Goal: Communication & Community: Answer question/provide support

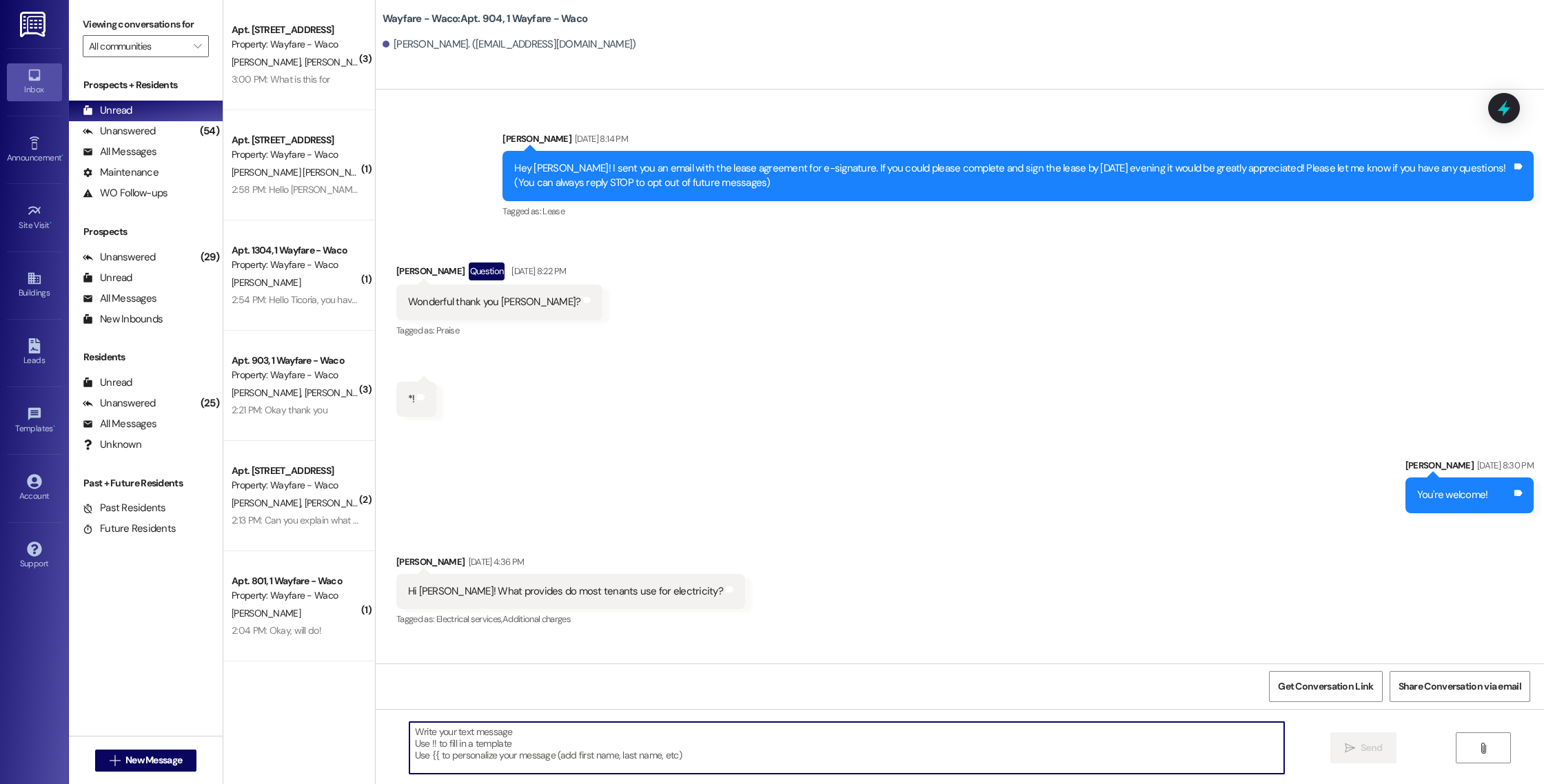
scroll to position [8513, 0]
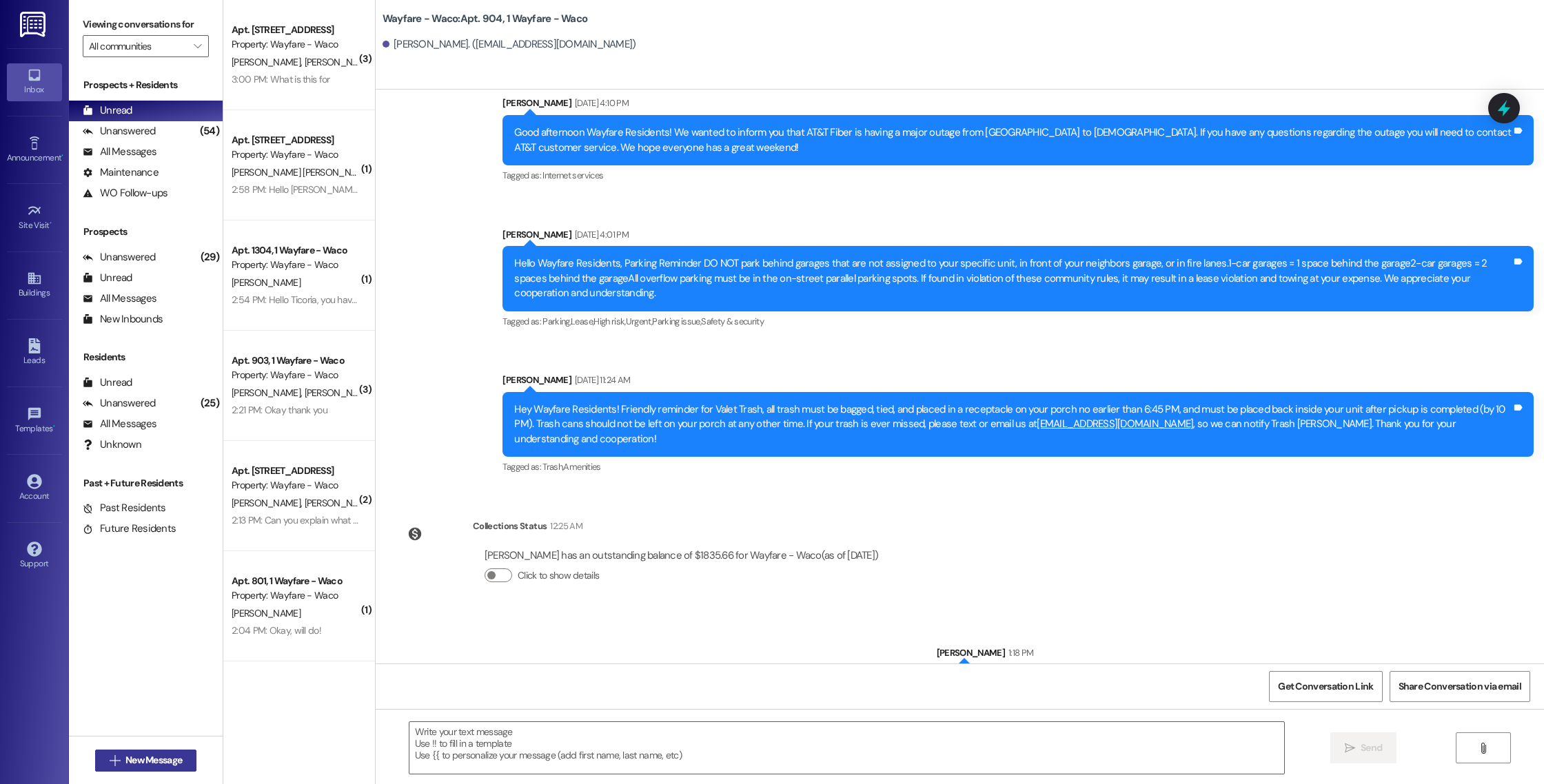
click at [135, 759] on span "New Message" at bounding box center [154, 759] width 57 height 14
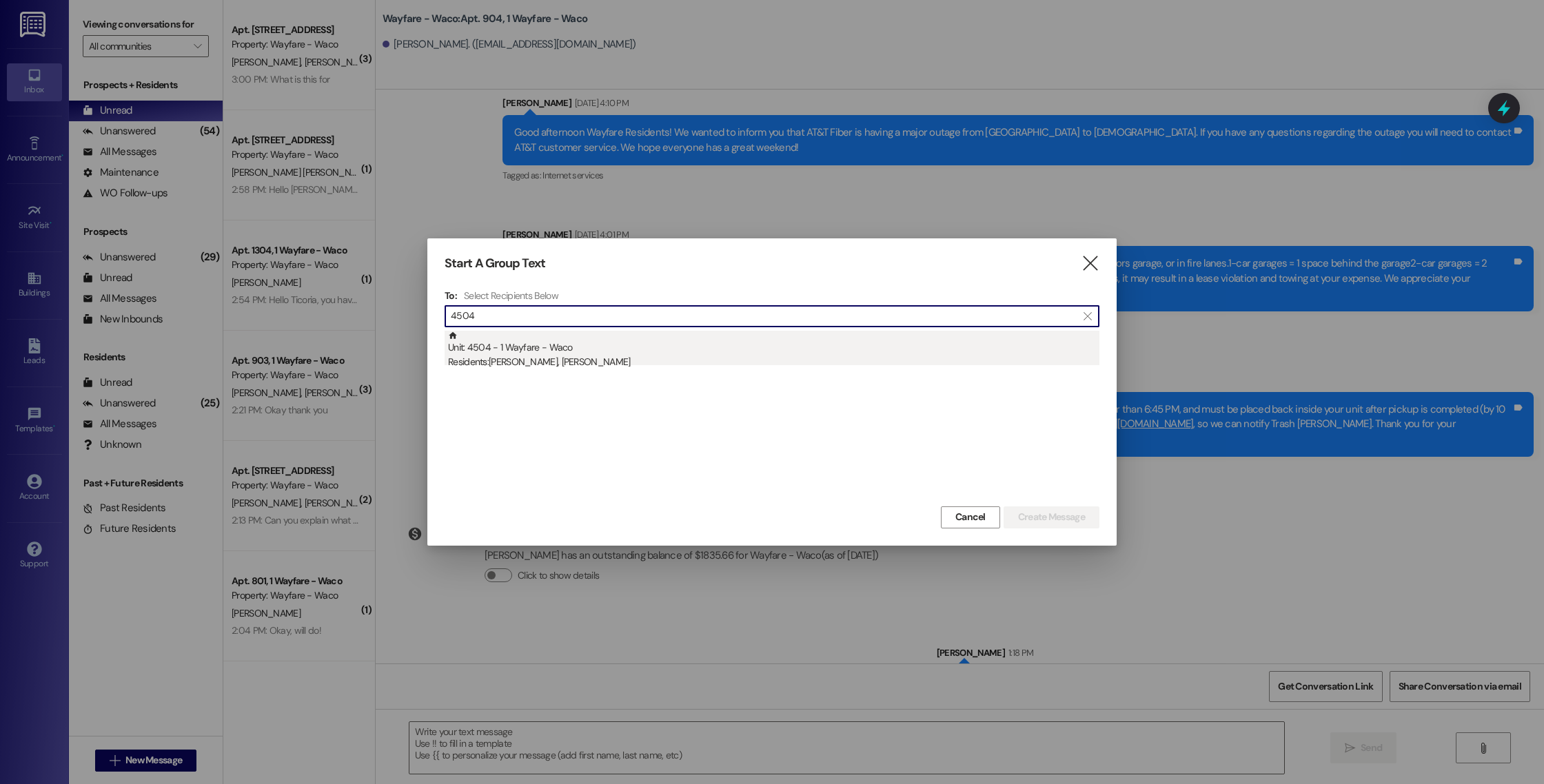
type input "4504"
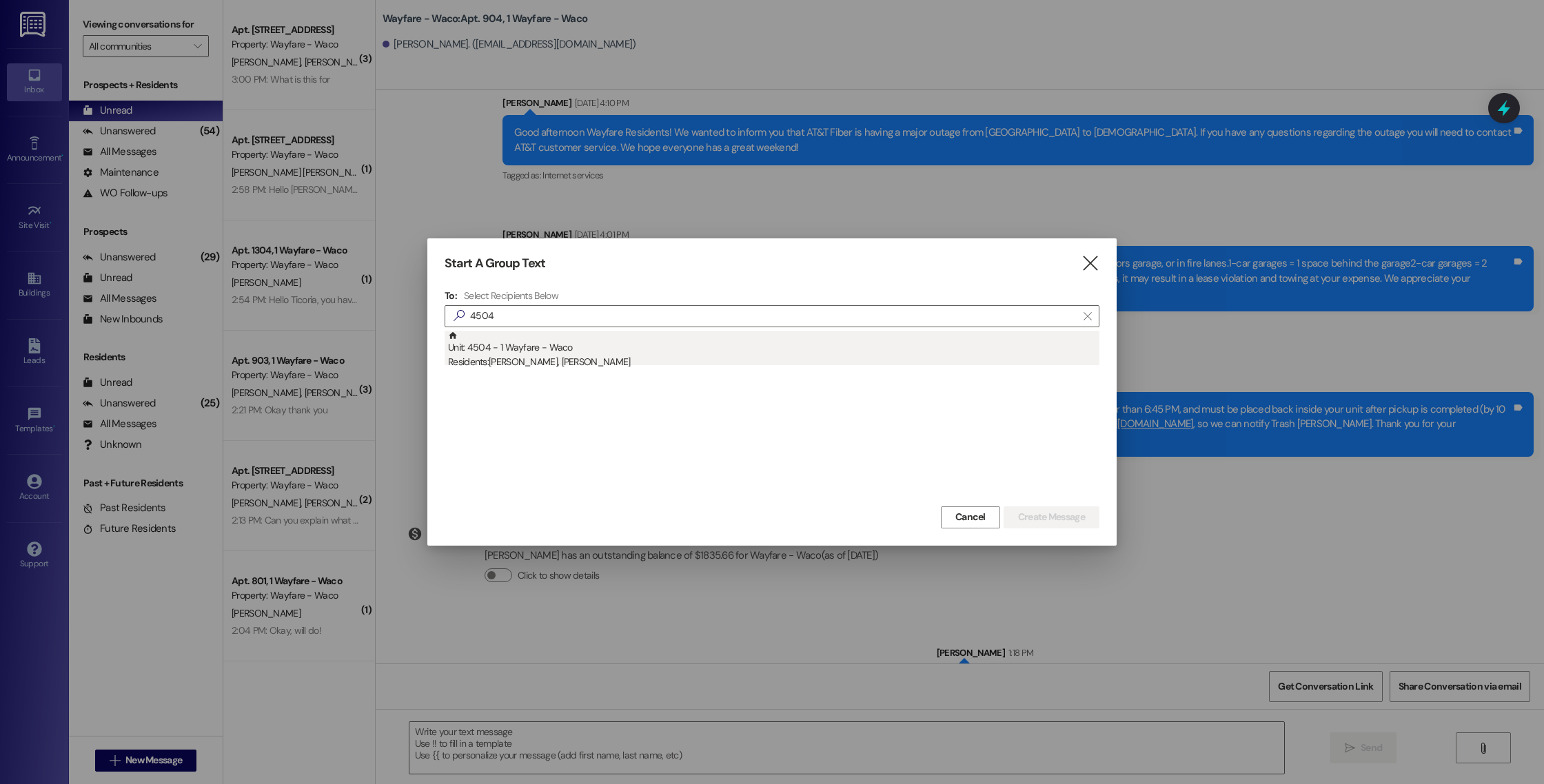
click at [719, 354] on div "Unit: 4504 - 1 Wayfare - Waco Residents: [PERSON_NAME], [PERSON_NAME]" at bounding box center [773, 350] width 651 height 40
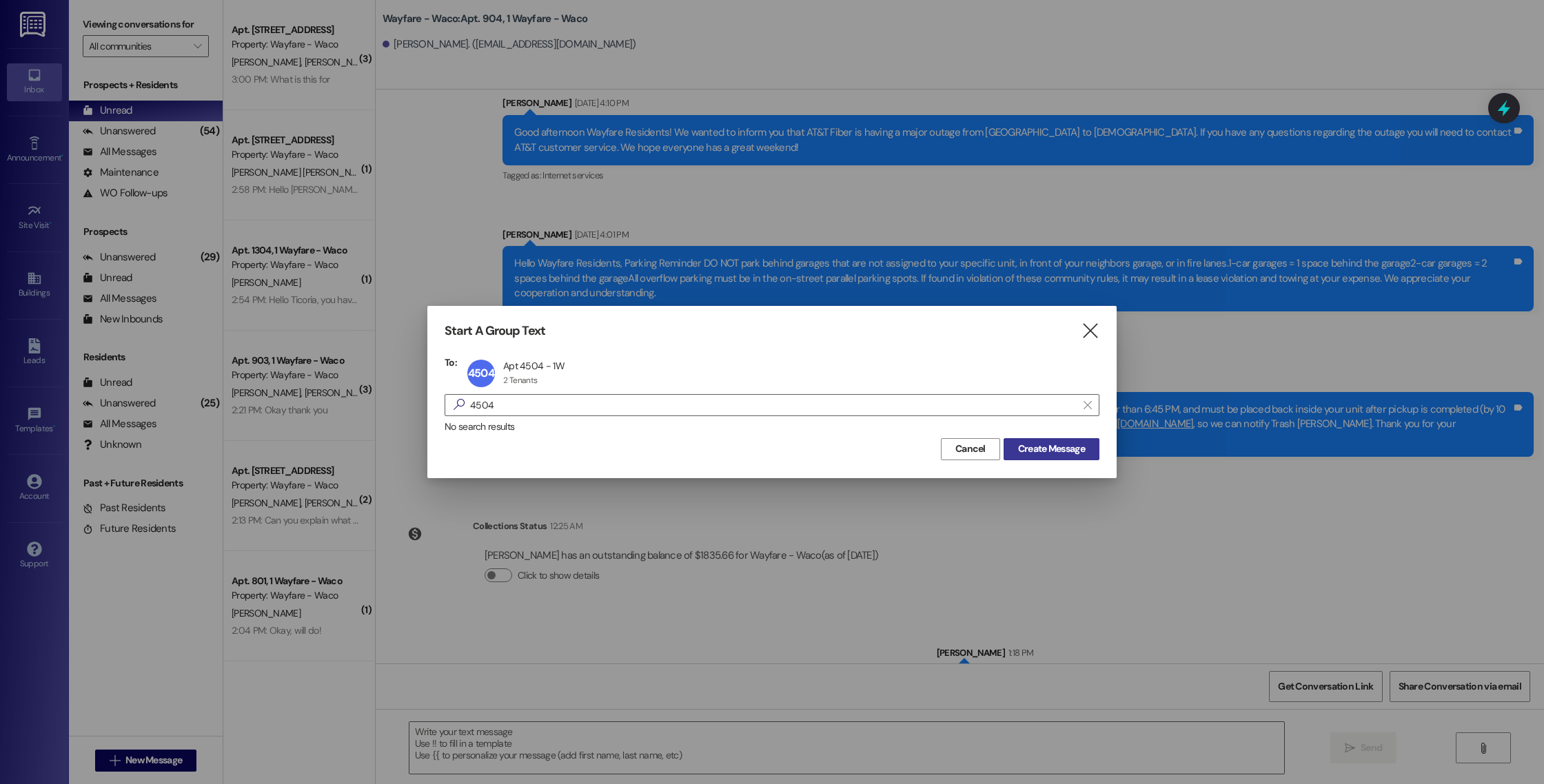
click at [1029, 457] on button "Create Message" at bounding box center [1051, 448] width 96 height 22
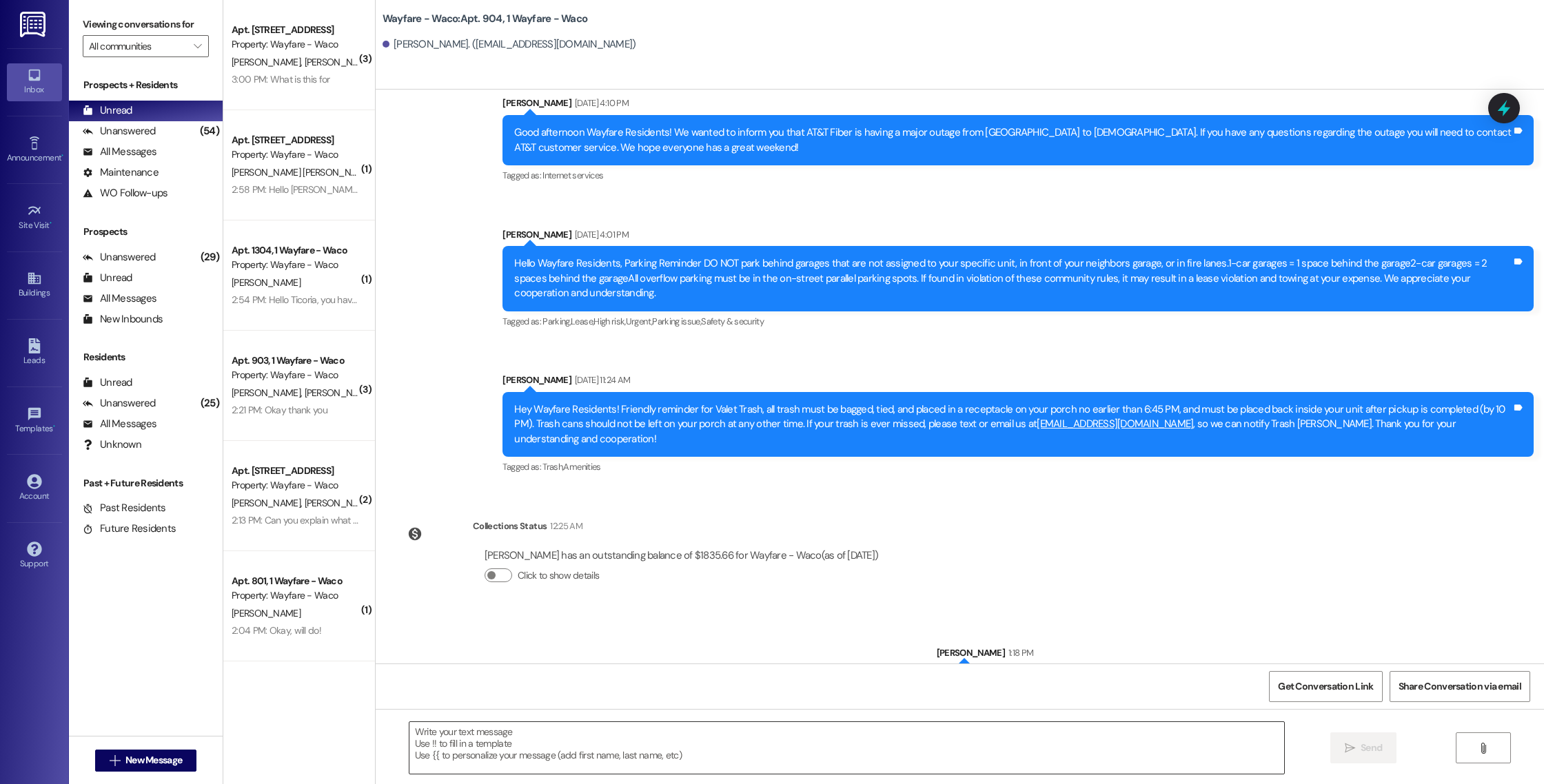
scroll to position [0, 0]
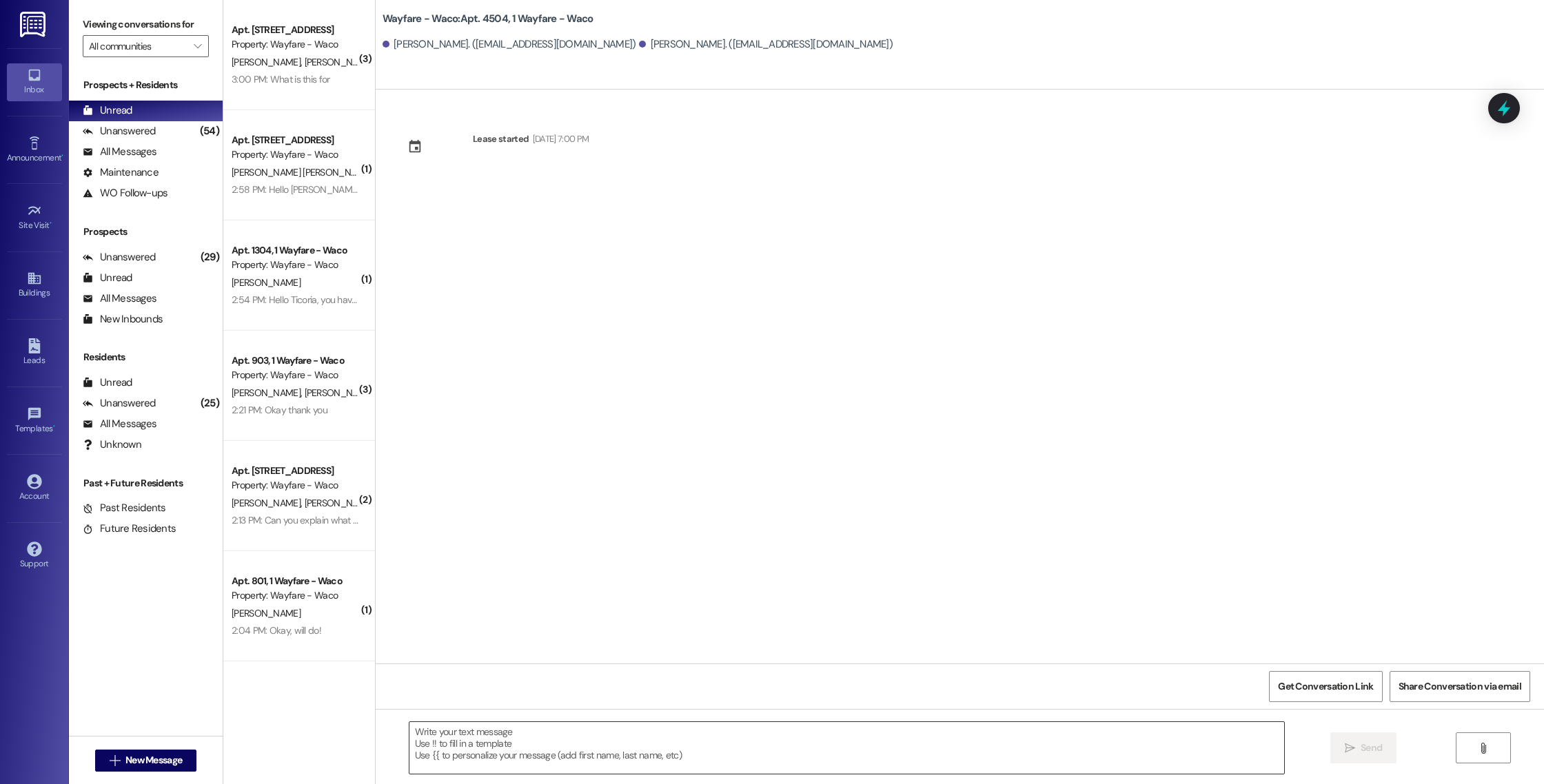
click at [570, 744] on textarea at bounding box center [847, 747] width 875 height 52
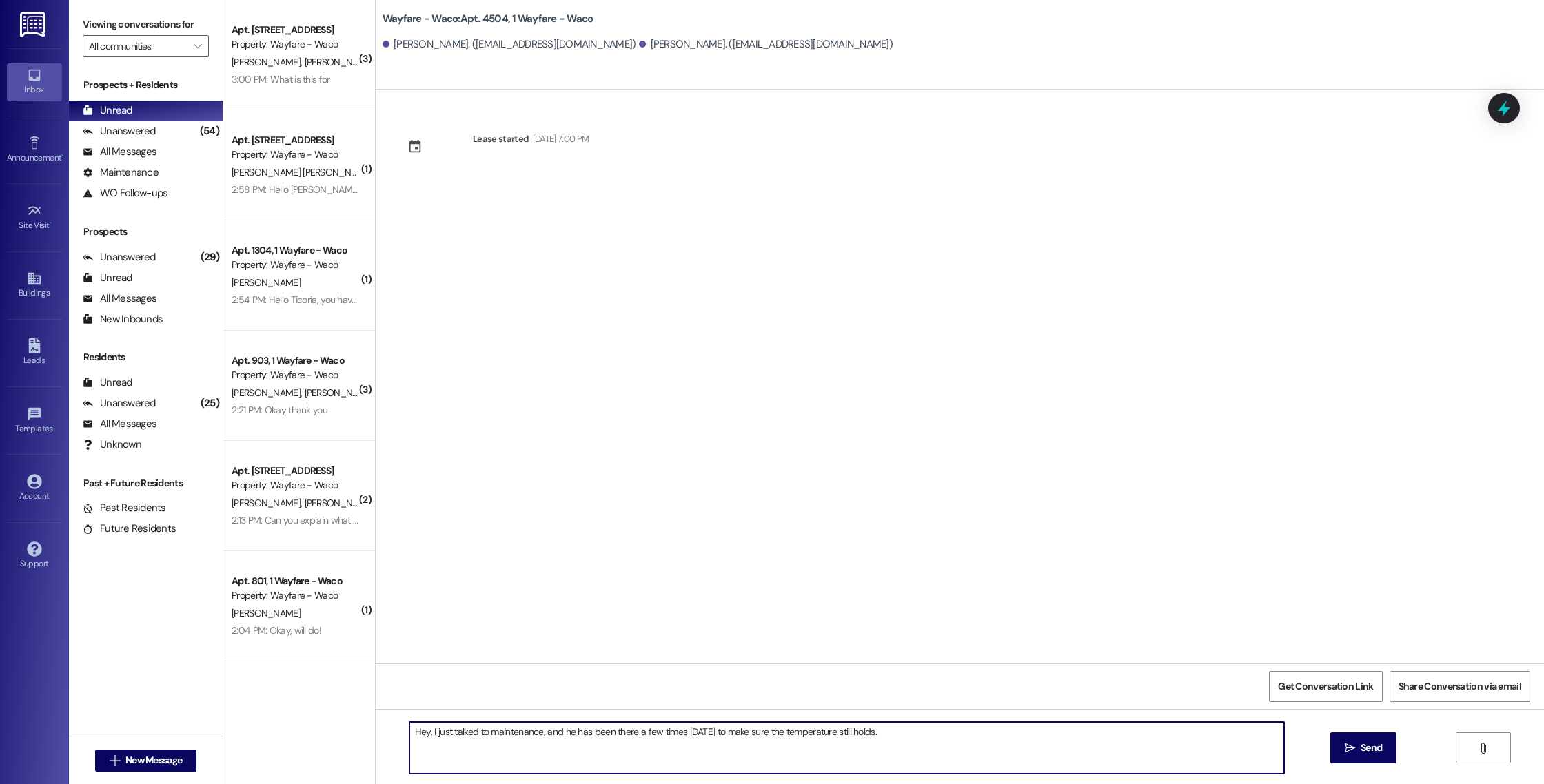
click at [875, 731] on textarea "Hey, I just talked to maintenance, and he has been there a few times [DATE] to …" at bounding box center [847, 747] width 875 height 52
click at [1211, 735] on textarea "Hey, I just talked to maintenance, and he has been there a few times [DATE] to …" at bounding box center [847, 747] width 875 height 52
type textarea "Hey, I just talked to maintenance, and he has been there a few times [DATE] to …"
click at [1361, 744] on span "Send" at bounding box center [1371, 747] width 22 height 14
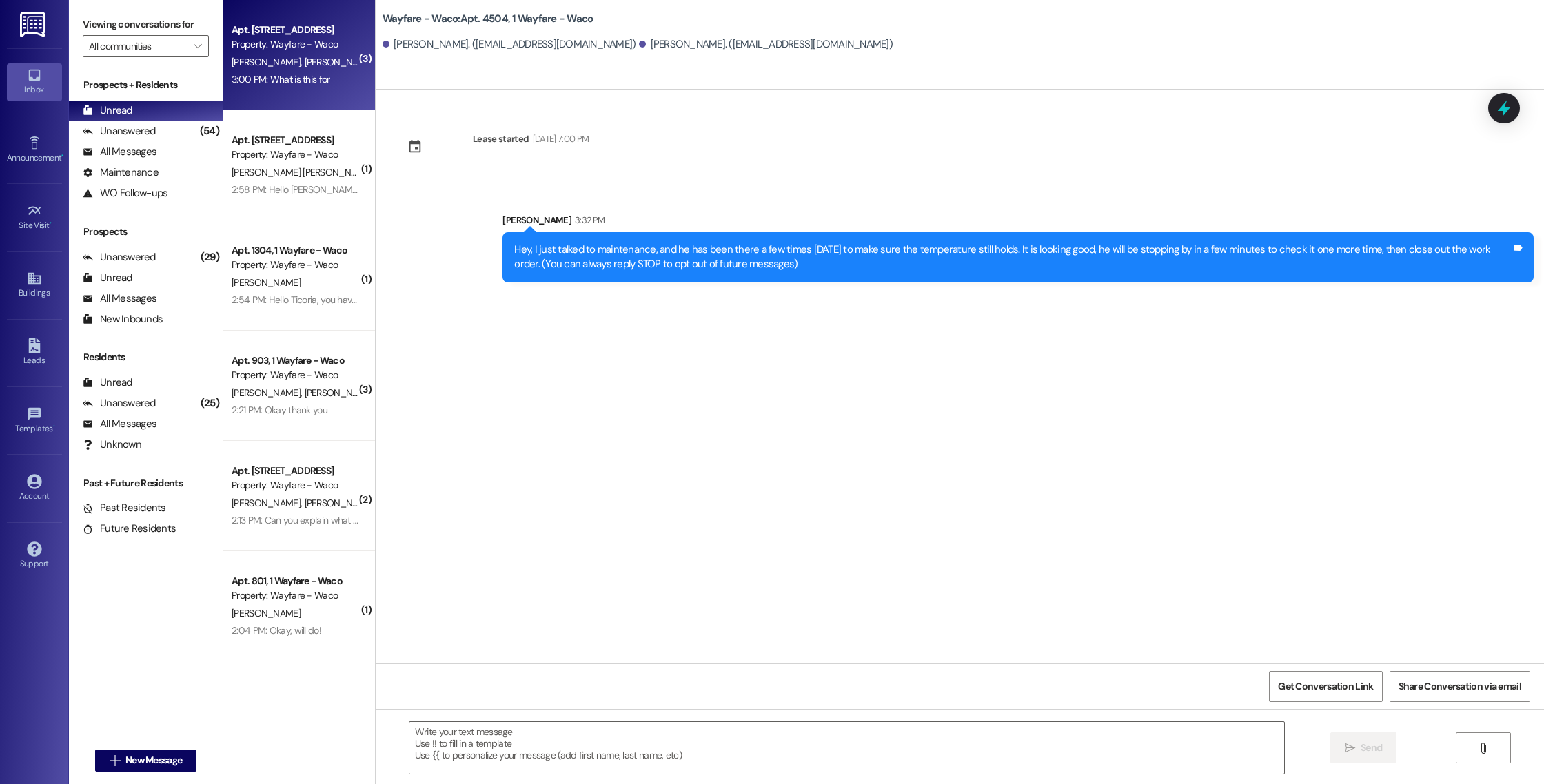
click at [303, 86] on div "3:00 PM: What is this for 3:00 PM: What is this for" at bounding box center [295, 79] width 130 height 17
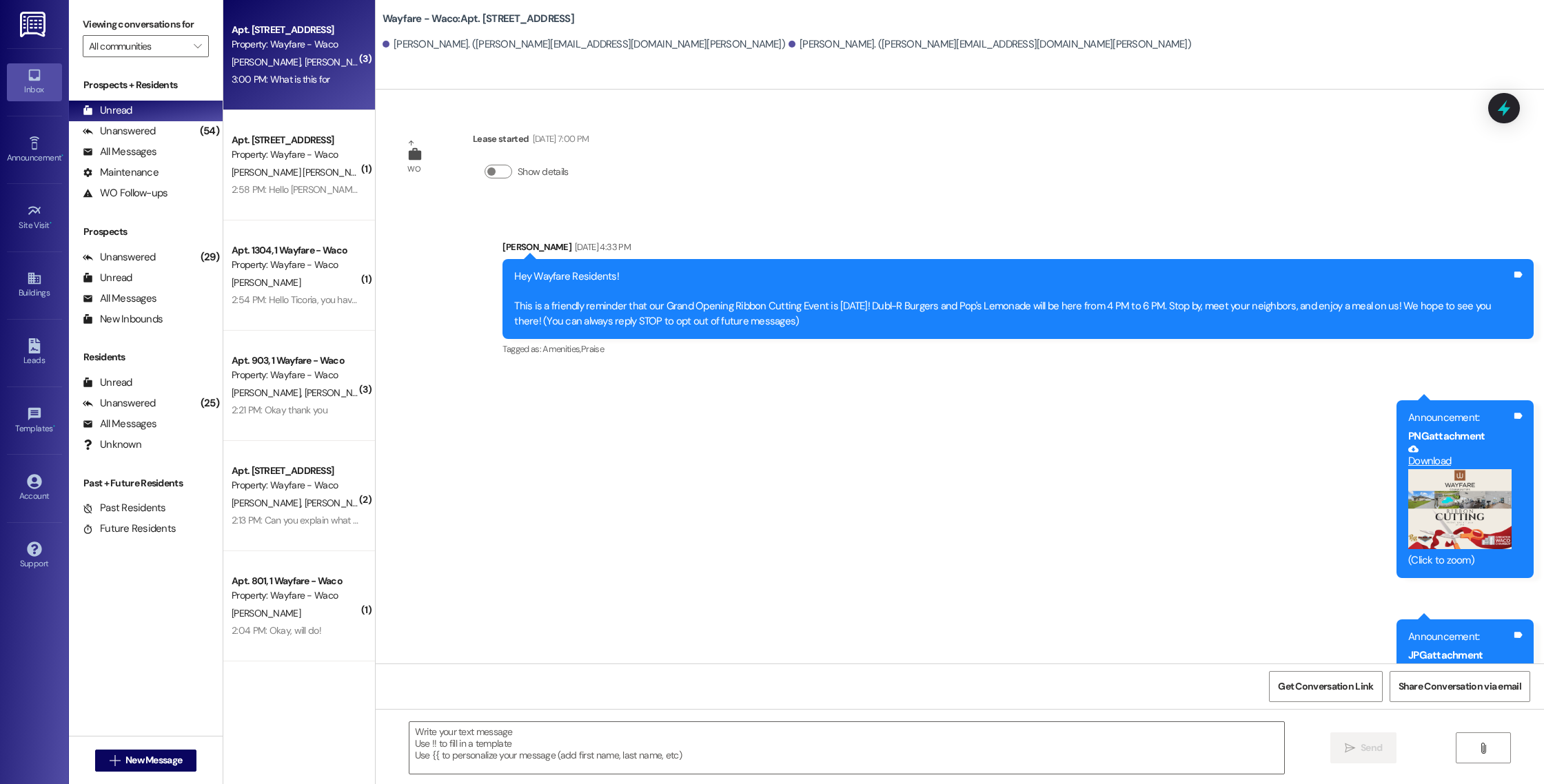
scroll to position [6212, 0]
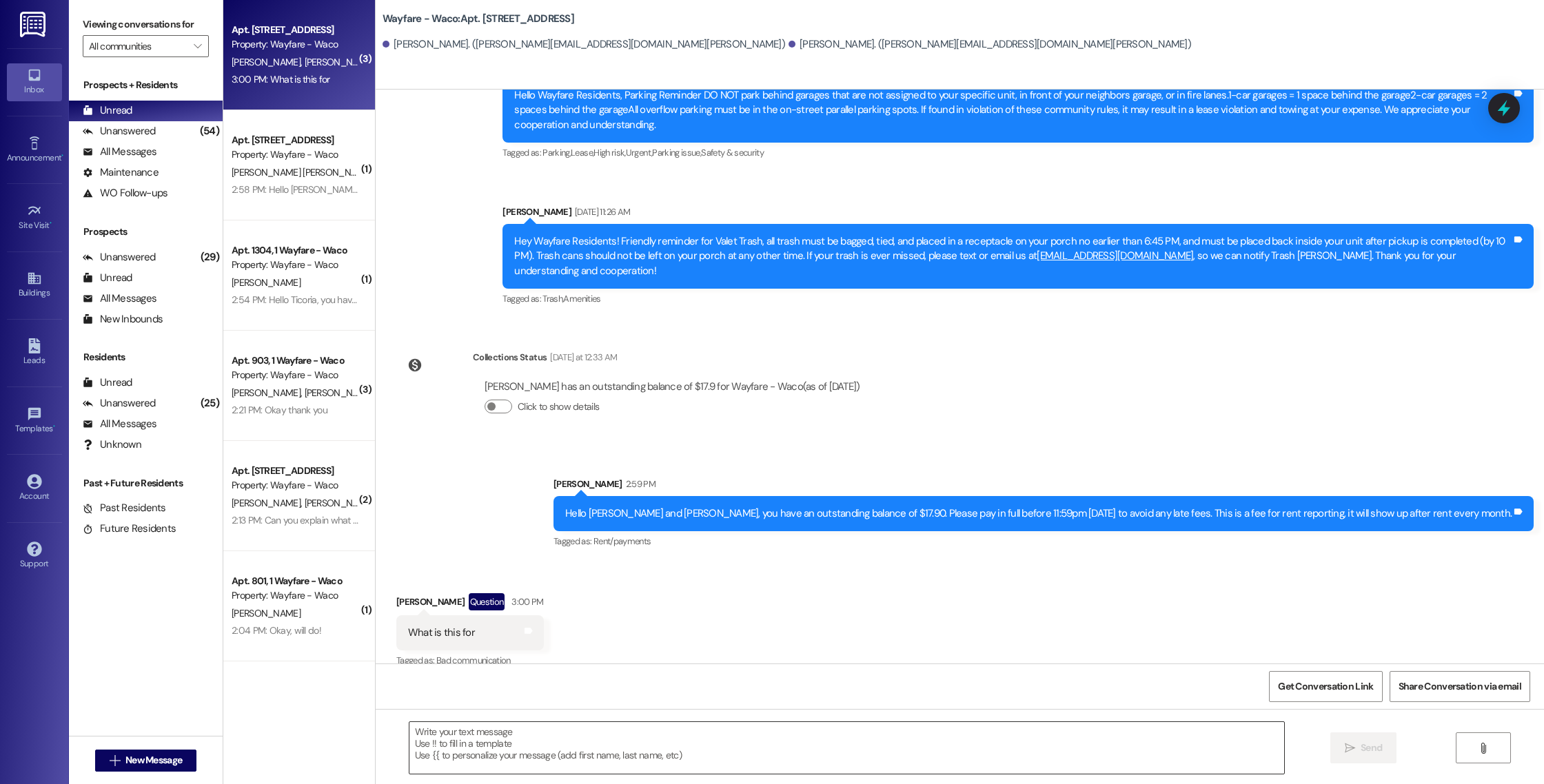
click at [705, 762] on textarea at bounding box center [847, 747] width 875 height 52
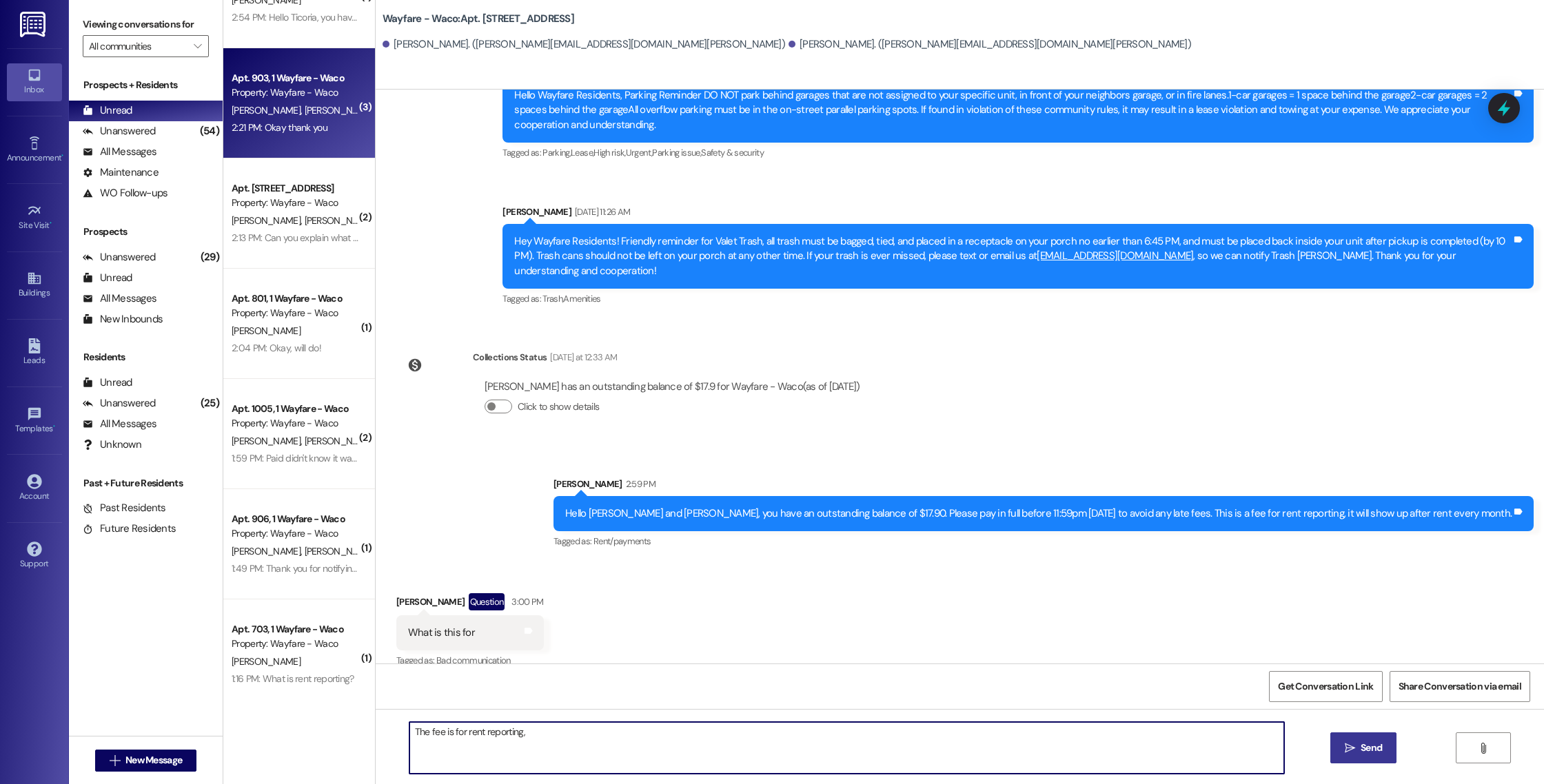
scroll to position [282, 0]
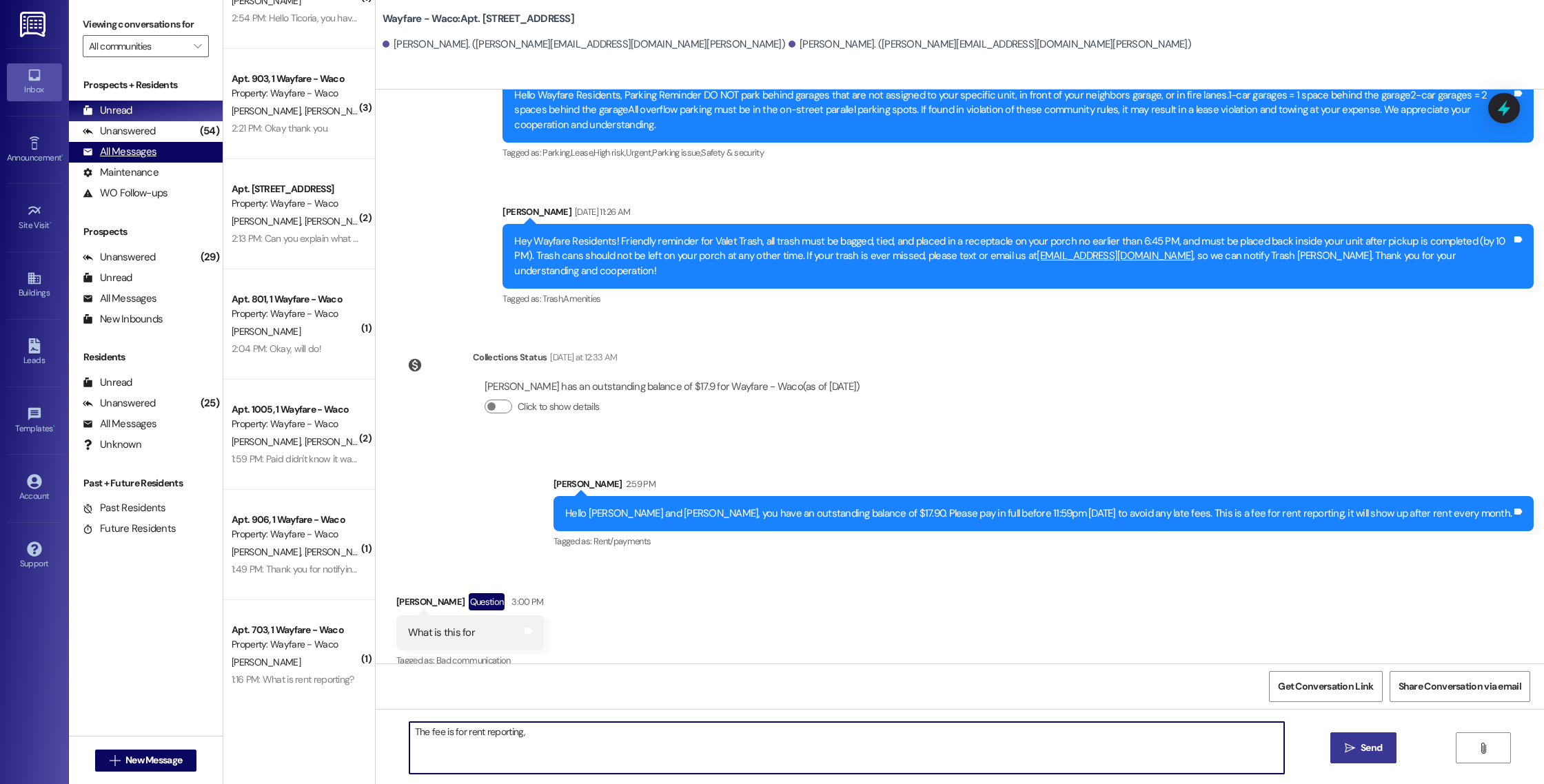
type textarea "The fee is for rent reporting,"
click at [150, 158] on div "All Messages" at bounding box center [120, 152] width 74 height 14
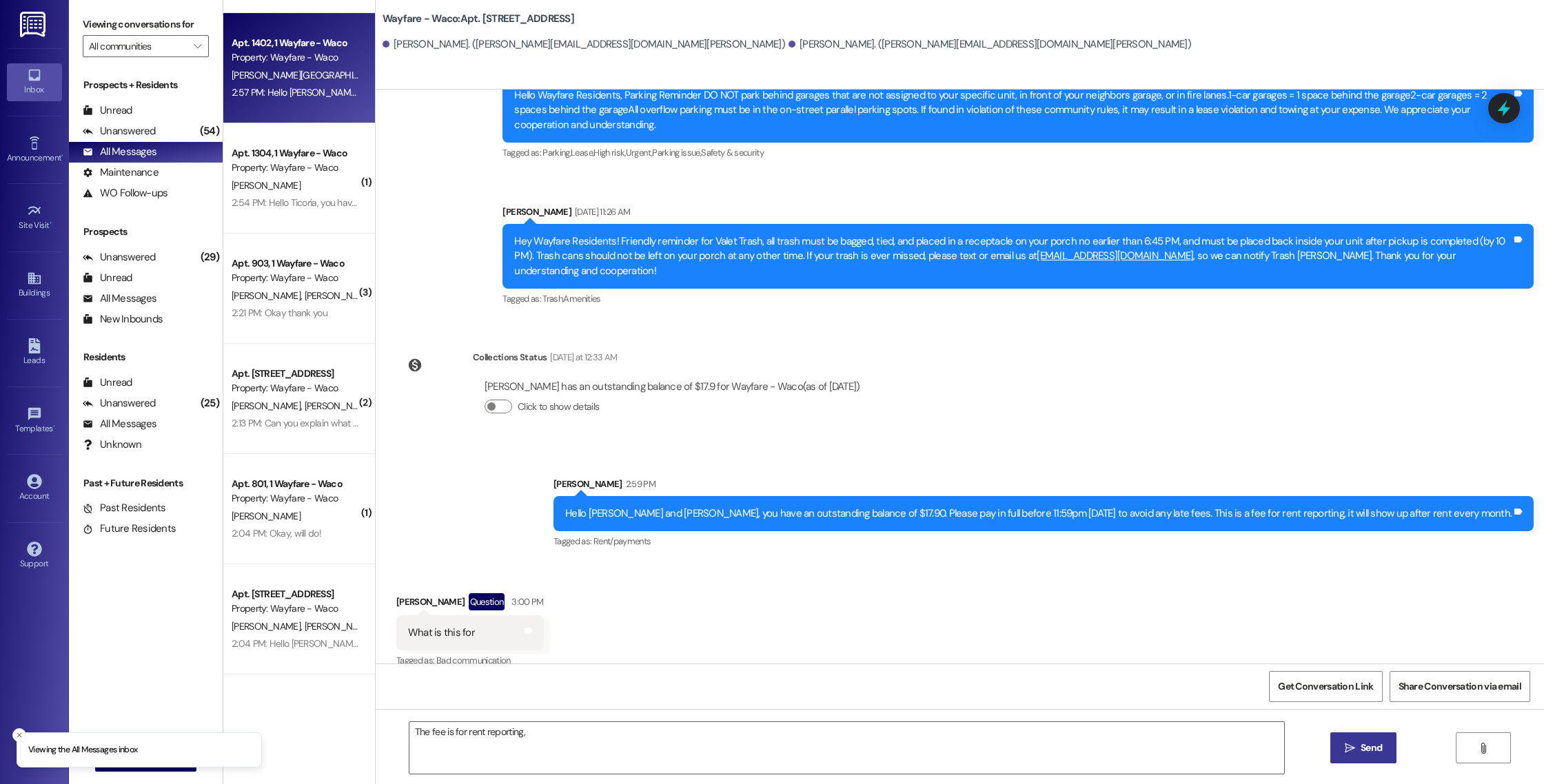
scroll to position [545, 0]
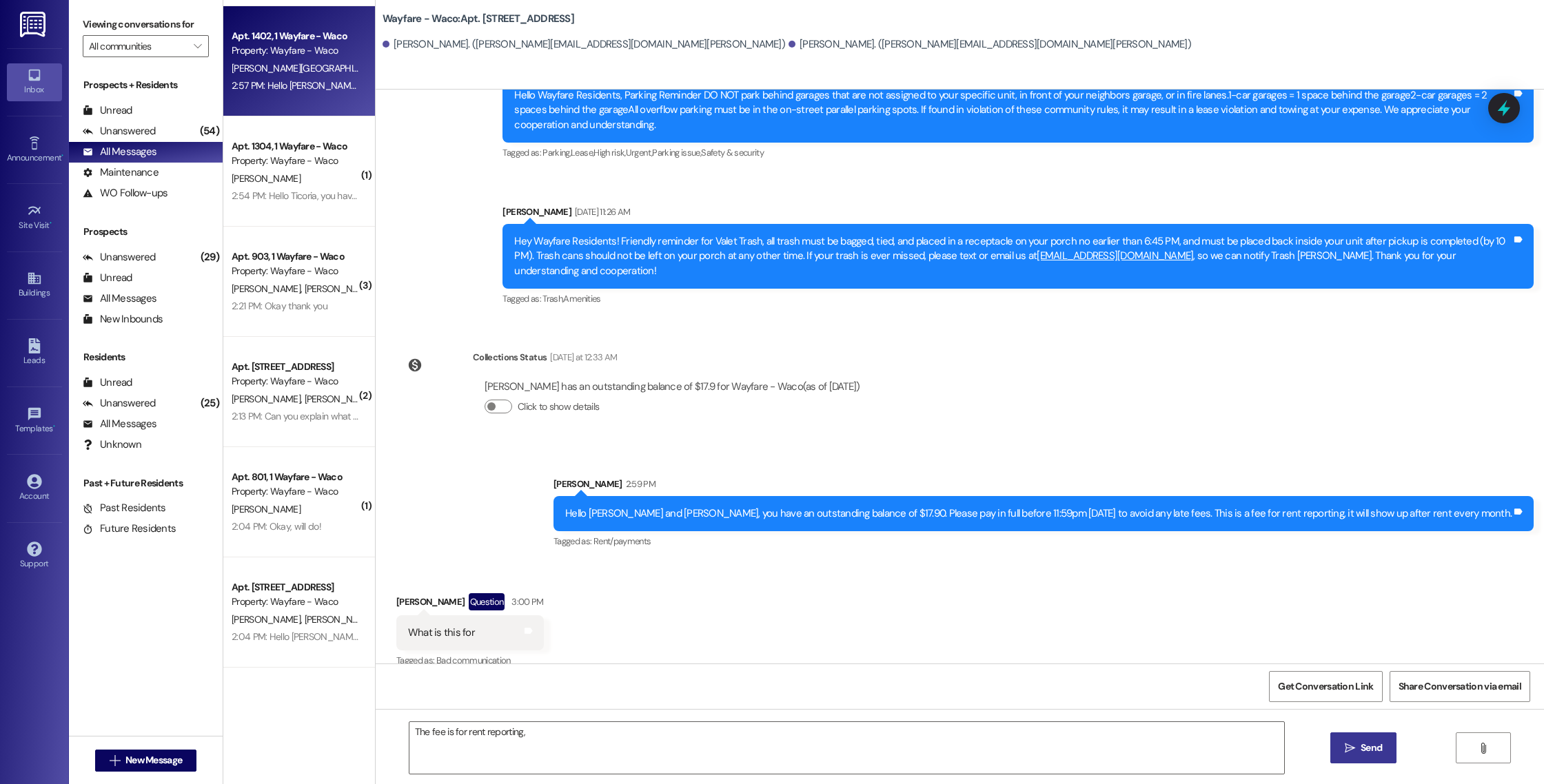
click at [252, 295] on div "[PERSON_NAME] [PERSON_NAME]" at bounding box center [295, 288] width 130 height 17
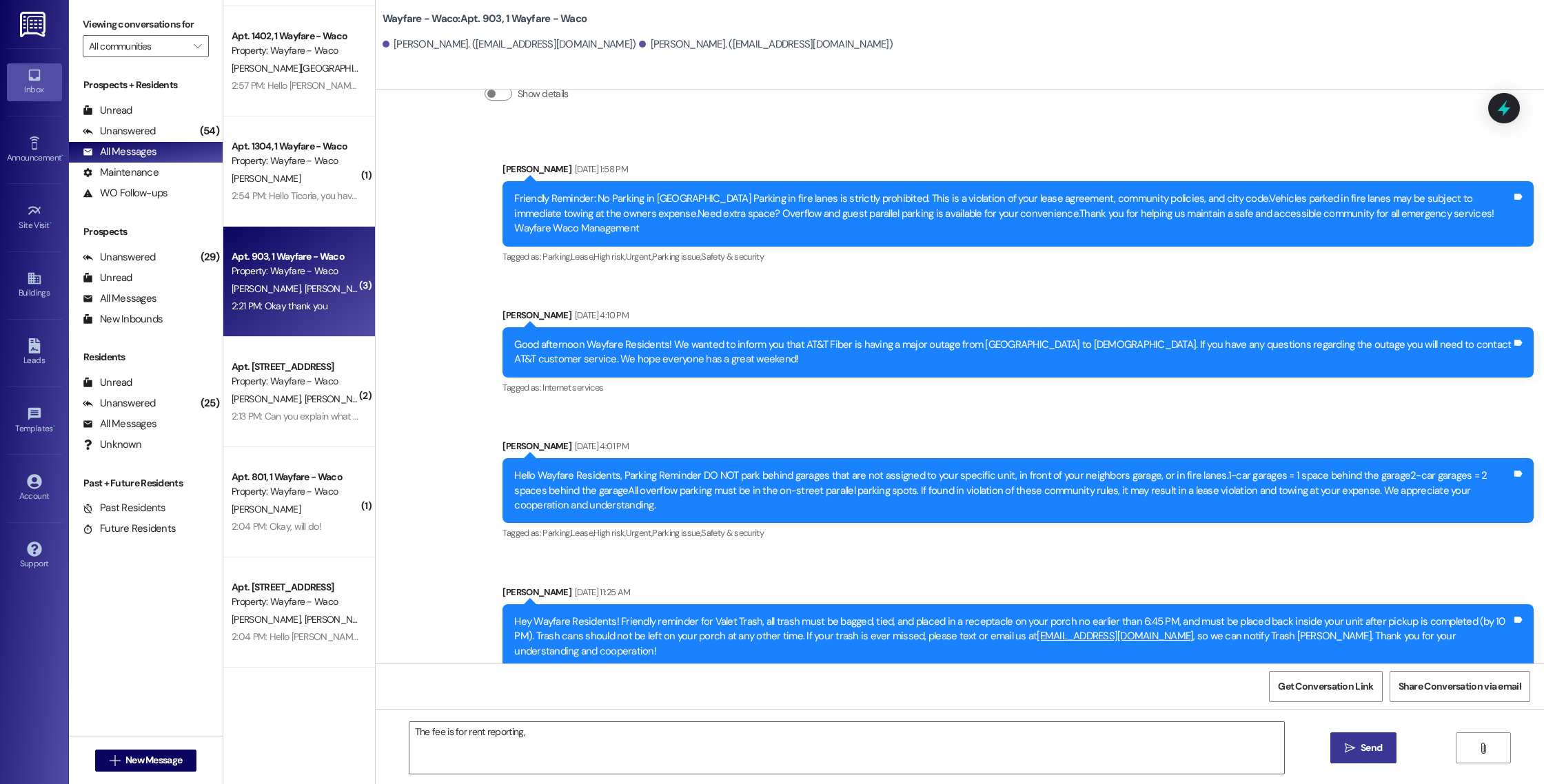
scroll to position [6905, 0]
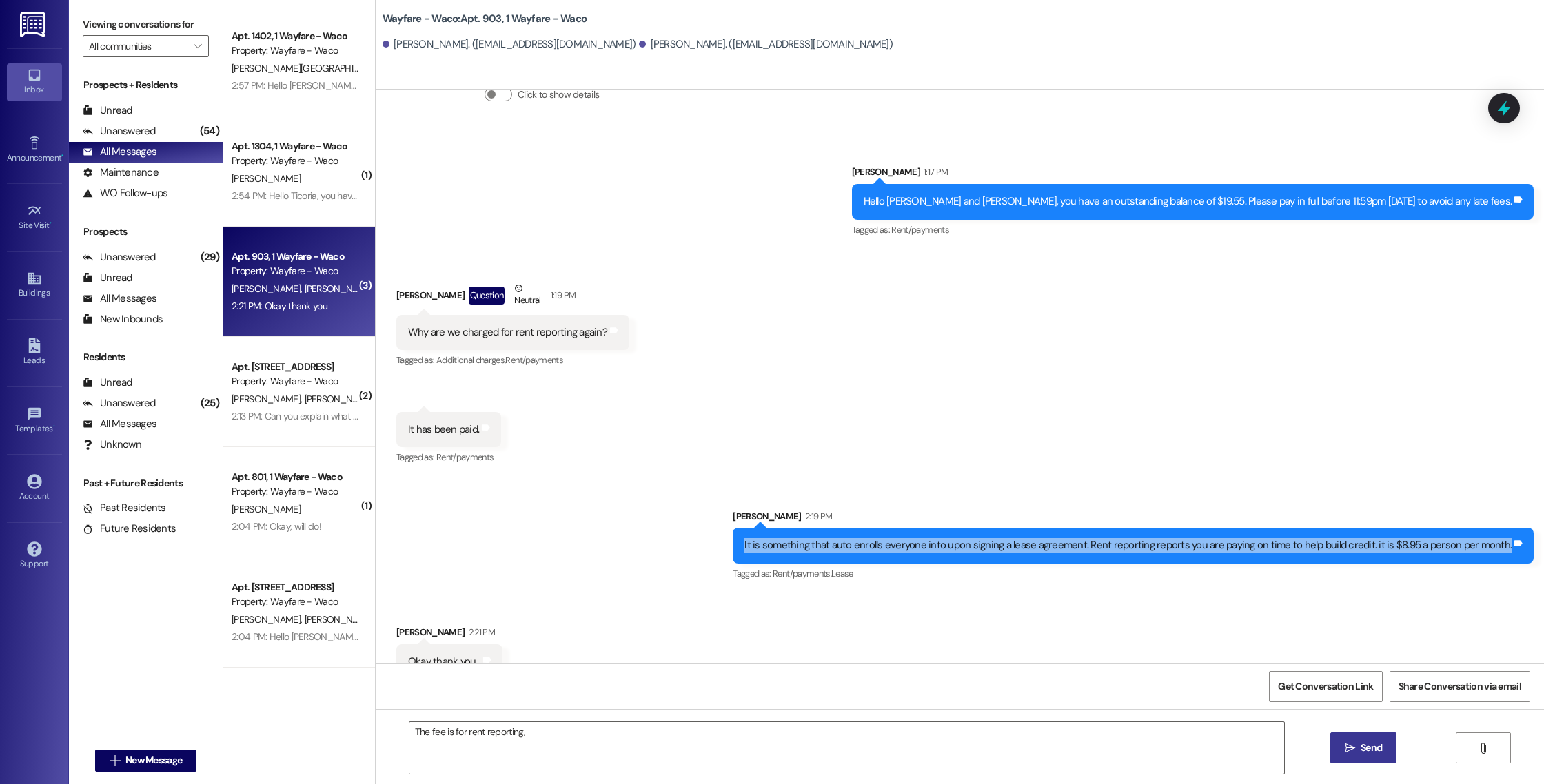
drag, startPoint x: 1506, startPoint y: 501, endPoint x: 744, endPoint y: 497, distance: 762.0
click at [744, 499] on div "Sent via SMS [PERSON_NAME] 2:19 PM It is something that auto enrolls everyone i…" at bounding box center [1133, 546] width 822 height 96
copy div "It is something that auto enrolls everyone into upon signing a lease agreement.…"
click at [744, 499] on div "Sent via SMS [PERSON_NAME] 2:19 PM It is something that auto enrolls everyone i…" at bounding box center [1133, 546] width 822 height 96
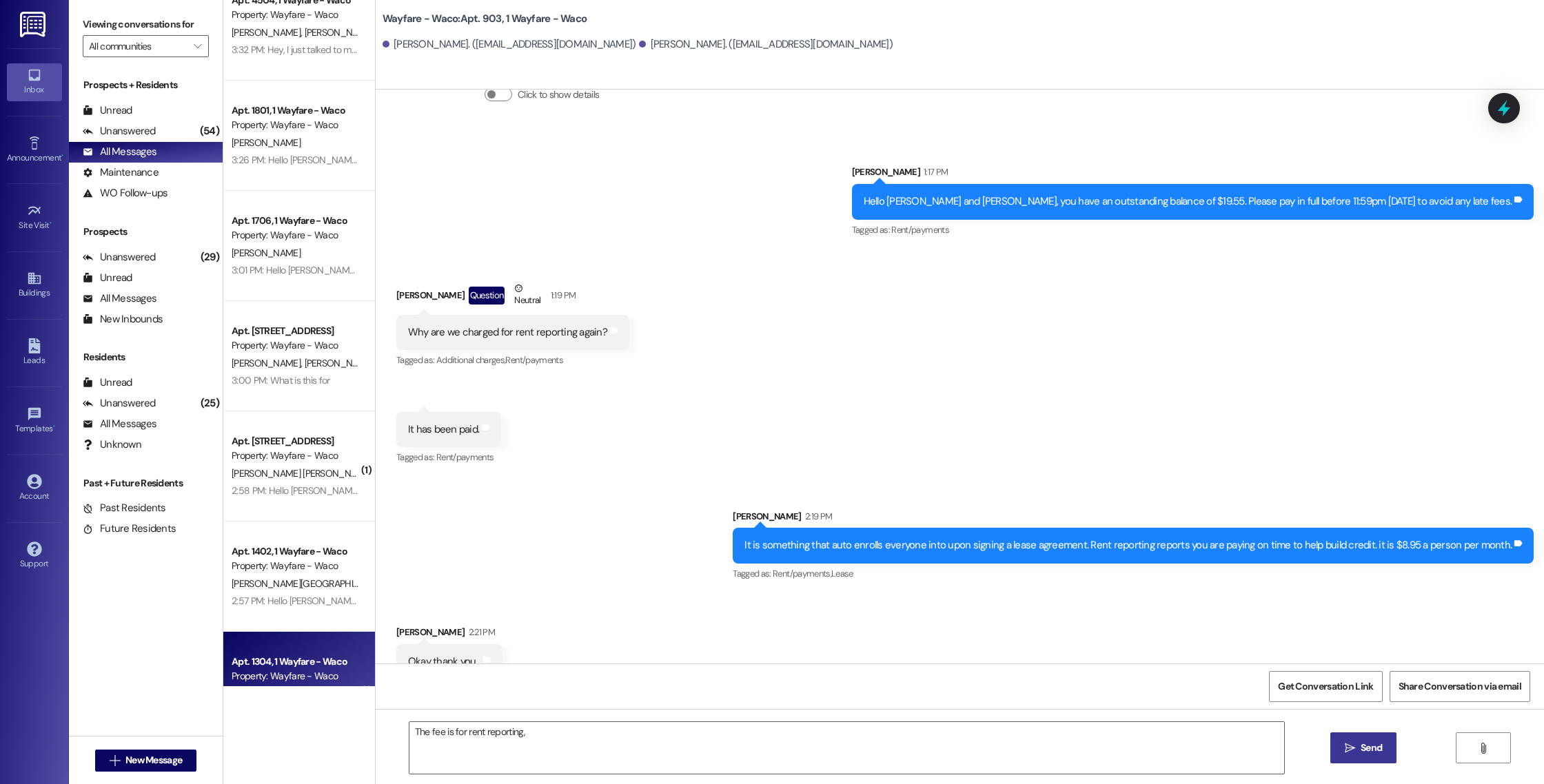
scroll to position [0, 0]
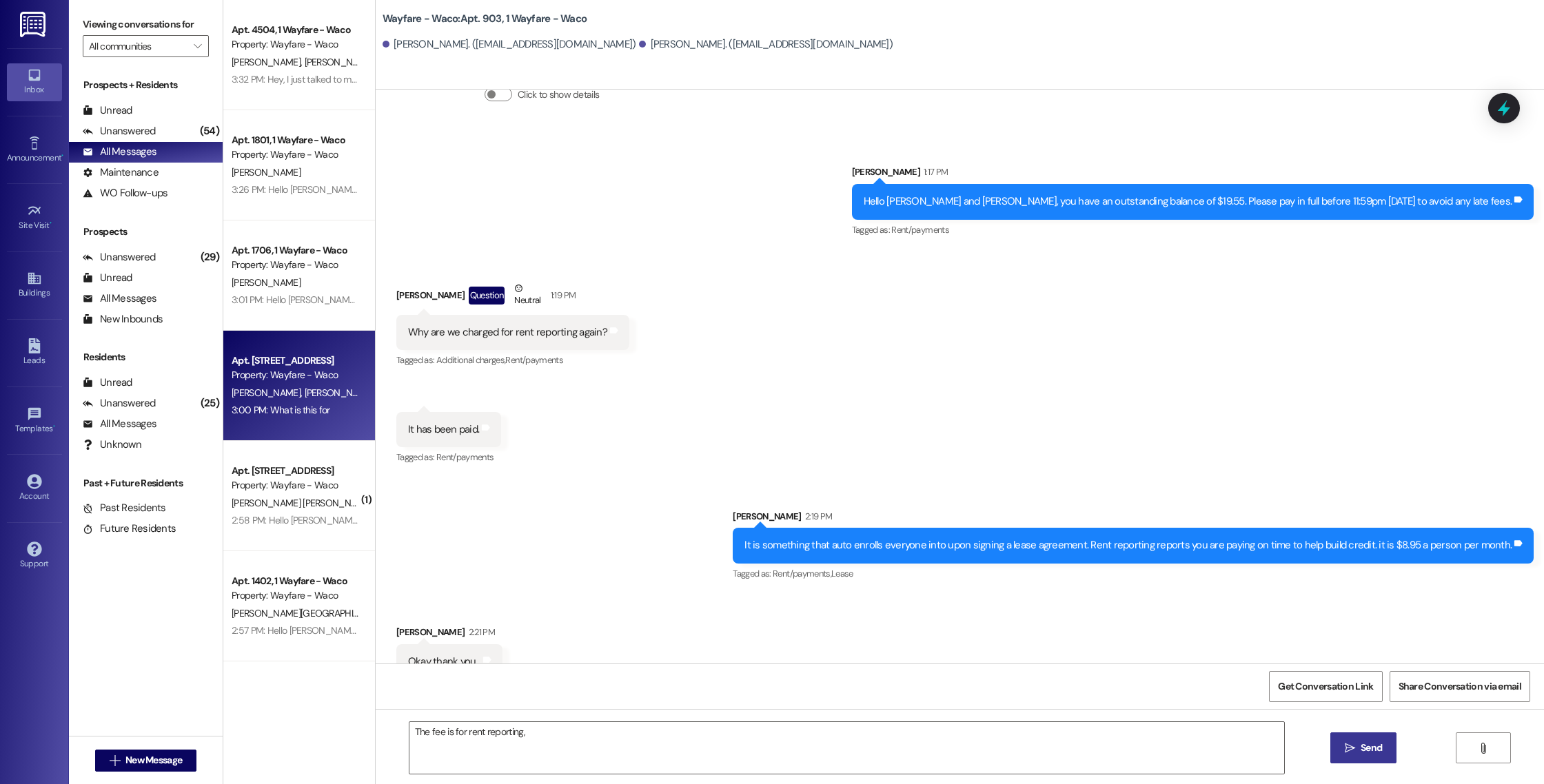
click at [269, 356] on div "Apt. [STREET_ADDRESS]" at bounding box center [295, 360] width 128 height 14
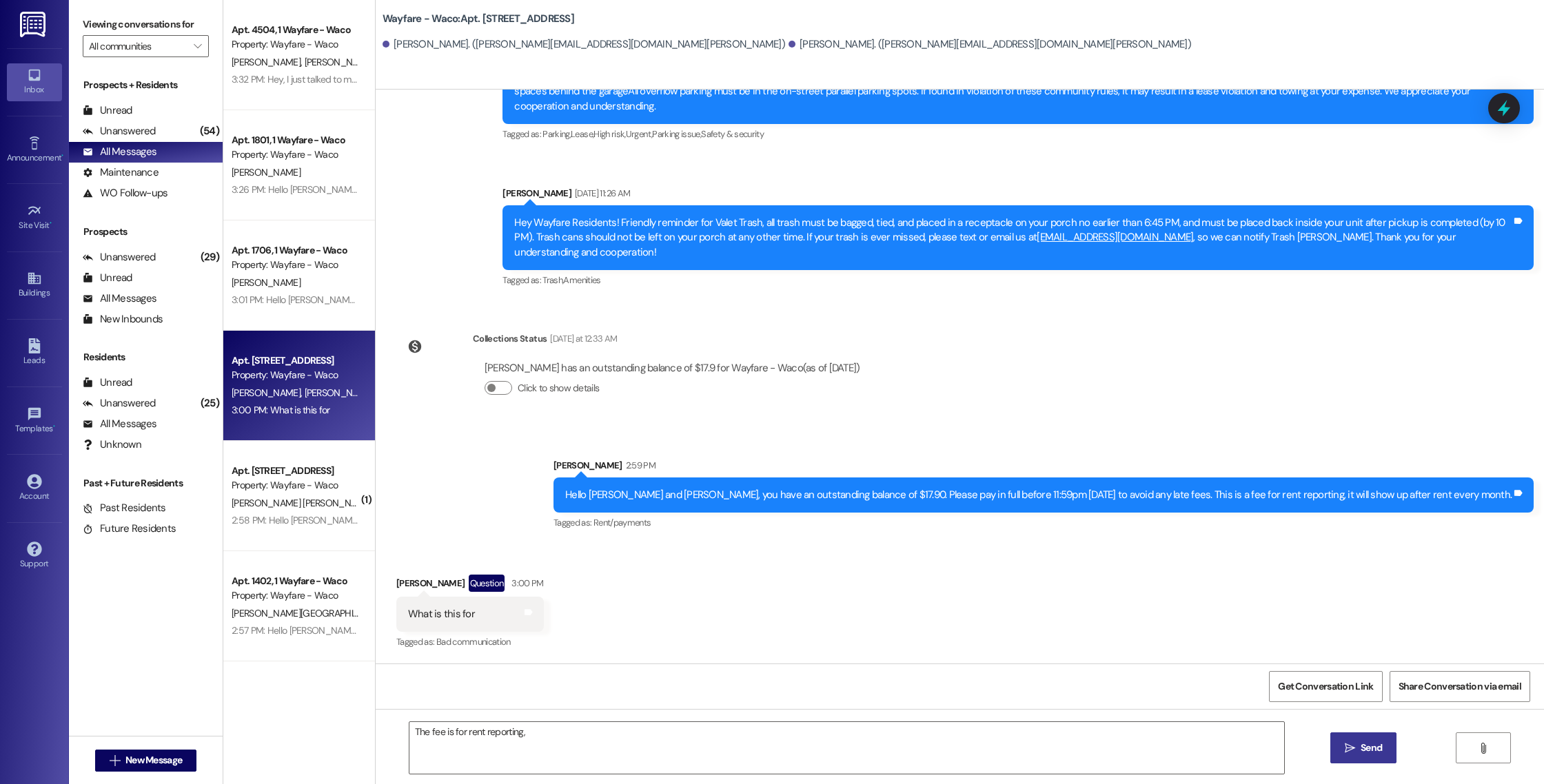
scroll to position [6213, 0]
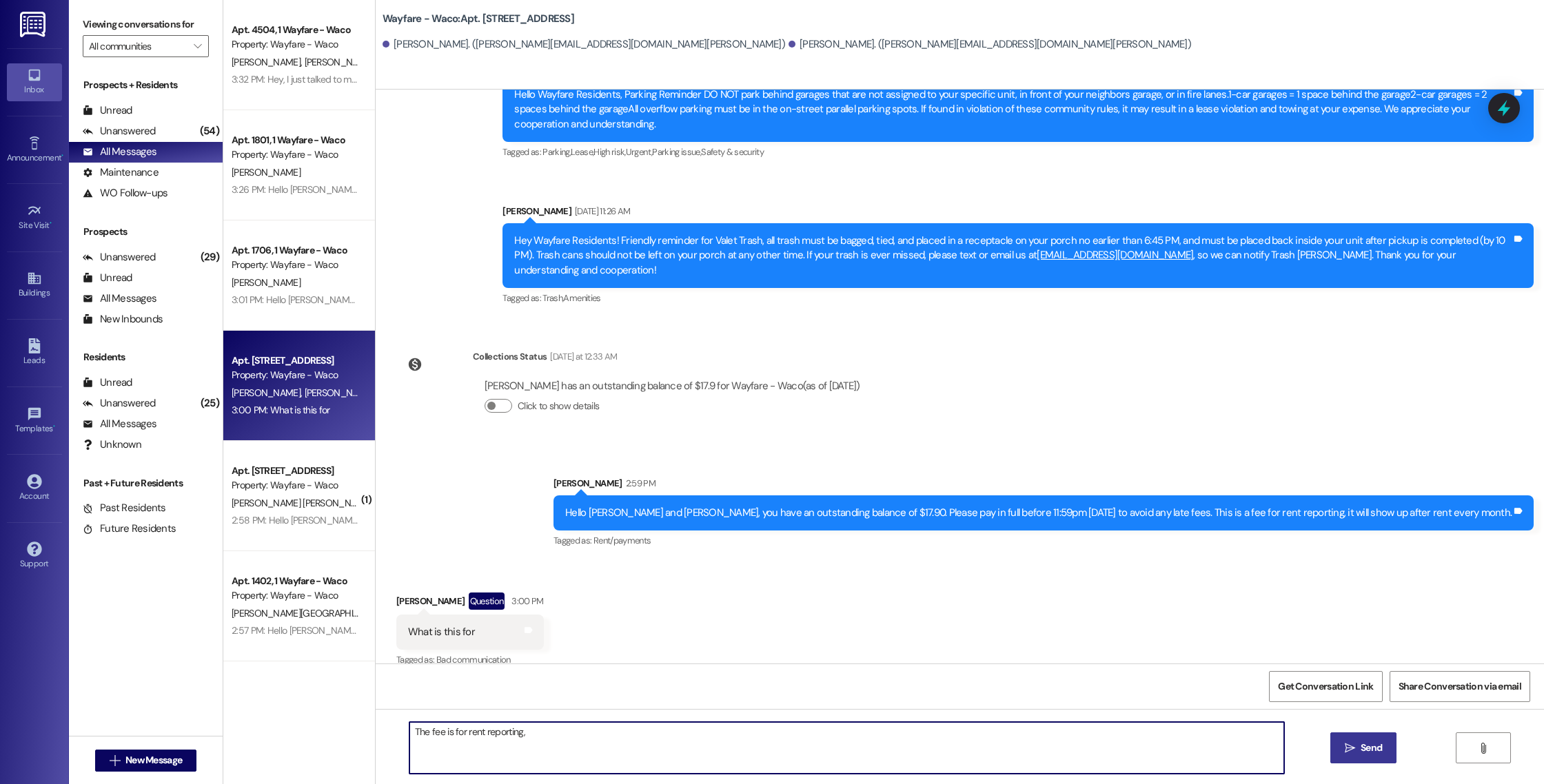
drag, startPoint x: 529, startPoint y: 735, endPoint x: 387, endPoint y: 732, distance: 142.0
click at [387, 732] on div "The fee is for rent reporting,  Send " at bounding box center [959, 760] width 1168 height 103
paste textarea "It is something that auto enrolls everyone into upon signing a lease agreement.…"
type textarea "It is something that auto enrolls everyone into upon signing a lease agreement.…"
click at [1366, 748] on span "Send" at bounding box center [1371, 747] width 22 height 14
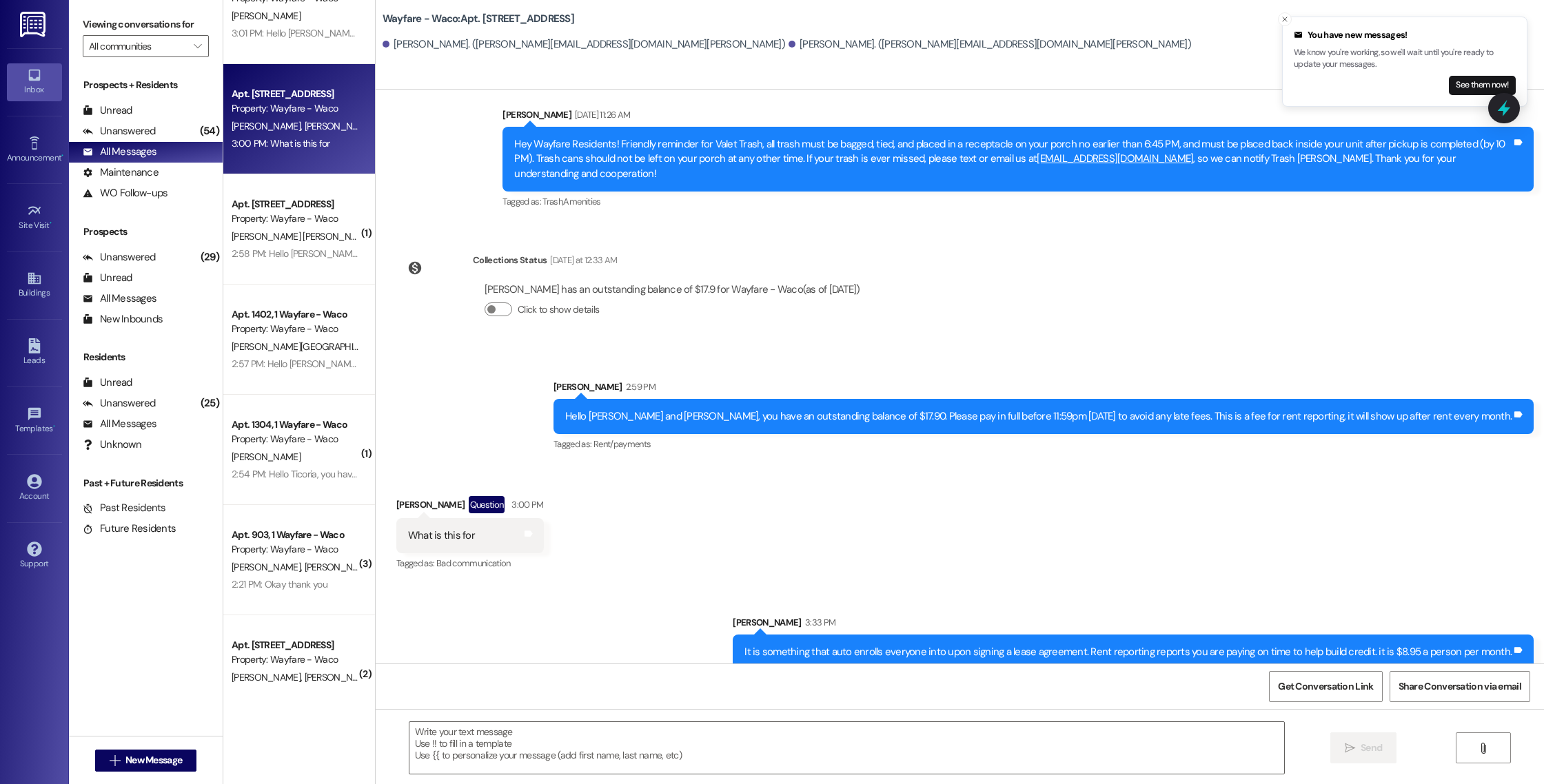
scroll to position [259, 0]
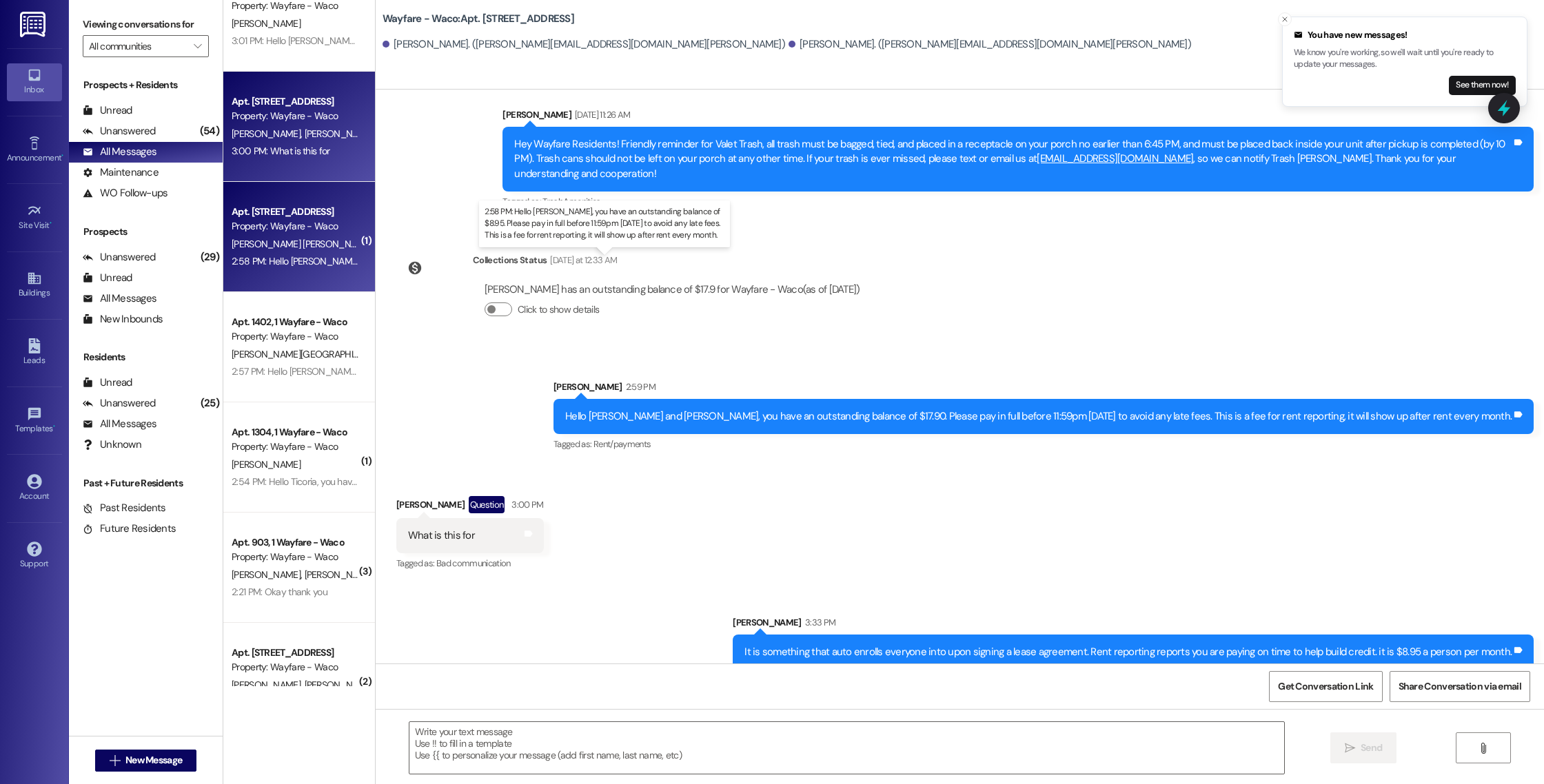
click at [298, 259] on div "2:58 PM: Hello [PERSON_NAME], you have an outstanding balance of $8.95. Please …" at bounding box center [643, 261] width 823 height 13
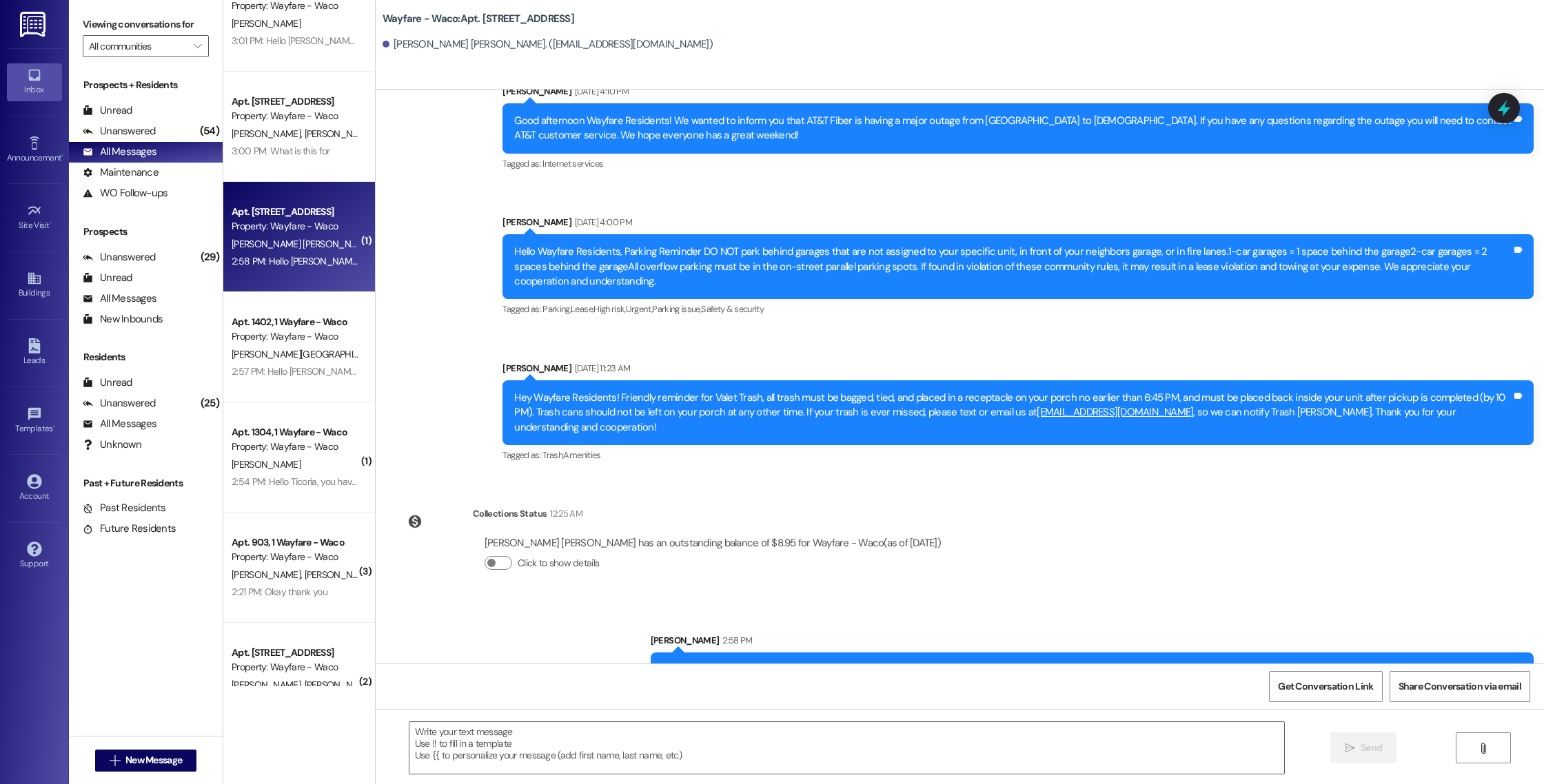
scroll to position [8090, 0]
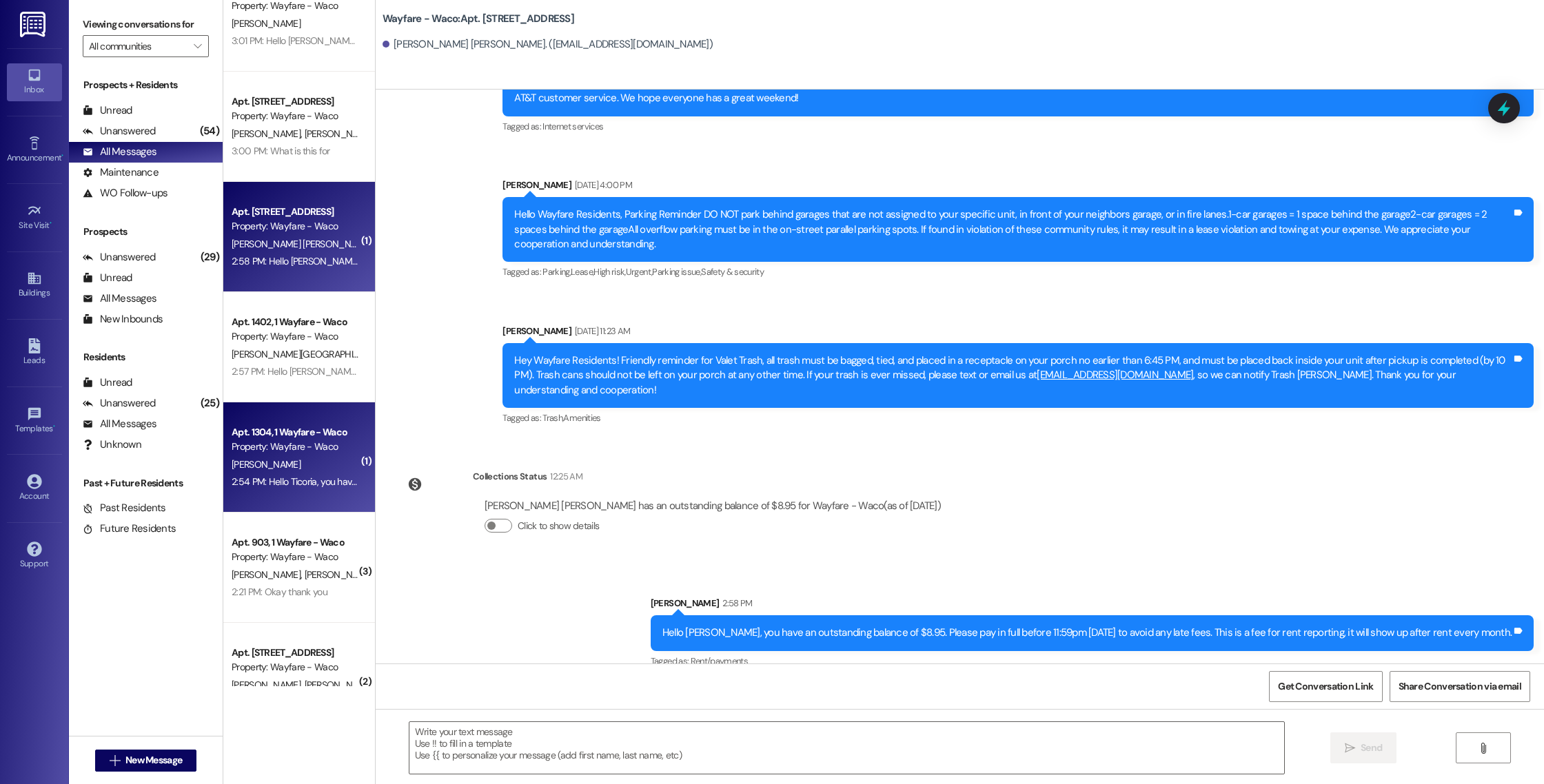
click at [291, 490] on div "2:54 PM: Hello Ticoria, you have an outstanding balance of $1,866.95. Please pa…" at bounding box center [295, 481] width 130 height 17
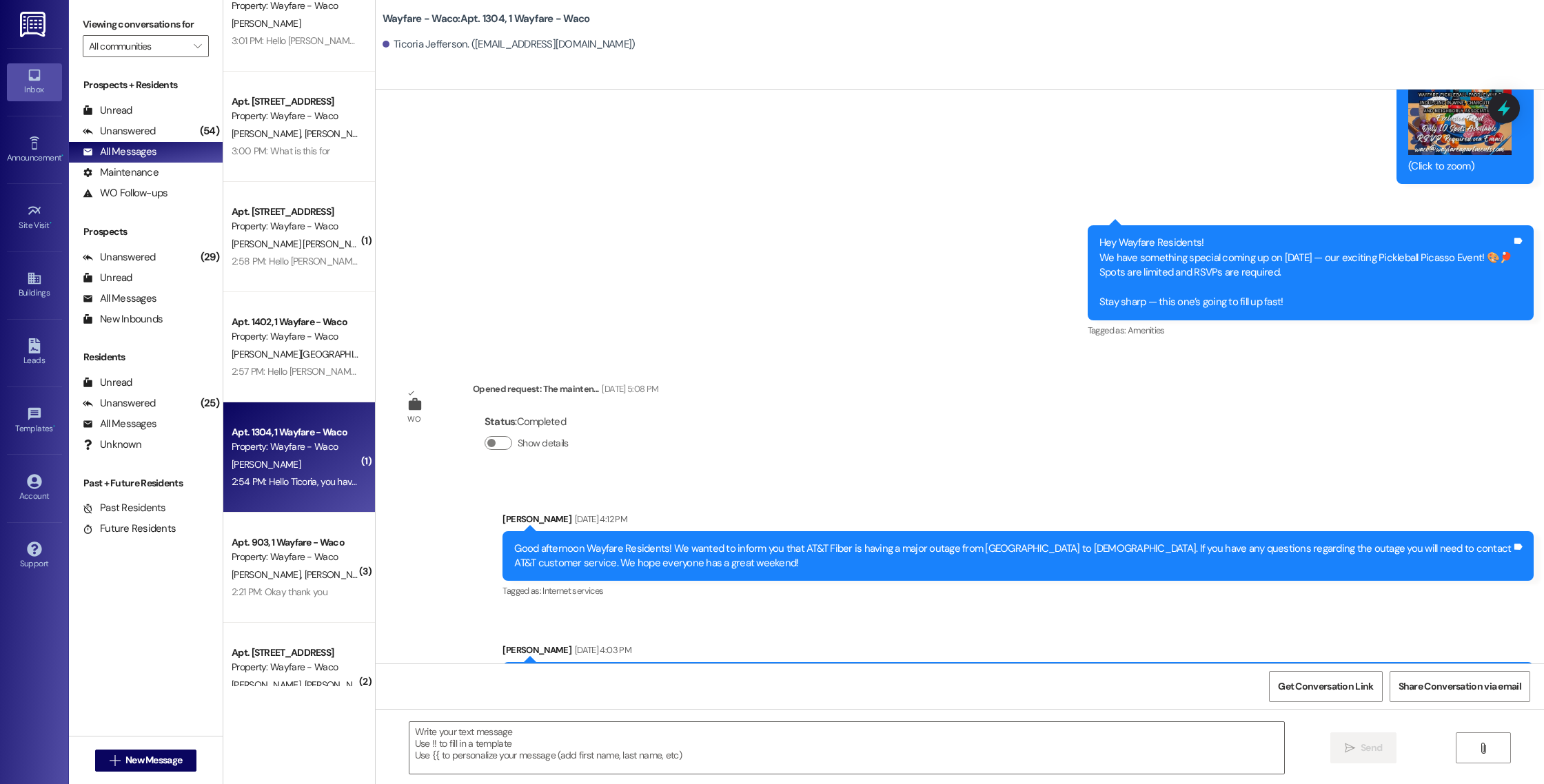
scroll to position [4646, 0]
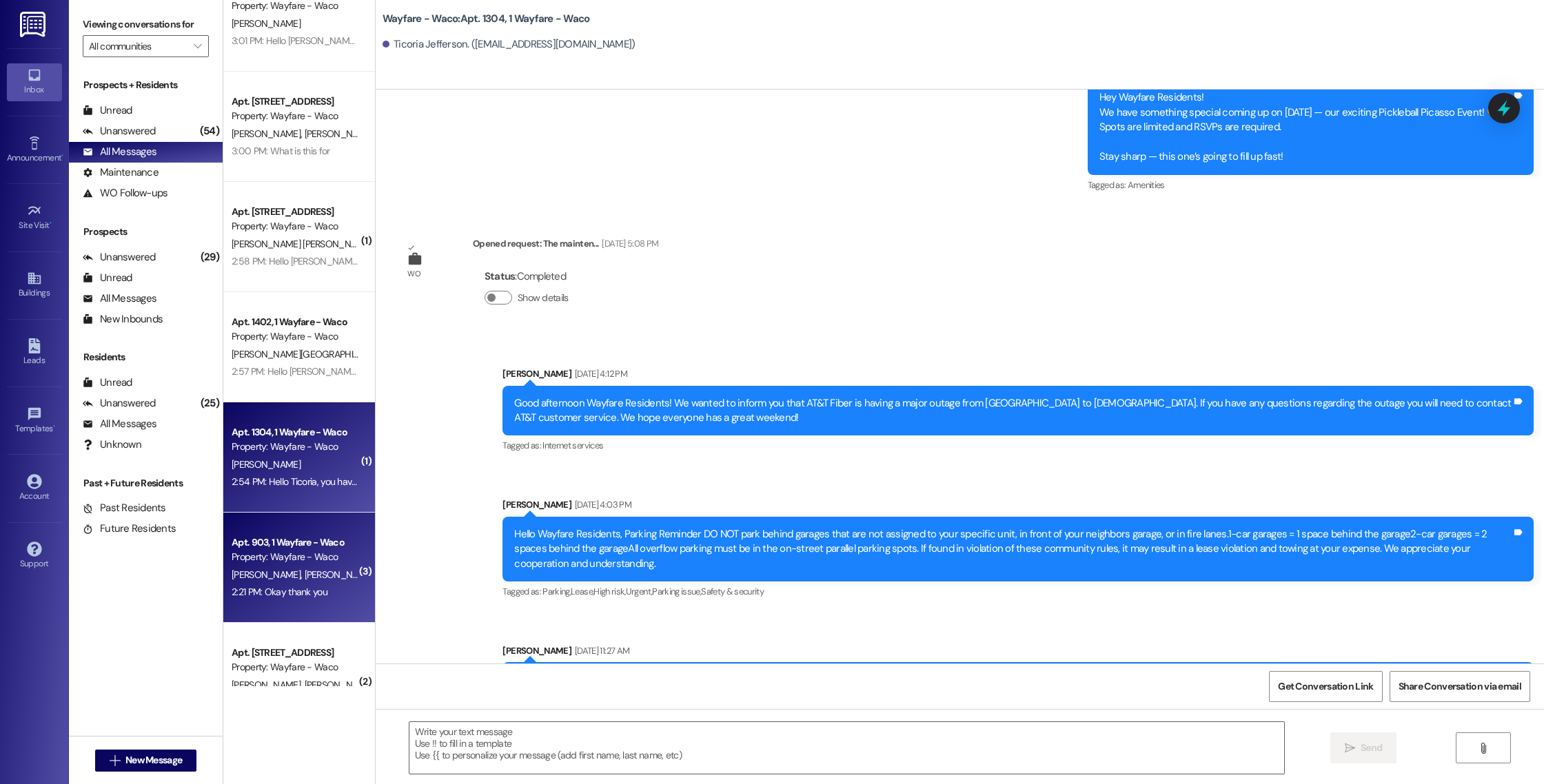
click at [322, 593] on div "2:21 PM: Okay thank you 2:21 PM: Okay thank you" at bounding box center [295, 592] width 130 height 17
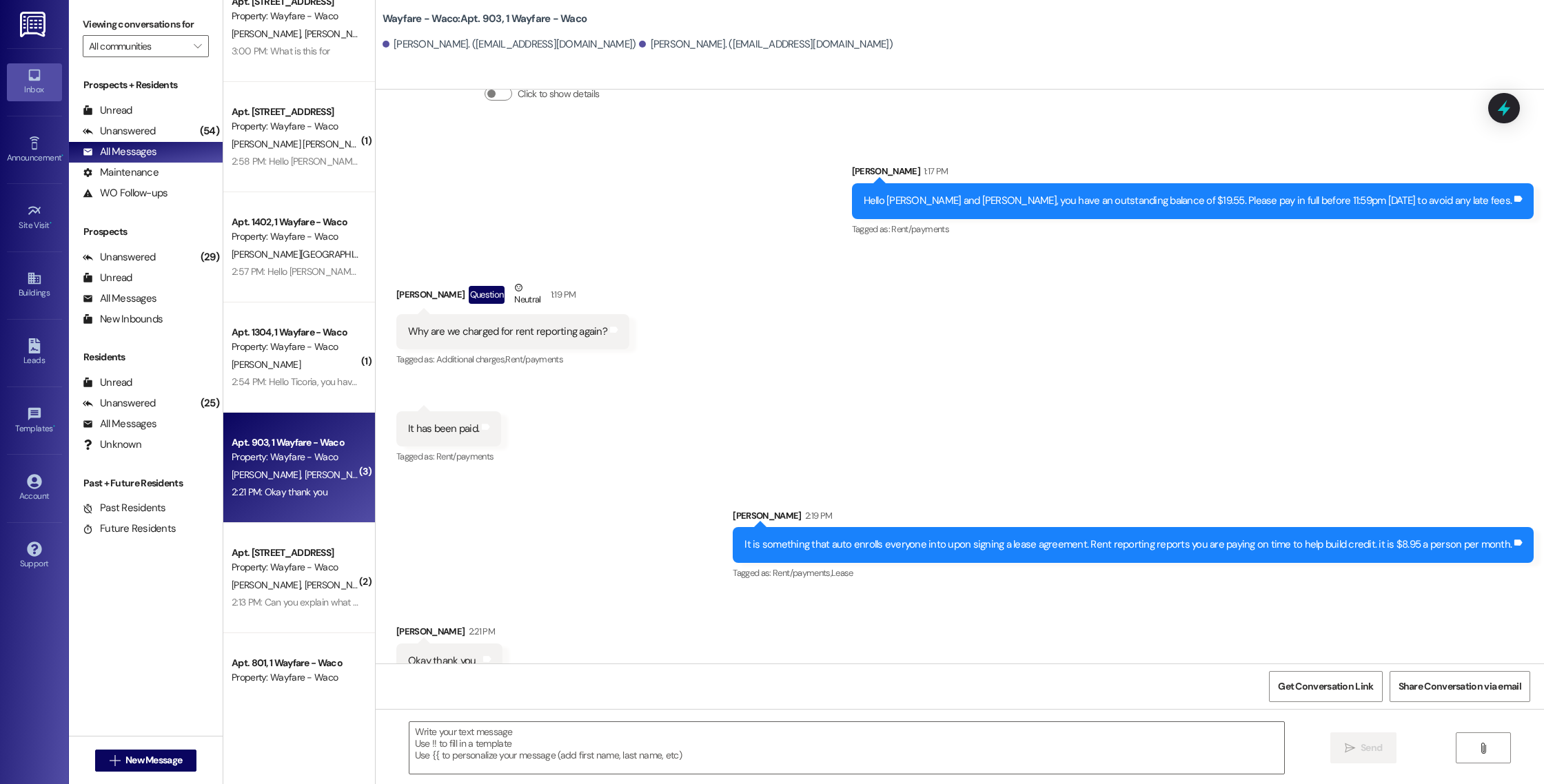
scroll to position [365, 0]
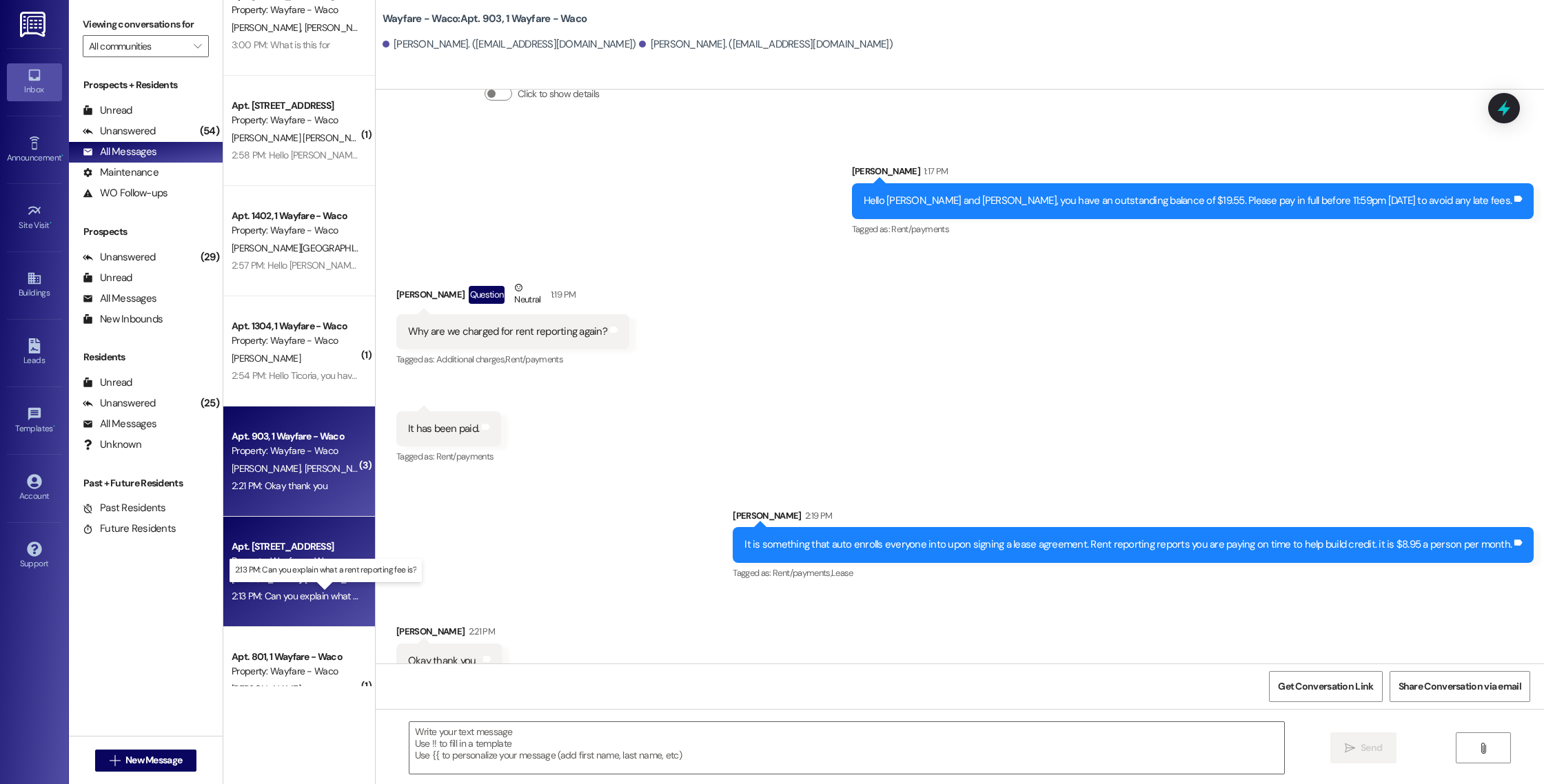
click at [310, 596] on div "2:13 PM: Can you explain what a rent reporting fee is? 2:13 PM: Can you explain…" at bounding box center [337, 596] width 211 height 13
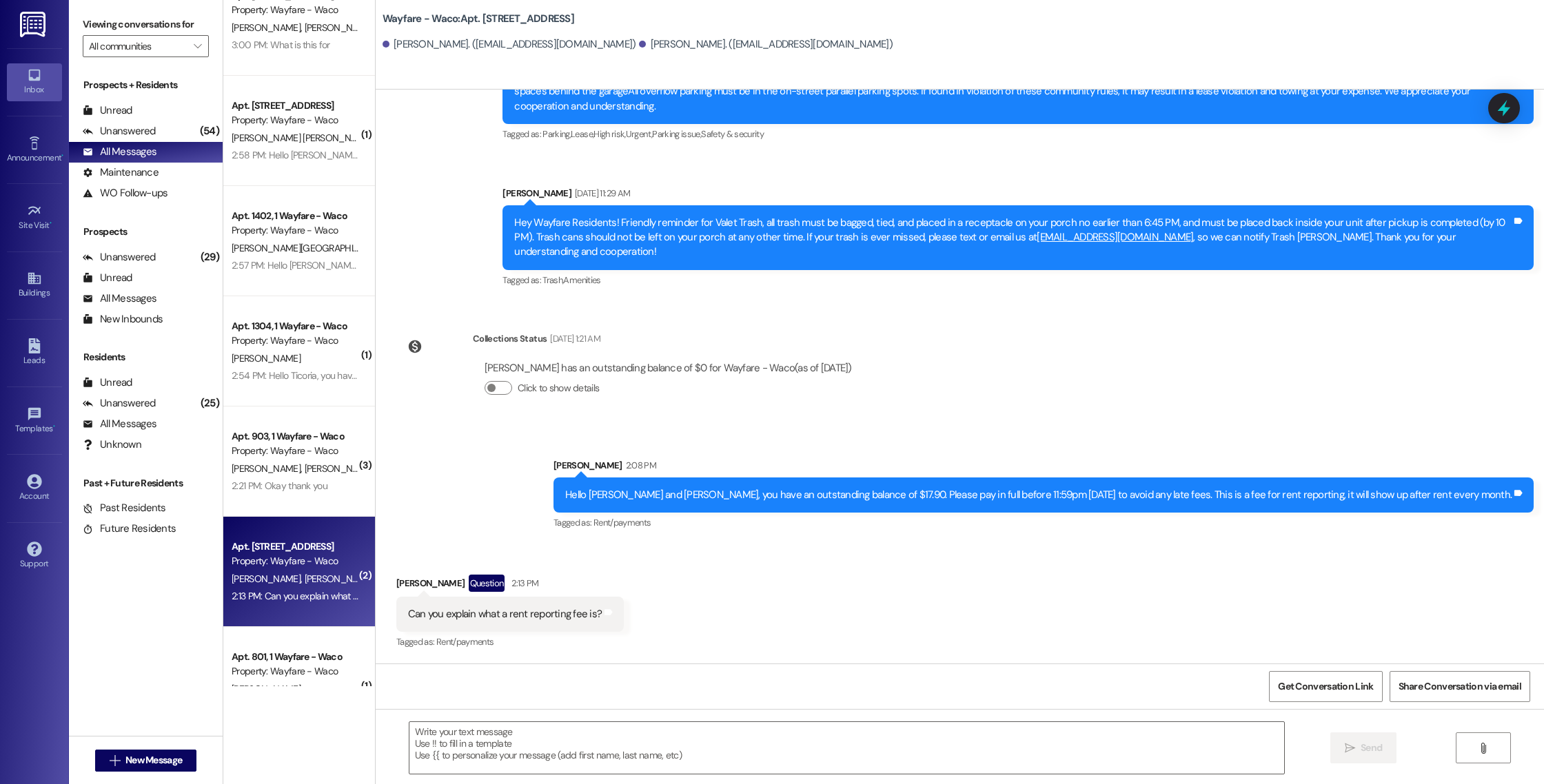
scroll to position [543, 0]
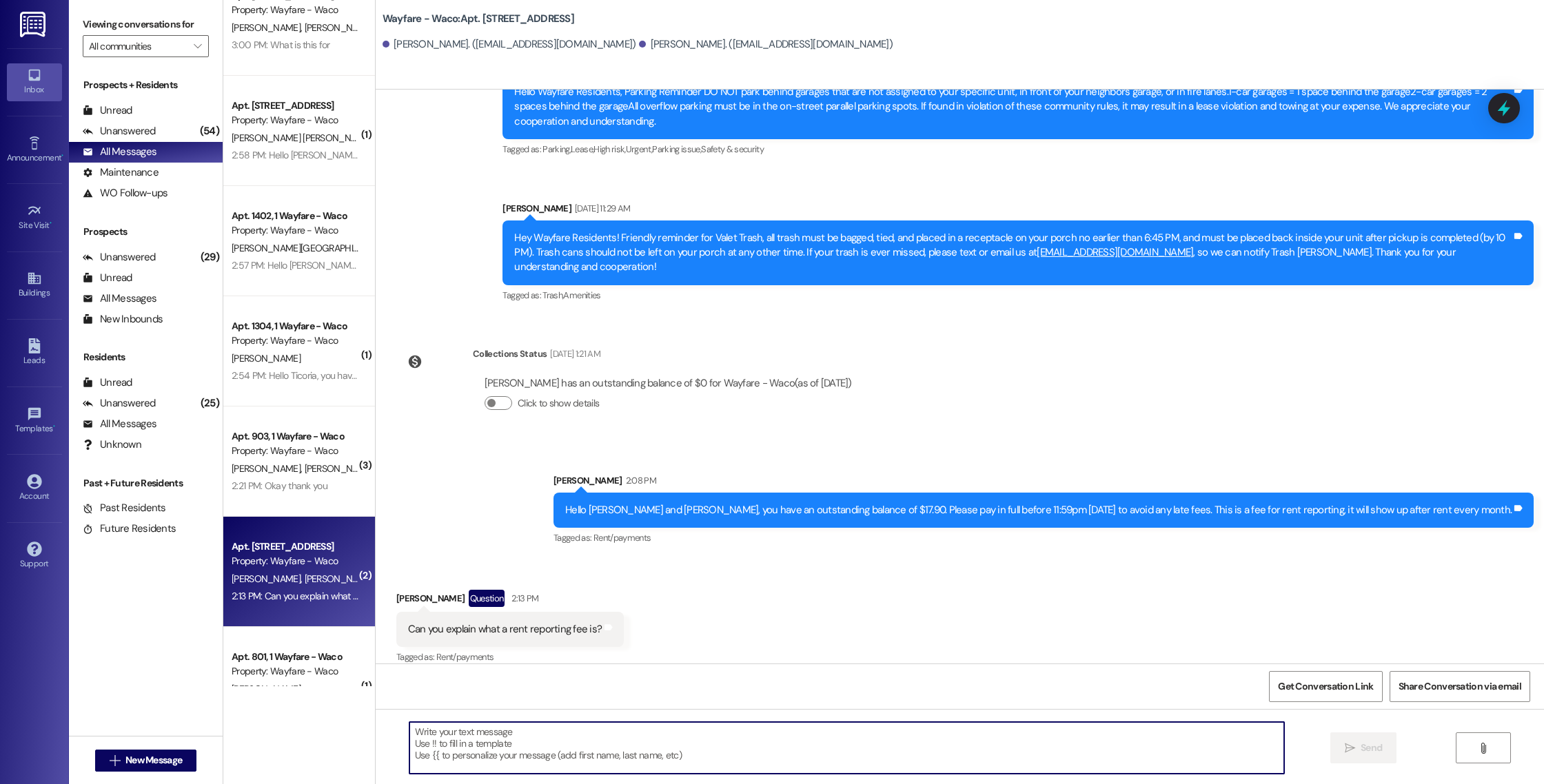
click at [642, 764] on textarea at bounding box center [847, 747] width 875 height 52
paste textarea "It is something that auto enrolls everyone into upon signing a lease agreement.…"
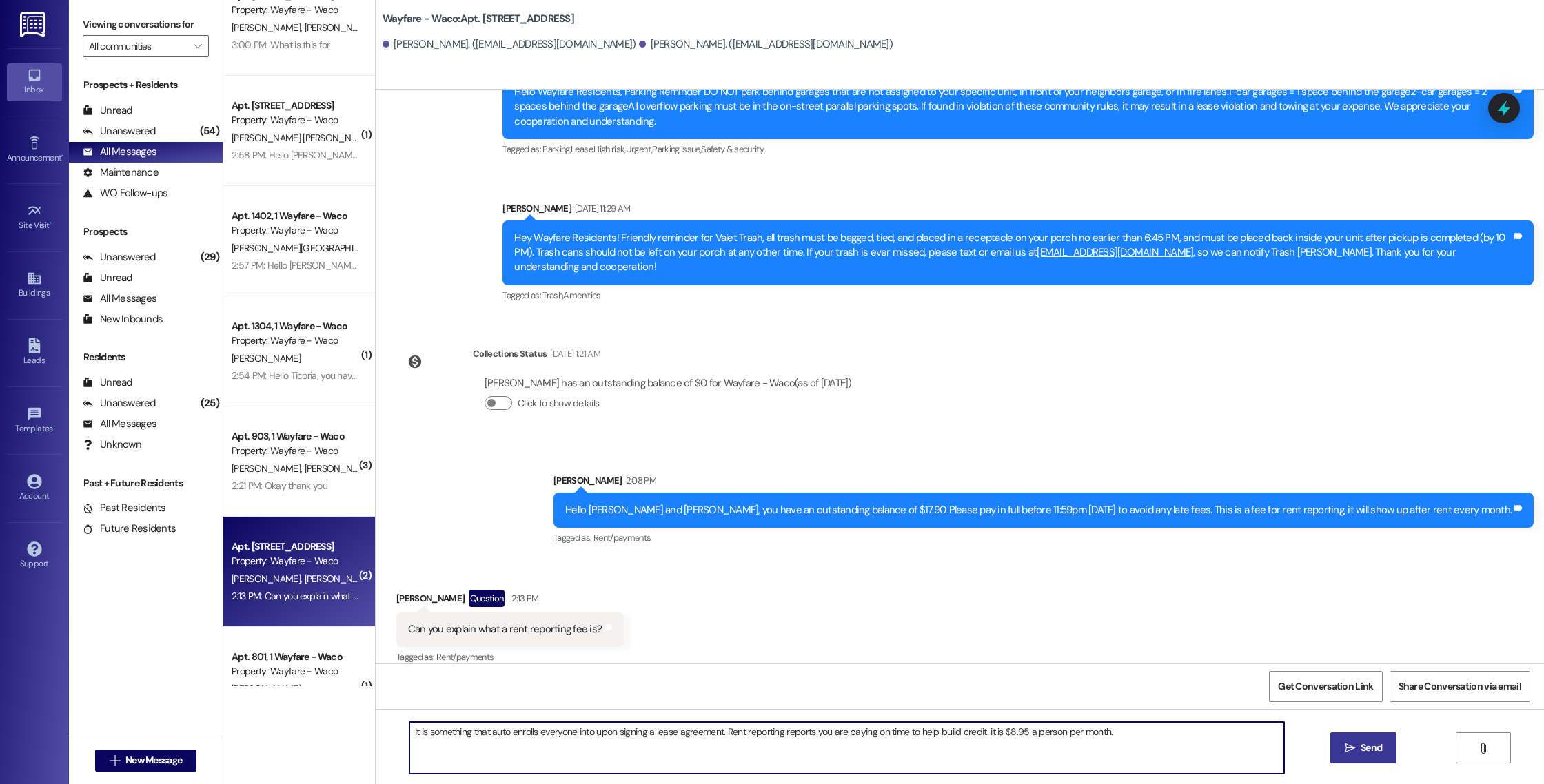
type textarea "It is something that auto enrolls everyone into upon signing a lease agreement.…"
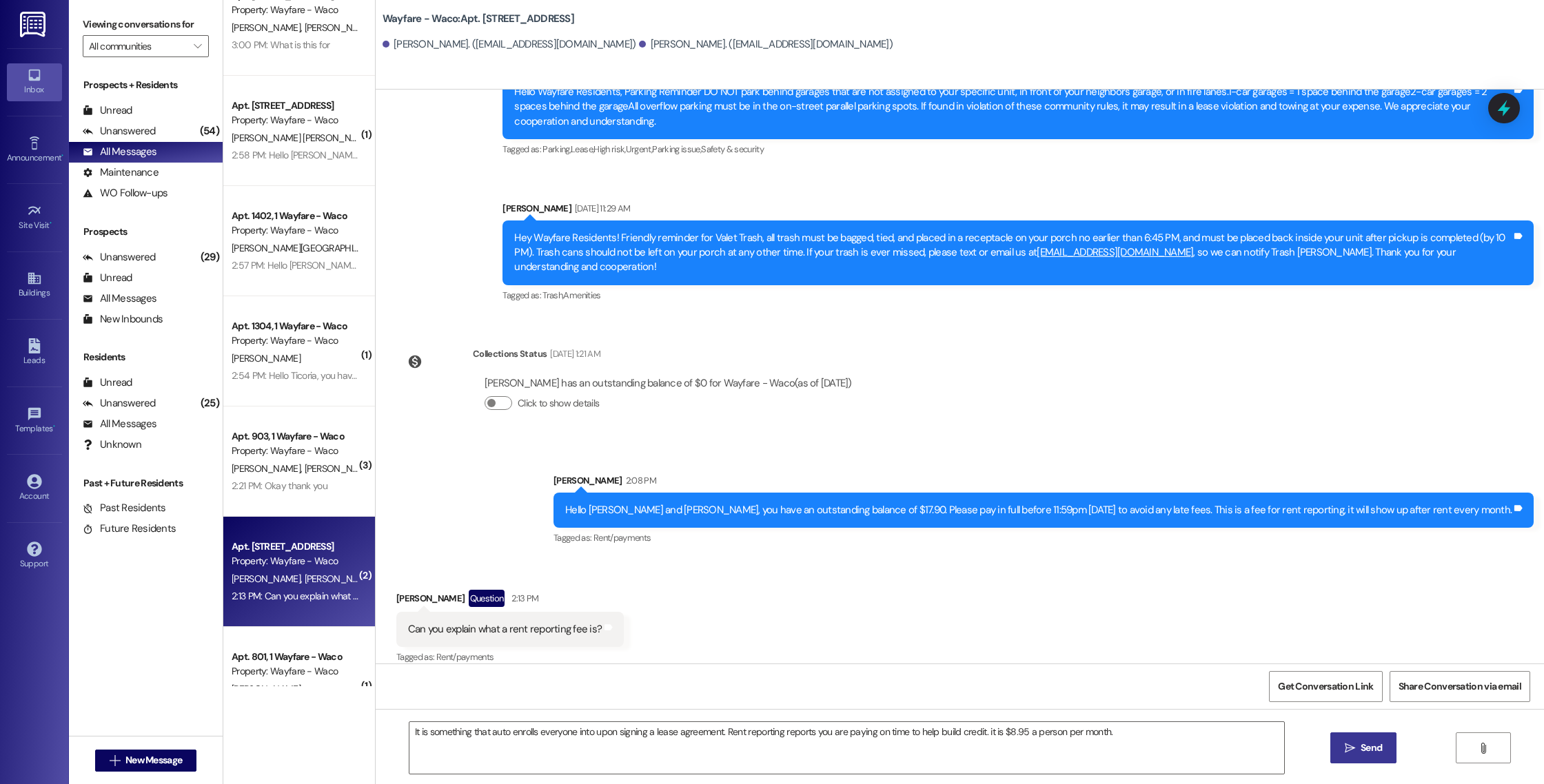
click at [1350, 753] on icon "" at bounding box center [1350, 748] width 10 height 11
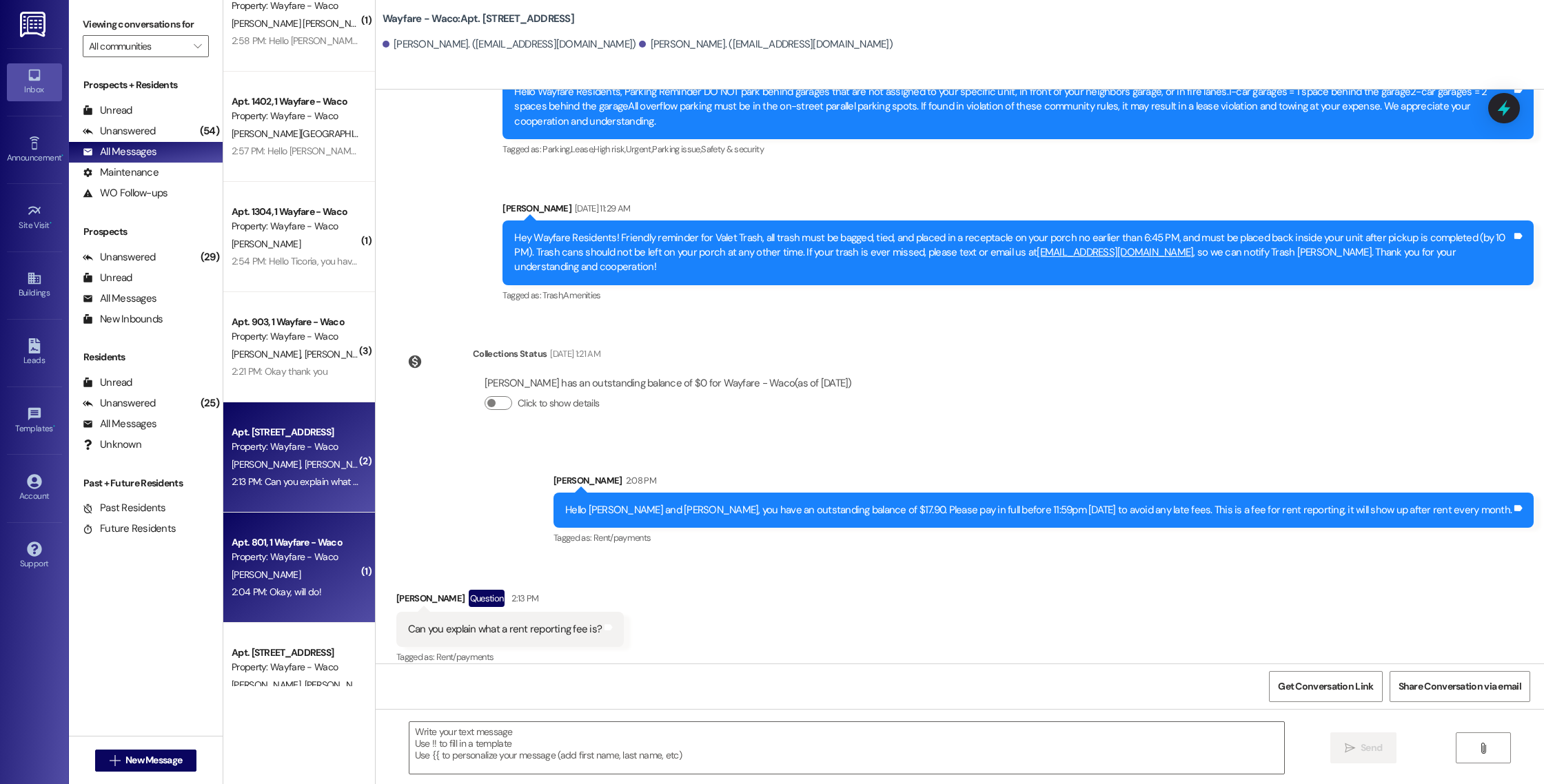
scroll to position [484, 0]
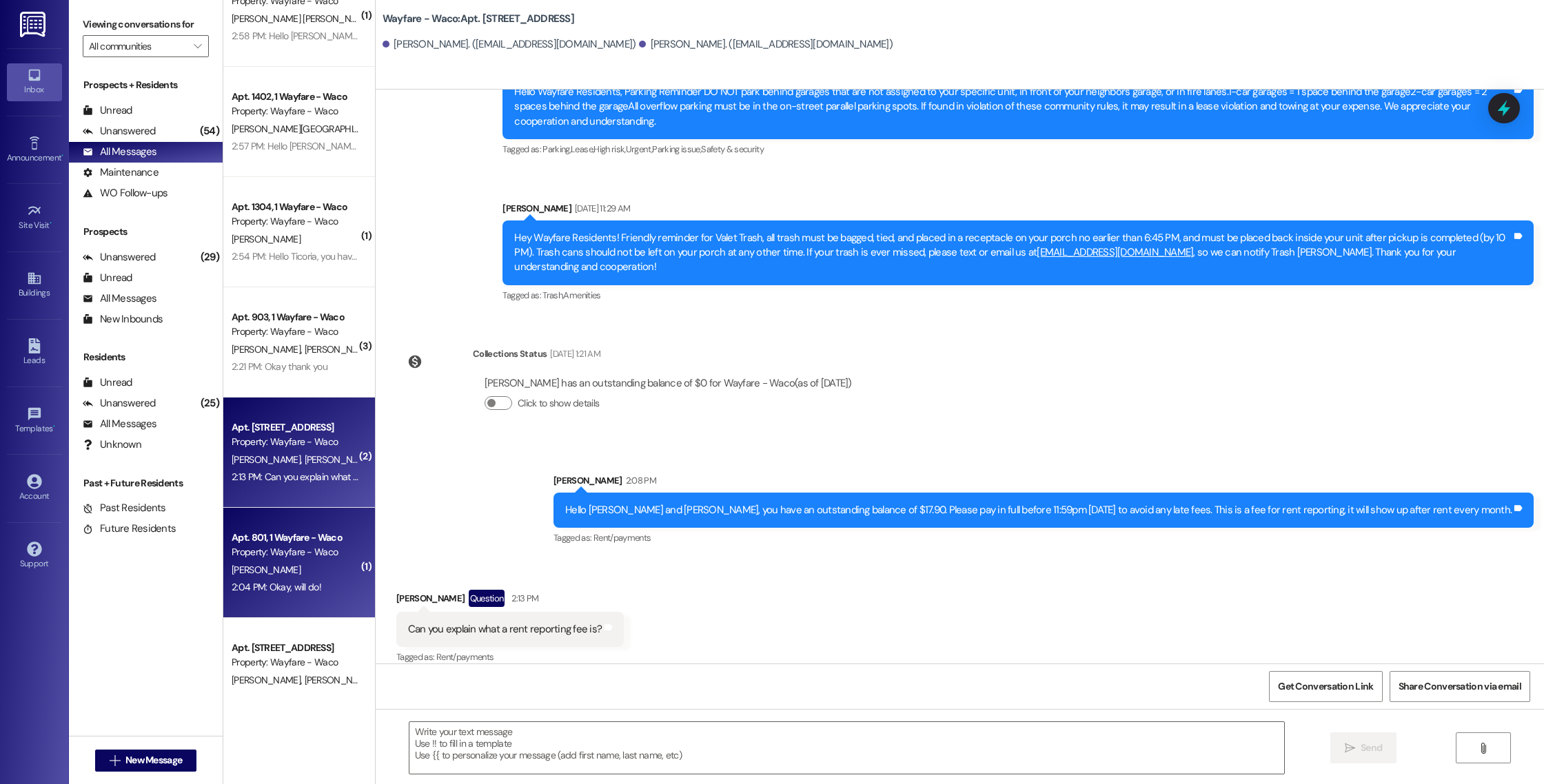
click at [285, 599] on div "Apt. 801, 1 Wayfare - Waco Property: Wayfare - Waco [PERSON_NAME] 2:04 PM: Okay…" at bounding box center [299, 562] width 152 height 110
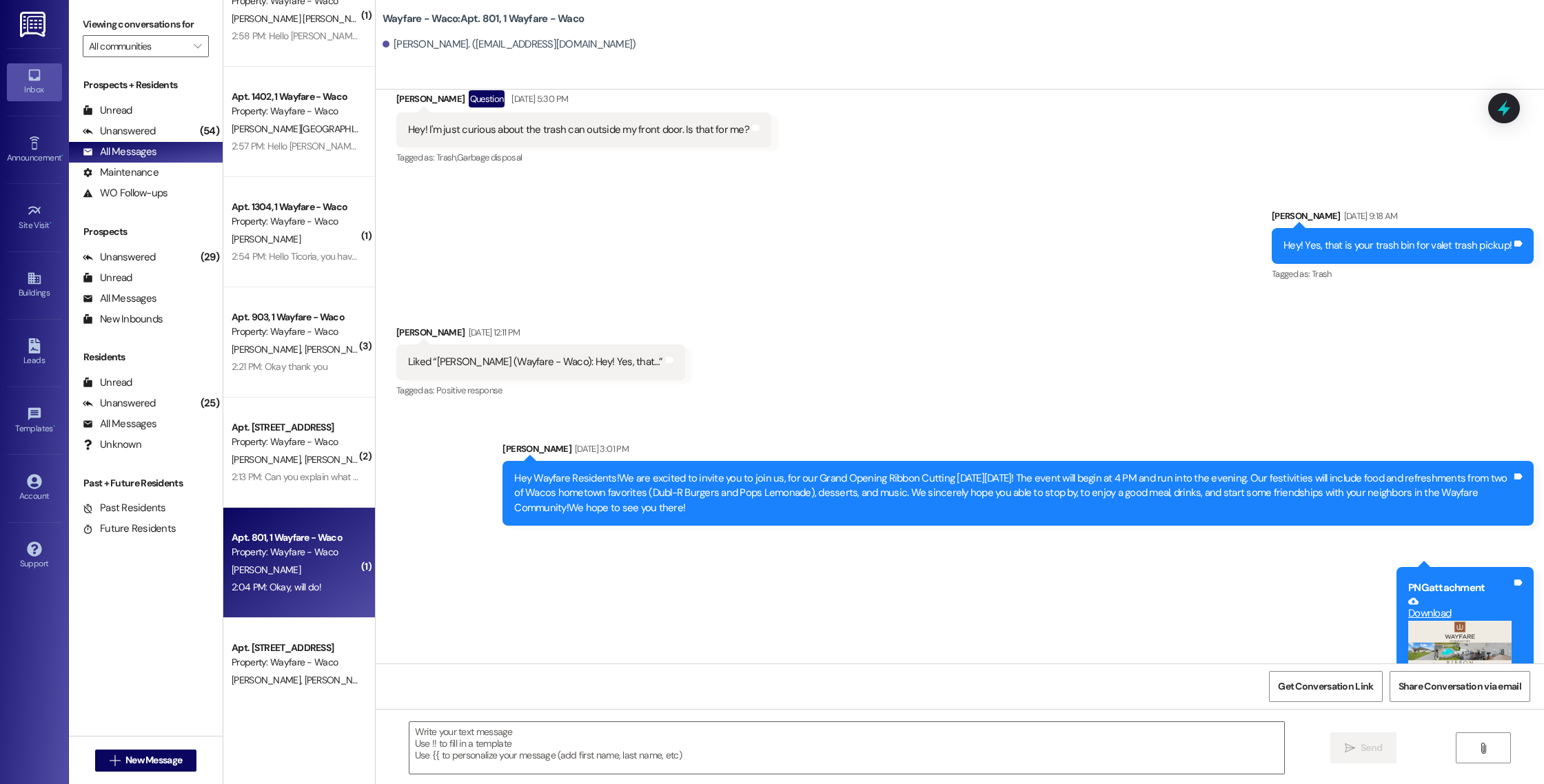
scroll to position [9044, 0]
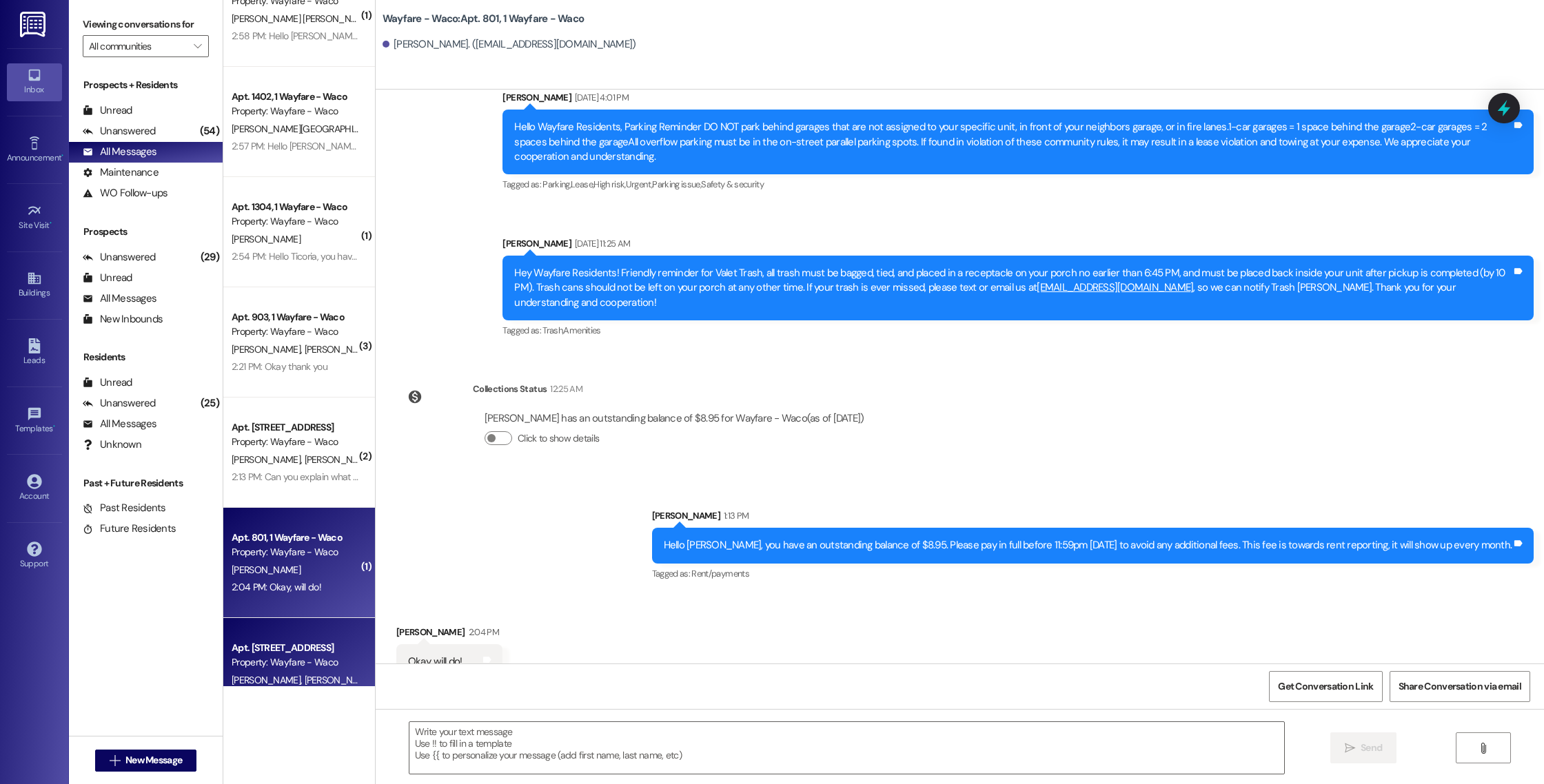
click at [289, 668] on div "Property: Wayfare - Waco" at bounding box center [295, 662] width 128 height 14
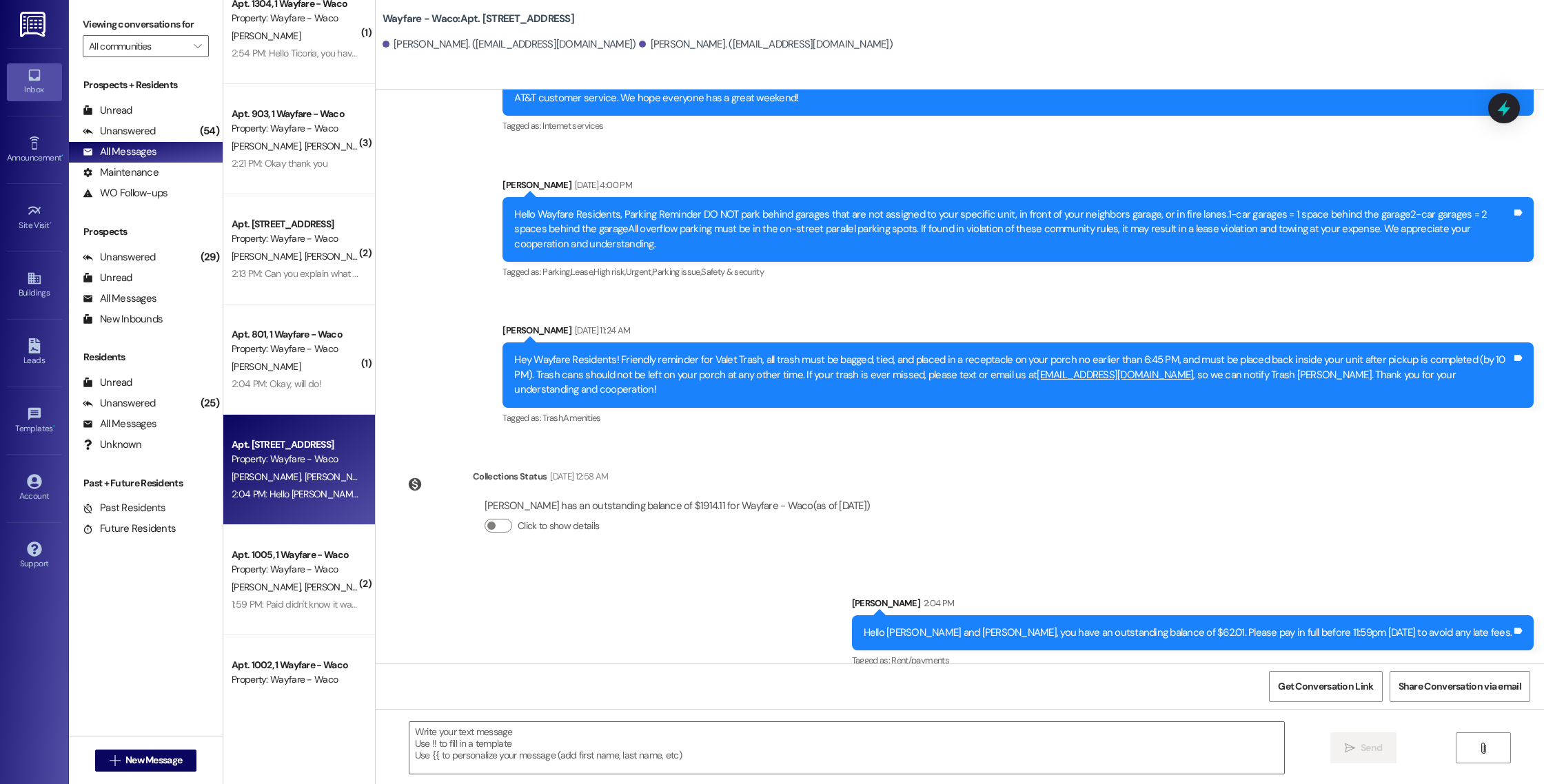
scroll to position [693, 0]
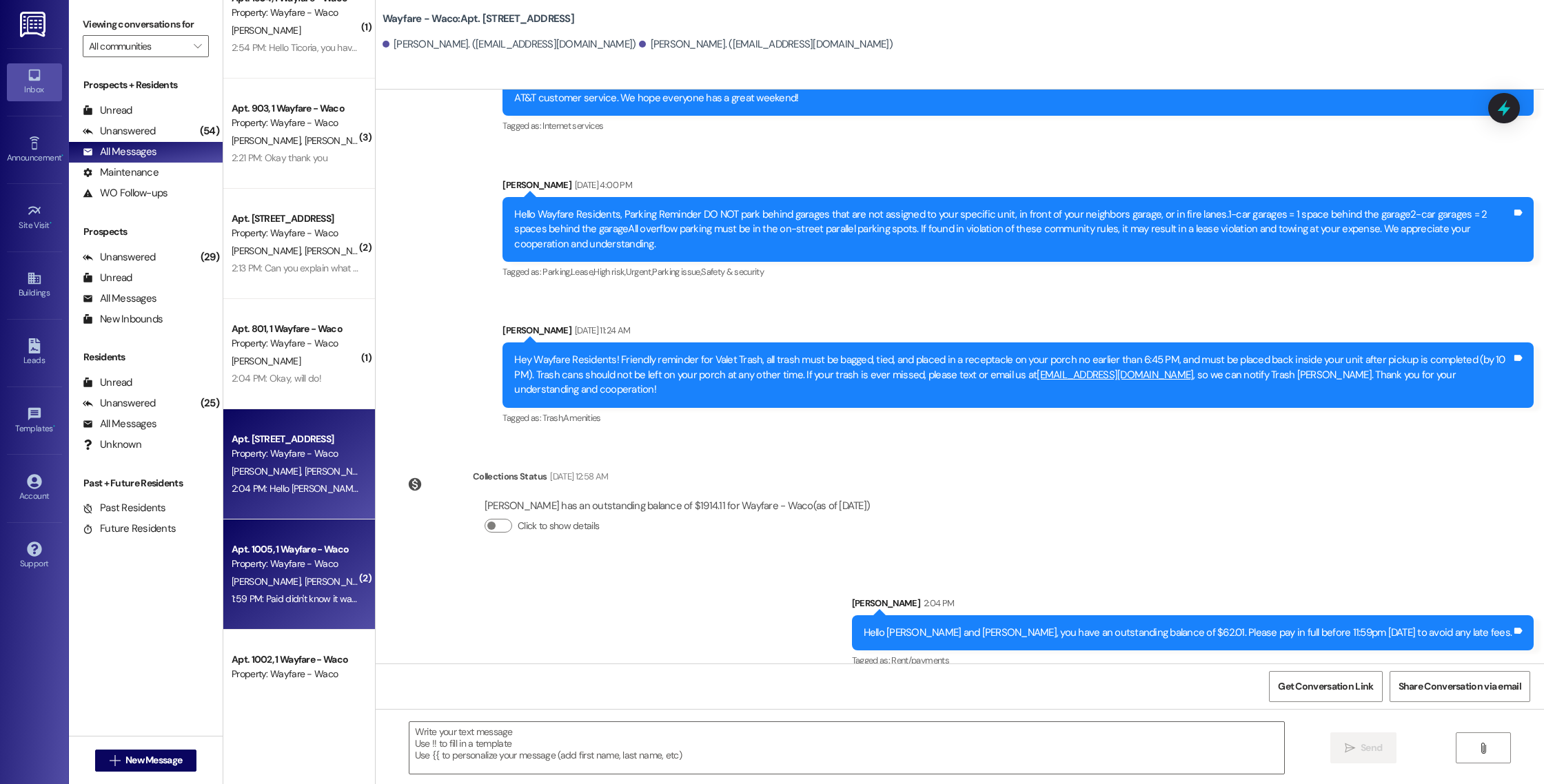
click at [285, 597] on div "1:59 PM: Paid didn't know it was there why don't it go in with rent why does it…" at bounding box center [404, 599] width 344 height 13
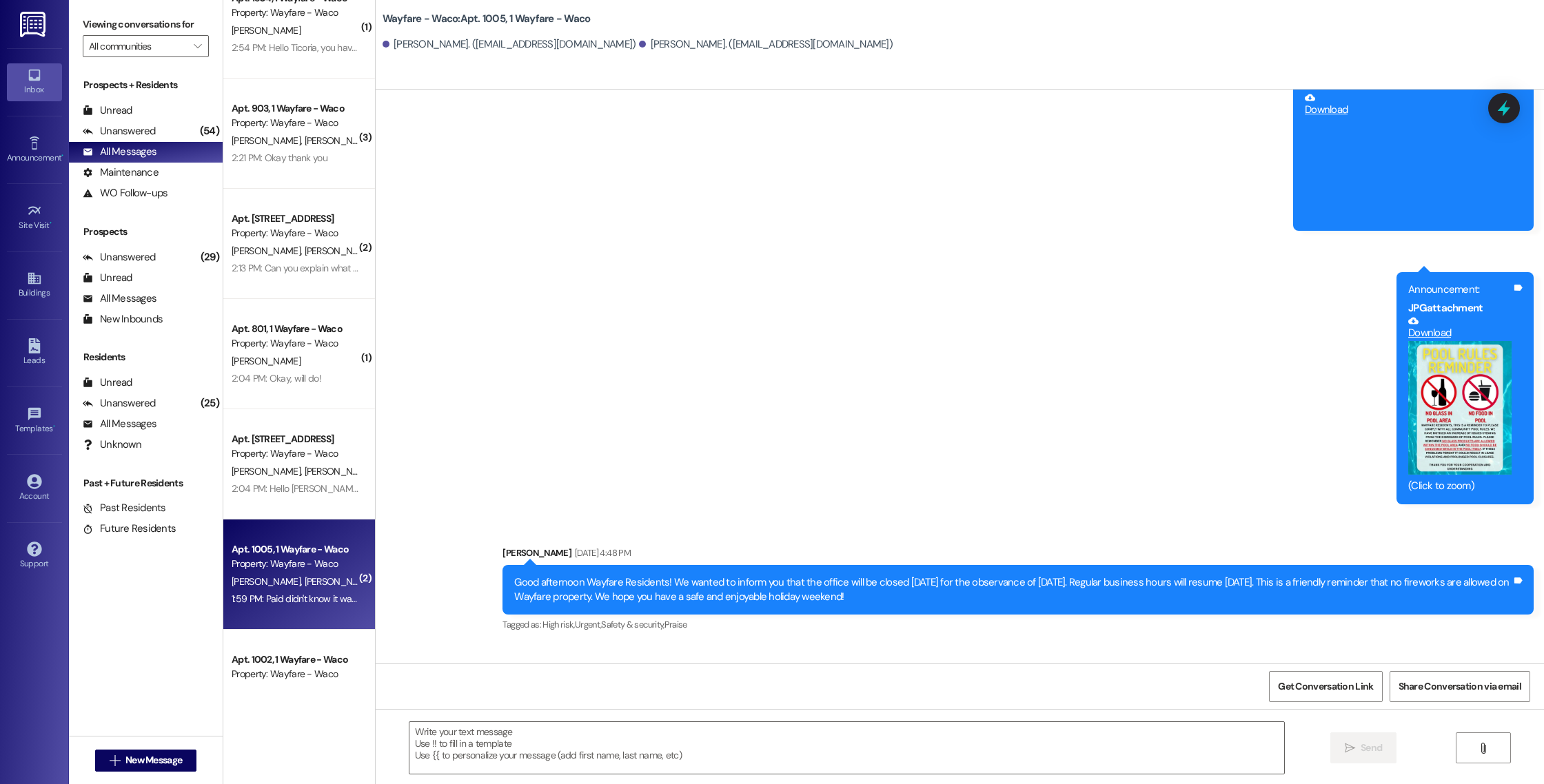
scroll to position [10495, 0]
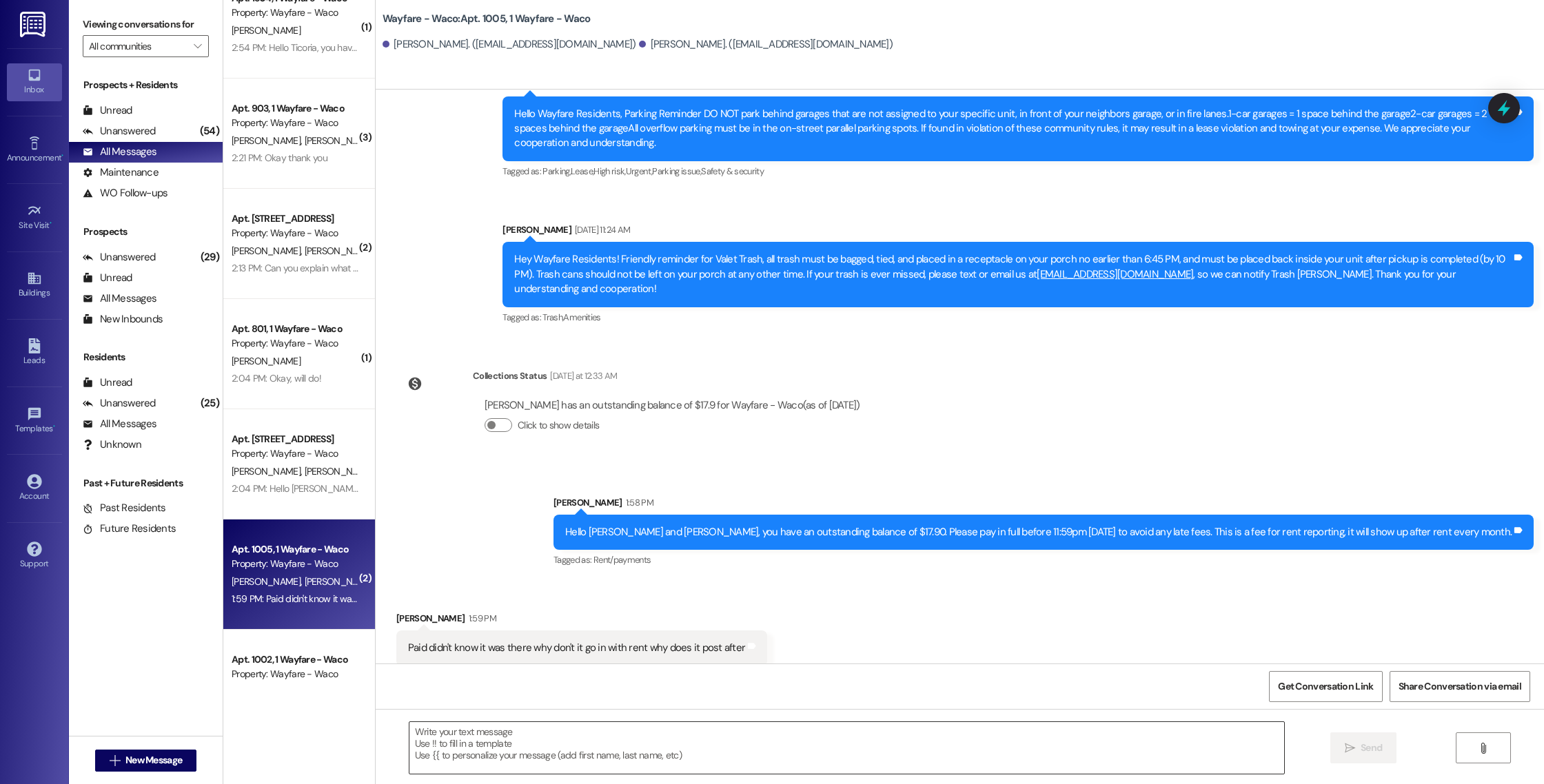
click at [638, 744] on textarea at bounding box center [847, 747] width 875 height 52
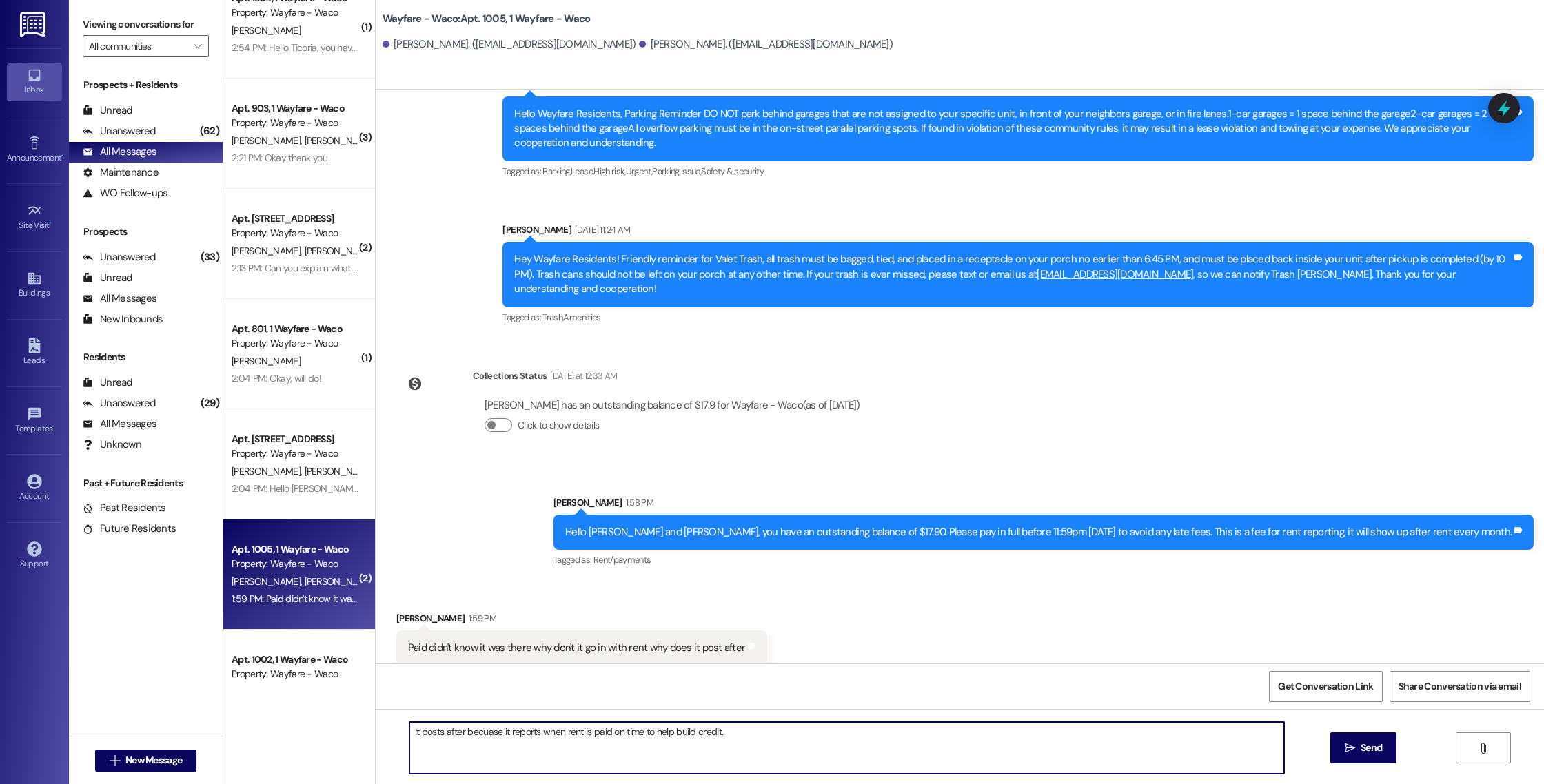
click at [480, 735] on textarea "It posts after becuase it reports when rent is paid on time to help build credi…" at bounding box center [847, 747] width 875 height 52
click at [731, 729] on textarea "It posts after because it reports when rent is paid on time to help build credi…" at bounding box center [847, 747] width 875 height 52
click at [454, 733] on textarea "It posts after because it reports when rent is paid on time to help build credi…" at bounding box center [847, 747] width 875 height 52
click at [727, 736] on textarea "It posts after because it reports when rent is paid on time to help build credi…" at bounding box center [847, 747] width 875 height 52
drag, startPoint x: 882, startPoint y: 735, endPoint x: 716, endPoint y: 735, distance: 166.0
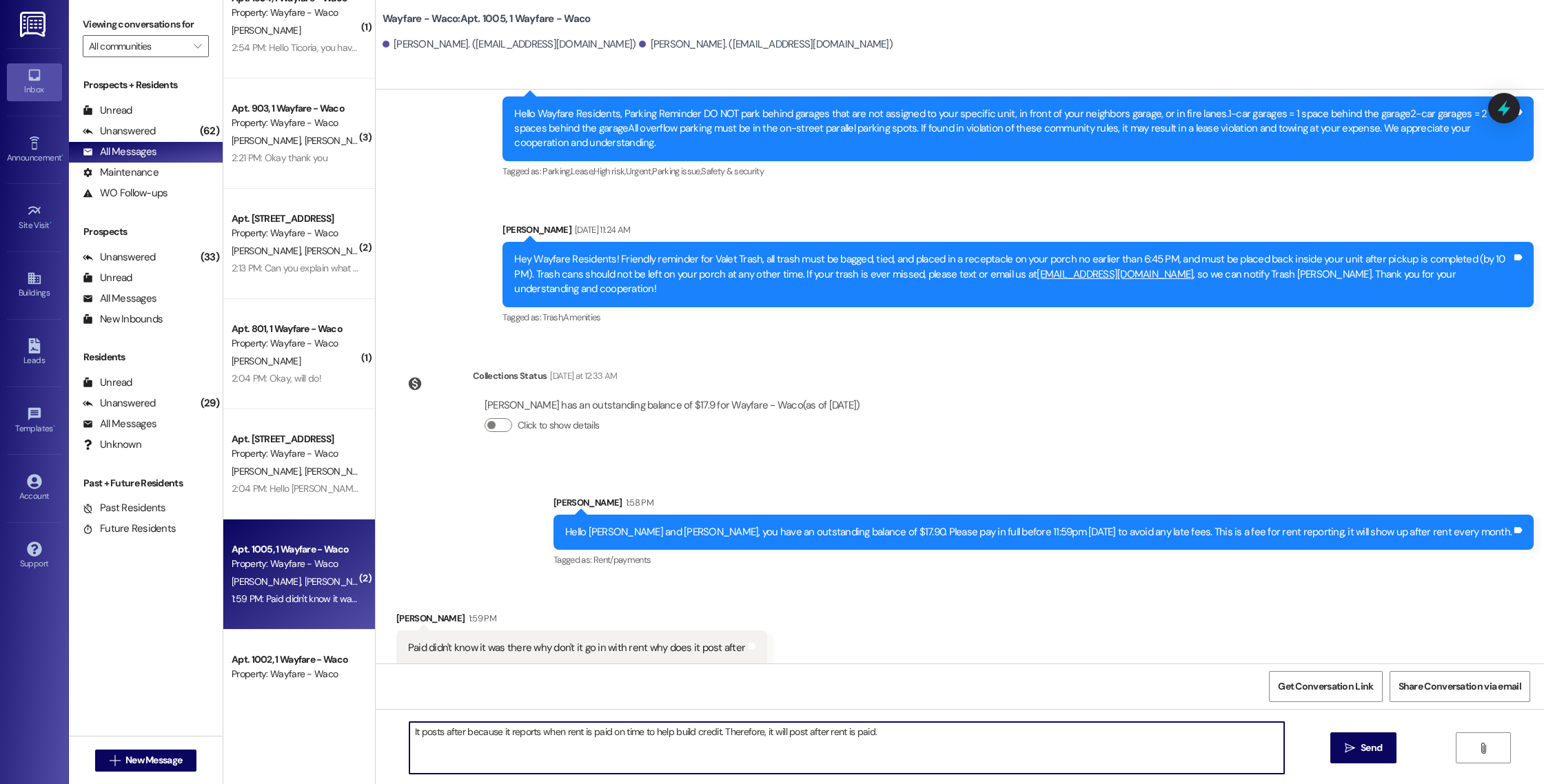
click at [716, 735] on textarea "It posts after because it reports when rent is paid on time to help build credi…" at bounding box center [847, 747] width 875 height 52
type textarea "It posts after because it reports when rent is paid on time to help build credi…"
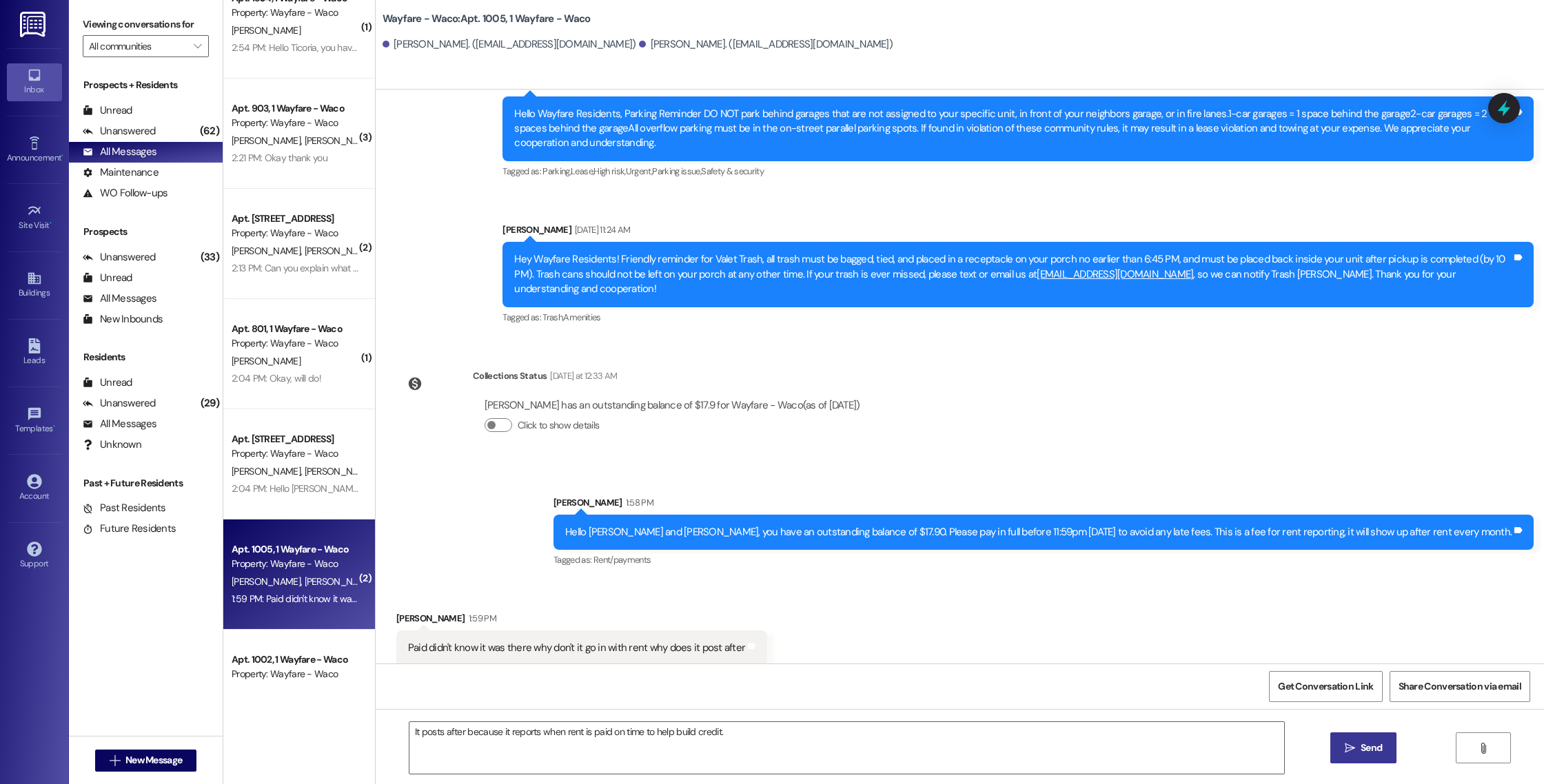
click at [1361, 753] on span "Send" at bounding box center [1371, 747] width 22 height 14
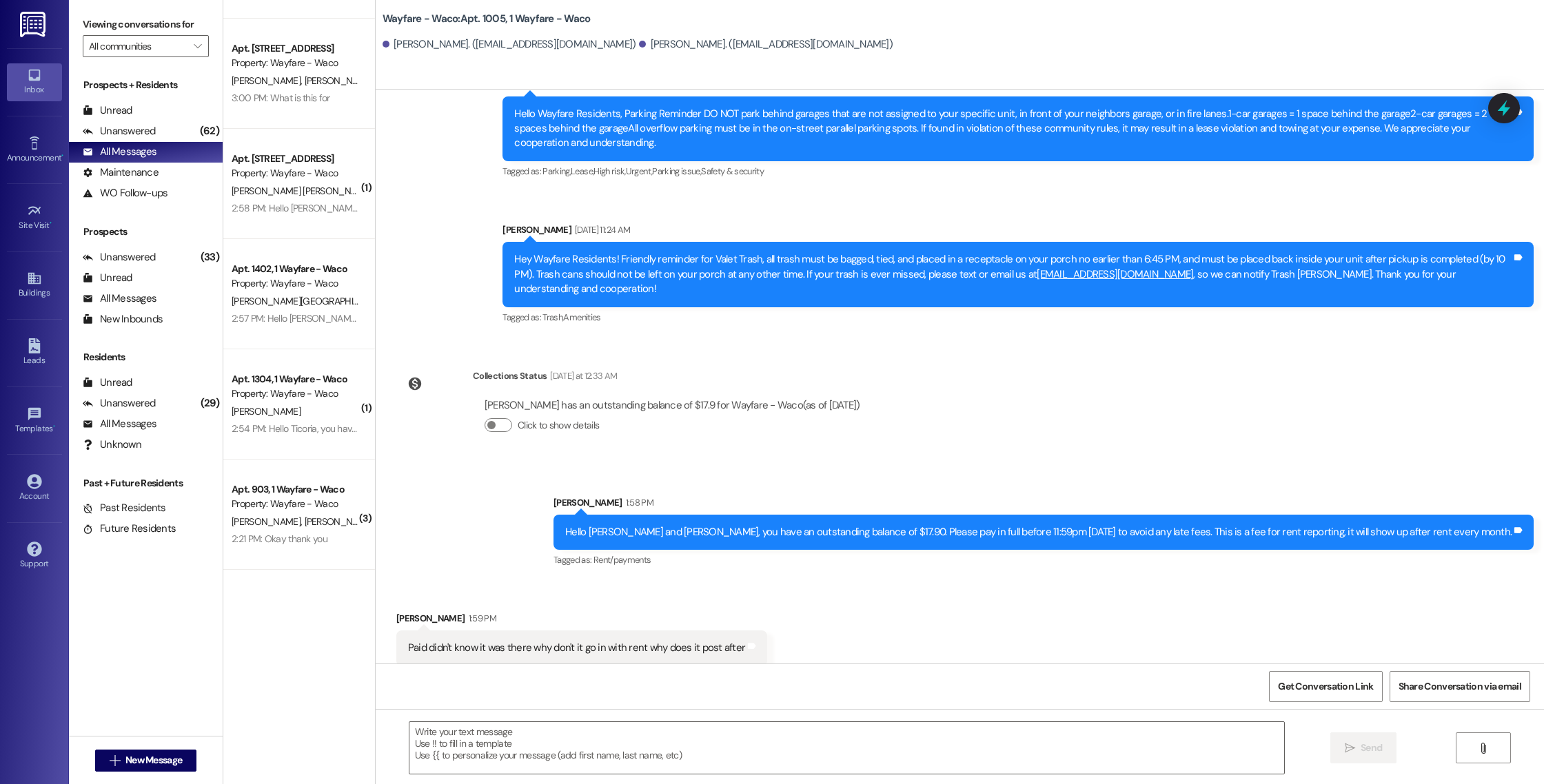
scroll to position [0, 0]
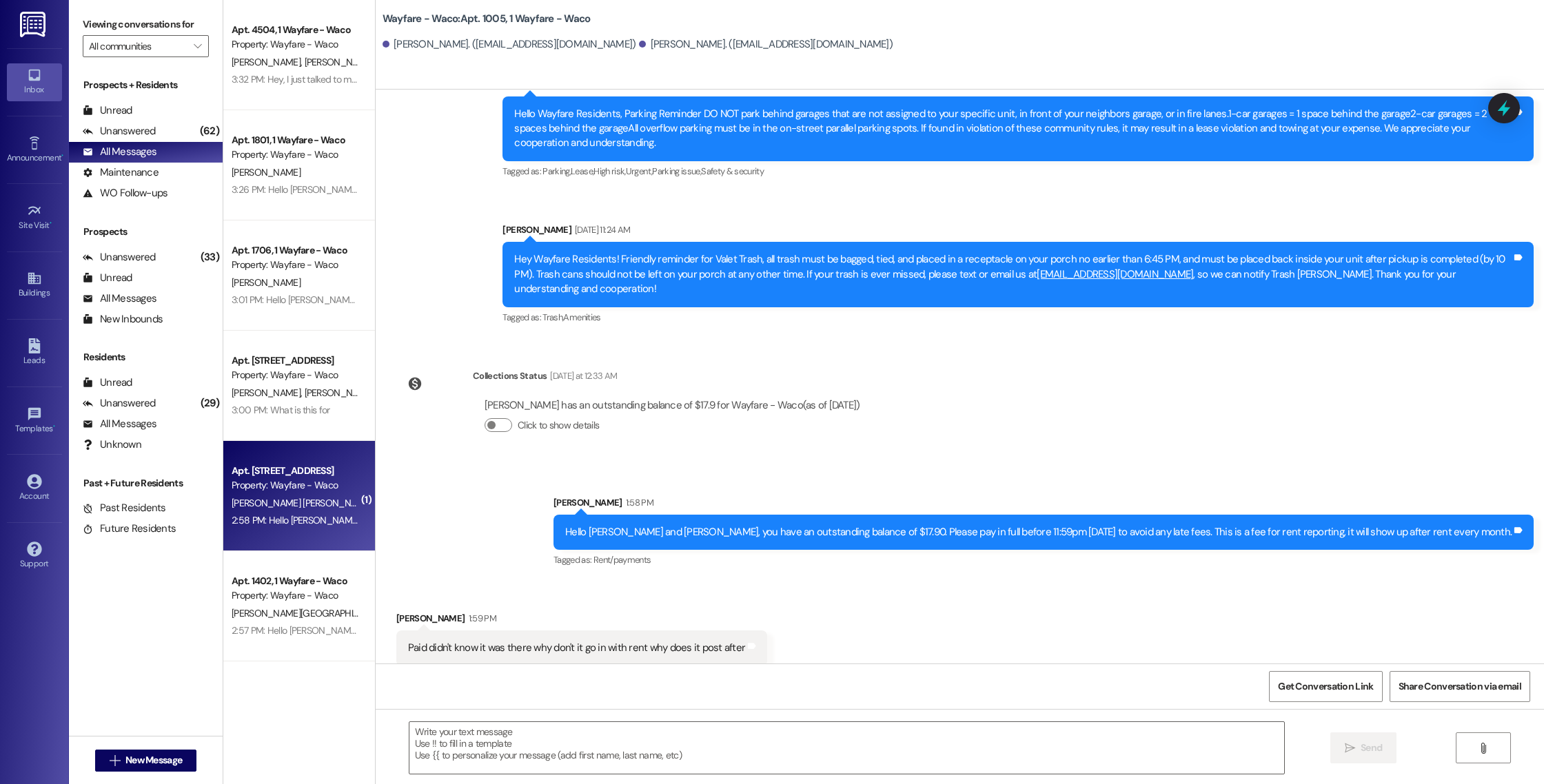
click at [313, 516] on div "2:58 PM: Hello [PERSON_NAME], you have an outstanding balance of $8.95. Please …" at bounding box center [643, 520] width 823 height 13
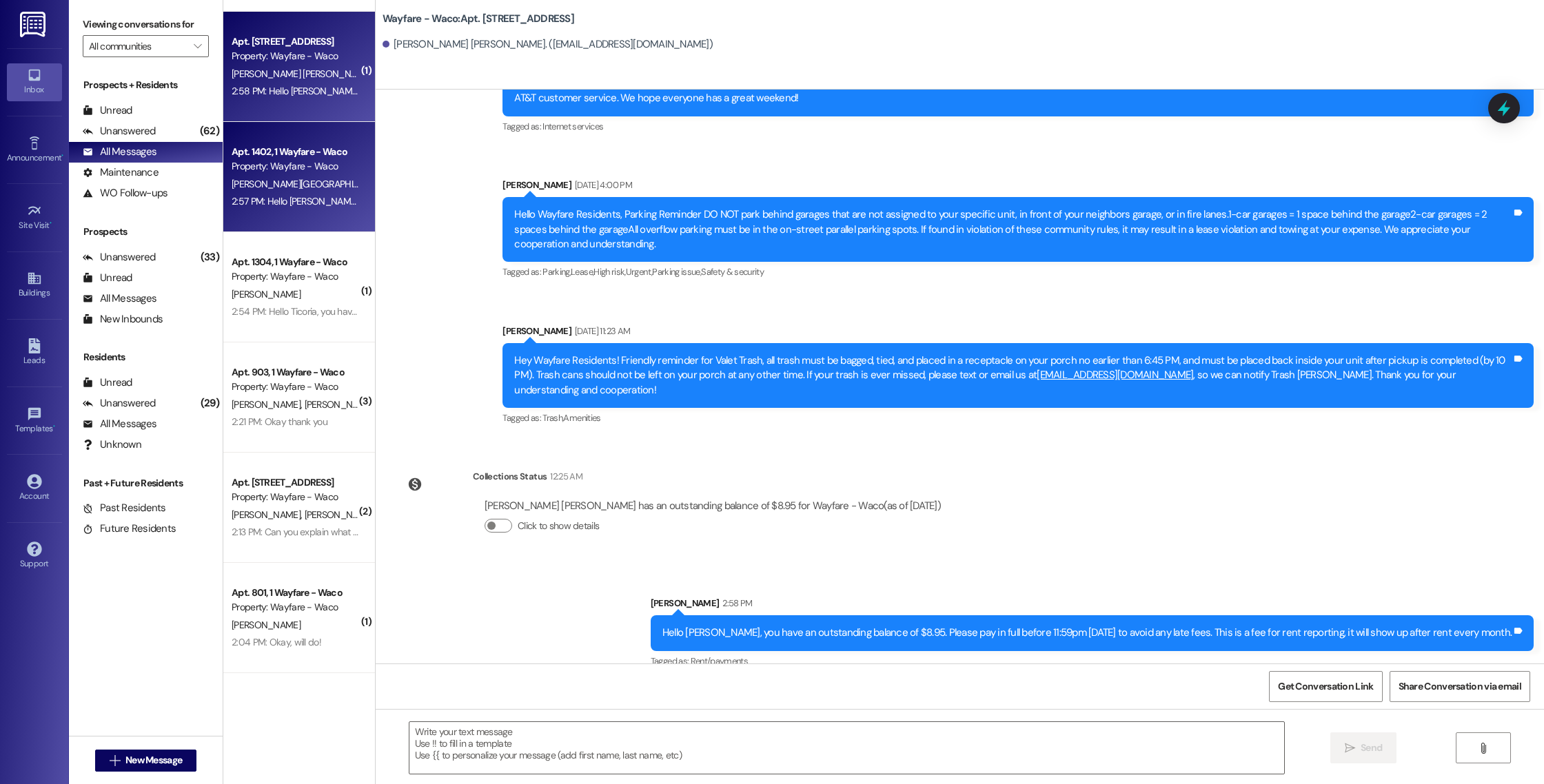
scroll to position [720, 0]
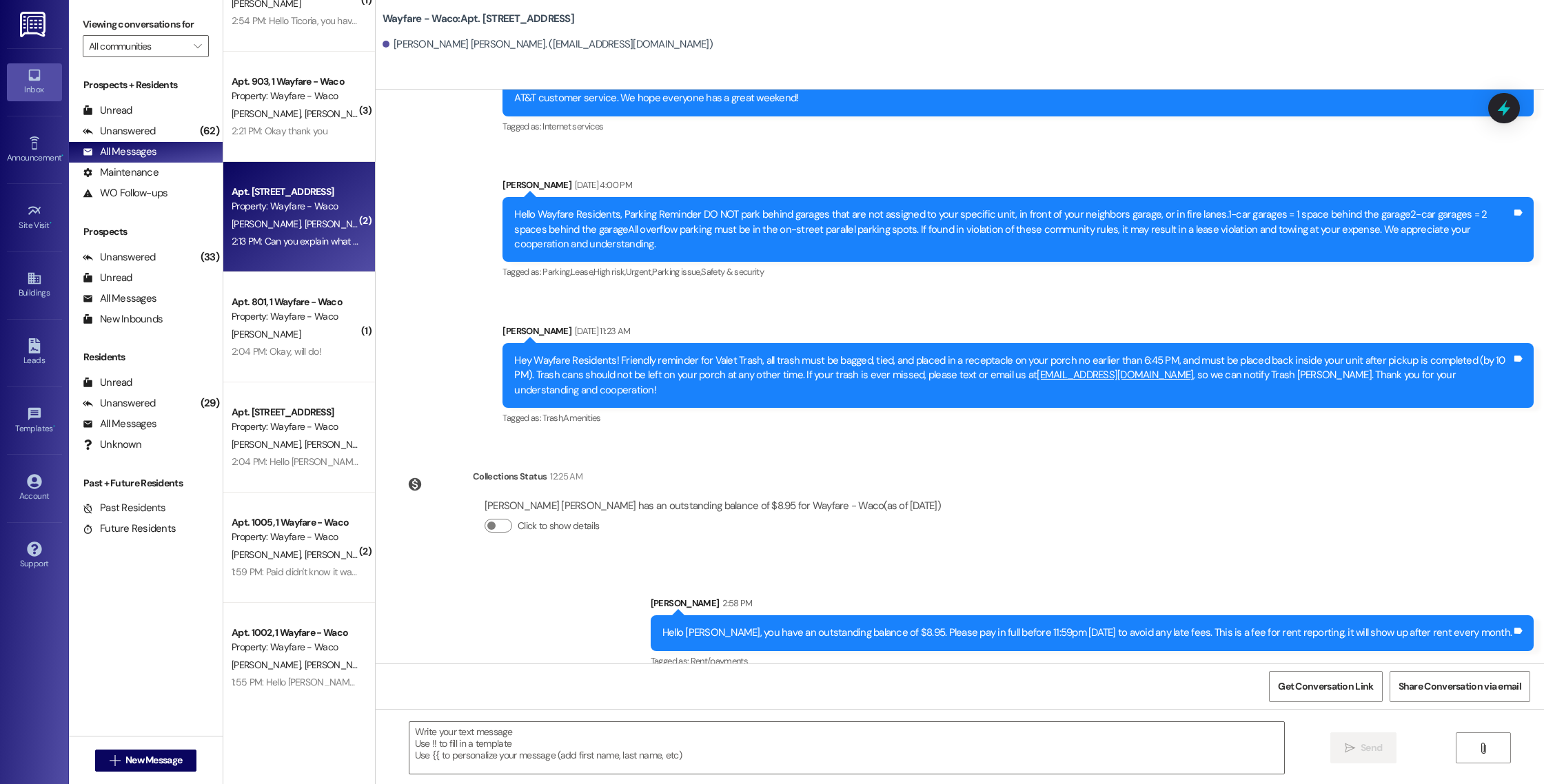
click at [301, 246] on div "2:13 PM: Can you explain what a rent reporting fee is? 2:13 PM: Can you explain…" at bounding box center [337, 241] width 211 height 13
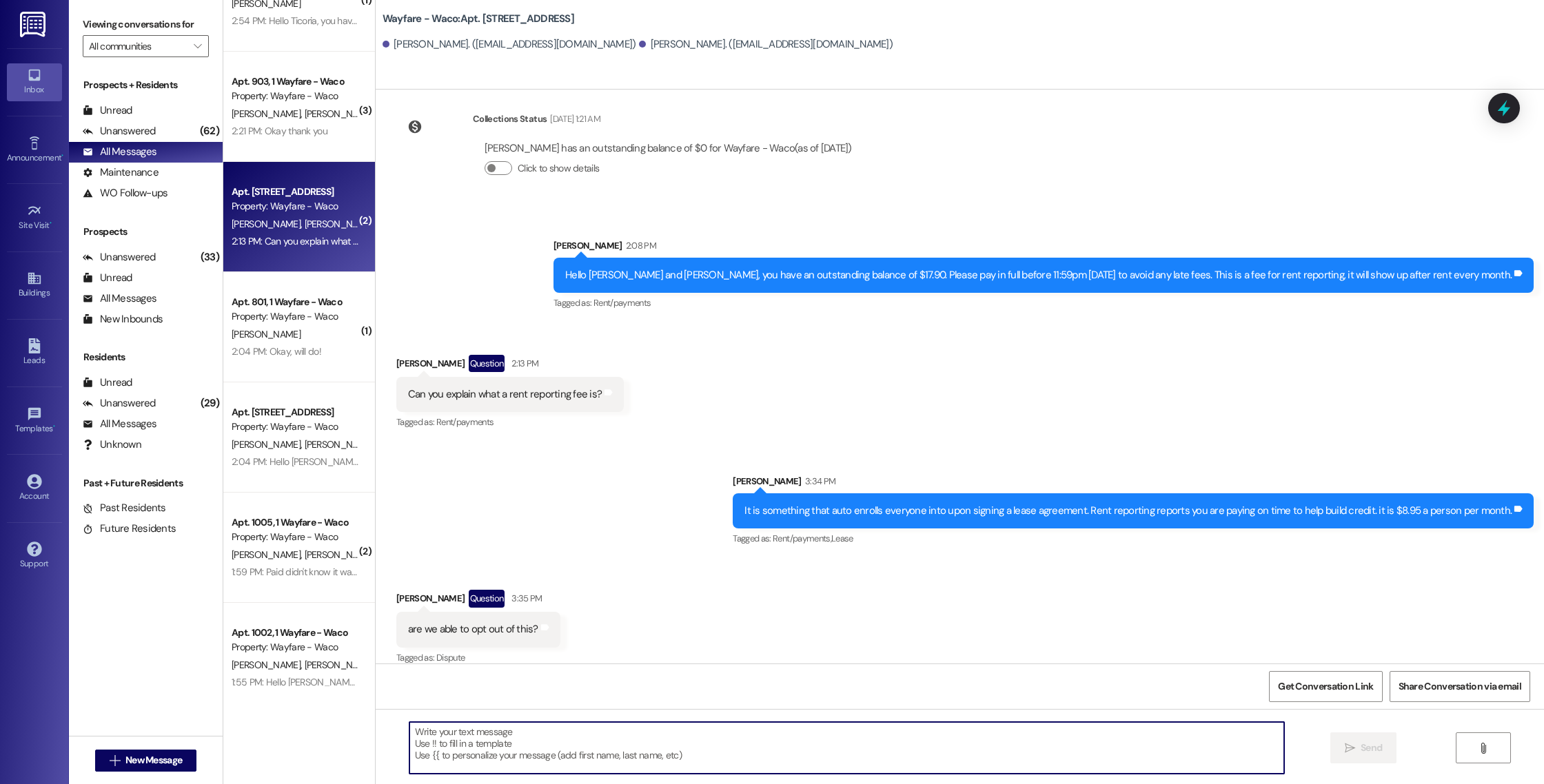
click at [600, 738] on textarea at bounding box center [847, 747] width 875 height 52
click at [591, 755] on textarea at bounding box center [847, 747] width 875 height 52
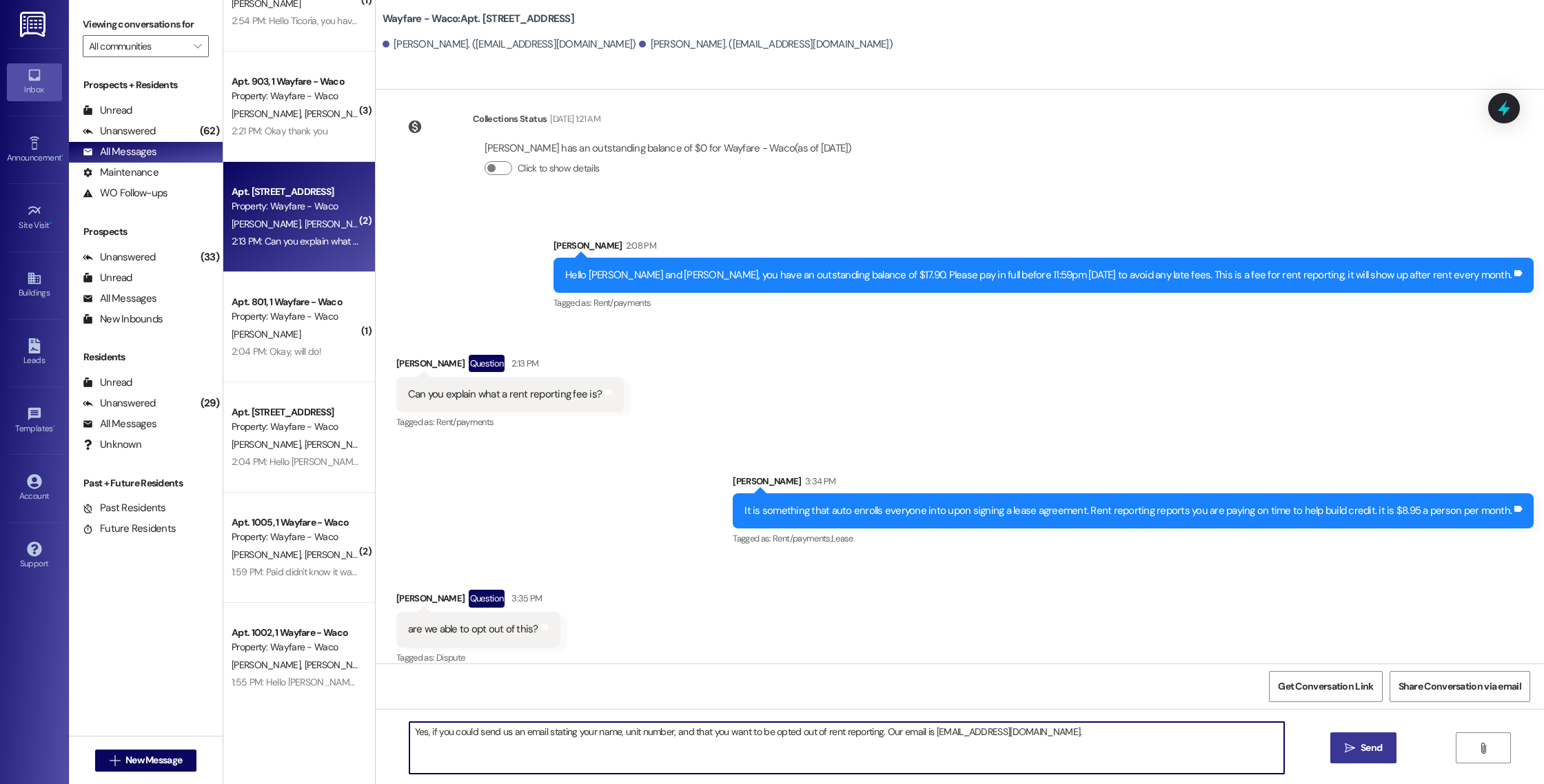
type textarea "Yes, if you could send us an email stating your name, unit number, and that you…"
click at [1348, 750] on icon "" at bounding box center [1350, 748] width 10 height 11
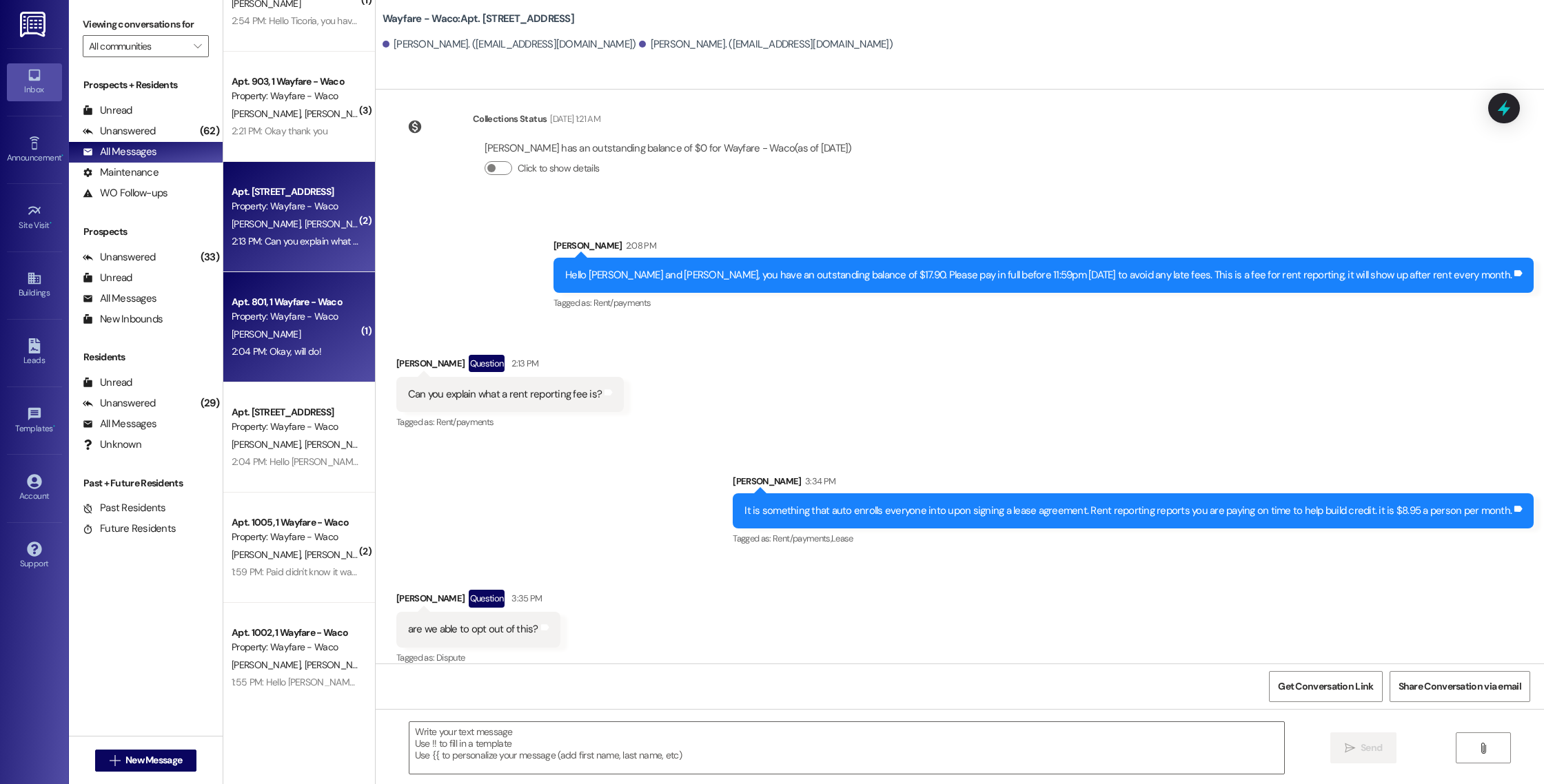
click at [307, 351] on div "2:04 PM: Okay, will do! 2:04 PM: Okay, will do!" at bounding box center [295, 351] width 130 height 17
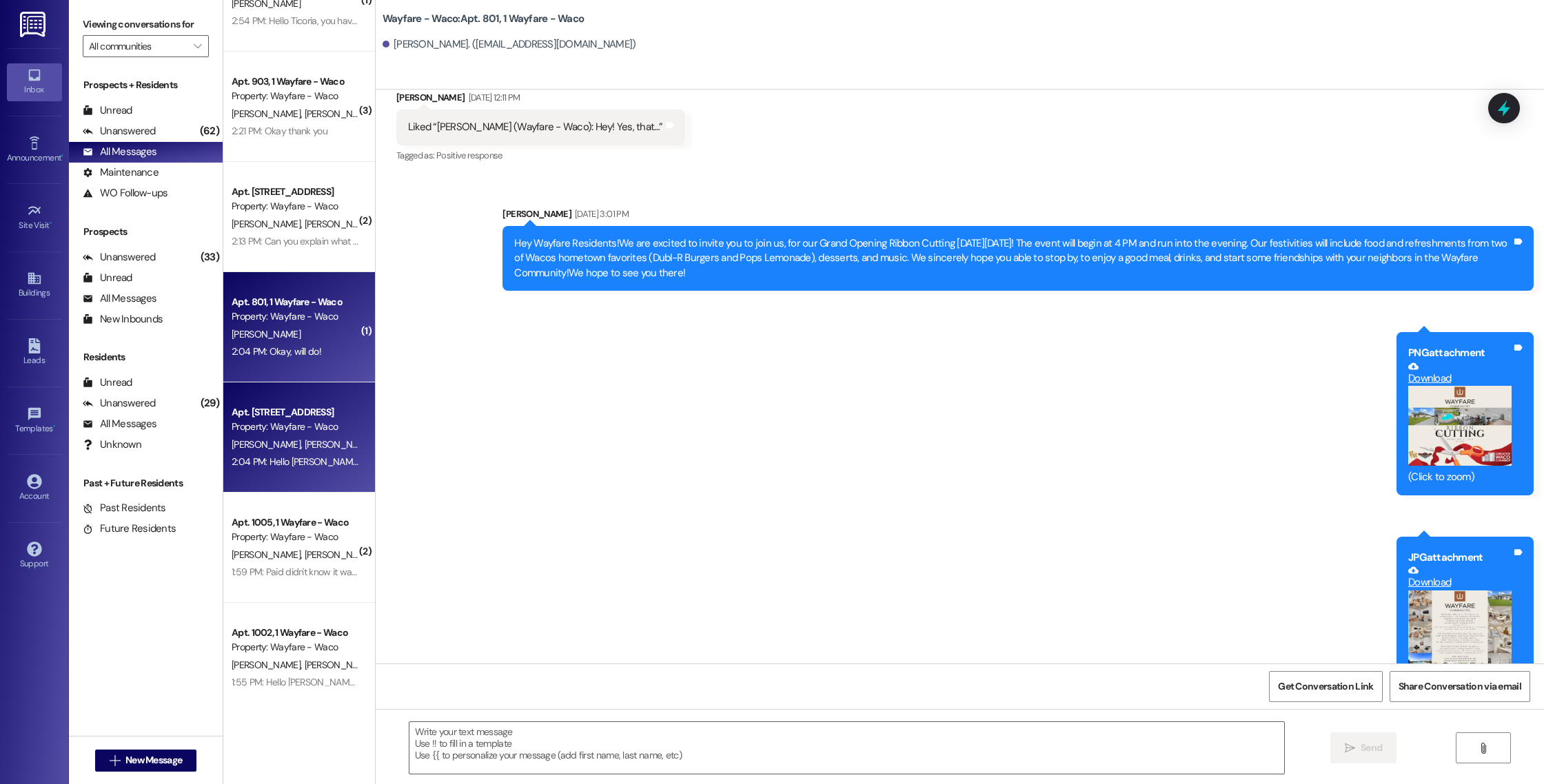
scroll to position [9044, 0]
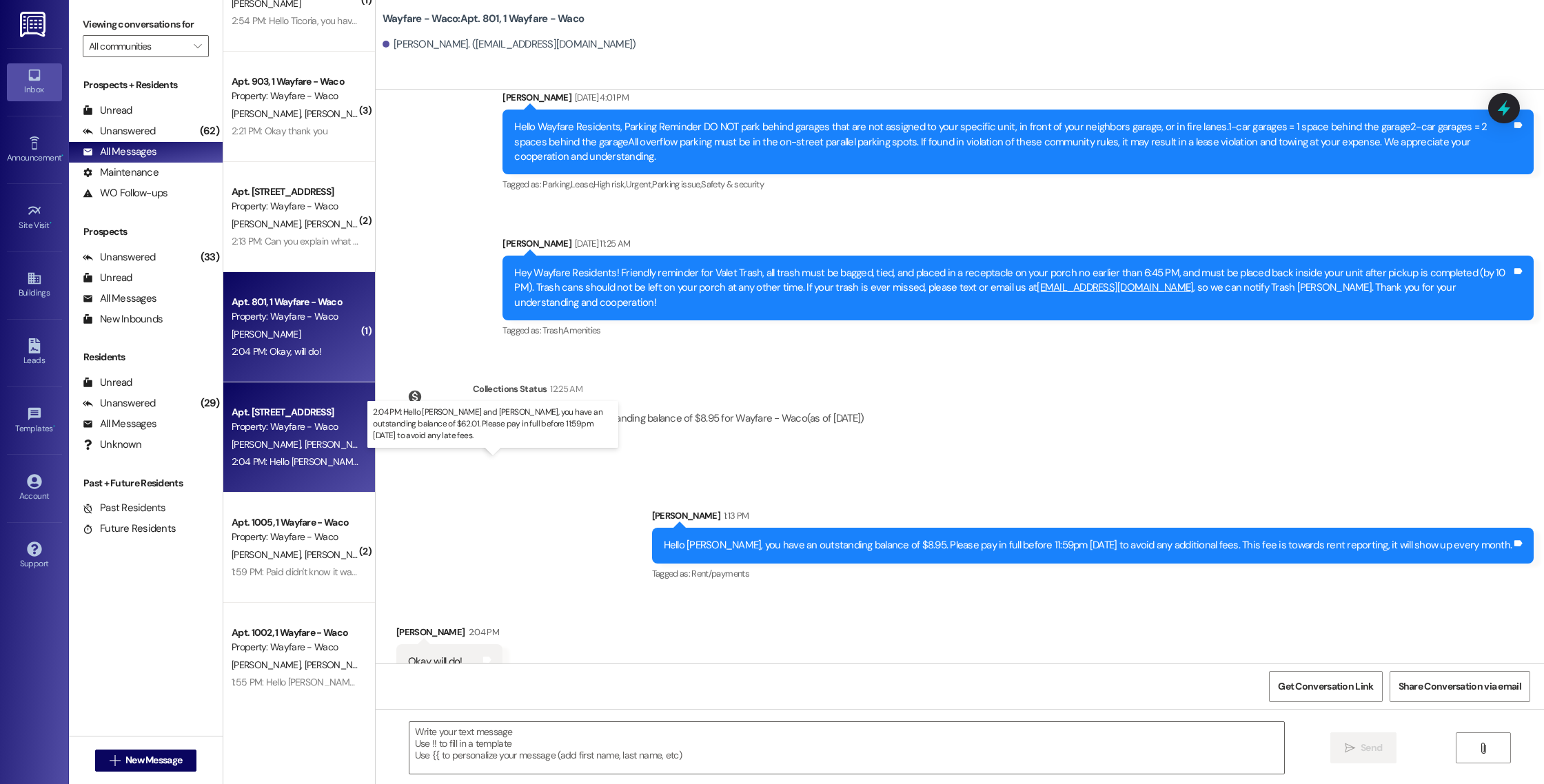
click at [312, 457] on div "2:04 PM: Hello [PERSON_NAME] and [PERSON_NAME], you have an outstanding balance…" at bounding box center [553, 461] width 643 height 13
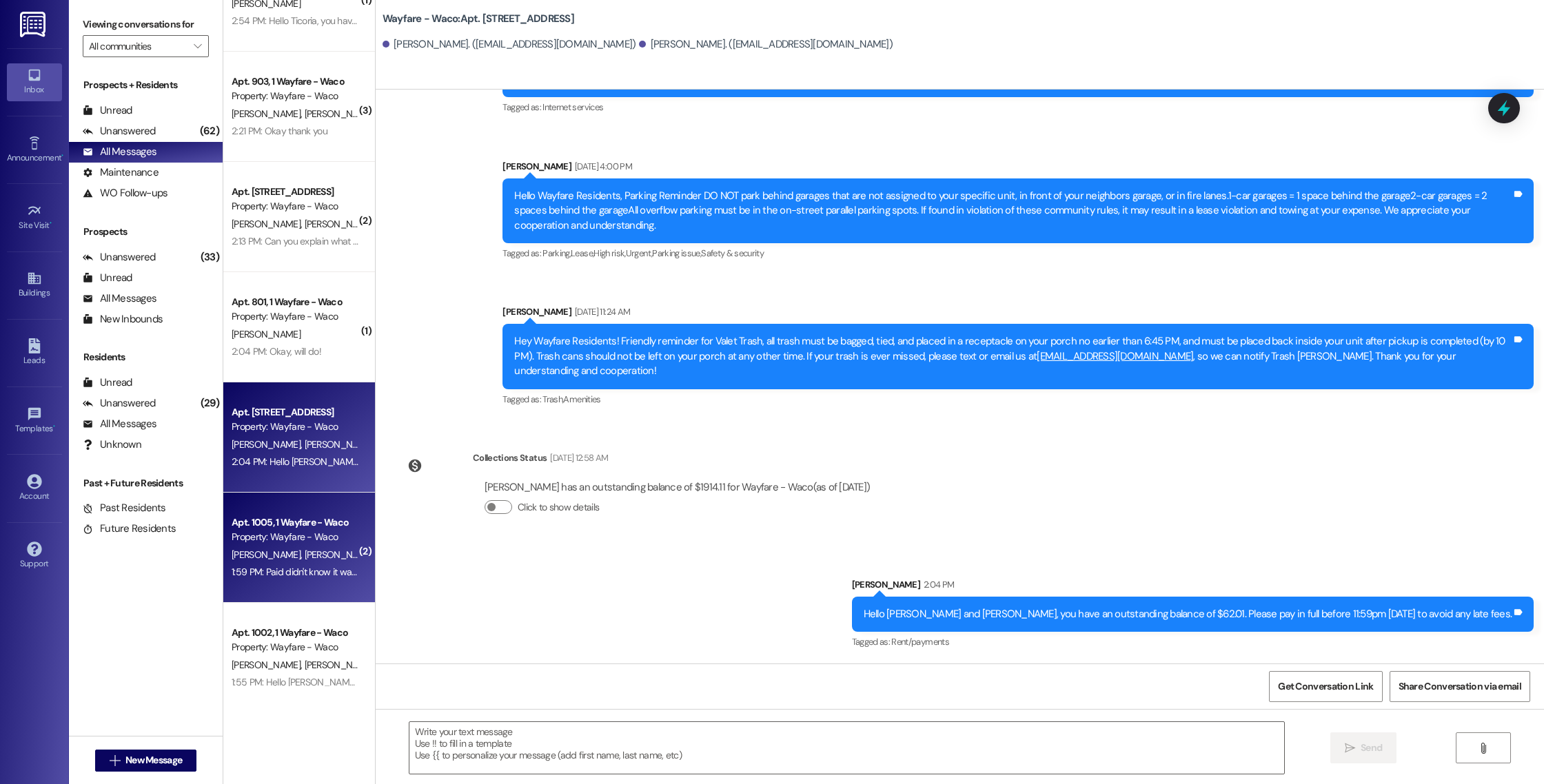
scroll to position [7935, 0]
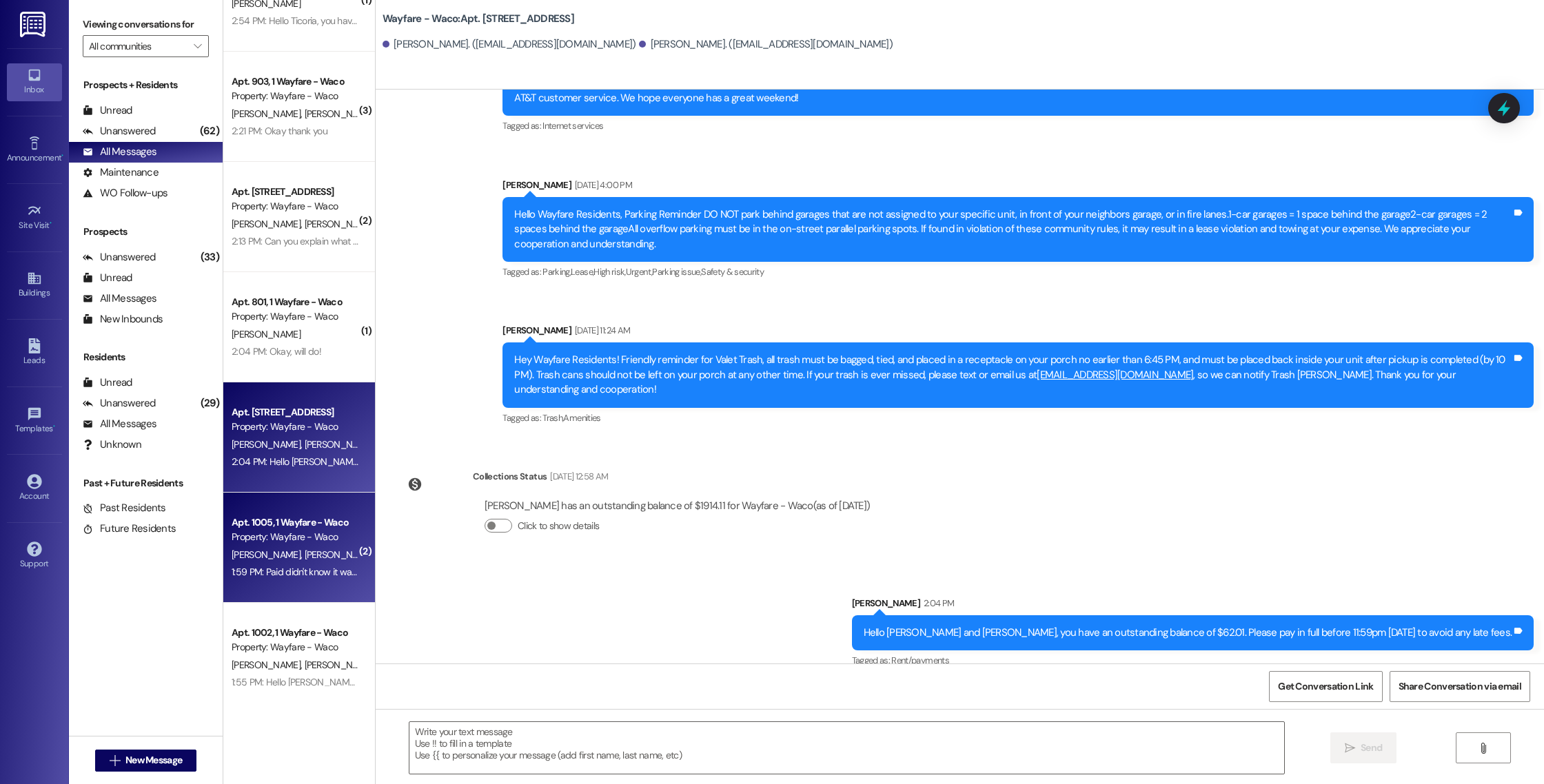
click at [312, 539] on div "Property: Wayfare - Waco" at bounding box center [295, 537] width 128 height 14
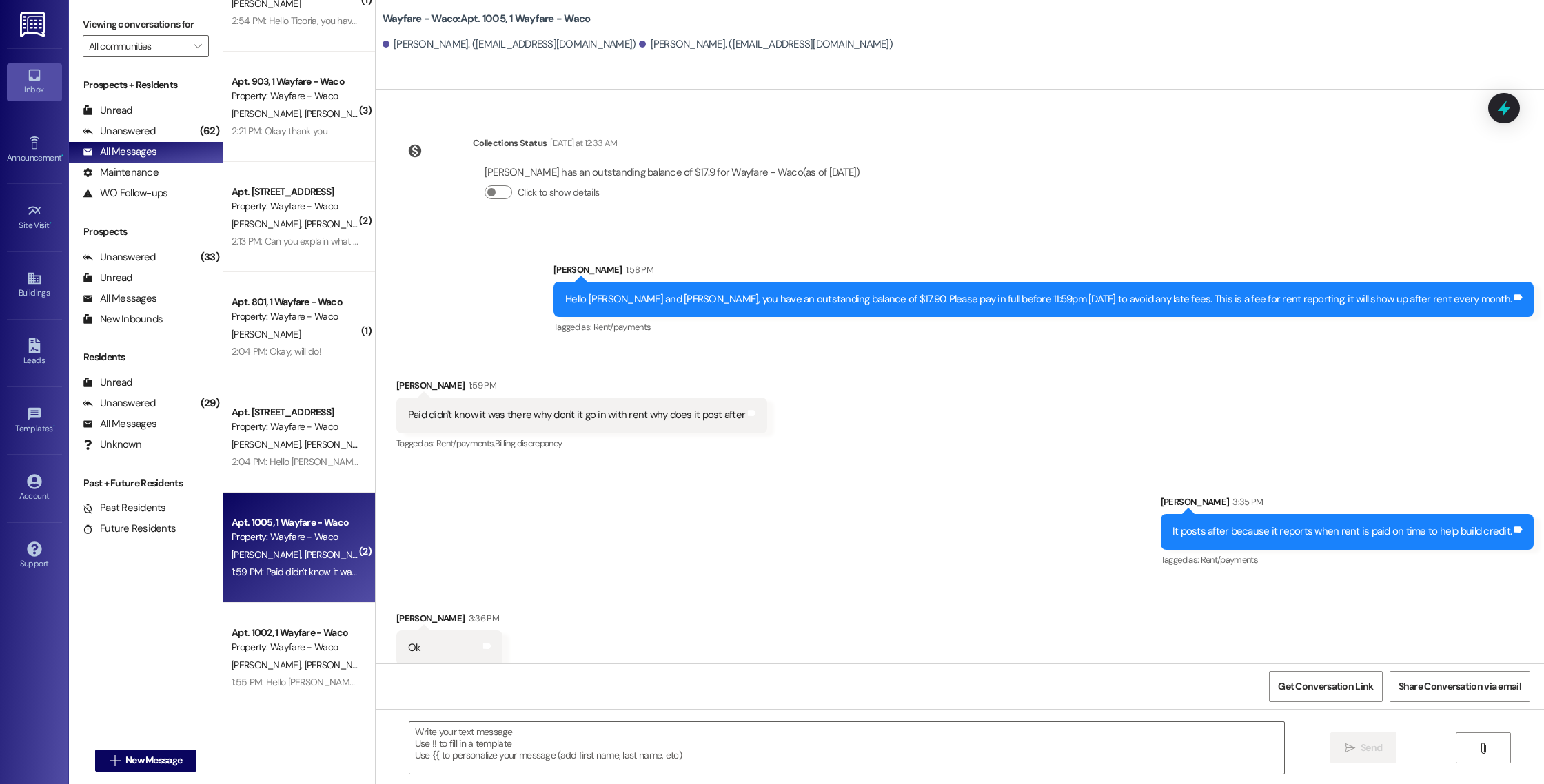
scroll to position [10728, 0]
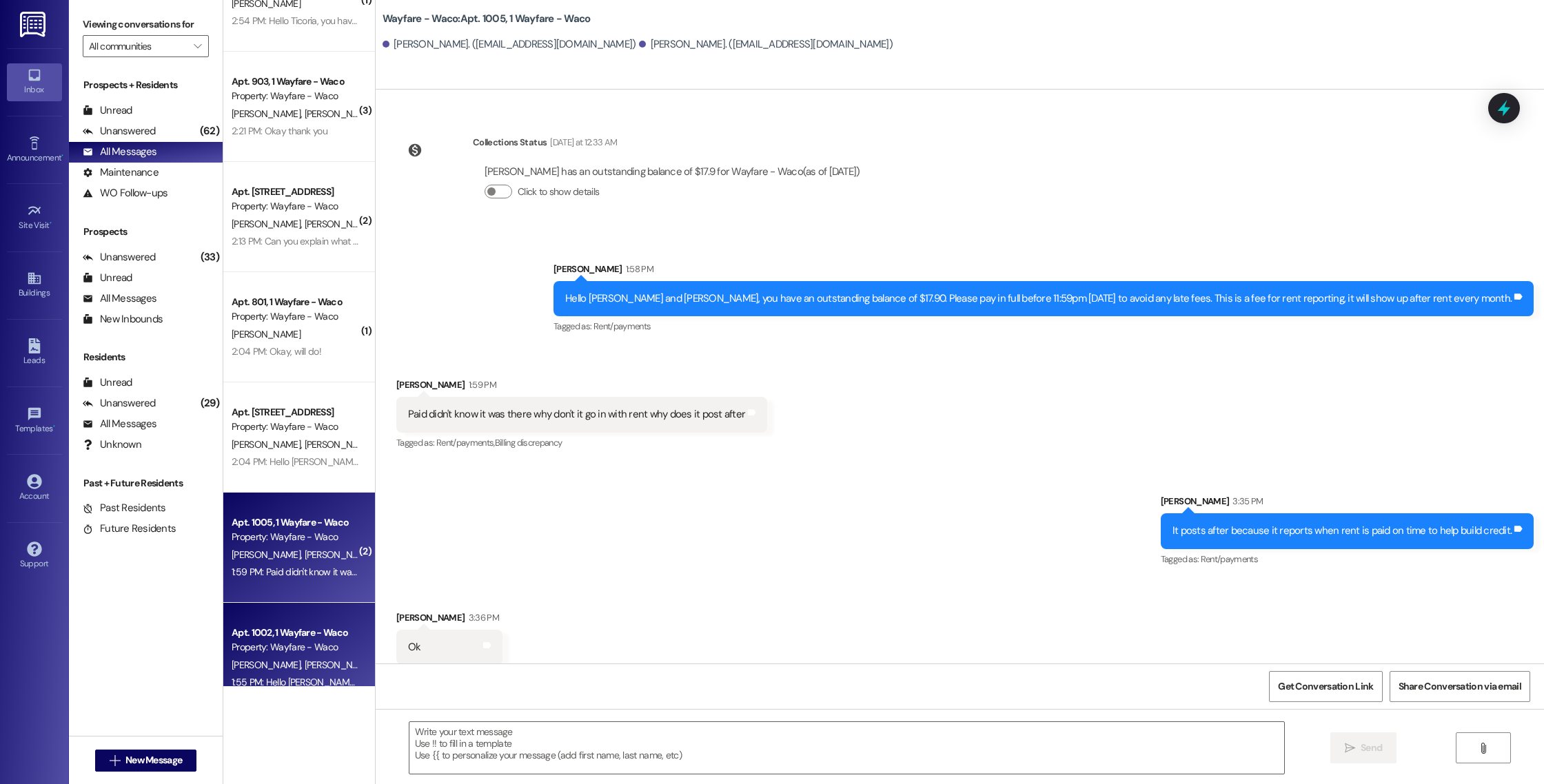
click at [290, 664] on div "[PERSON_NAME] [PERSON_NAME]" at bounding box center [295, 664] width 130 height 17
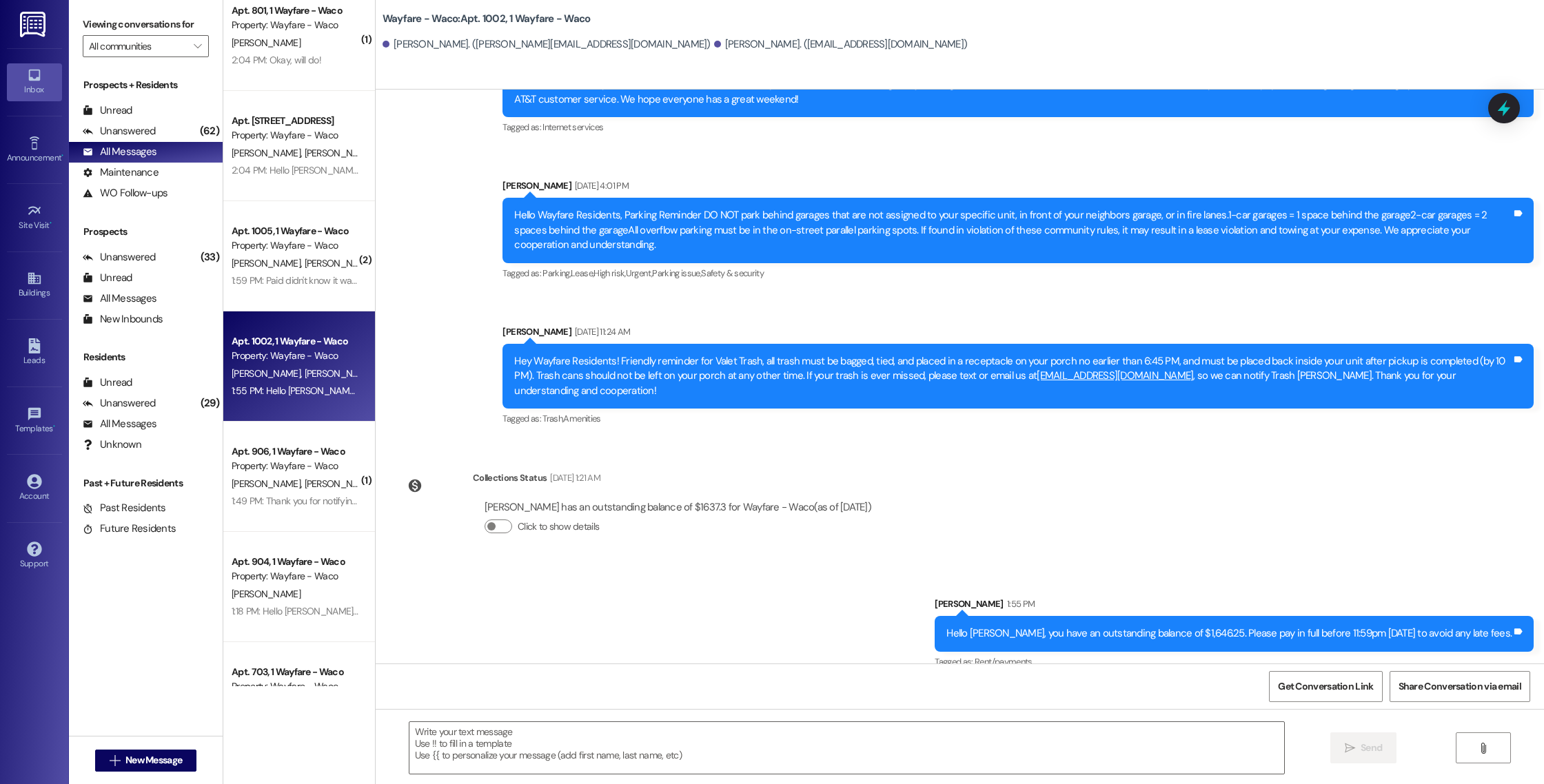
scroll to position [1012, 0]
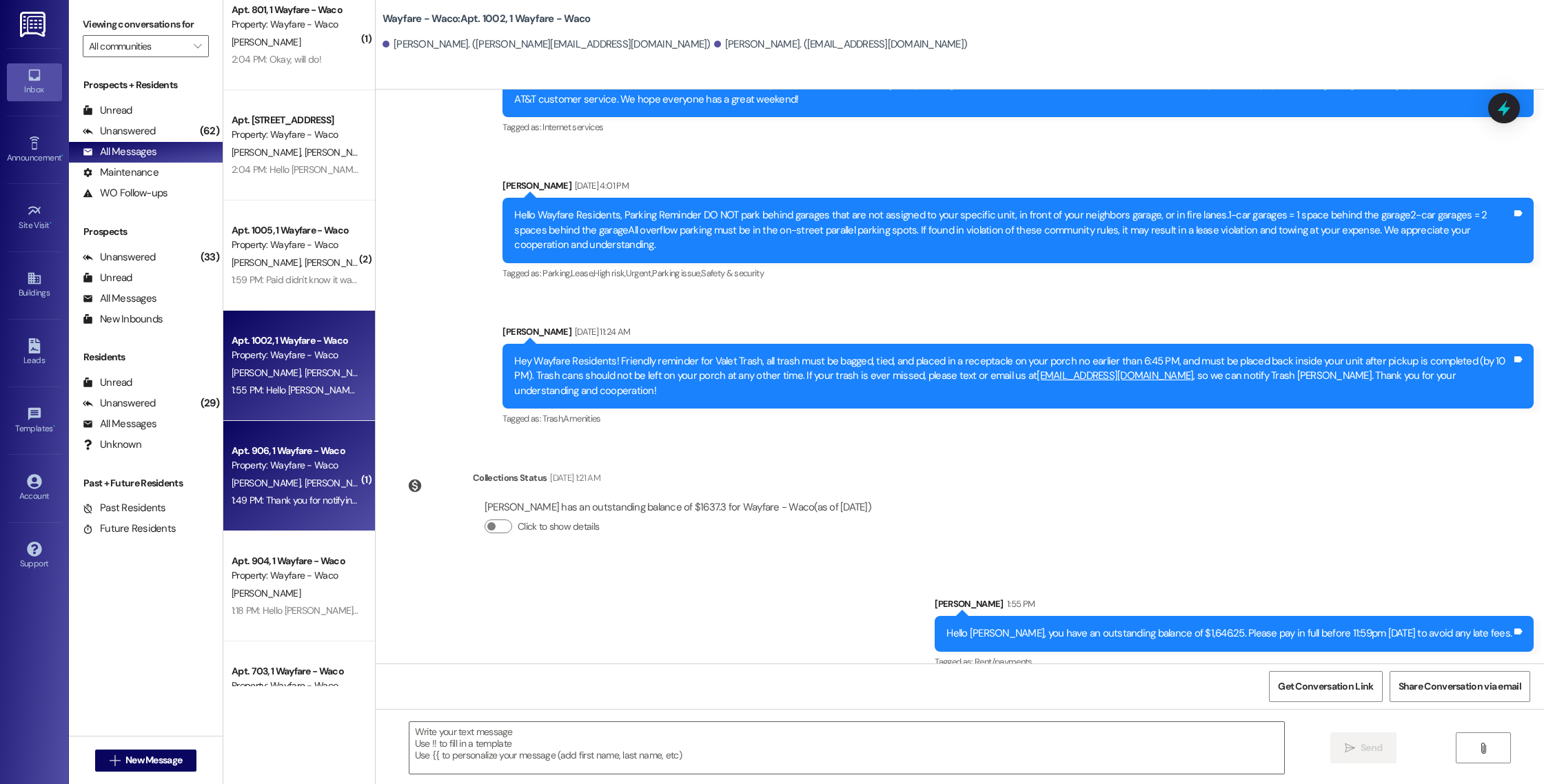
click at [301, 498] on div "1:49 PM: Thank you for notifying us about this 1:49 PM: Thank you for notifying…" at bounding box center [322, 500] width 179 height 13
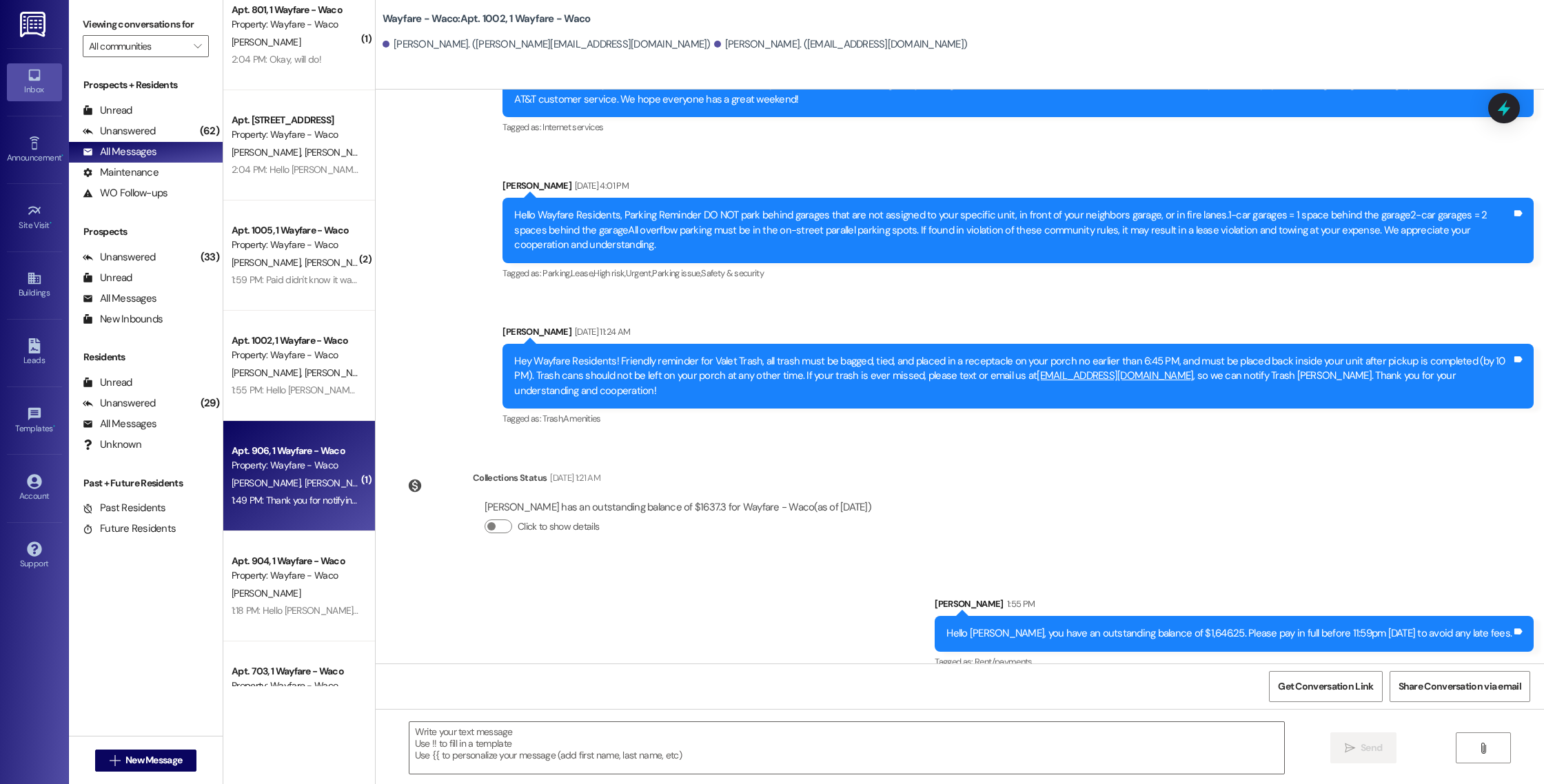
scroll to position [882, 0]
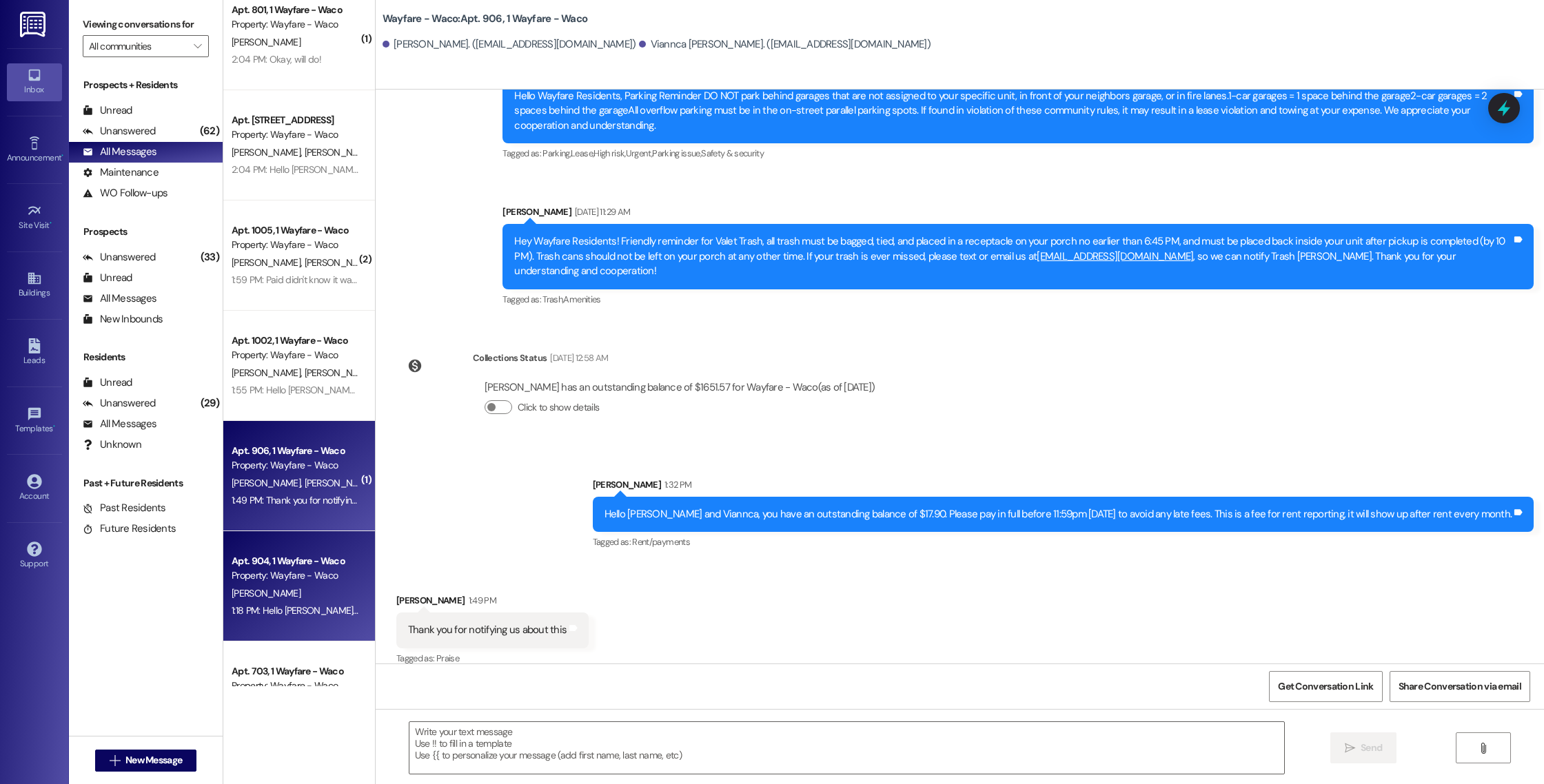
click at [301, 602] on div "[PERSON_NAME]" at bounding box center [295, 593] width 130 height 17
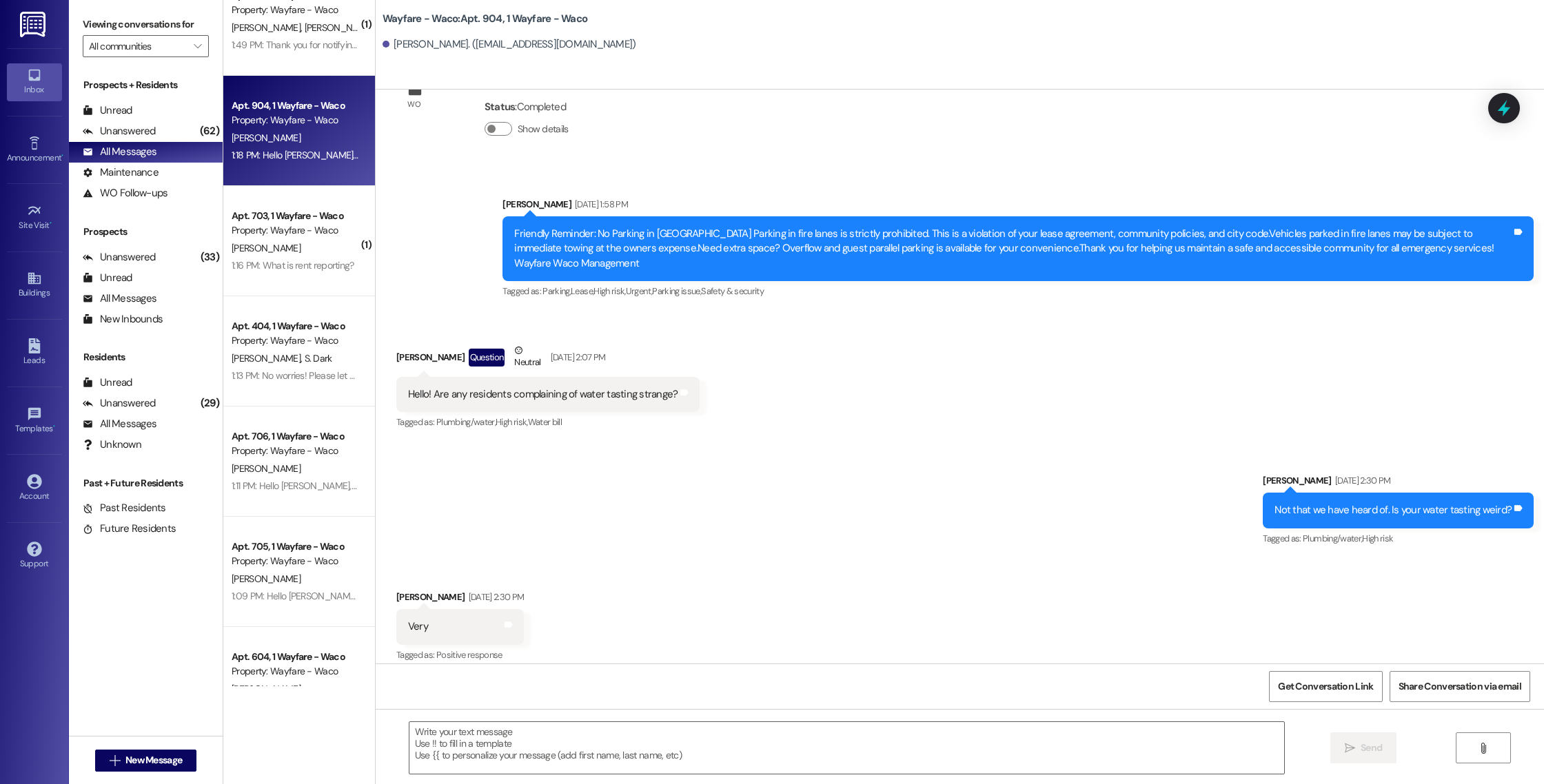
scroll to position [7785, 0]
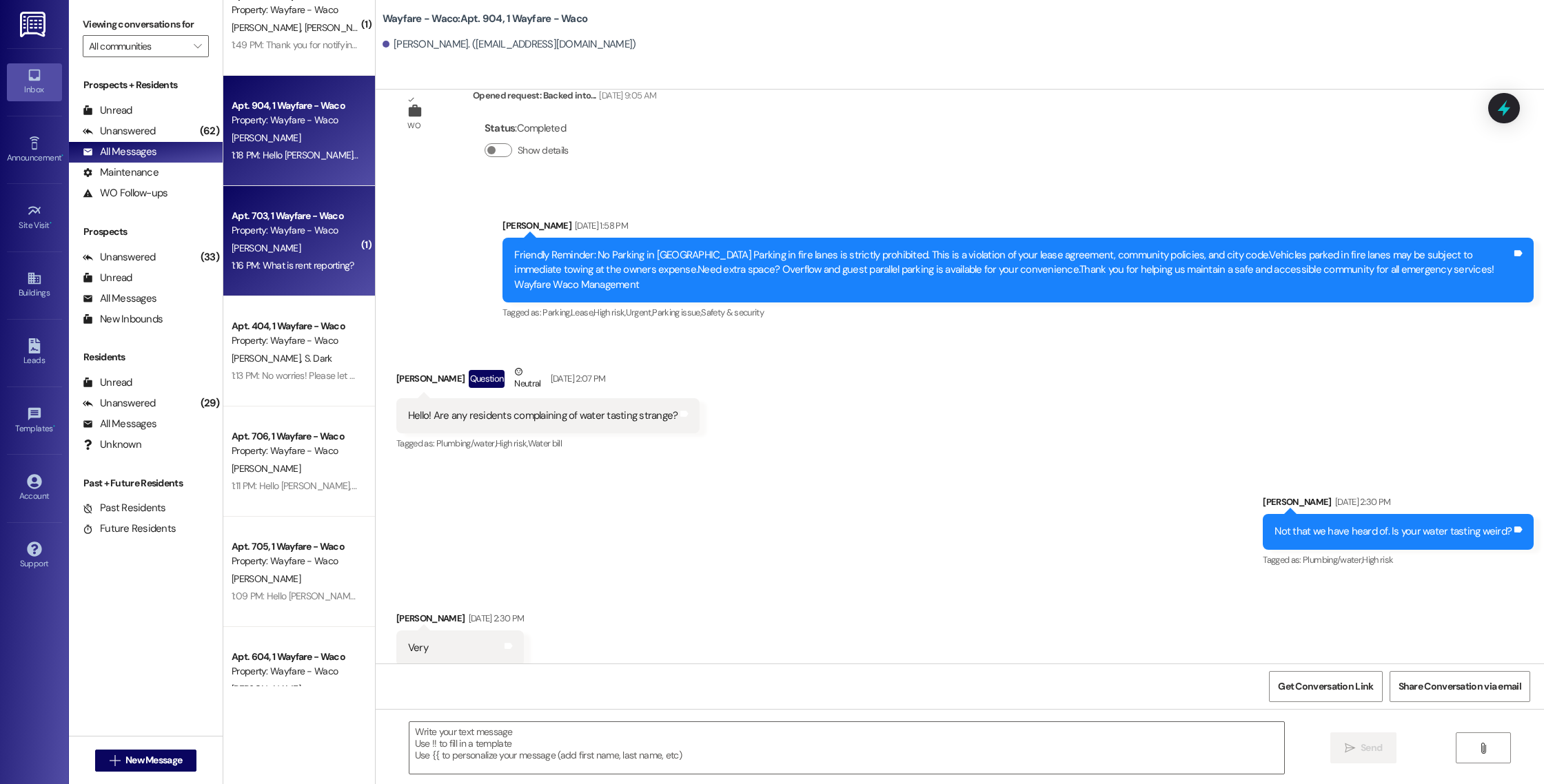
click at [329, 250] on div "[PERSON_NAME]" at bounding box center [295, 248] width 130 height 17
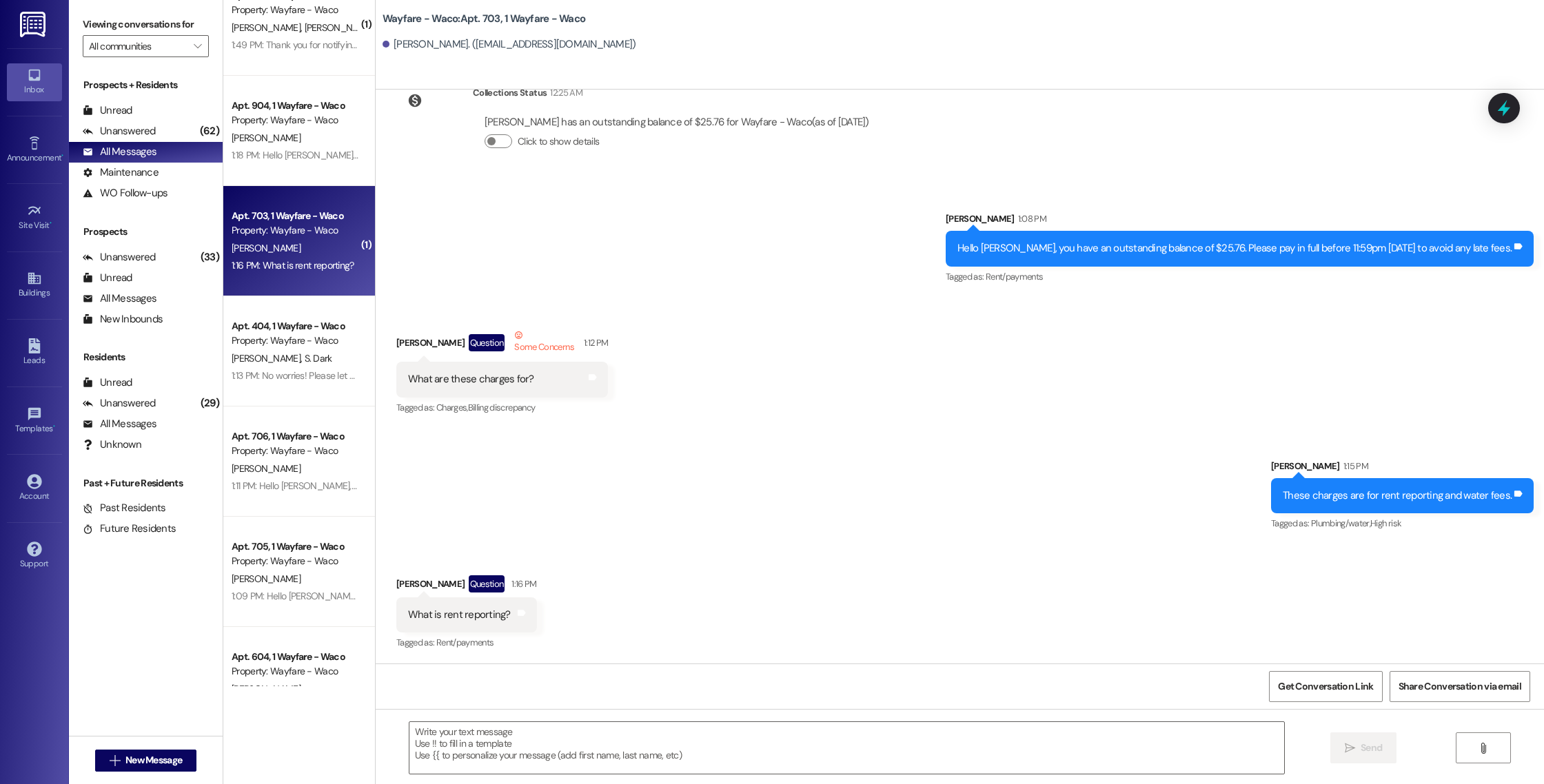
scroll to position [4058, 0]
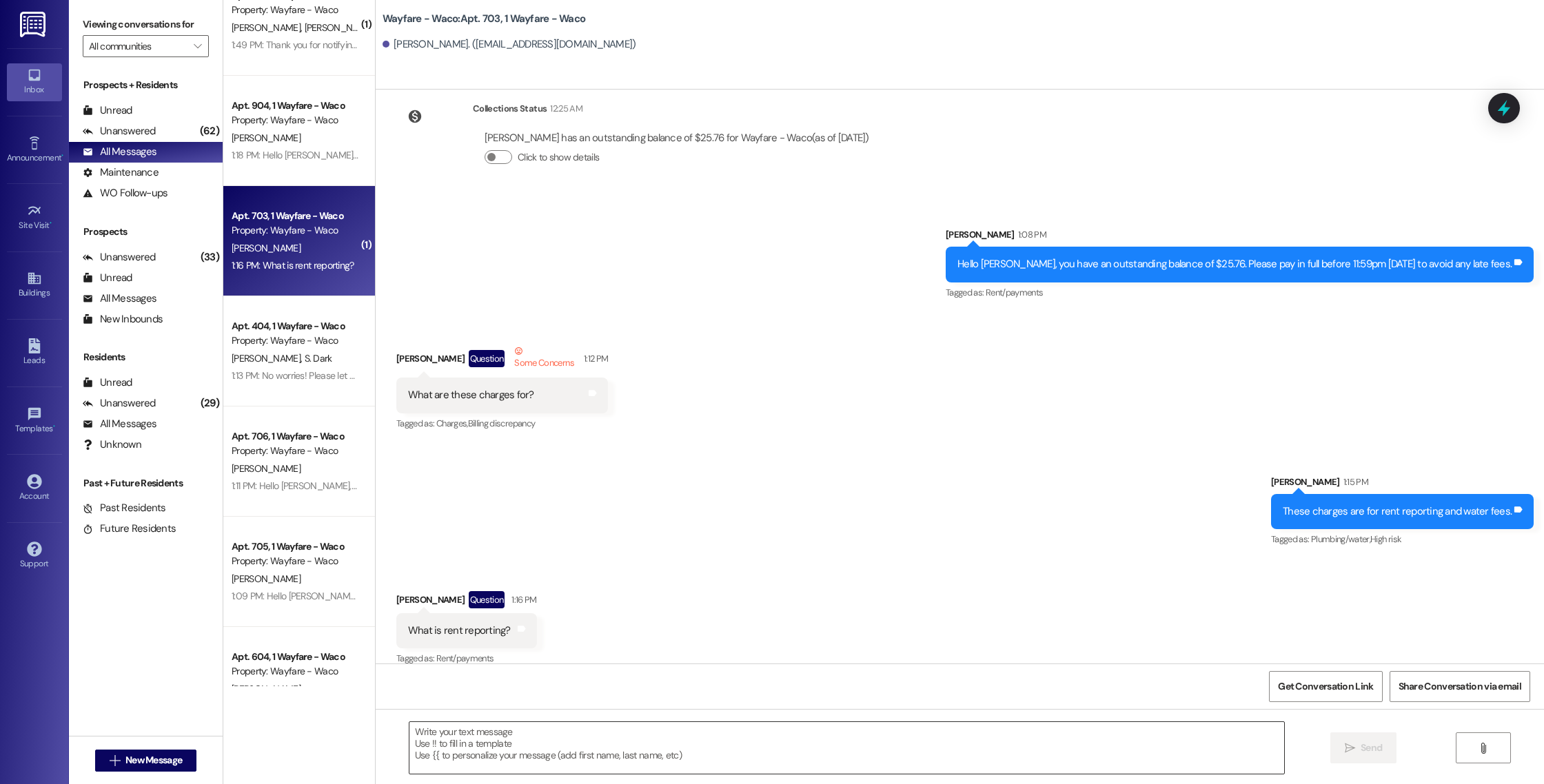
click at [648, 762] on textarea at bounding box center [847, 747] width 875 height 52
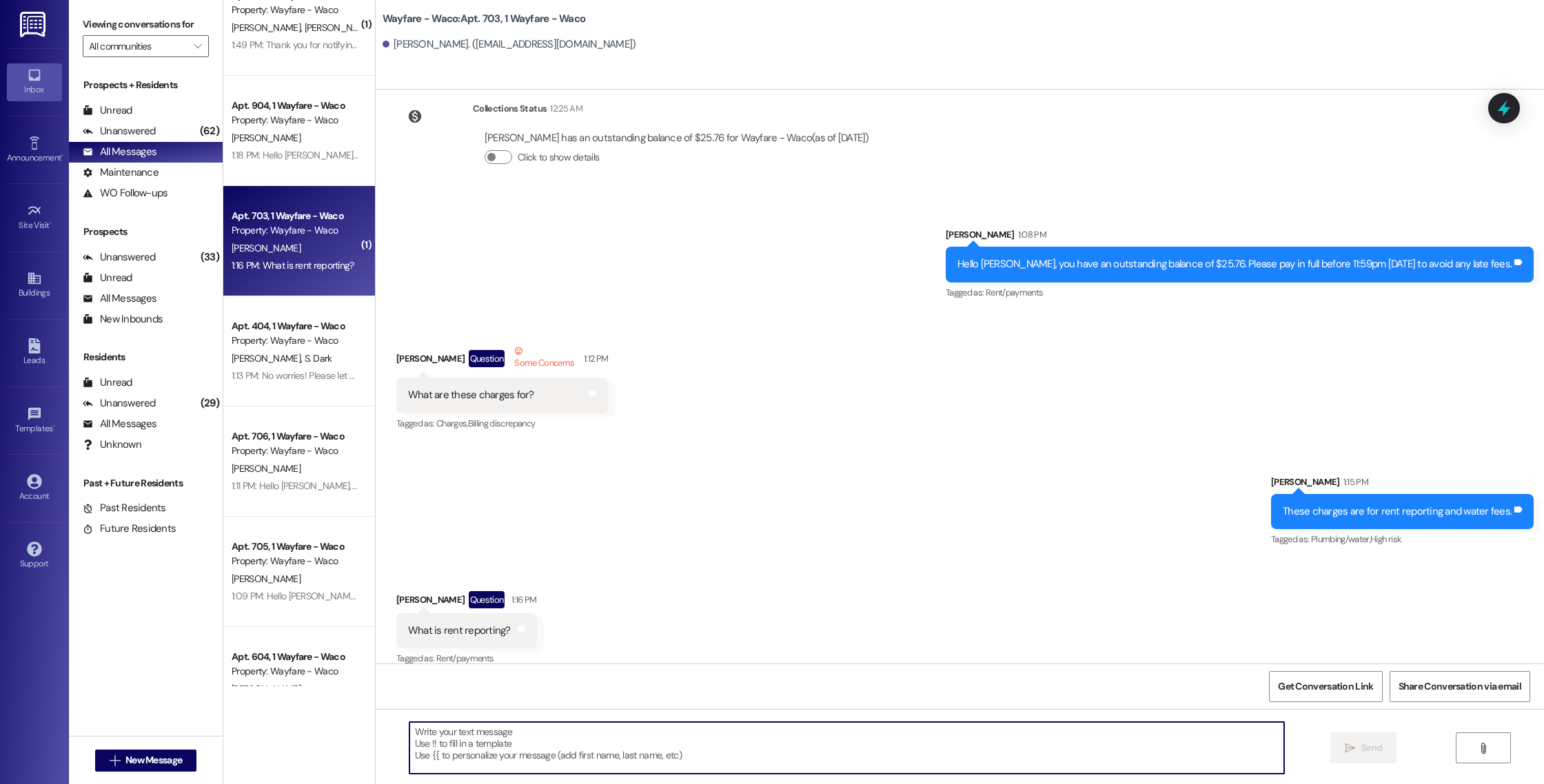
paste textarea "It is something that auto enrolls everyone into upon signing a lease agreement.…"
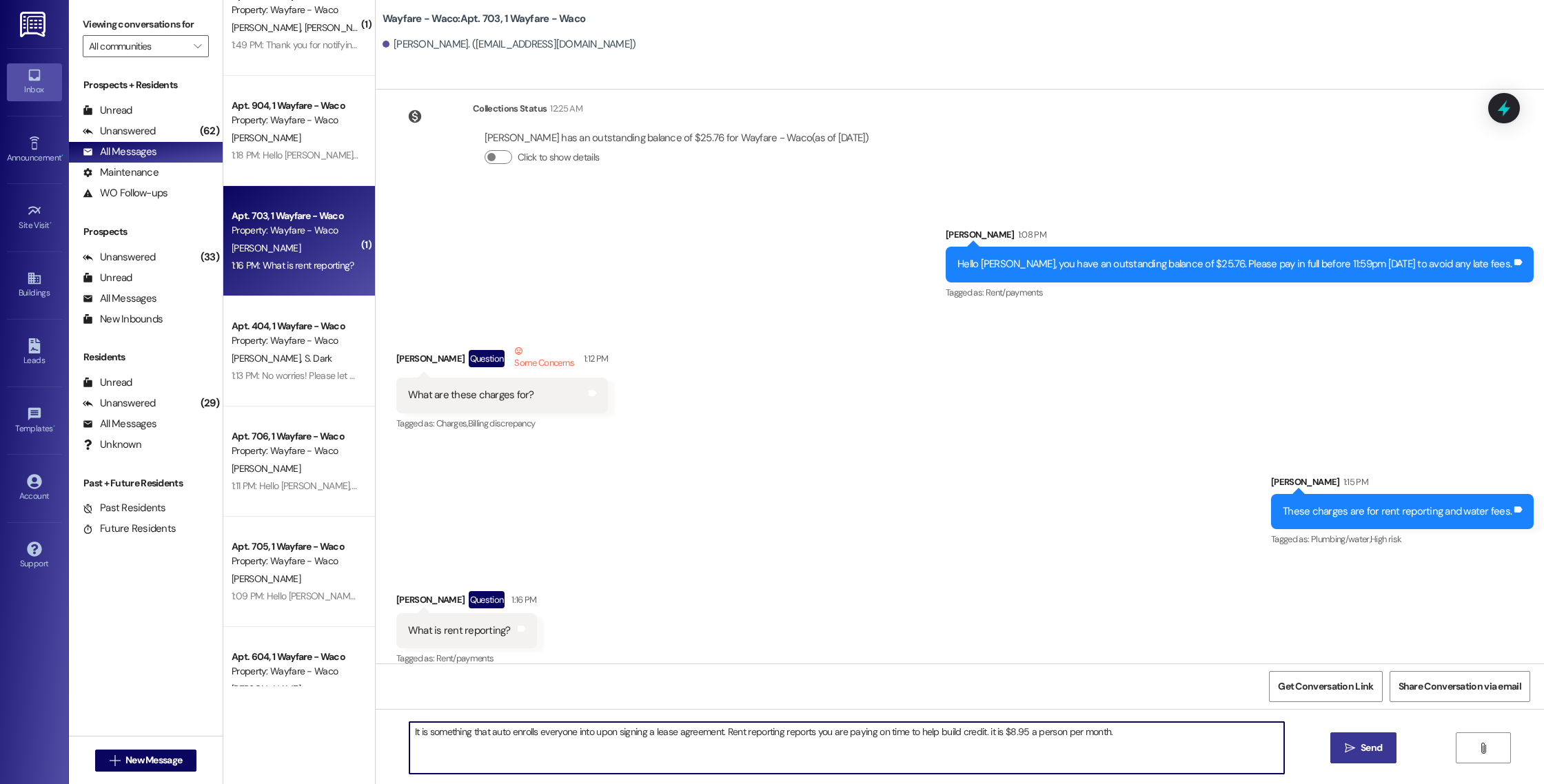
type textarea "It is something that auto enrolls everyone into upon signing a lease agreement.…"
click at [1382, 746] on span "Send" at bounding box center [1371, 747] width 27 height 14
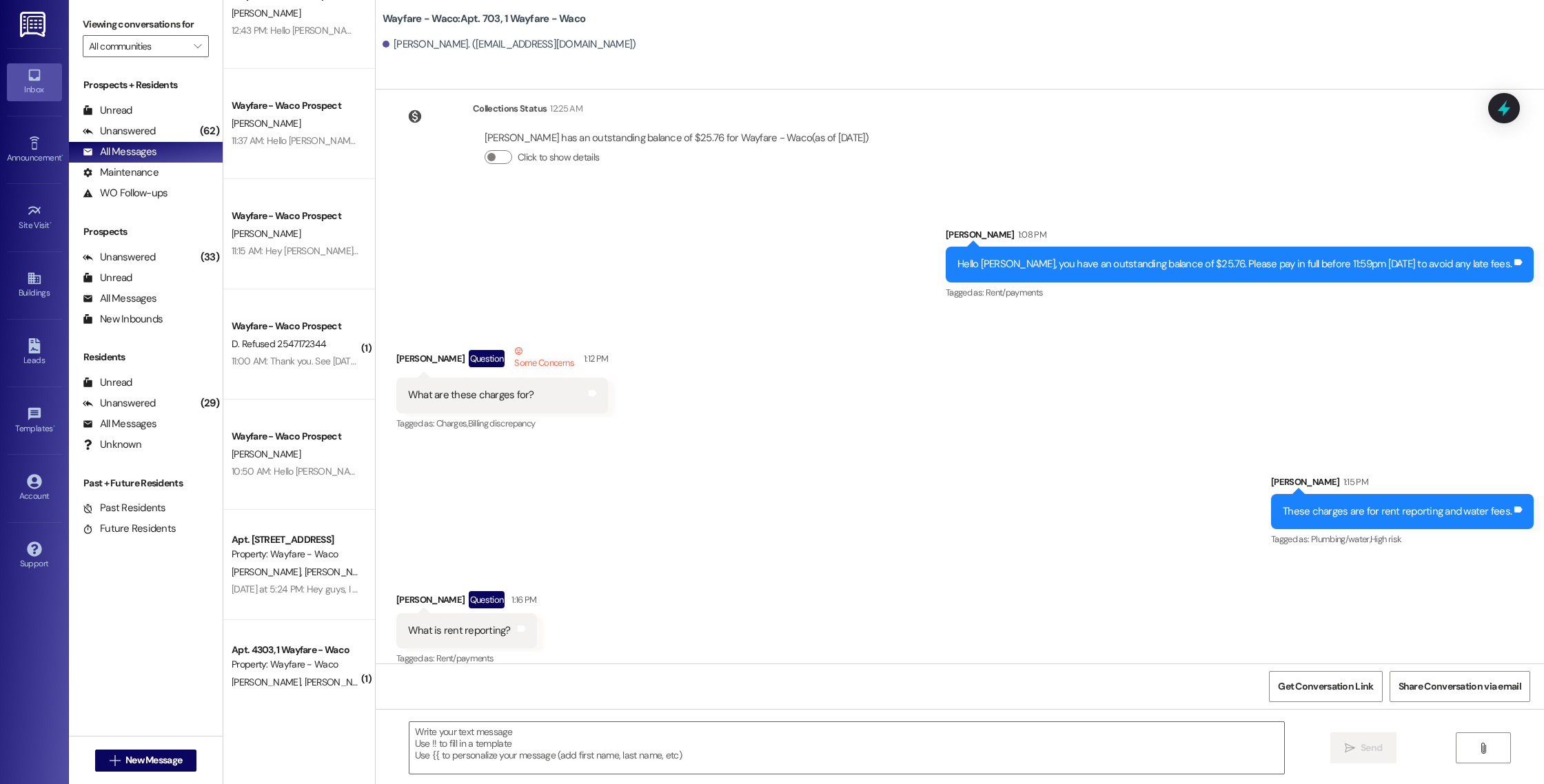
scroll to position [3012, 0]
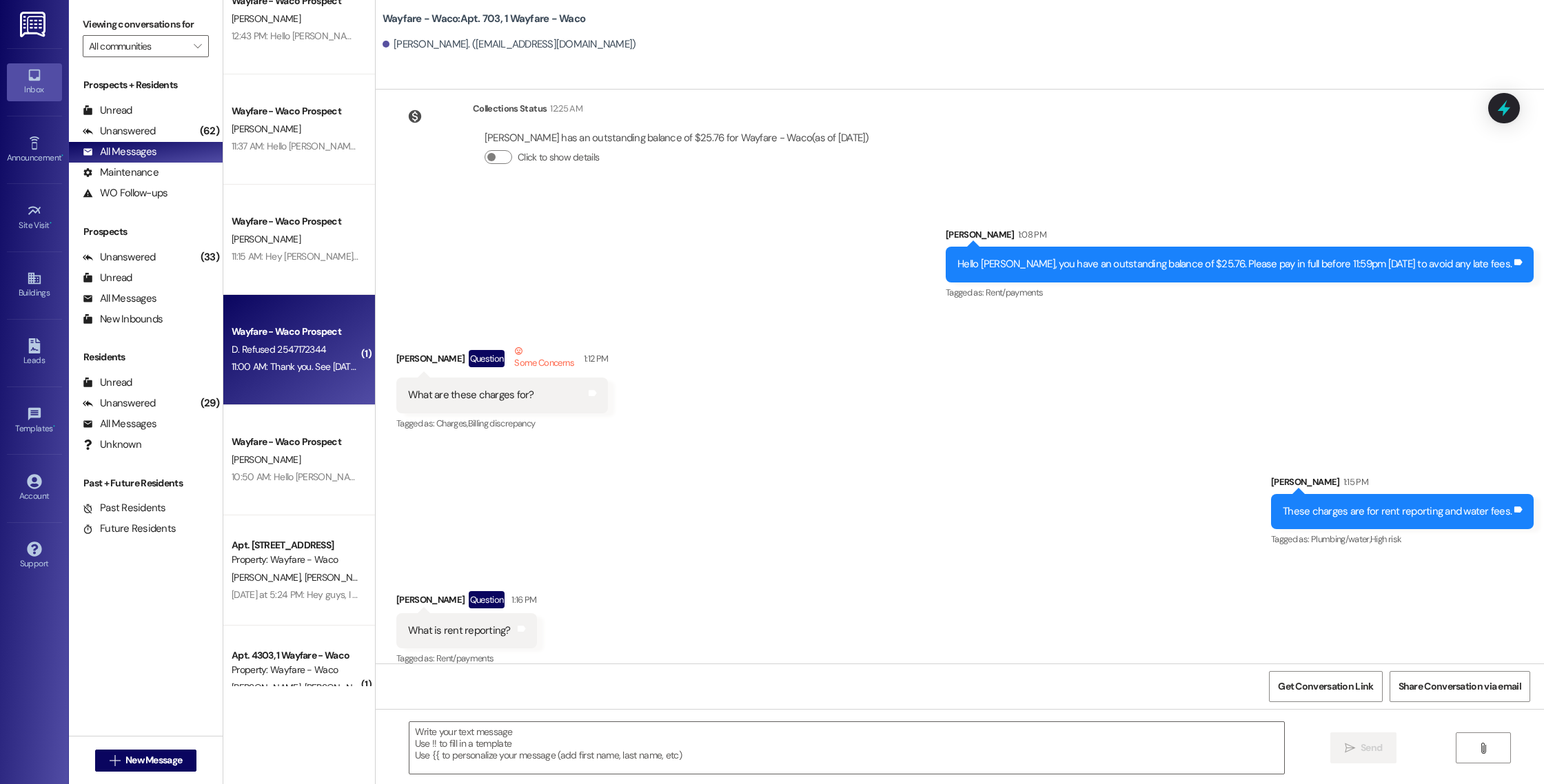
click at [273, 374] on div "11:00 AM: Thank you. See [DATE] afternoon 1:00pm. [PERSON_NAME]. 11:00 AM: Than…" at bounding box center [295, 366] width 130 height 17
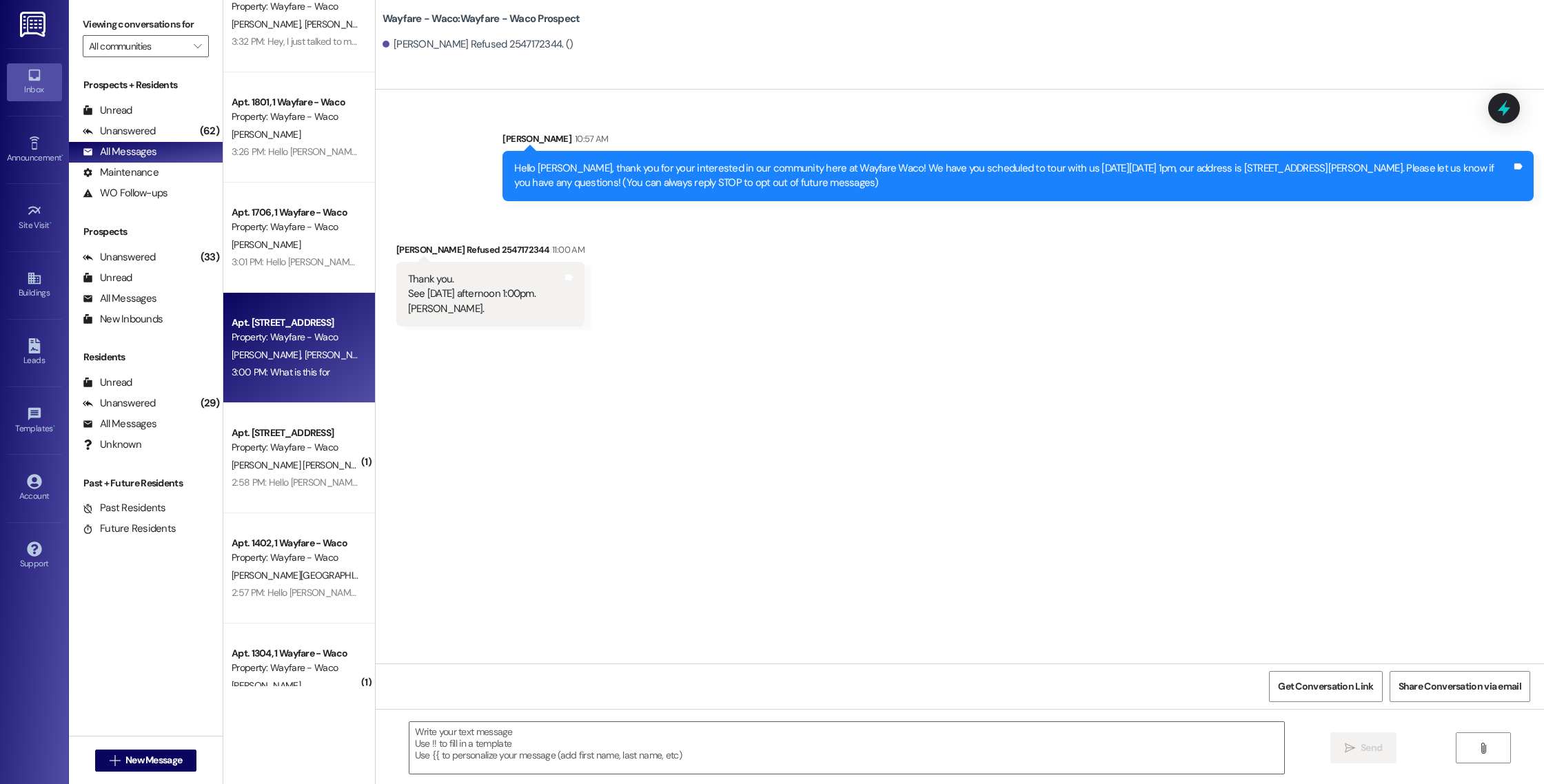
scroll to position [0, 0]
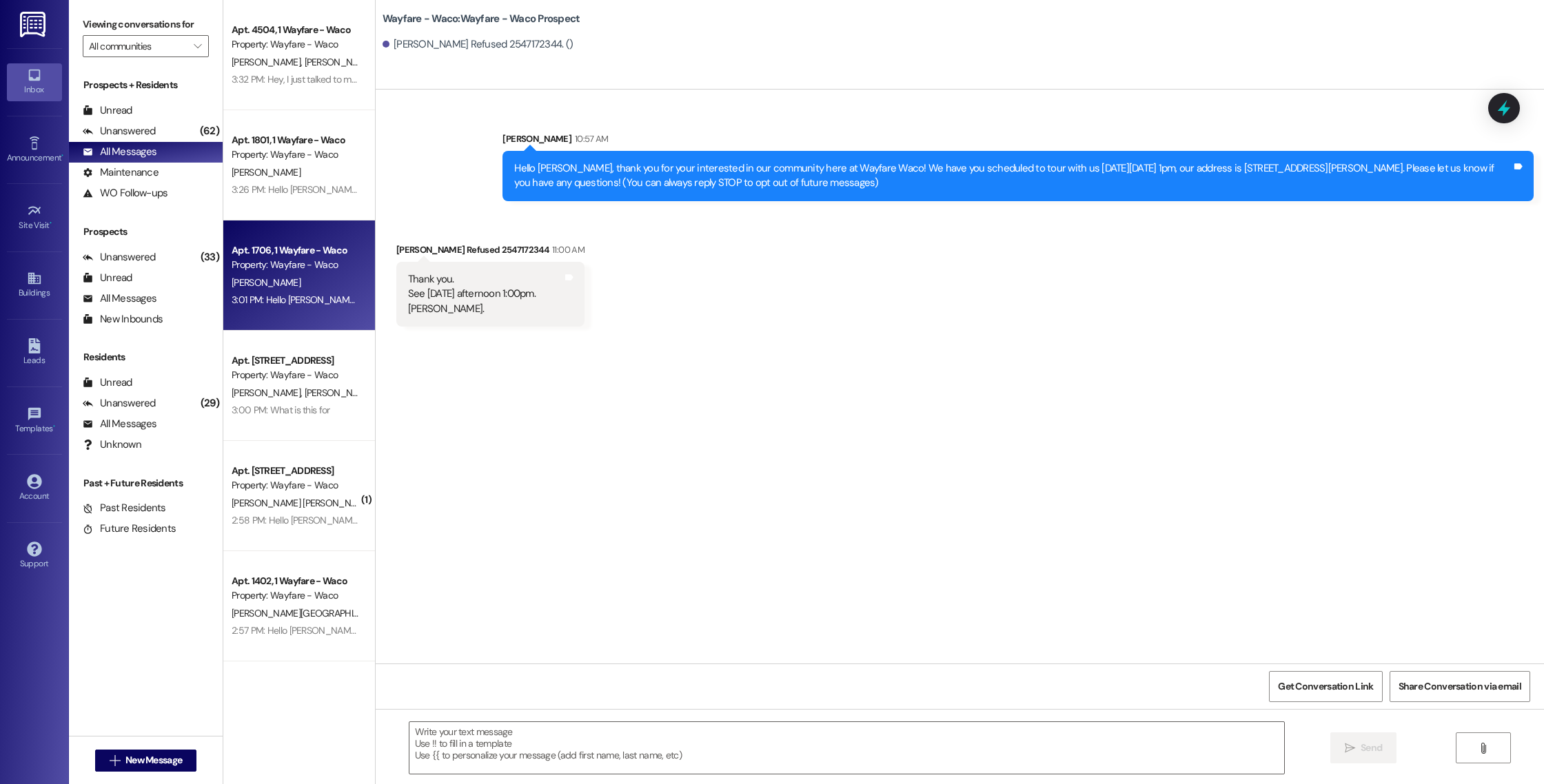
click at [286, 306] on div "3:01 PM: Hello [PERSON_NAME], you have an outstanding balance of $1,592.41. Ple…" at bounding box center [511, 300] width 559 height 13
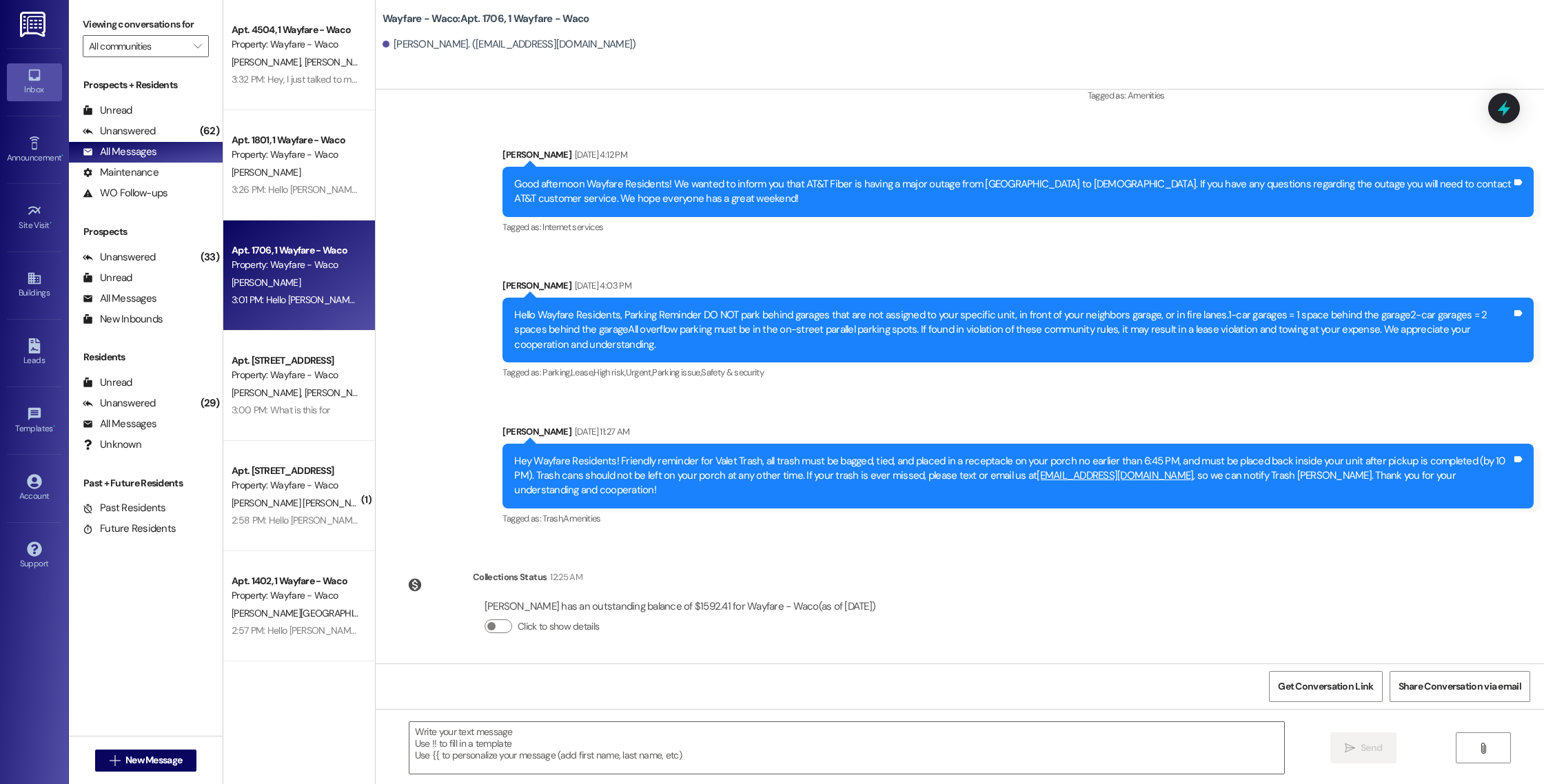
scroll to position [4495, 0]
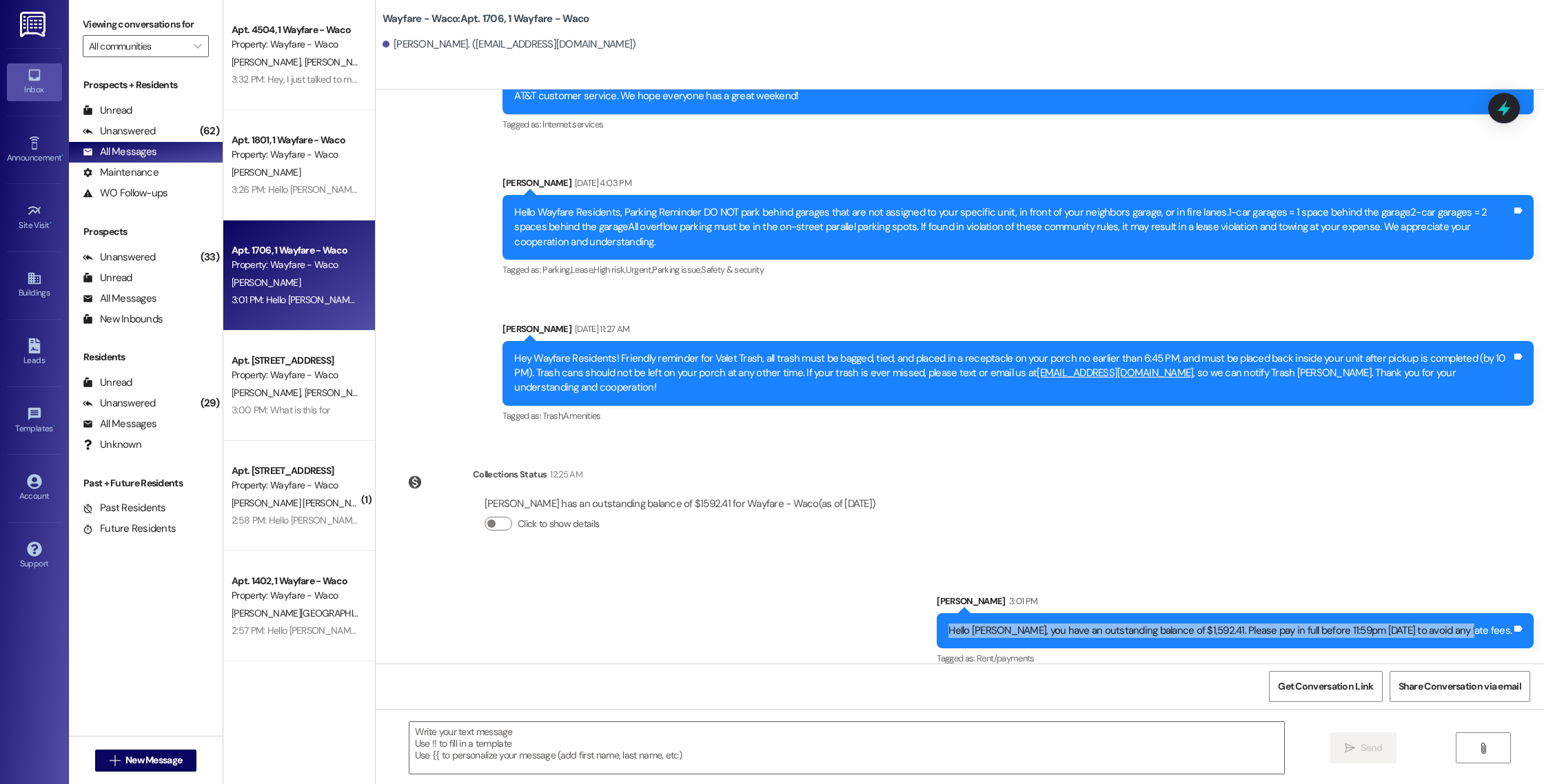
drag, startPoint x: 1506, startPoint y: 617, endPoint x: 1157, endPoint y: 605, distance: 349.2
click at [1157, 613] on div "Hello [PERSON_NAME], you have an outstanding balance of $1,592.41. Please pay i…" at bounding box center [1235, 630] width 597 height 35
copy div "Hello [PERSON_NAME], you have an outstanding balance of $1,592.41. Please pay i…"
click at [1157, 613] on div "Hello [PERSON_NAME], you have an outstanding balance of $1,592.41. Please pay i…" at bounding box center [1235, 630] width 597 height 35
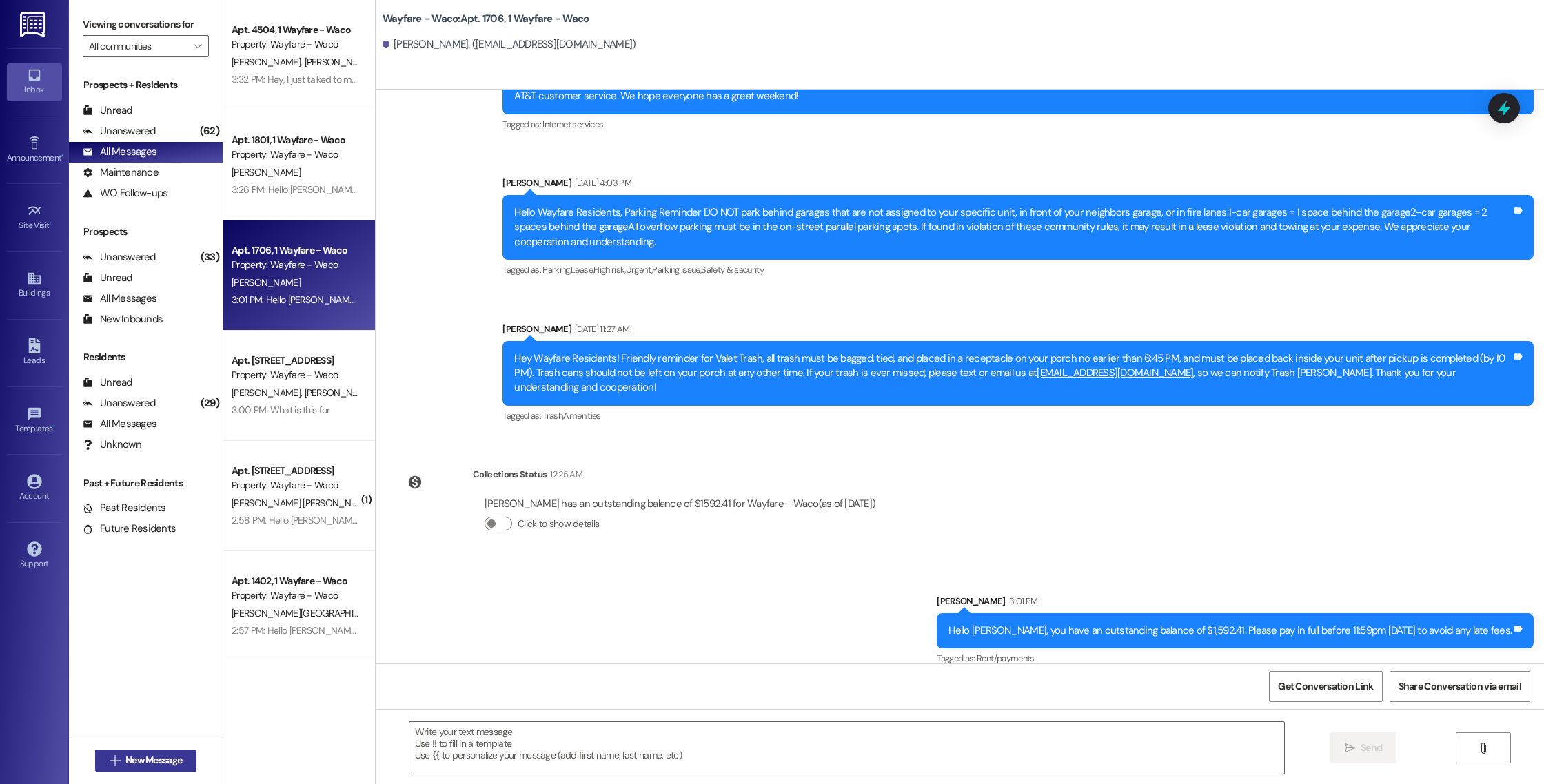
click at [123, 766] on span "New Message" at bounding box center [153, 759] width 62 height 14
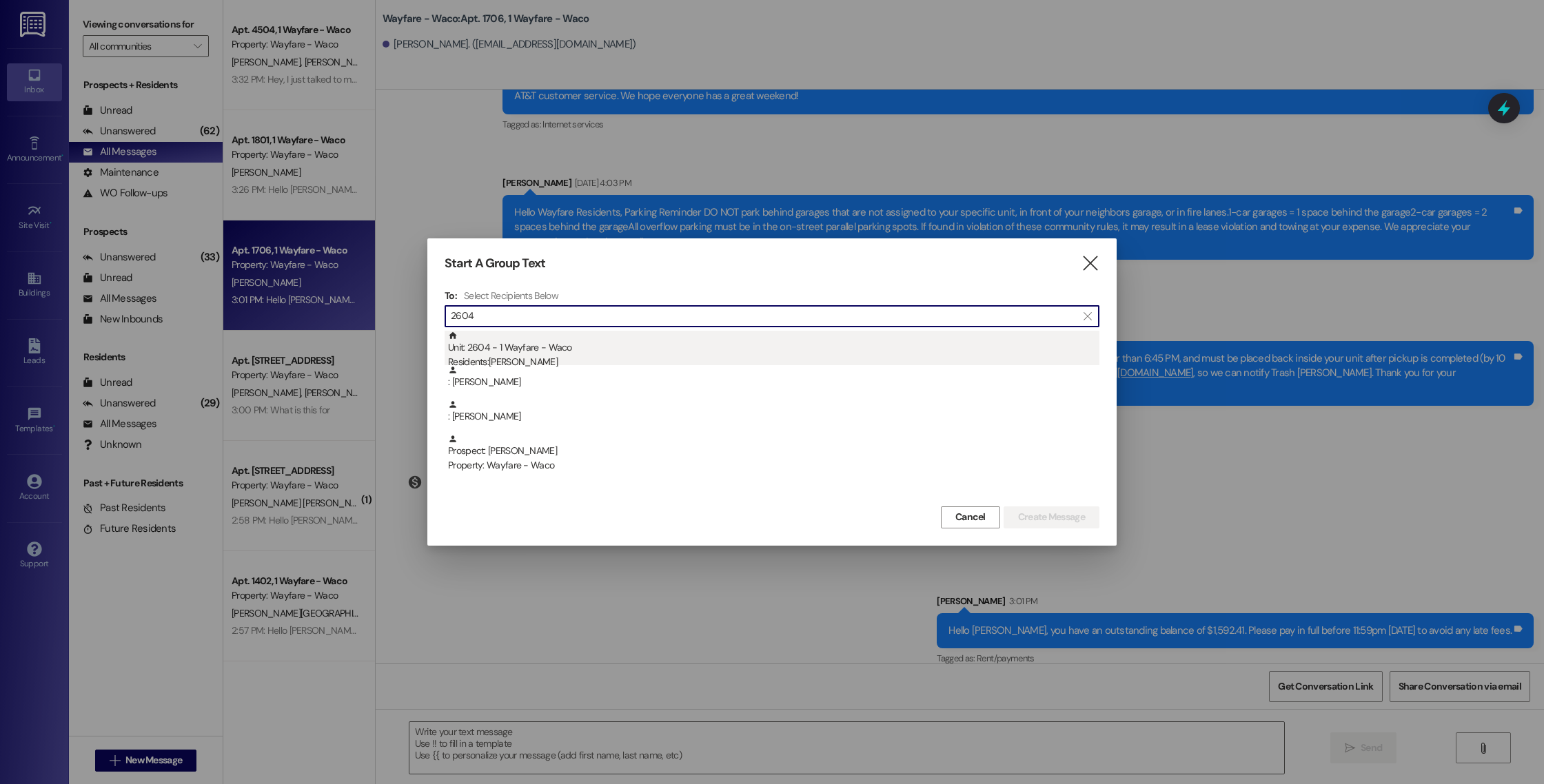
type input "2604"
click at [642, 359] on div "Residents: [PERSON_NAME]" at bounding box center [773, 362] width 651 height 14
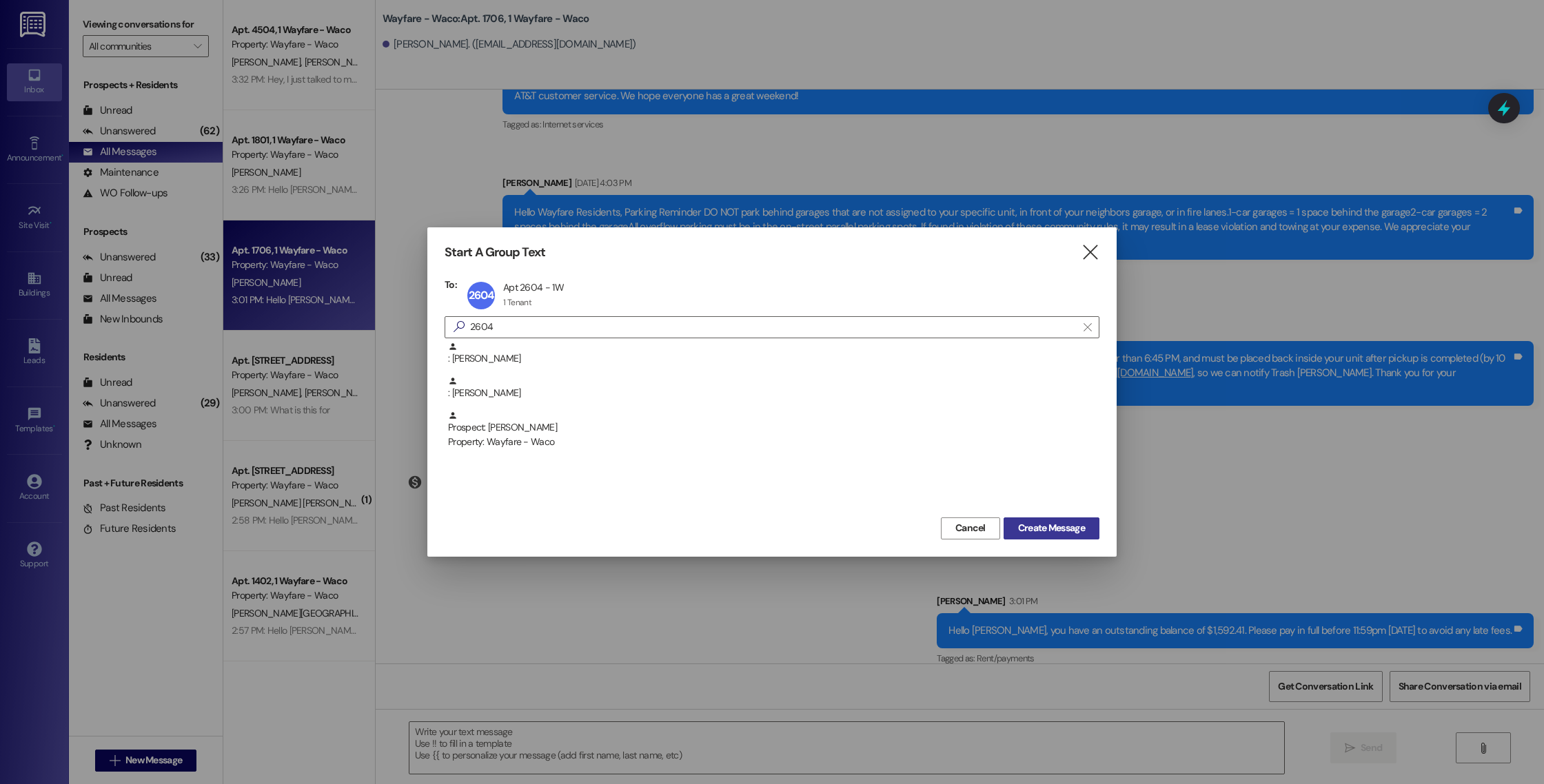
click at [1035, 529] on span "Create Message" at bounding box center [1051, 528] width 67 height 14
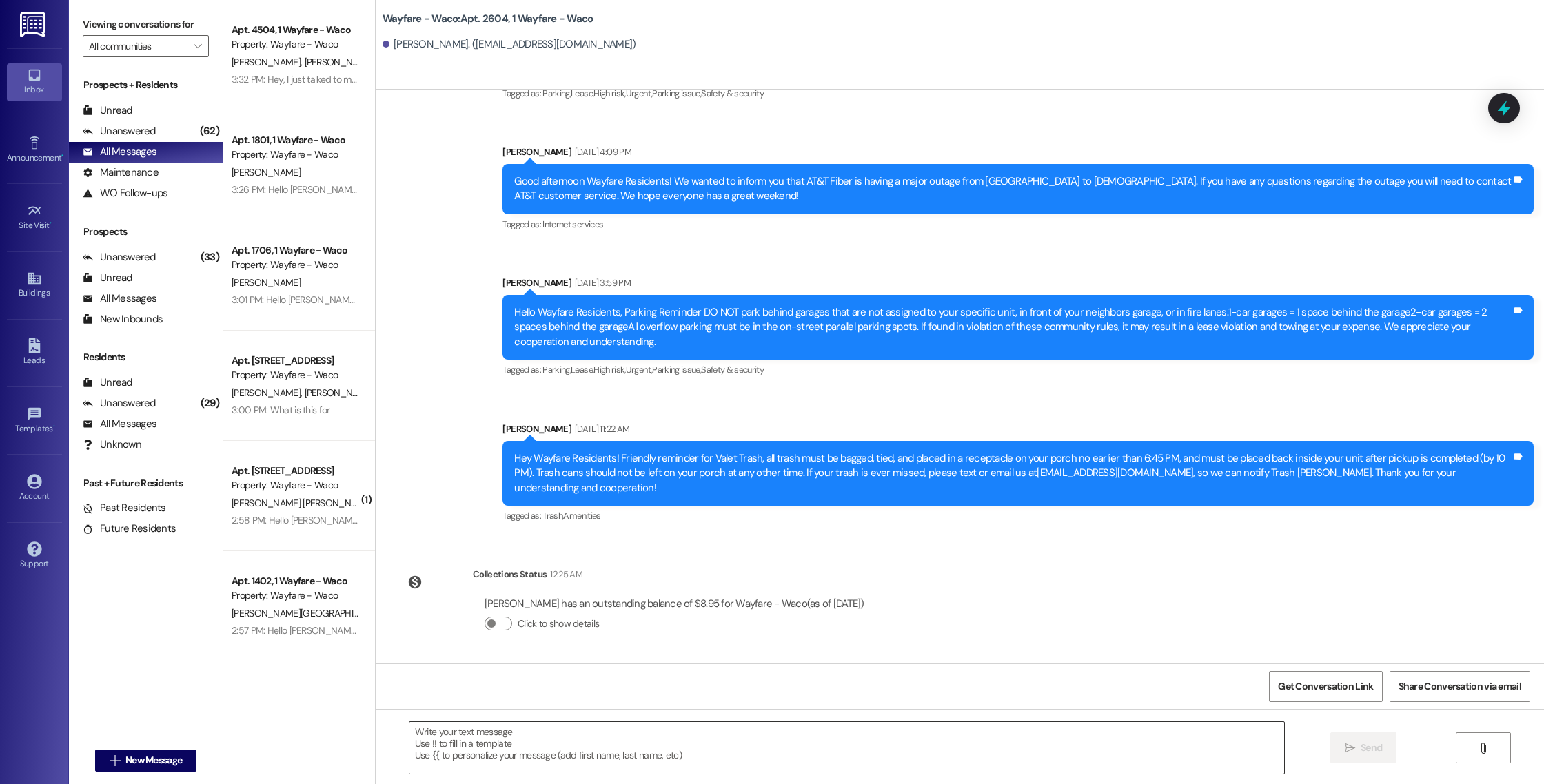
scroll to position [226, 0]
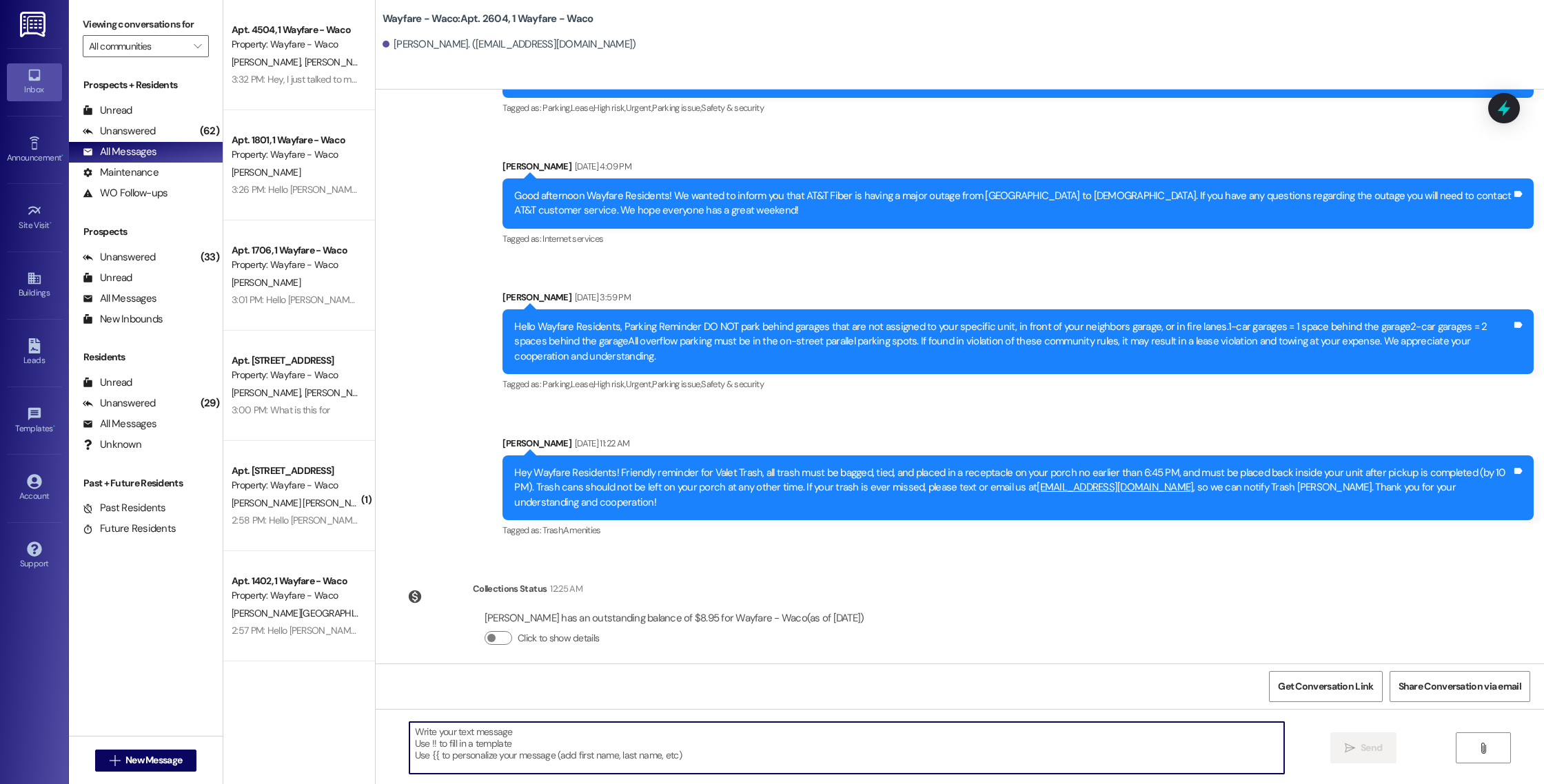
click at [721, 754] on textarea at bounding box center [847, 747] width 875 height 52
paste textarea "Hello [PERSON_NAME], you have an outstanding balance of $1,592.41. Please pay i…"
click at [840, 734] on textarea "Hello [PERSON_NAME], you have an outstanding balance of $1,592.41. Please pay i…" at bounding box center [847, 747] width 875 height 52
click at [434, 730] on textarea "Hello [PERSON_NAME], you have an outstanding balance of $1,592.41. Please pay i…" at bounding box center [847, 747] width 875 height 52
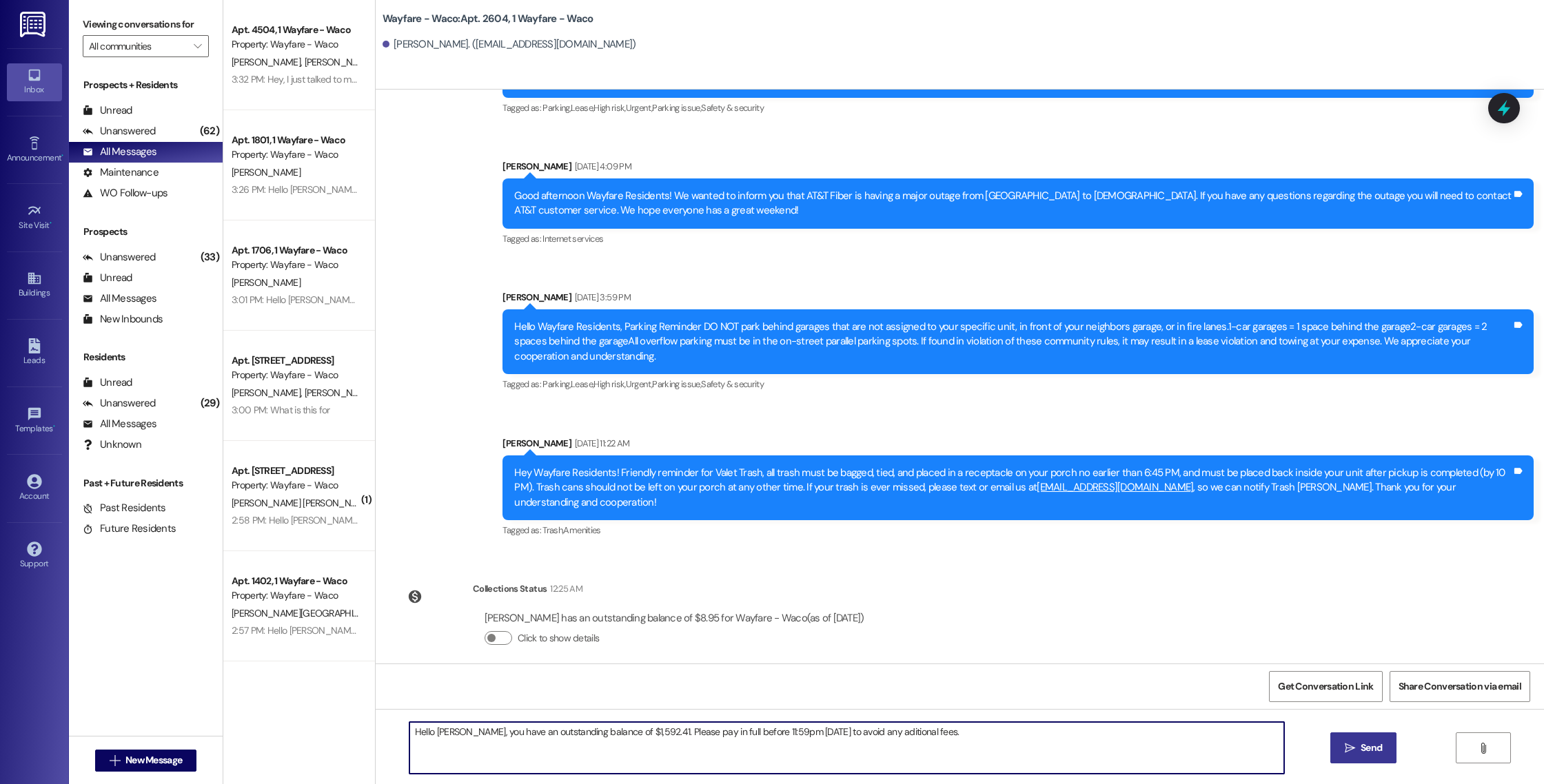
click at [434, 730] on textarea "Hello [PERSON_NAME], you have an outstanding balance of $1,592.41. Please pay i…" at bounding box center [847, 747] width 875 height 52
click at [633, 730] on textarea "Hello [PERSON_NAME], you have an outstanding balance of $1,592.41. Please pay i…" at bounding box center [847, 747] width 875 height 52
click at [920, 730] on textarea "Hello [PERSON_NAME], you have an outstanding balance of $8.95. Please pay in fu…" at bounding box center [847, 747] width 875 height 52
paste textarea "Hello [PERSON_NAME], you have an outstanding balance of $1,592.41. Please pay i…"
type textarea "Hello [PERSON_NAME], you have an outstanding balance of $8.95. Please pay in fu…"
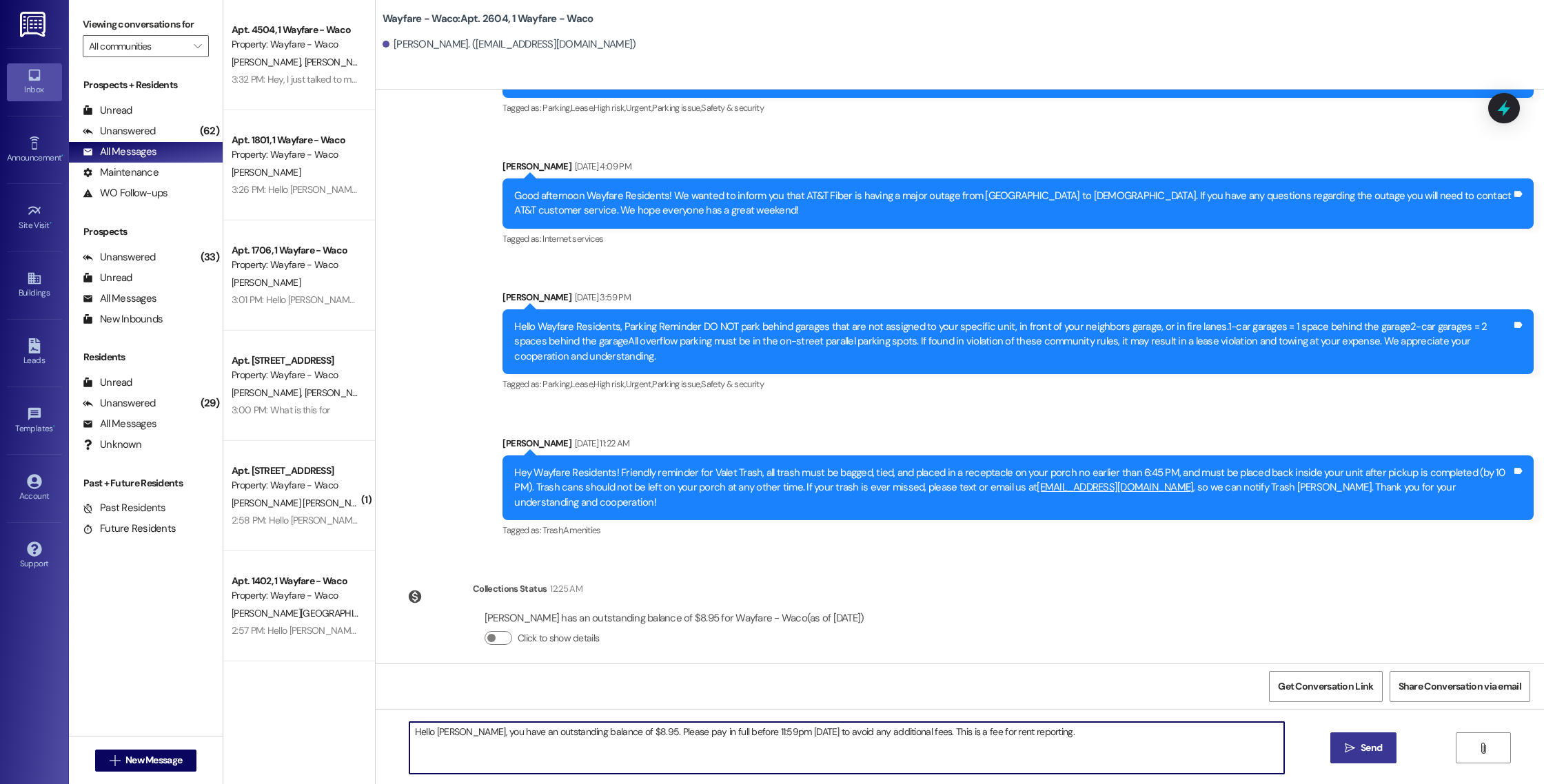
click at [1358, 748] on span "Send" at bounding box center [1371, 747] width 27 height 14
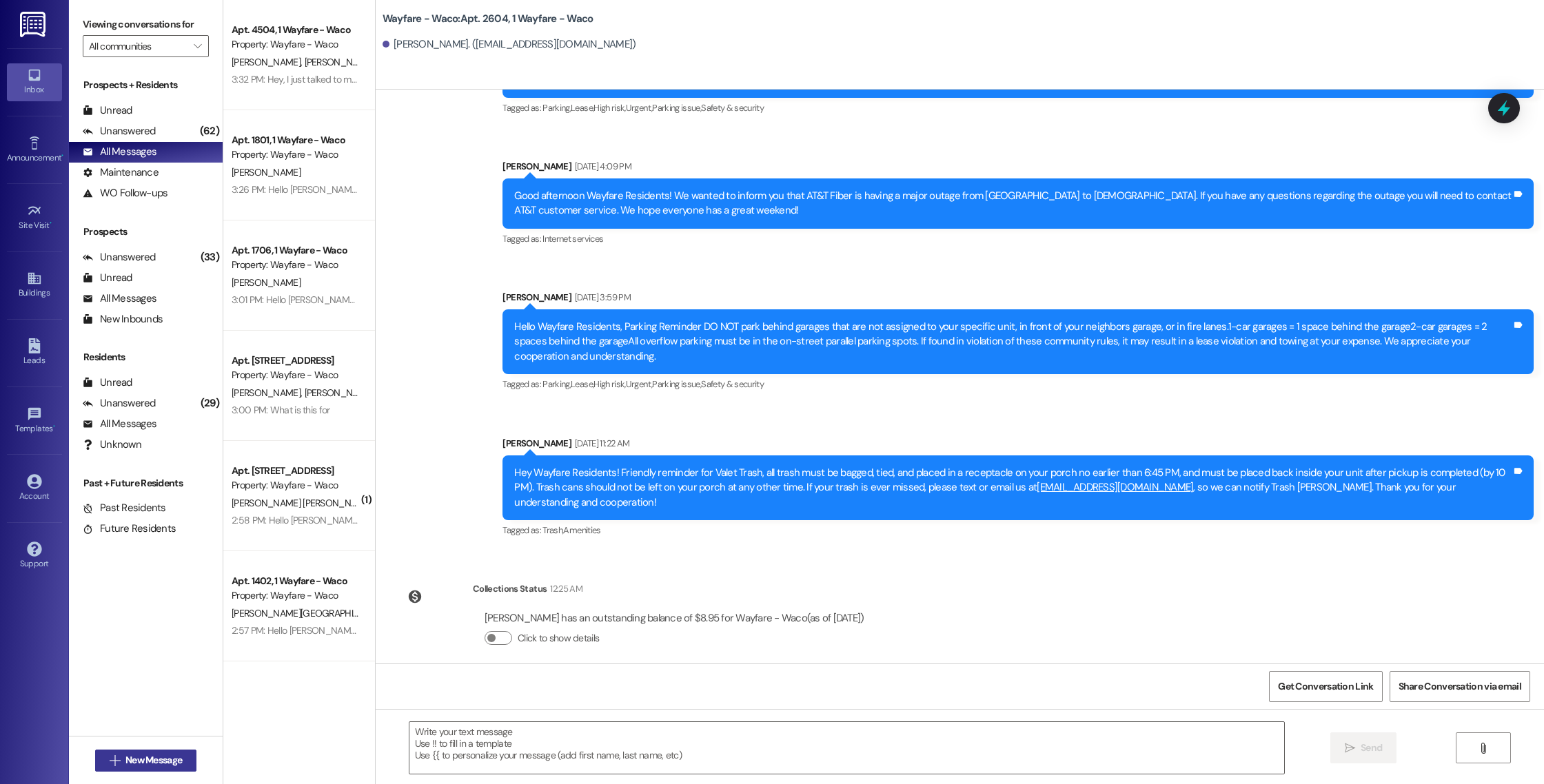
click at [163, 760] on span "New Message" at bounding box center [154, 759] width 57 height 14
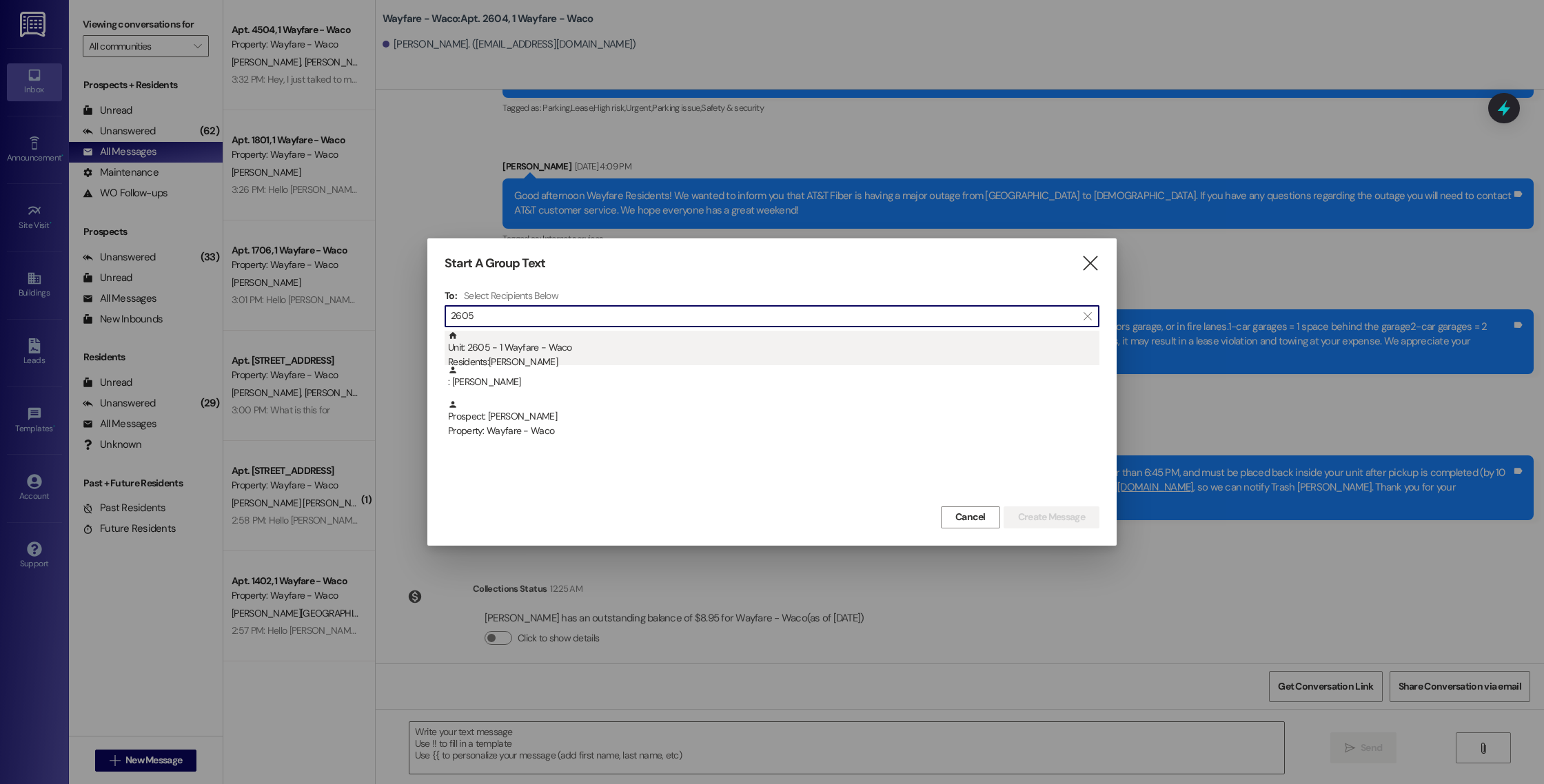
type input "2605"
click at [576, 361] on div "Residents: [PERSON_NAME]" at bounding box center [773, 362] width 651 height 14
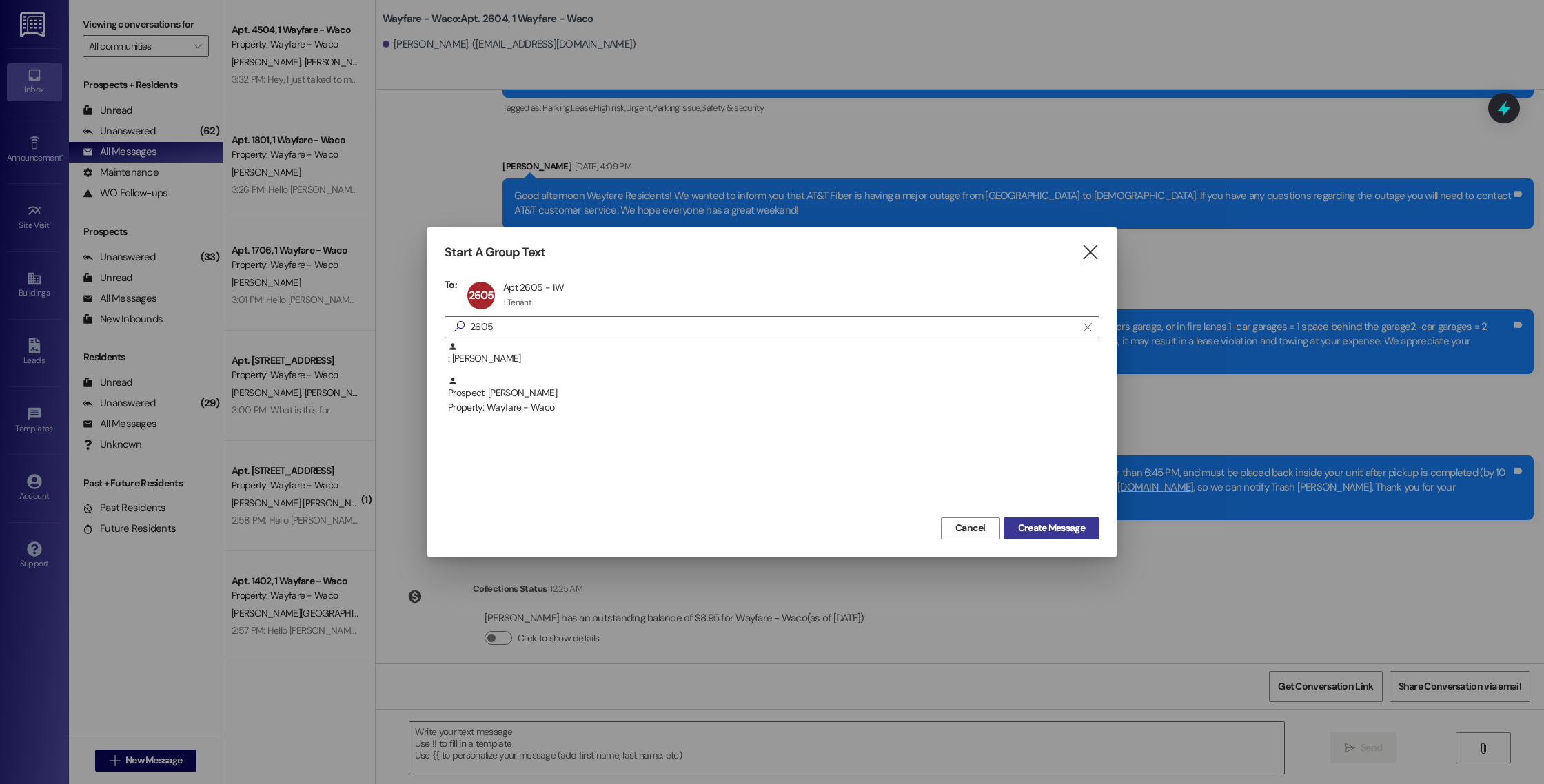
click at [1035, 531] on span "Create Message" at bounding box center [1051, 528] width 67 height 14
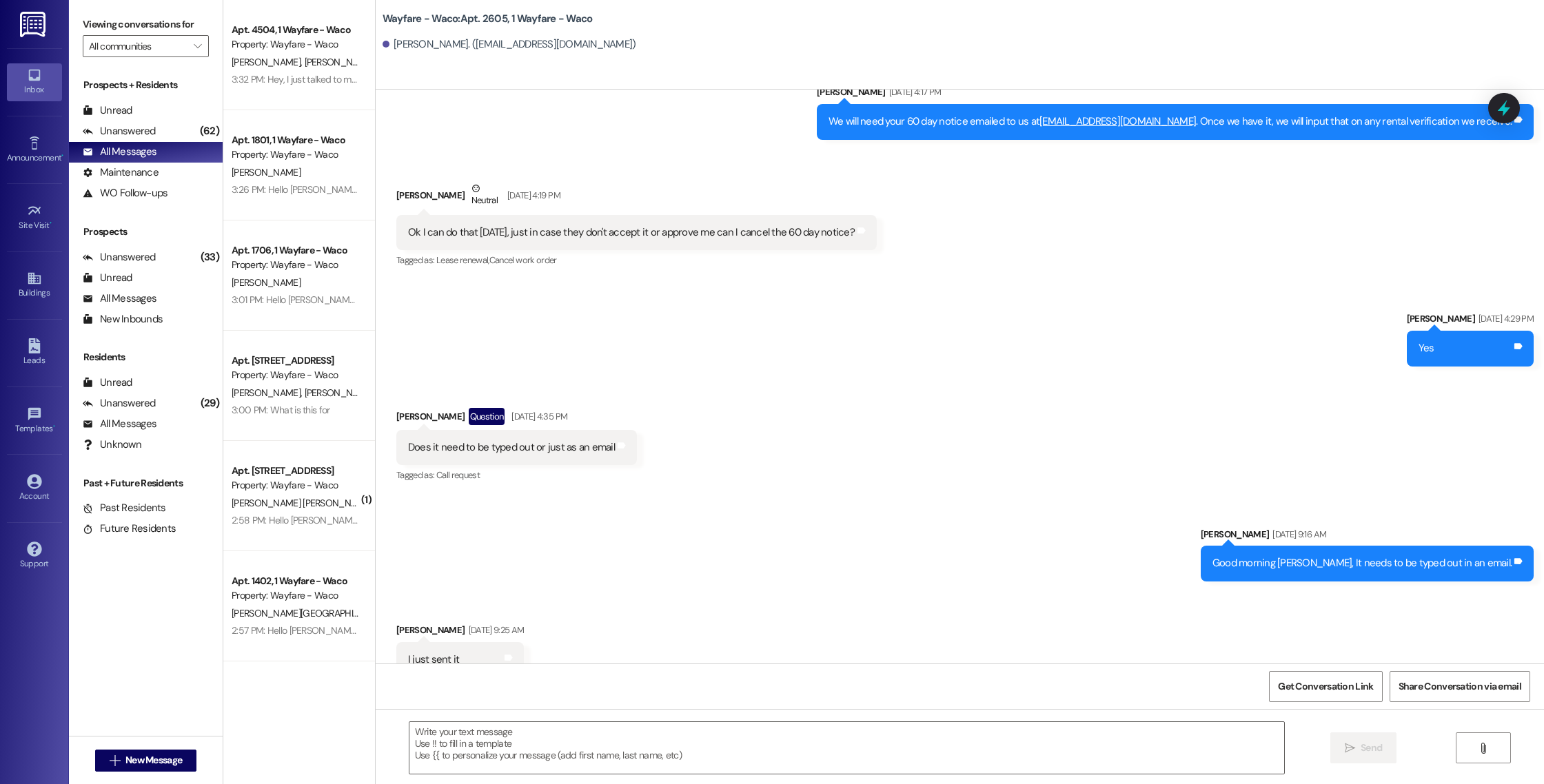
scroll to position [8613, 0]
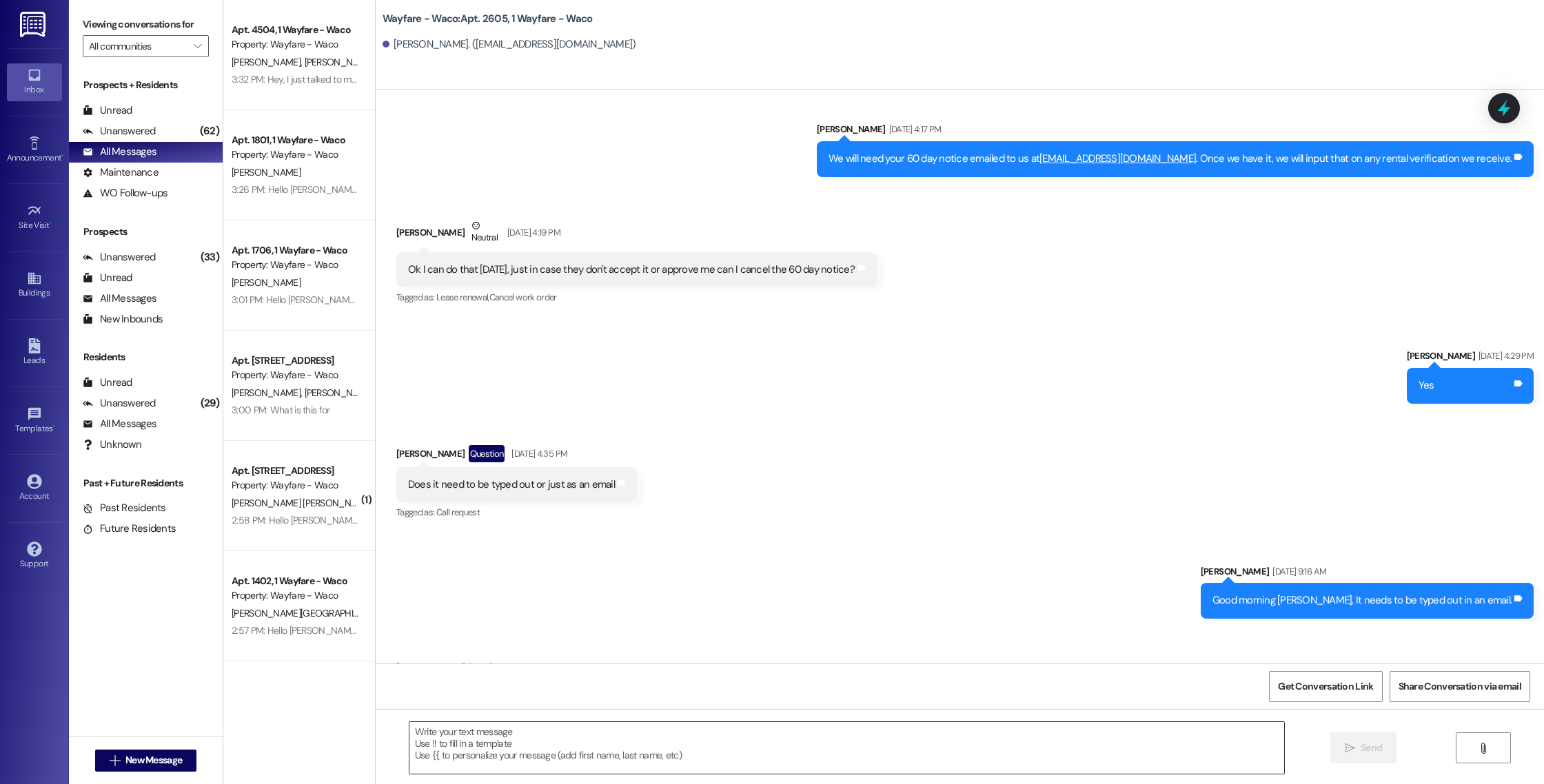
click at [600, 747] on textarea at bounding box center [847, 747] width 875 height 52
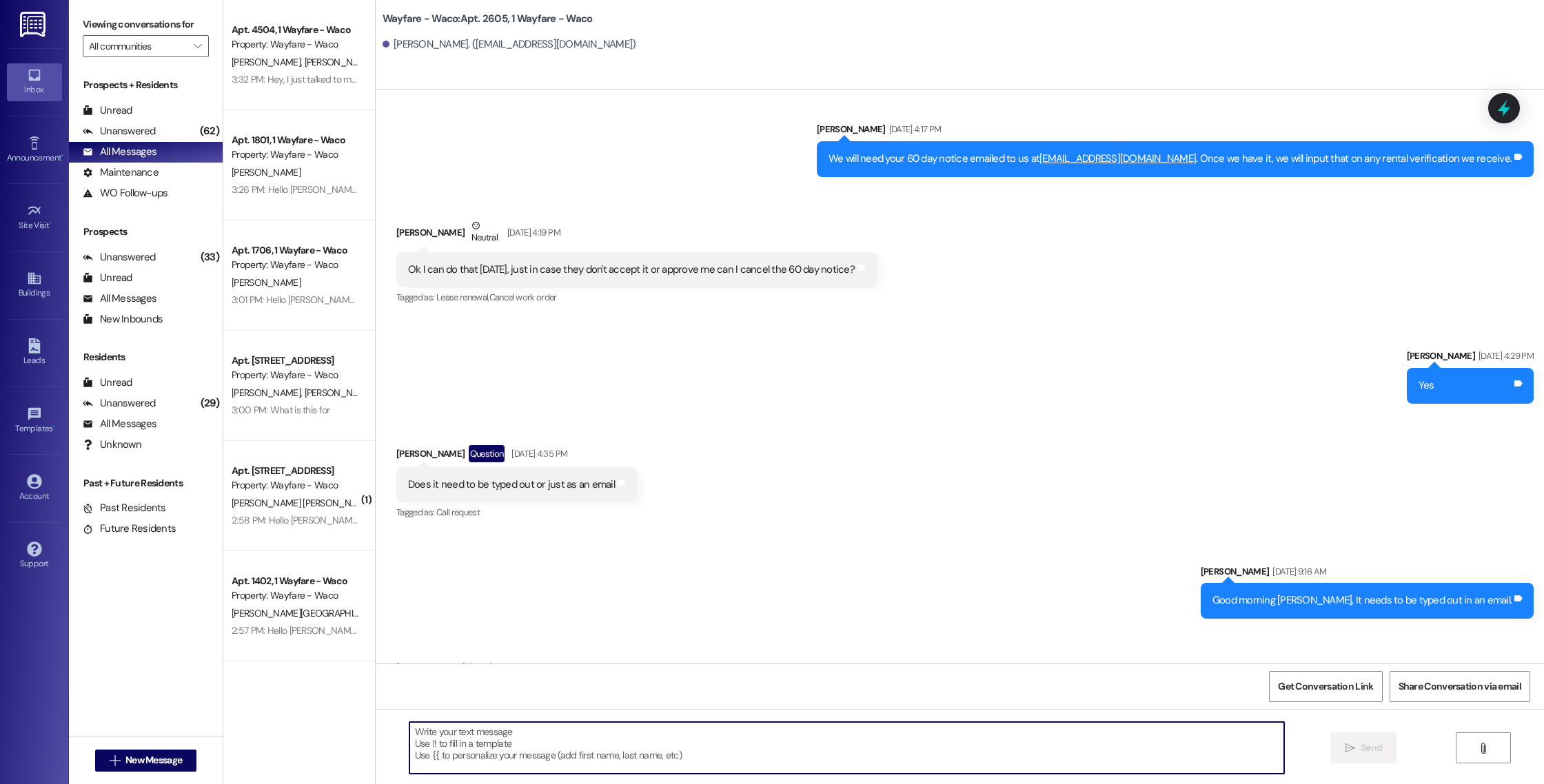
paste textarea "Hello [PERSON_NAME], you have an outstanding balance of $1,592.41. Please pay i…"
click at [435, 732] on textarea "Hello [PERSON_NAME], you have an outstanding balance of $1,592.41. Please pay i…" at bounding box center [847, 747] width 875 height 52
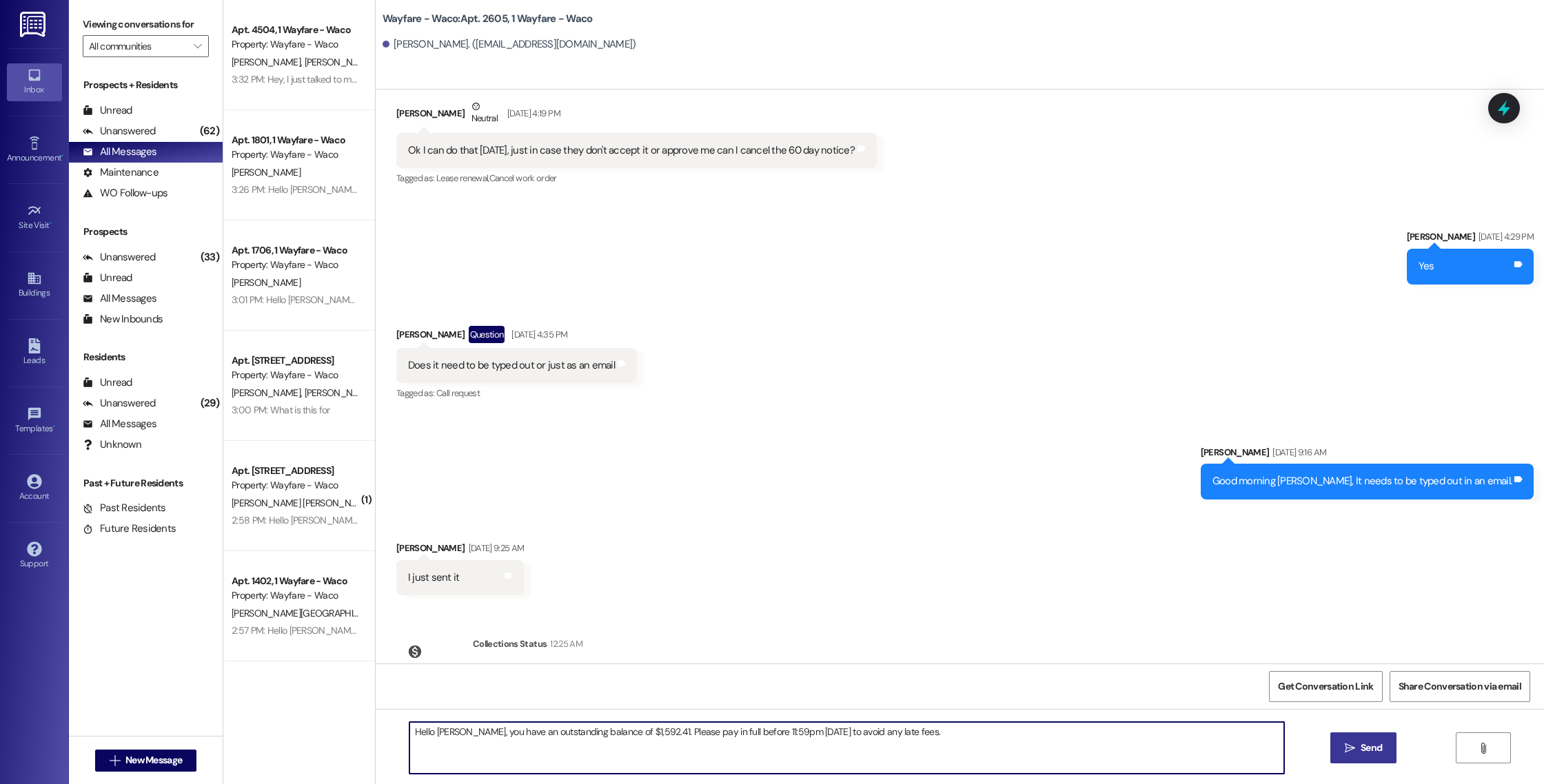
scroll to position [8740, 0]
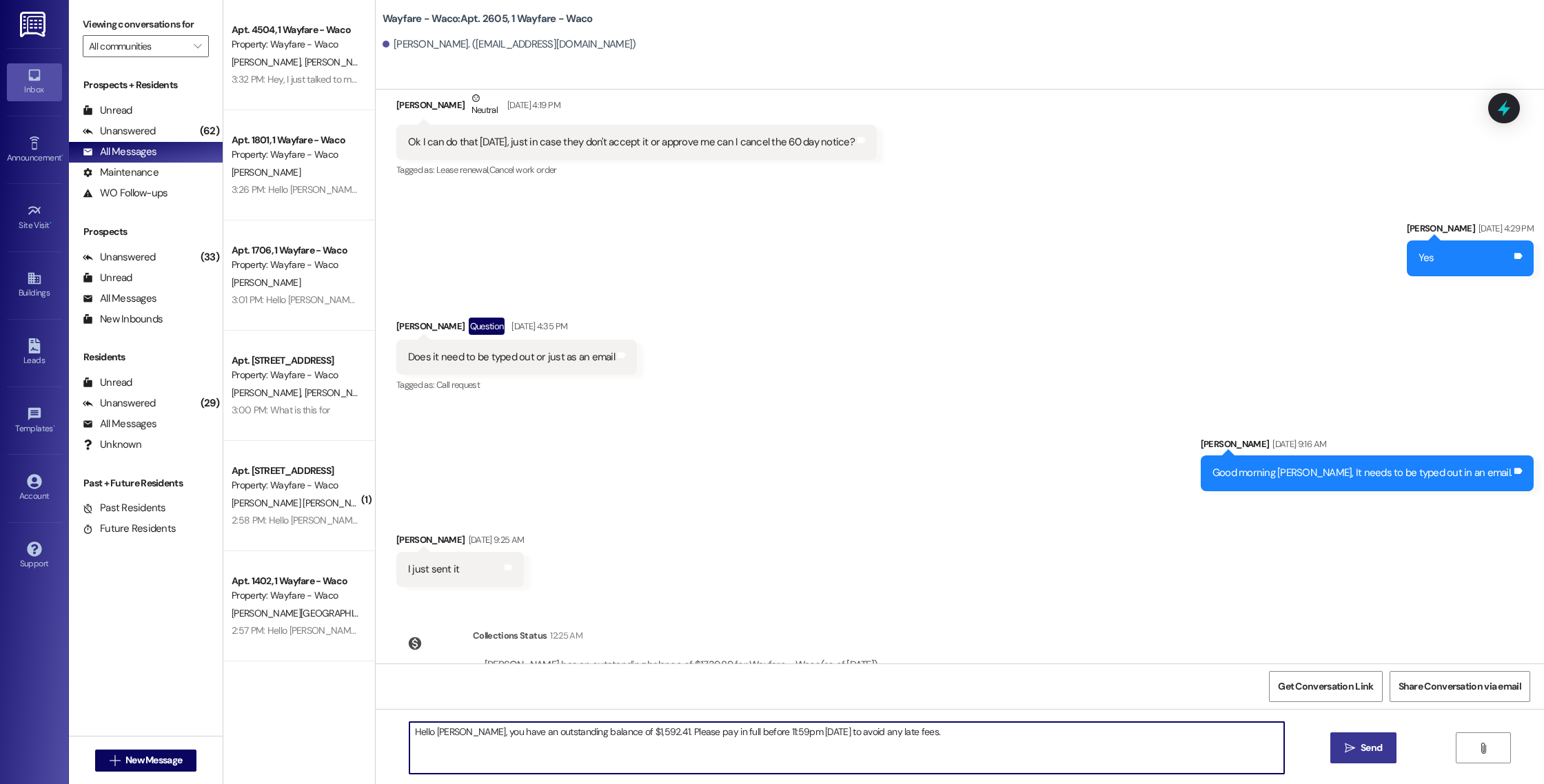
click at [632, 735] on textarea "Hello [PERSON_NAME], you have an outstanding balance of $1,592.41. Please pay i…" at bounding box center [847, 747] width 875 height 52
type textarea "Hello [PERSON_NAME], you have an outstanding balance of $1,738.89. Please pay i…"
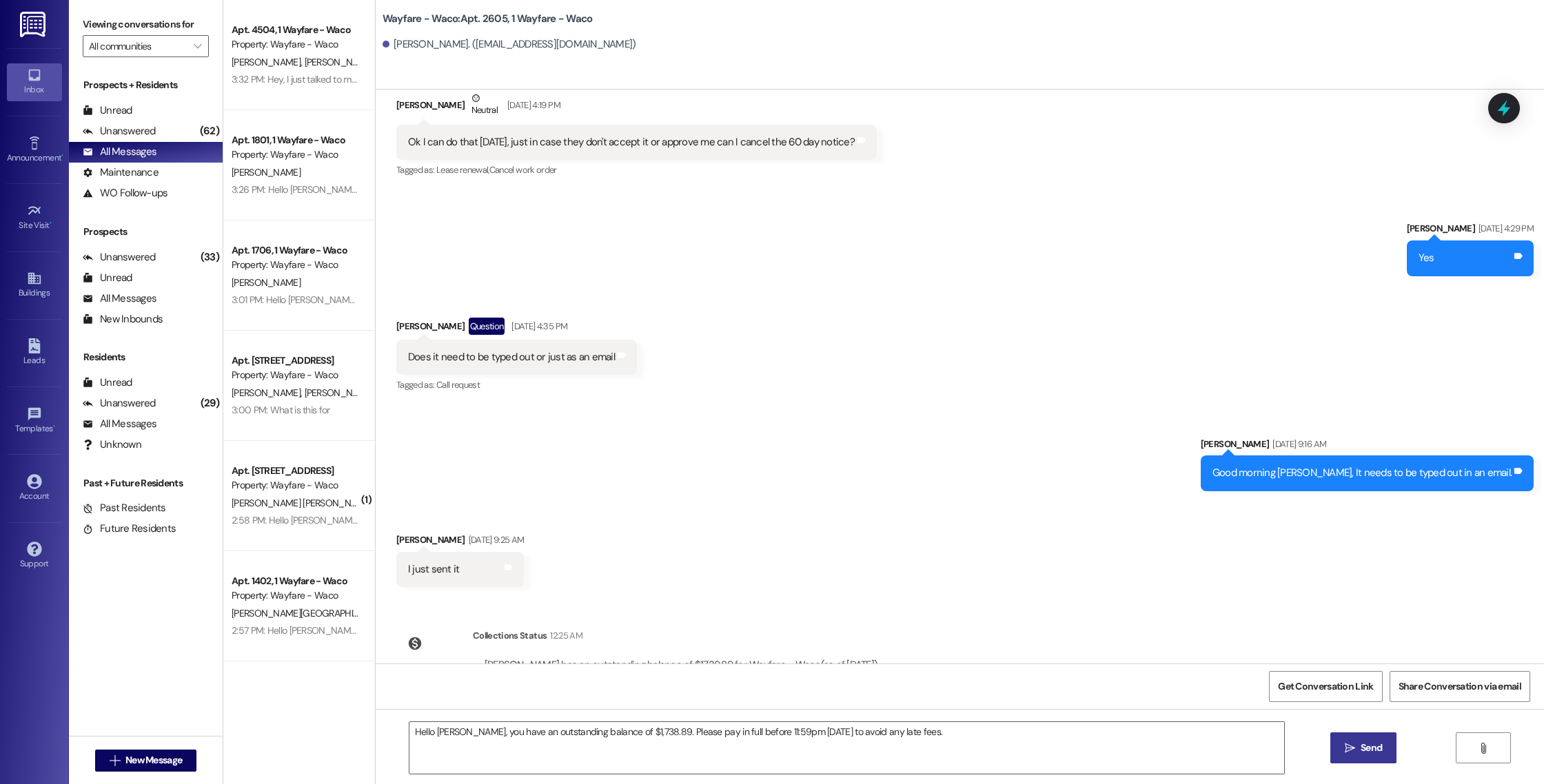
click at [1356, 744] on span " Send" at bounding box center [1364, 747] width 43 height 14
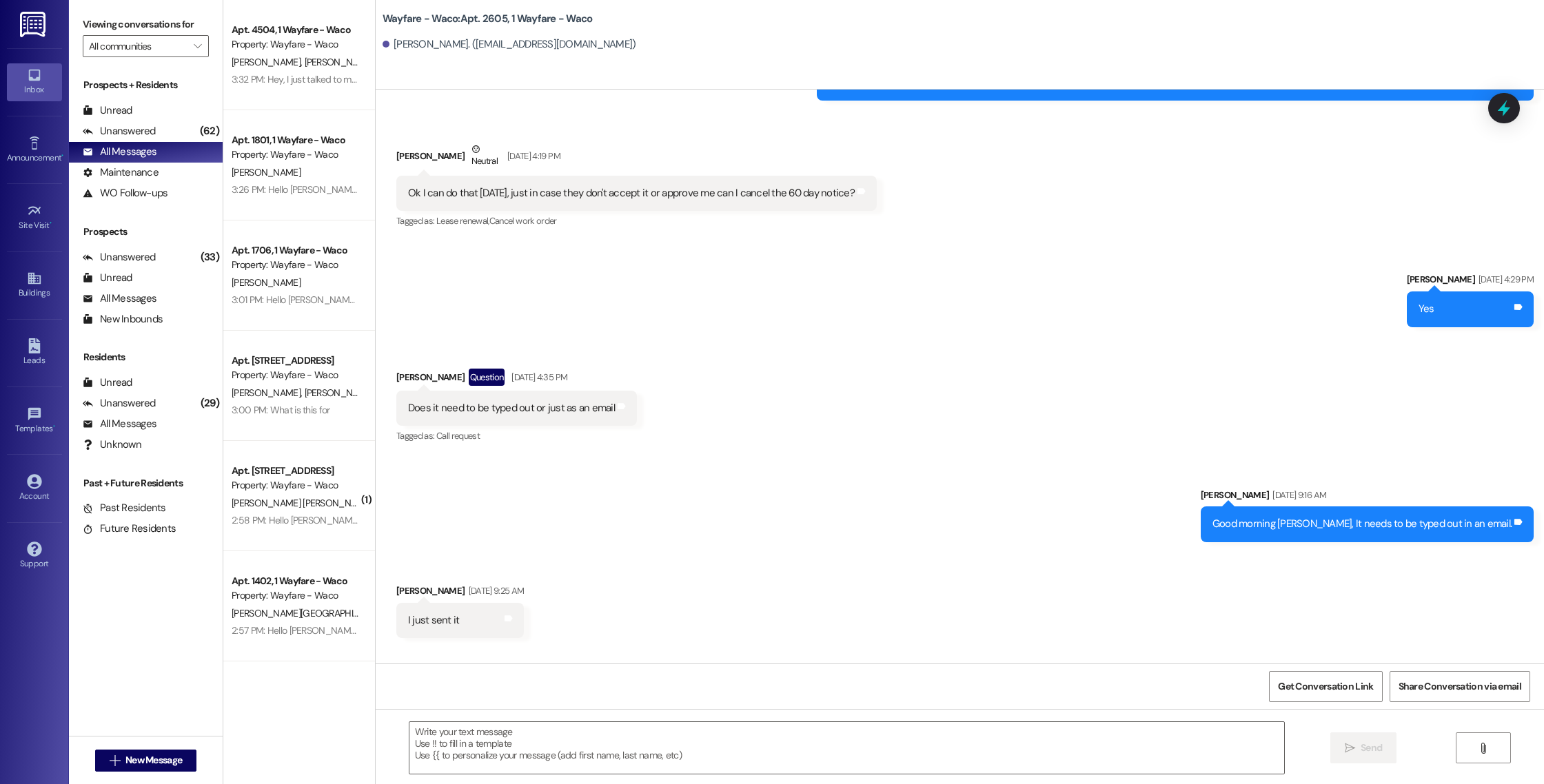
scroll to position [8836, 0]
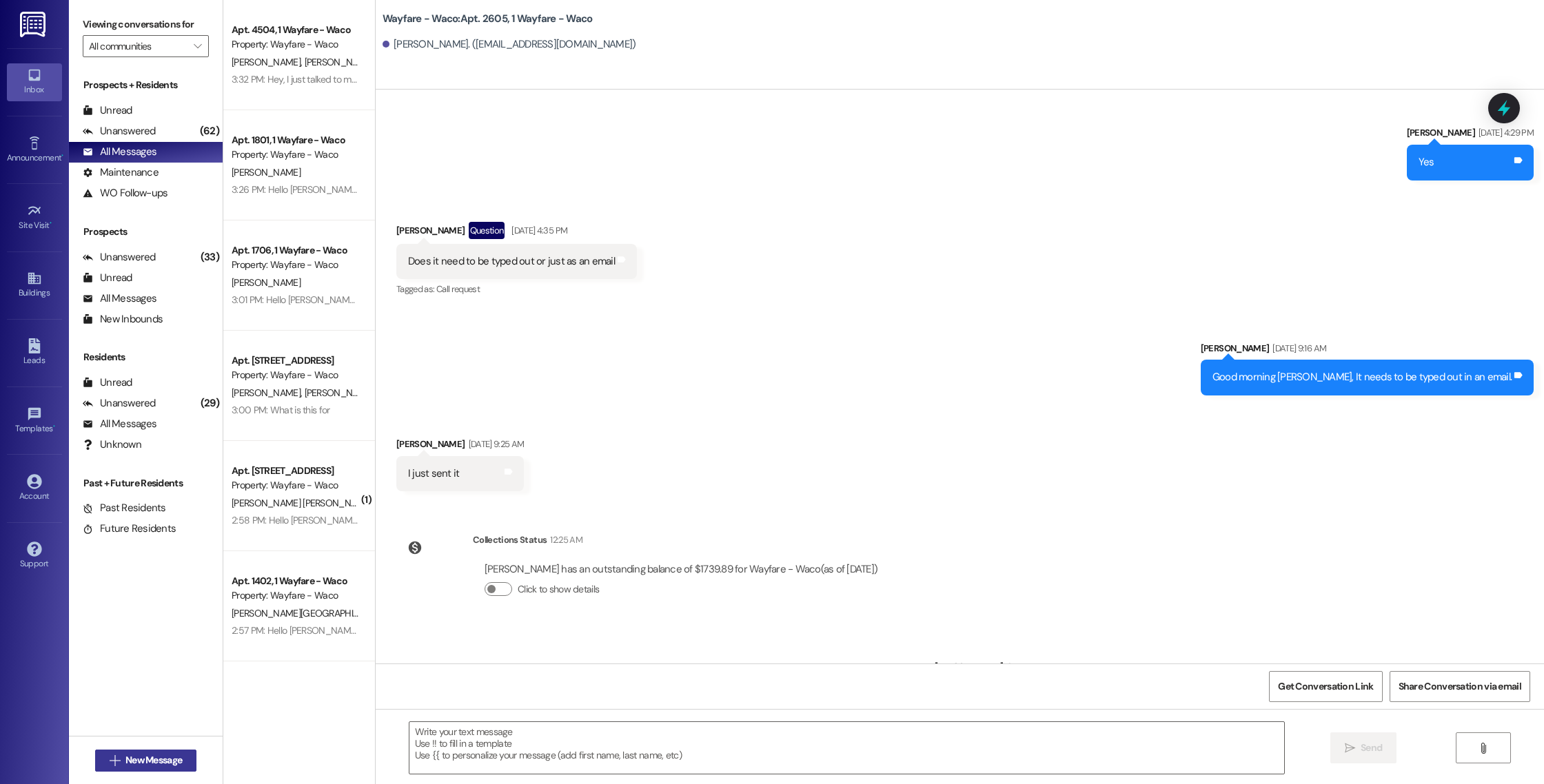
click at [138, 765] on span "New Message" at bounding box center [154, 759] width 57 height 14
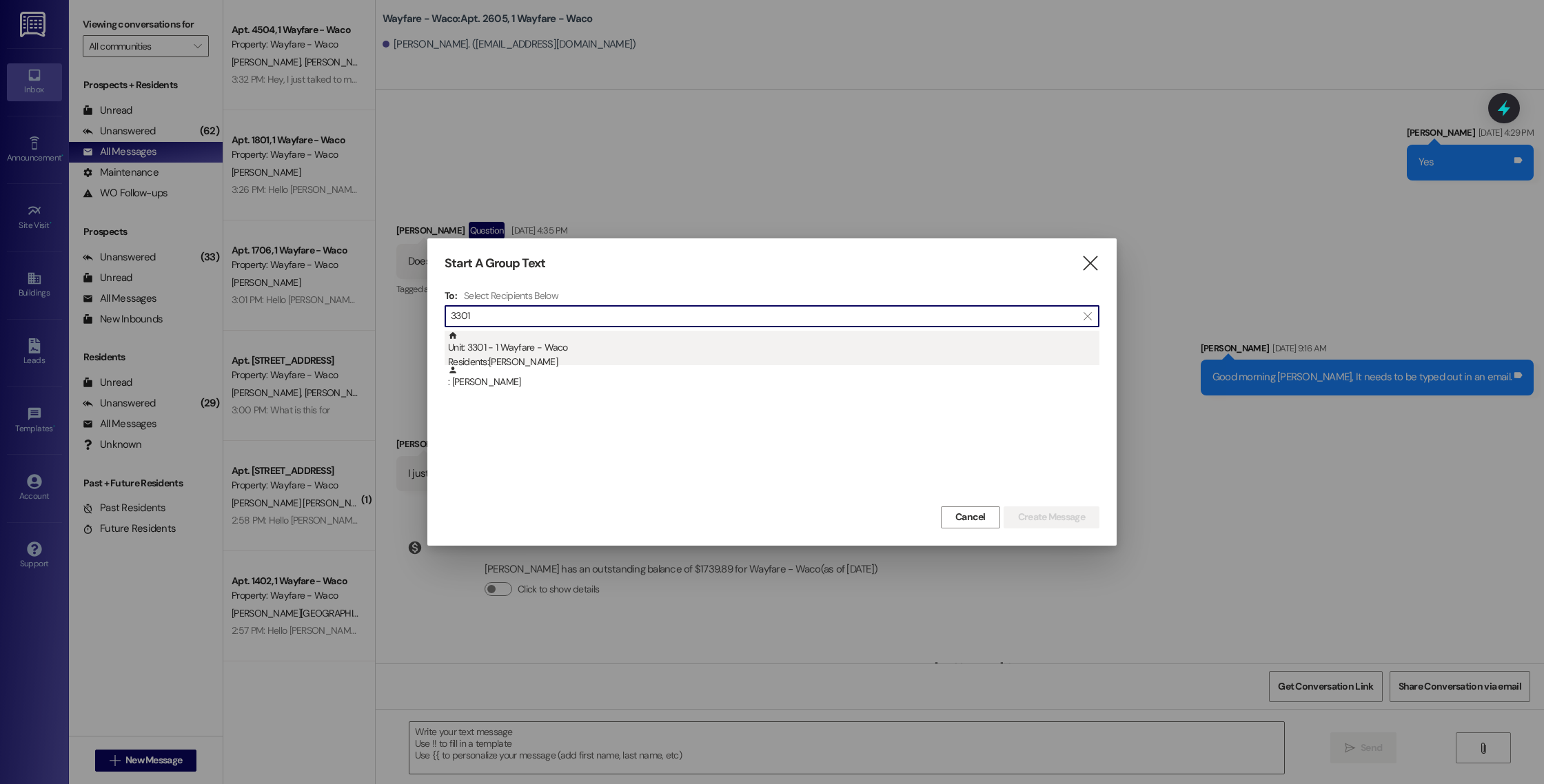
type input "3301"
click at [543, 348] on div "Unit: 3301 - 1 Wayfare - Waco Residents: [PERSON_NAME]" at bounding box center [773, 350] width 651 height 40
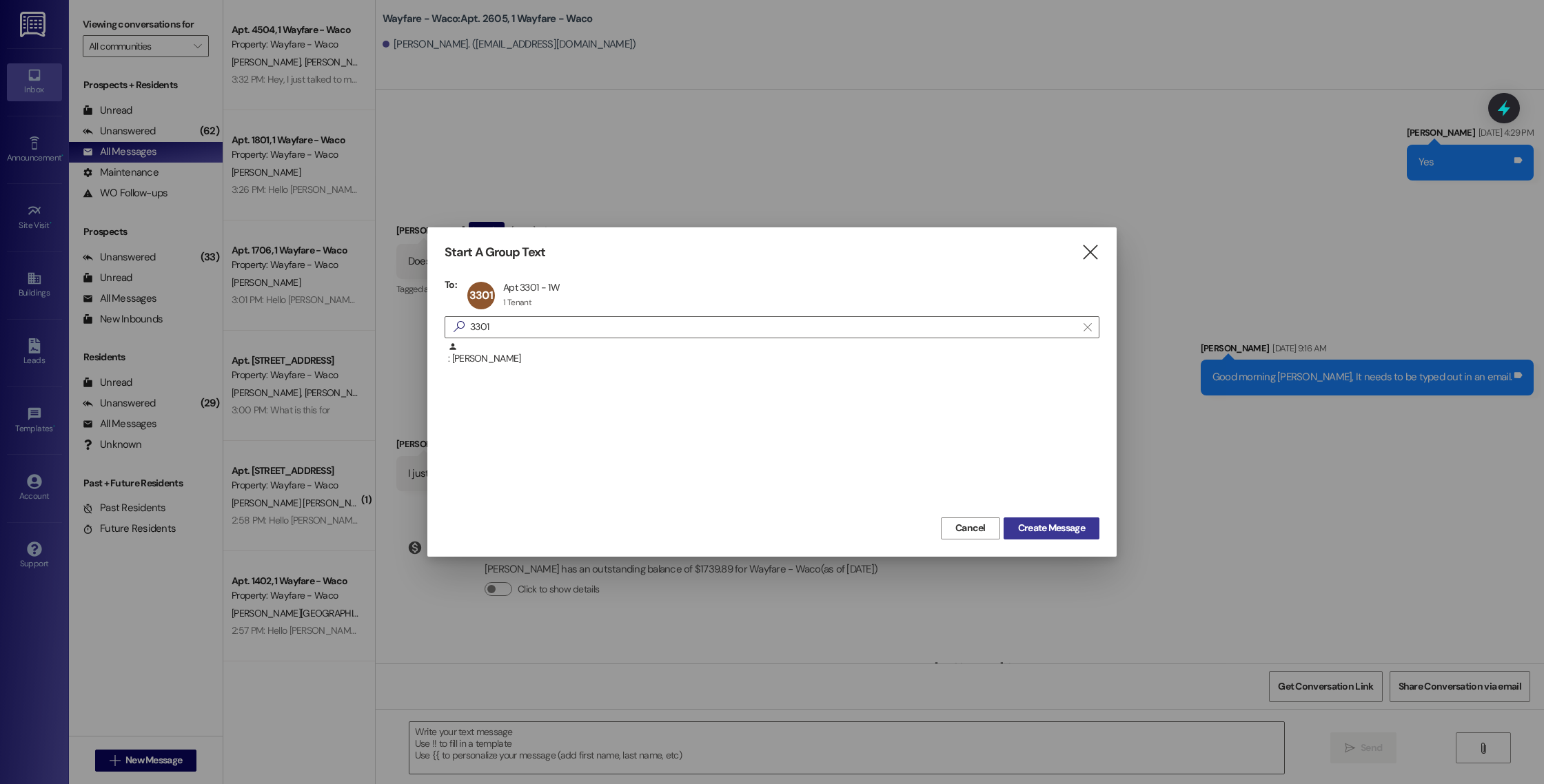
click at [1048, 529] on span "Create Message" at bounding box center [1051, 528] width 67 height 14
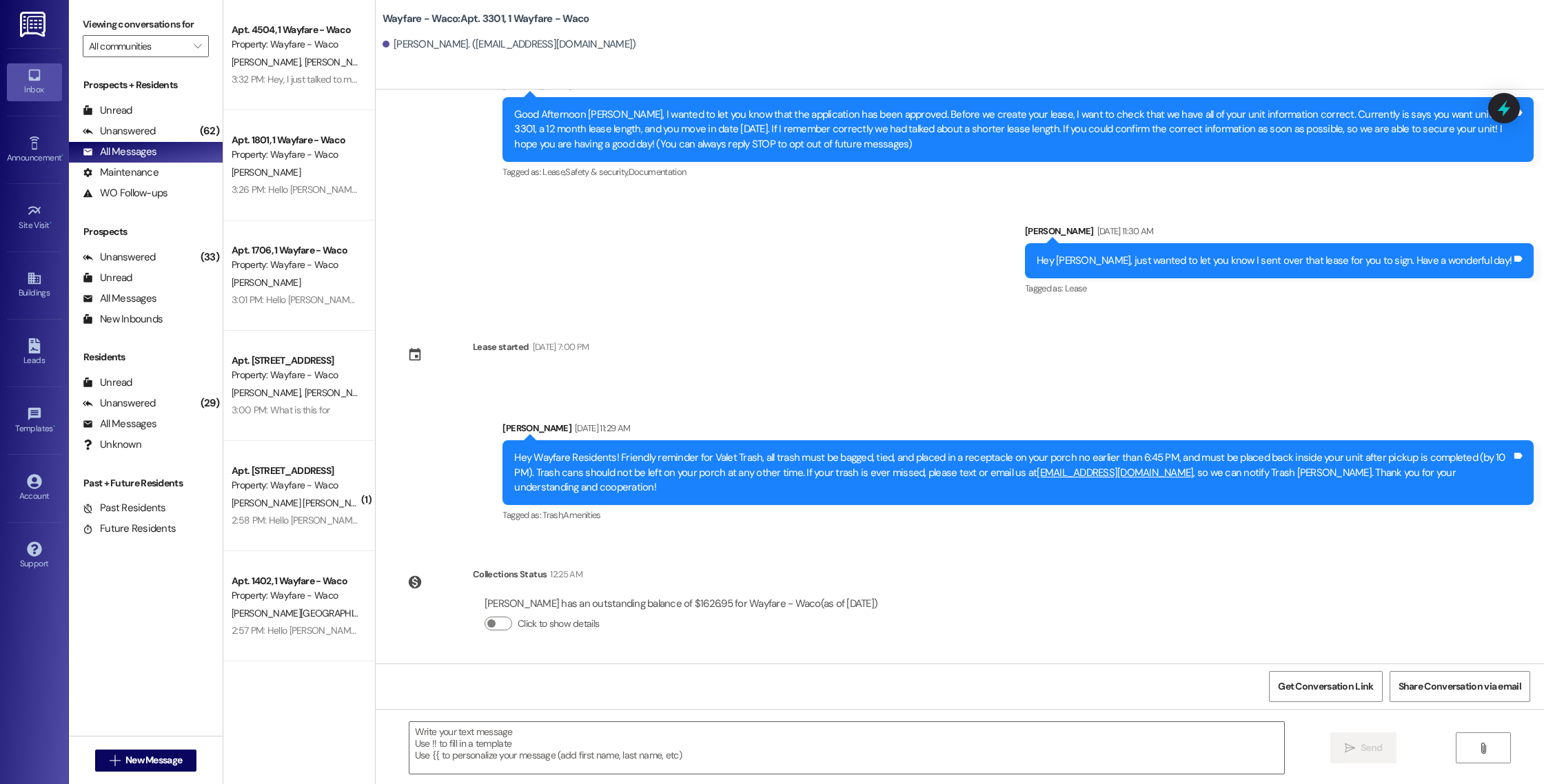
scroll to position [39, 0]
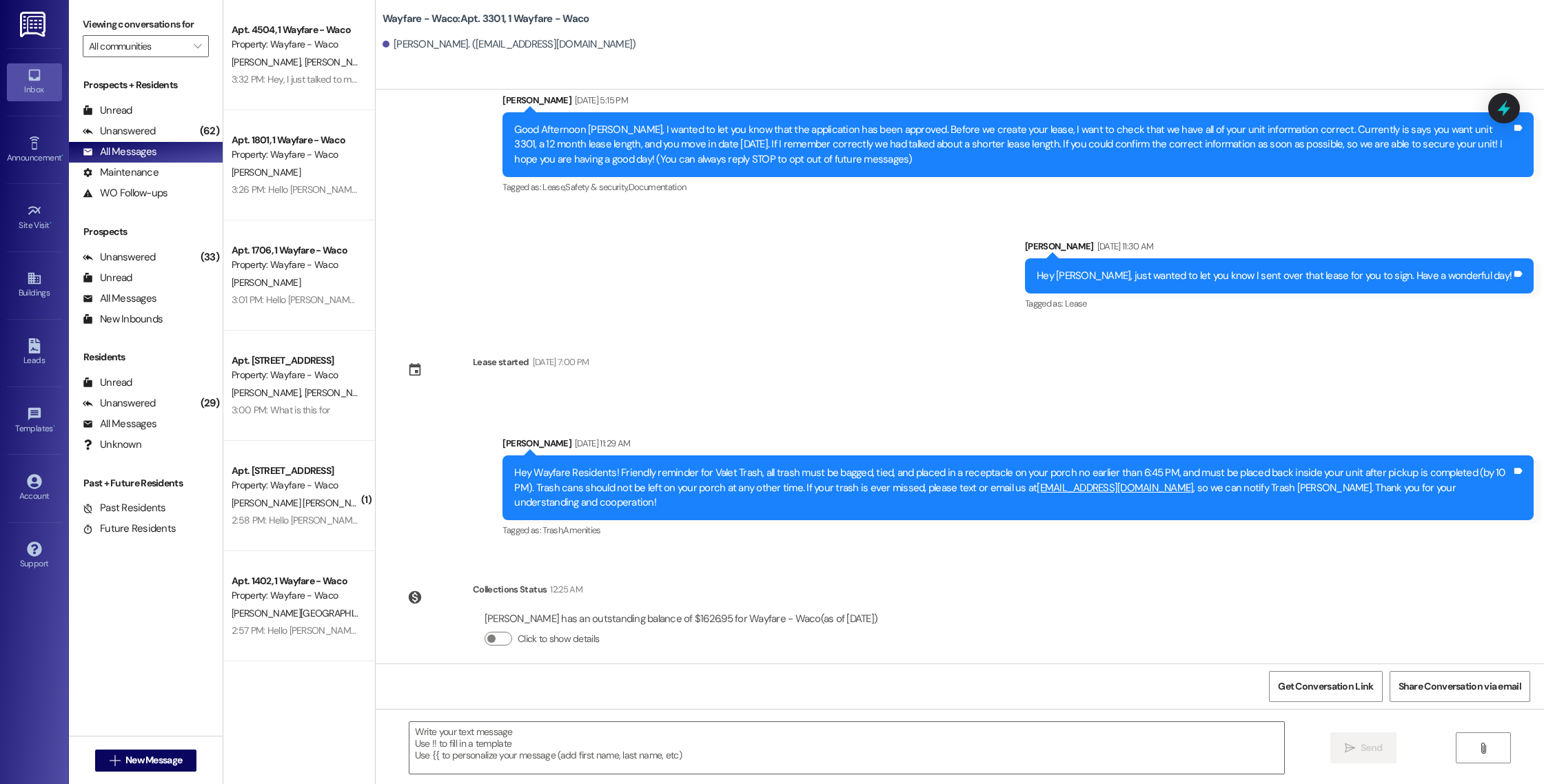
click at [892, 720] on div " Send " at bounding box center [959, 760] width 1168 height 103
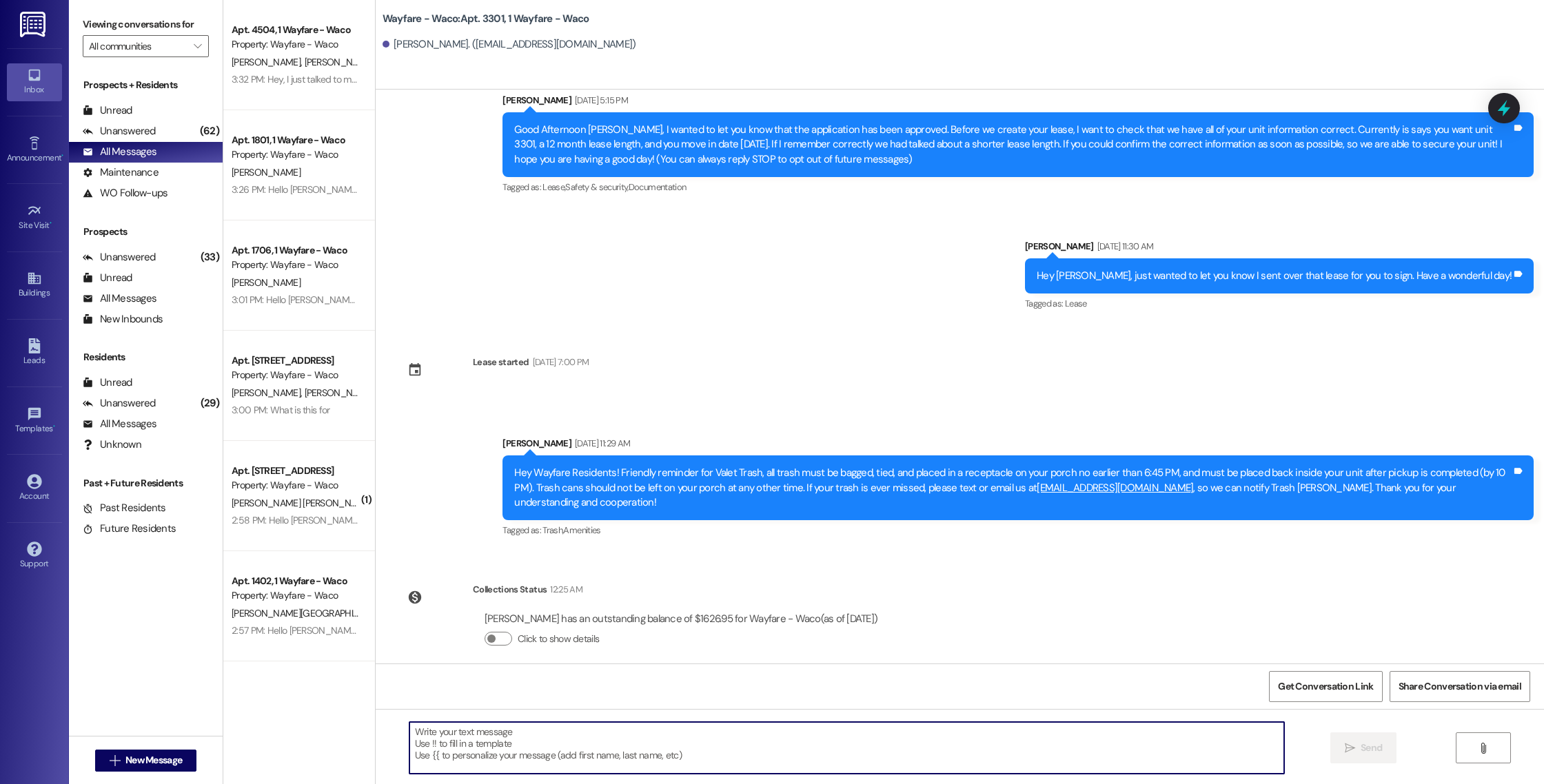
click at [867, 747] on textarea at bounding box center [847, 747] width 875 height 52
paste textarea "Hello [PERSON_NAME], you have an outstanding balance of $1,592.41. Please pay i…"
click at [422, 733] on textarea "Hello [PERSON_NAME], you have an outstanding balance of $1,592.41. Please pay i…" at bounding box center [847, 747] width 875 height 52
click at [435, 733] on textarea "Hello [PERSON_NAME], you have an outstanding balance of $1,592.41. Please pay i…" at bounding box center [847, 747] width 875 height 52
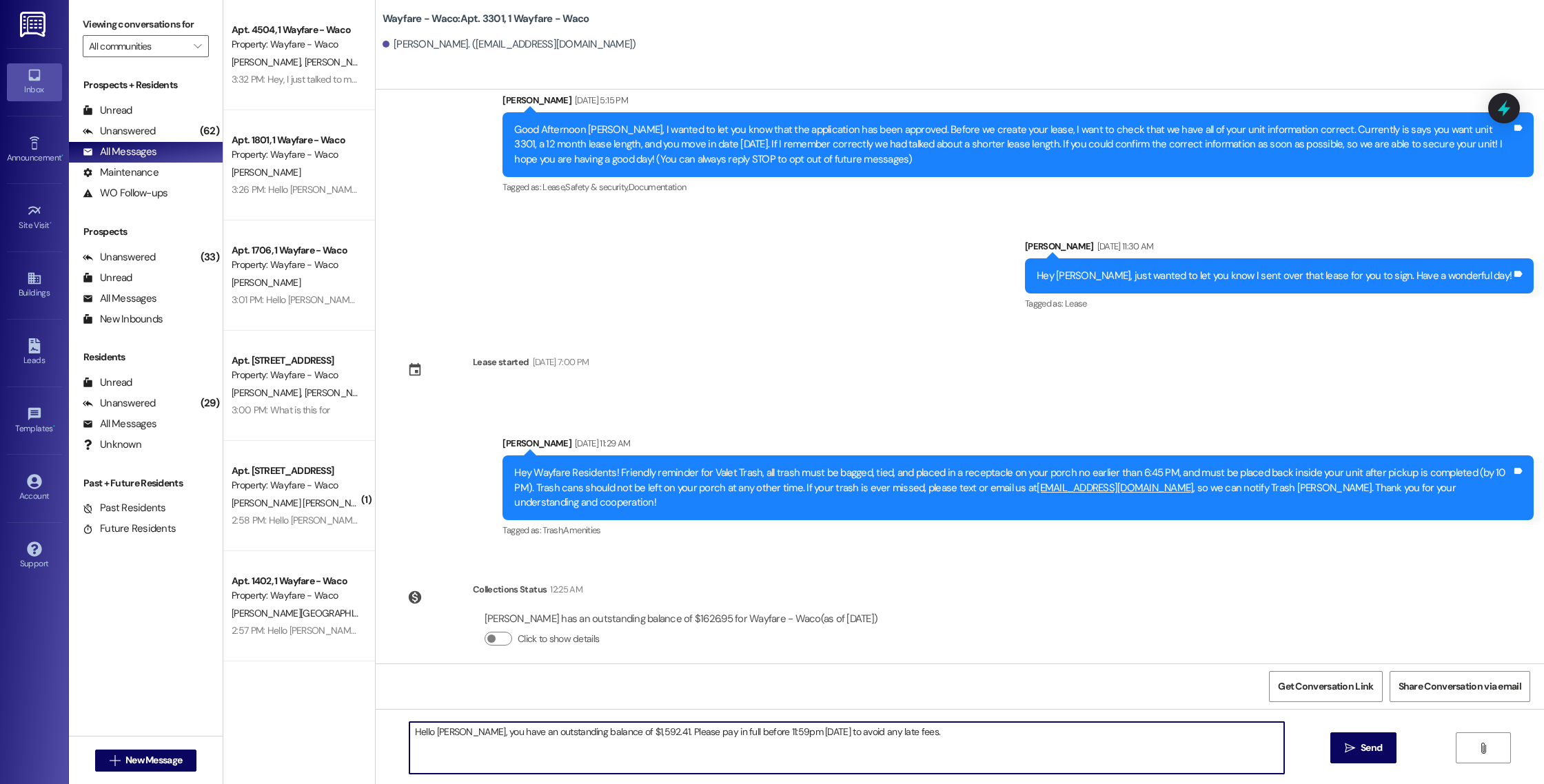
click at [435, 733] on textarea "Hello [PERSON_NAME], you have an outstanding balance of $1,592.41. Please pay i…" at bounding box center [847, 747] width 875 height 52
click at [622, 733] on textarea "Hello [PERSON_NAME], you have an outstanding balance of $1,592.41. Please pay i…" at bounding box center [847, 747] width 875 height 52
type textarea "Hello [PERSON_NAME], you have an outstanding balance of $1,626.95. Please pay i…"
click at [1358, 743] on span "Send" at bounding box center [1371, 747] width 27 height 14
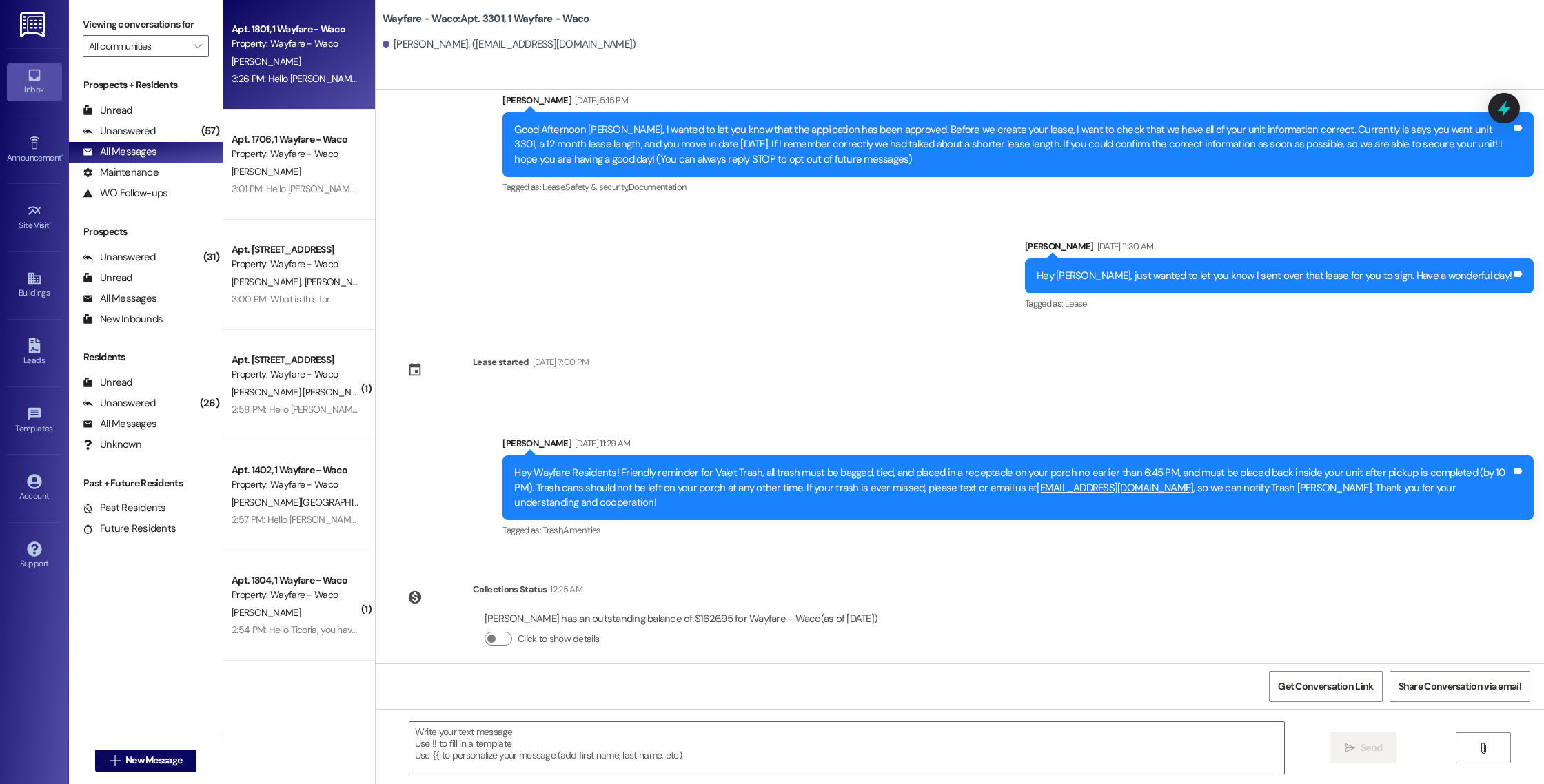
scroll to position [125, 0]
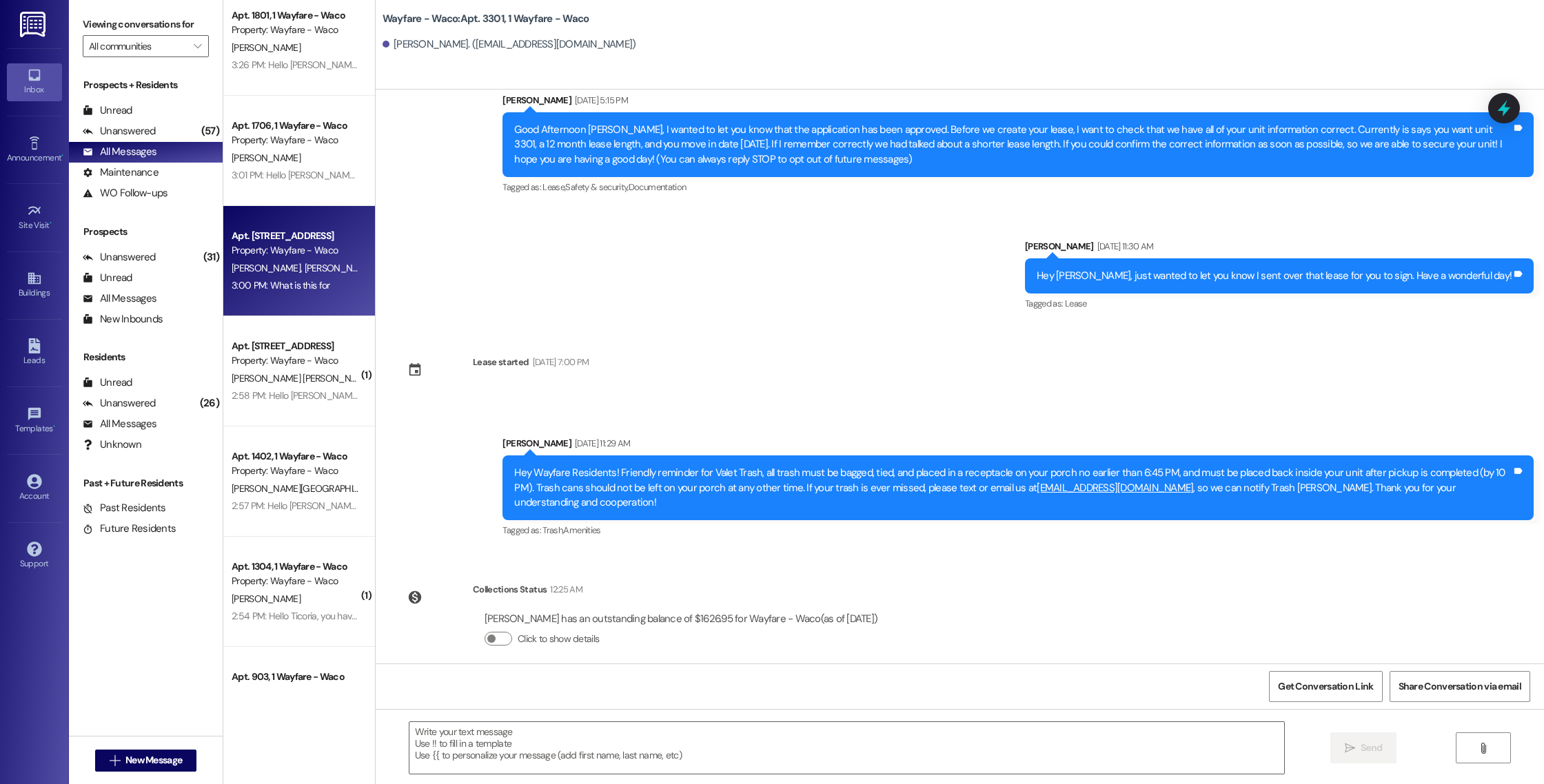
click at [283, 277] on div "3:00 PM: What is this for 3:00 PM: What is this for" at bounding box center [295, 285] width 130 height 17
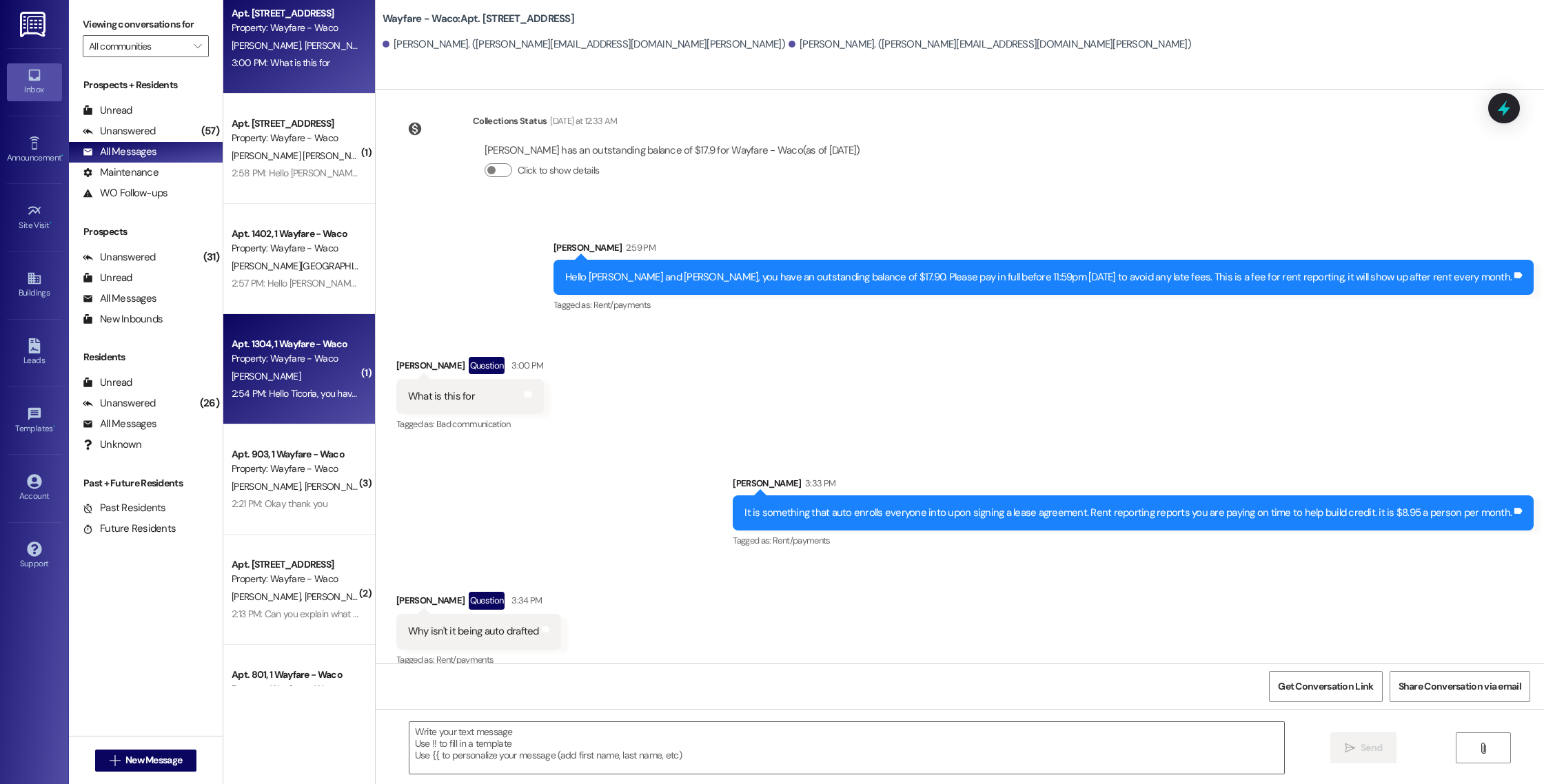
scroll to position [354, 0]
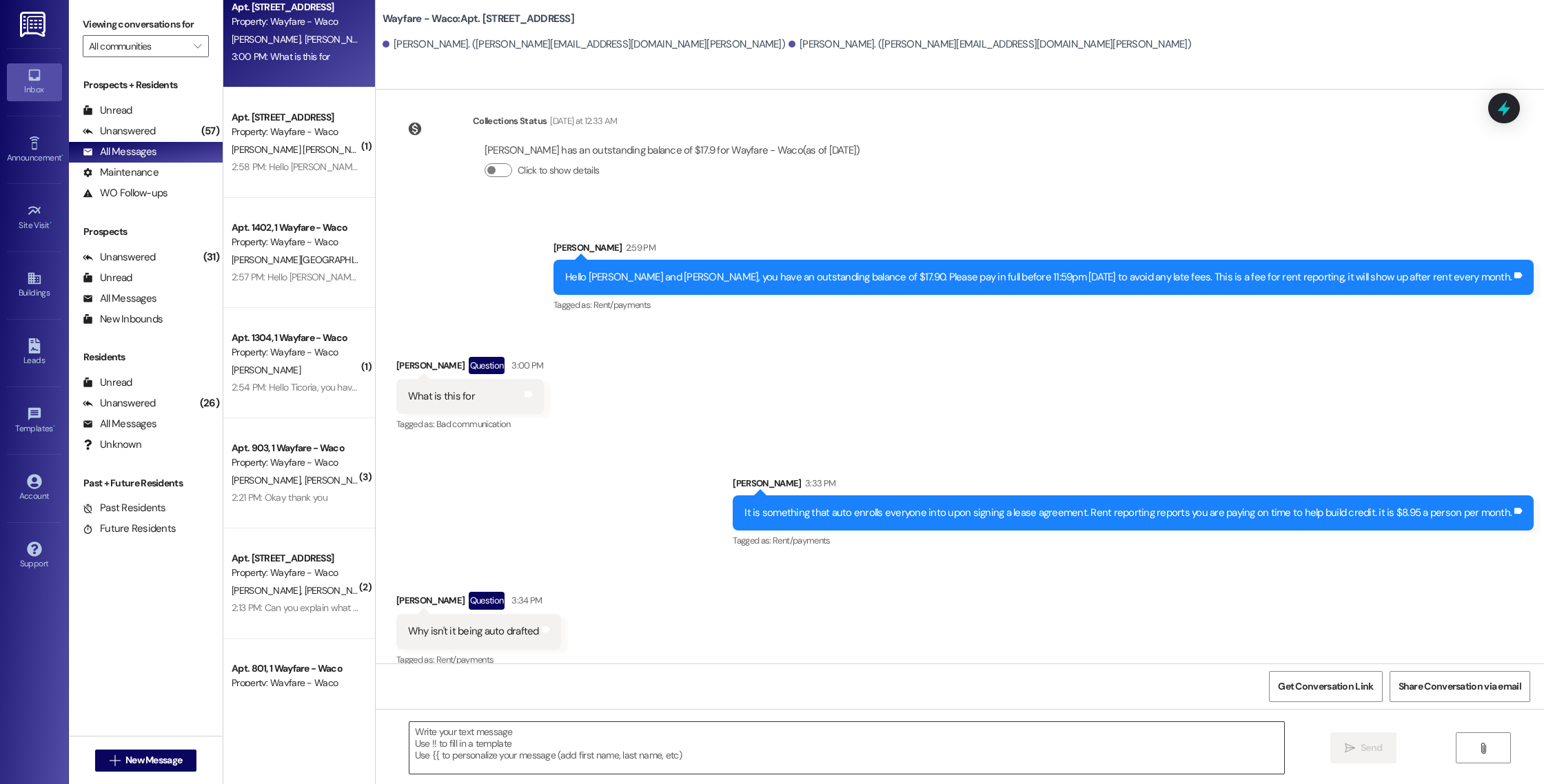
click at [520, 767] on textarea at bounding box center [847, 747] width 875 height 52
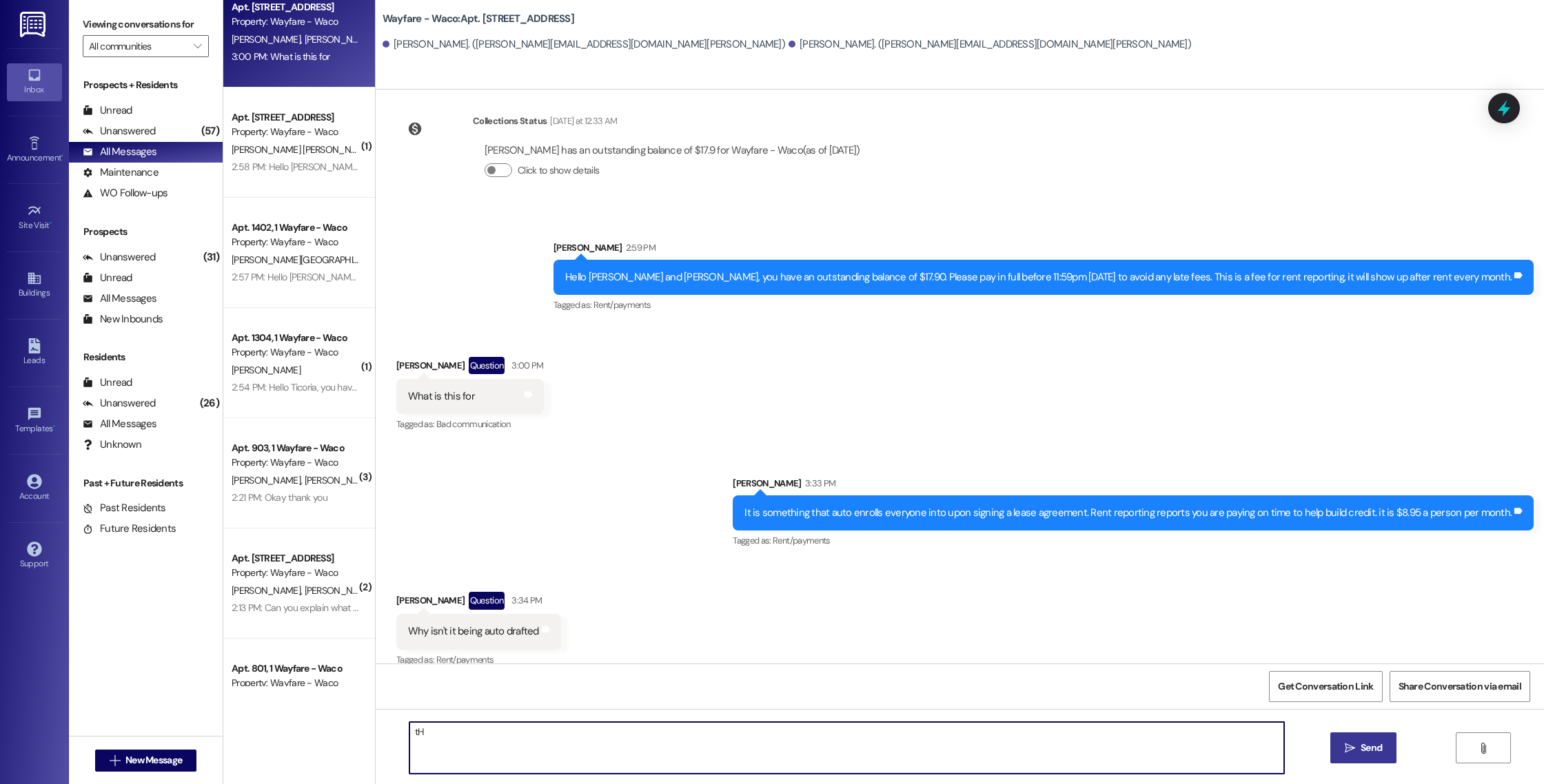
type textarea "t"
type textarea "T"
type textarea "I would go into the app, and see if you can raise the ceiling amount for autopa…"
click at [1374, 752] on span "Send" at bounding box center [1371, 747] width 22 height 14
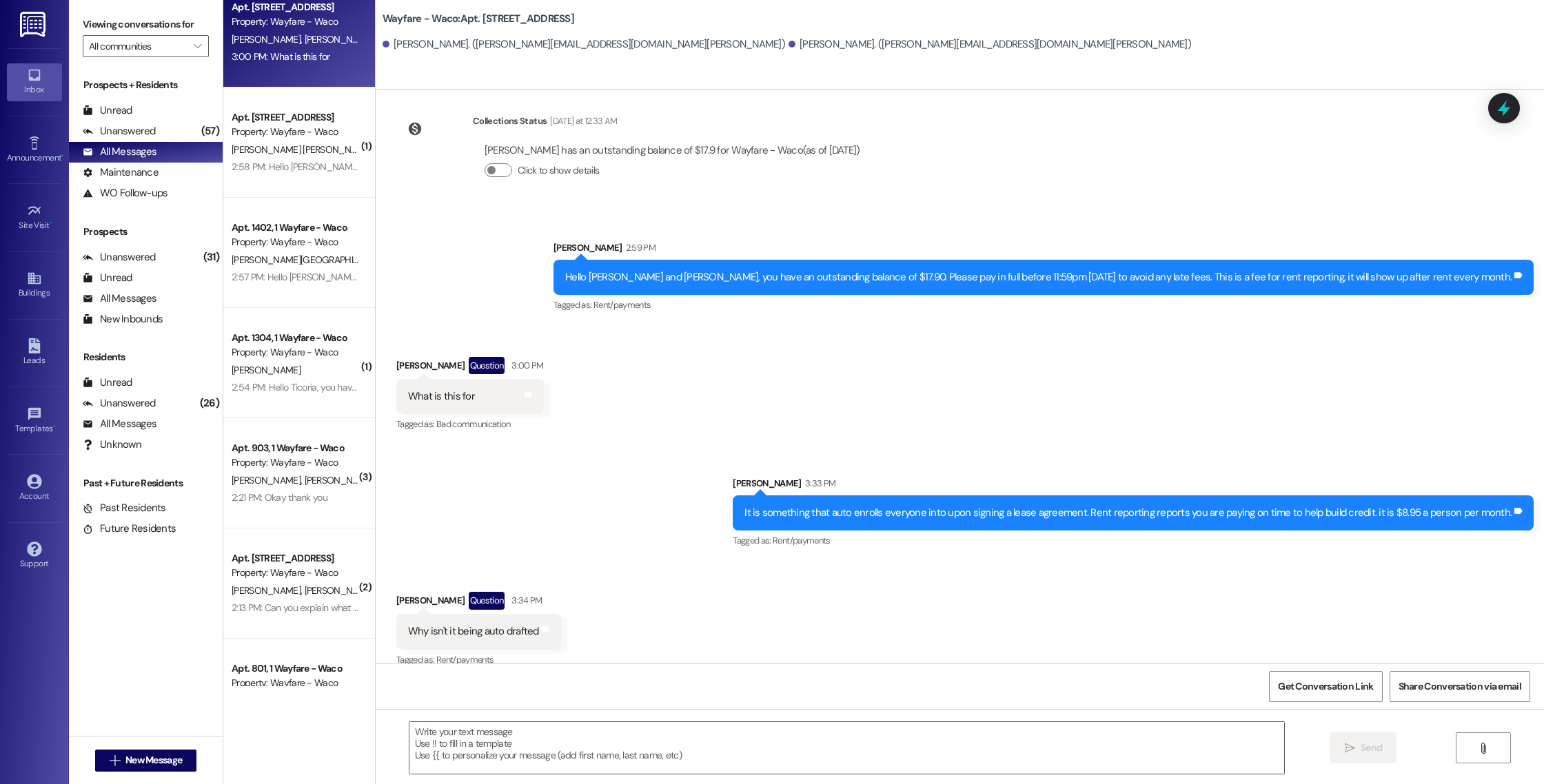
scroll to position [6448, 0]
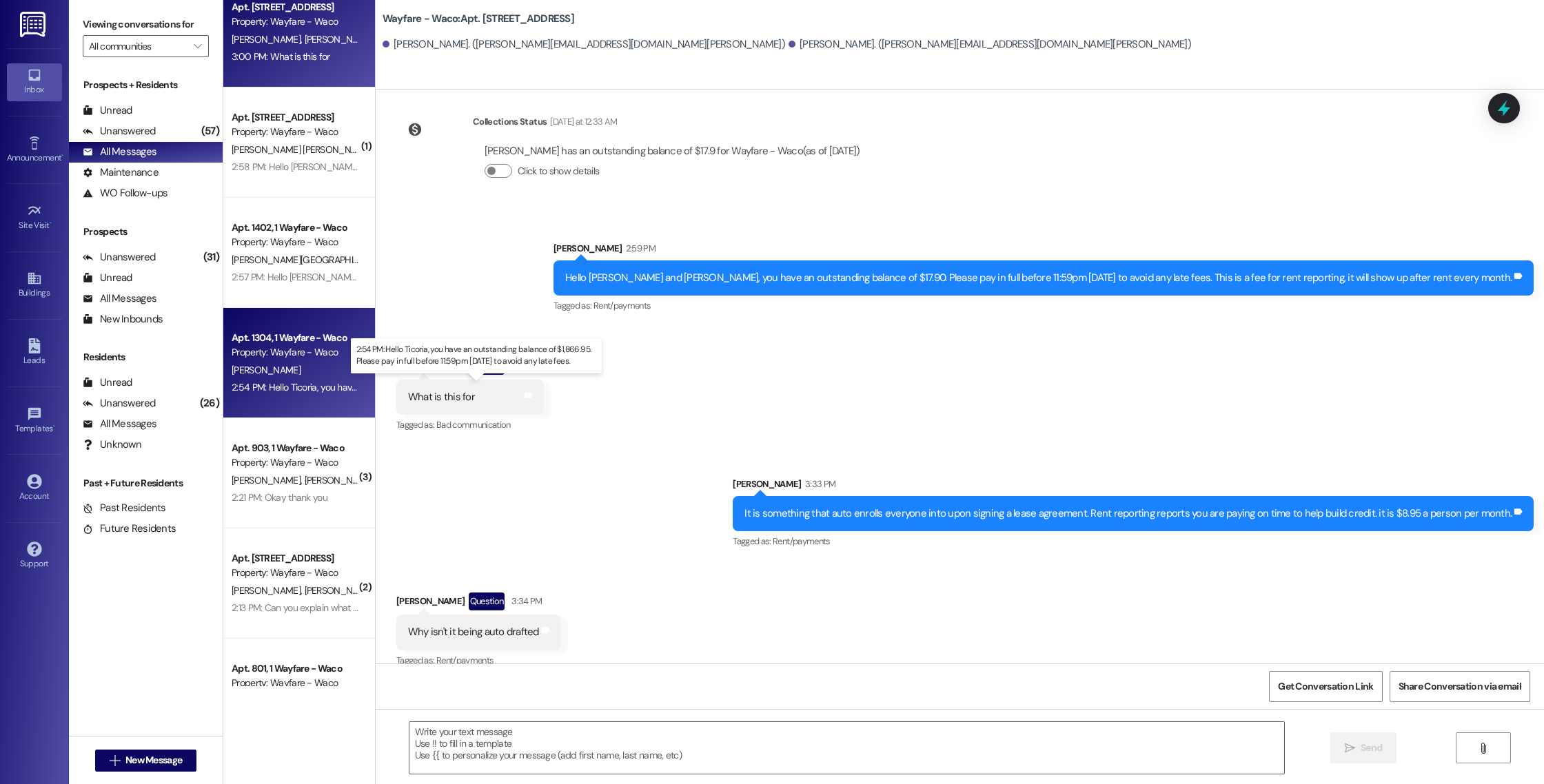
click at [304, 392] on div "2:54 PM: Hello Ticoria, you have an outstanding balance of $1,866.95. Please pa…" at bounding box center [493, 387] width 523 height 13
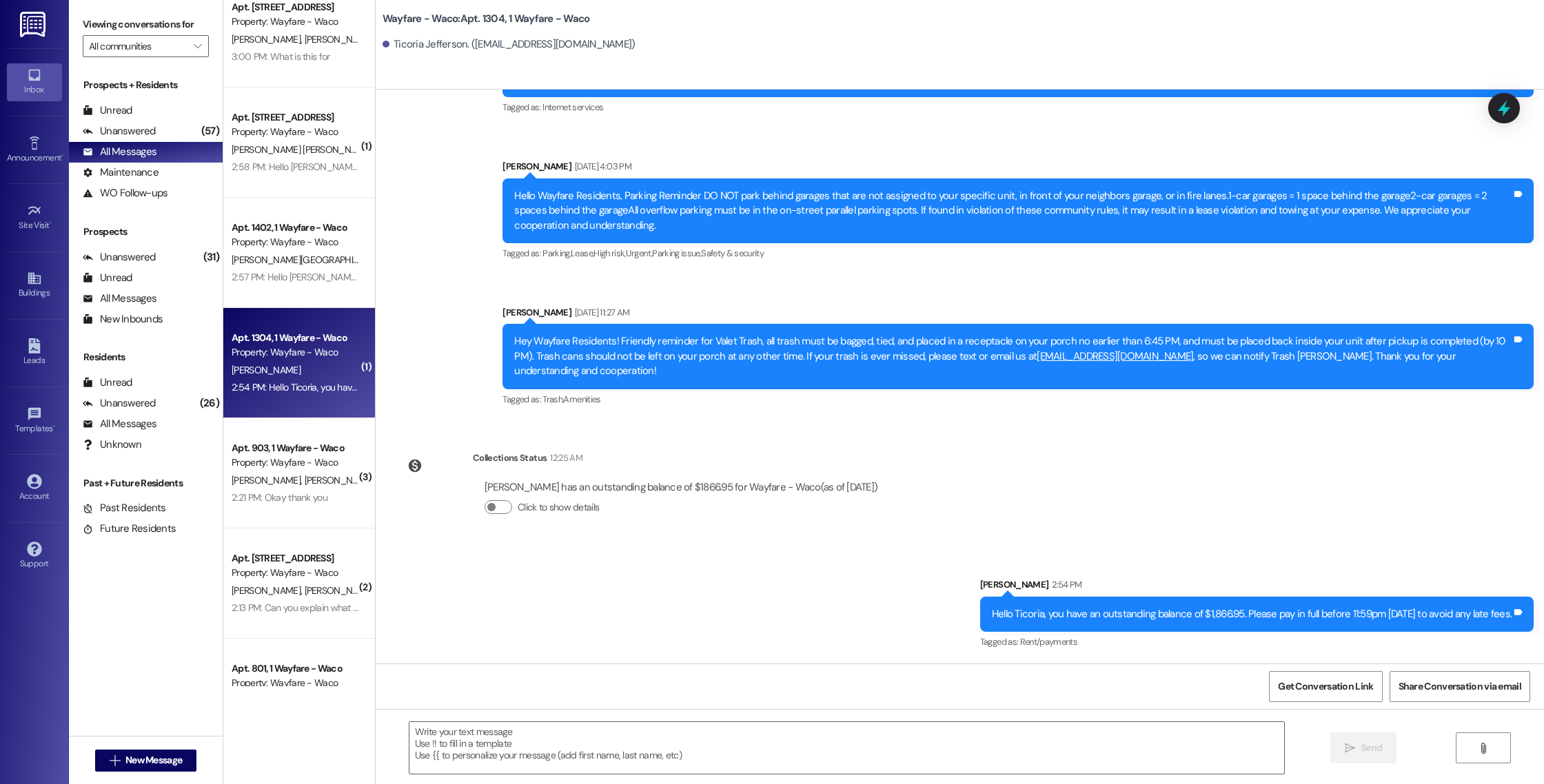
scroll to position [4968, 0]
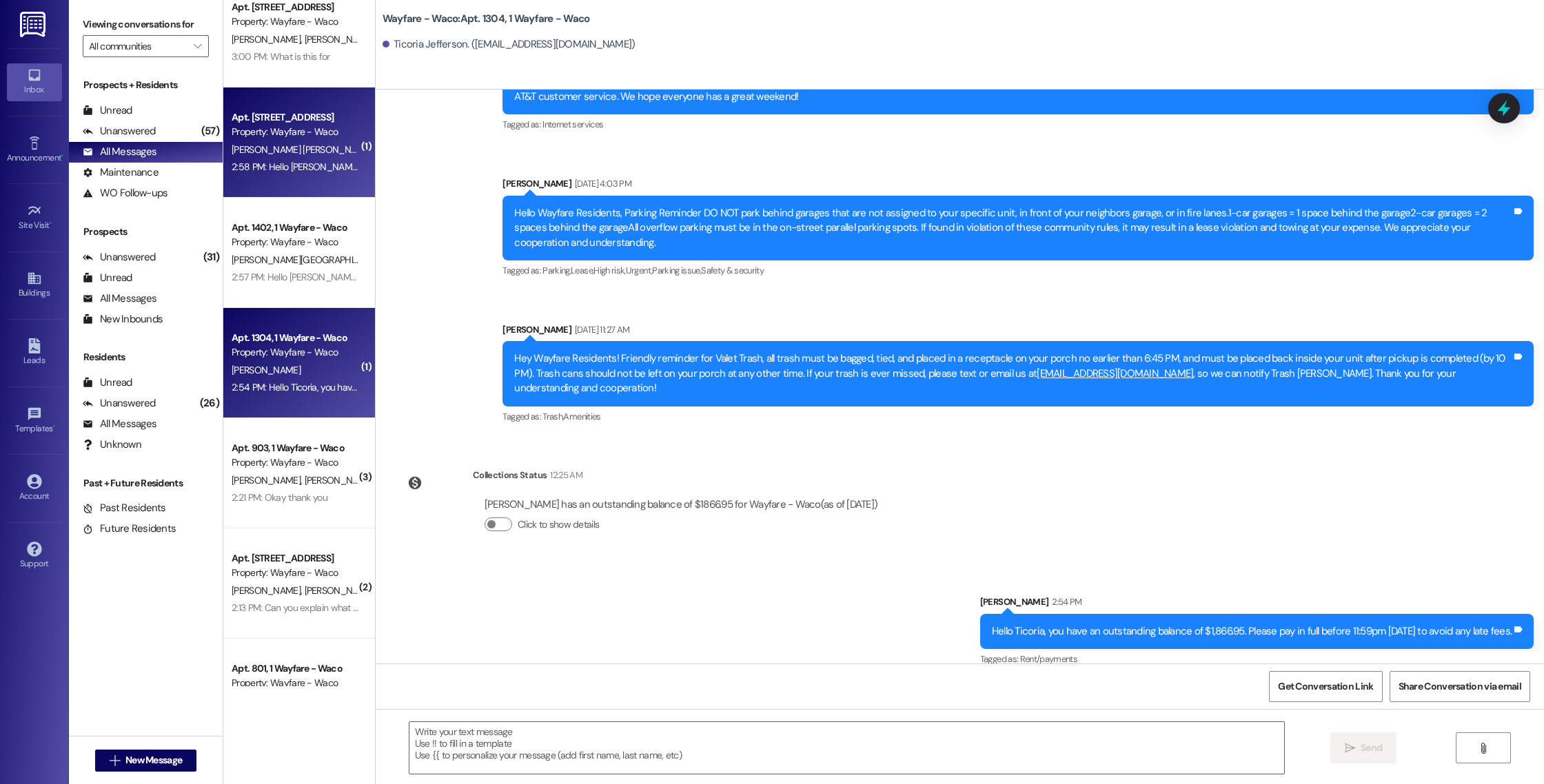
click at [292, 157] on div "[PERSON_NAME] [PERSON_NAME]" at bounding box center [295, 149] width 130 height 17
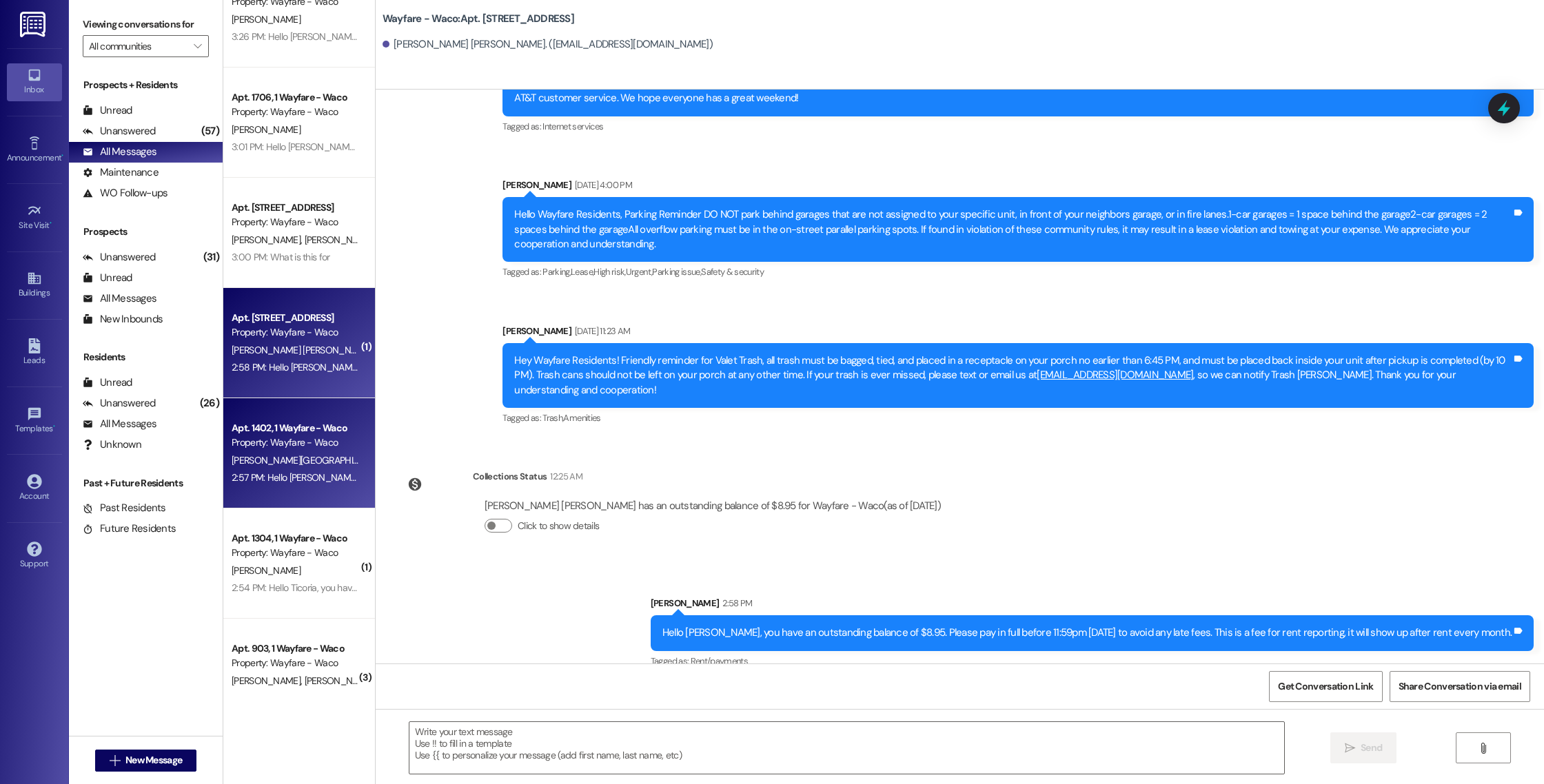
scroll to position [0, 0]
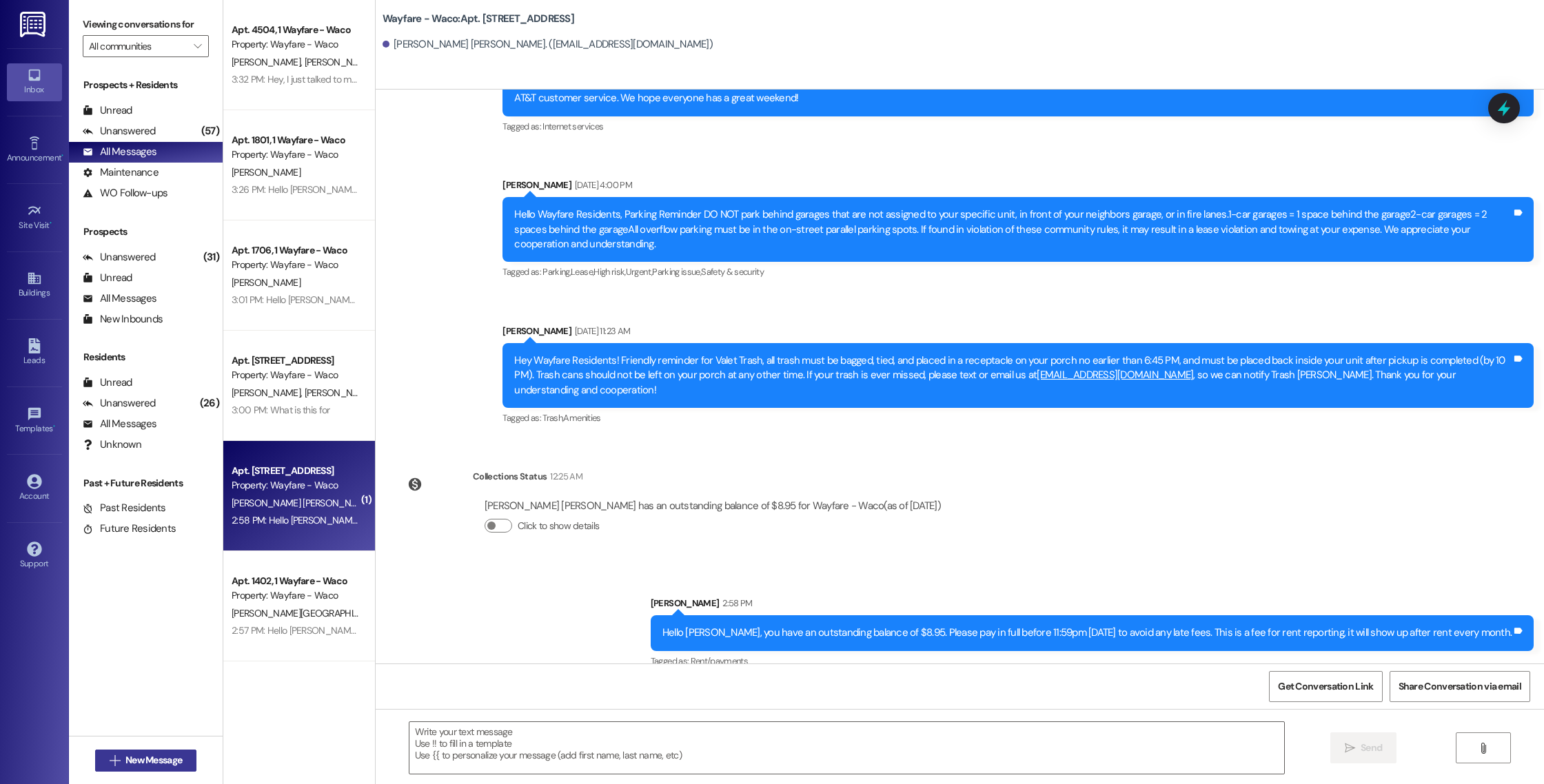
click at [127, 756] on span "New Message" at bounding box center [154, 759] width 57 height 14
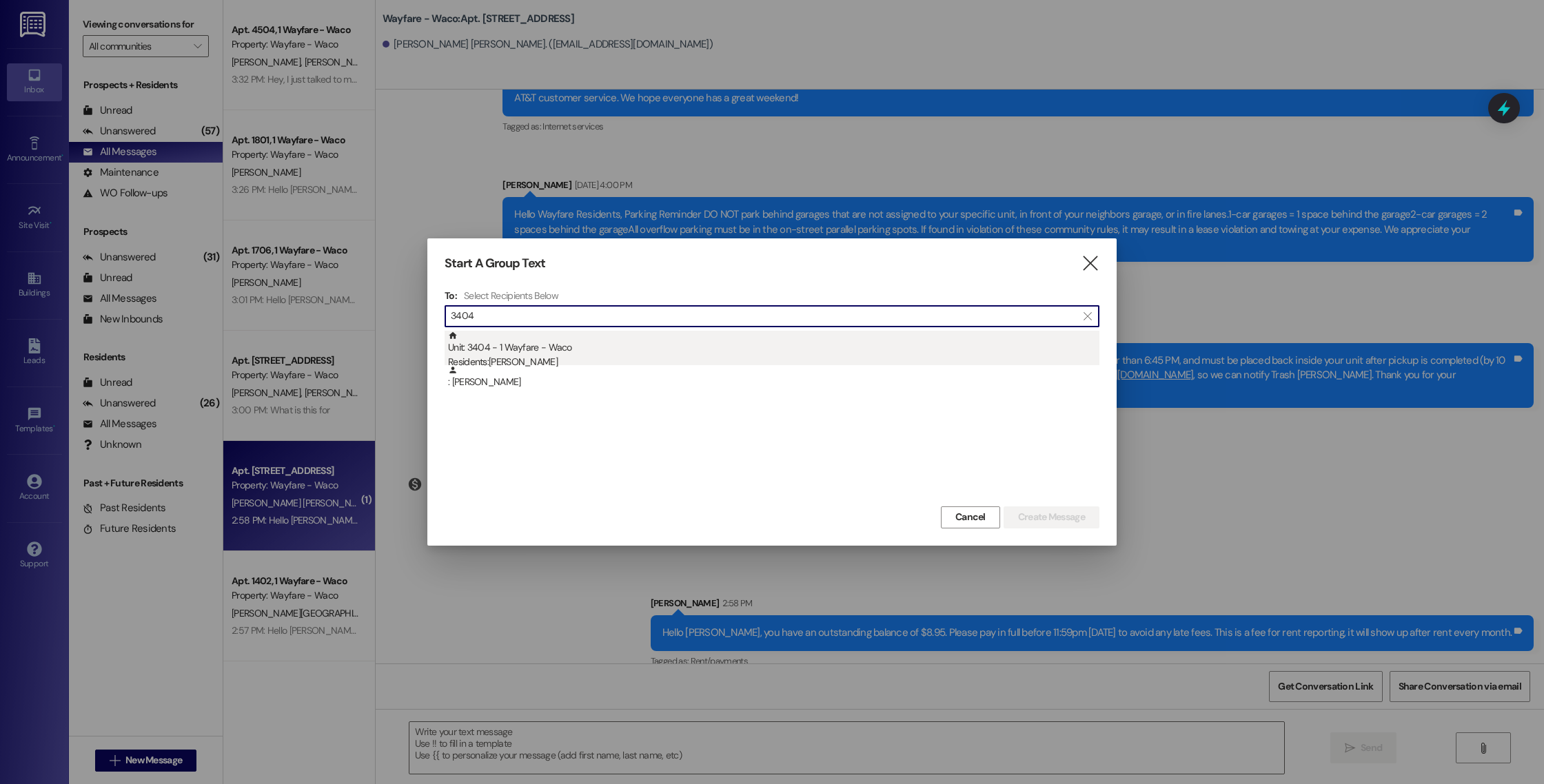
type input "3404"
click at [556, 345] on div "Unit: 3404 - 1 Wayfare - Waco Residents: [PERSON_NAME]" at bounding box center [773, 350] width 651 height 40
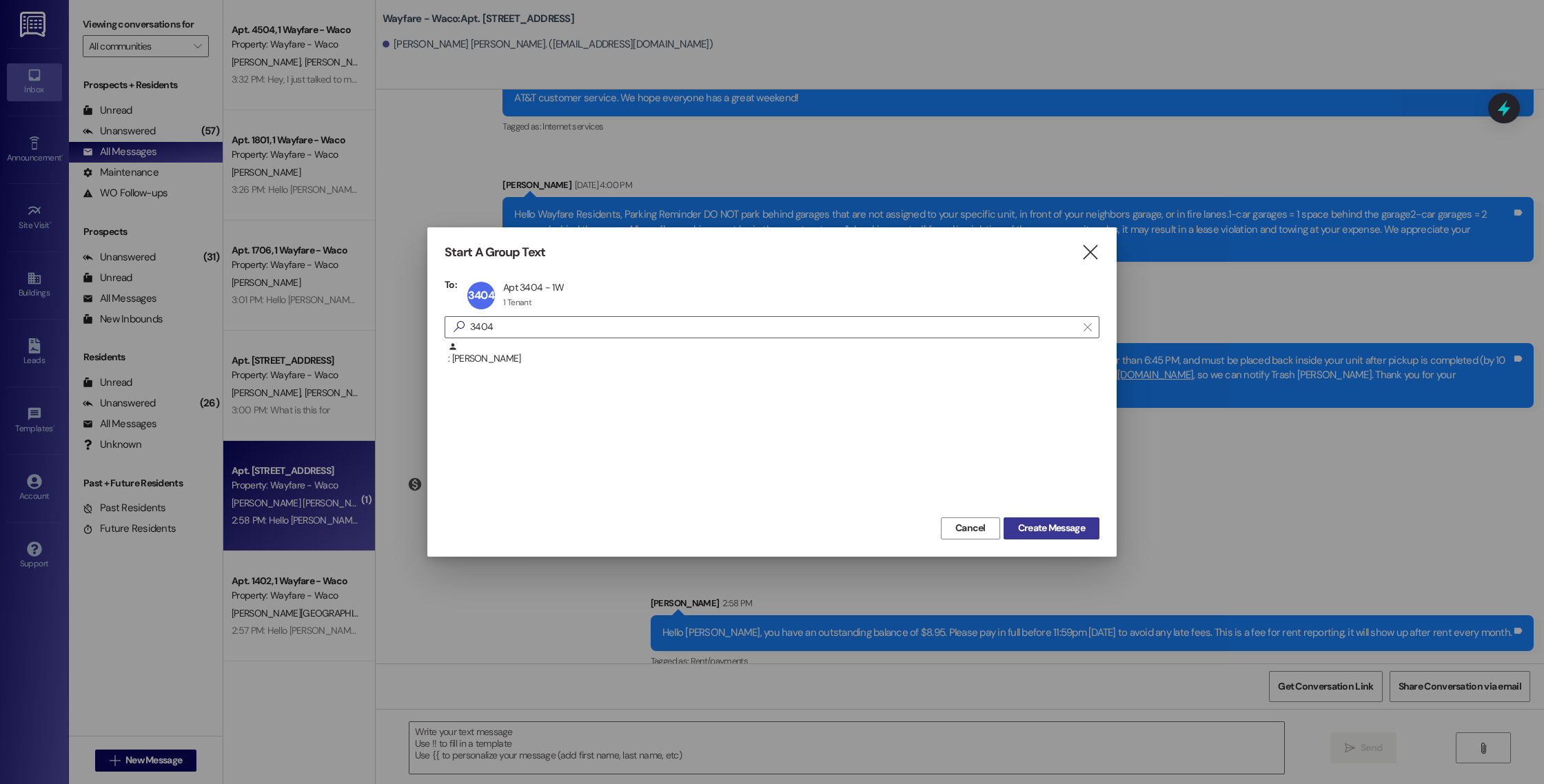
click at [1029, 531] on span "Create Message" at bounding box center [1051, 528] width 67 height 14
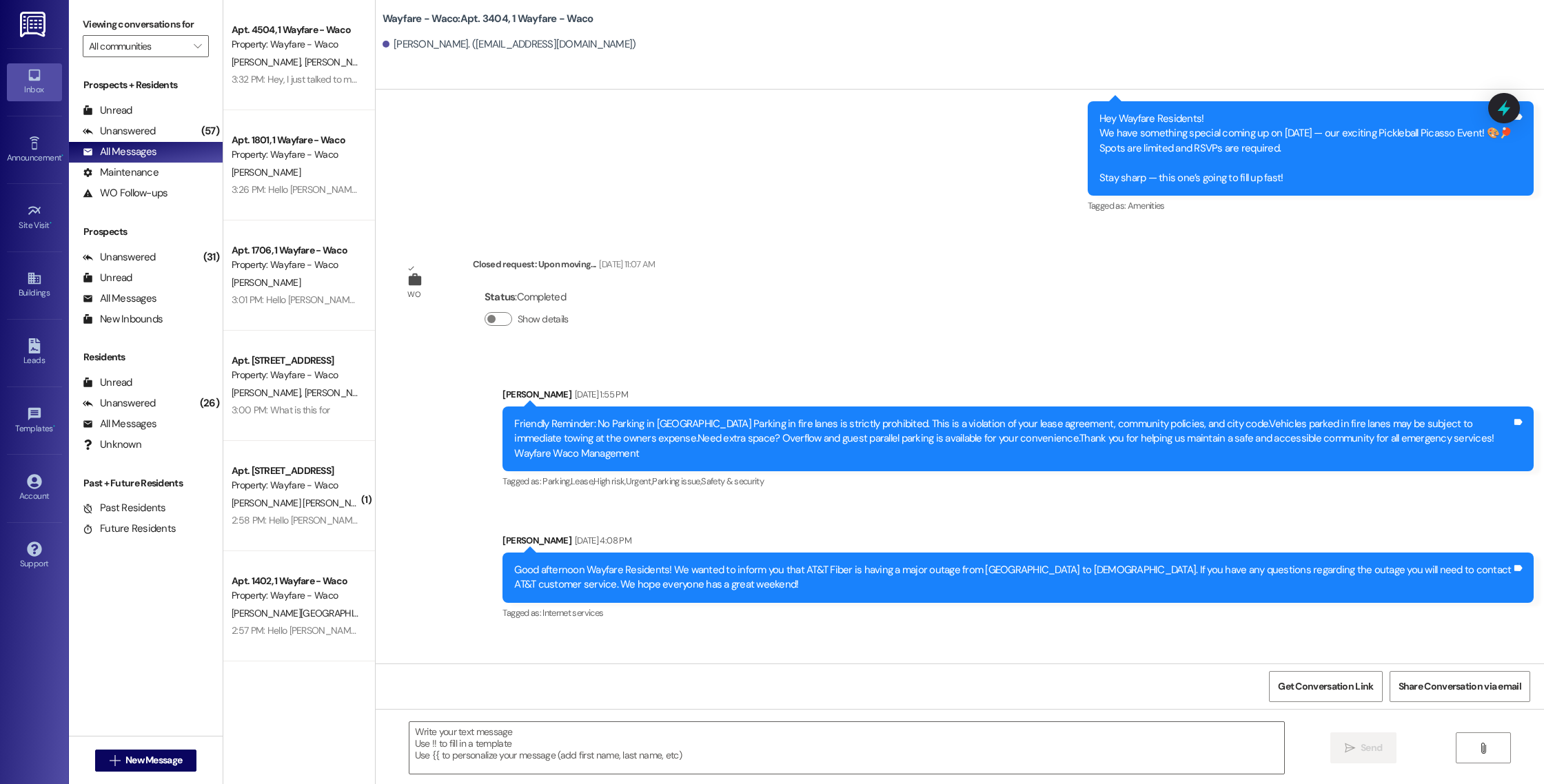
scroll to position [3658, 0]
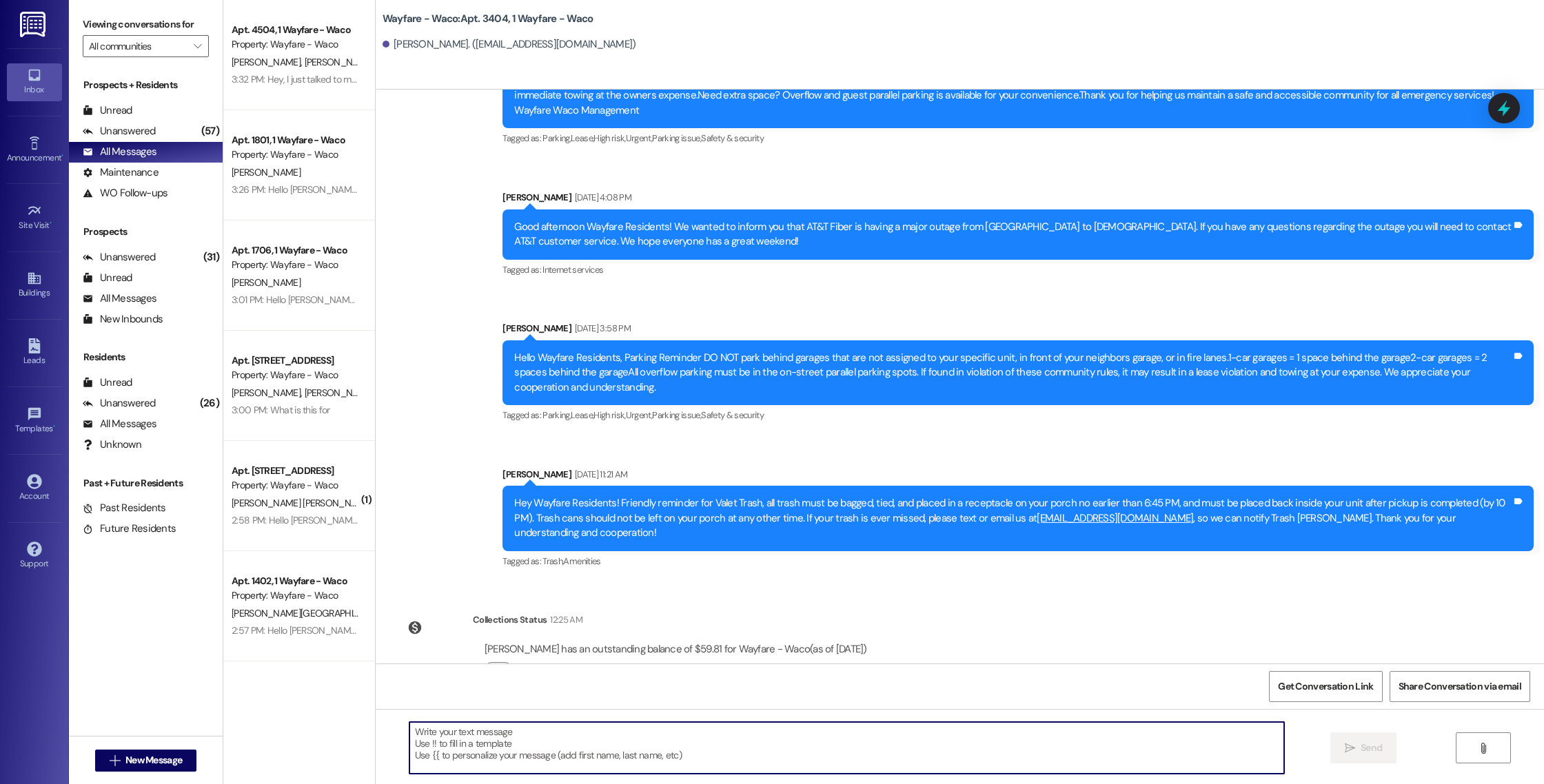
click at [662, 753] on textarea at bounding box center [847, 747] width 875 height 52
paste textarea "Hello [PERSON_NAME], you have an outstanding balance of $1,592.41. Please pay i…"
click at [436, 732] on textarea "Hello [PERSON_NAME], you have an outstanding balance of $1,592.41. Please pay i…" at bounding box center [847, 747] width 875 height 52
click at [640, 733] on textarea "Hello [PERSON_NAME], you have an outstanding balance of $1,592.41. Please pay i…" at bounding box center [847, 747] width 875 height 52
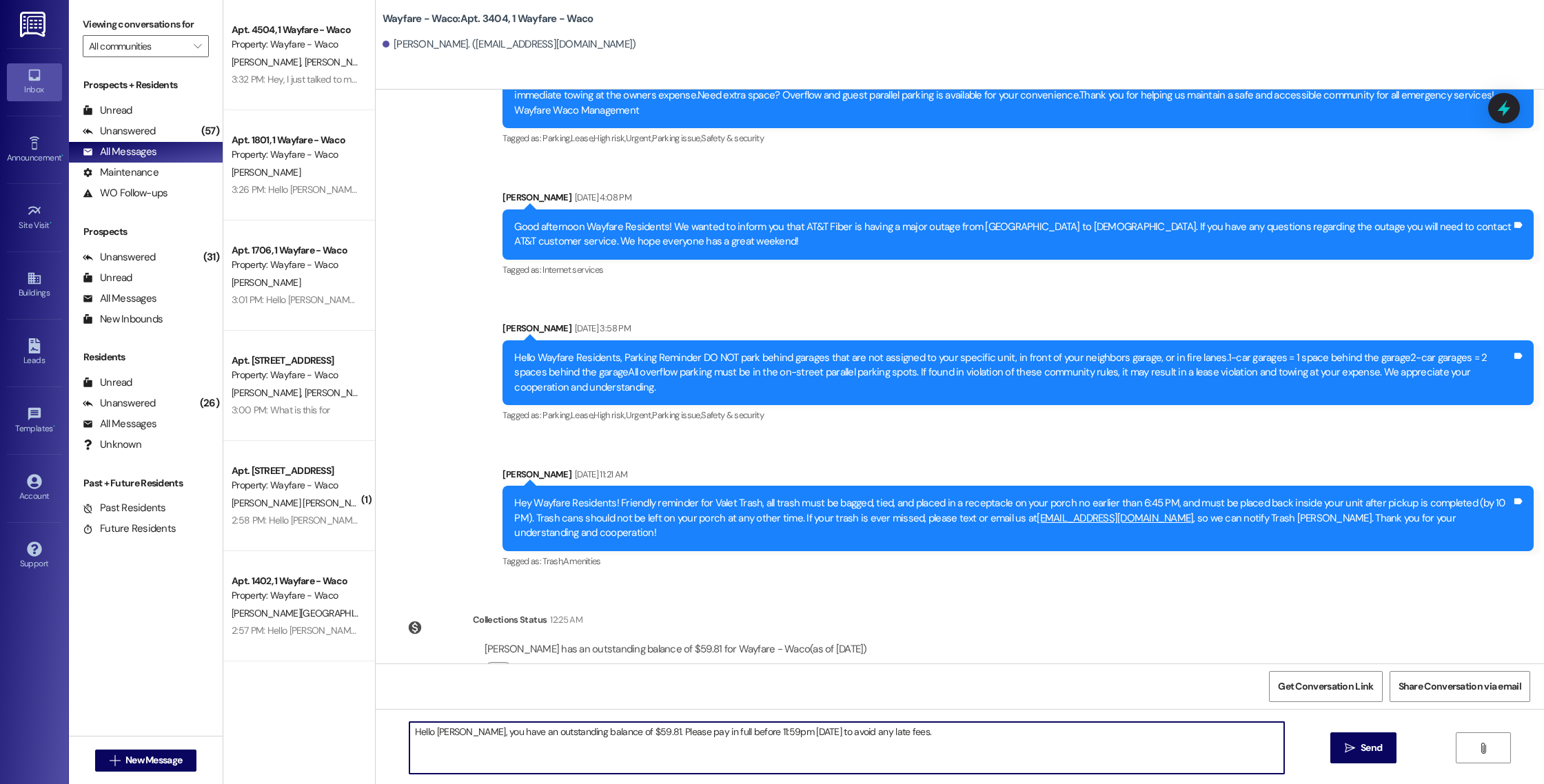
click at [956, 741] on textarea "Hello [PERSON_NAME], you have an outstanding balance of $59.81. Please pay in f…" at bounding box center [847, 747] width 875 height 52
type textarea "Hello [PERSON_NAME], you have an outstanding balance of $59.81. Please pay in f…"
click at [1343, 758] on button " Send" at bounding box center [1363, 747] width 67 height 31
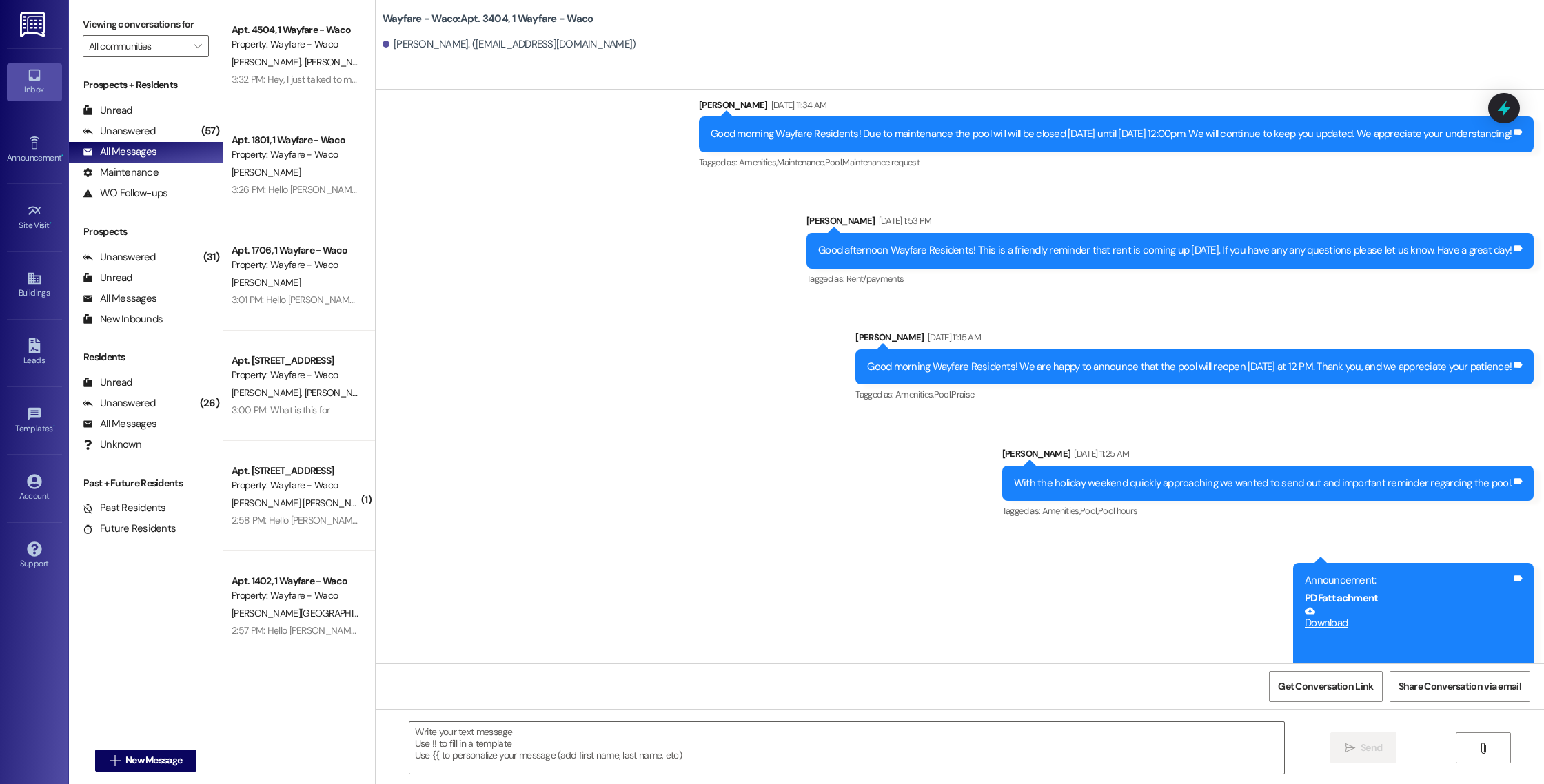
scroll to position [0, 0]
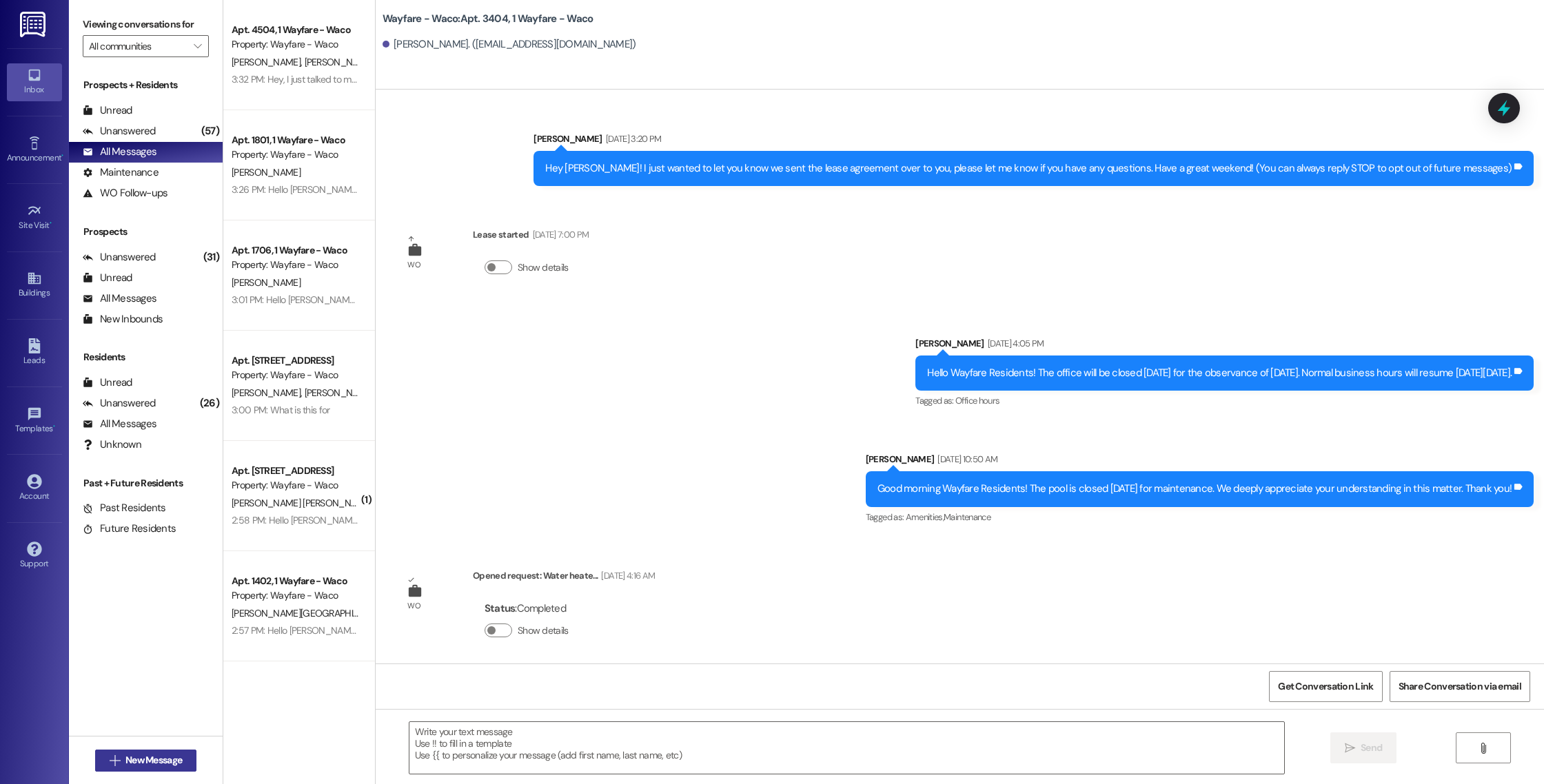
click at [138, 753] on span "New Message" at bounding box center [154, 759] width 57 height 14
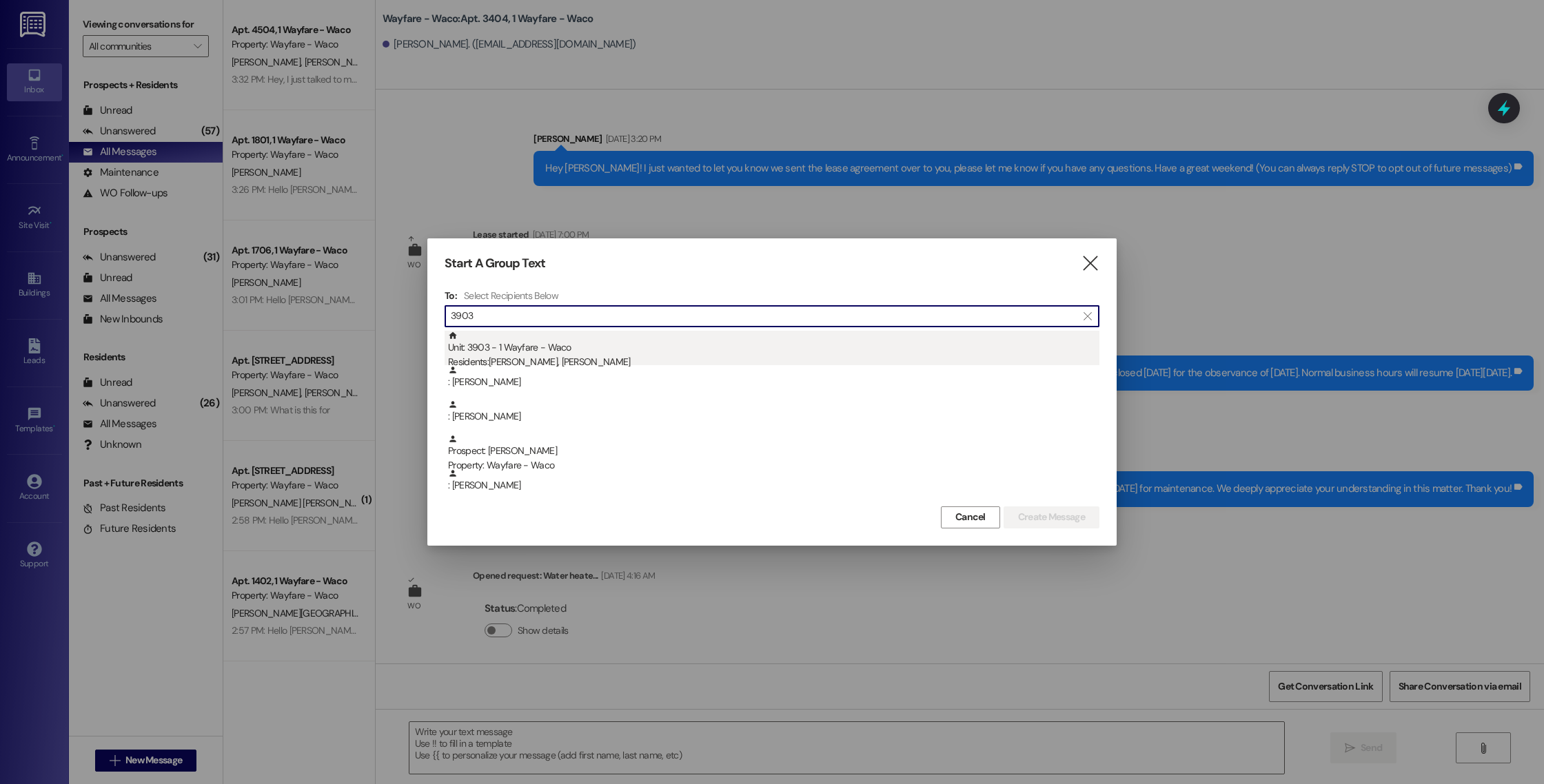
type input "3903"
click at [676, 357] on div "Residents: [PERSON_NAME], [PERSON_NAME]" at bounding box center [773, 362] width 651 height 14
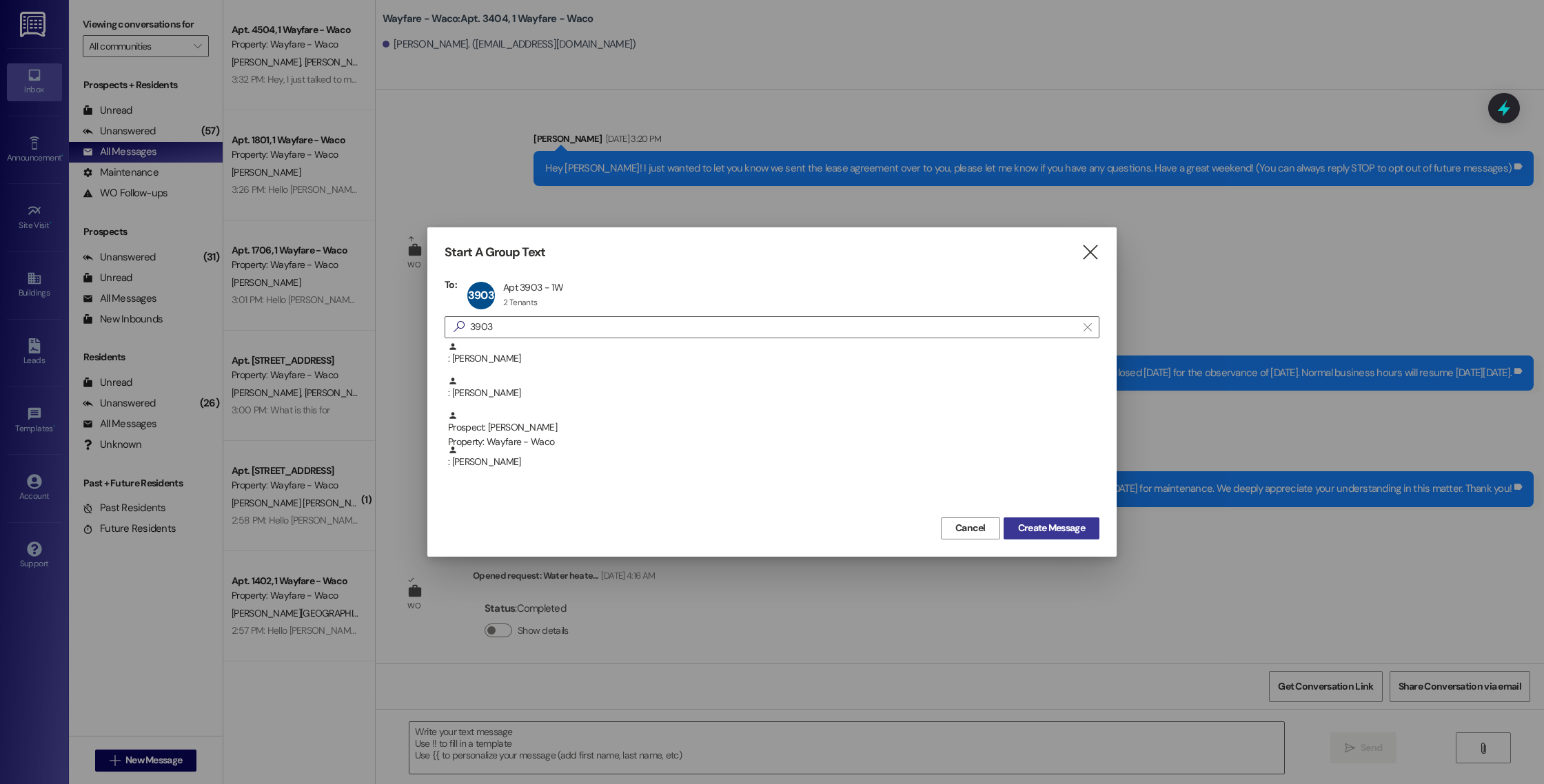
click at [1010, 531] on button "Create Message" at bounding box center [1051, 528] width 96 height 22
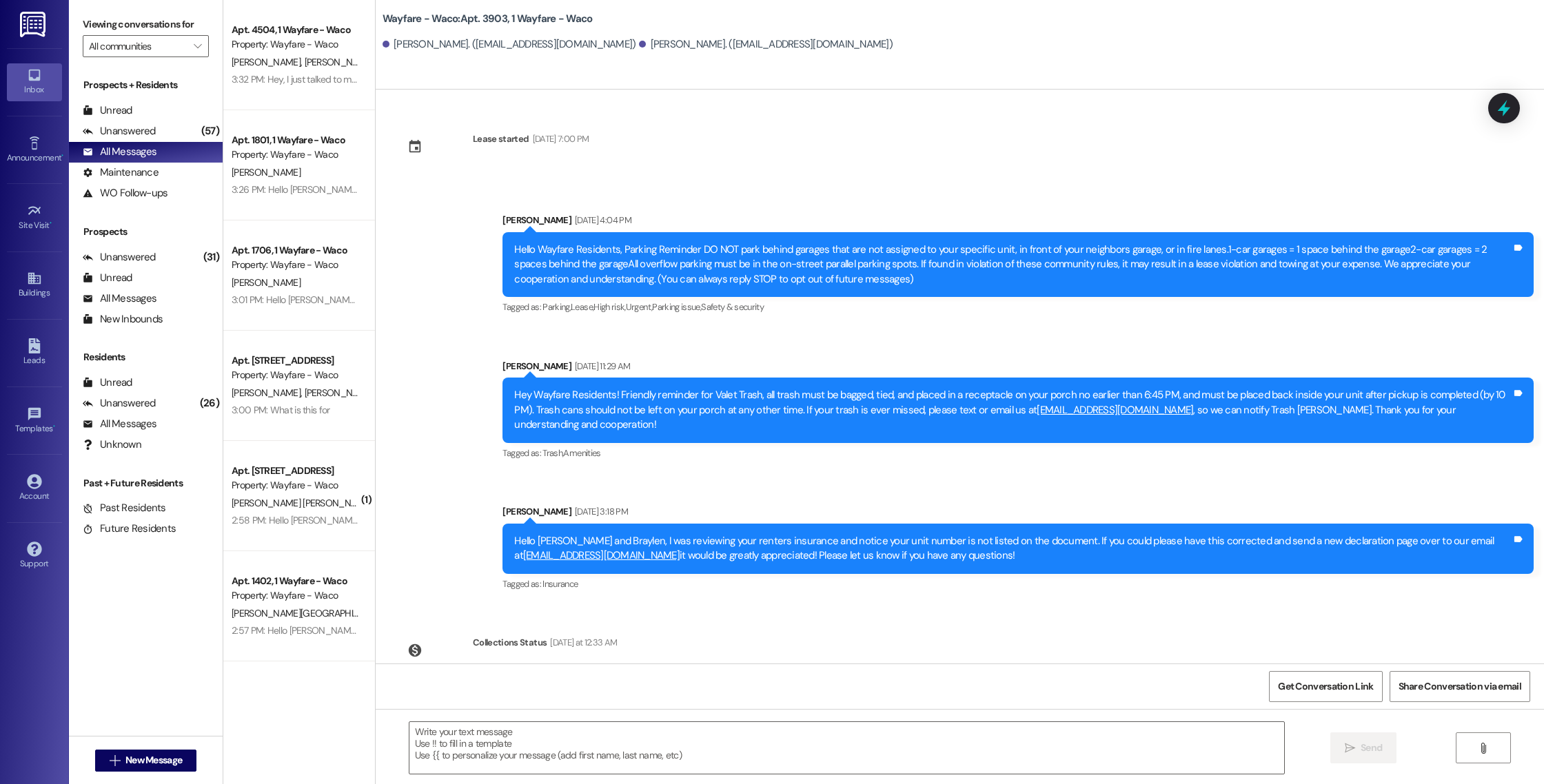
scroll to position [54, 0]
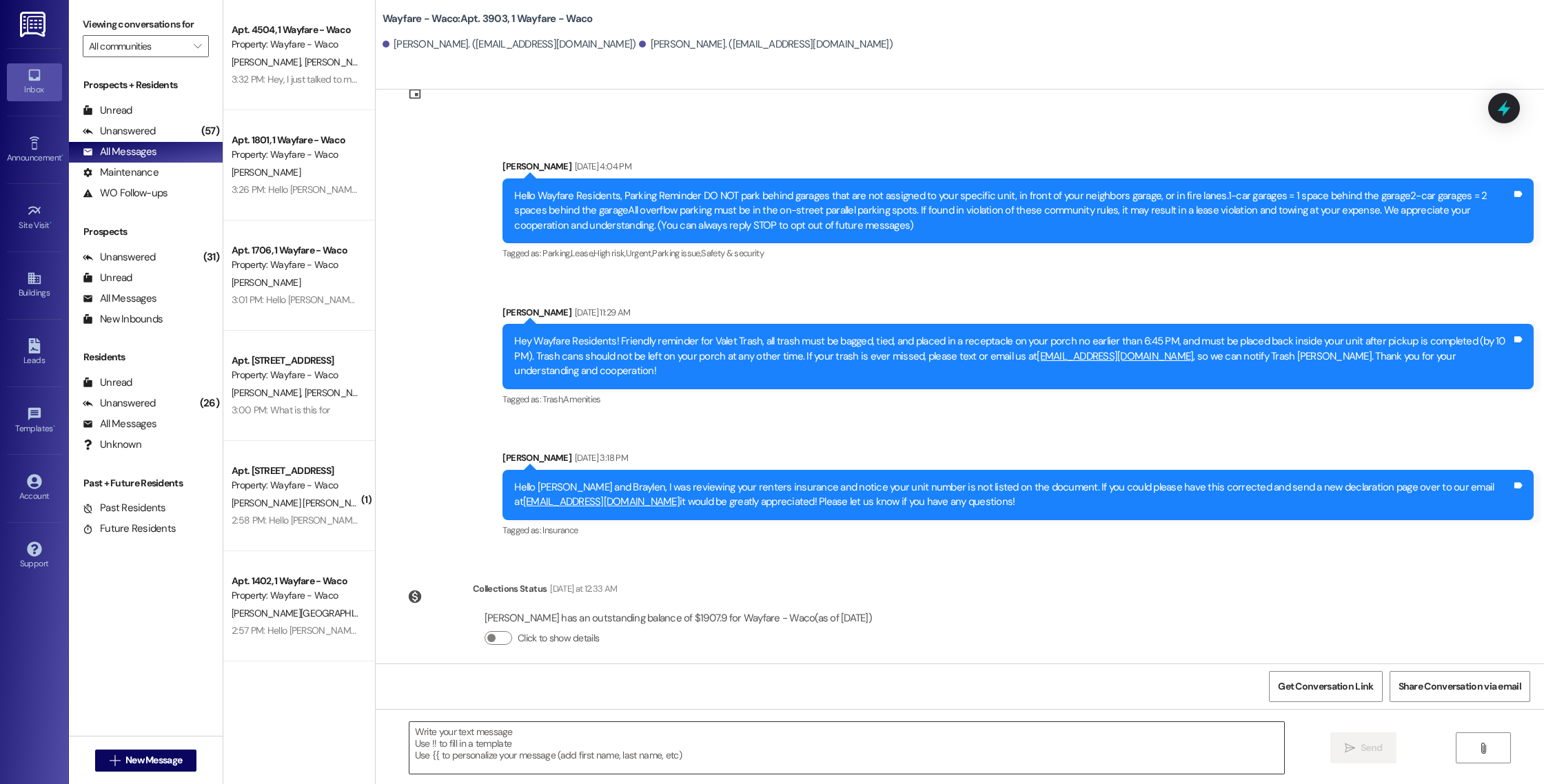
click at [545, 744] on textarea at bounding box center [847, 747] width 875 height 52
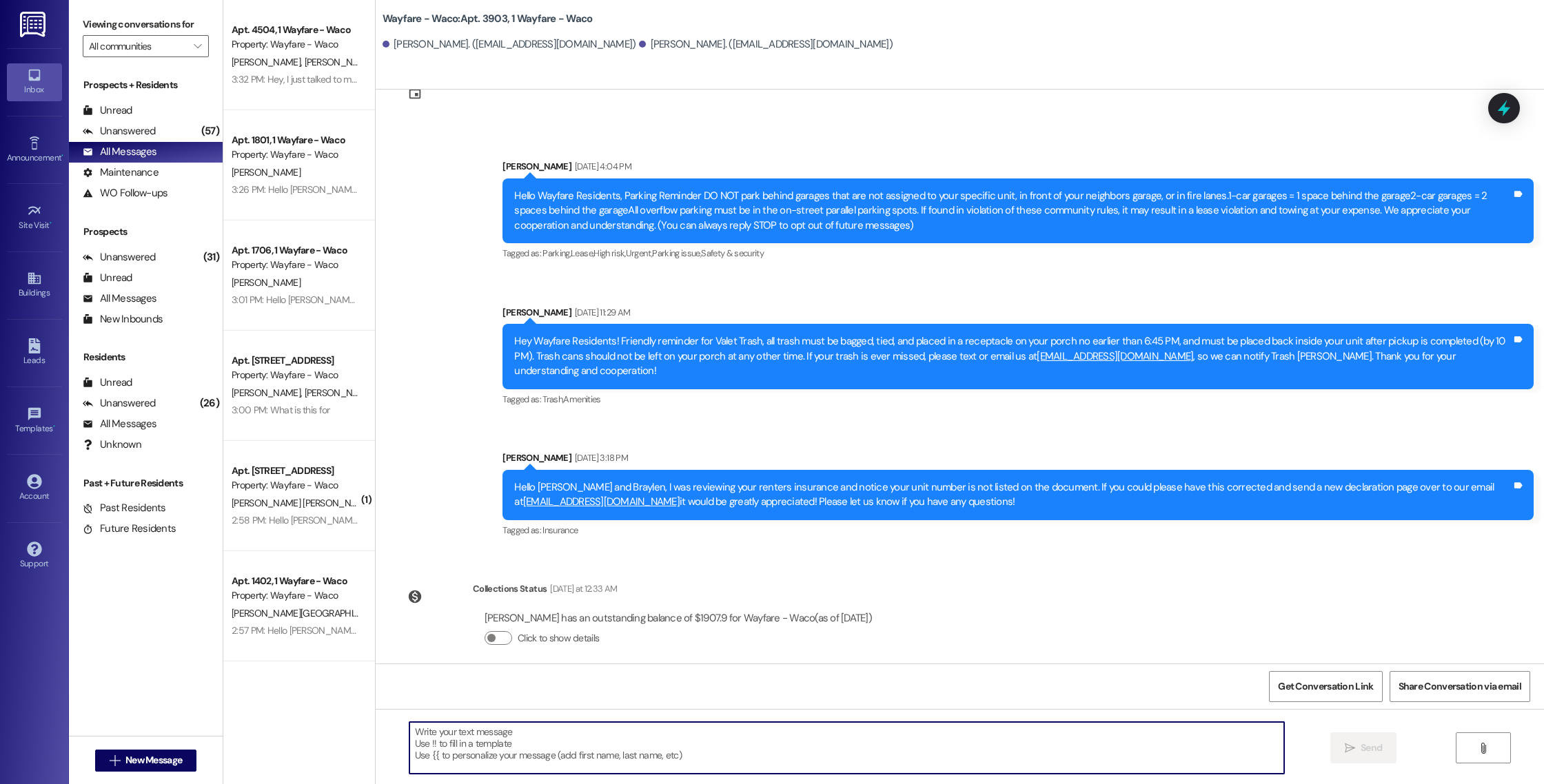
paste textarea "Hello [PERSON_NAME], you have an outstanding balance of $1,592.41. Please pay i…"
click at [627, 735] on textarea "Hello [PERSON_NAME], you have an outstanding balance of $1,592.41. Please pay i…" at bounding box center [847, 747] width 875 height 52
click at [433, 731] on textarea "Hello [PERSON_NAME], you have an outstanding balance of $1,907.90. Please pay i…" at bounding box center [847, 747] width 875 height 52
type textarea "Hello [PERSON_NAME] and [PERSON_NAME], you have an outstanding balance of $1,90…"
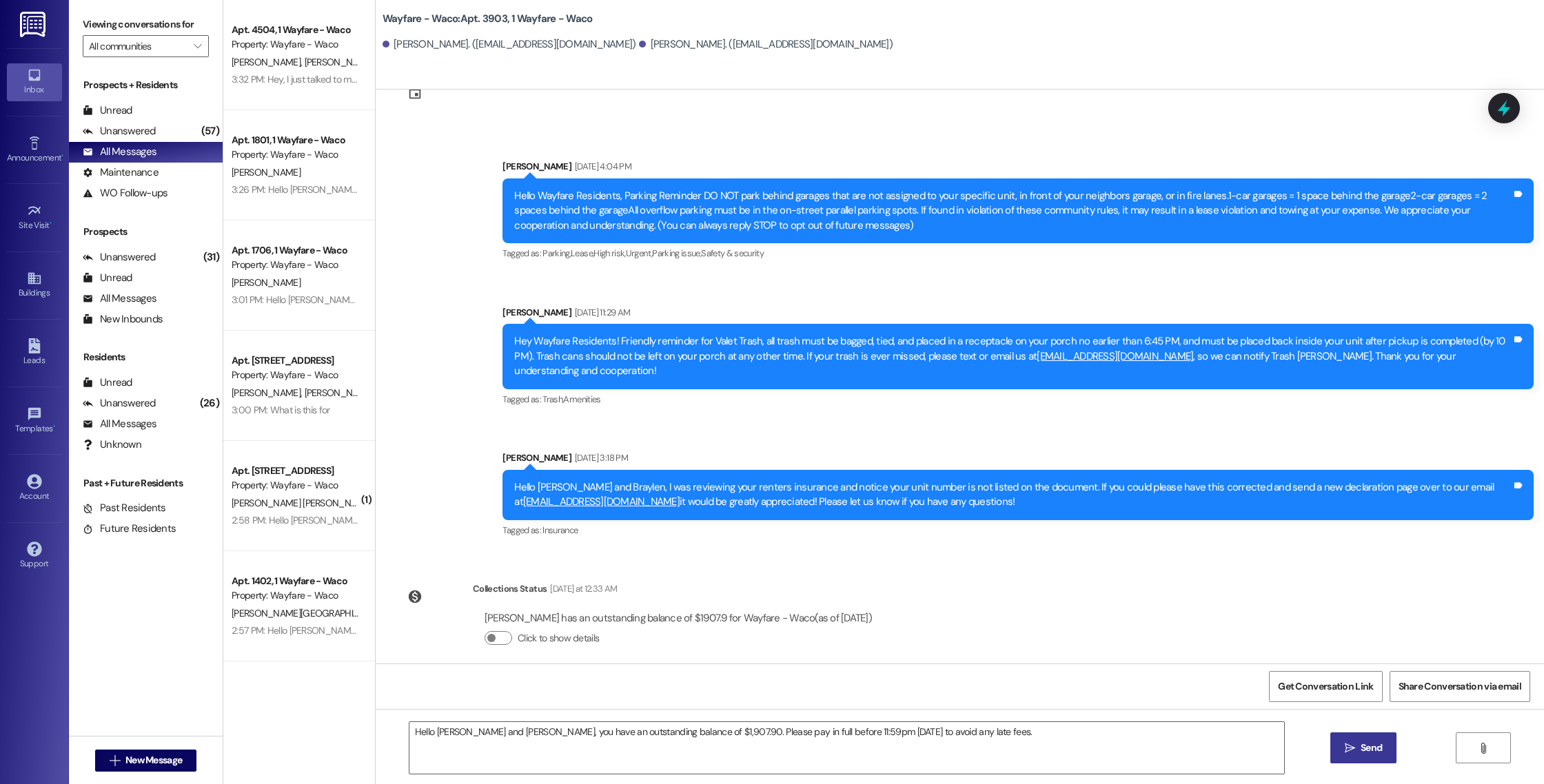
click at [1361, 746] on span "Send" at bounding box center [1371, 747] width 22 height 14
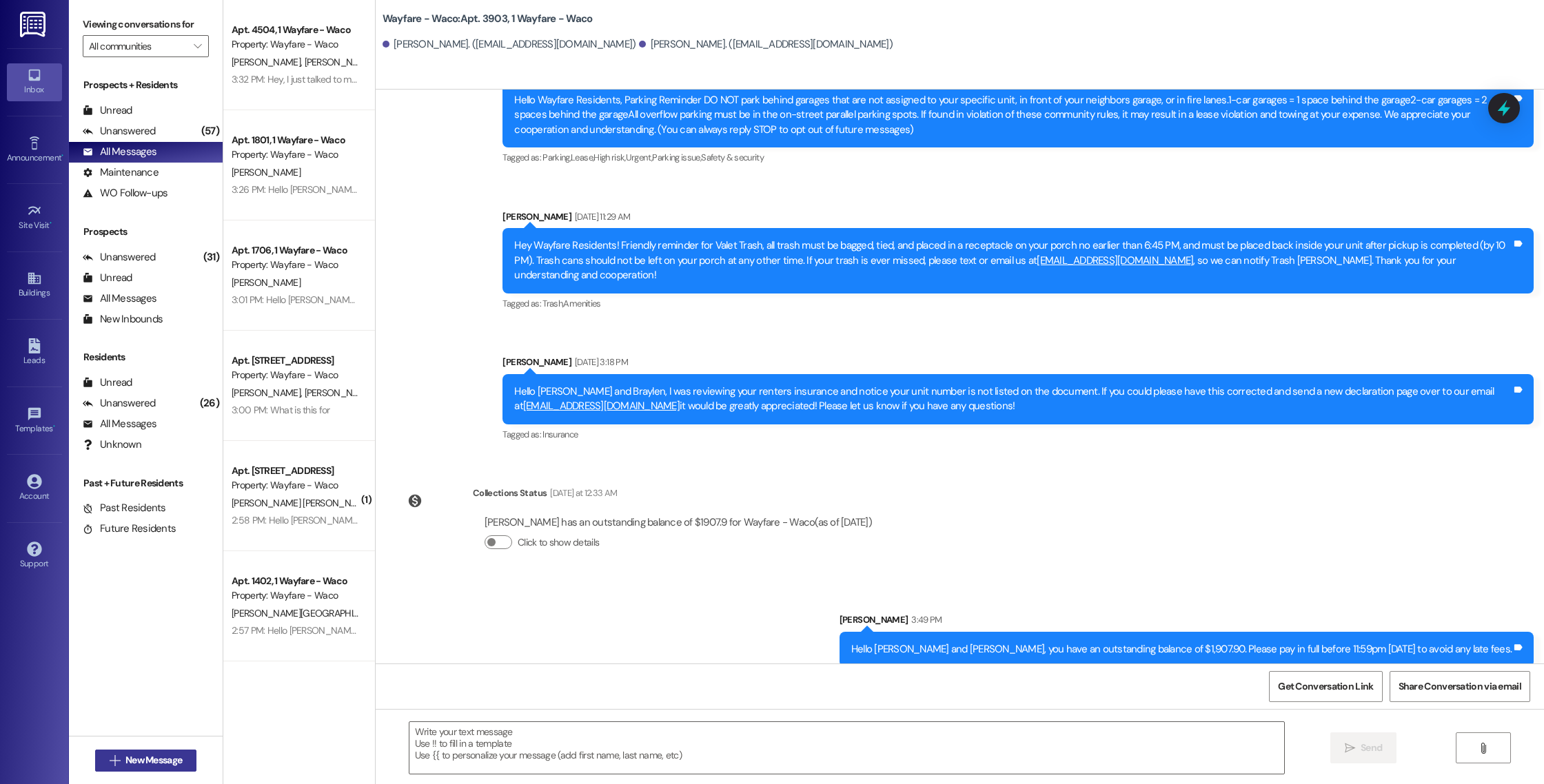
click at [167, 756] on span "New Message" at bounding box center [154, 759] width 57 height 14
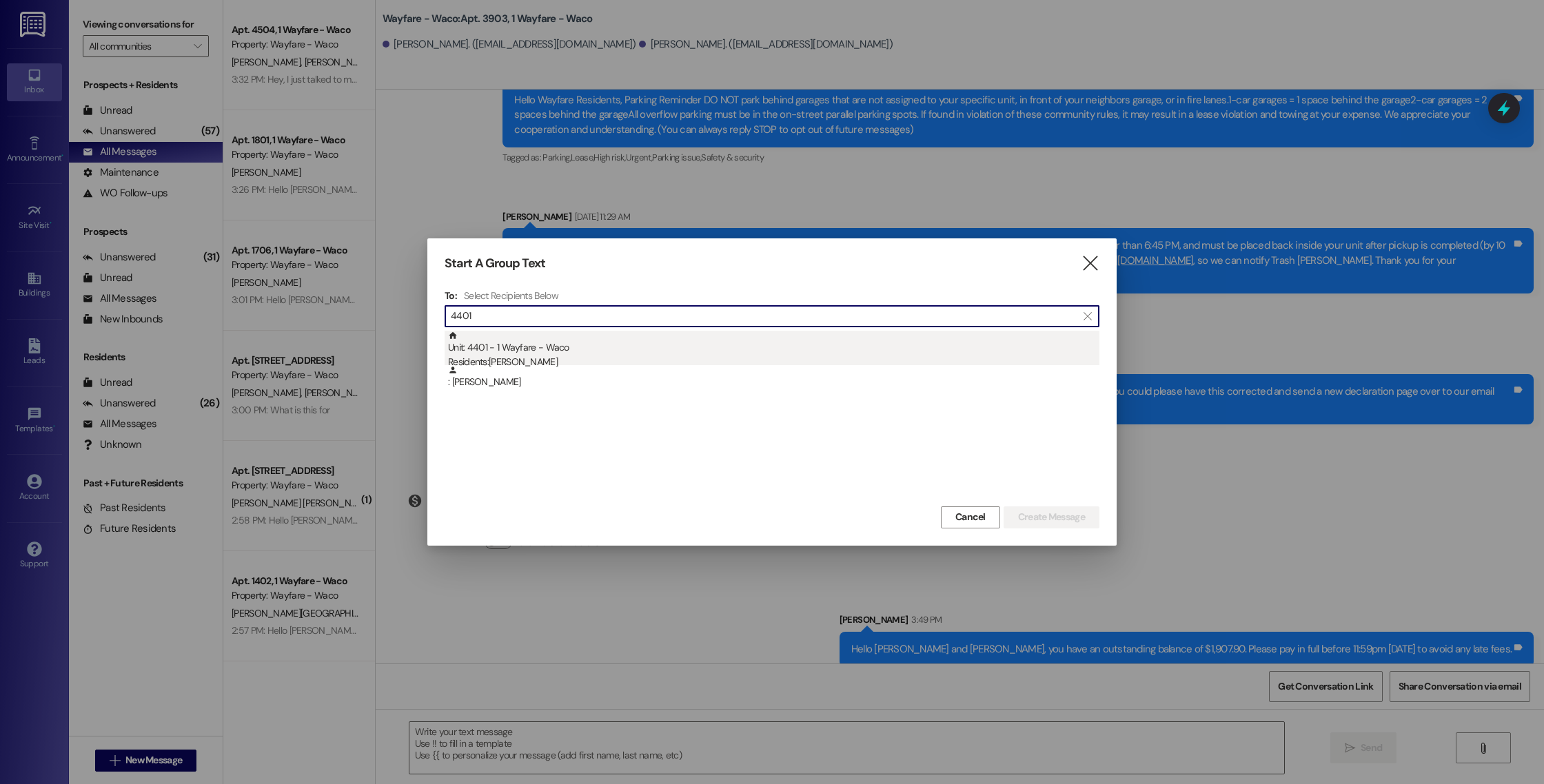
type input "4401"
click at [588, 356] on div "Residents: [PERSON_NAME]" at bounding box center [773, 362] width 651 height 14
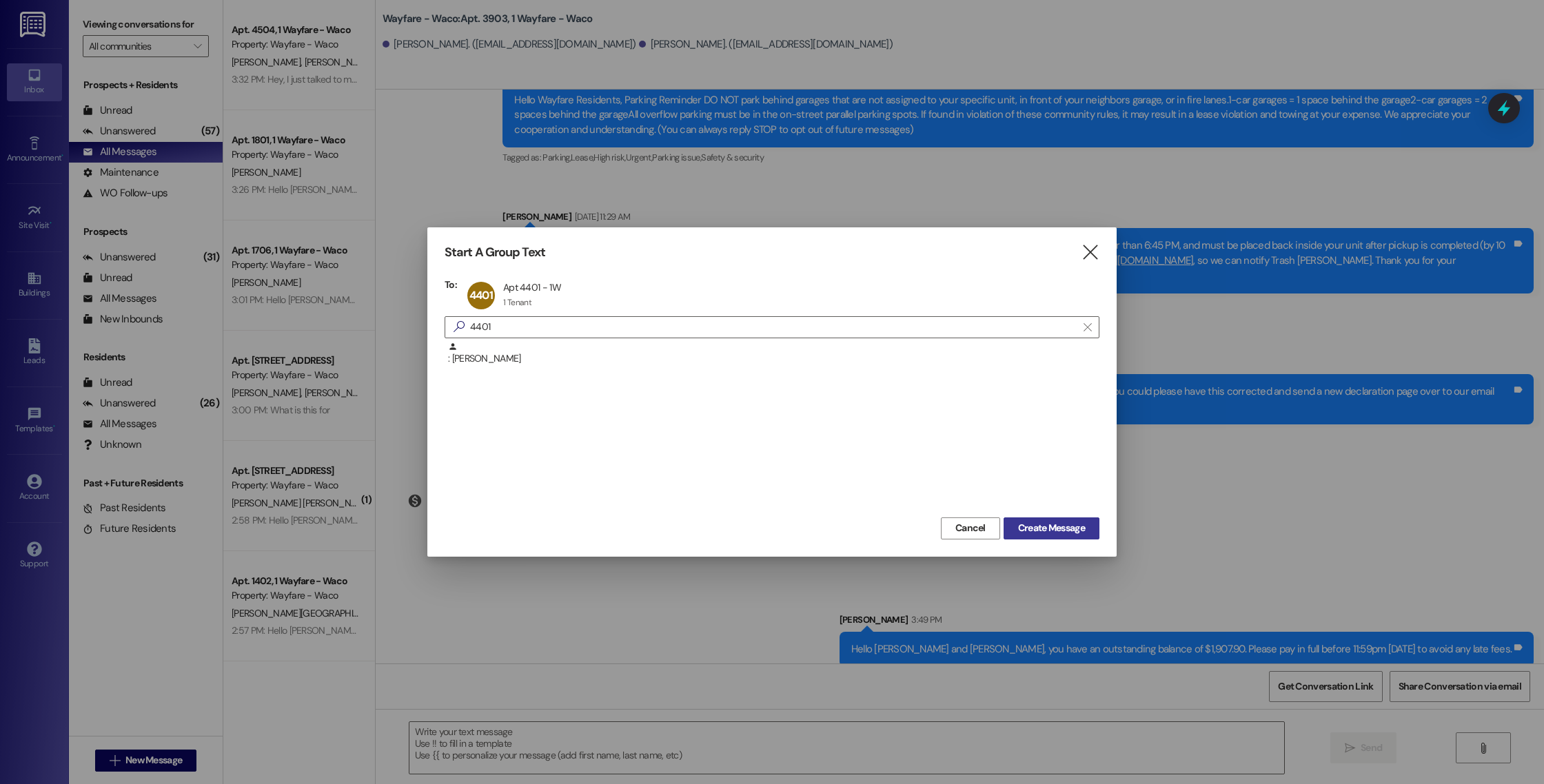
click at [1042, 532] on span "Create Message" at bounding box center [1051, 528] width 67 height 14
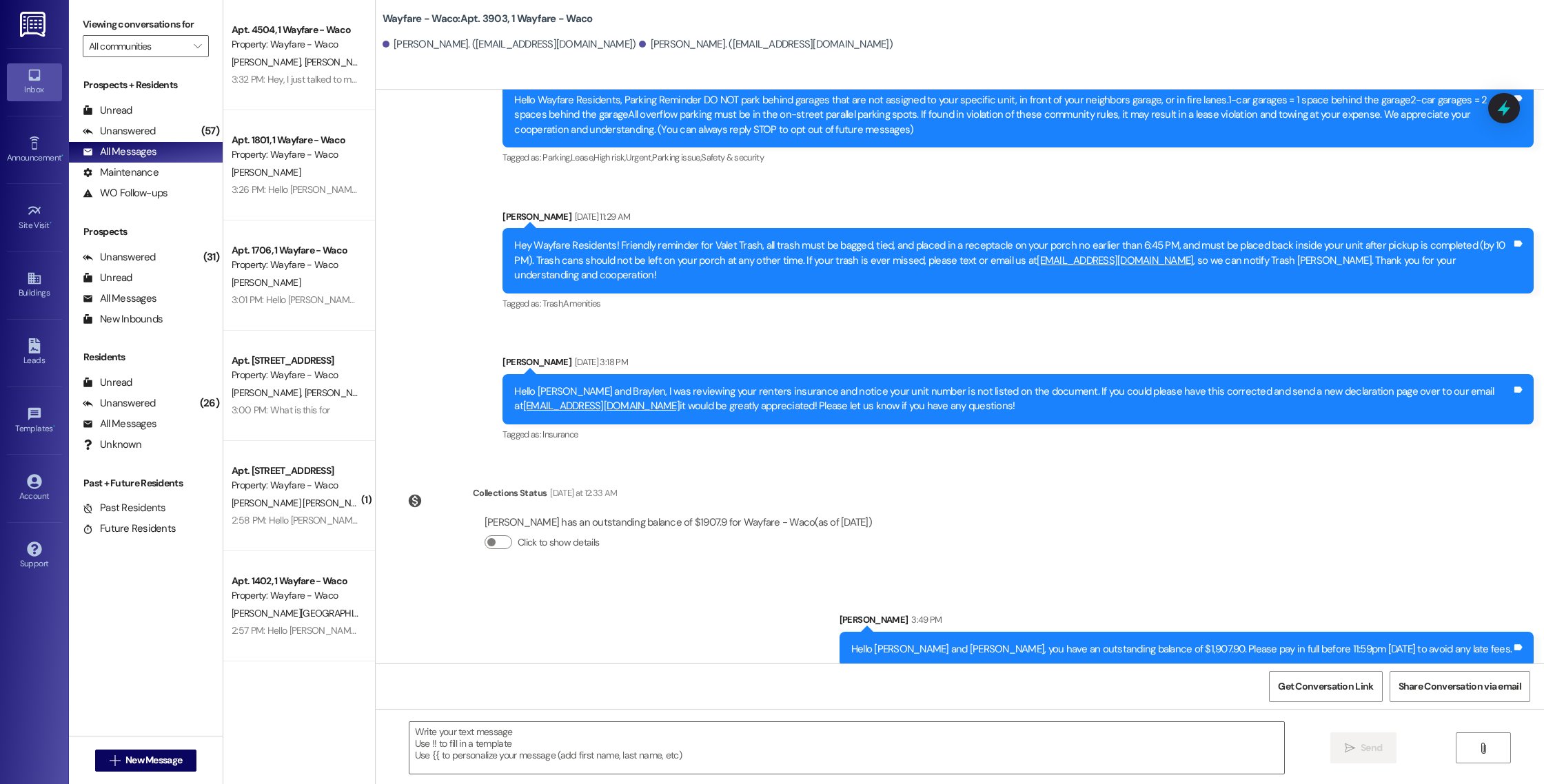
scroll to position [0, 0]
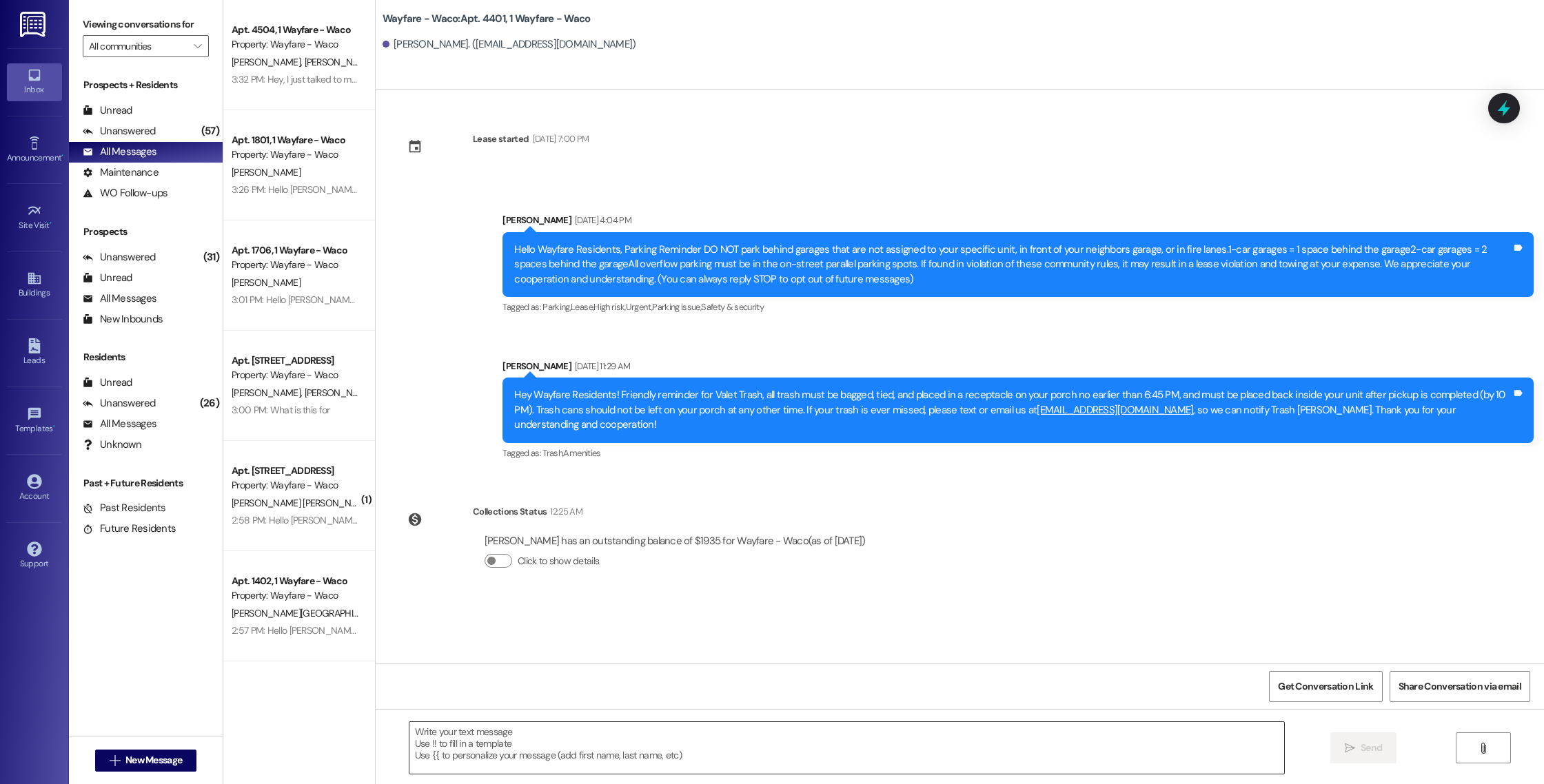
click at [719, 745] on textarea at bounding box center [847, 747] width 875 height 52
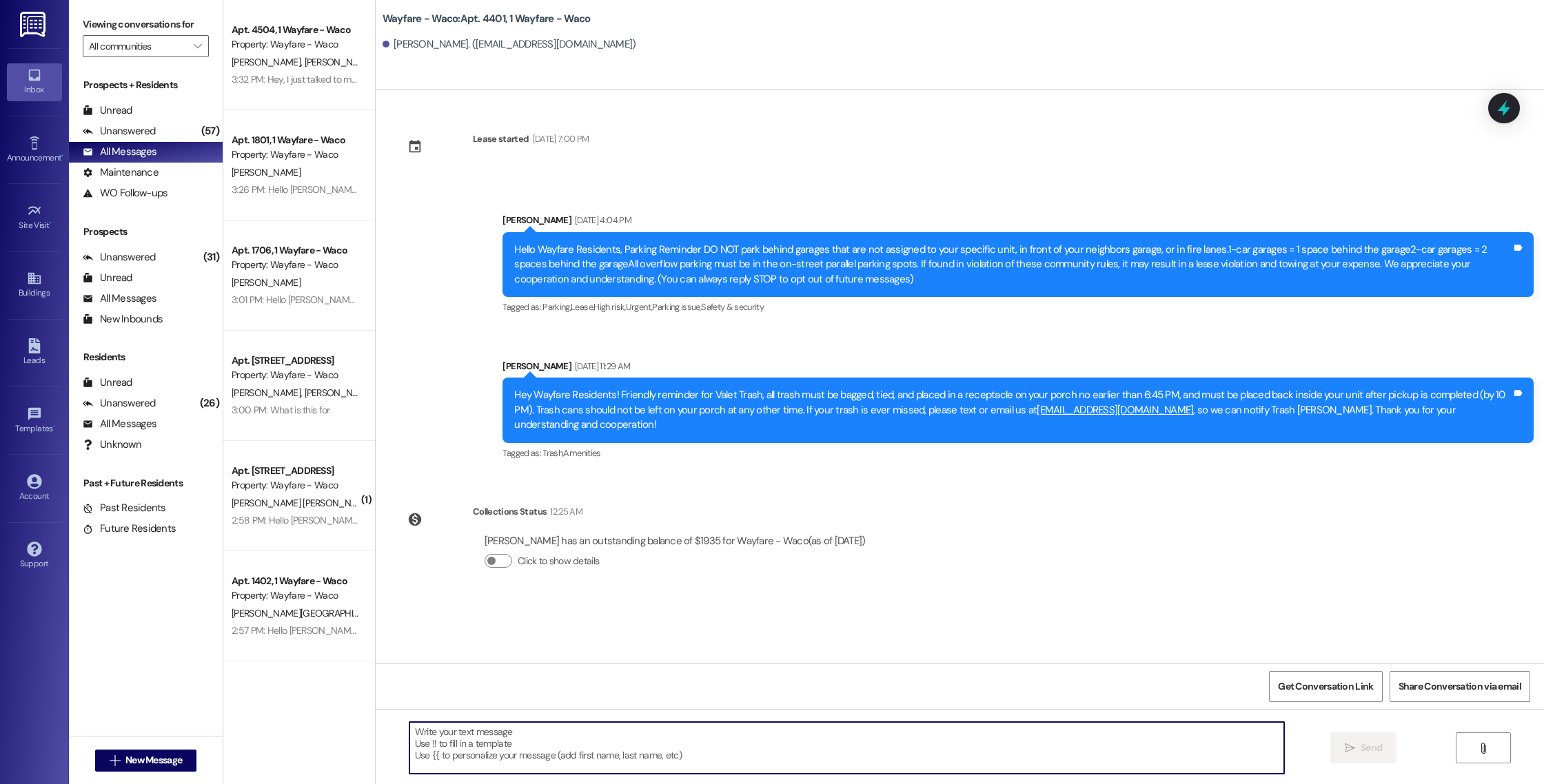
paste textarea "Hello [PERSON_NAME], you have an outstanding balance of $1,592.41. Please pay i…"
click at [437, 733] on textarea "Hello [PERSON_NAME], you have an outstanding balance of $1,592.41. Please pay i…" at bounding box center [847, 747] width 875 height 52
click at [623, 727] on textarea "Hello [PERSON_NAME], you have an outstanding balance of $1,592.41. Please pay i…" at bounding box center [847, 747] width 875 height 52
click at [980, 738] on textarea "Hello [PERSON_NAME], you have an outstanding balance of $1,935. Please pay in f…" at bounding box center [847, 747] width 875 height 52
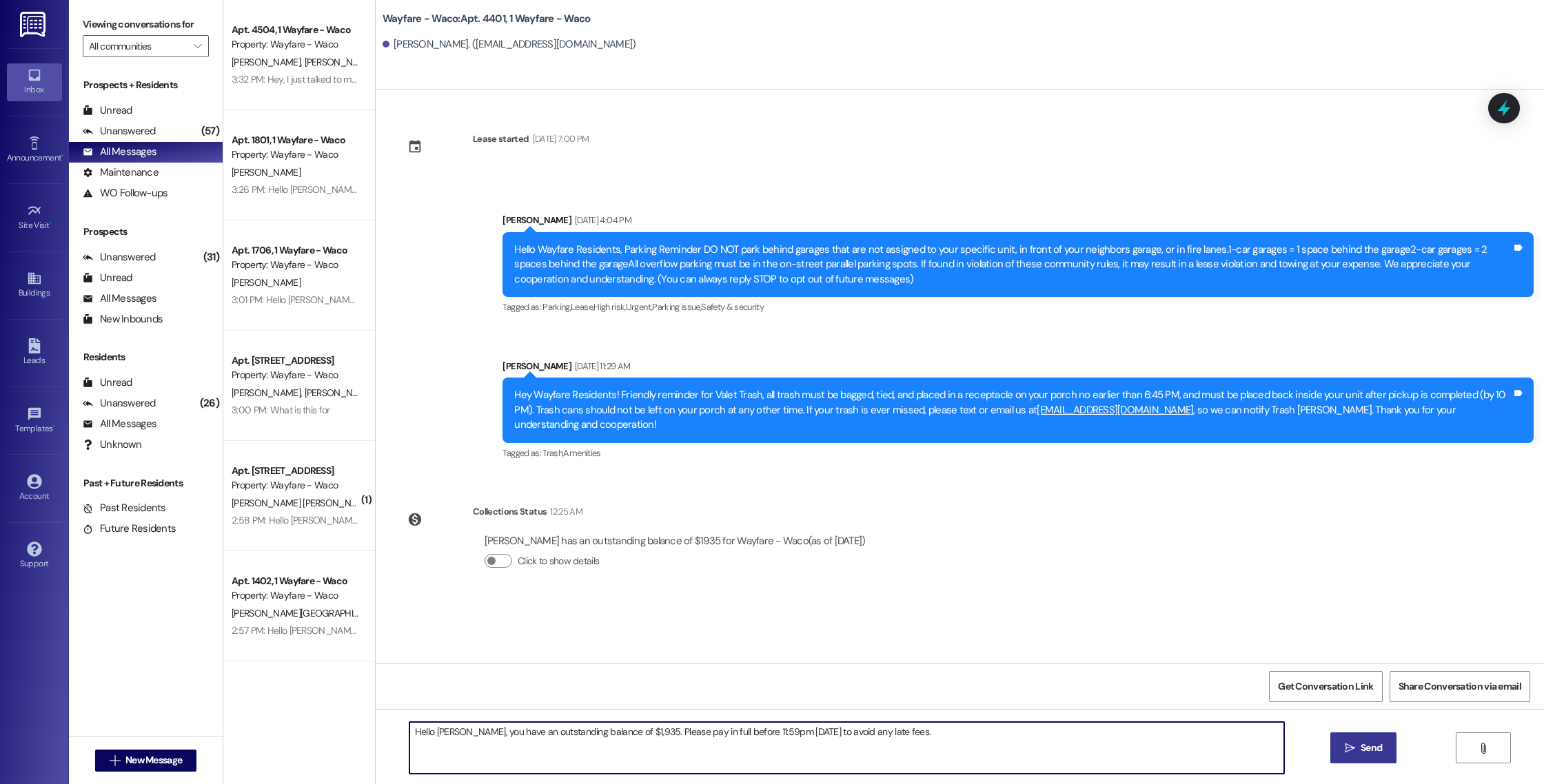
click at [837, 728] on textarea "Hello [PERSON_NAME], you have an outstanding balance of $1,935. Please pay in f…" at bounding box center [847, 747] width 875 height 52
drag, startPoint x: 899, startPoint y: 736, endPoint x: 437, endPoint y: 712, distance: 462.6
click at [436, 712] on div "Hello [PERSON_NAME], you have an outstanding balance of $1,935. Please pay in f…" at bounding box center [959, 760] width 1168 height 103
click at [1004, 738] on textarea "Hello [PERSON_NAME], you have an outstanding balance of $1,935. Please pay in f…" at bounding box center [847, 747] width 875 height 52
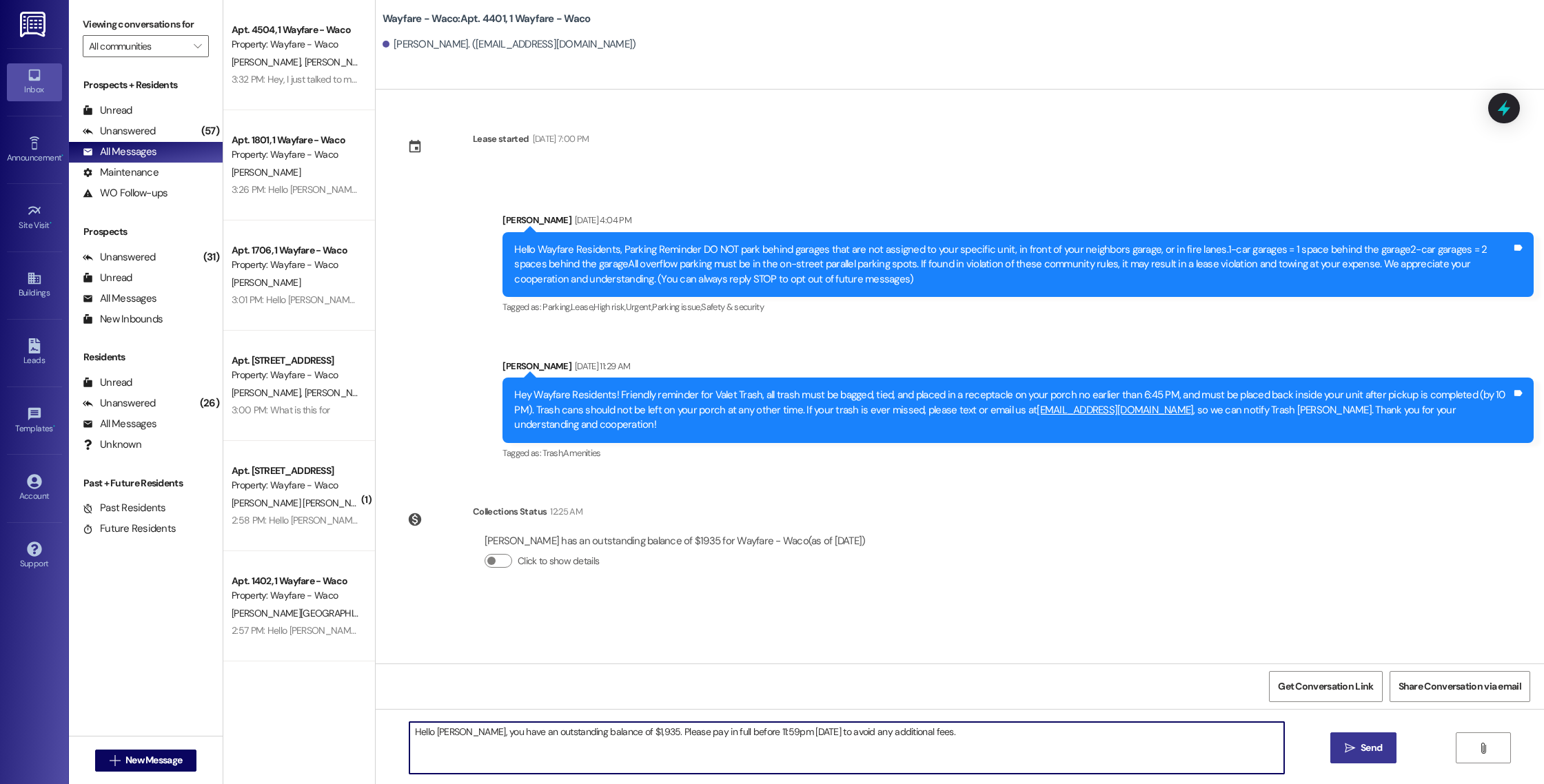
type textarea "Hello [PERSON_NAME], you have an outstanding balance of $1,935. Please pay in f…"
click at [1353, 750] on span " Send" at bounding box center [1364, 747] width 43 height 14
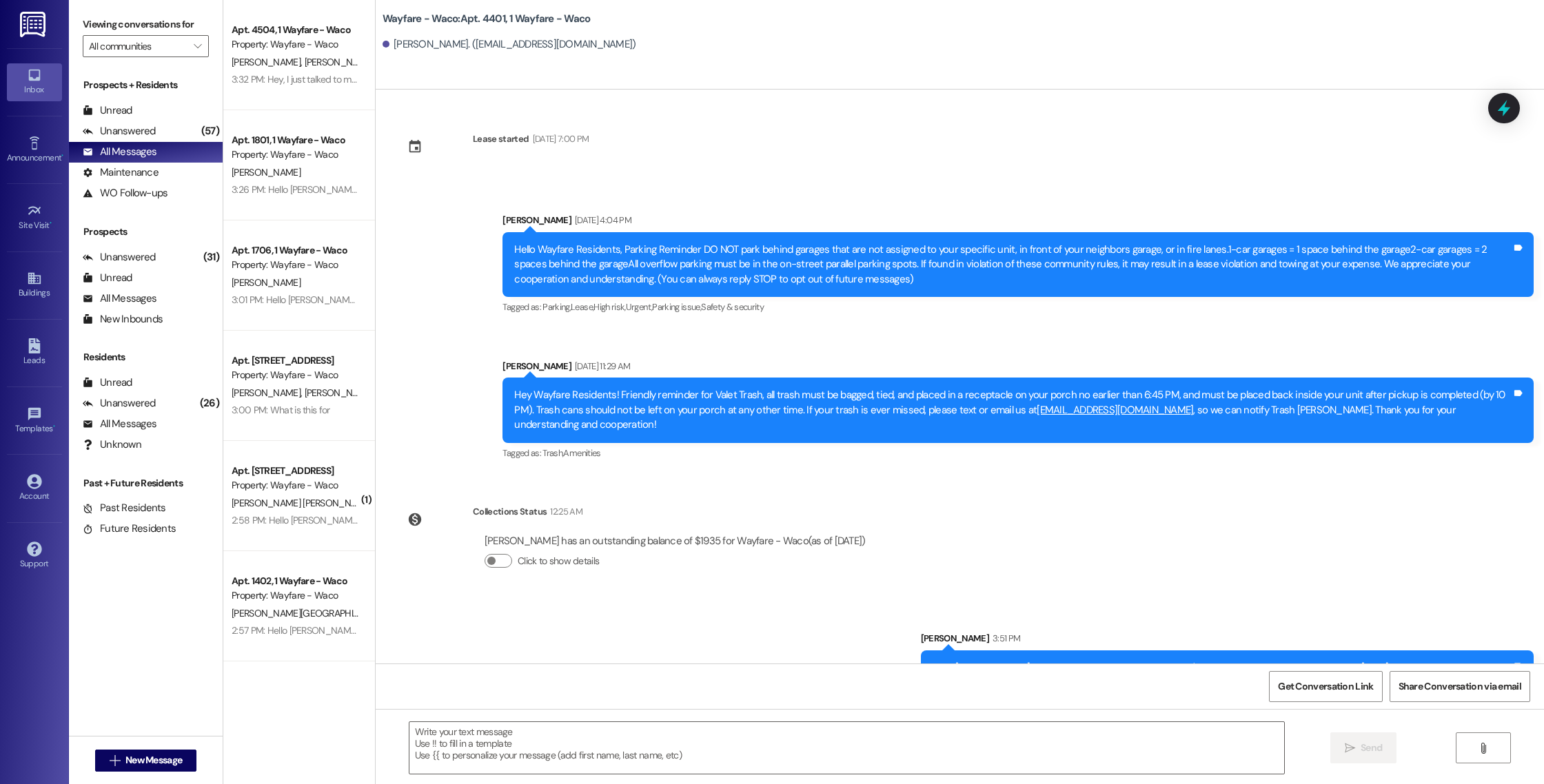
scroll to position [19, 0]
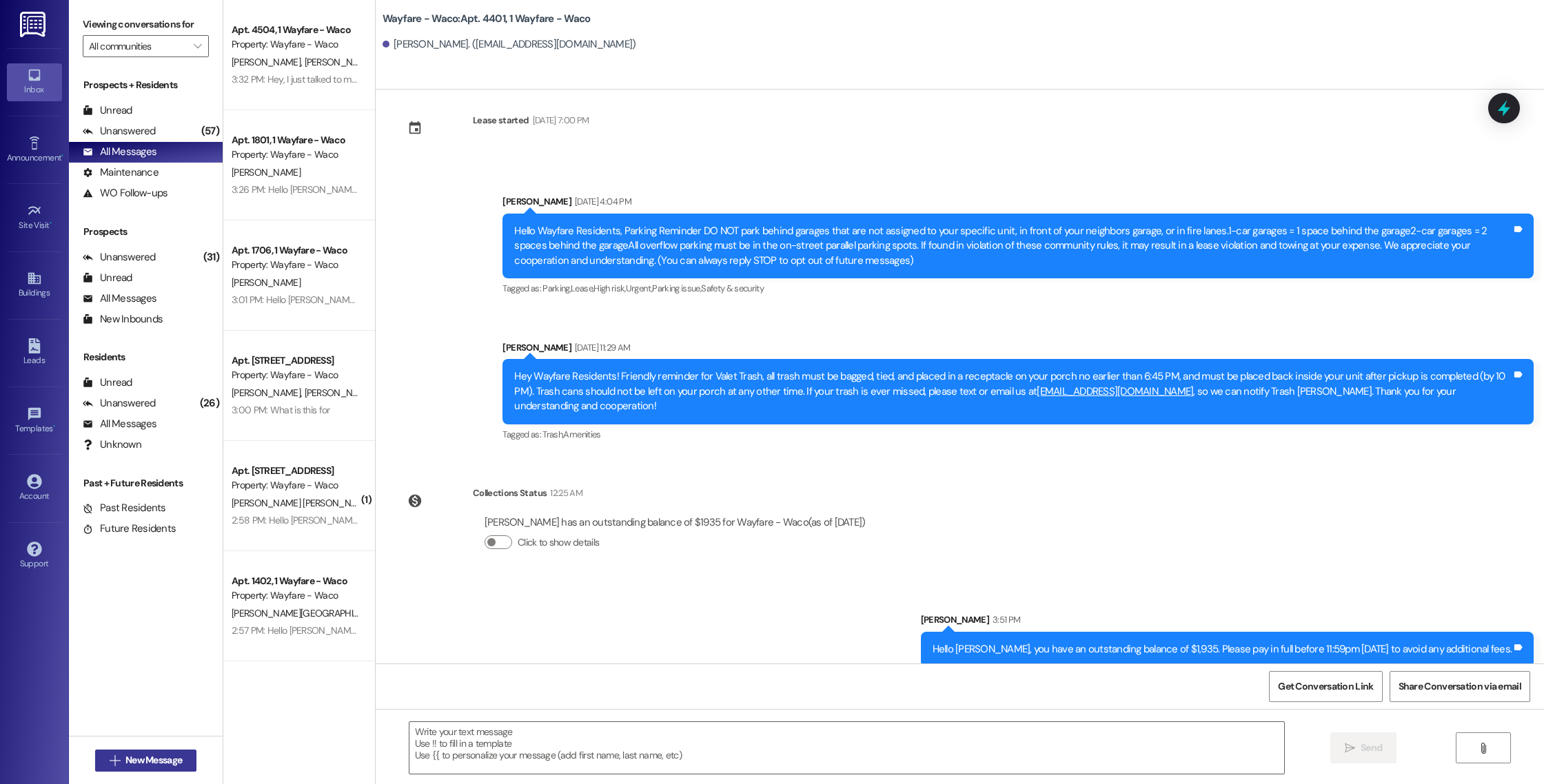
click at [126, 762] on span "New Message" at bounding box center [154, 759] width 57 height 14
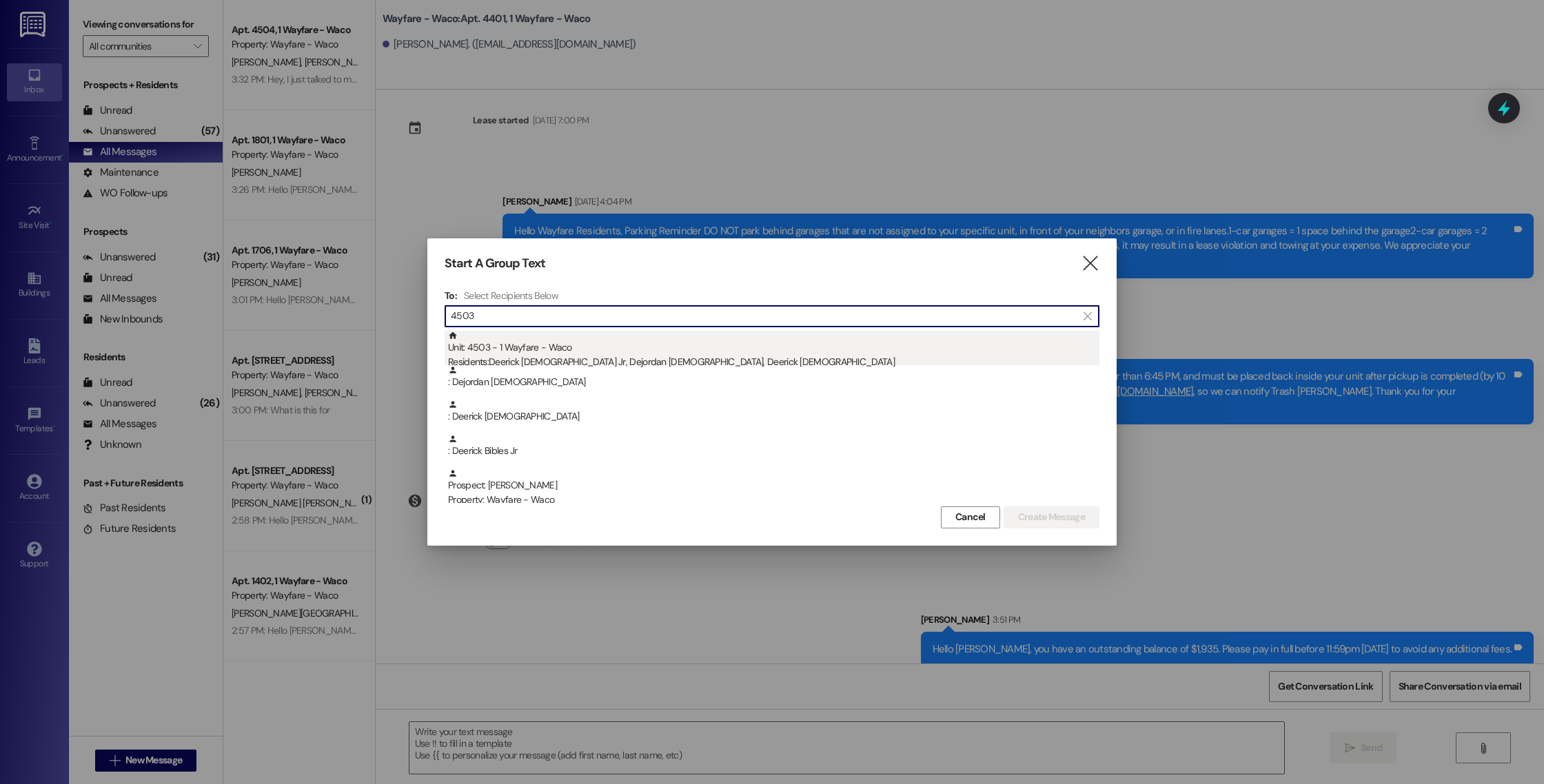
type input "4503"
click at [582, 352] on div "Unit: 4503 - 1 Wayfare - Waco Residents: Deerick Bibles Jr, Dejordan [DEMOGRAPH…" at bounding box center [773, 350] width 651 height 40
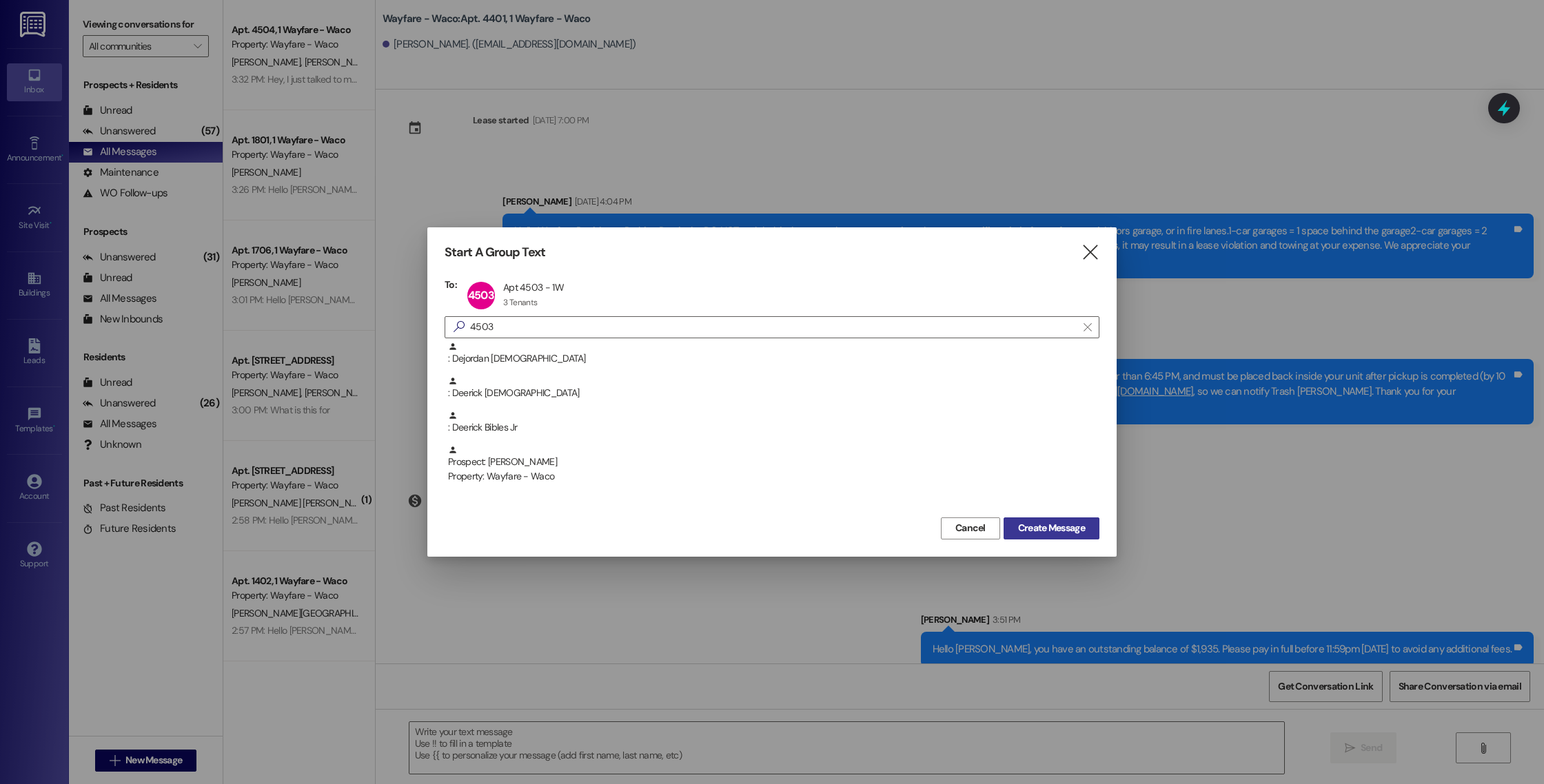
click at [1073, 528] on span "Create Message" at bounding box center [1051, 528] width 67 height 14
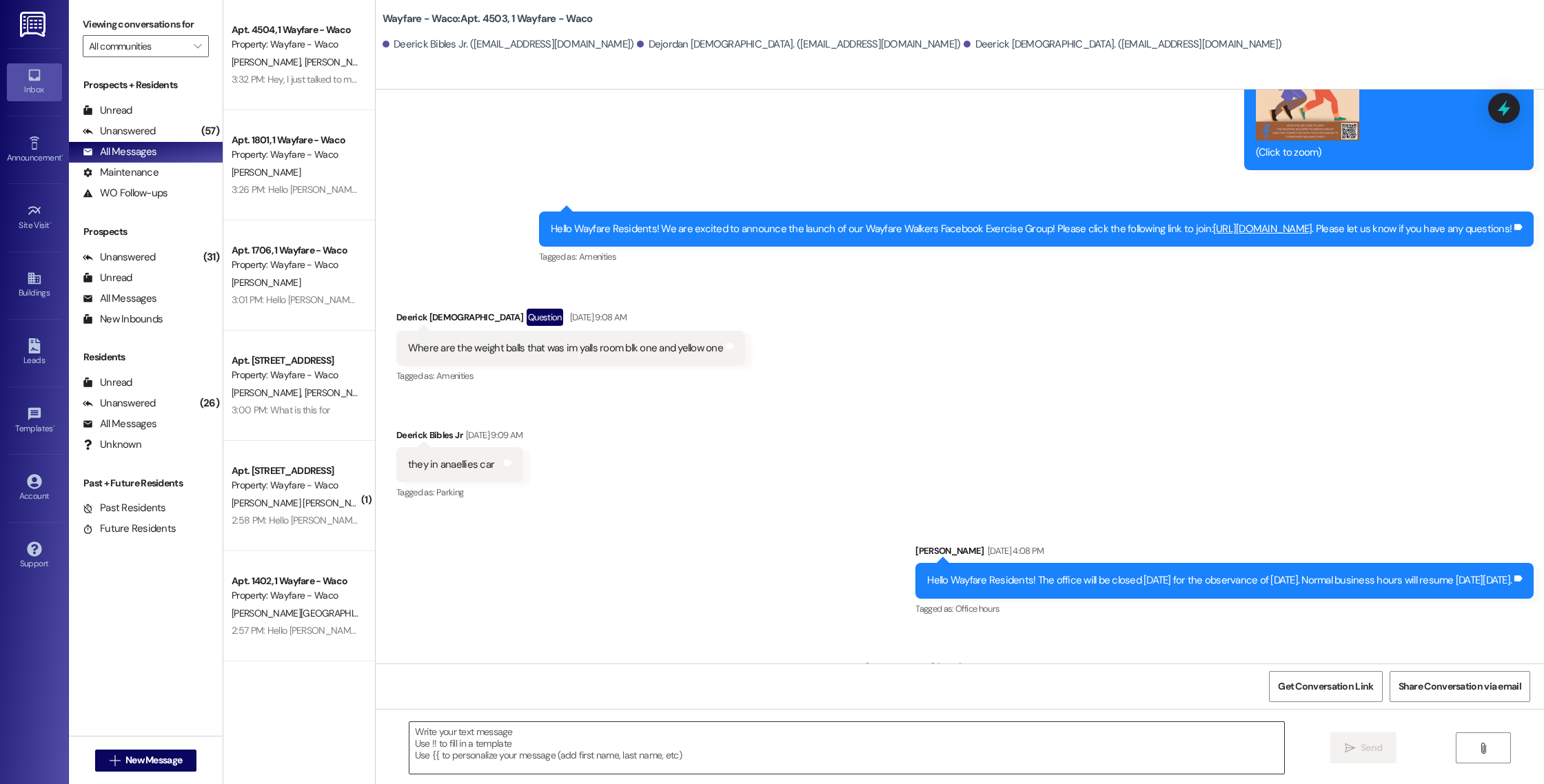
click at [572, 750] on textarea at bounding box center [847, 747] width 875 height 52
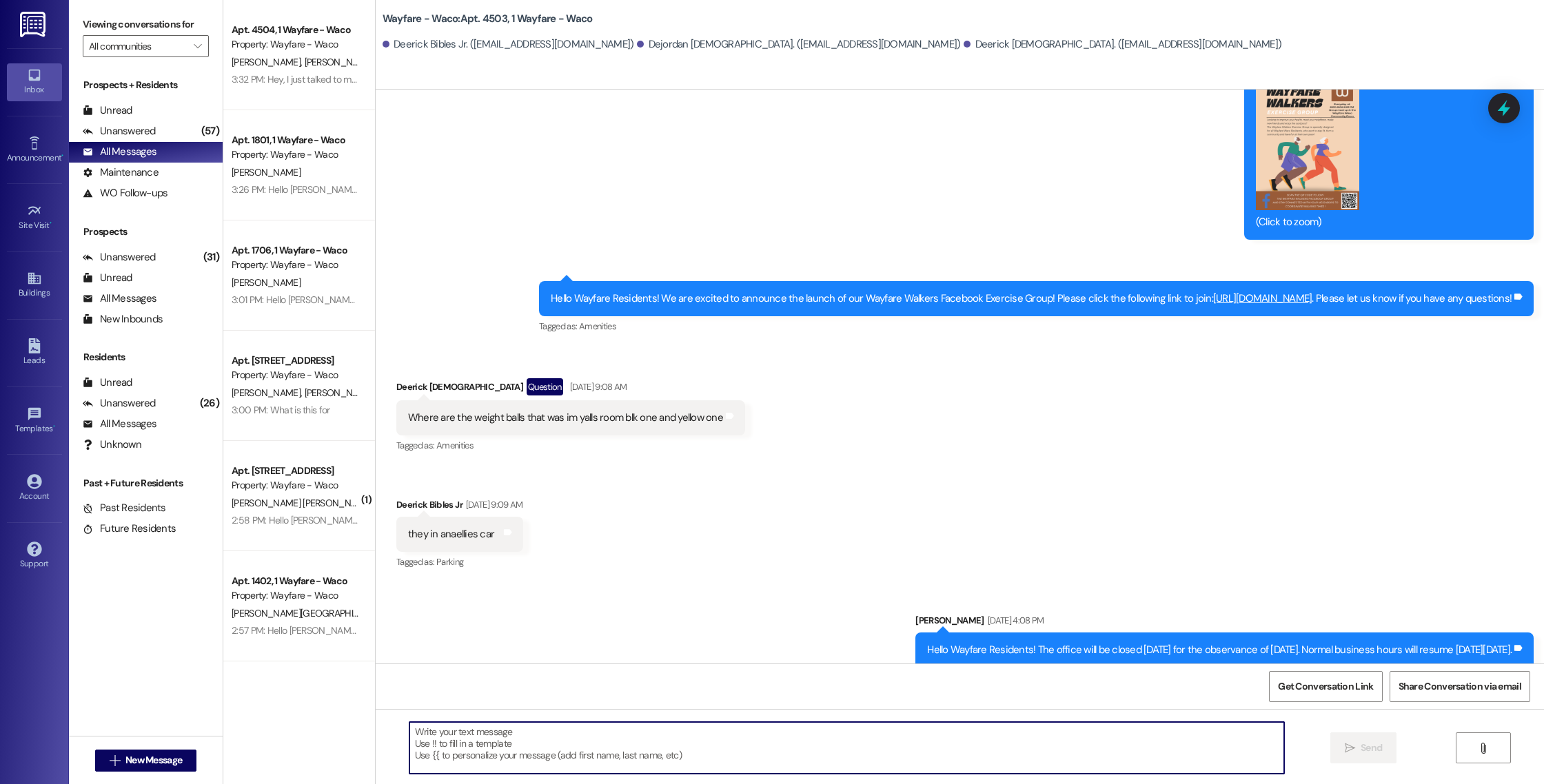
scroll to position [199, 0]
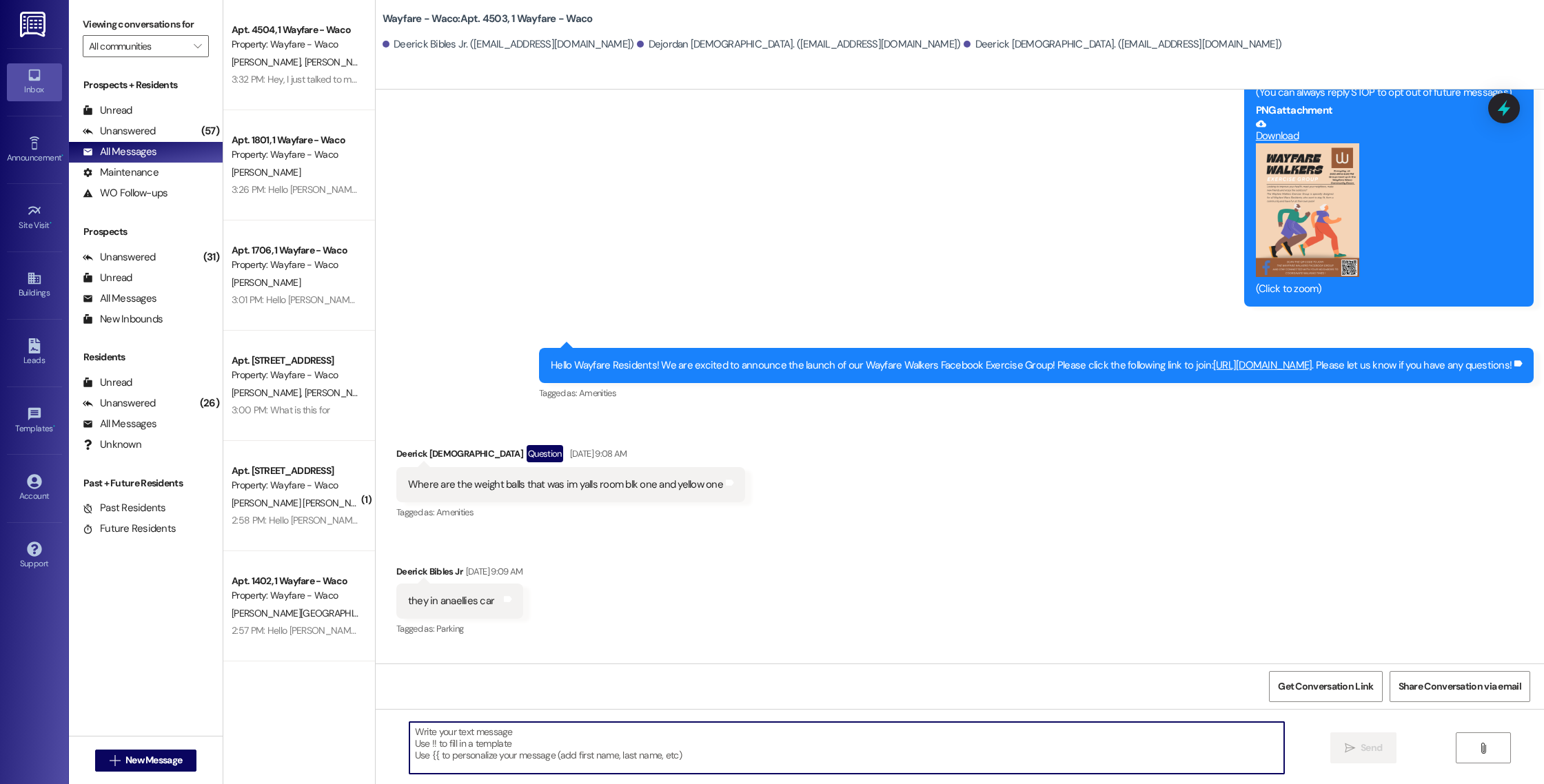
paste textarea "Hello [PERSON_NAME], you have an outstanding balance of $1,935. Please pay in f…"
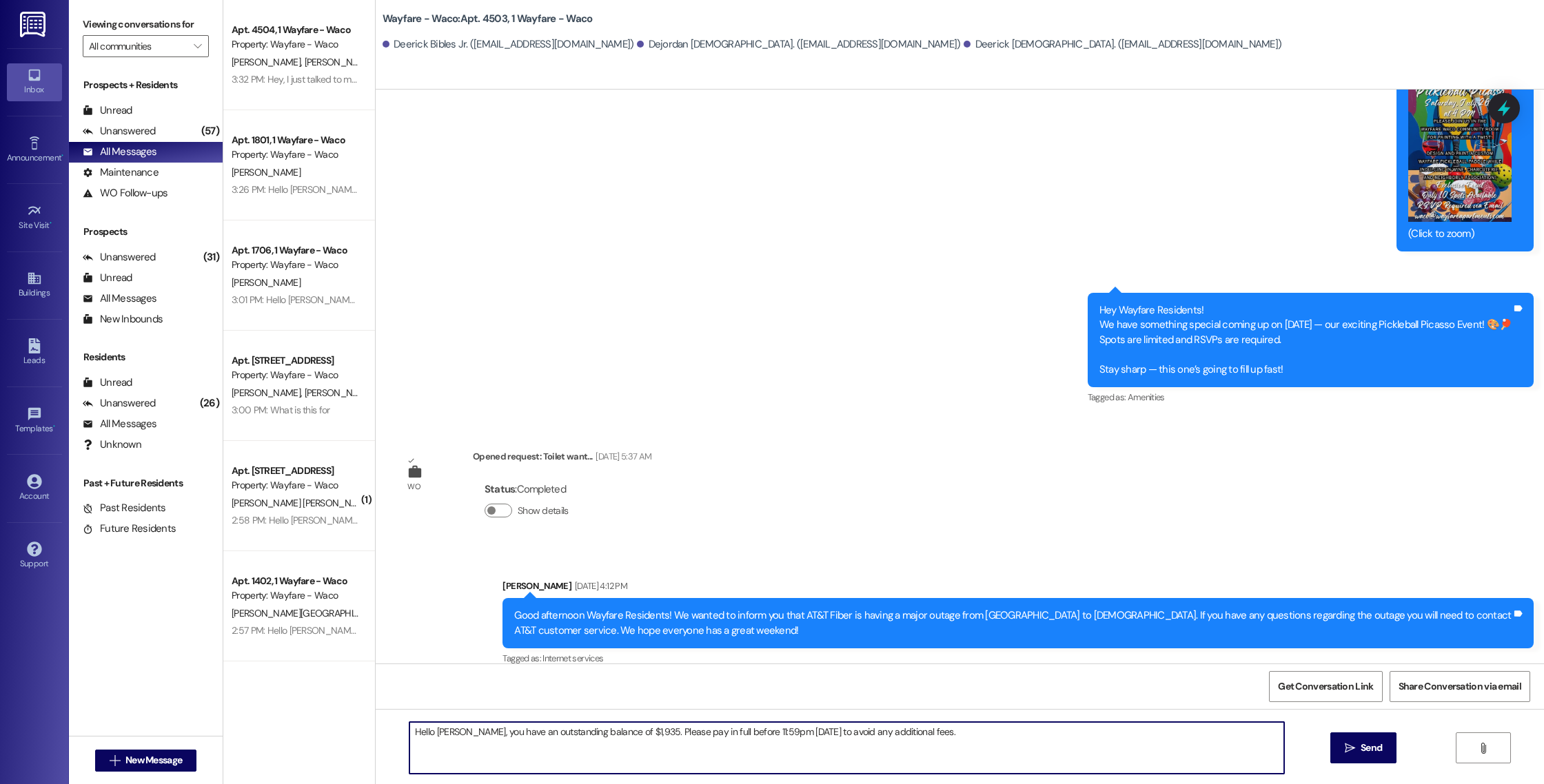
scroll to position [3951, 0]
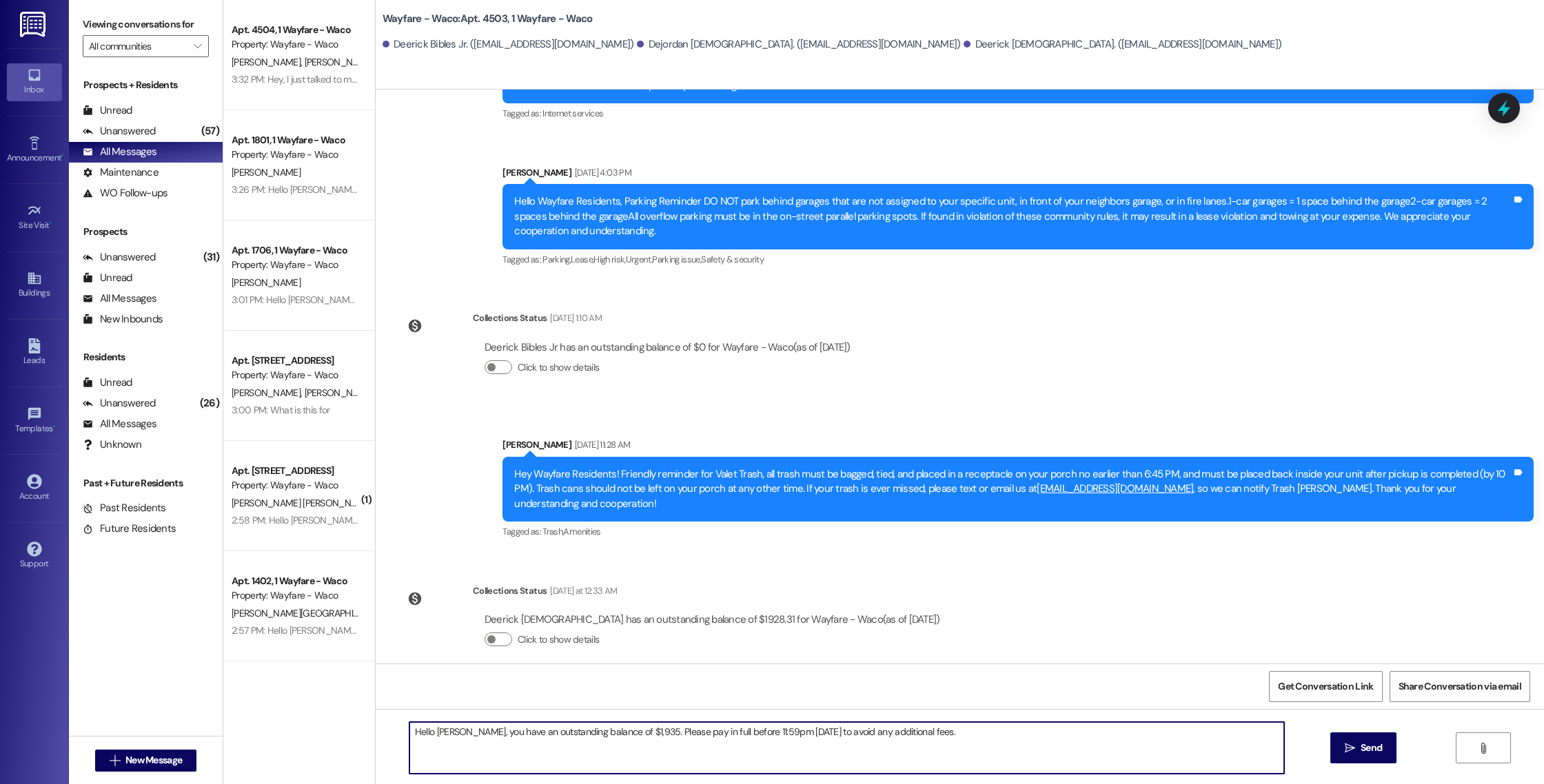
click at [434, 735] on textarea "Hello [PERSON_NAME], you have an outstanding balance of $1,935. Please pay in f…" at bounding box center [847, 747] width 875 height 52
click at [625, 734] on textarea "Hello Deerick, you have an outstanding balance of $1,935. Please pay in full be…" at bounding box center [847, 747] width 875 height 52
click at [947, 737] on textarea "Hello Deerick, you have an outstanding balance of $1,928.31. Please pay in full…" at bounding box center [847, 747] width 875 height 52
type textarea "Hello Deerick, you have an outstanding balance of $1,928.31. Please pay in full…"
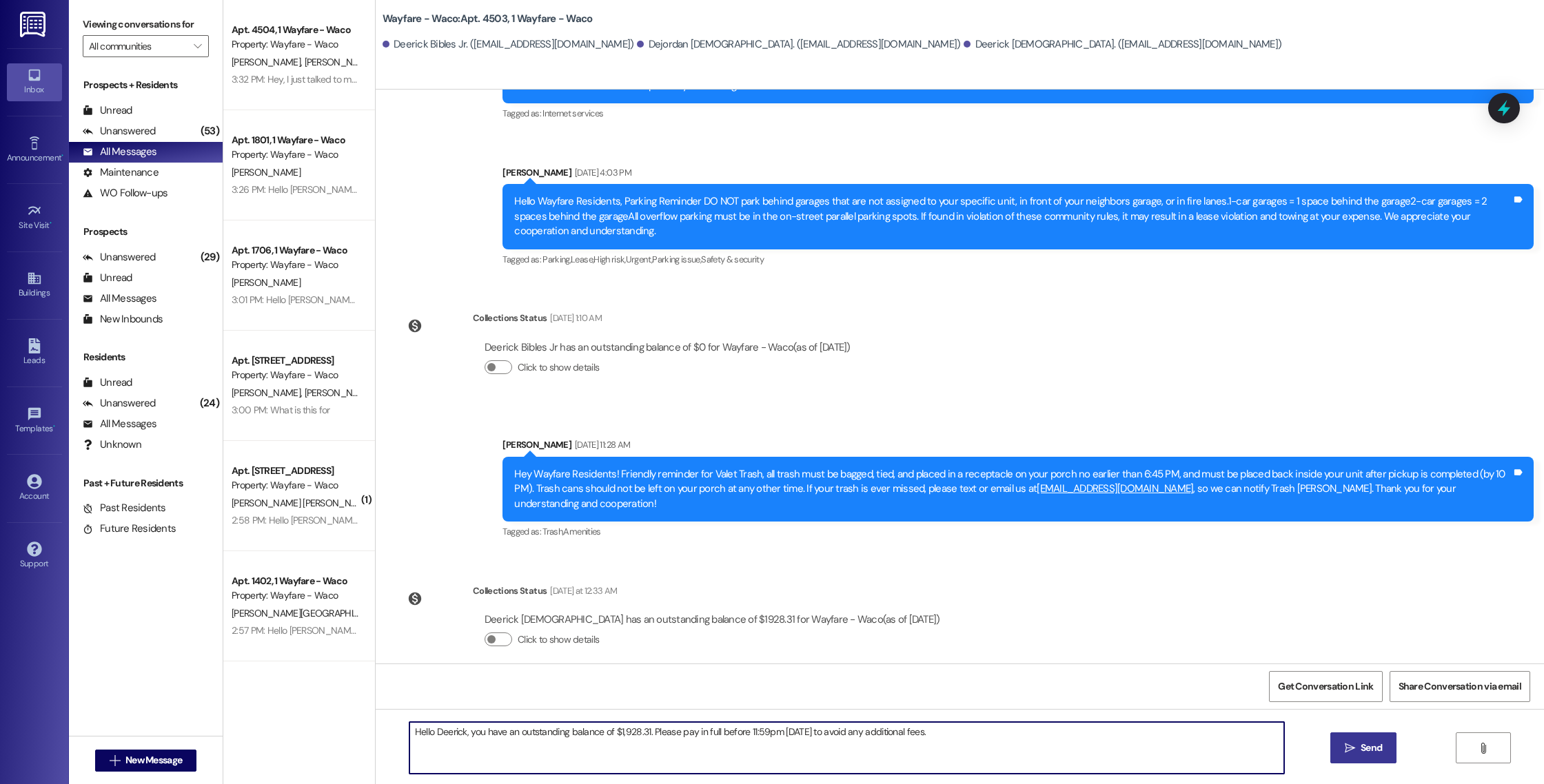
click at [1342, 750] on span " Send" at bounding box center [1364, 747] width 43 height 14
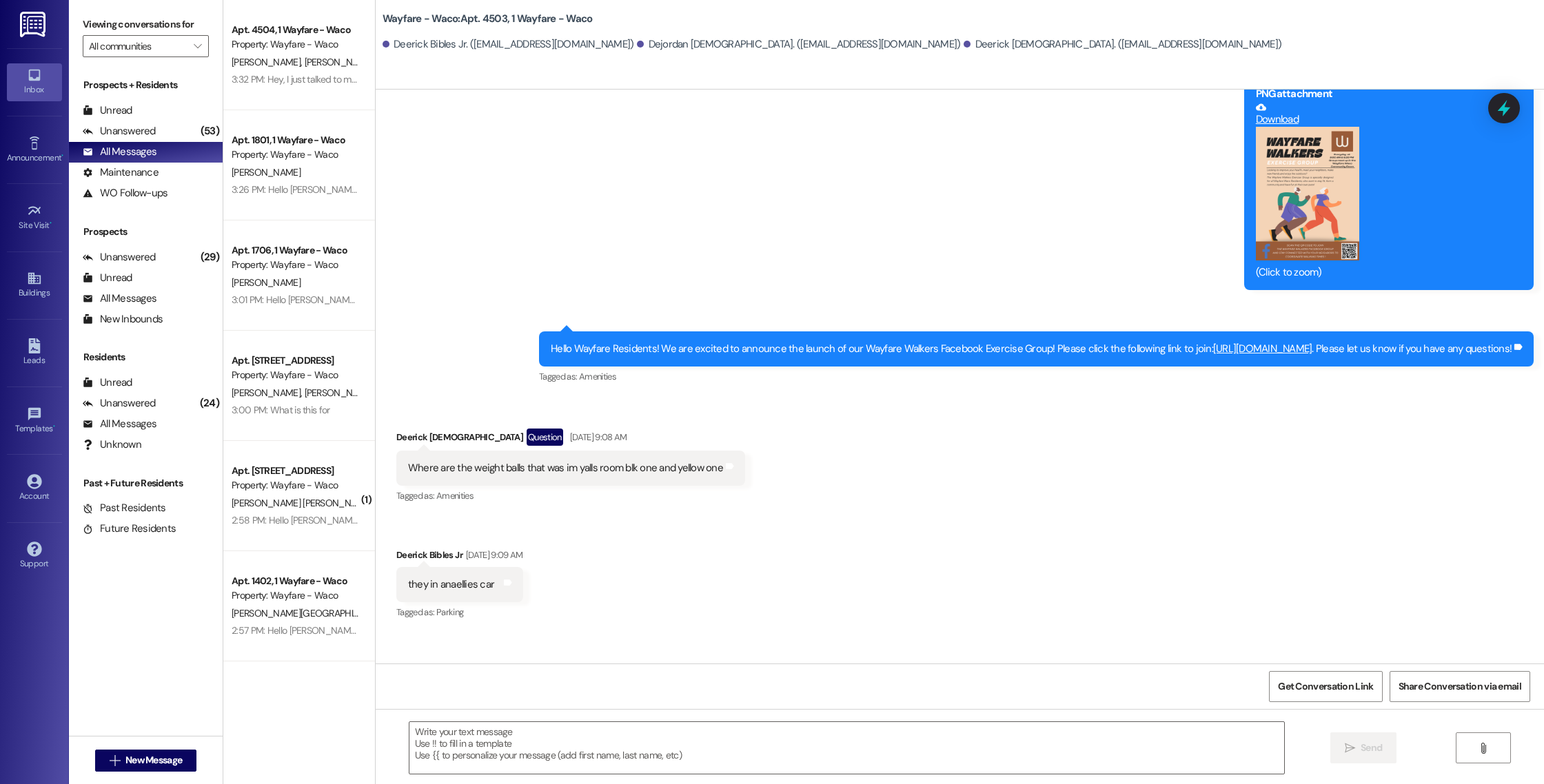
scroll to position [199, 0]
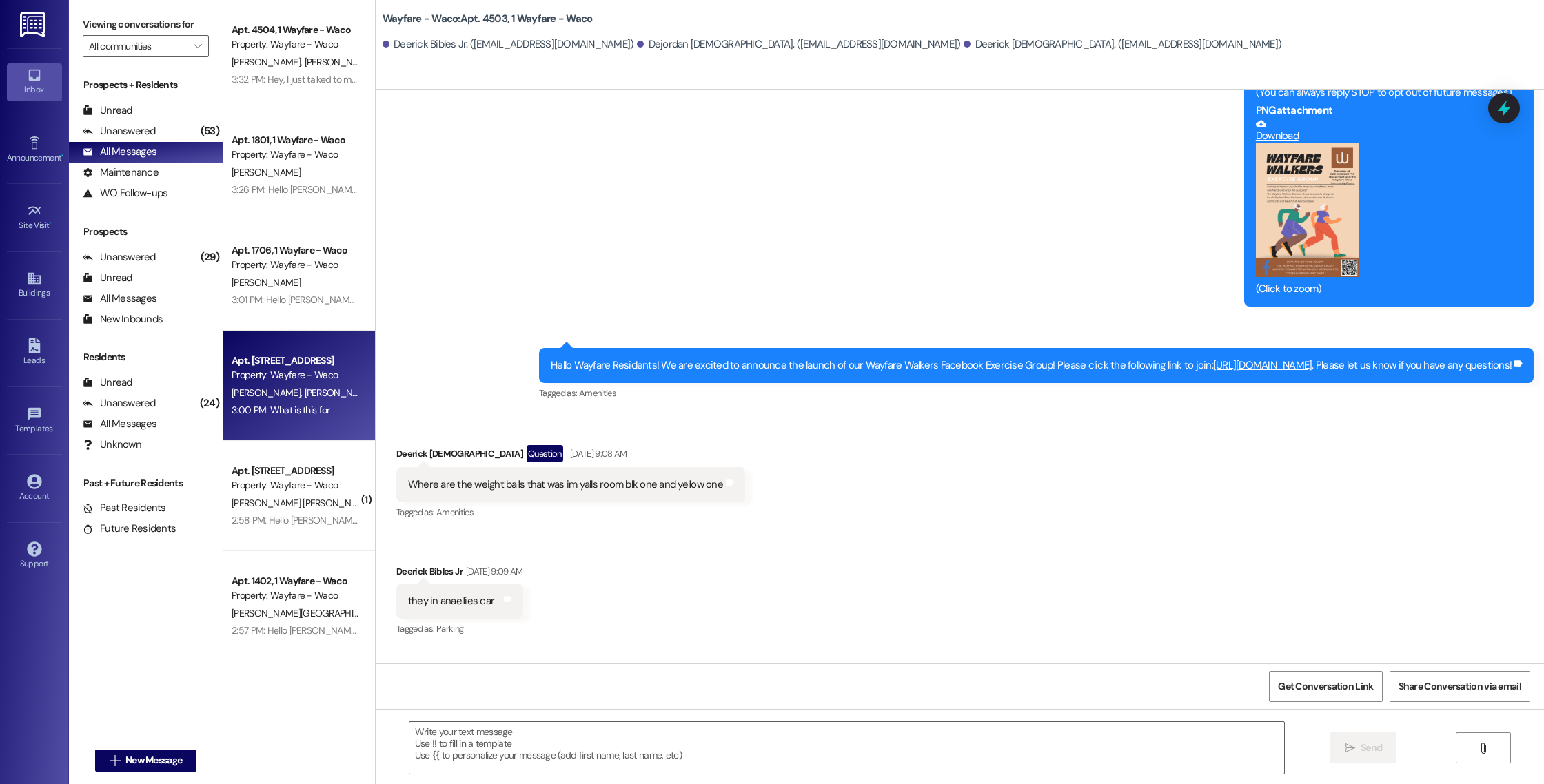
click at [268, 413] on div "3:00 PM: What is this for 3:00 PM: What is this for" at bounding box center [281, 410] width 99 height 13
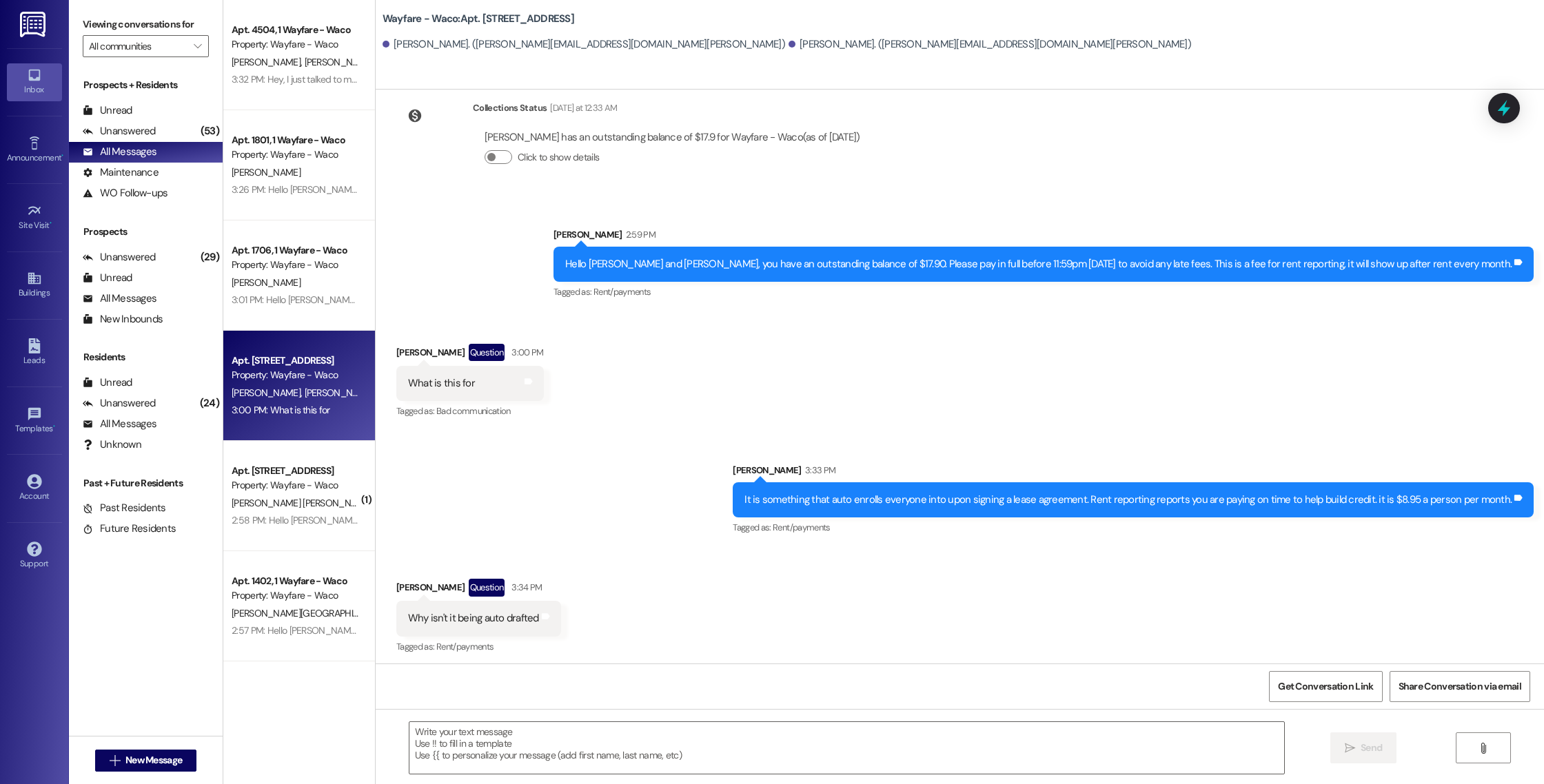
scroll to position [6448, 0]
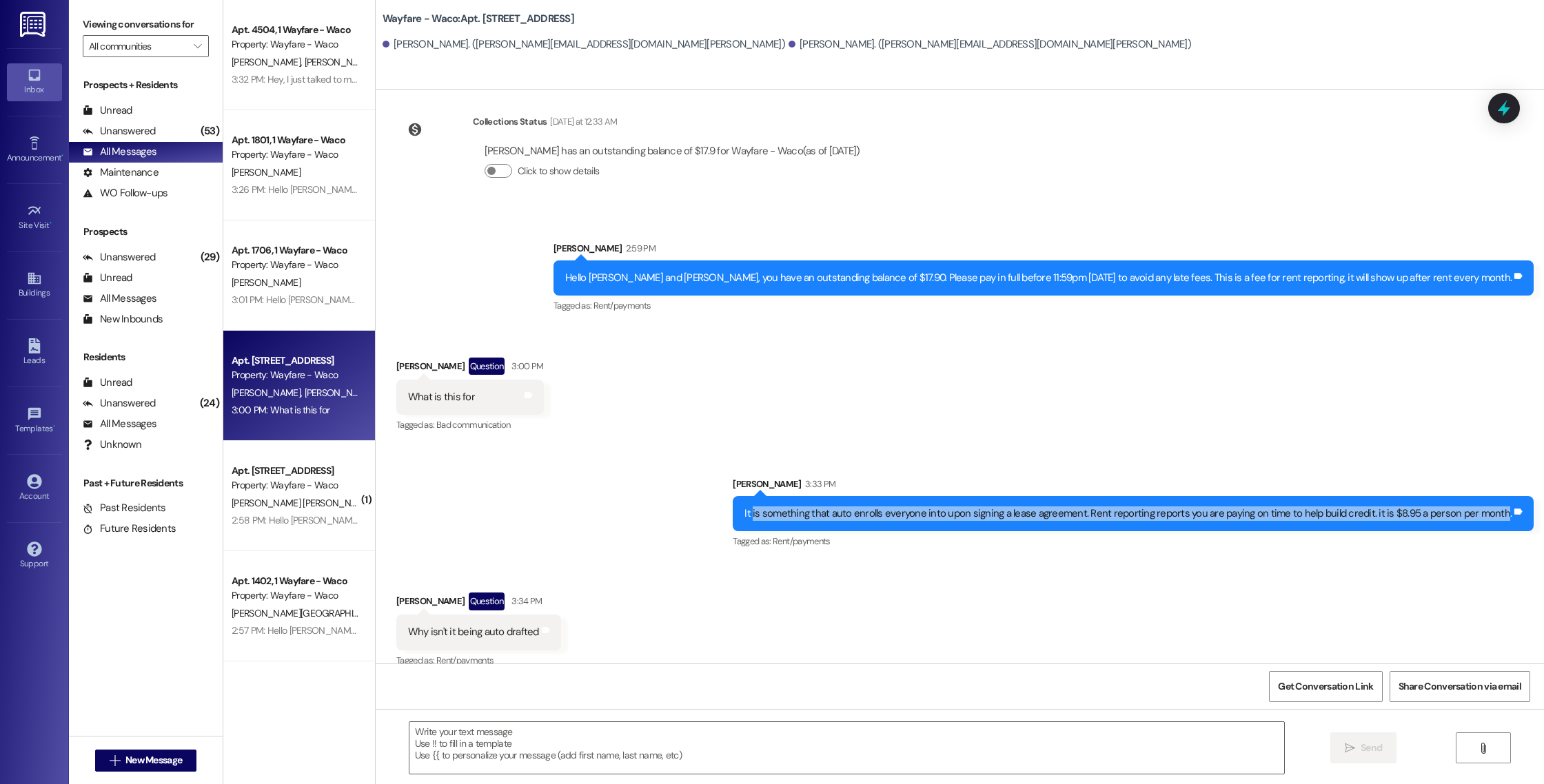
drag, startPoint x: 1504, startPoint y: 501, endPoint x: 766, endPoint y: 492, distance: 738.1
click at [766, 506] on div "It is something that auto enrolls everyone into upon signing a lease agreement.…" at bounding box center [1128, 513] width 767 height 14
copy div "is something that auto enrolls everyone into upon signing a lease agreement. Re…"
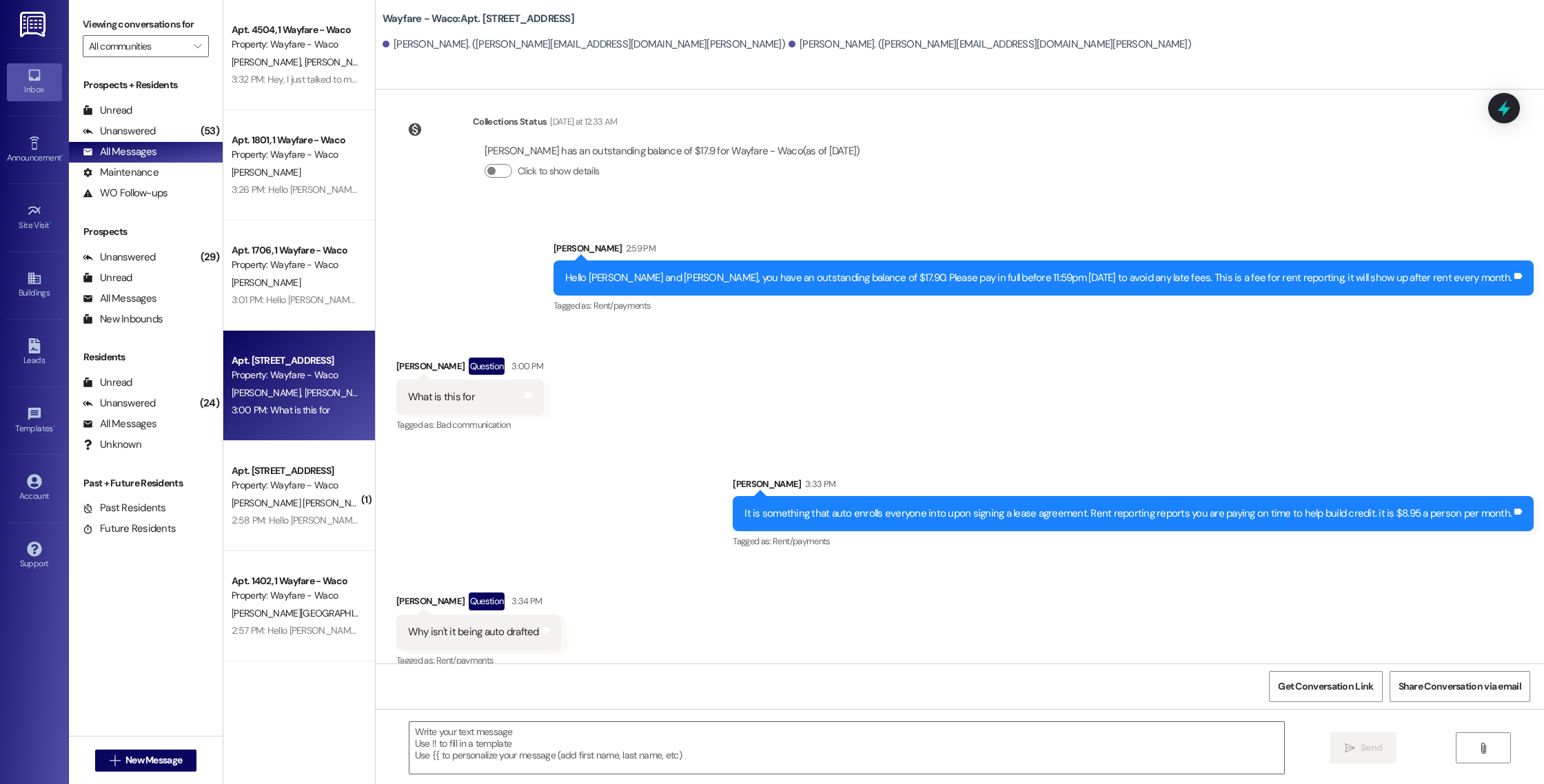
click at [928, 477] on div "[PERSON_NAME] 3:33 PM" at bounding box center [1133, 487] width 801 height 19
click at [141, 753] on span "New Message" at bounding box center [154, 759] width 57 height 14
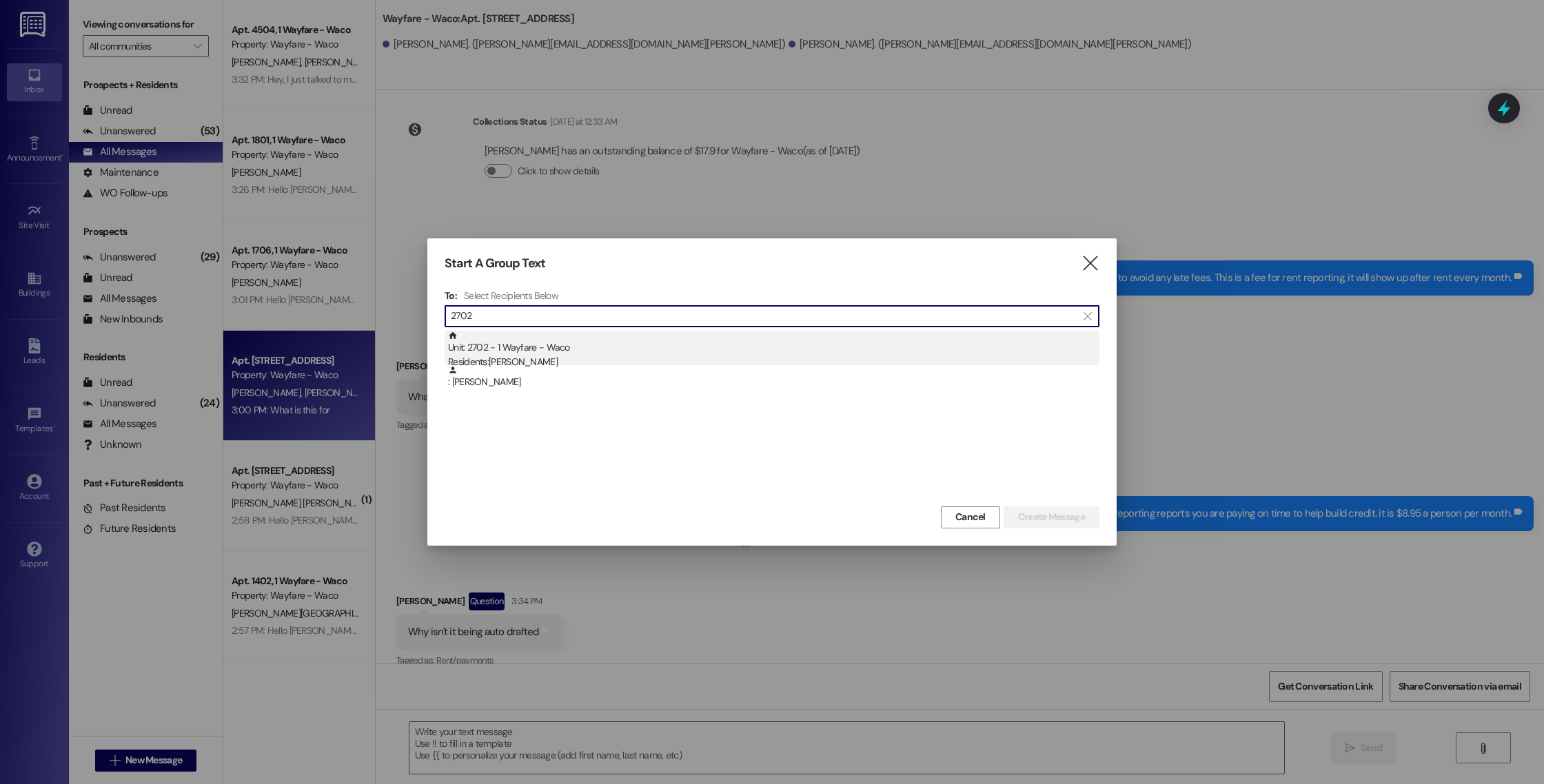
type input "2702"
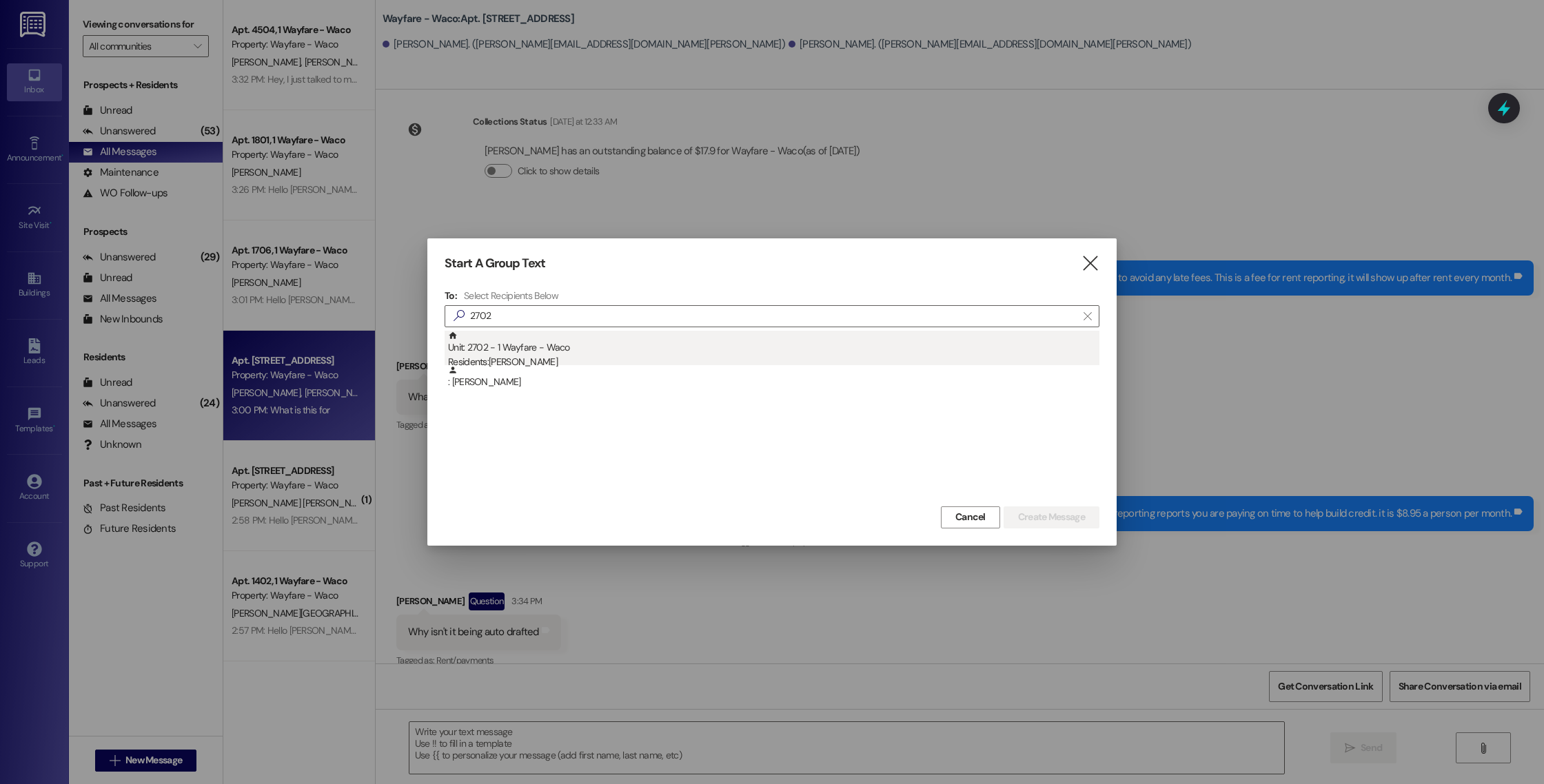
click at [645, 348] on div "Unit: 2702 - 1 Wayfare - Waco Residents: [PERSON_NAME]" at bounding box center [773, 350] width 651 height 40
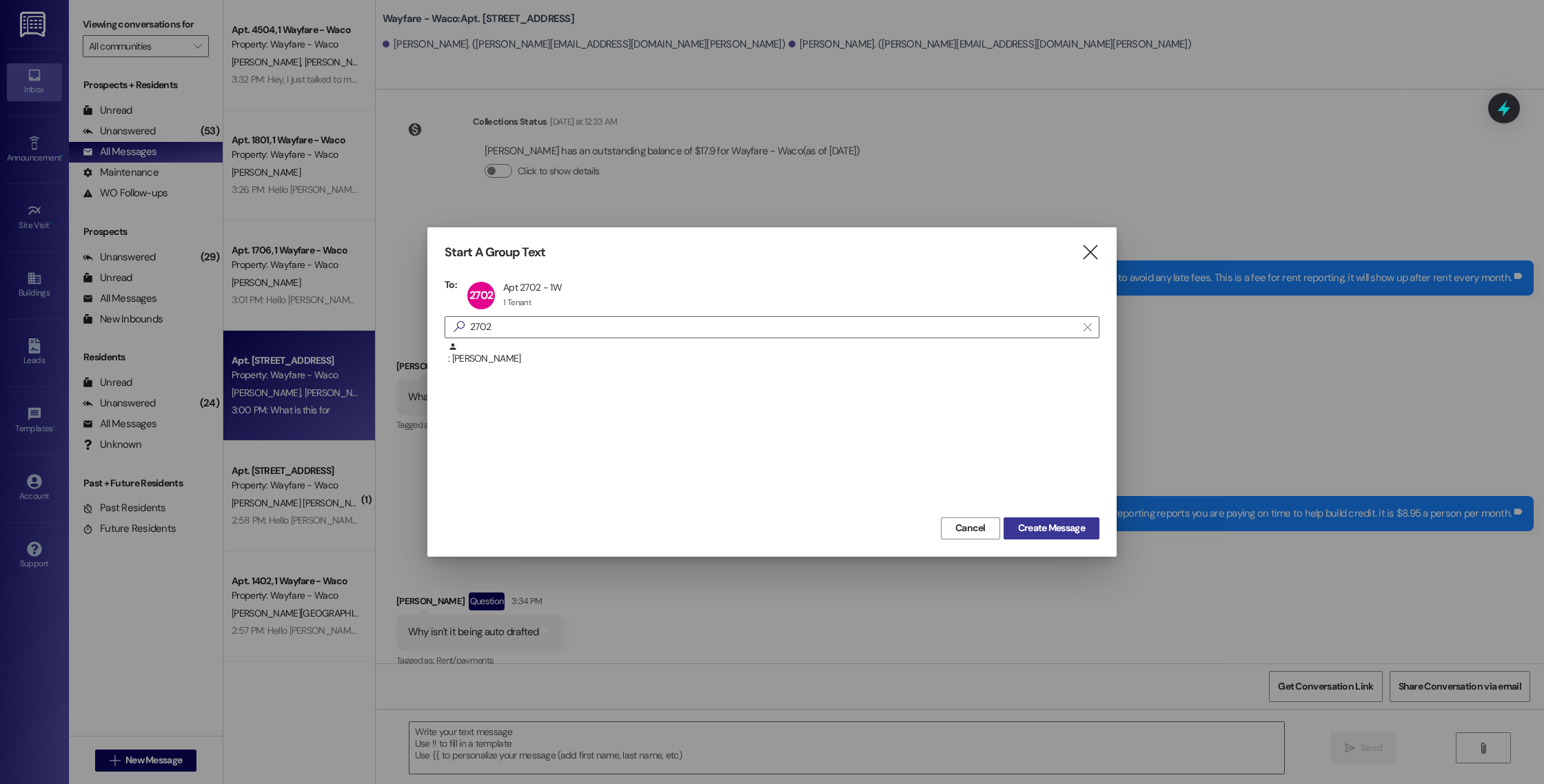
click at [1026, 528] on span "Create Message" at bounding box center [1051, 528] width 67 height 14
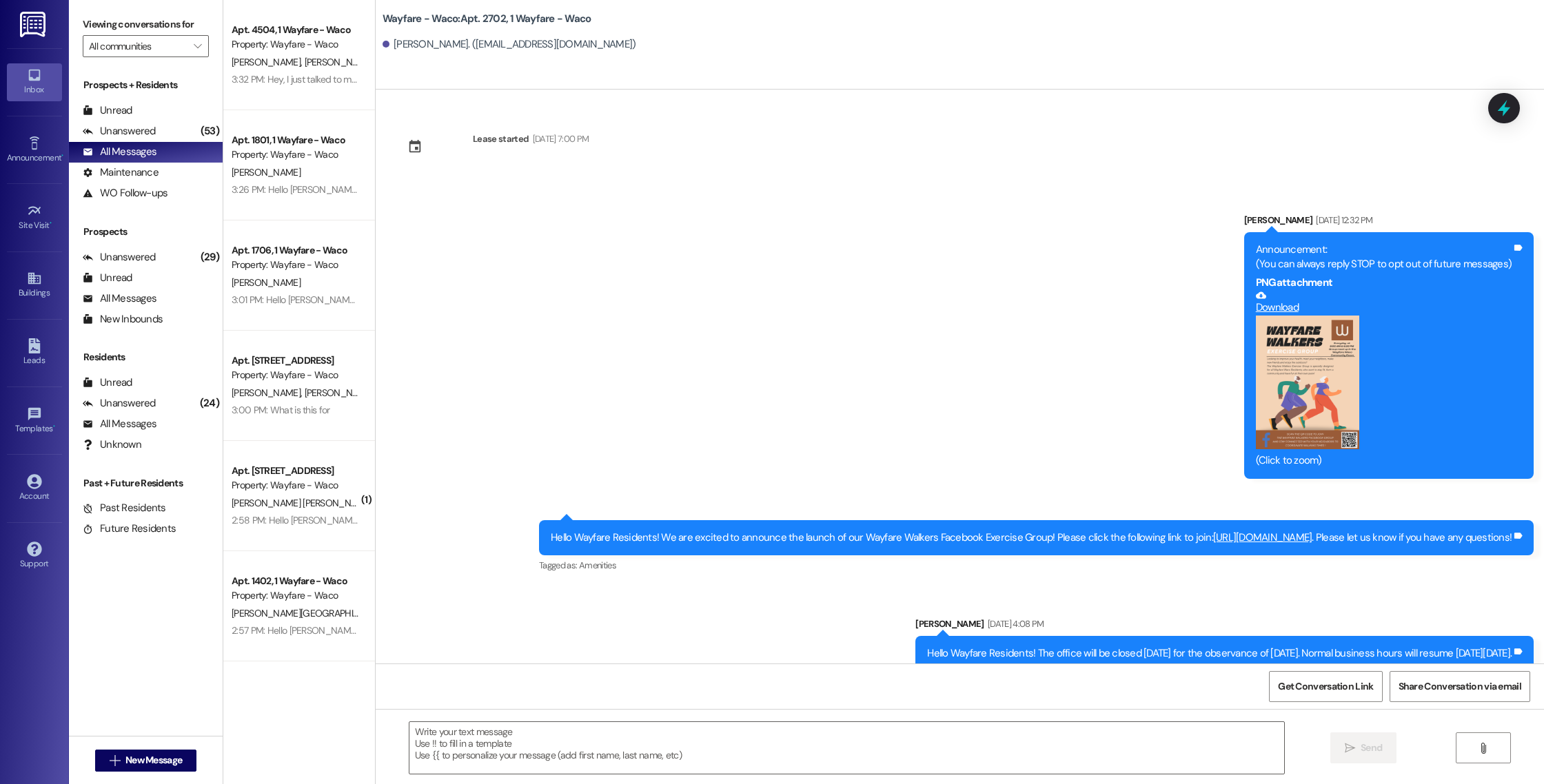
scroll to position [3172, 0]
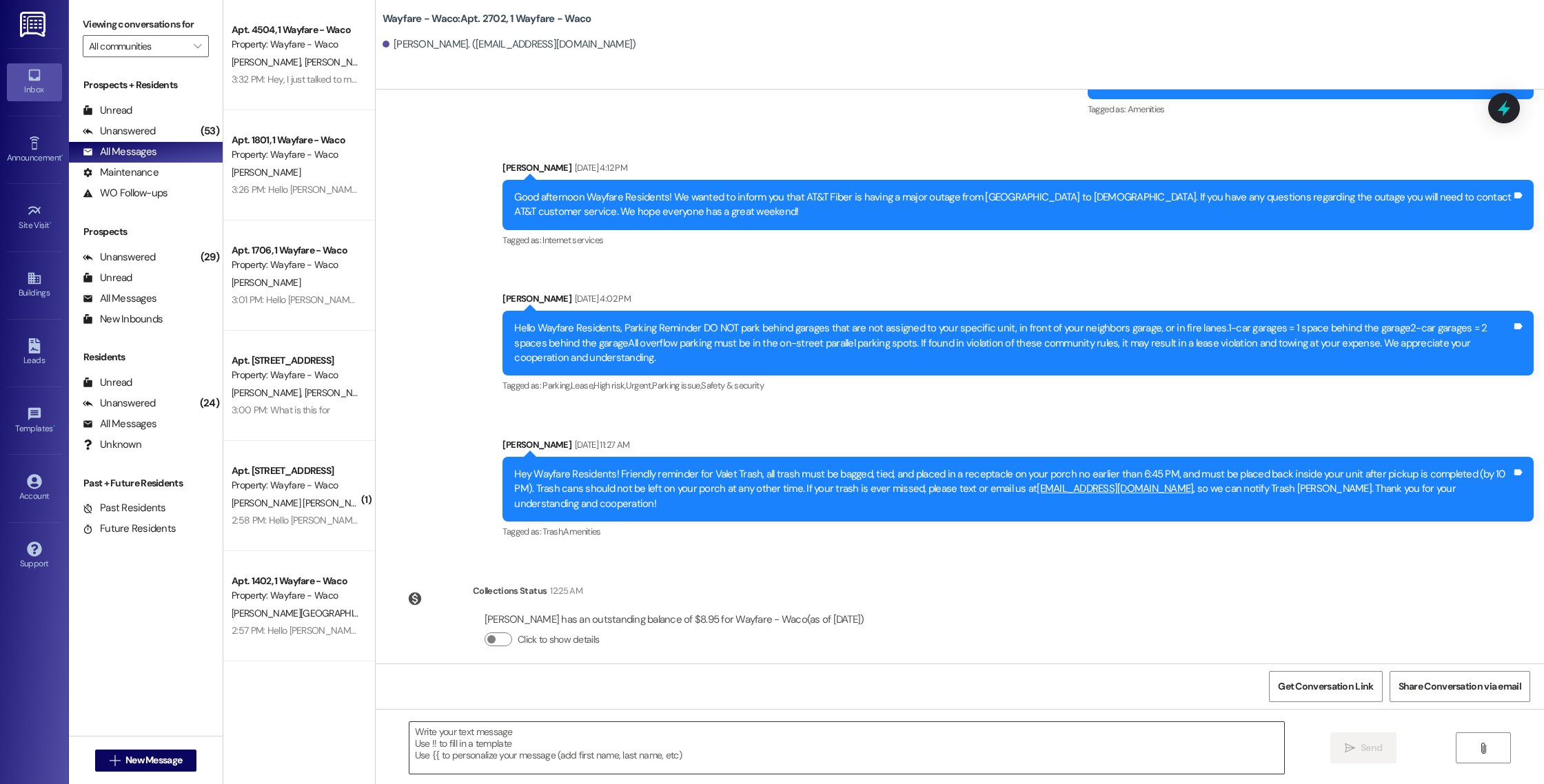
click at [766, 735] on textarea at bounding box center [847, 747] width 875 height 52
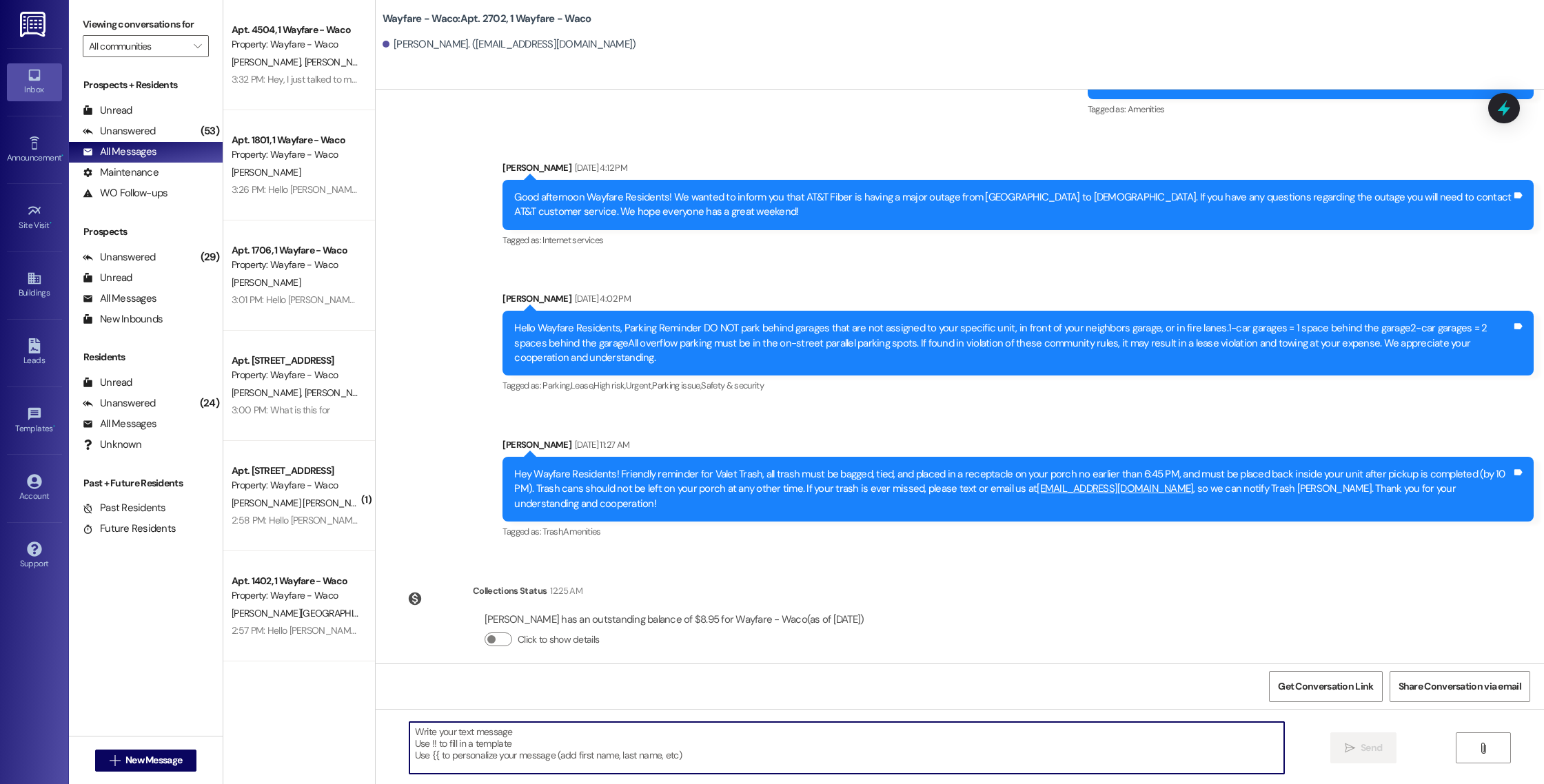
paste textarea "is something that auto enrolls everyone into upon signing a lease agreement. Re…"
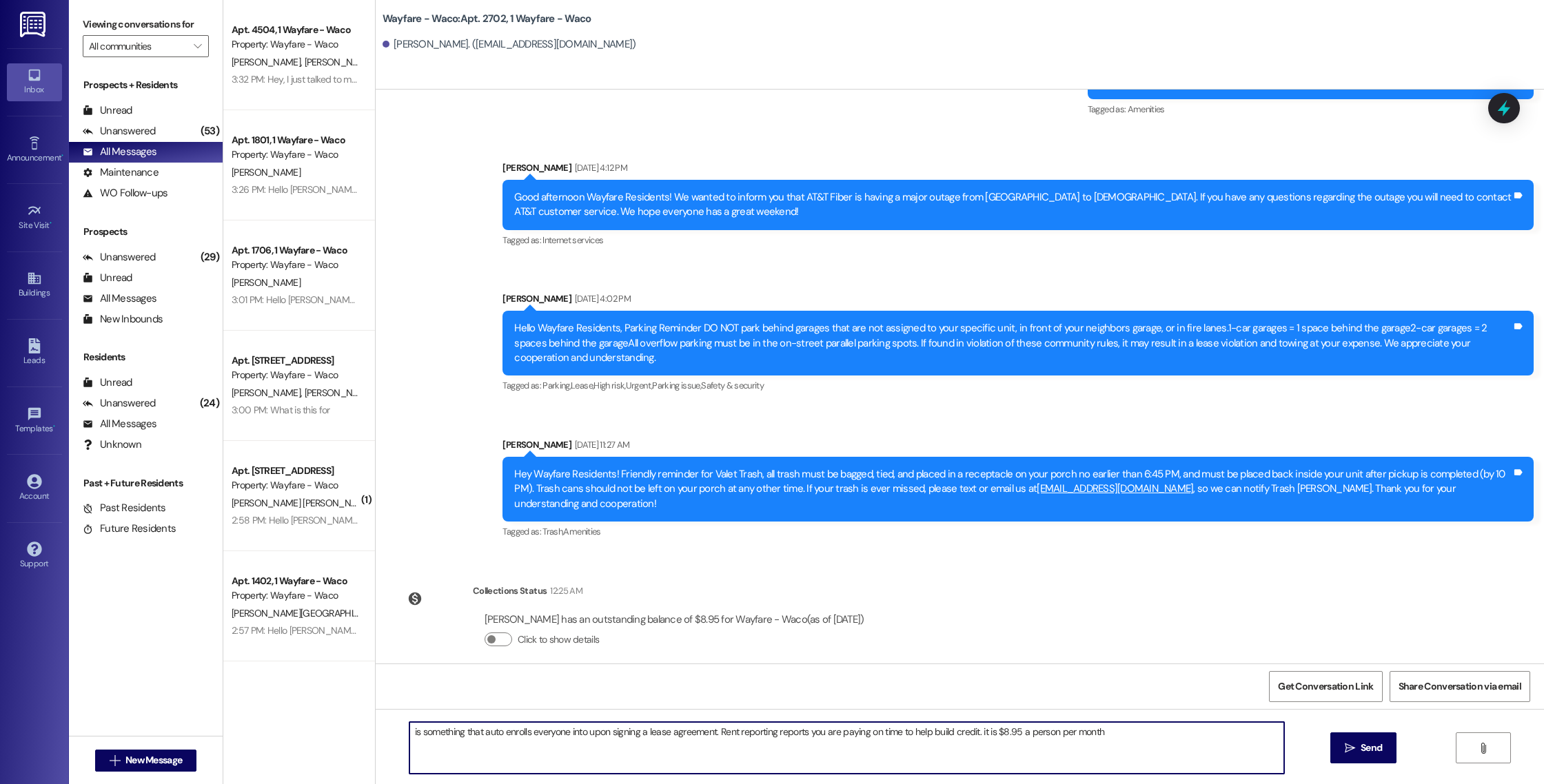
click at [410, 732] on textarea "is something that auto enrolls everyone into upon signing a lease agreement. Re…" at bounding box center [847, 747] width 875 height 52
paste textarea "Hello ______, you have an outstanding balance of (_____). Please pay in full be…"
click at [459, 730] on textarea "Hello ______, you have an outstanding balance of (_____). Please pay in full be…" at bounding box center [847, 747] width 875 height 52
click at [636, 733] on textarea "Hello [PERSON_NAME], you have an outstanding balance of (_____). Please pay in …" at bounding box center [847, 747] width 875 height 52
drag, startPoint x: 706, startPoint y: 746, endPoint x: 579, endPoint y: 744, distance: 127.0
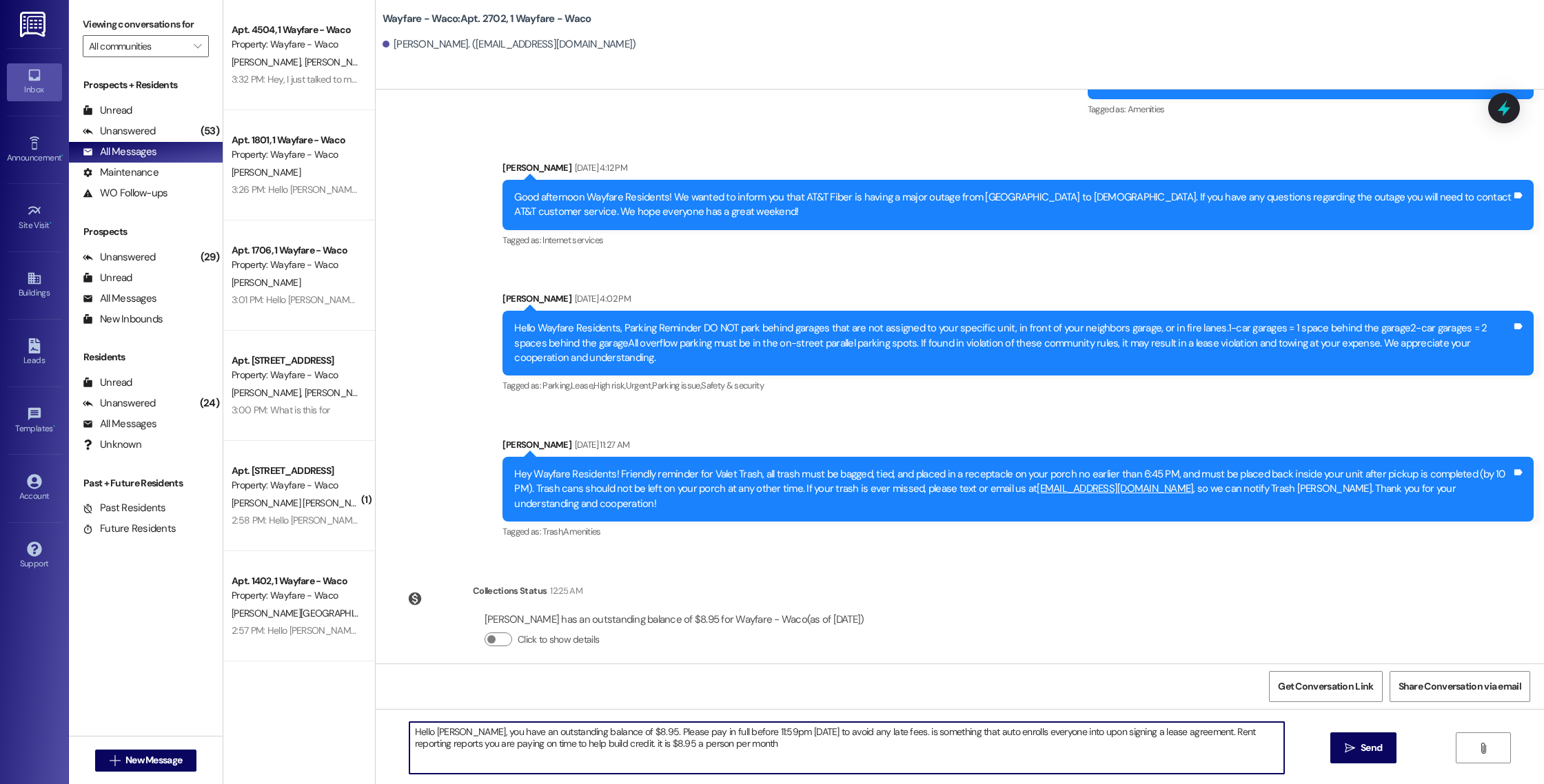
click at [579, 744] on textarea "Hello [PERSON_NAME], you have an outstanding balance of $8.95. Please pay in fu…" at bounding box center [847, 747] width 875 height 52
click at [873, 735] on textarea "Hello [PERSON_NAME], you have an outstanding balance of $8.95. Please pay in fu…" at bounding box center [847, 747] width 875 height 52
click at [828, 757] on textarea "Hello [PERSON_NAME], you have an outstanding balance of $8.95. Please pay in fu…" at bounding box center [847, 747] width 875 height 52
click at [843, 734] on textarea "Hello [PERSON_NAME], you have an outstanding balance of $8.95. Please pay in fu…" at bounding box center [847, 747] width 875 height 52
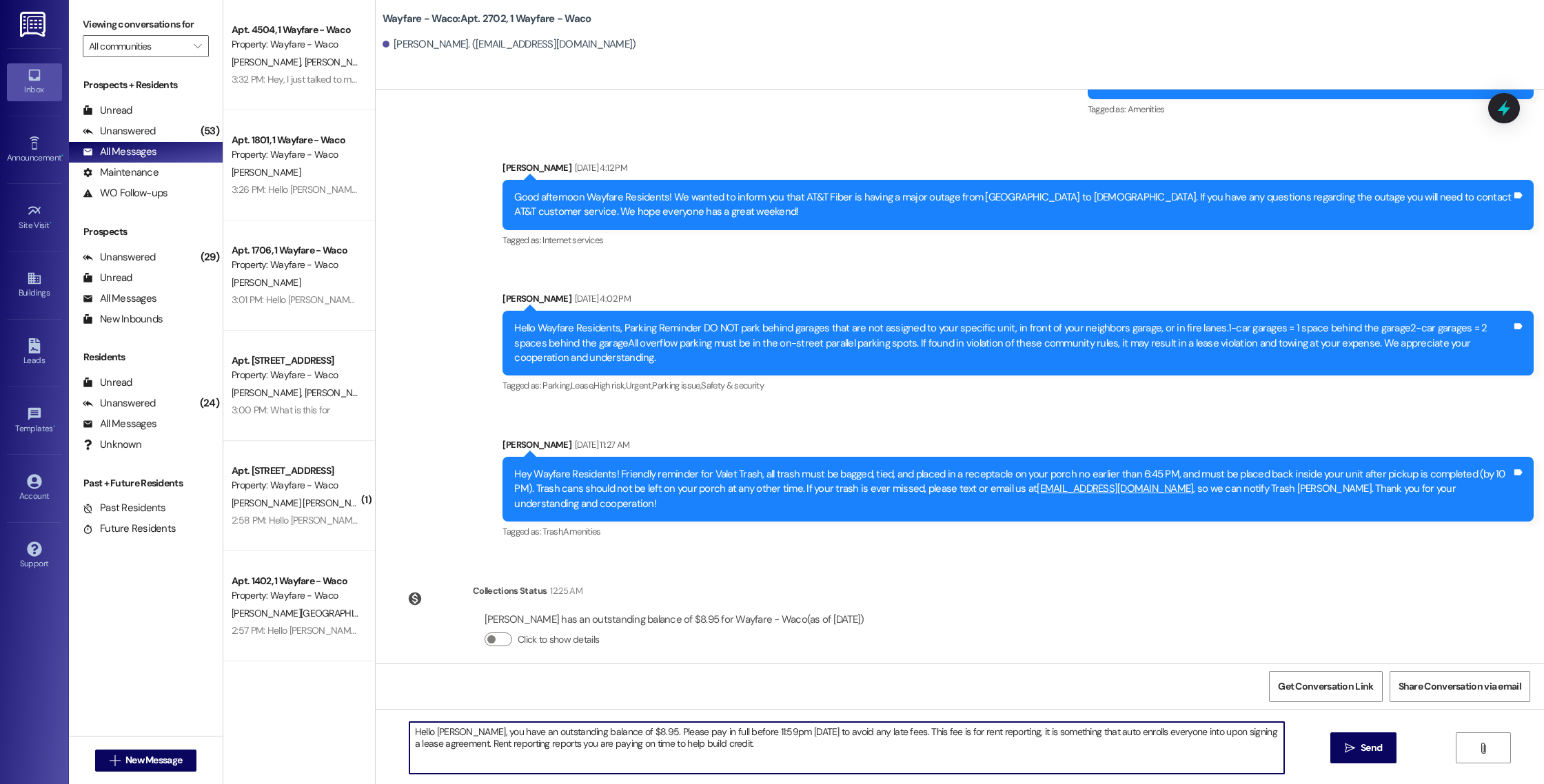
click at [983, 735] on textarea "Hello [PERSON_NAME], you have an outstanding balance of $8.95. Please pay in fu…" at bounding box center [847, 747] width 875 height 52
drag, startPoint x: 1159, startPoint y: 733, endPoint x: 1165, endPoint y: 746, distance: 14.3
click at [1165, 746] on textarea "Hello [PERSON_NAME], you have an outstanding balance of $8.95. Please pay in fu…" at bounding box center [847, 747] width 875 height 52
click at [840, 735] on textarea "Hello [PERSON_NAME], you have an outstanding balance of $8.95. Please pay in fu…" at bounding box center [847, 747] width 875 height 52
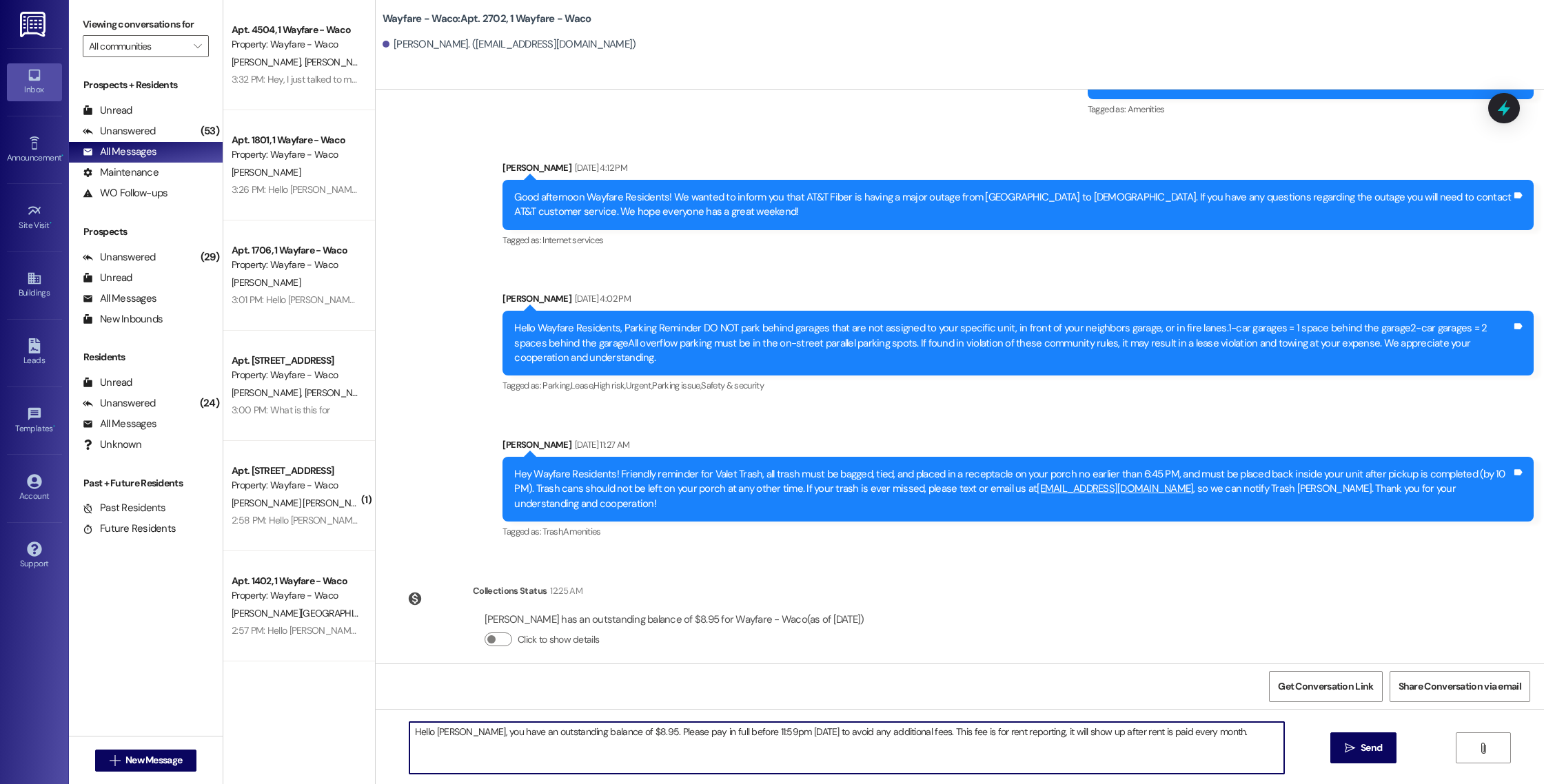
click at [1193, 730] on textarea "Hello [PERSON_NAME], you have an outstanding balance of $8.95. Please pay in fu…" at bounding box center [847, 747] width 875 height 52
drag, startPoint x: 1193, startPoint y: 732, endPoint x: 405, endPoint y: 729, distance: 788.0
click at [410, 729] on textarea "Hello [PERSON_NAME], you have an outstanding balance of $8.95. Please pay in fu…" at bounding box center [847, 747] width 875 height 52
click at [445, 732] on textarea "Hello [PERSON_NAME], you have an outstanding balance of $8.95. Please pay in fu…" at bounding box center [847, 747] width 875 height 52
type textarea "Hello [PERSON_NAME], you have an outstanding balance of $8.95. Please pay in fu…"
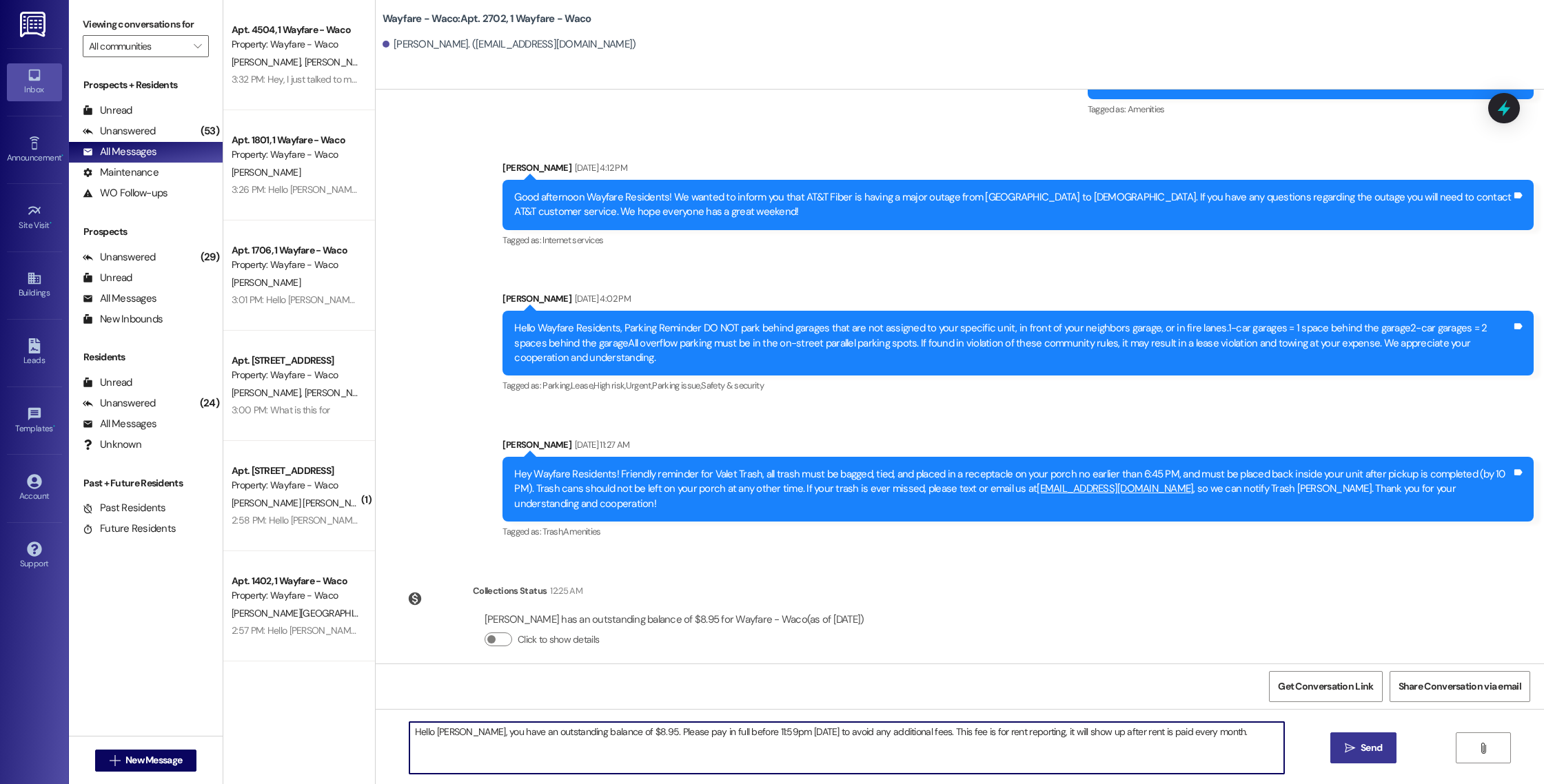
click at [1332, 747] on button " Send" at bounding box center [1363, 747] width 67 height 31
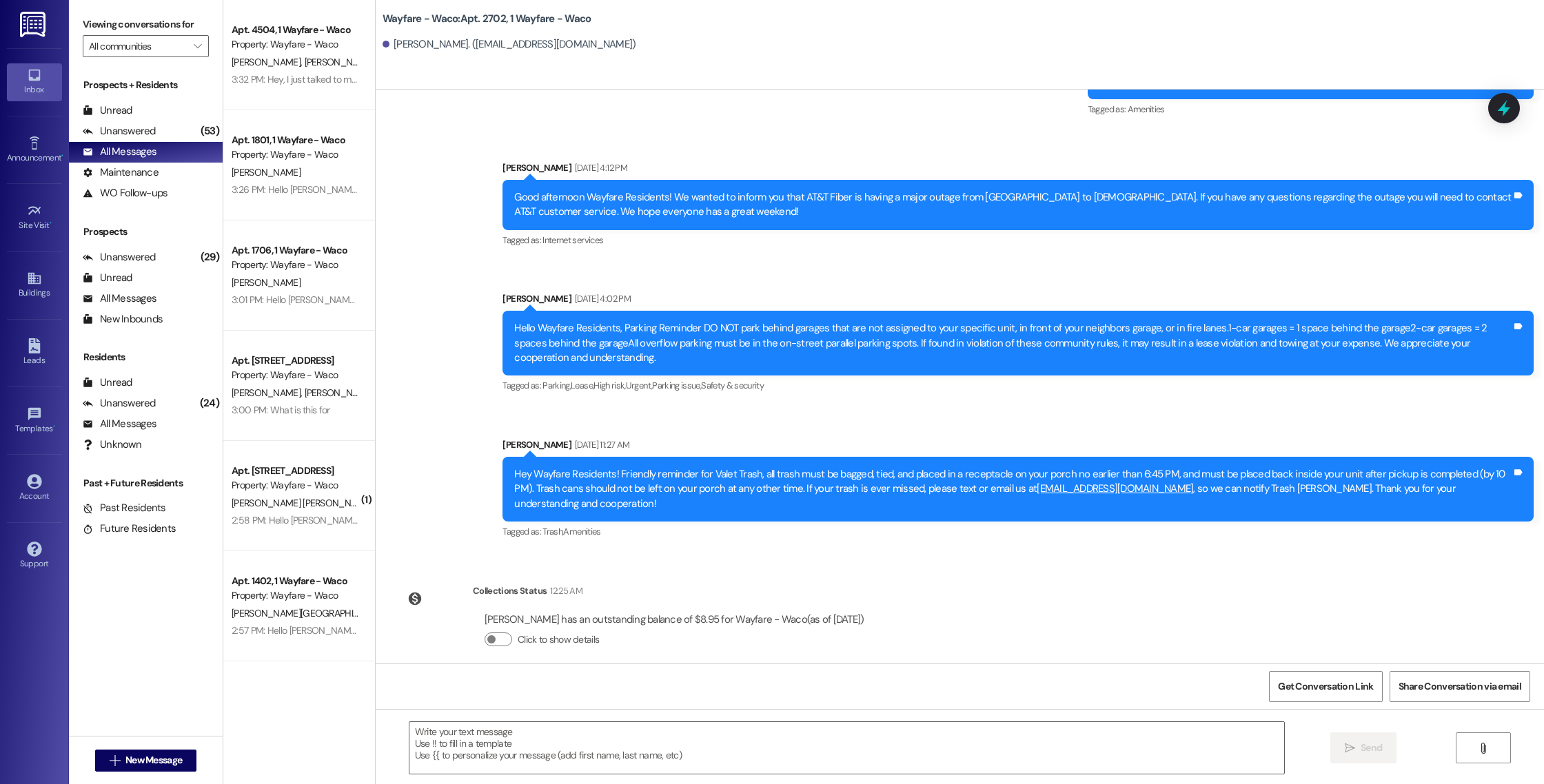
scroll to position [3268, 0]
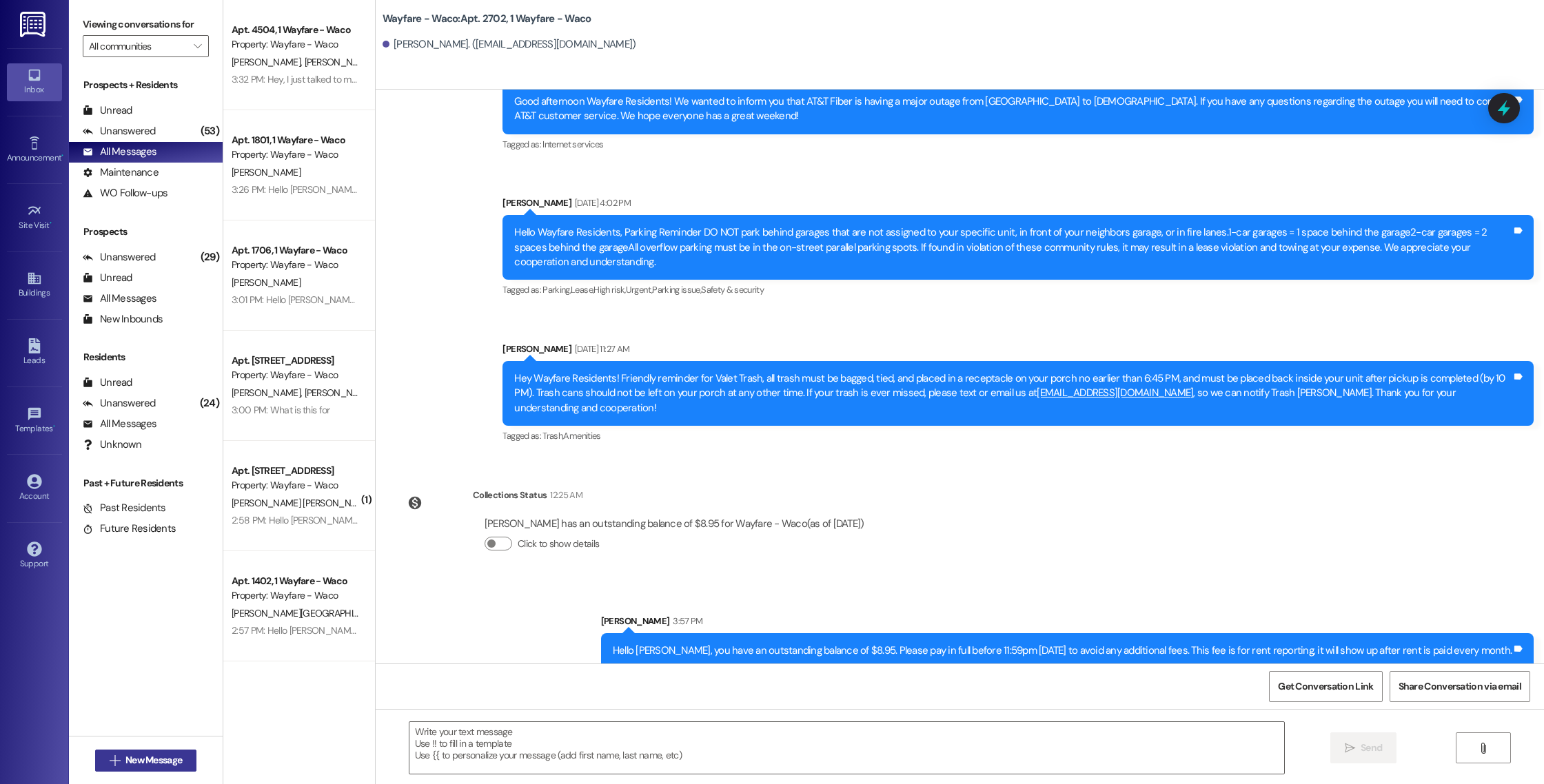
click at [144, 753] on button " New Message" at bounding box center [146, 760] width 102 height 22
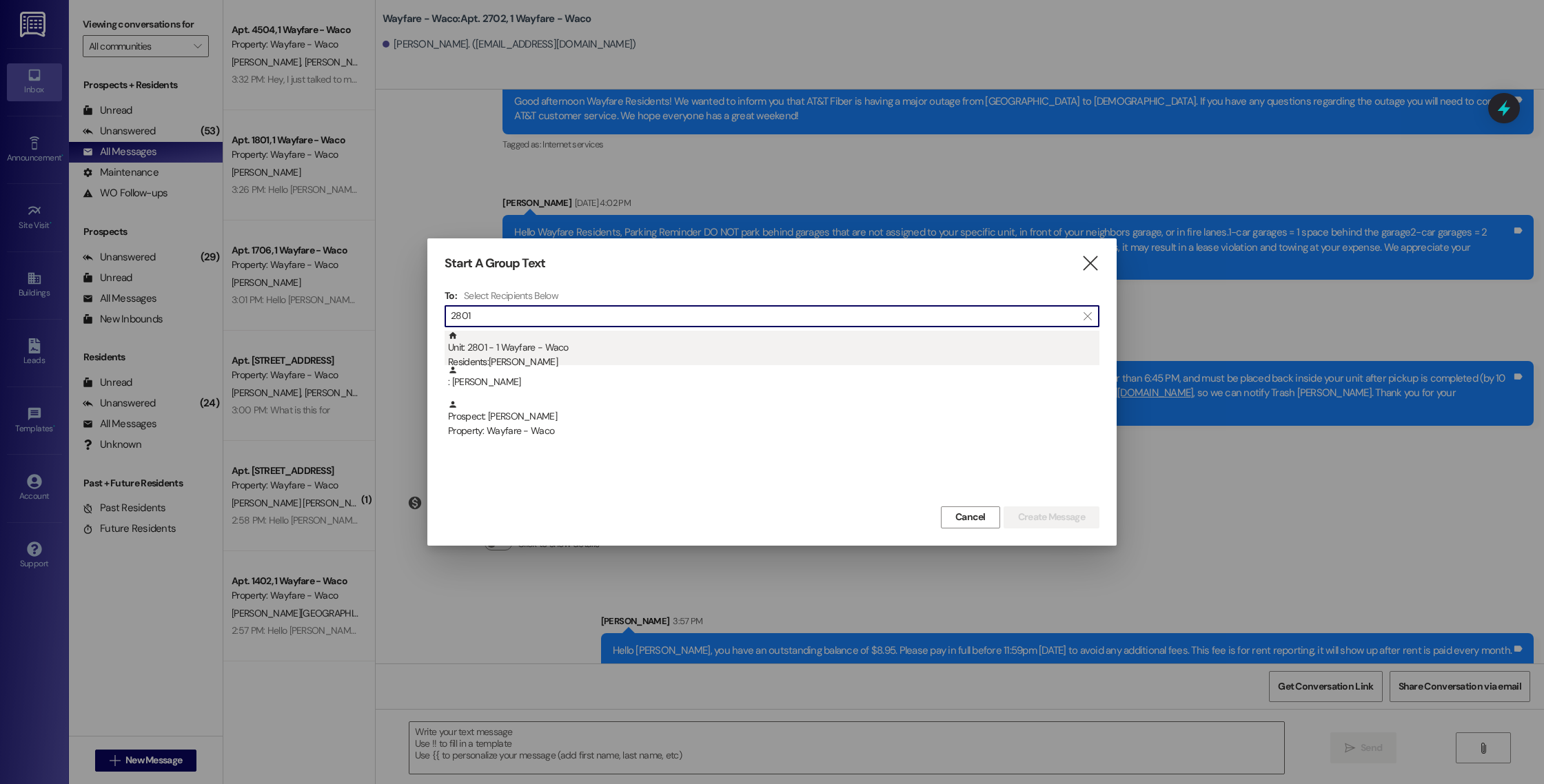
type input "2801"
click at [570, 356] on div "Residents: [PERSON_NAME]" at bounding box center [773, 362] width 651 height 14
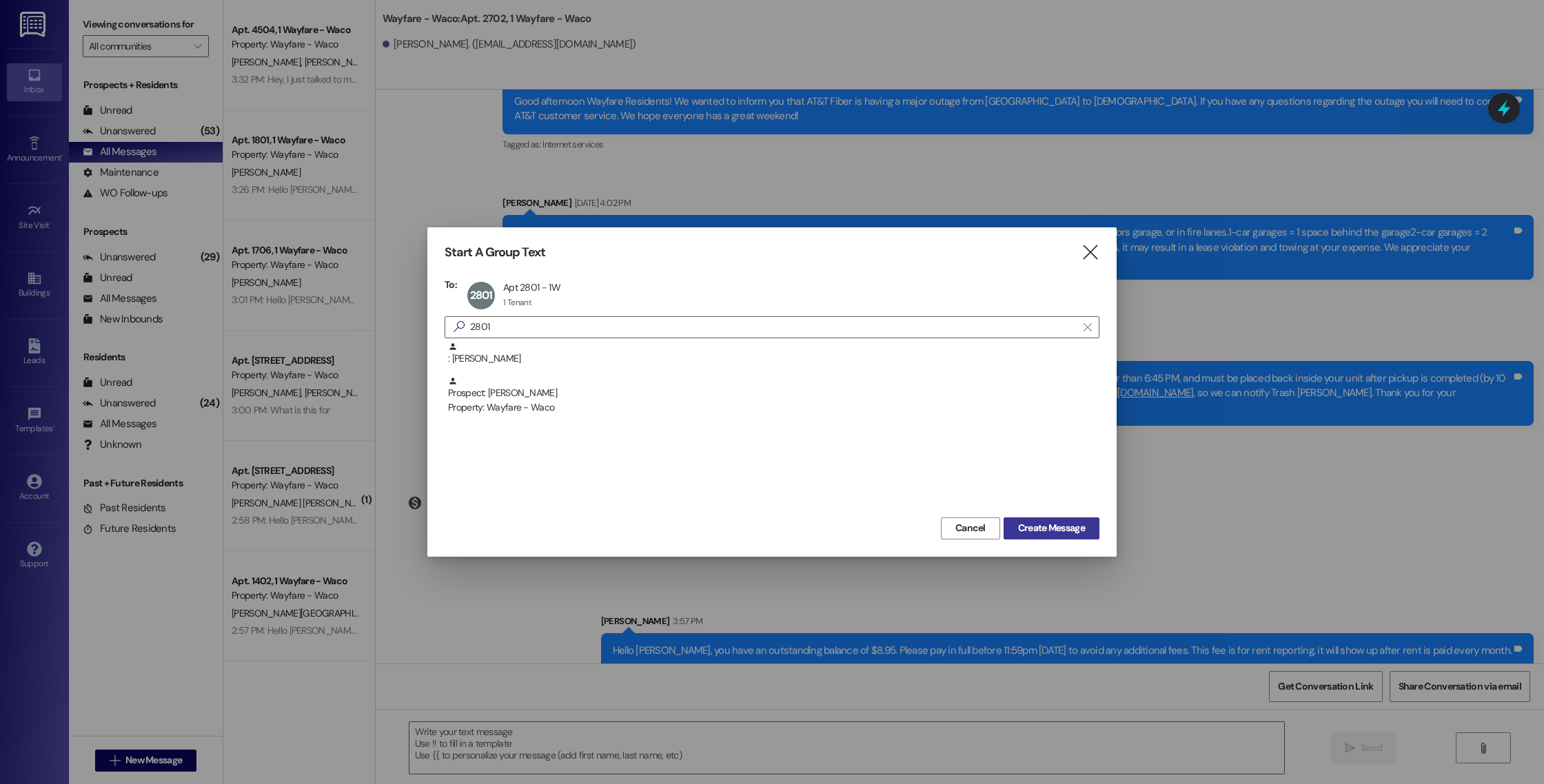
click at [1030, 525] on span "Create Message" at bounding box center [1051, 528] width 67 height 14
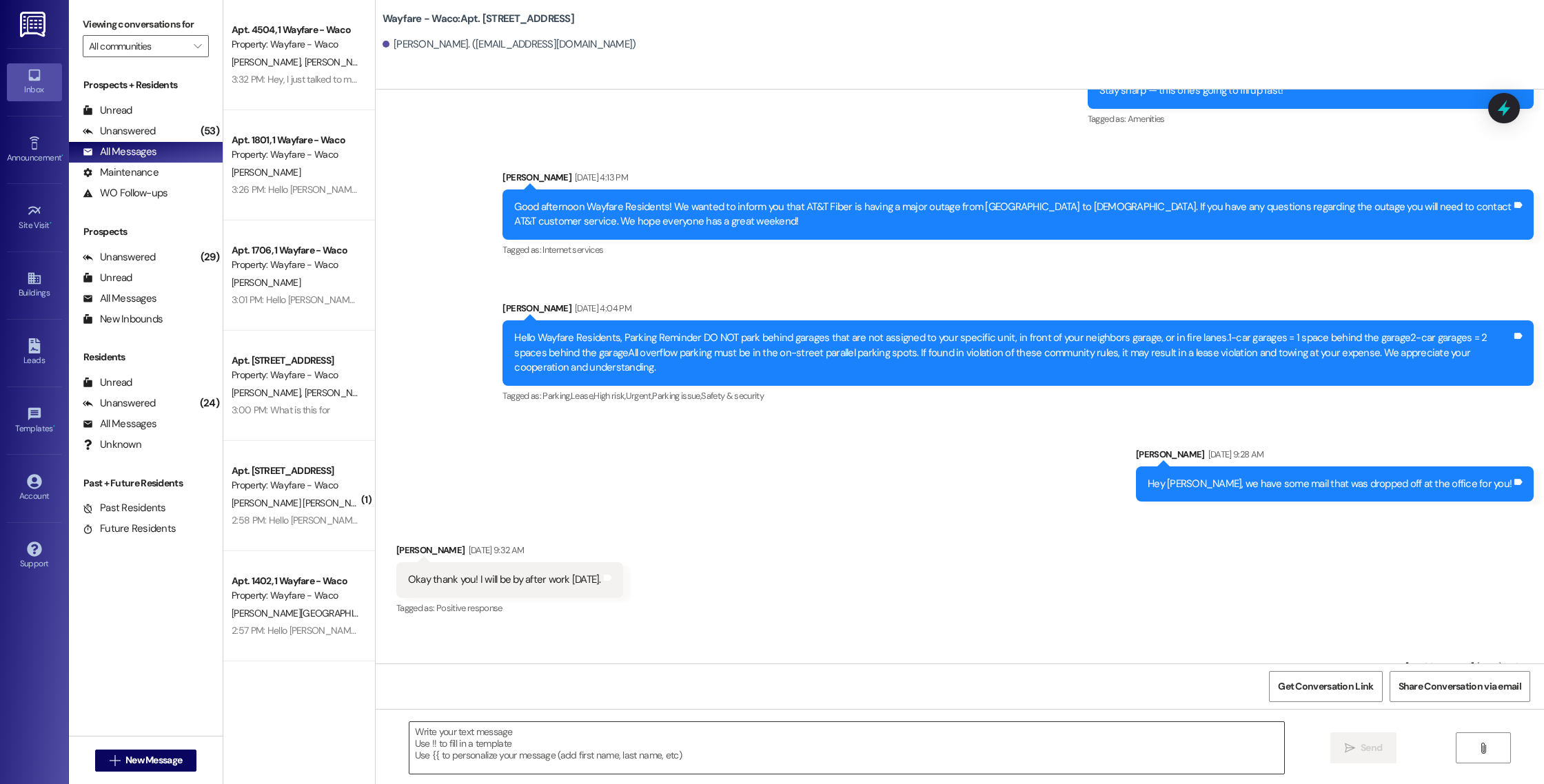
scroll to position [1425, 0]
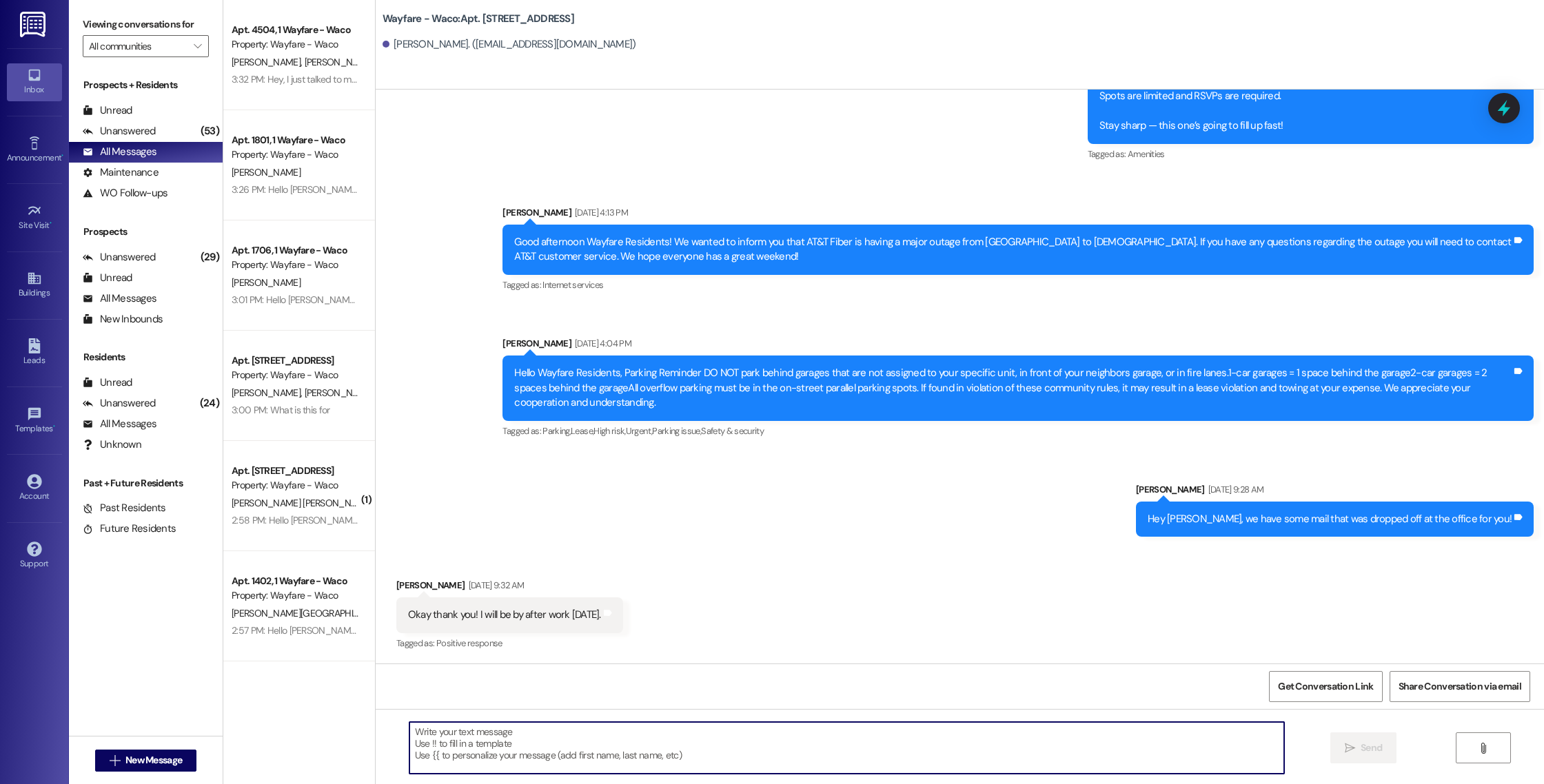
click at [656, 742] on textarea at bounding box center [847, 747] width 875 height 52
paste textarea "Hello [PERSON_NAME], you have an outstanding balance of $8.95. Please pay in fu…"
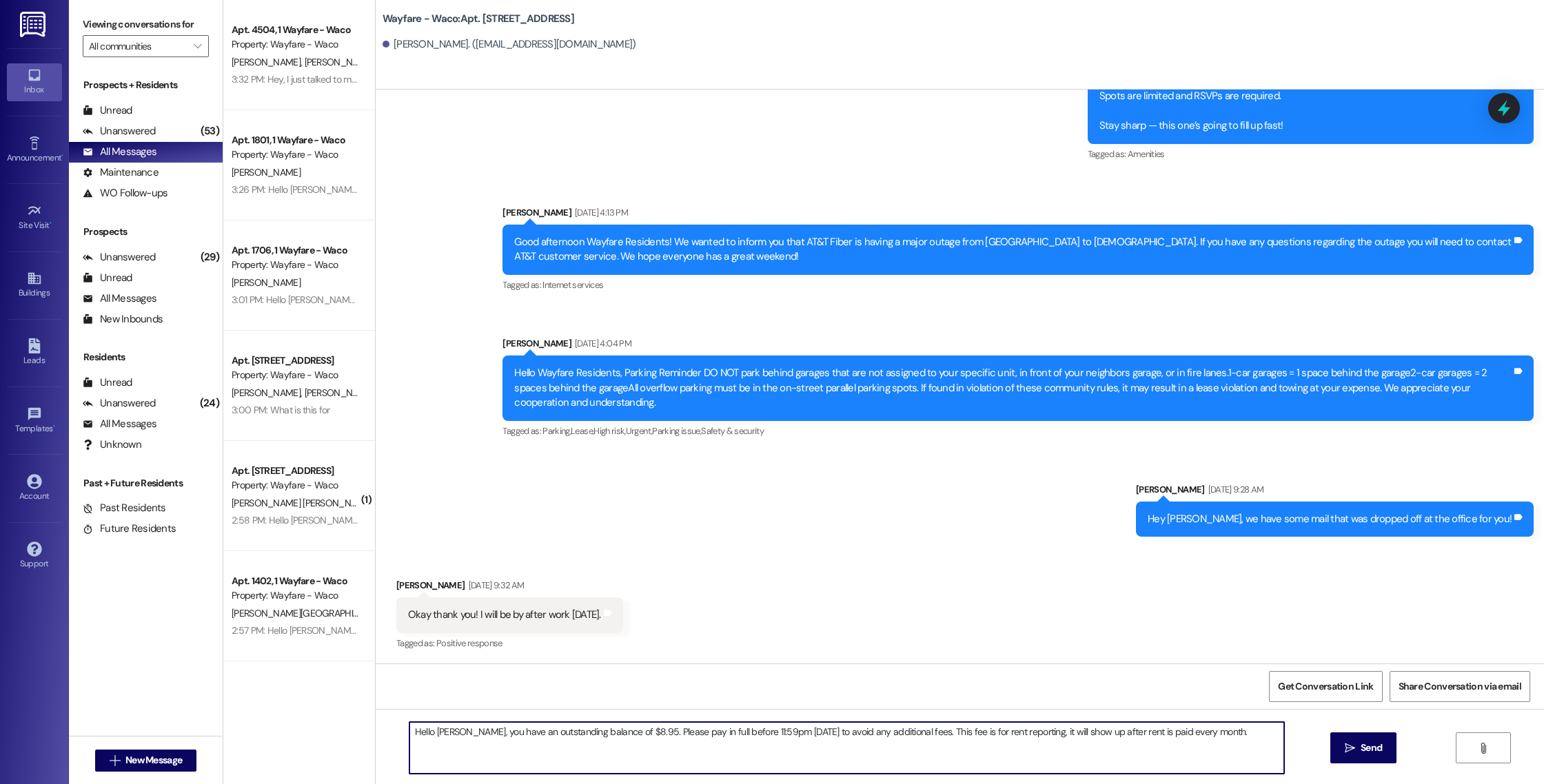
click at [442, 732] on textarea "Hello [PERSON_NAME], you have an outstanding balance of $8.95. Please pay in fu…" at bounding box center [847, 747] width 875 height 52
type textarea "Hello [PERSON_NAME], you have an outstanding balance of $8.95. Please pay in fu…"
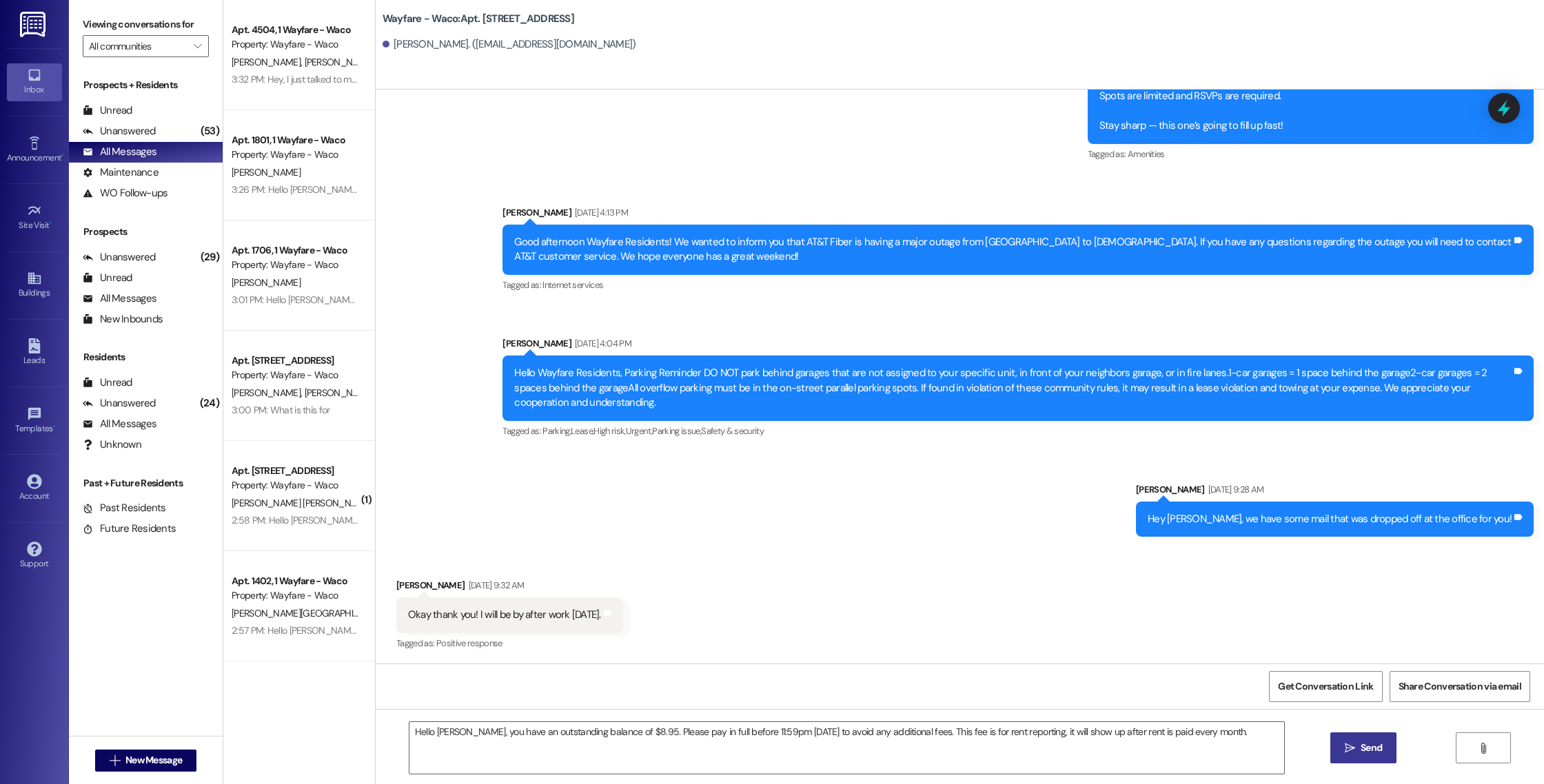
click at [1361, 745] on span "Send" at bounding box center [1371, 747] width 22 height 14
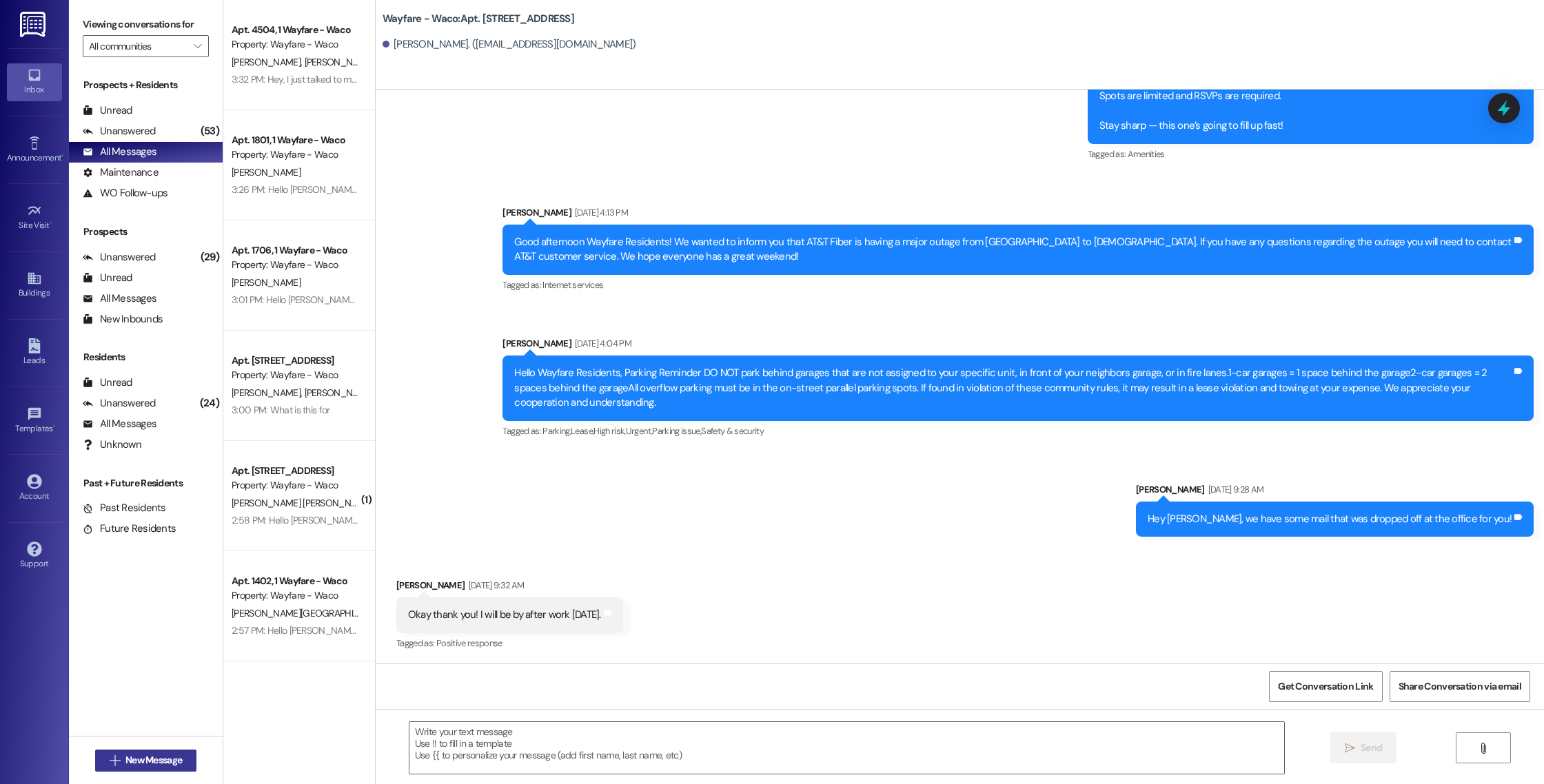
click at [173, 757] on span "New Message" at bounding box center [154, 759] width 57 height 14
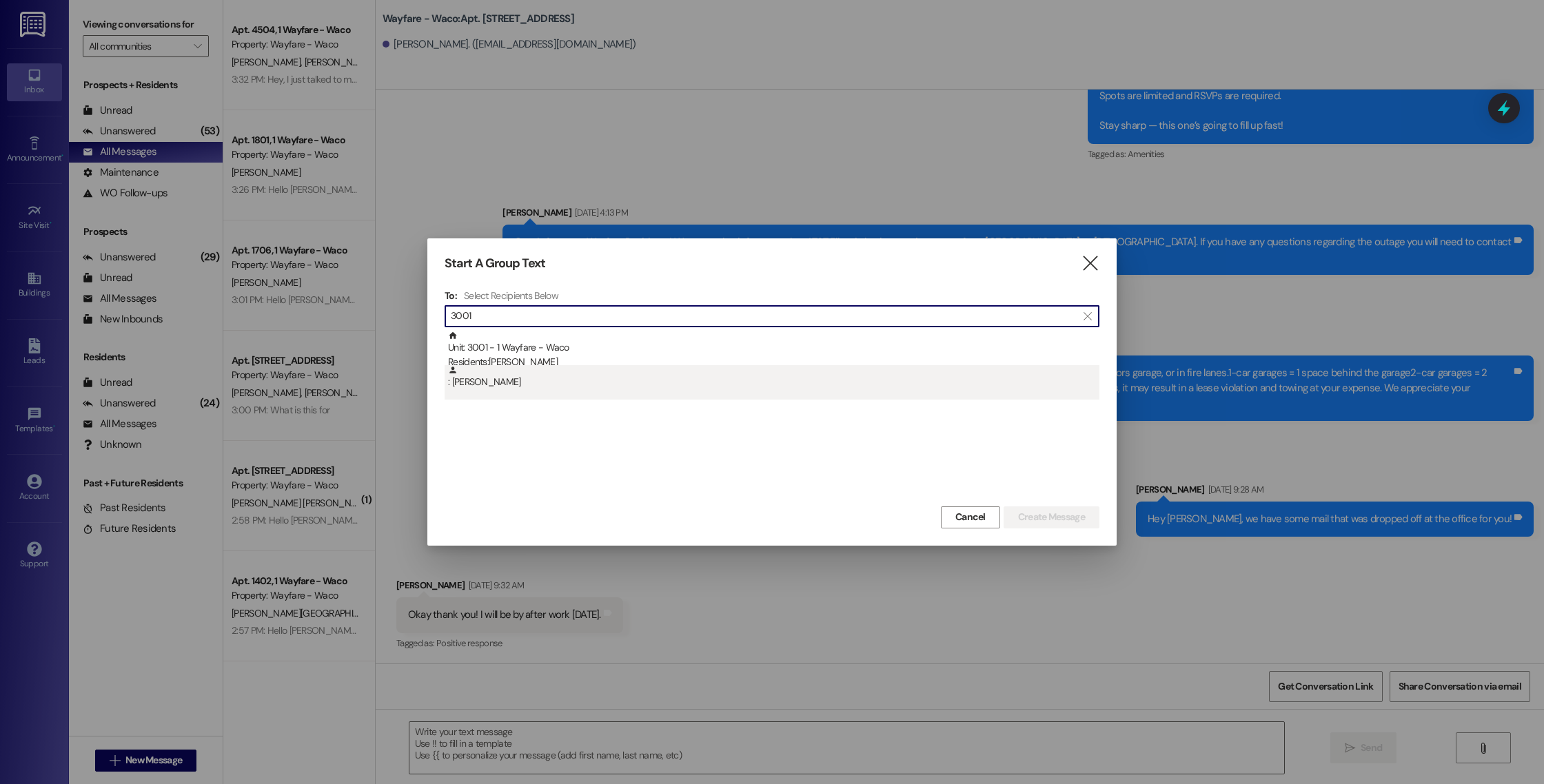
type input "3001"
click at [653, 365] on div ": [PERSON_NAME]" at bounding box center [773, 377] width 651 height 24
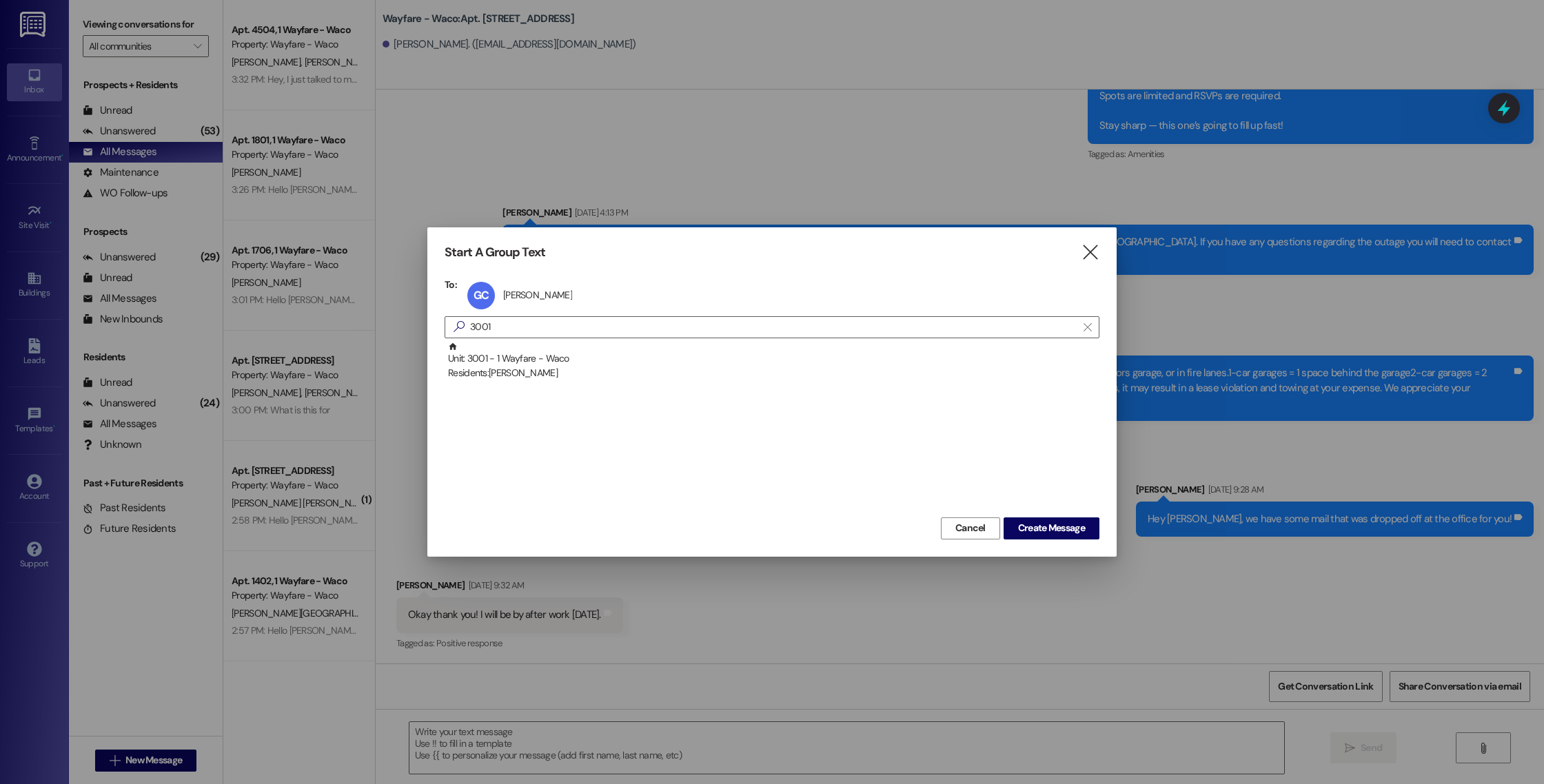
click at [653, 365] on div "Residents: [PERSON_NAME]" at bounding box center [773, 372] width 651 height 14
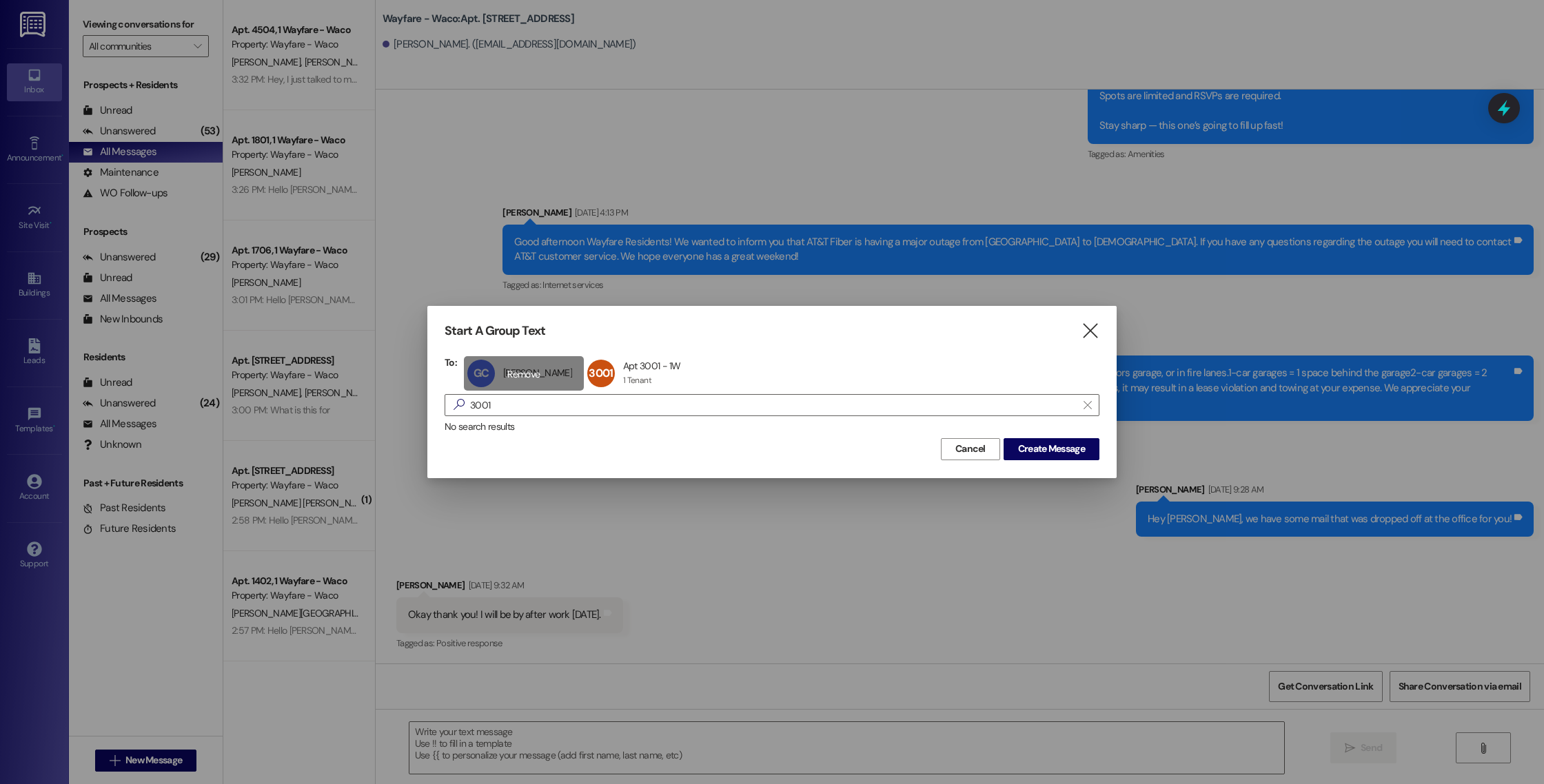
click at [533, 375] on div "GC [PERSON_NAME] [PERSON_NAME] click to remove" at bounding box center [523, 374] width 120 height 34
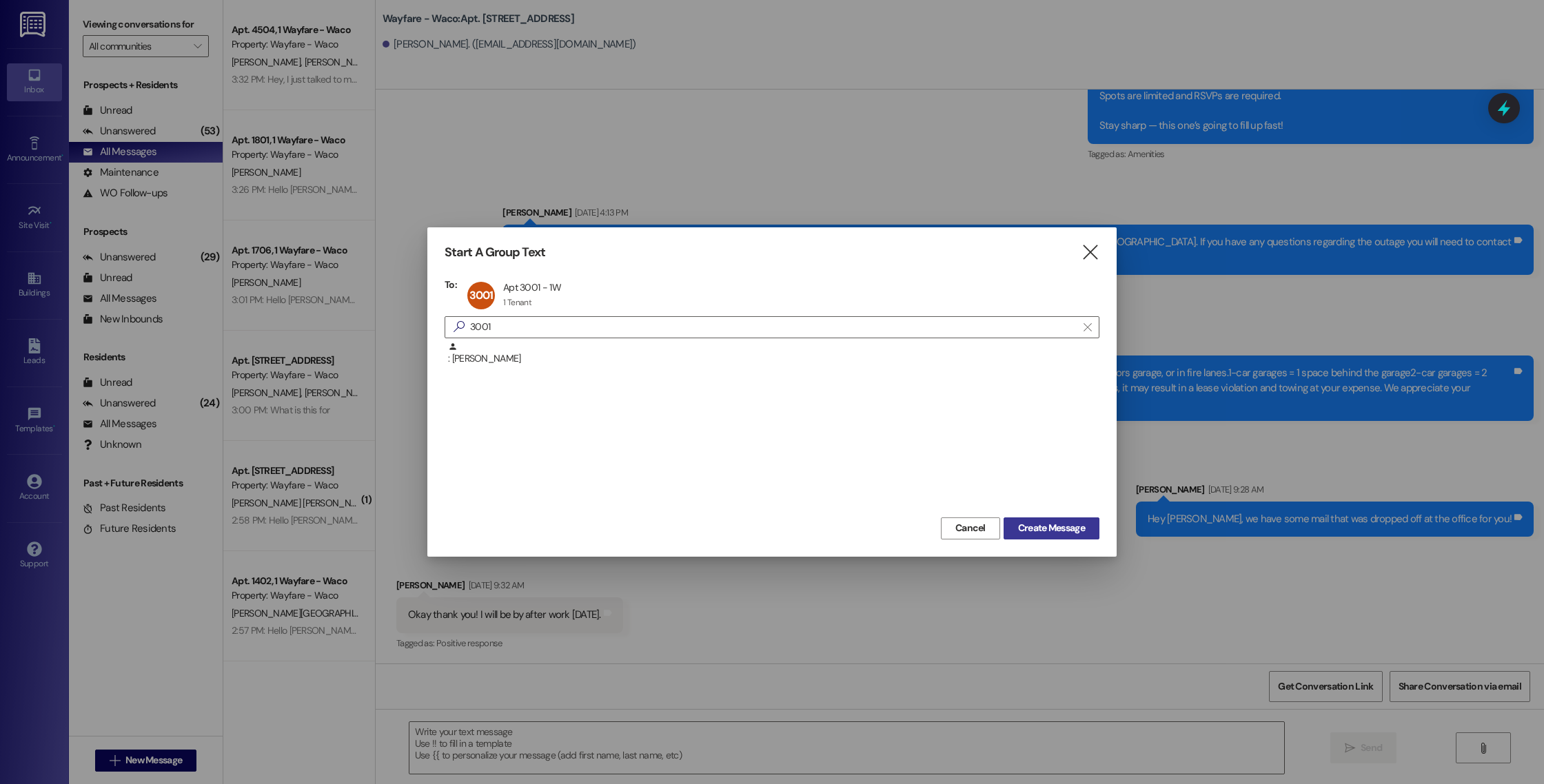
click at [1033, 525] on span "Create Message" at bounding box center [1051, 528] width 67 height 14
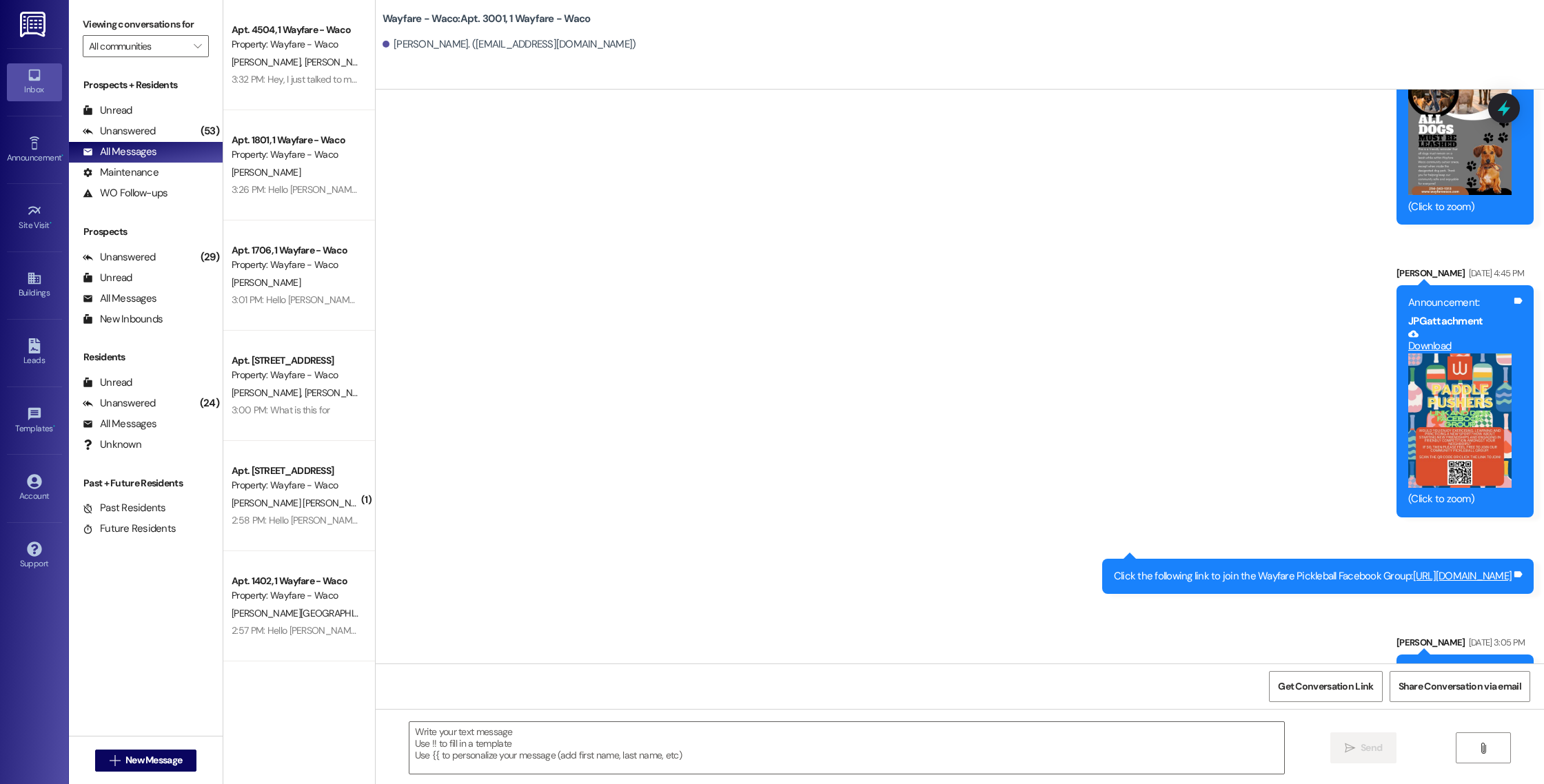
scroll to position [4898, 0]
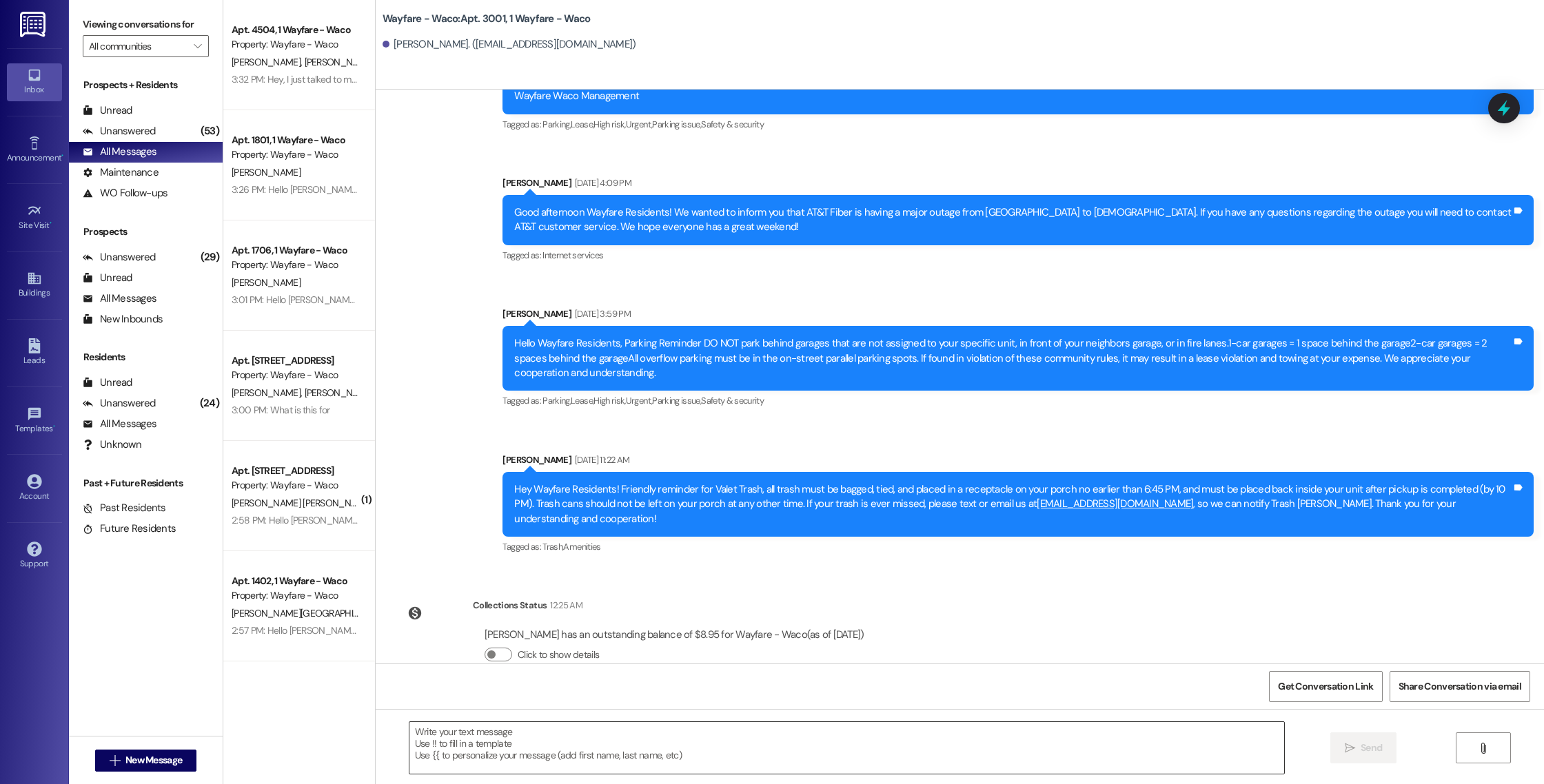
click at [646, 762] on textarea at bounding box center [847, 747] width 875 height 52
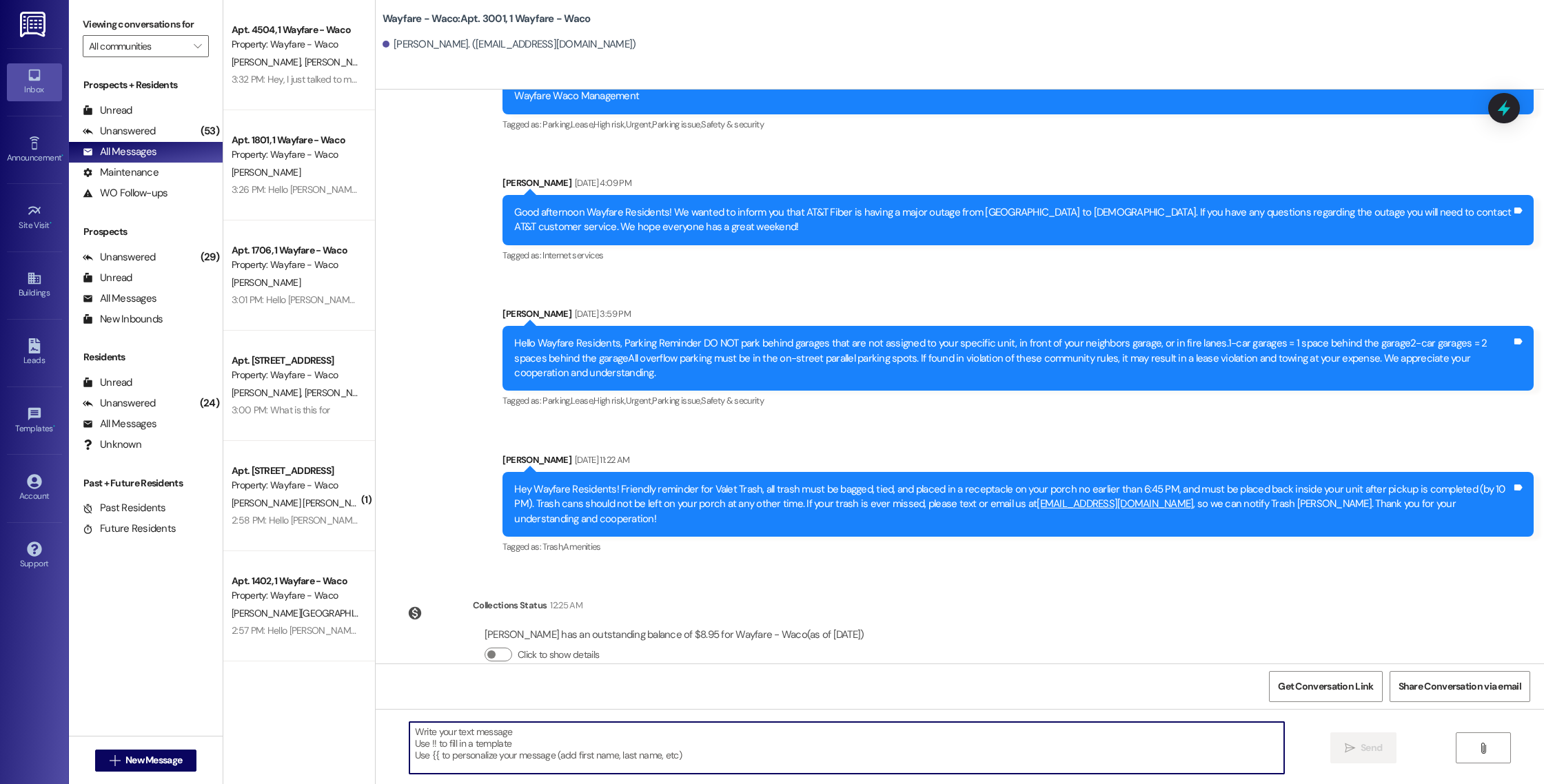
paste textarea "Hello [PERSON_NAME], you have an outstanding balance of $8.95. Please pay in fu…"
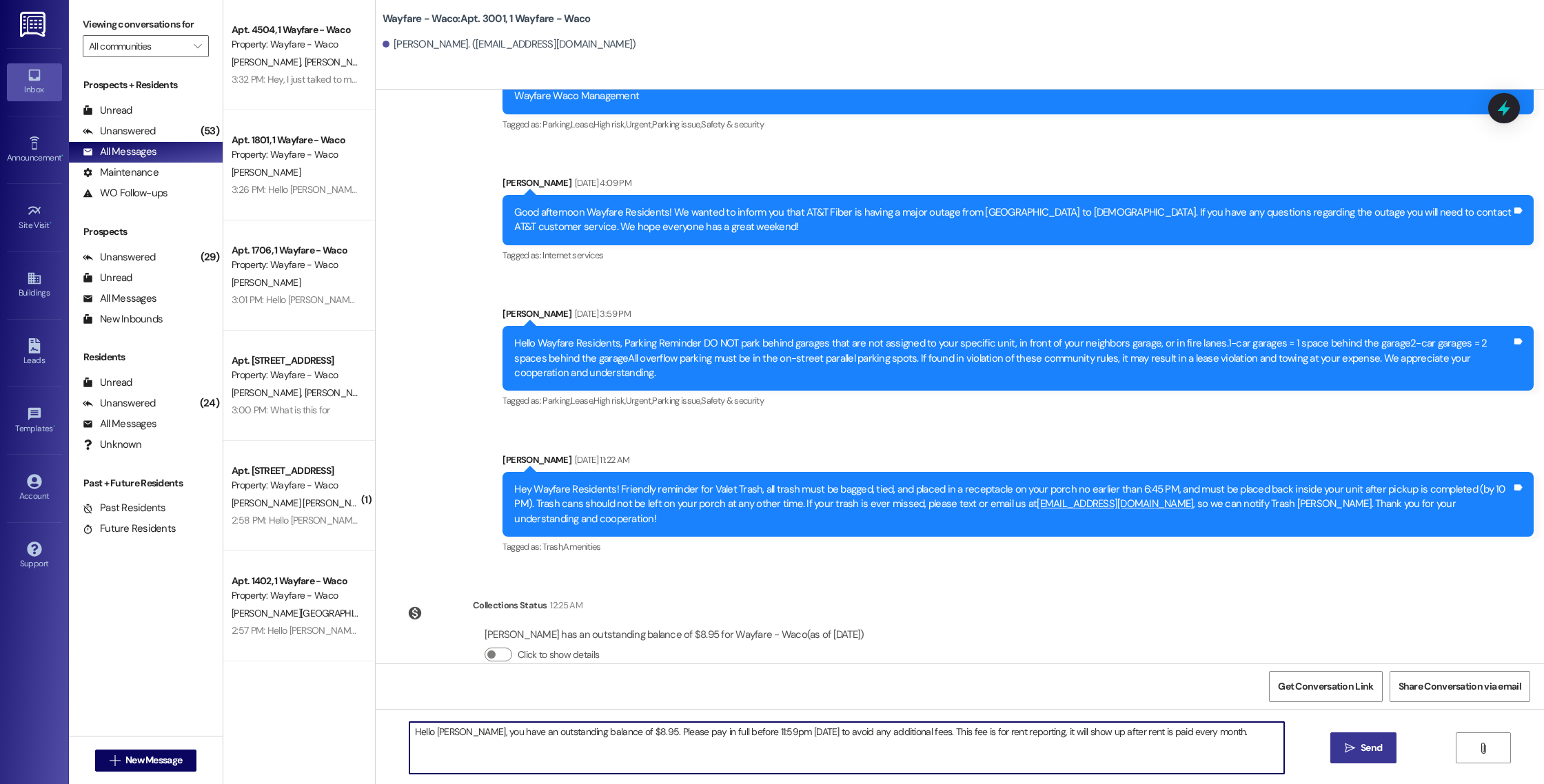
click at [443, 732] on textarea "Hello [PERSON_NAME], you have an outstanding balance of $8.95. Please pay in fu…" at bounding box center [847, 747] width 875 height 52
type textarea "Hello [PERSON_NAME], you have an outstanding balance of $8.95. Please pay in fu…"
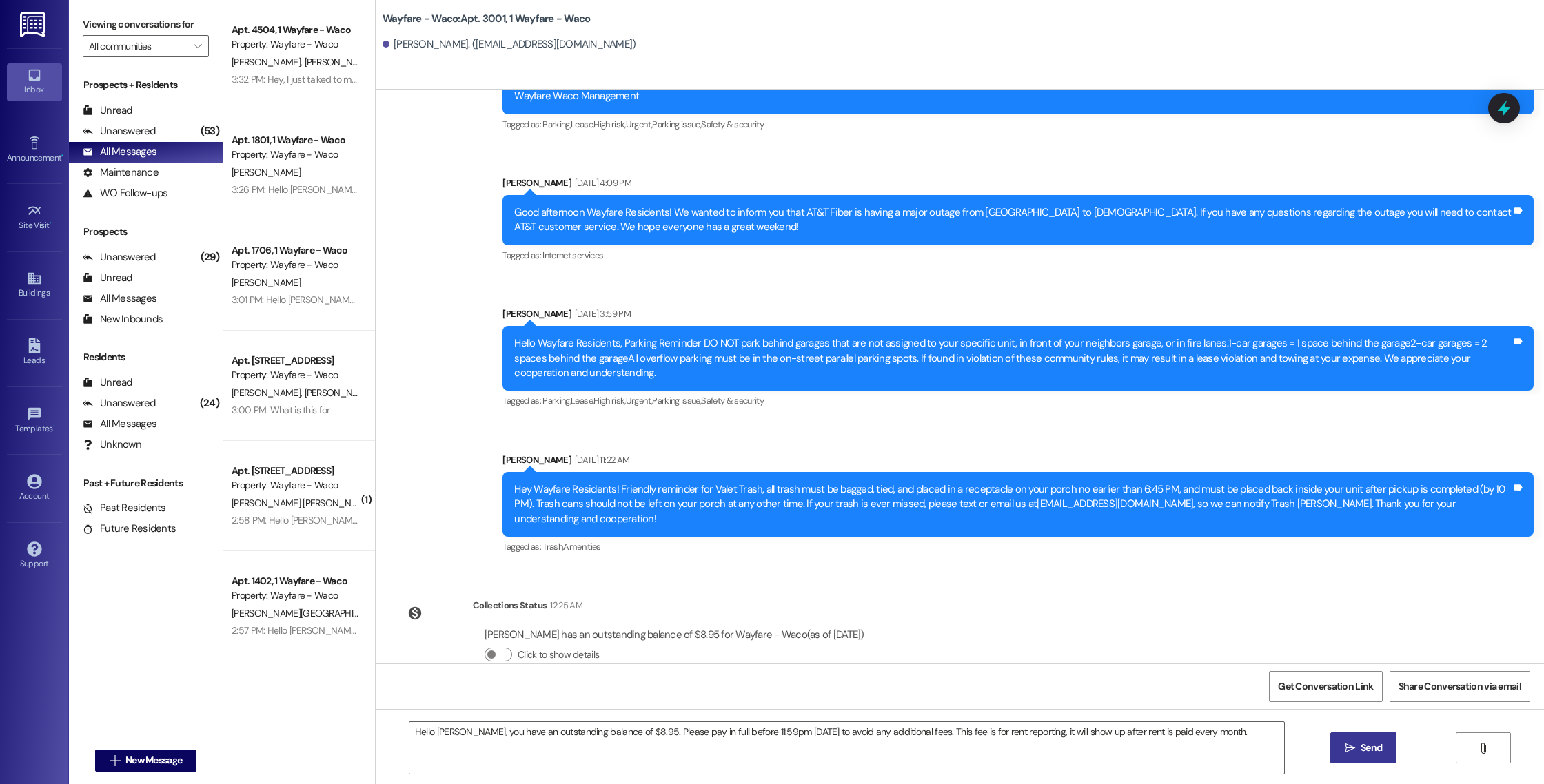
click at [1369, 747] on span "Send" at bounding box center [1371, 747] width 22 height 14
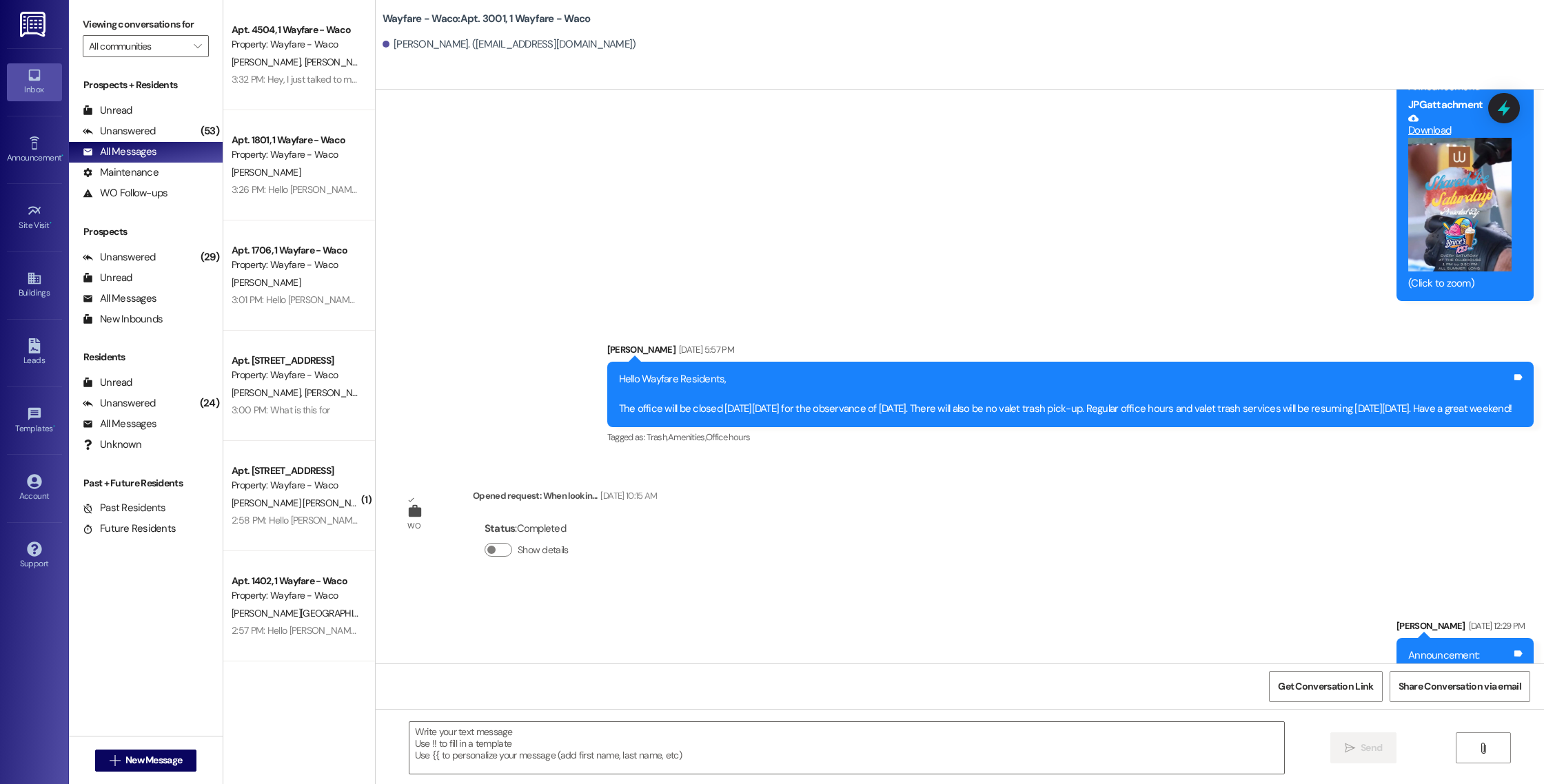
scroll to position [90, 0]
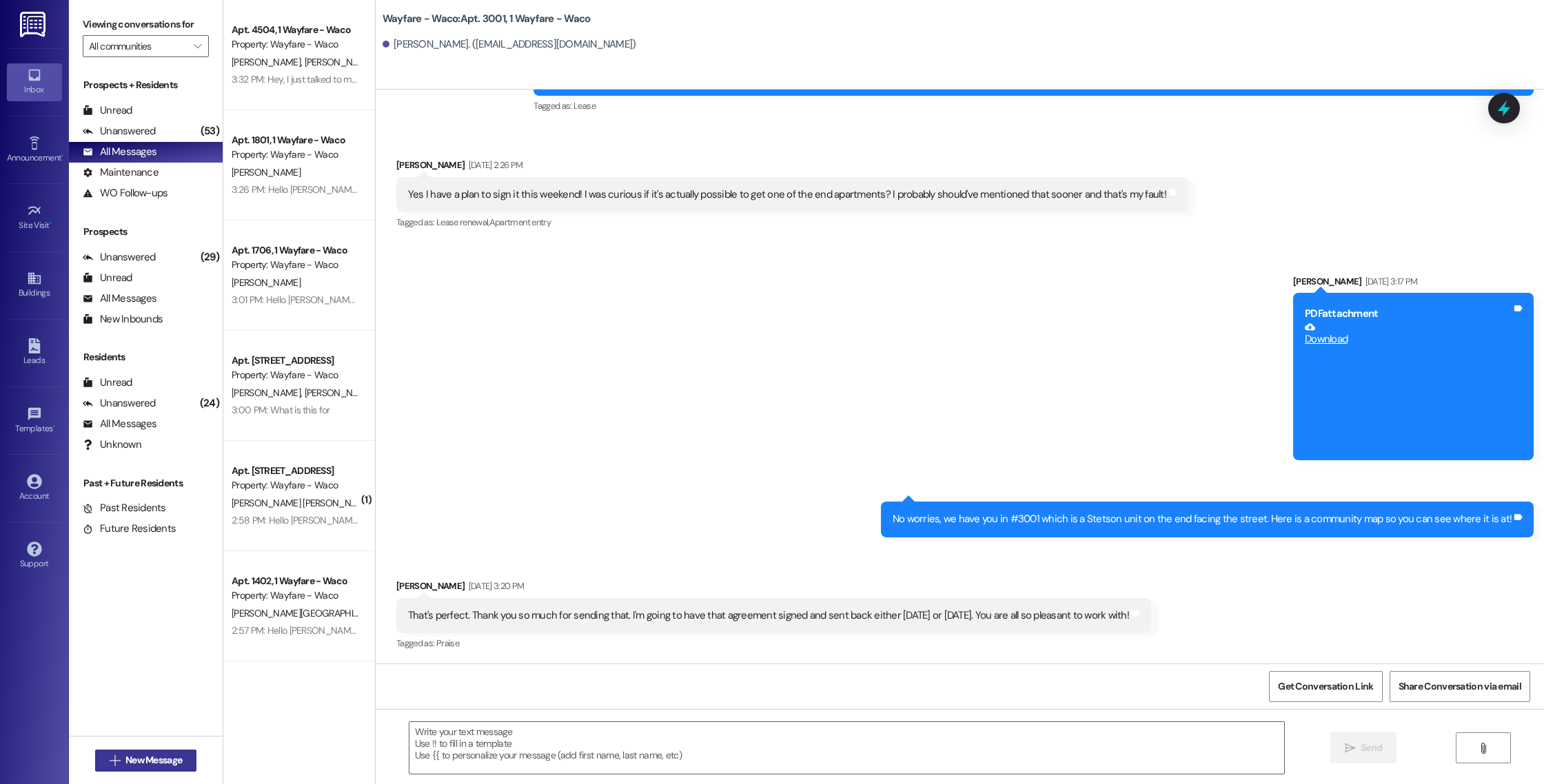
click at [174, 766] on span "New Message" at bounding box center [154, 759] width 57 height 14
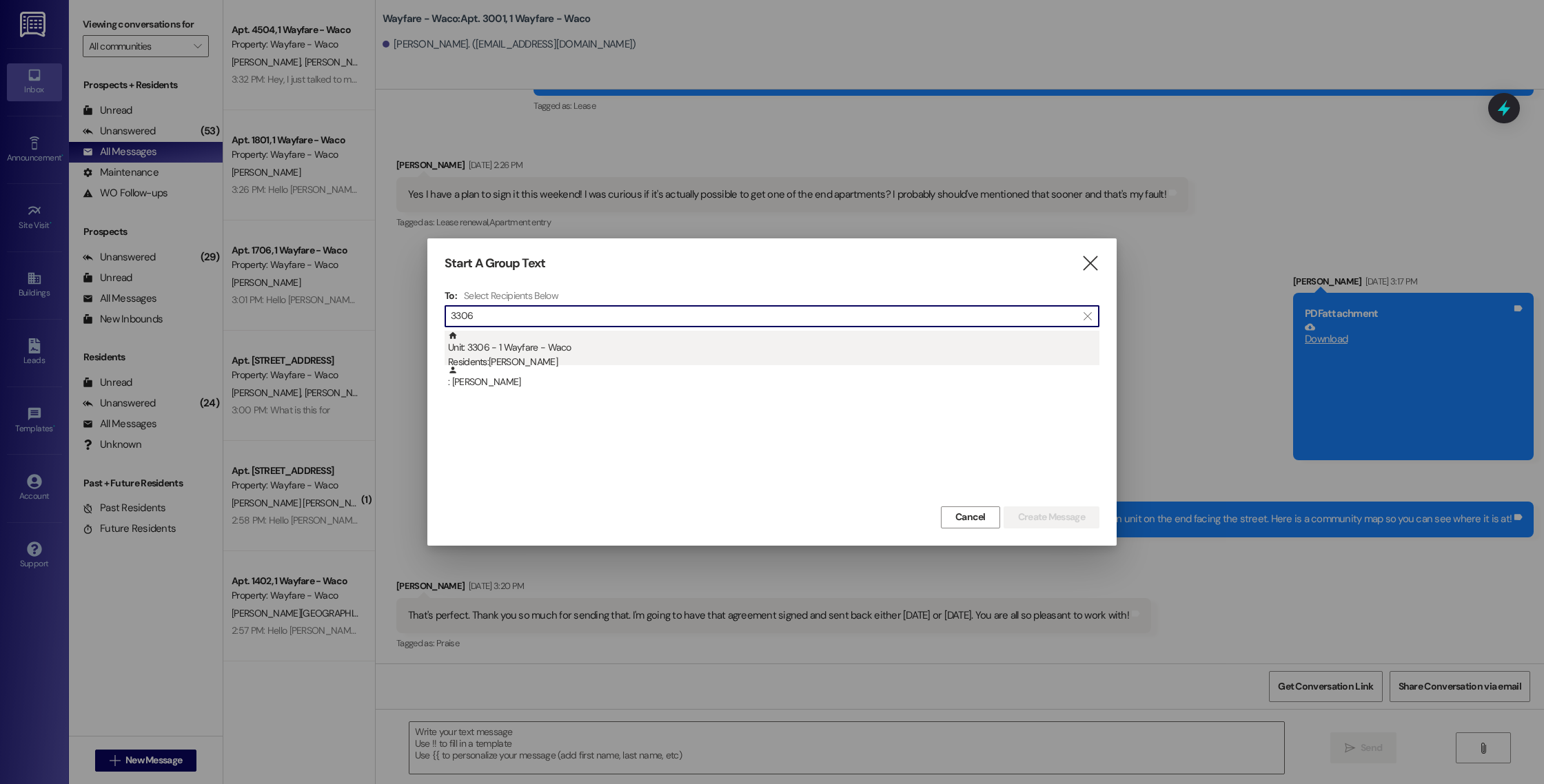
type input "3306"
click at [591, 349] on div "Unit: 3306 - 1 Wayfare - Waco Residents: [PERSON_NAME]" at bounding box center [773, 350] width 651 height 40
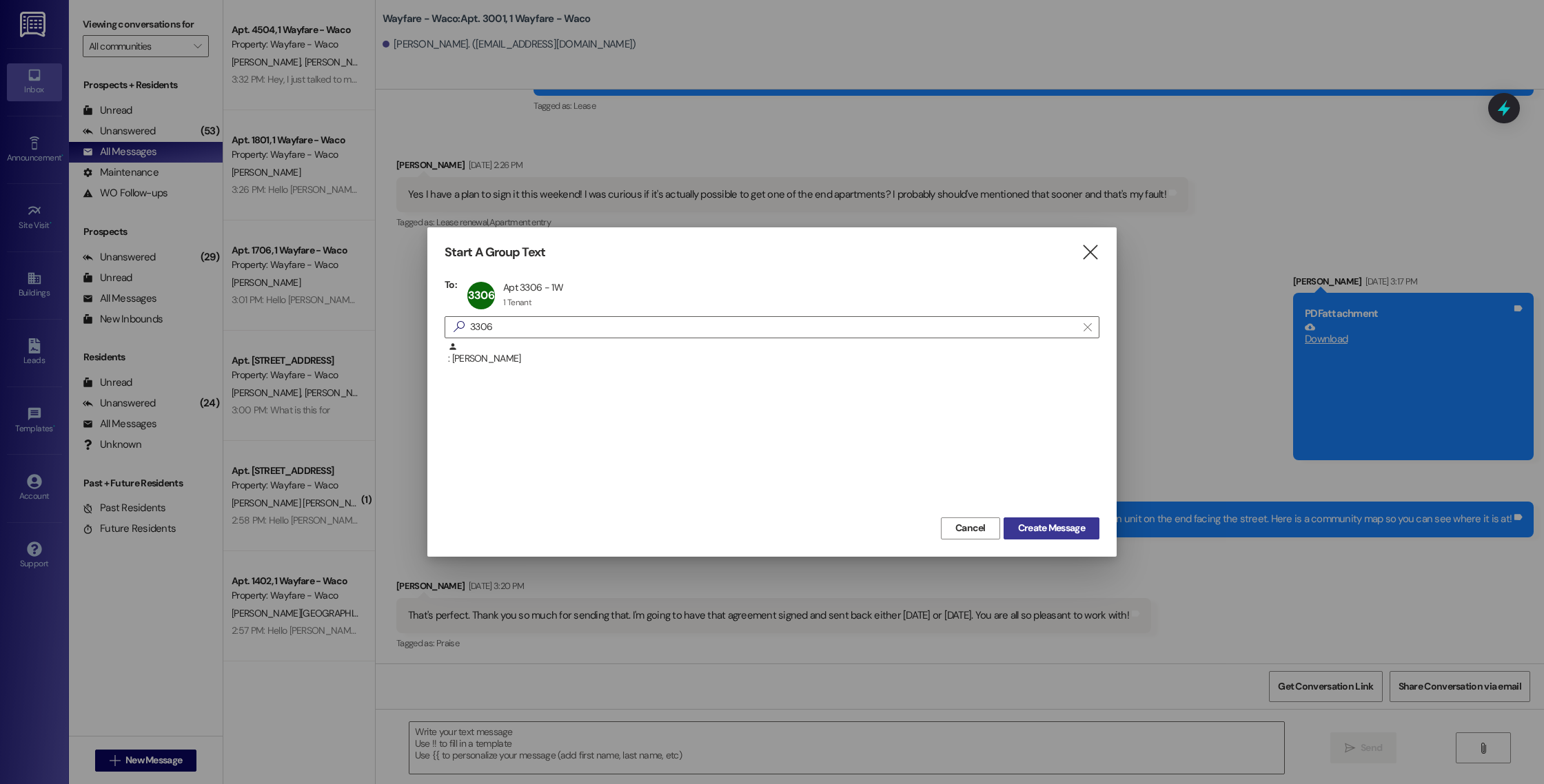
click at [1047, 528] on span "Create Message" at bounding box center [1051, 528] width 67 height 14
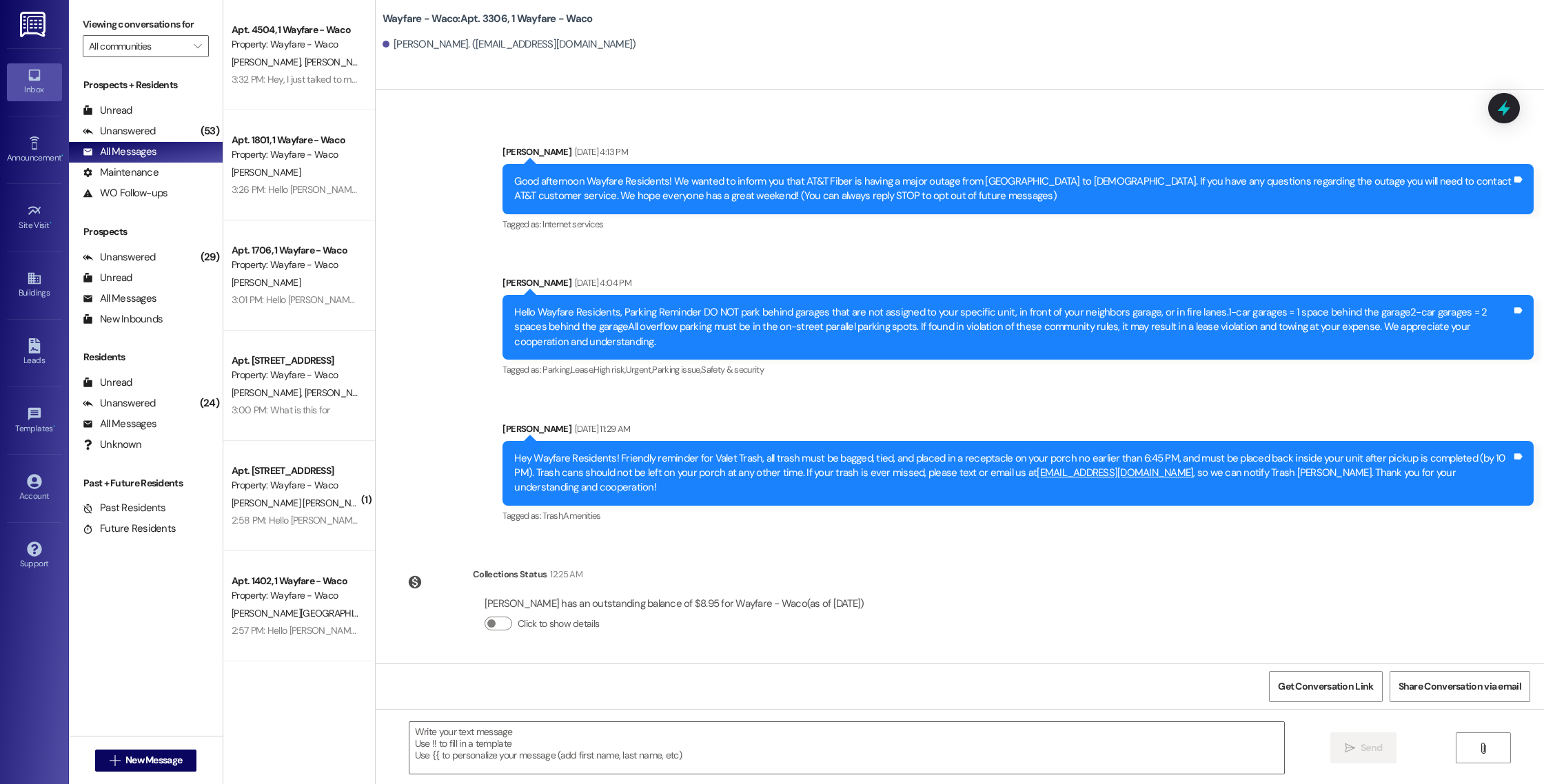
scroll to position [54, 0]
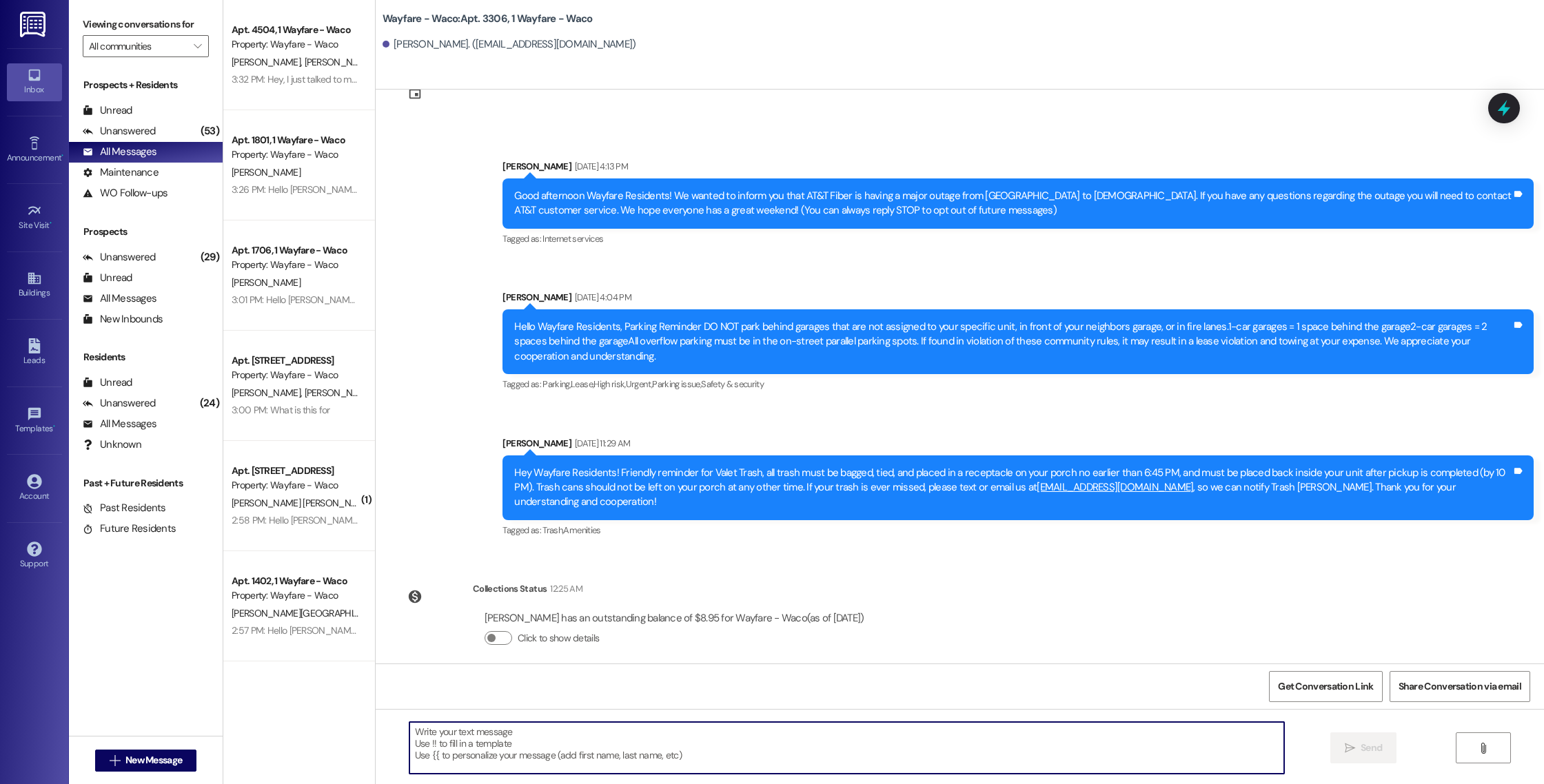
click at [472, 748] on textarea at bounding box center [847, 747] width 875 height 52
paste textarea "Hello [PERSON_NAME], you have an outstanding balance of $8.95. Please pay in fu…"
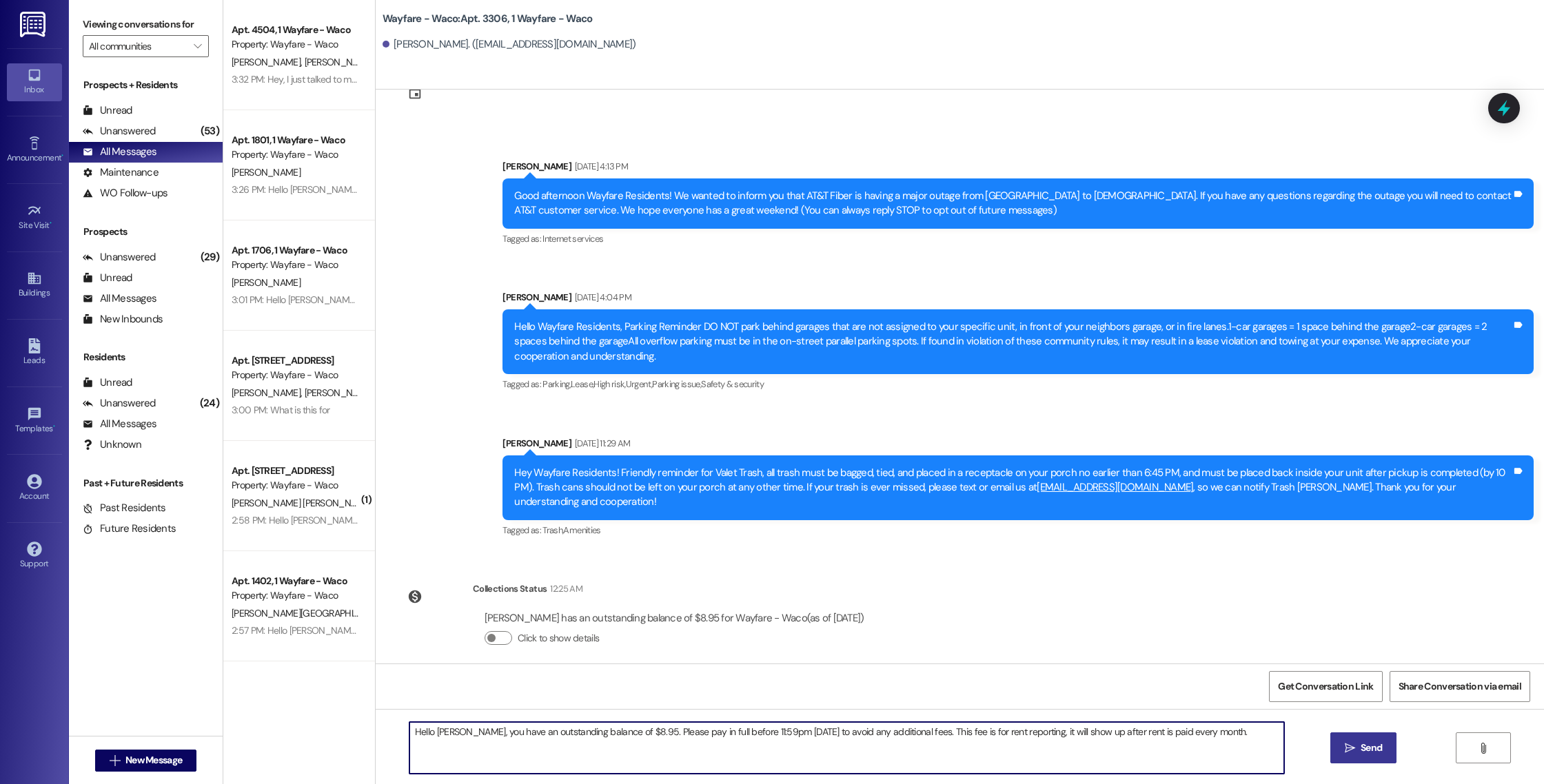
click at [436, 731] on textarea "Hello [PERSON_NAME], you have an outstanding balance of $8.95. Please pay in fu…" at bounding box center [847, 747] width 875 height 52
type textarea "Hello [PERSON_NAME], you have an outstanding balance of $8.95. Please pay in fu…"
click at [1333, 751] on button " Send" at bounding box center [1363, 747] width 67 height 31
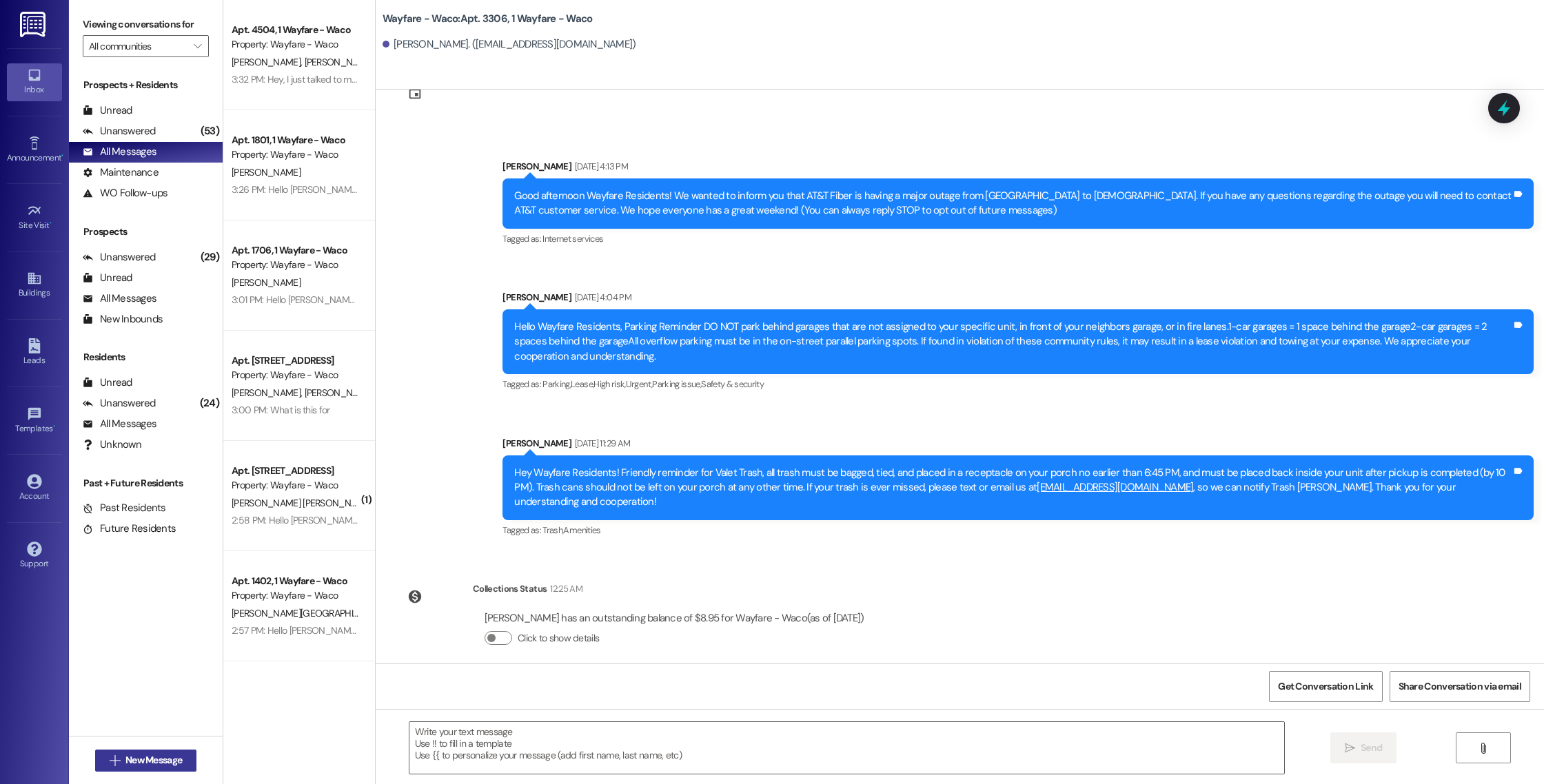
click at [129, 755] on span "New Message" at bounding box center [154, 759] width 57 height 14
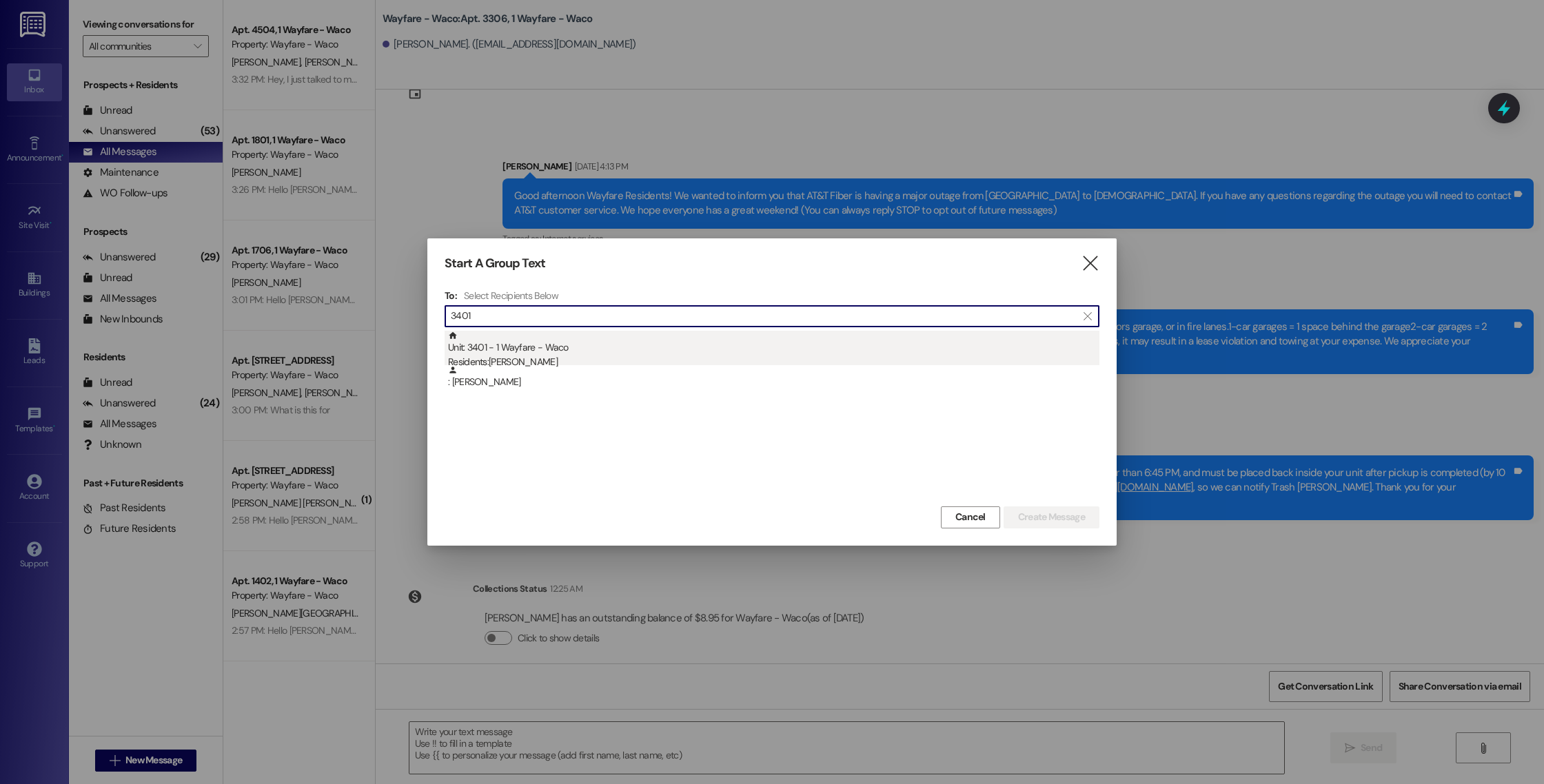
type input "3401"
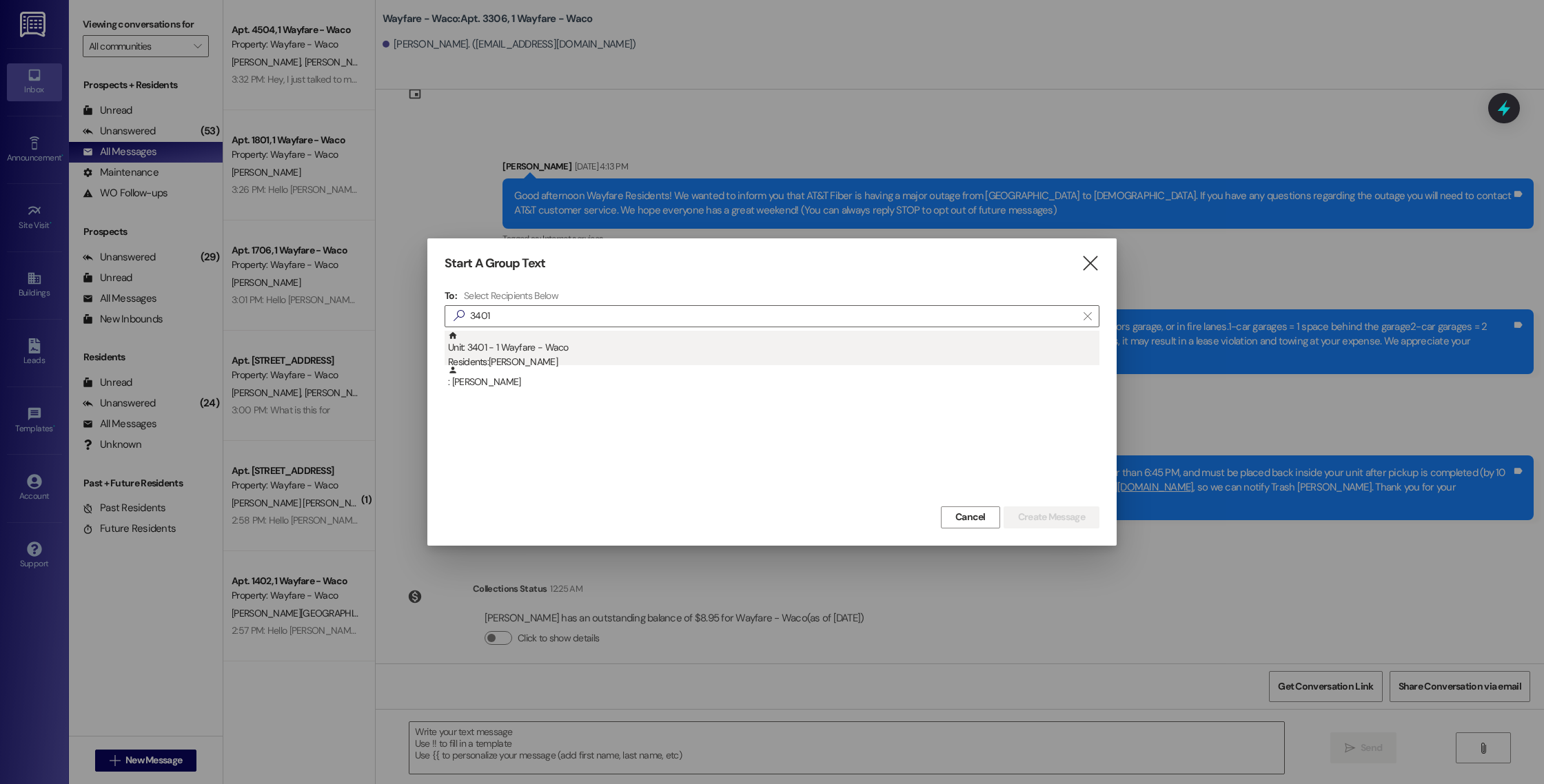
click at [570, 361] on div "Residents: [PERSON_NAME]" at bounding box center [773, 362] width 651 height 14
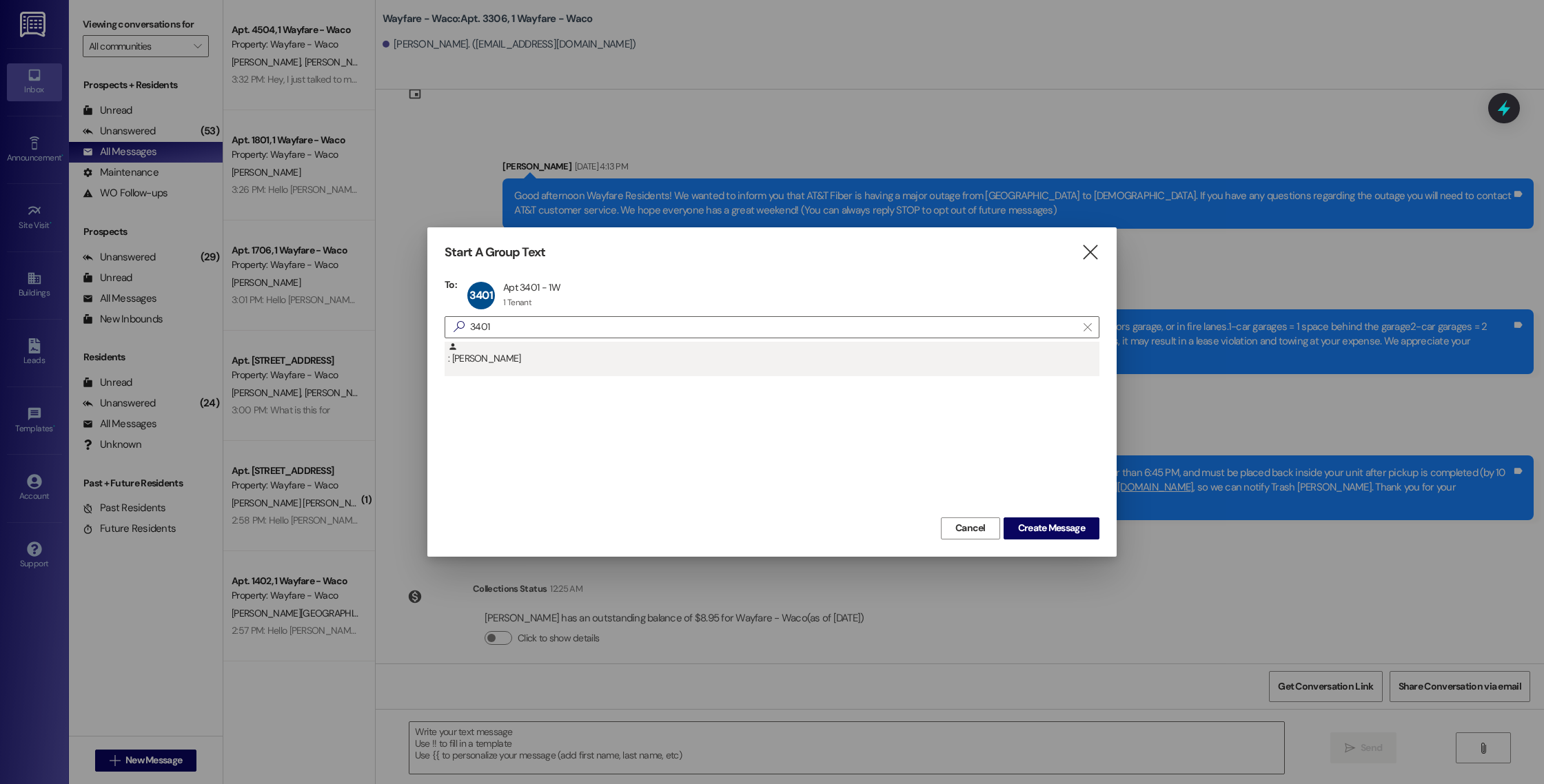
click at [675, 357] on div ": [PERSON_NAME]" at bounding box center [773, 354] width 651 height 24
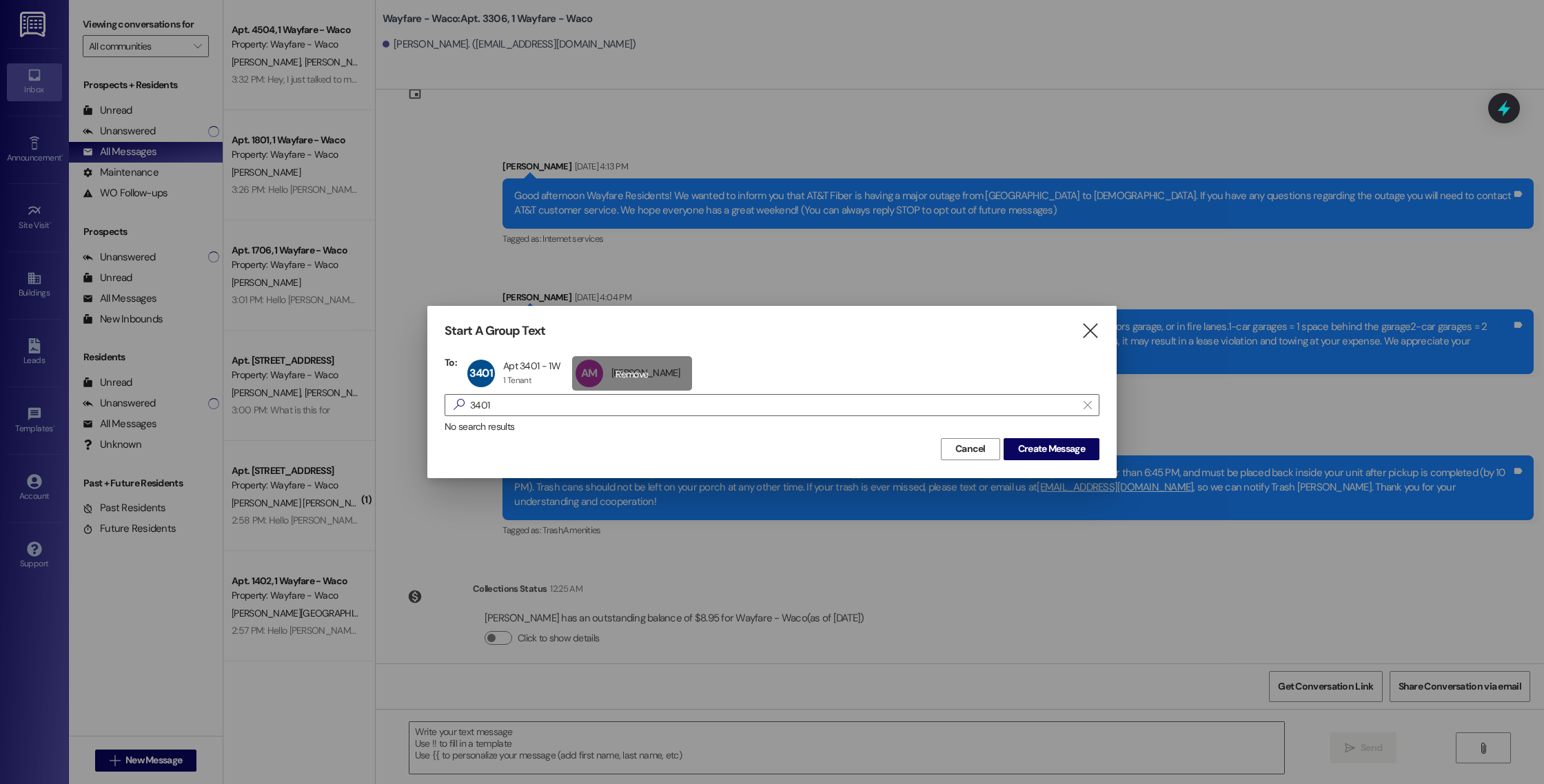
click at [624, 382] on div "AM [PERSON_NAME] [PERSON_NAME] click to remove" at bounding box center [632, 374] width 120 height 34
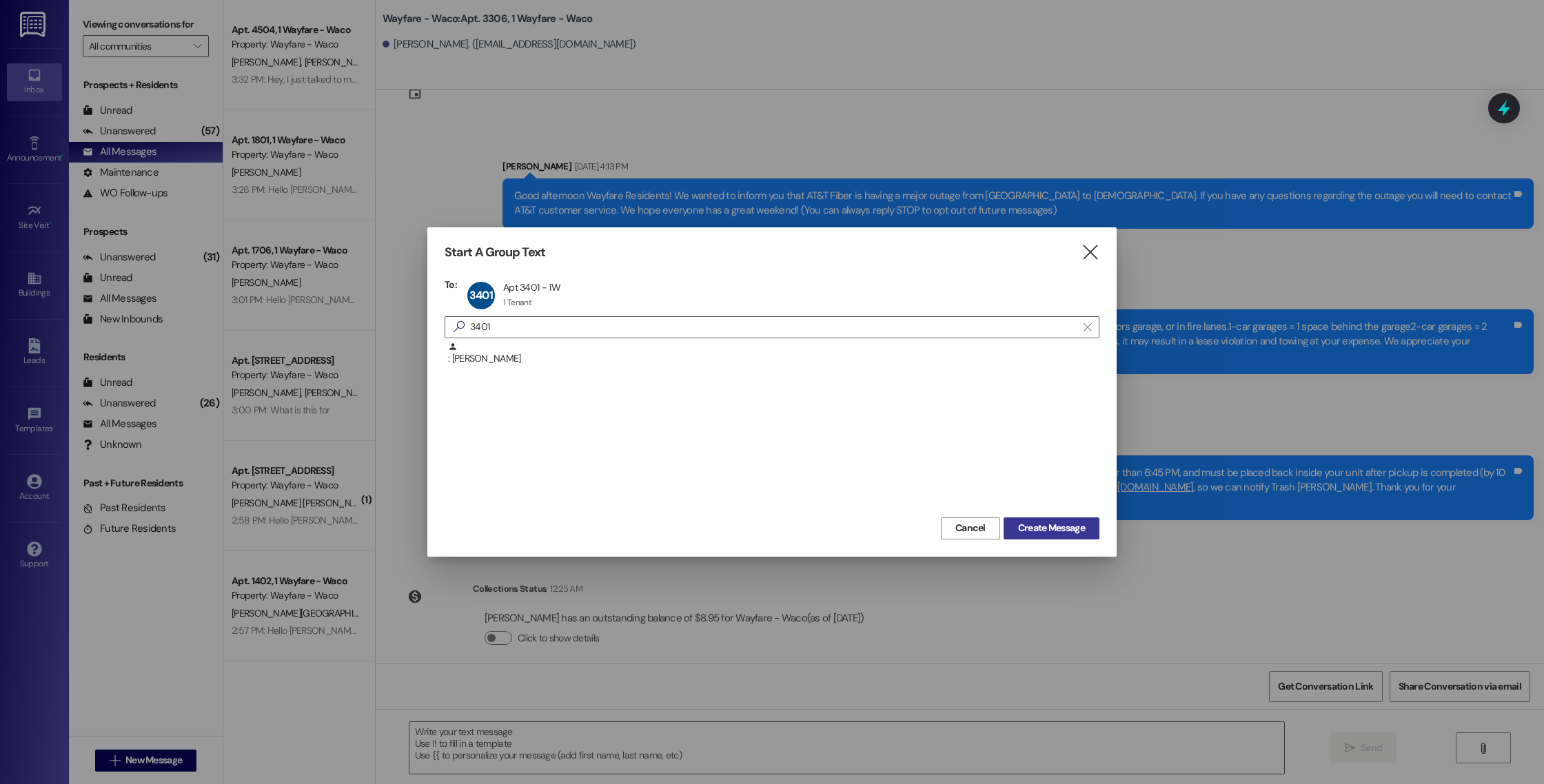
click at [1040, 533] on span "Create Message" at bounding box center [1051, 528] width 67 height 14
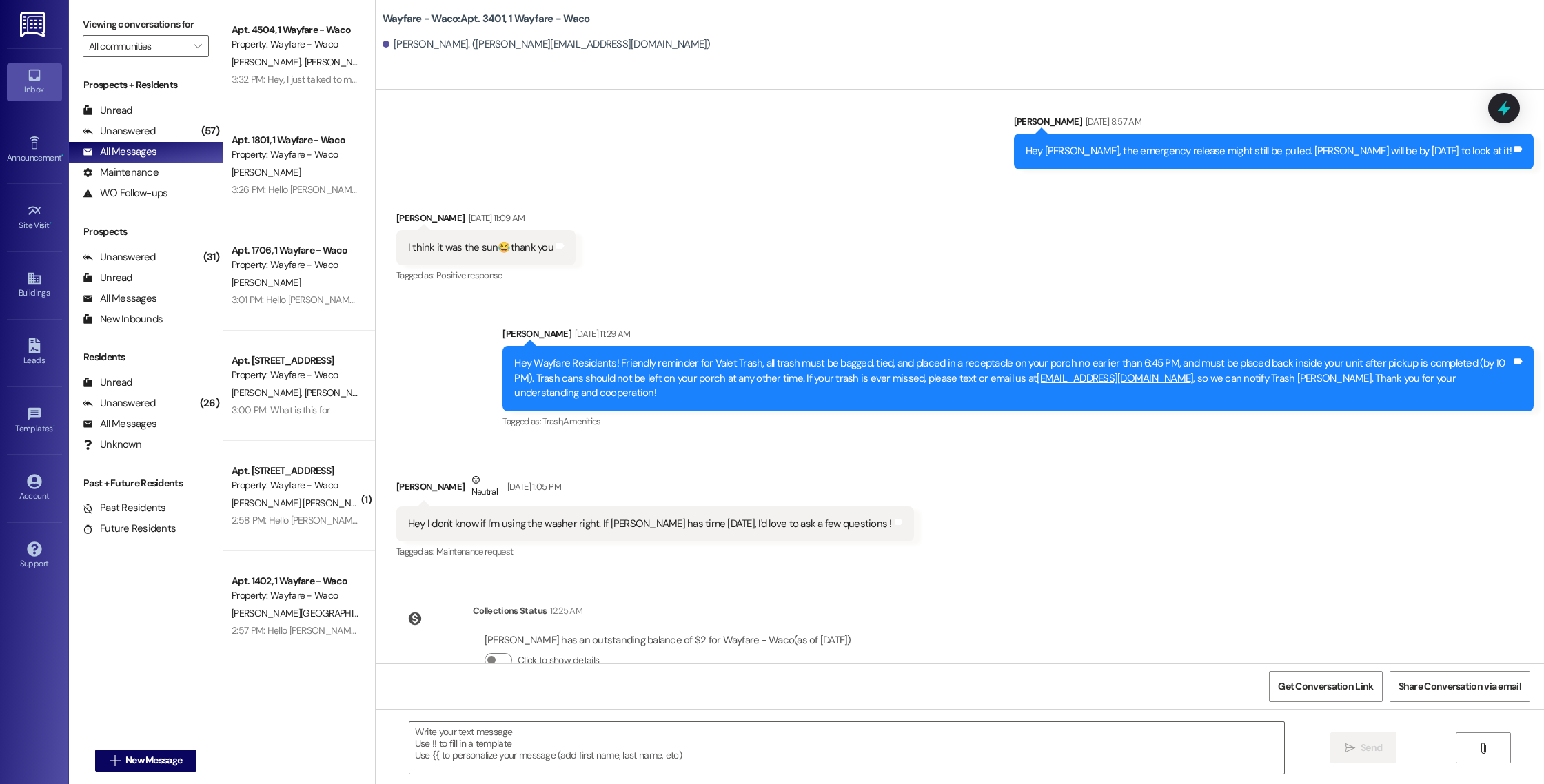
scroll to position [2107, 0]
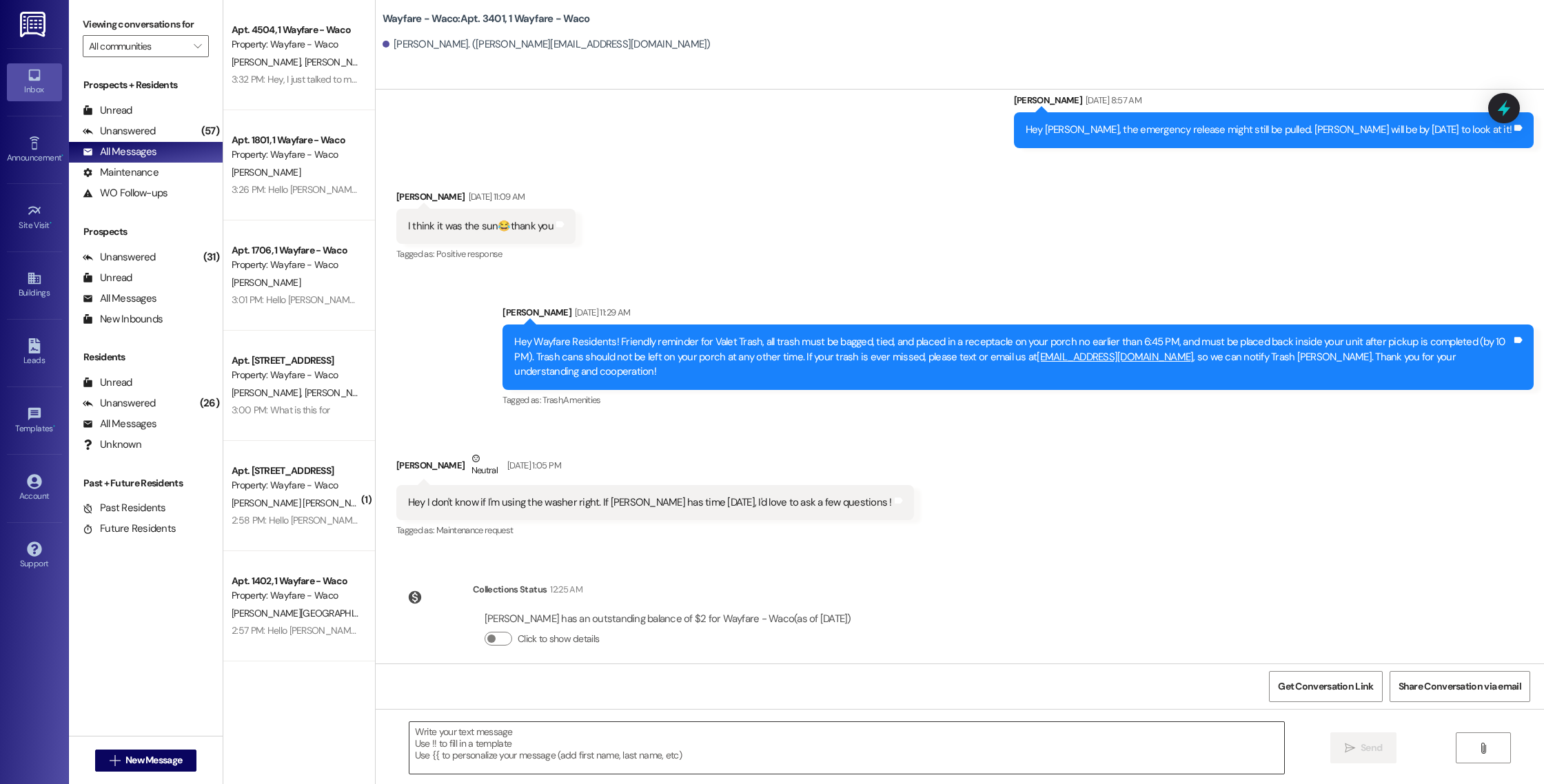
click at [636, 750] on textarea at bounding box center [847, 747] width 875 height 52
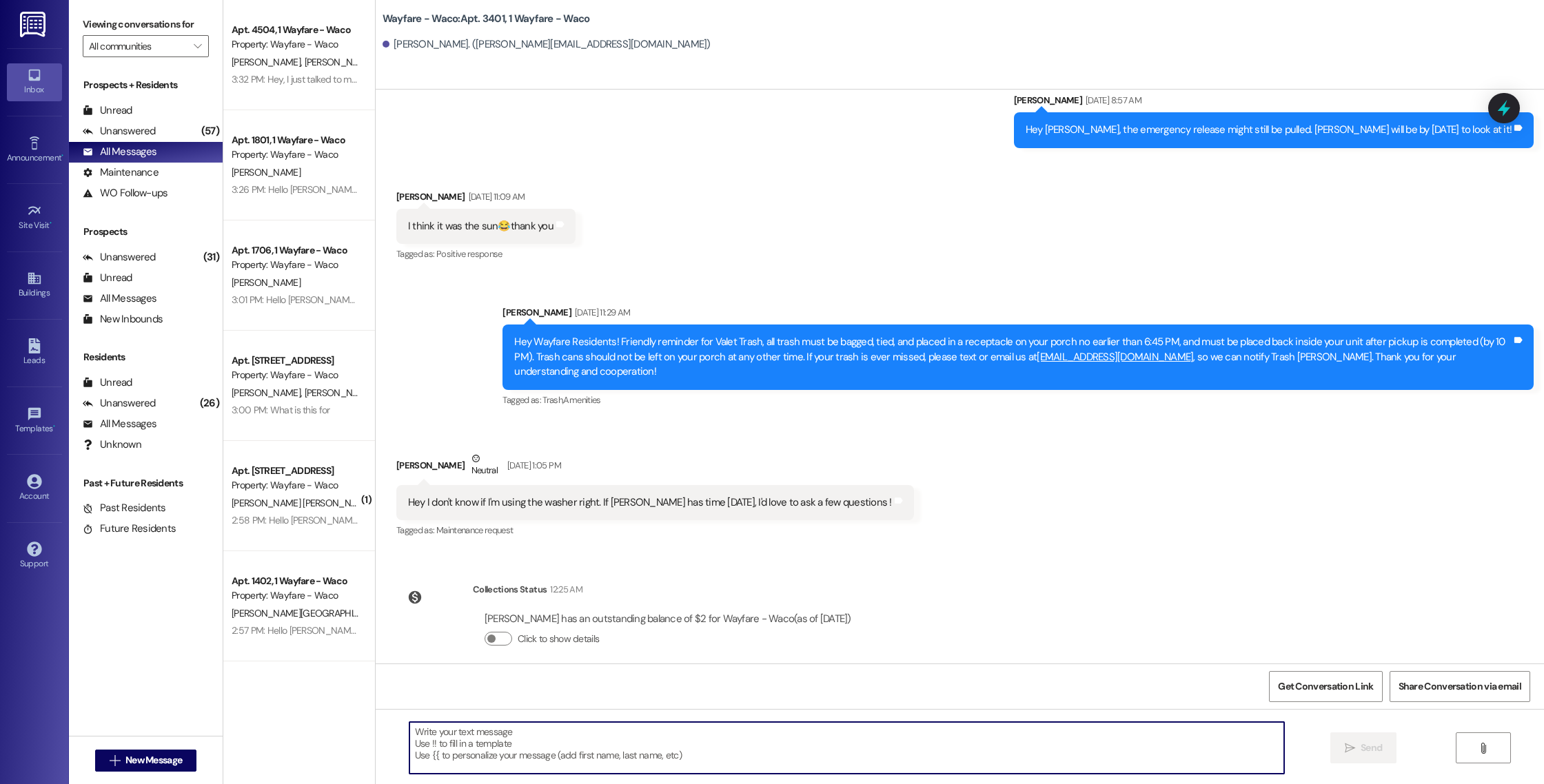
paste textarea "Hello [PERSON_NAME], you have an outstanding balance of $8.95. Please pay in fu…"
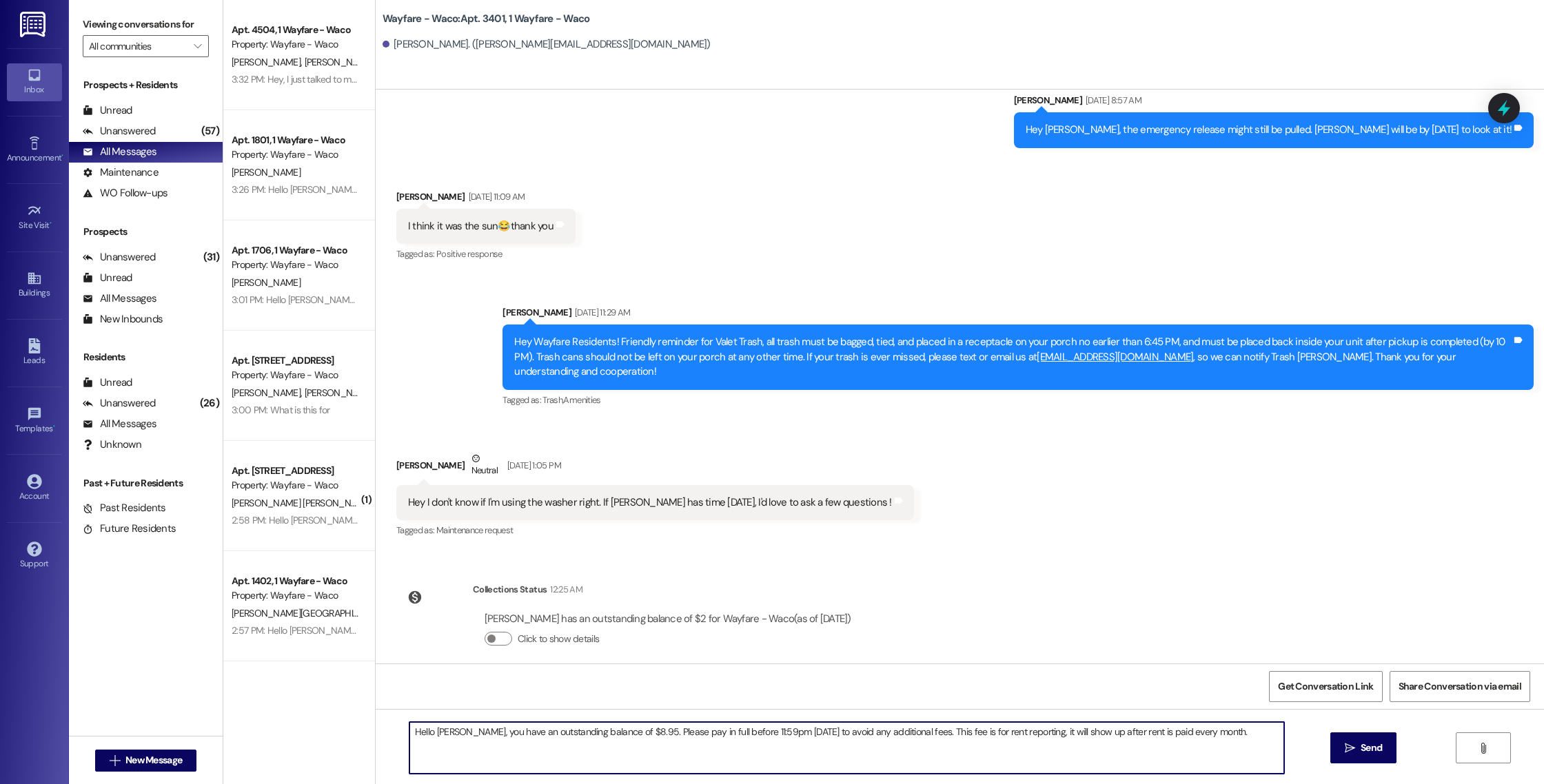
click at [618, 732] on textarea "Hello [PERSON_NAME], you have an outstanding balance of $8.95. Please pay in fu…" at bounding box center [847, 747] width 875 height 52
drag, startPoint x: 885, startPoint y: 733, endPoint x: 1249, endPoint y: 734, distance: 364.0
click at [1249, 734] on textarea "Hello [PERSON_NAME], you have an outstanding balance of $2. Please pay in full …" at bounding box center [847, 747] width 875 height 52
click at [435, 732] on textarea "Hello [PERSON_NAME], you have an outstanding balance of $2. Please pay in full …" at bounding box center [847, 747] width 875 height 52
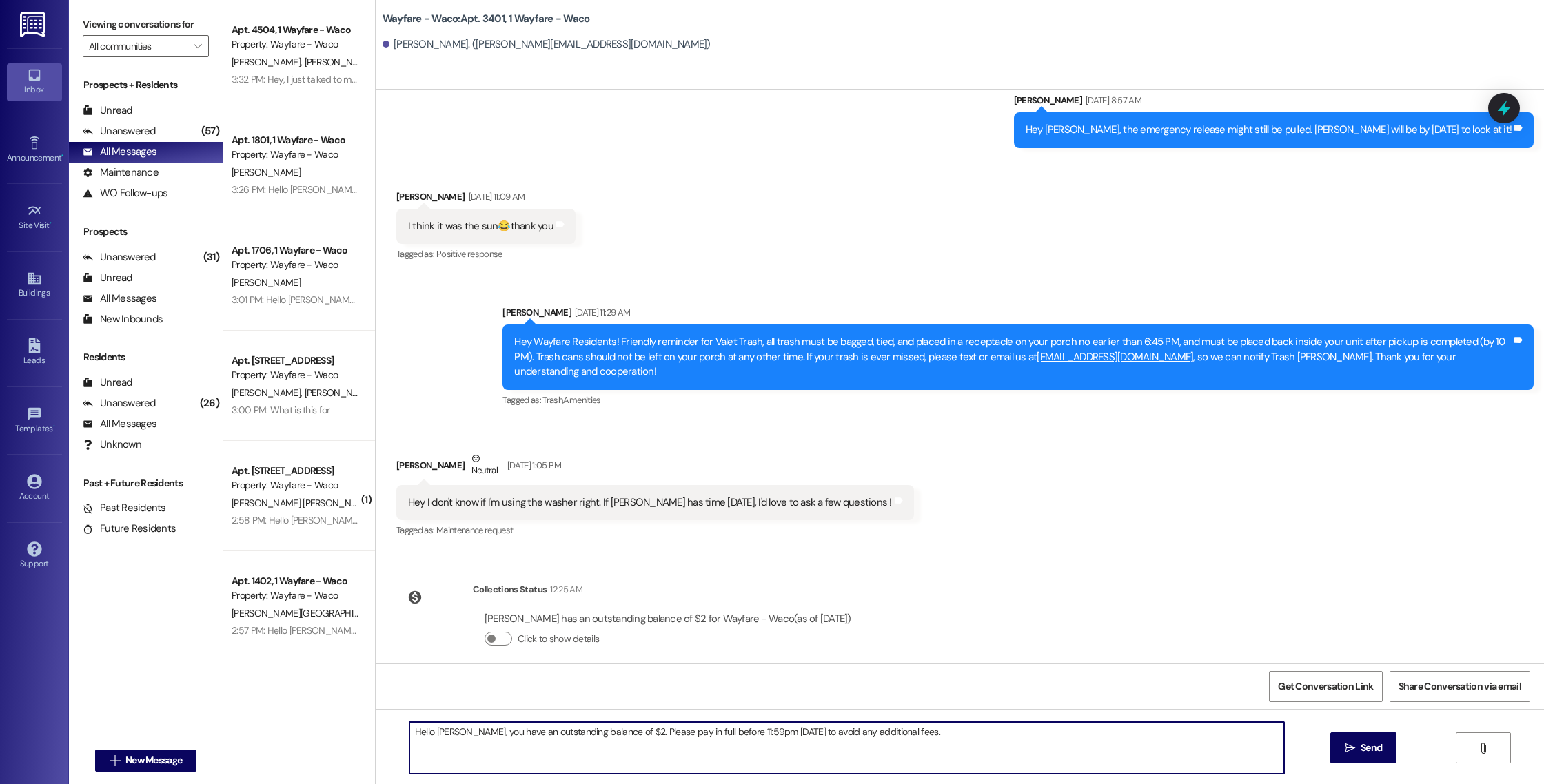
click at [435, 732] on textarea "Hello [PERSON_NAME], you have an outstanding balance of $2. Please pay in full …" at bounding box center [847, 747] width 875 height 52
type textarea "Hello [PERSON_NAME], you have an outstanding balance of $2. Please pay in full …"
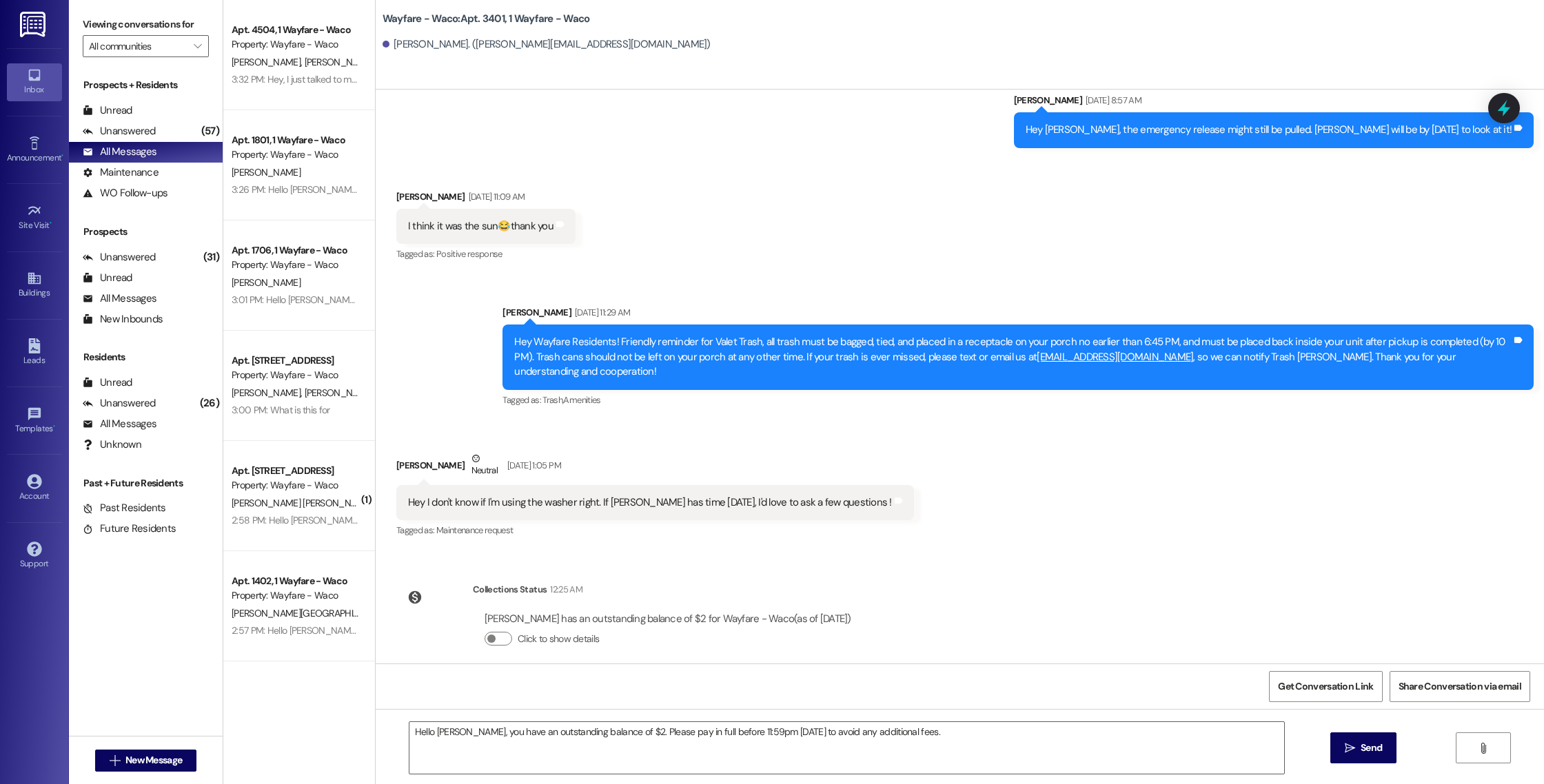
click at [1358, 748] on span "Send" at bounding box center [1371, 747] width 27 height 14
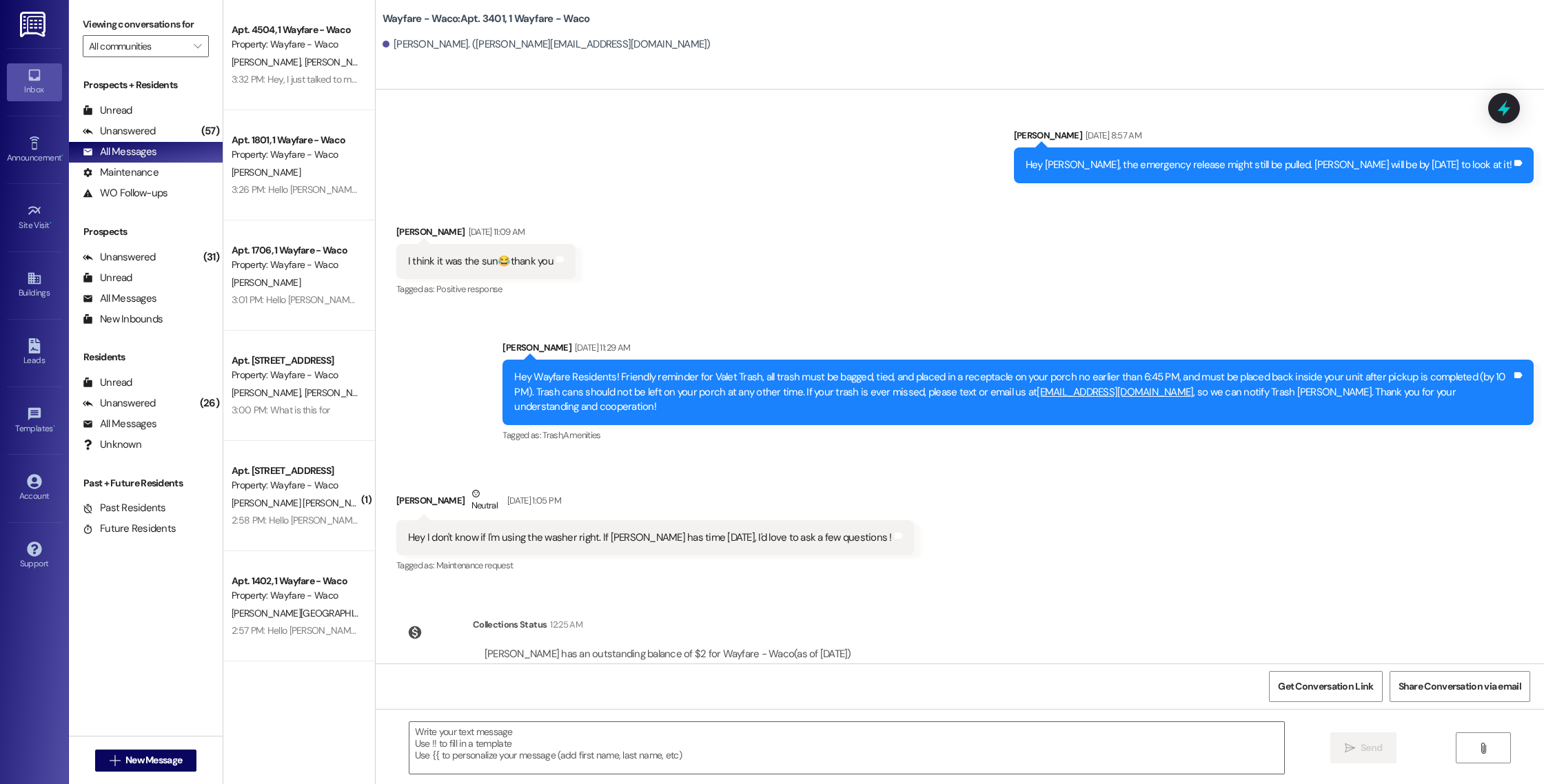
scroll to position [1980, 0]
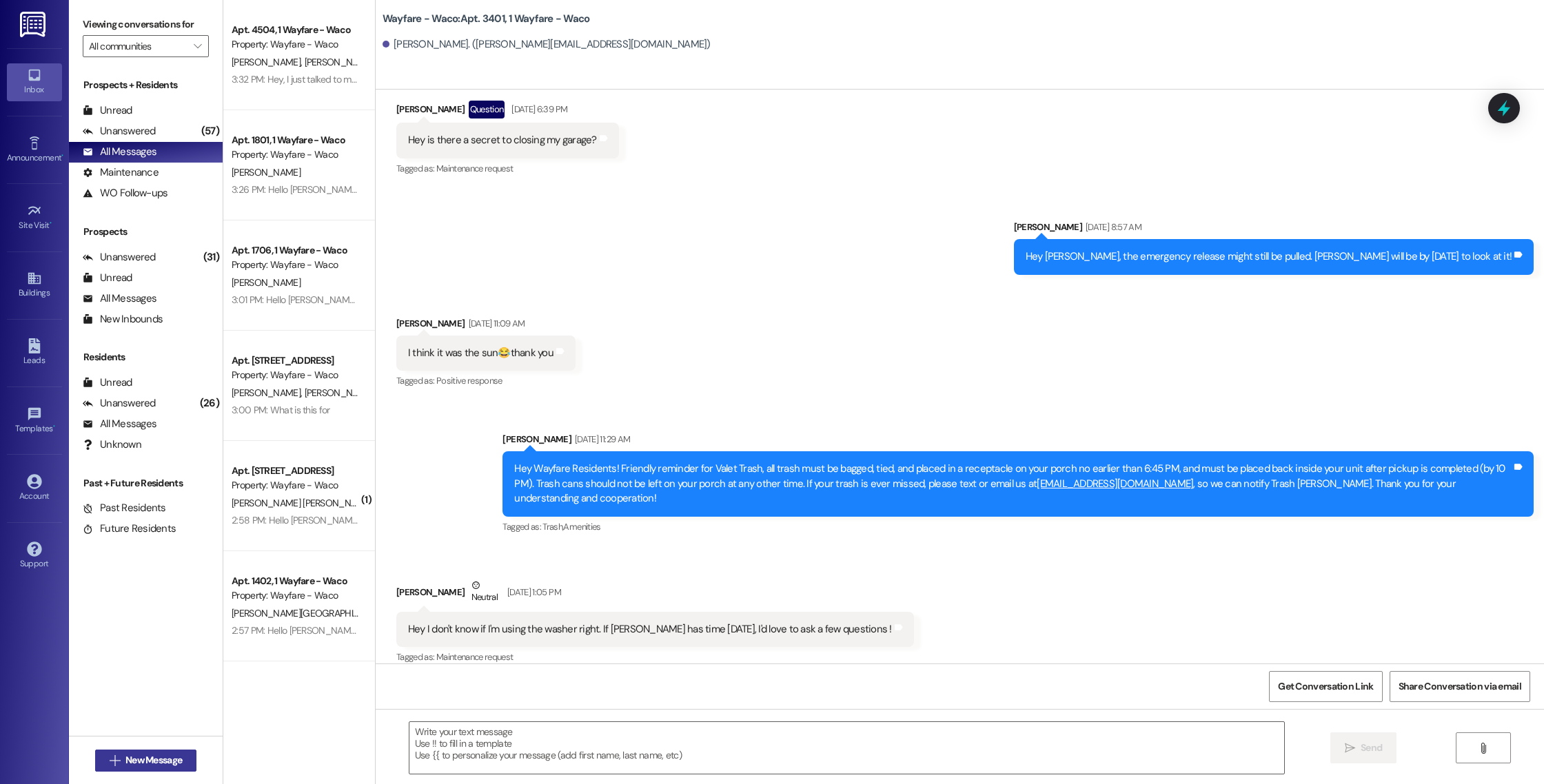
click at [126, 753] on span "New Message" at bounding box center [154, 759] width 57 height 14
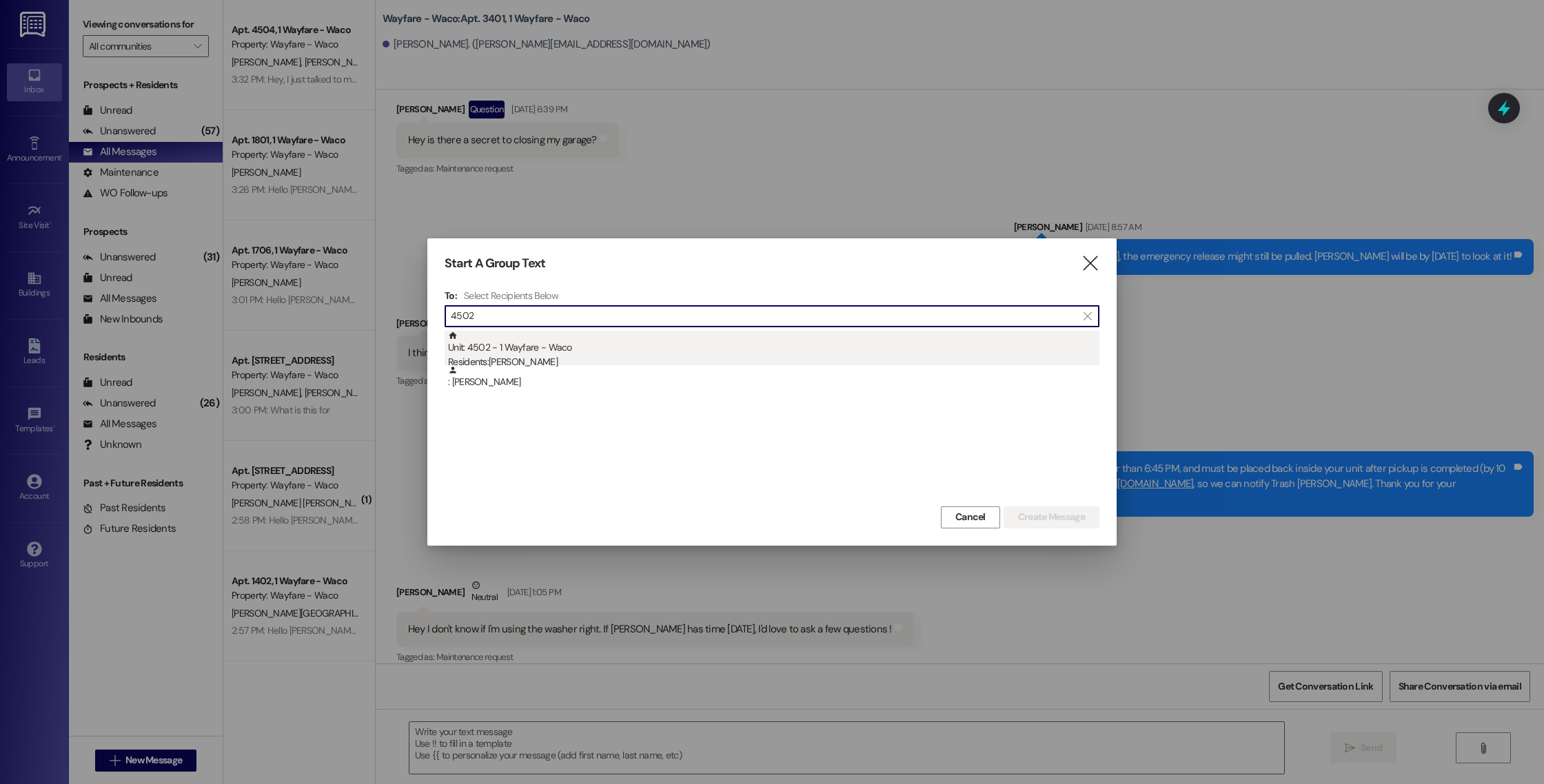
type input "4502"
click at [568, 362] on div "Residents: [PERSON_NAME]" at bounding box center [773, 362] width 651 height 14
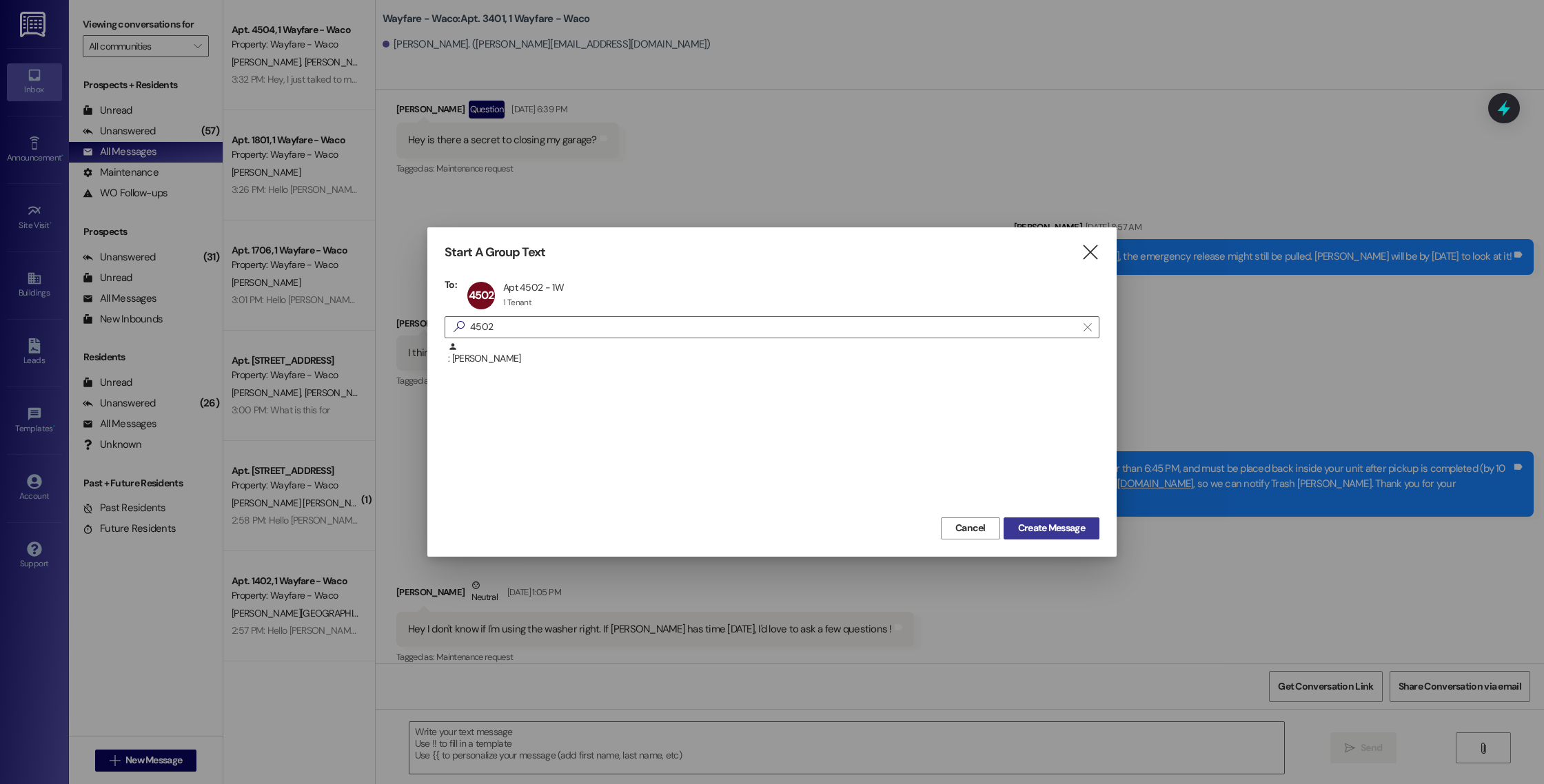
click at [1019, 523] on span "Create Message" at bounding box center [1051, 528] width 67 height 14
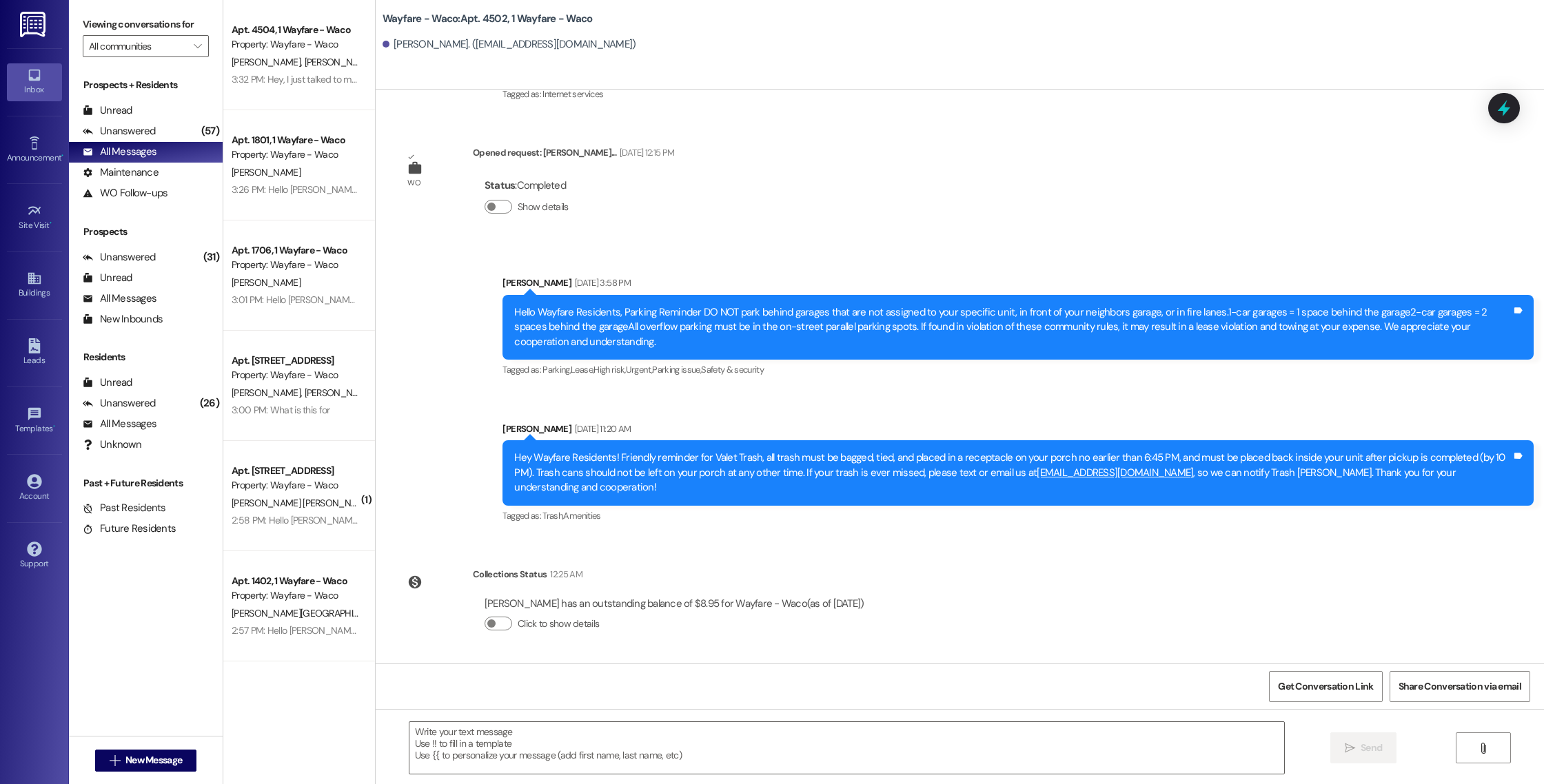
scroll to position [356, 0]
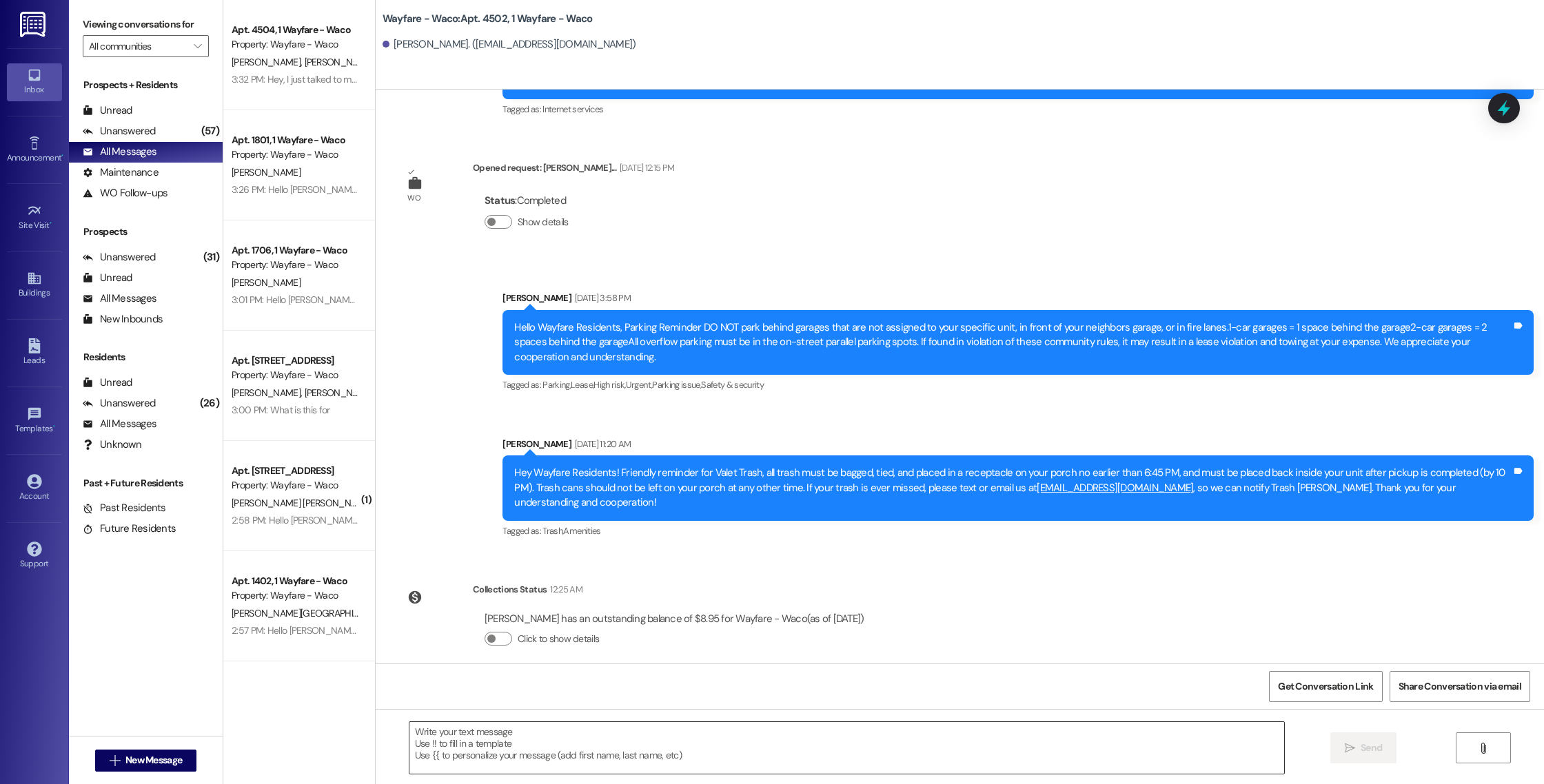
click at [695, 736] on textarea at bounding box center [847, 747] width 875 height 52
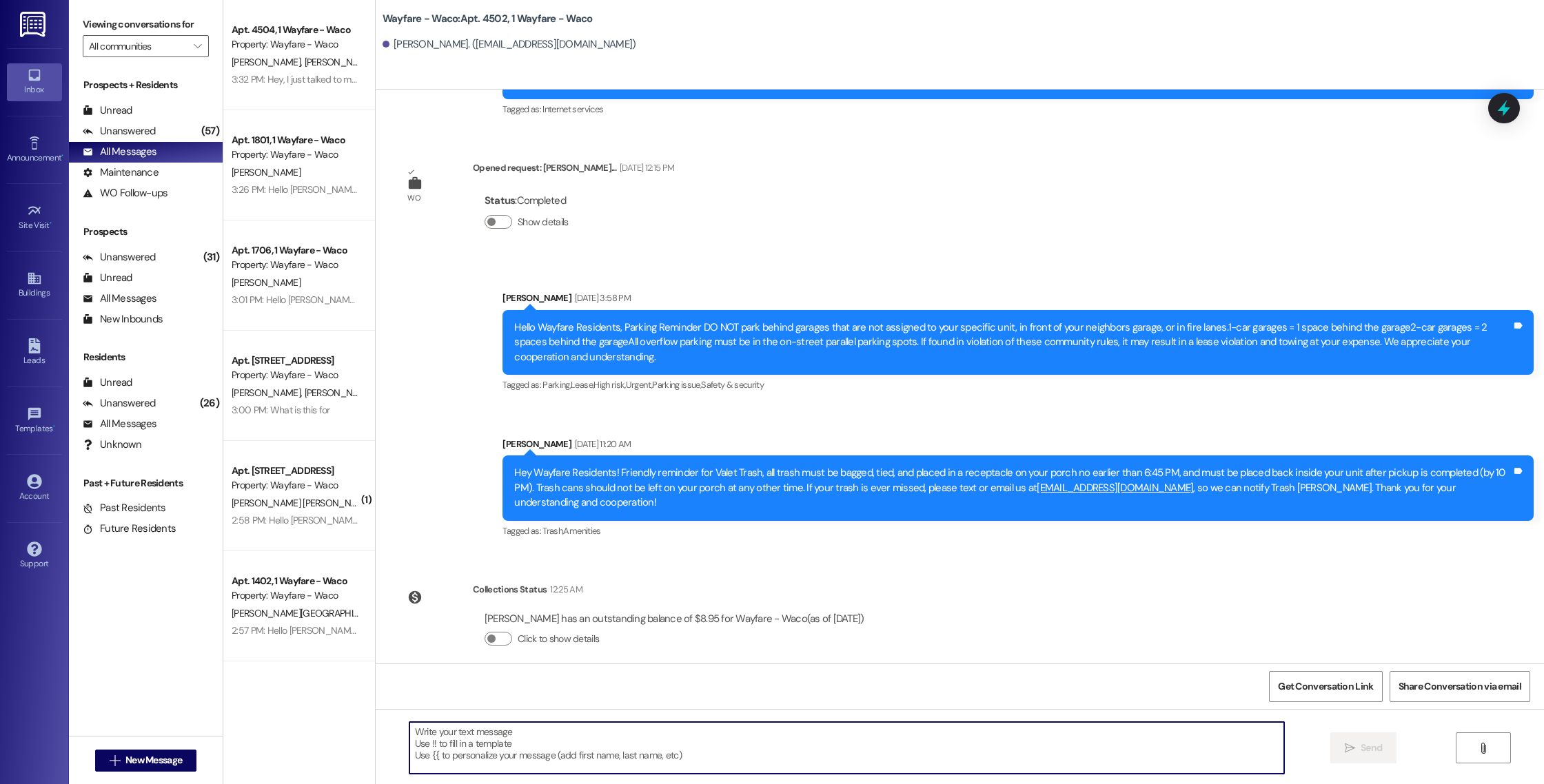
paste textarea "Hello [PERSON_NAME], you have an outstanding balance of $8.95. Please pay in fu…"
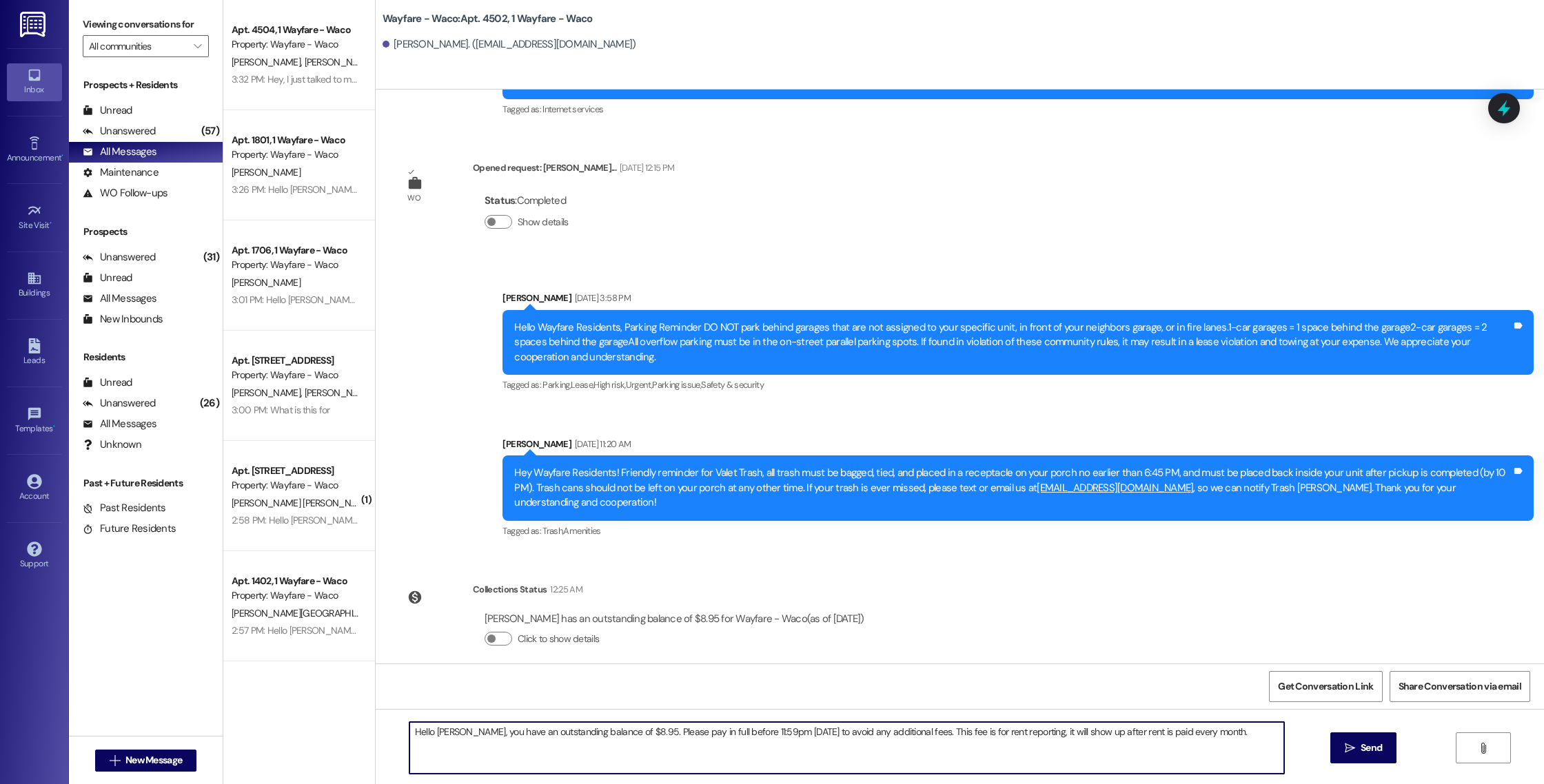
click at [446, 732] on textarea "Hello [PERSON_NAME], you have an outstanding balance of $8.95. Please pay in fu…" at bounding box center [847, 747] width 875 height 52
click at [1199, 733] on textarea "Hello [PERSON_NAME], you have an outstanding balance of $8.95. Please pay in fu…" at bounding box center [847, 747] width 875 height 52
type textarea "Hello [PERSON_NAME], you have an outstanding balance of $8.95. Please pay in fu…"
click at [1353, 755] on button " Send" at bounding box center [1363, 747] width 67 height 31
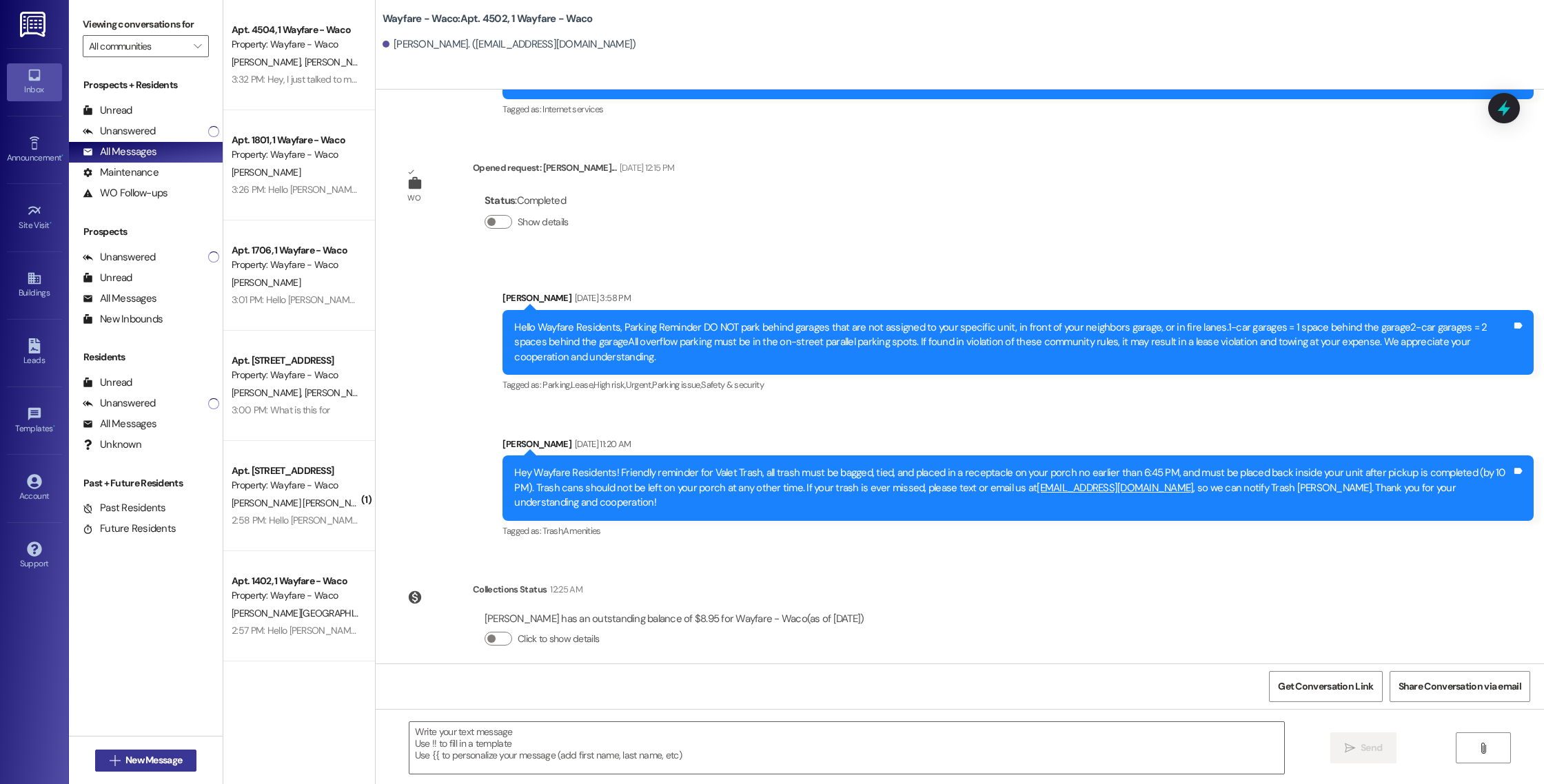
click at [126, 755] on span "New Message" at bounding box center [154, 759] width 57 height 14
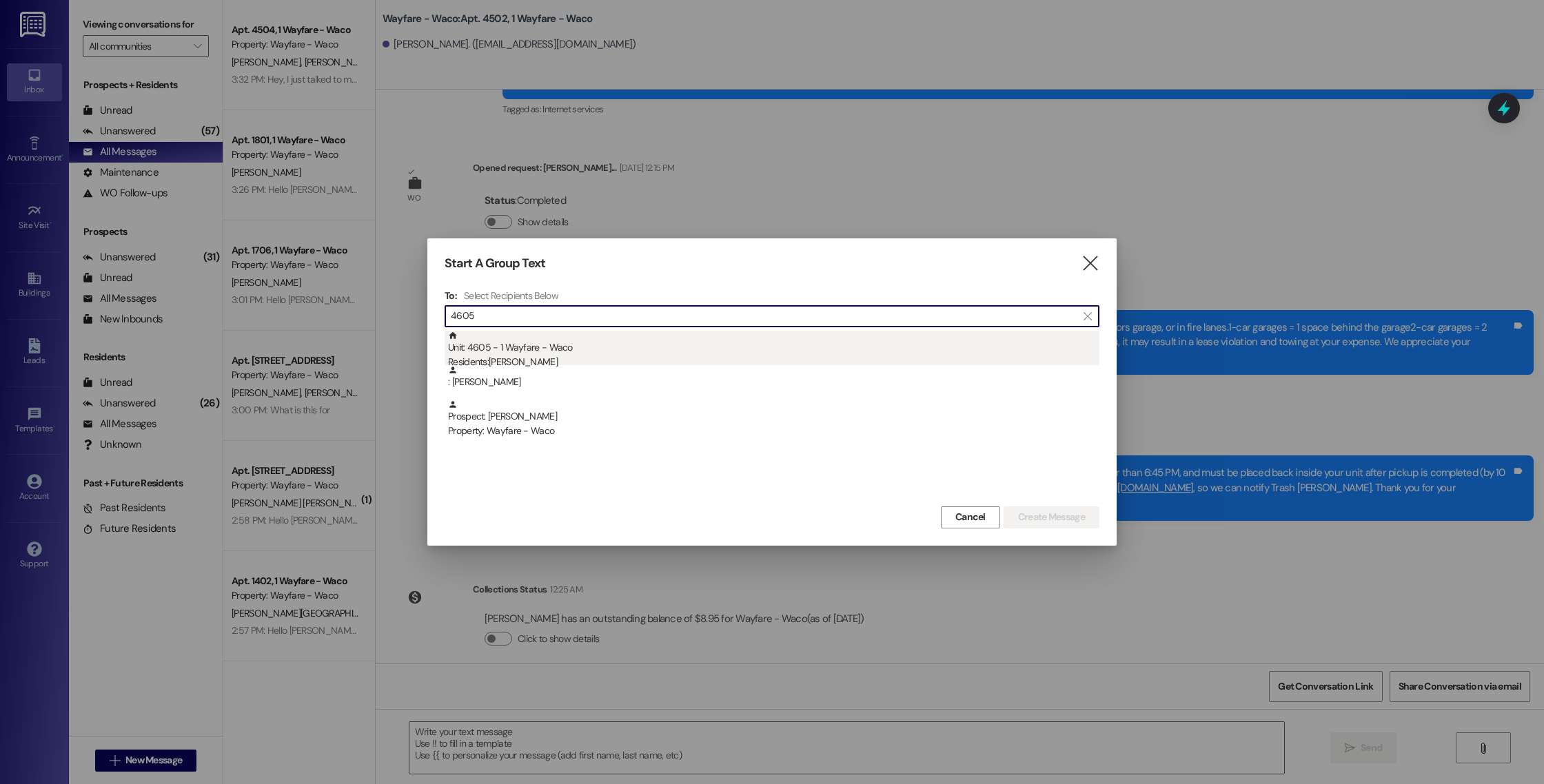
type input "4605"
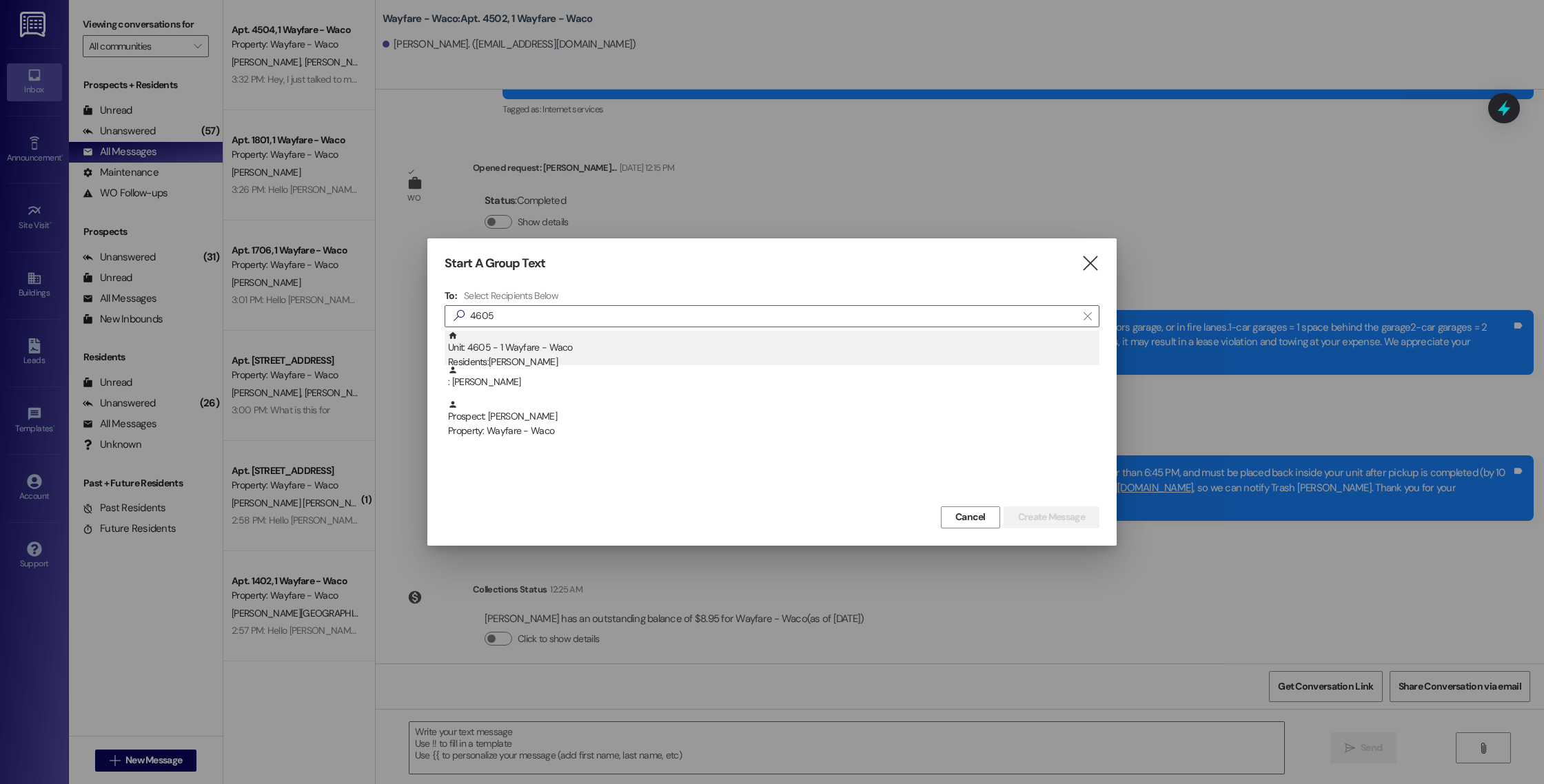
click at [621, 359] on div "Residents: [PERSON_NAME]" at bounding box center [773, 362] width 651 height 14
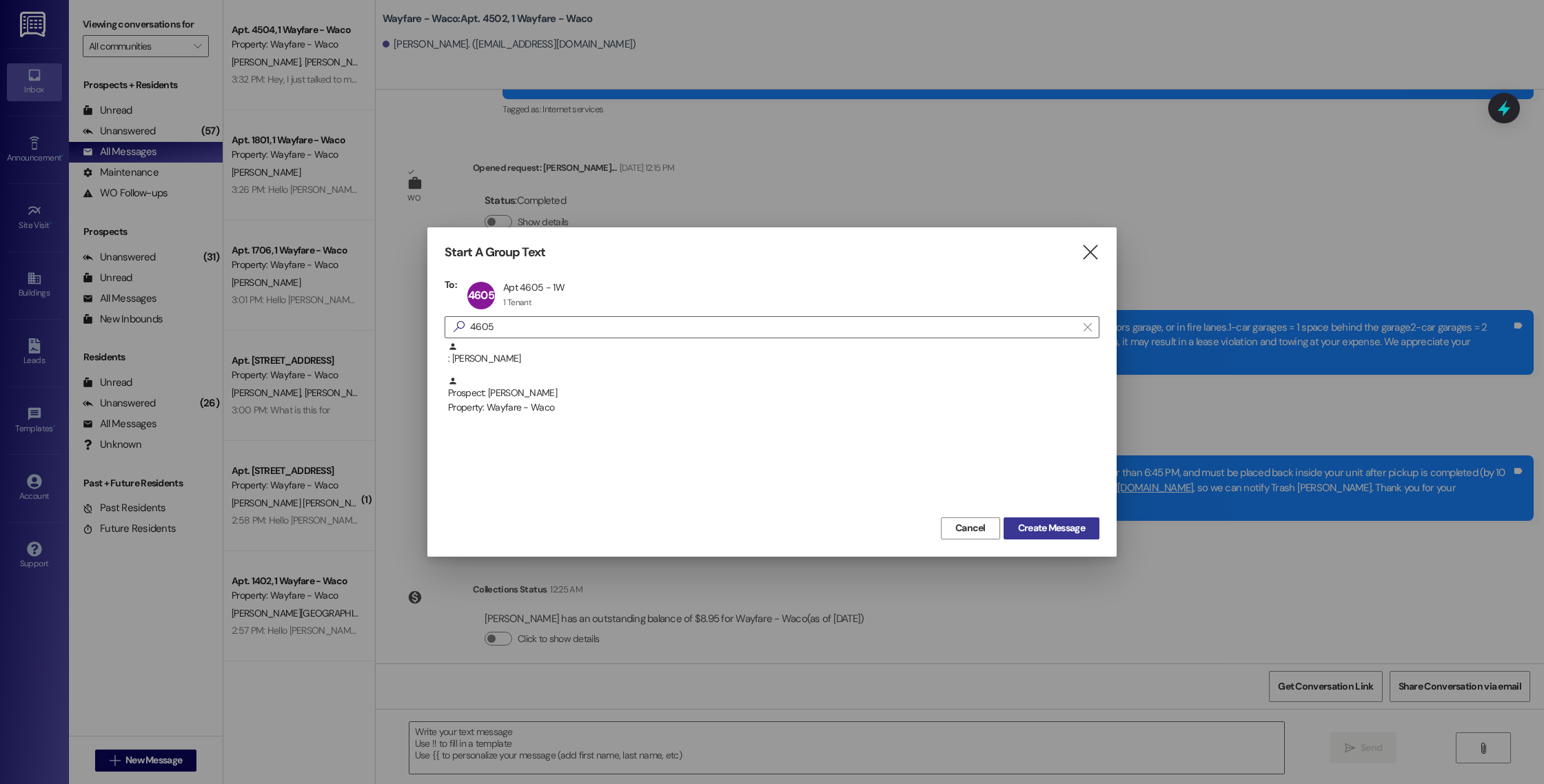
click at [1039, 522] on span "Create Message" at bounding box center [1051, 528] width 67 height 14
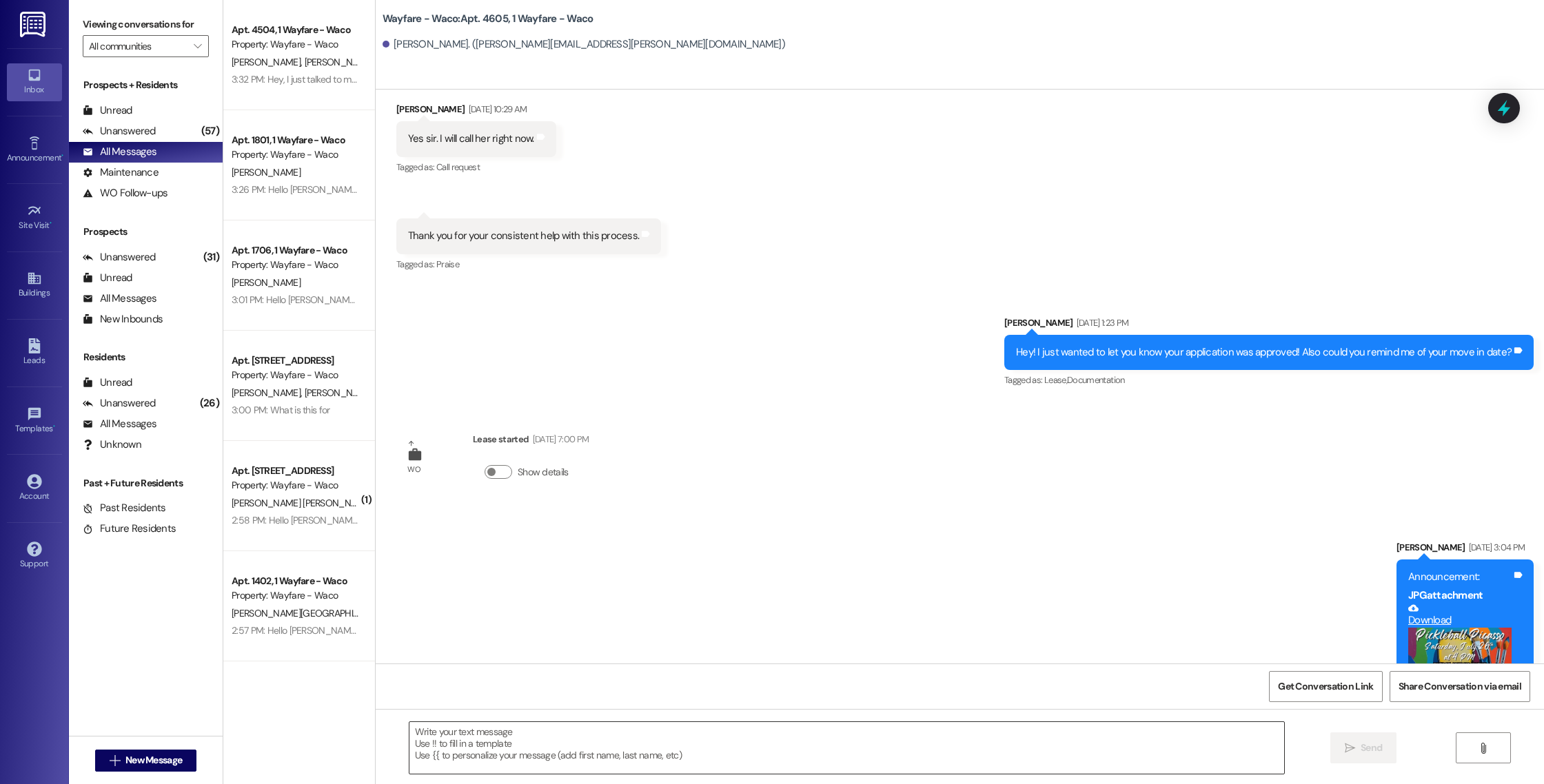
click at [519, 749] on textarea at bounding box center [847, 747] width 875 height 52
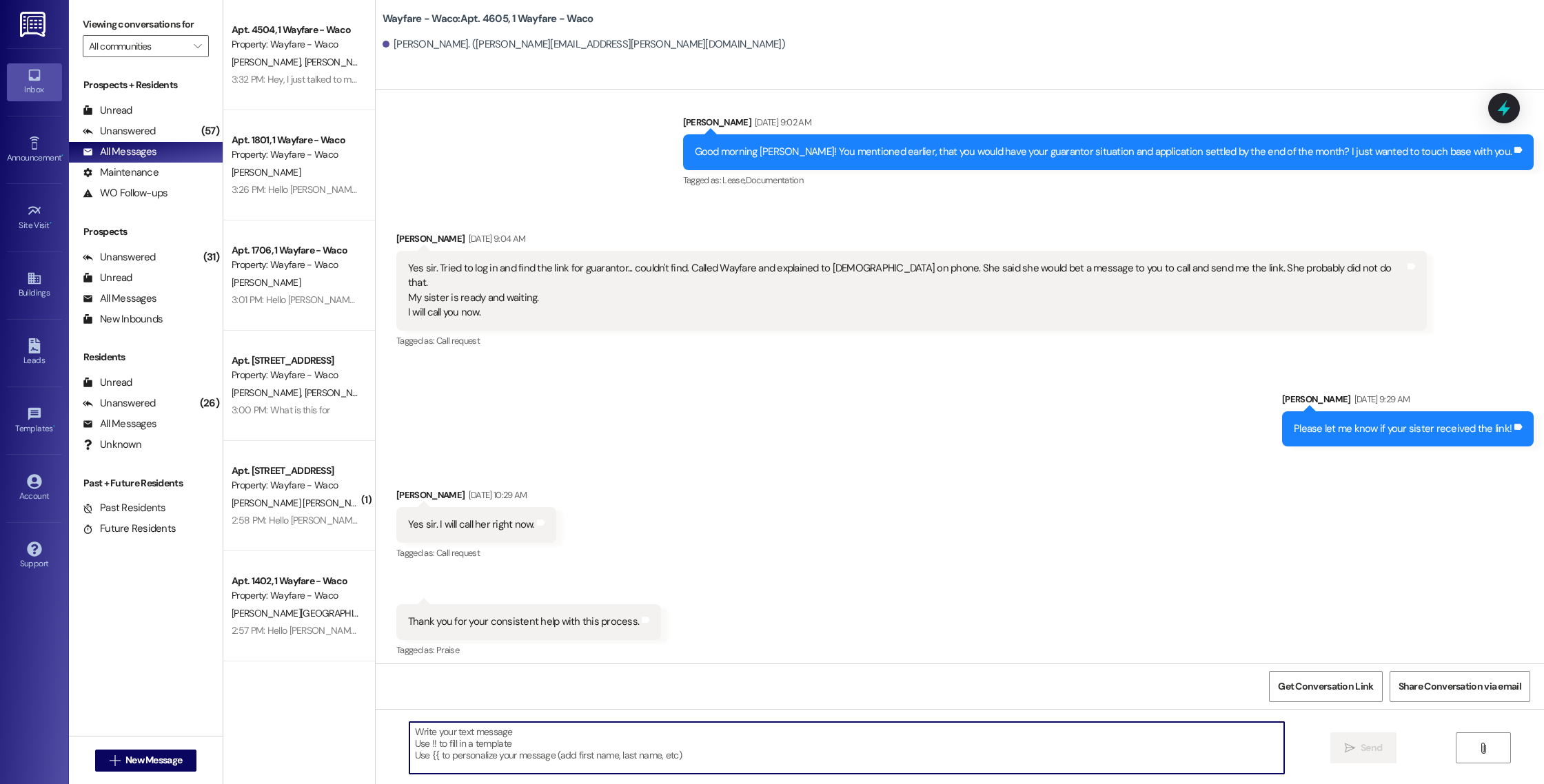
scroll to position [105, 0]
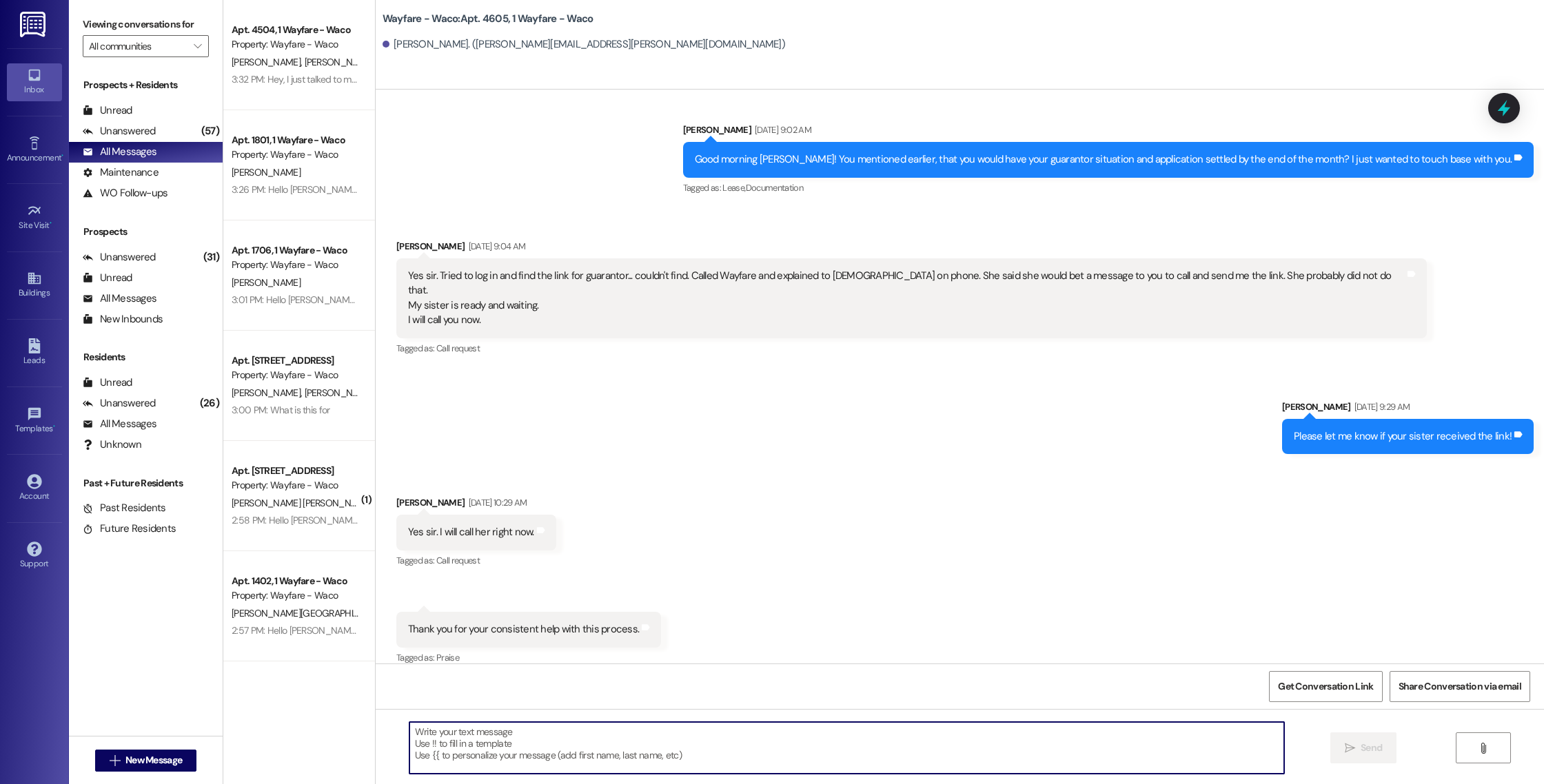
paste textarea "Hello [PERSON_NAME], you have an outstanding balance of $8.95. Please pay in fu…"
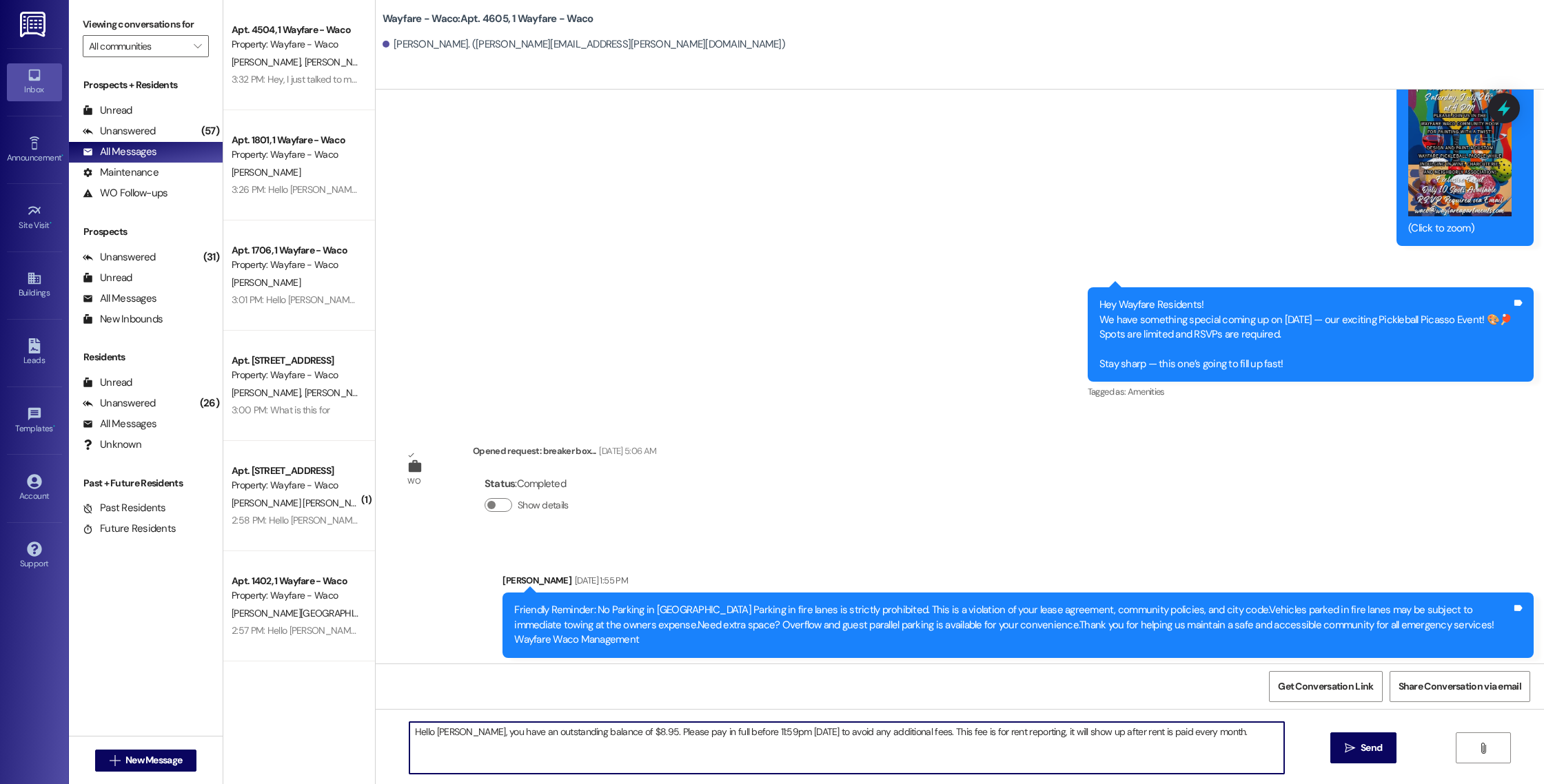
scroll to position [1803, 0]
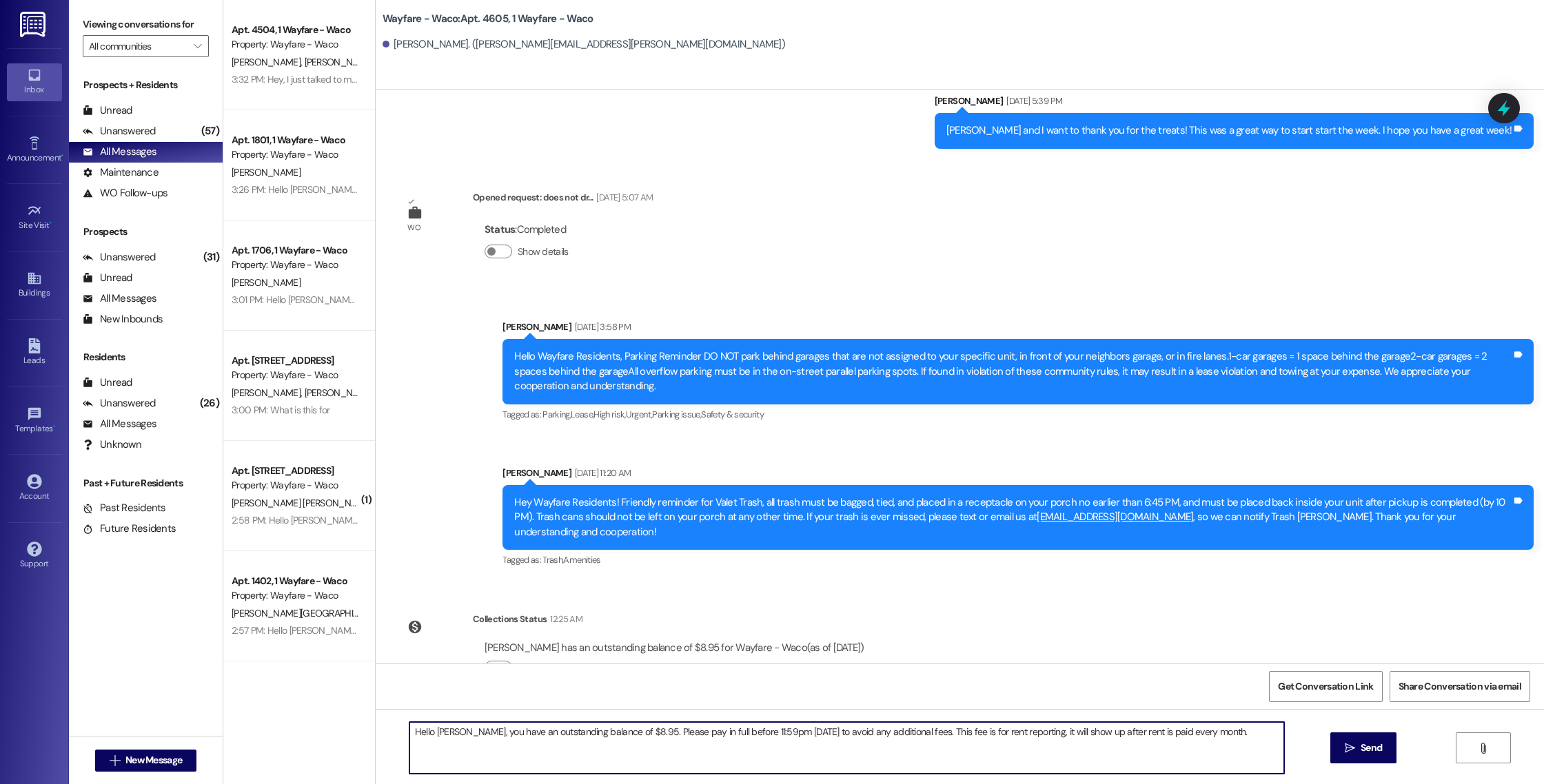
click at [443, 735] on textarea "Hello [PERSON_NAME], you have an outstanding balance of $8.95. Please pay in fu…" at bounding box center [847, 747] width 875 height 52
type textarea "Hello [PERSON_NAME], you have an outstanding balance of $8.95. Please pay in fu…"
click at [1344, 750] on icon "" at bounding box center [1350, 748] width 10 height 11
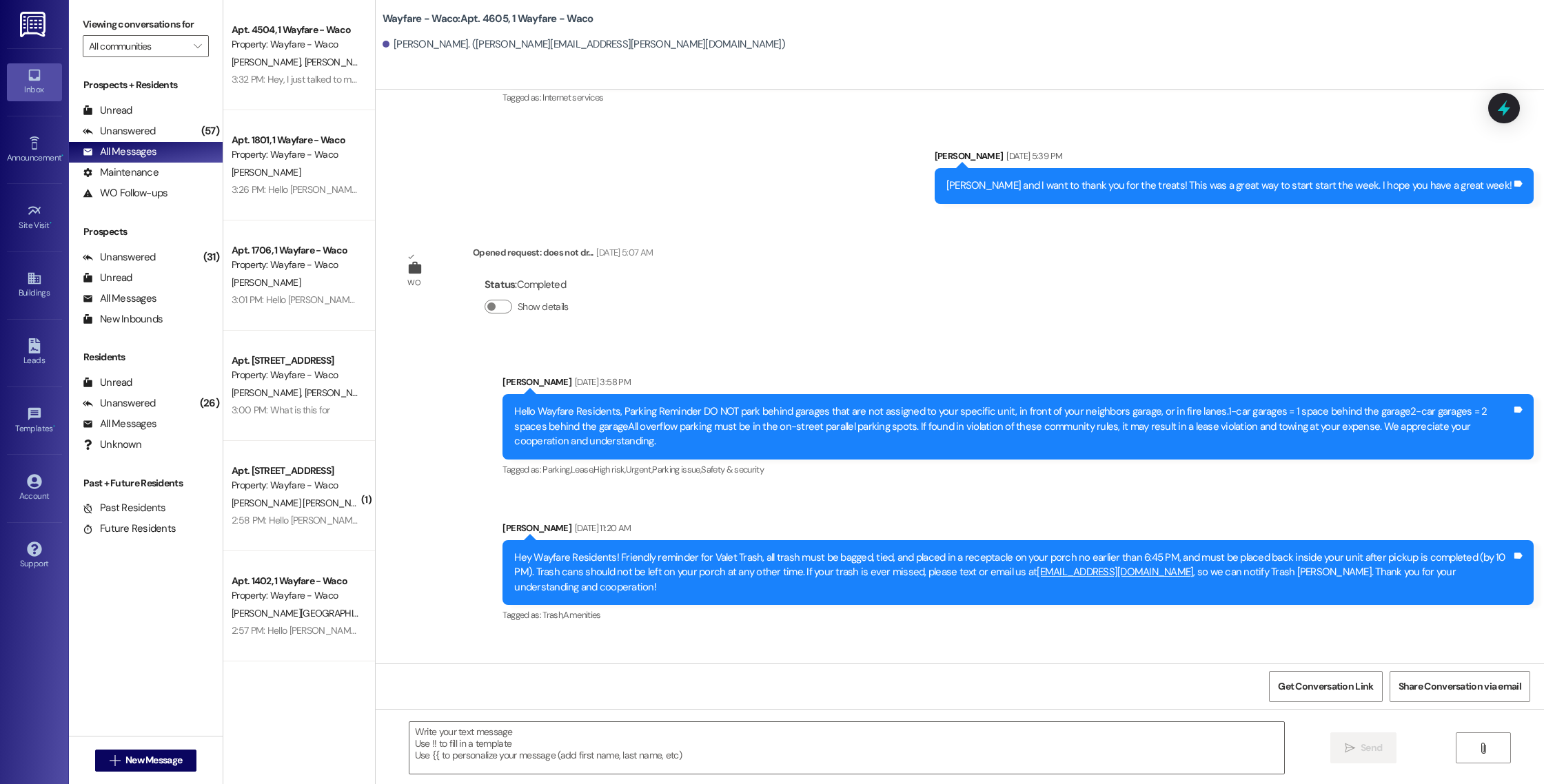
scroll to position [1899, 0]
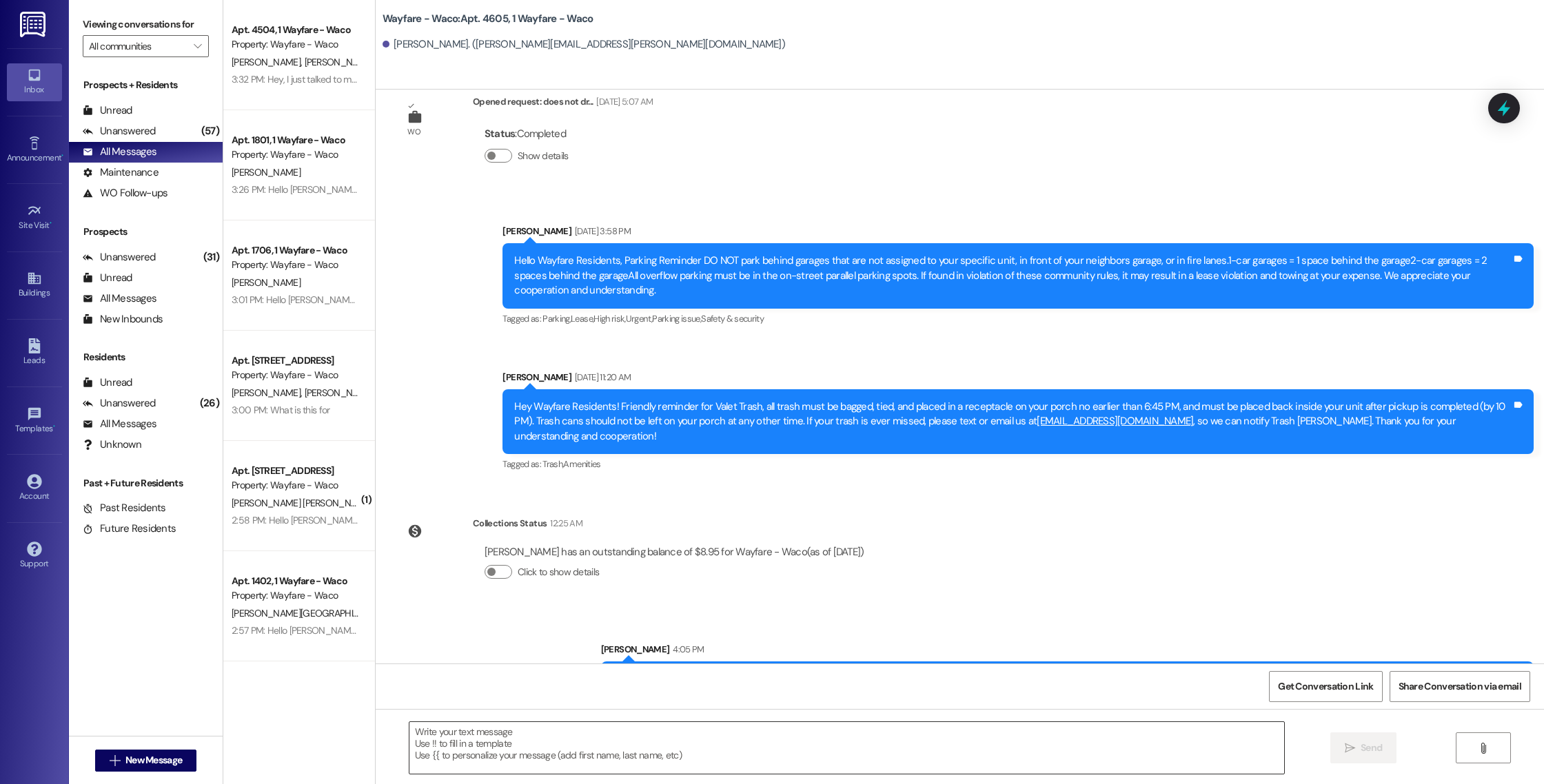
click at [771, 753] on textarea at bounding box center [847, 747] width 875 height 52
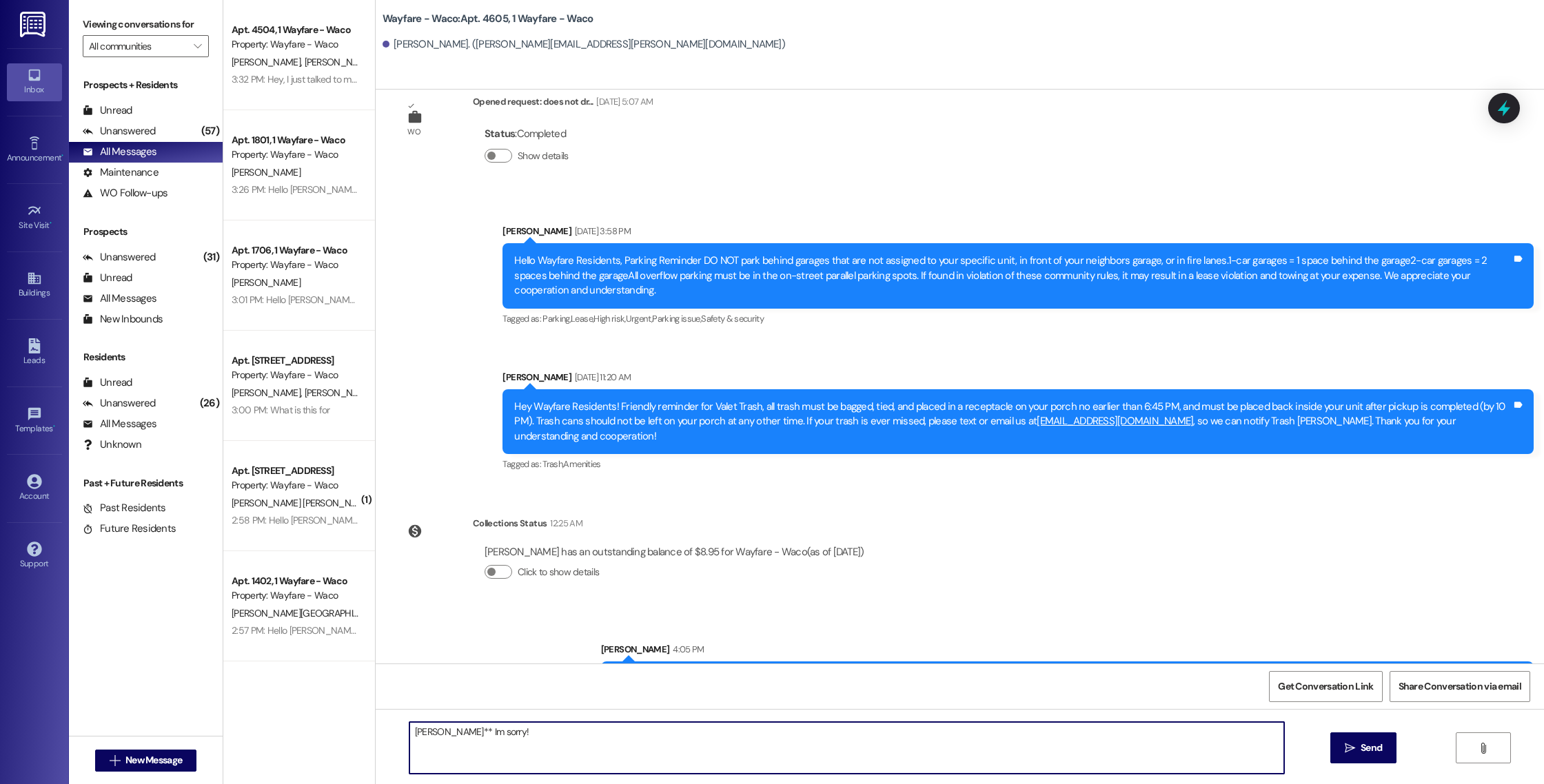
click at [441, 733] on textarea "[PERSON_NAME]** Im sorry!" at bounding box center [847, 747] width 875 height 52
click at [663, 736] on textarea "Austin** I'm sorry!" at bounding box center [847, 747] width 875 height 52
type textarea "Austin** I'm sorry!"
click at [1348, 754] on span " Send" at bounding box center [1364, 747] width 43 height 14
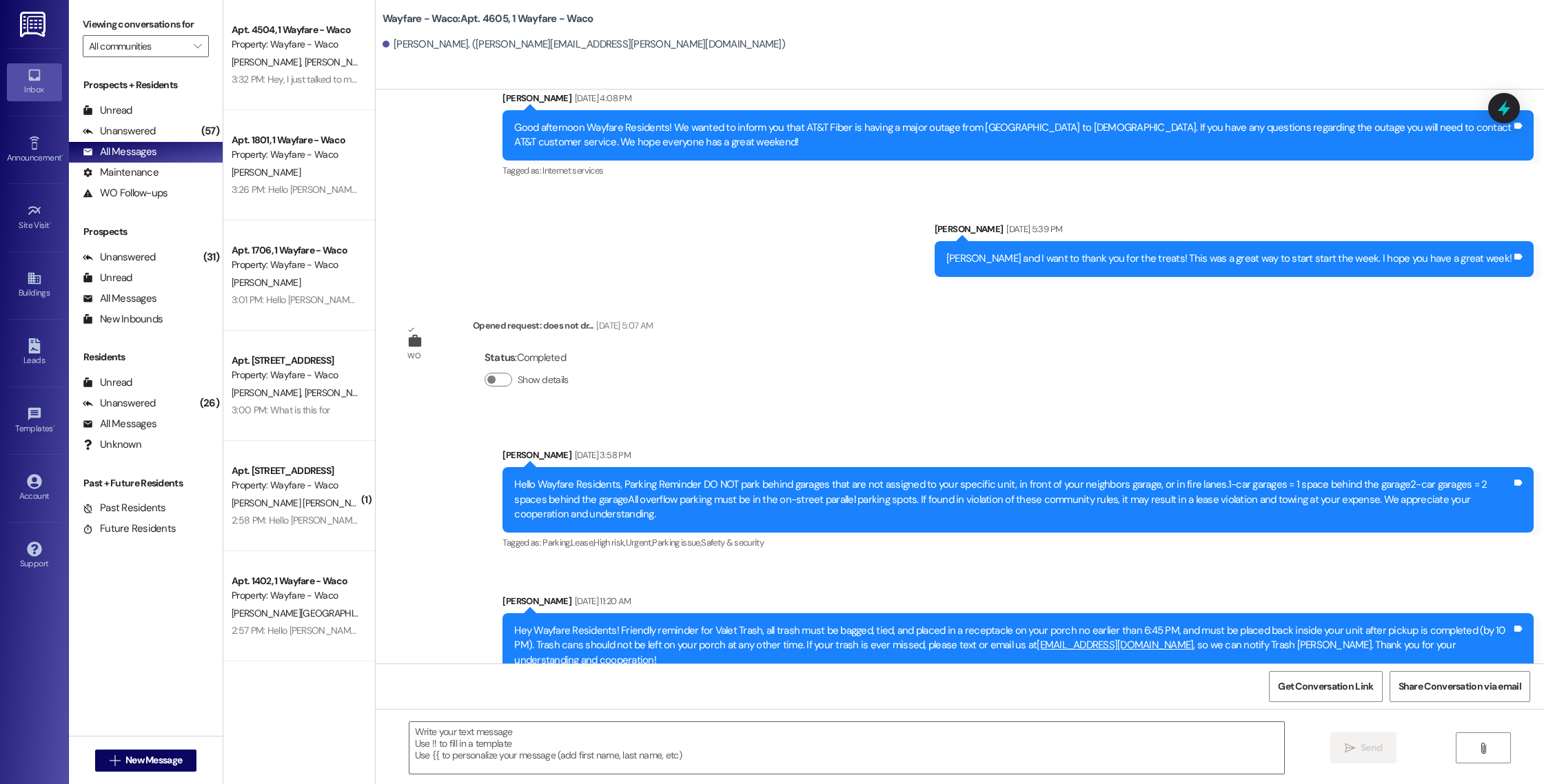
scroll to position [1995, 0]
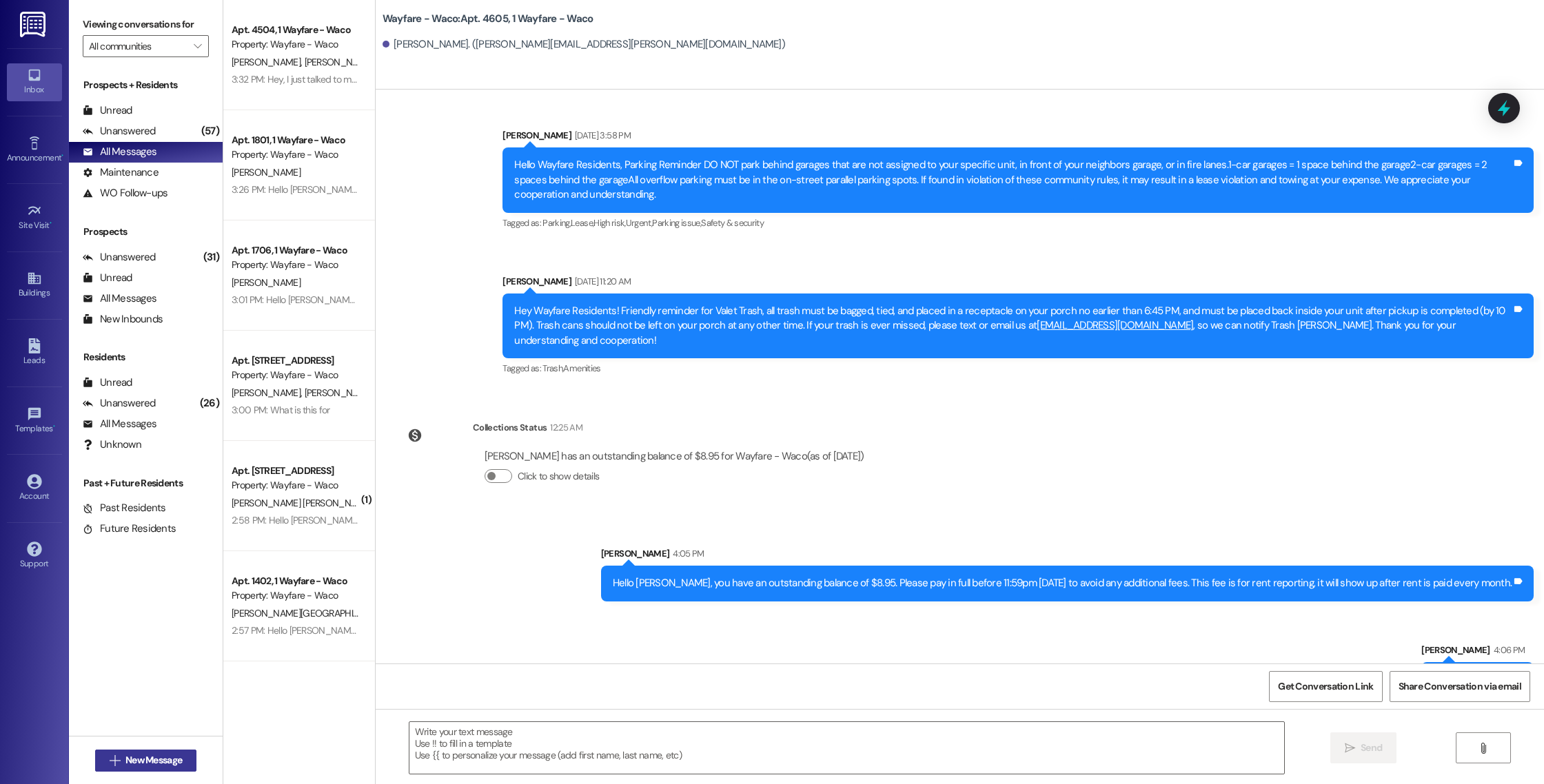
click at [138, 755] on span "New Message" at bounding box center [154, 759] width 57 height 14
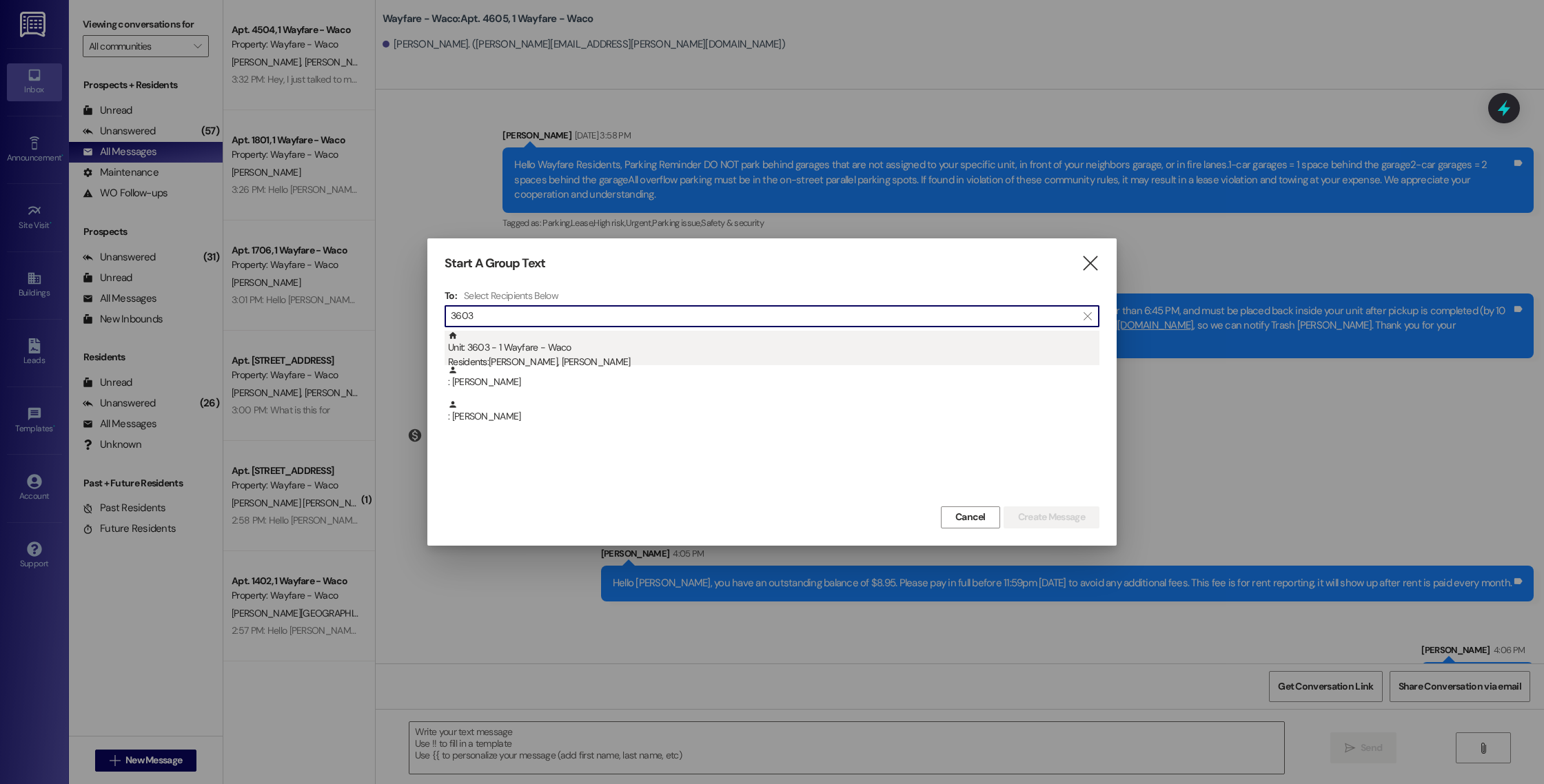
type input "3603"
click at [612, 360] on div "Residents: [PERSON_NAME], [PERSON_NAME]" at bounding box center [773, 362] width 651 height 14
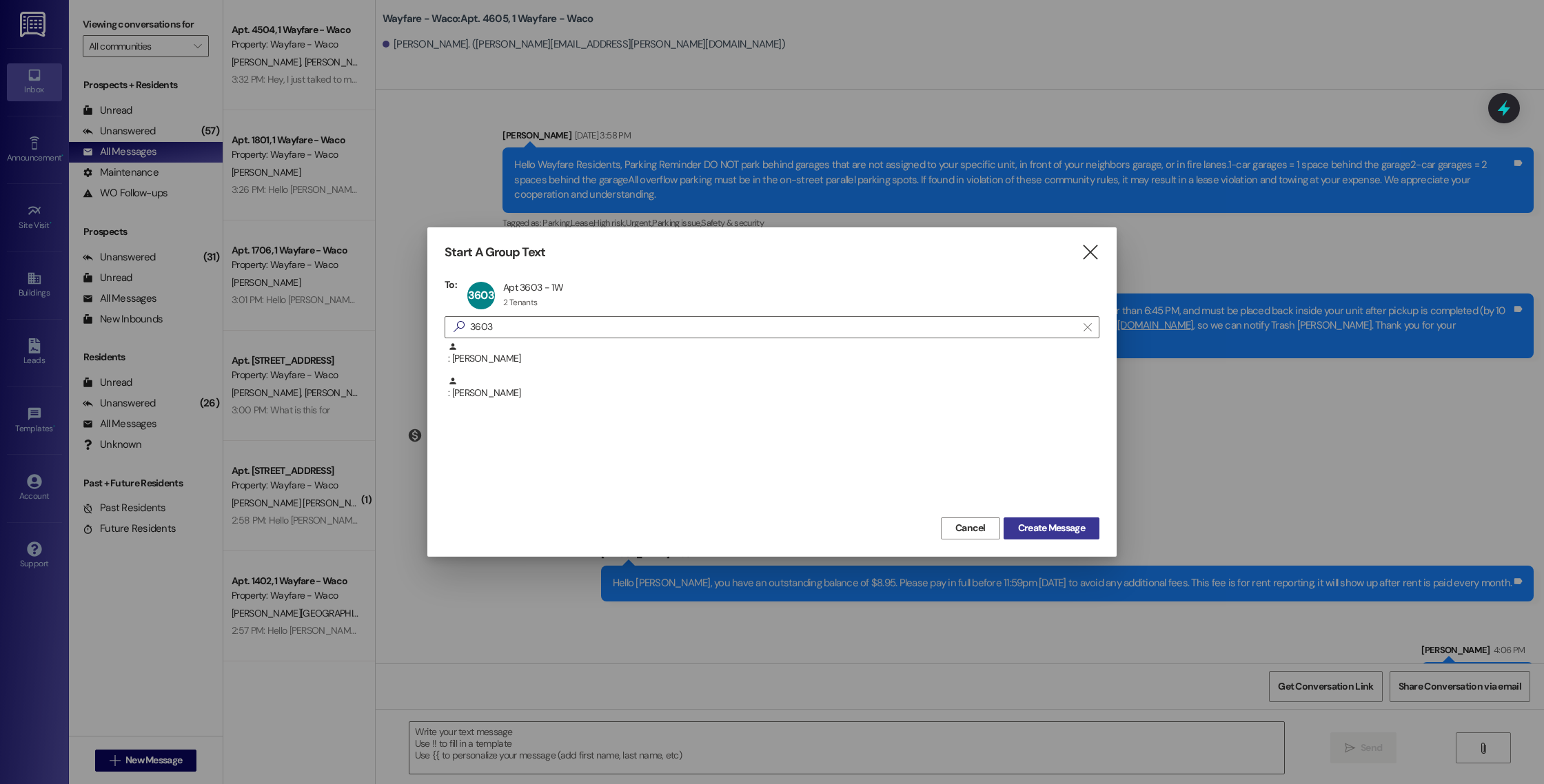
click at [1054, 523] on span "Create Message" at bounding box center [1051, 528] width 67 height 14
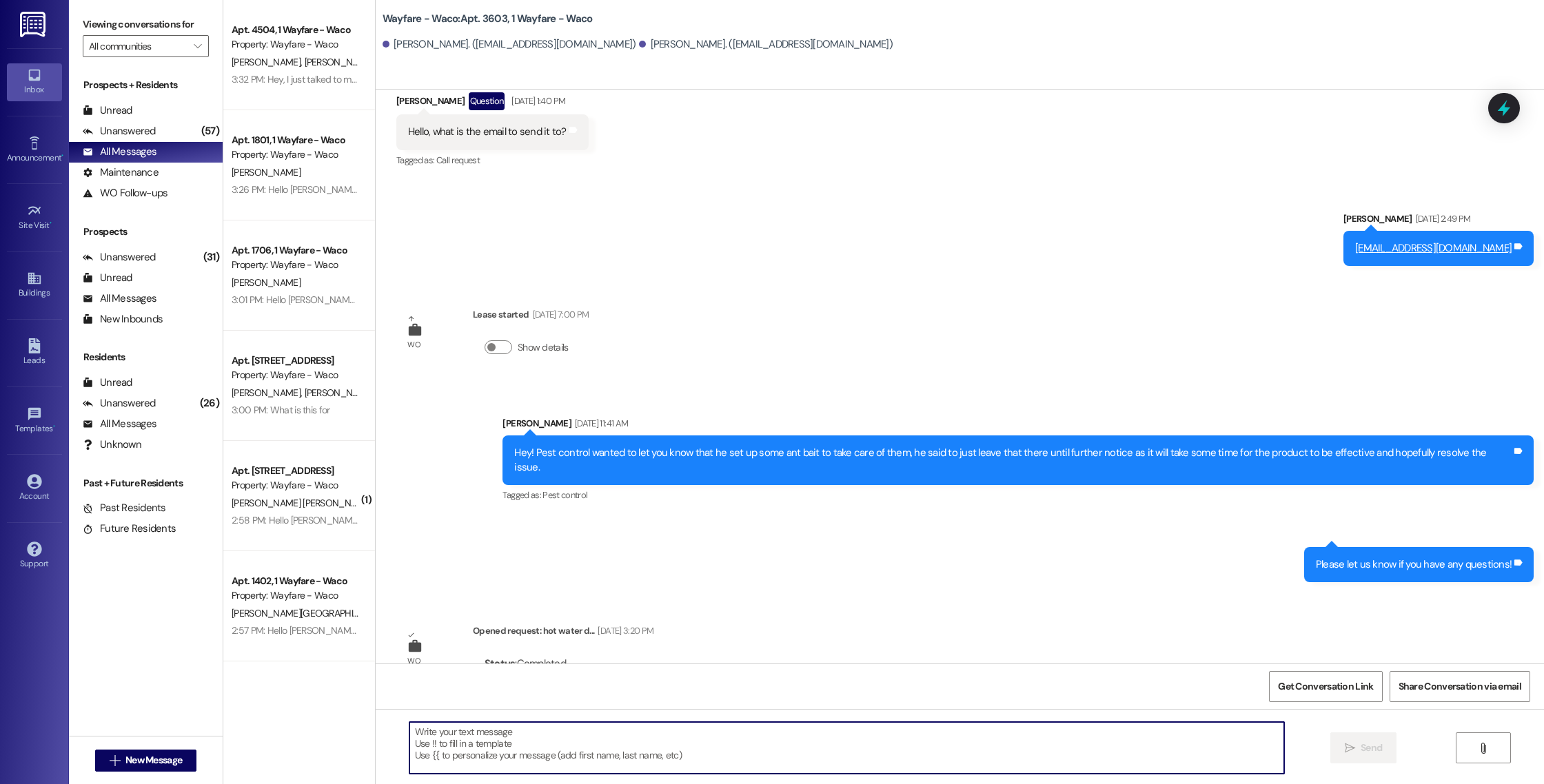
click at [600, 761] on textarea at bounding box center [847, 747] width 875 height 52
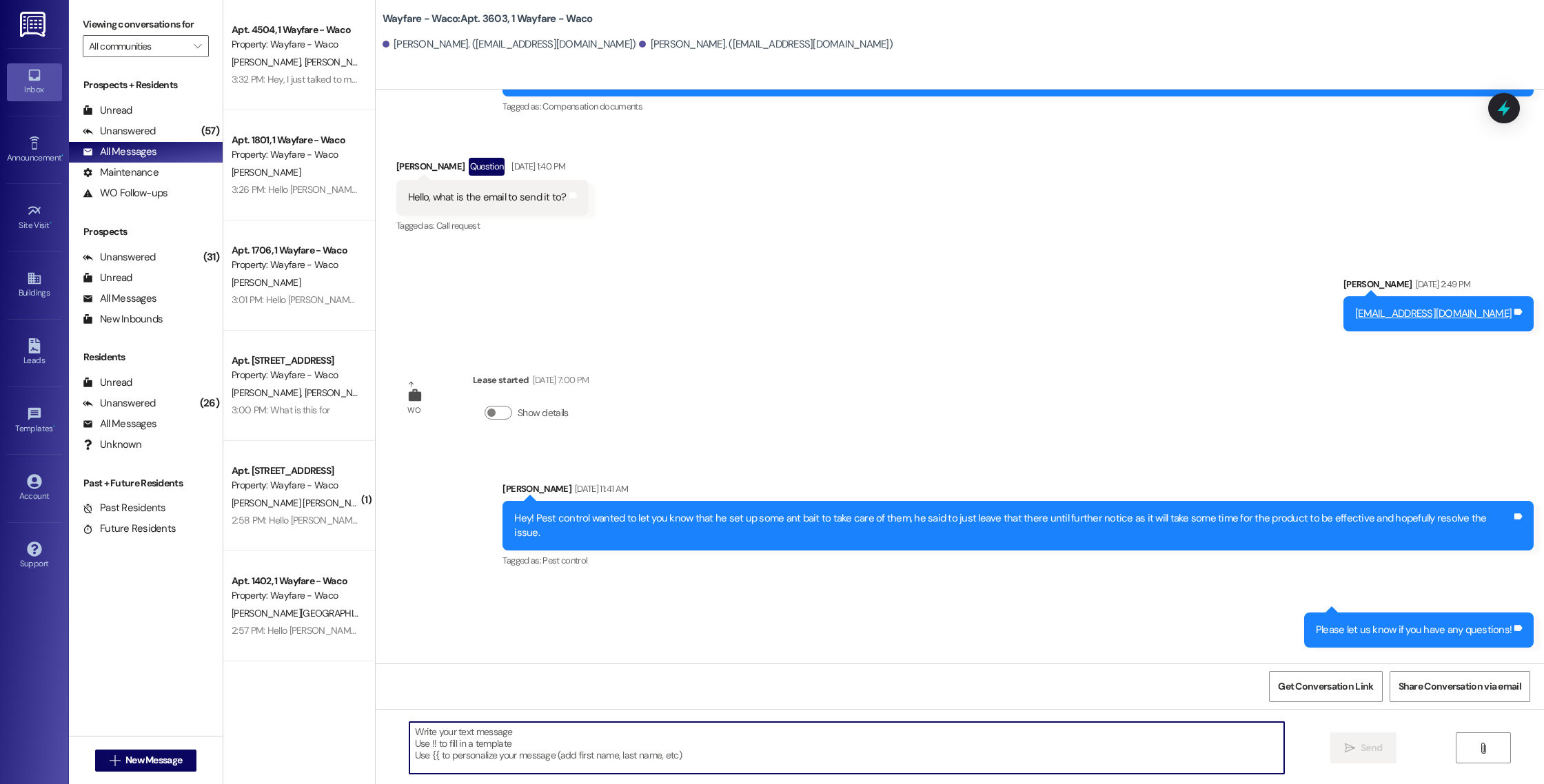
paste textarea "Hello [PERSON_NAME], you have an outstanding balance of $8.95. Please pay in fu…"
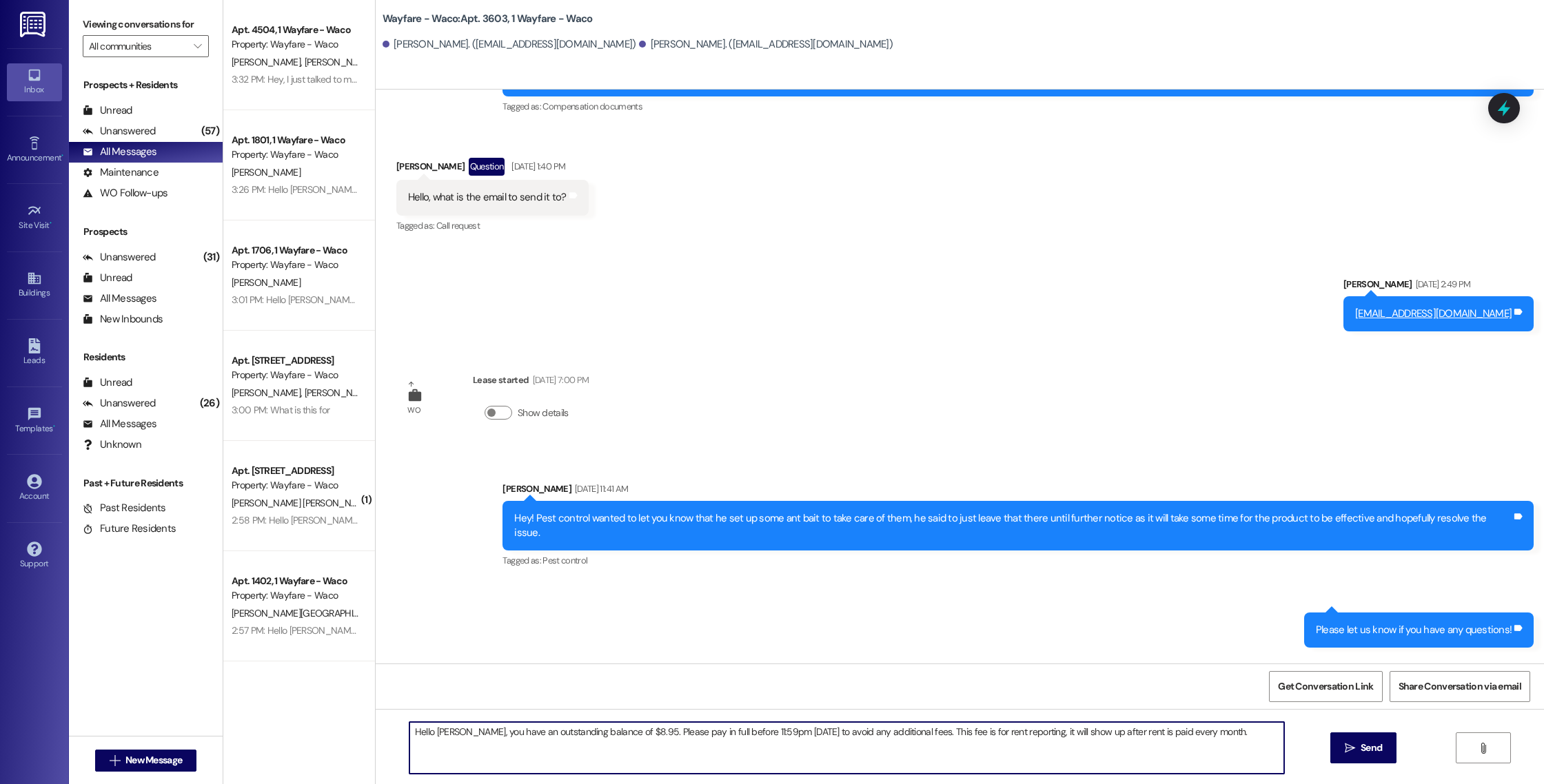
click at [447, 733] on textarea "Hello [PERSON_NAME], you have an outstanding balance of $8.95. Please pay in fu…" at bounding box center [847, 747] width 875 height 52
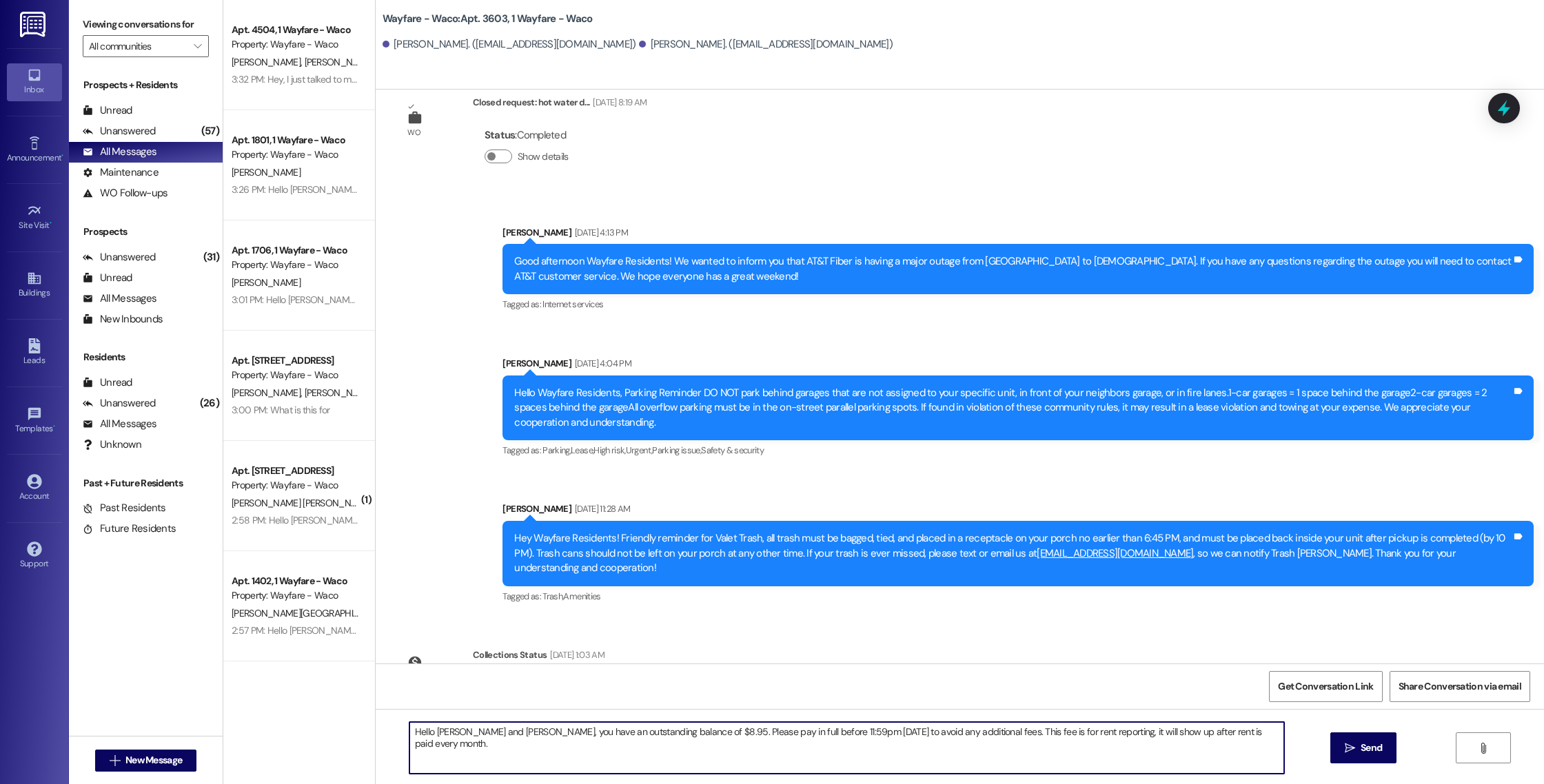
scroll to position [996, 0]
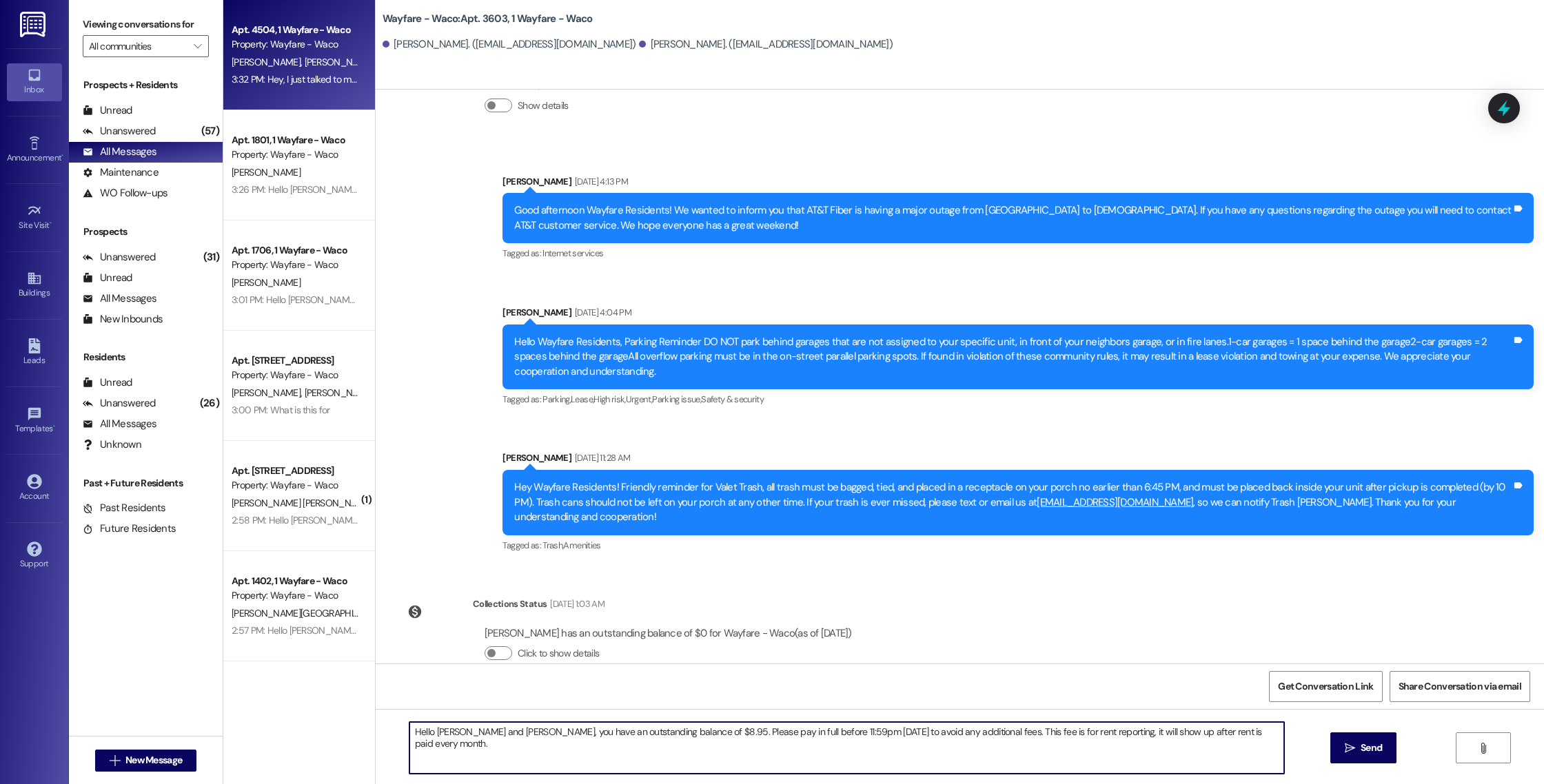
type textarea "Hello [PERSON_NAME] and [PERSON_NAME], you have an outstanding balance of $8.95…"
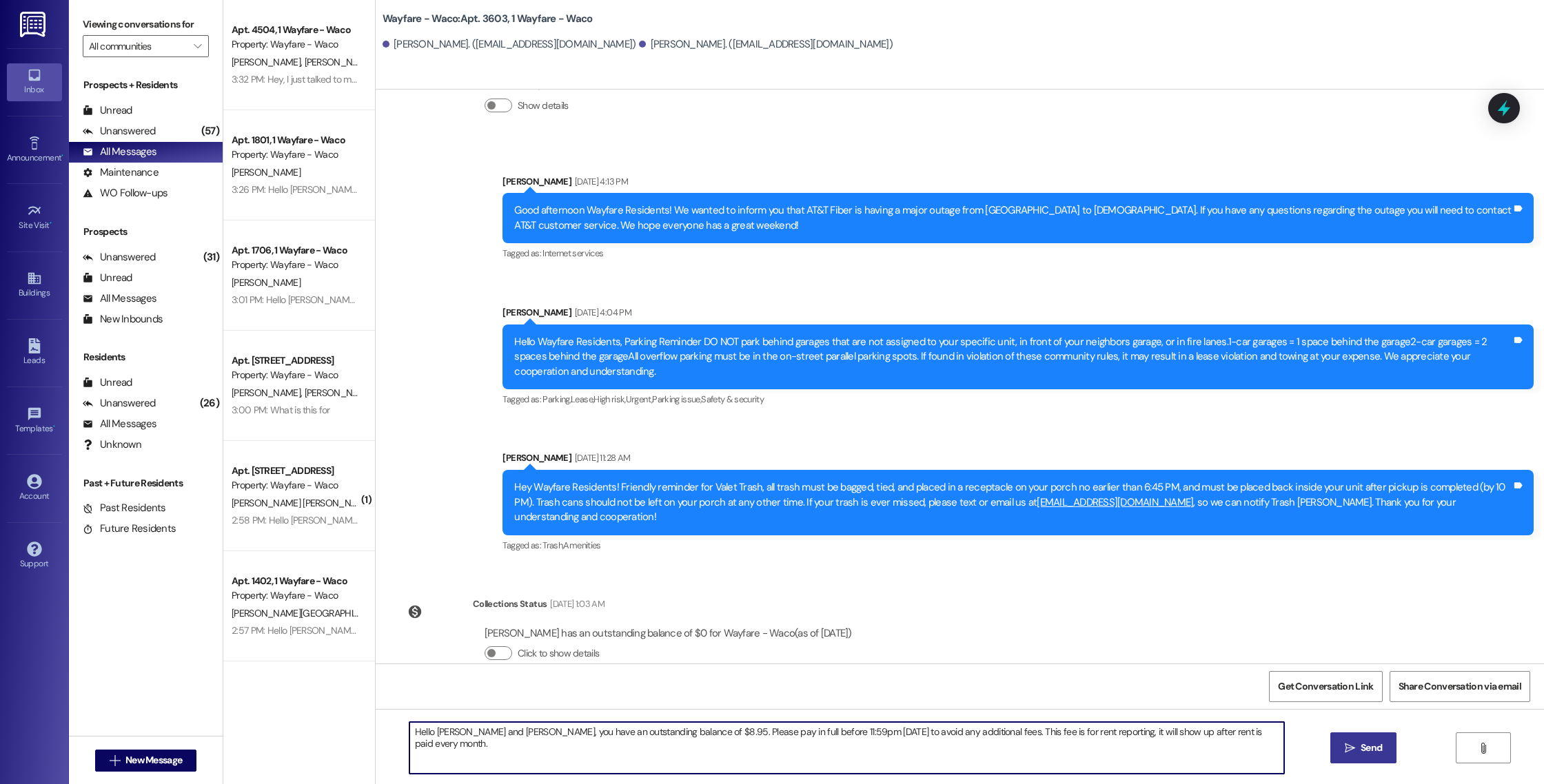
click at [1342, 744] on span " Send" at bounding box center [1364, 747] width 43 height 14
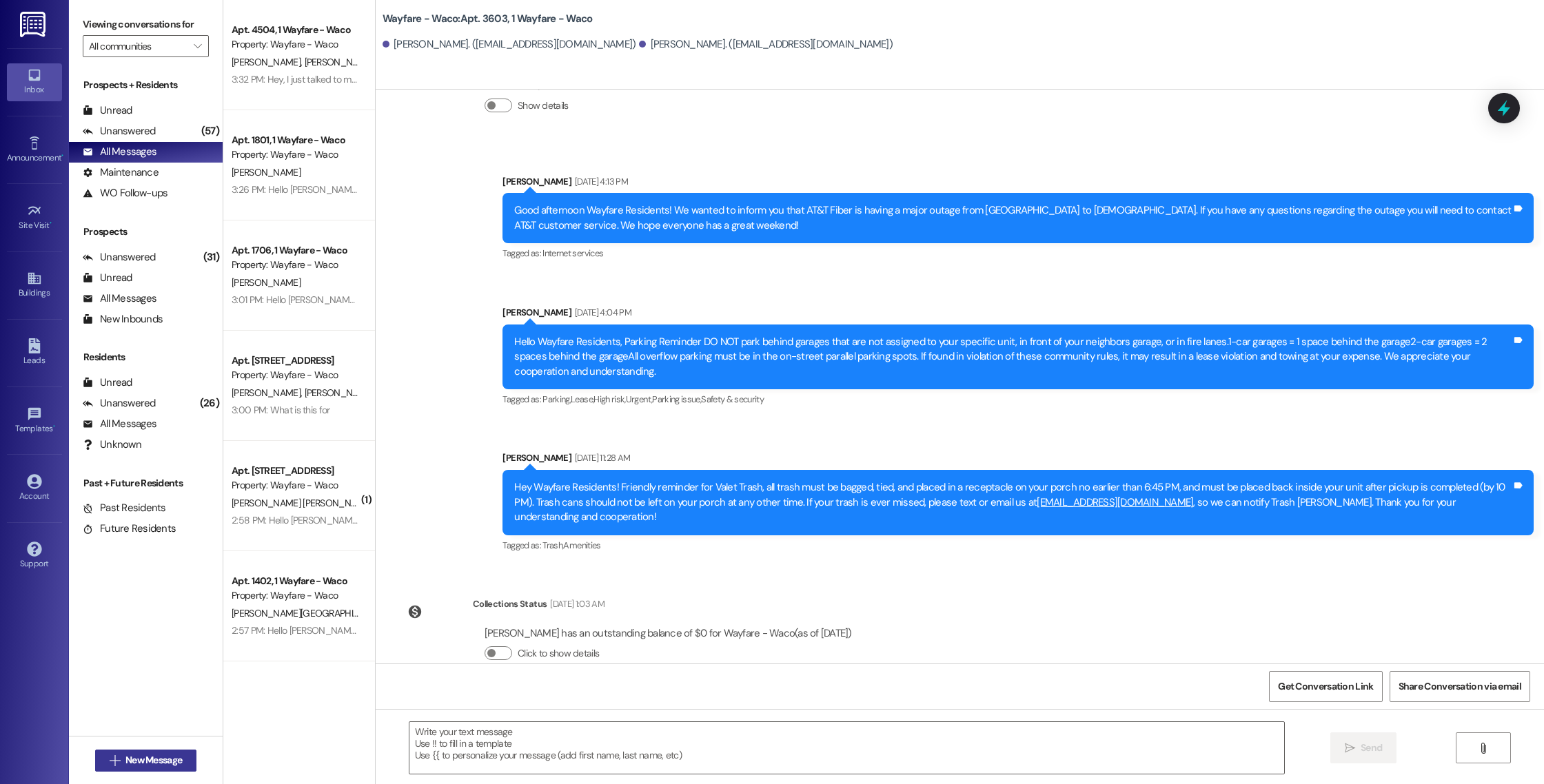
click at [165, 758] on span "New Message" at bounding box center [154, 759] width 57 height 14
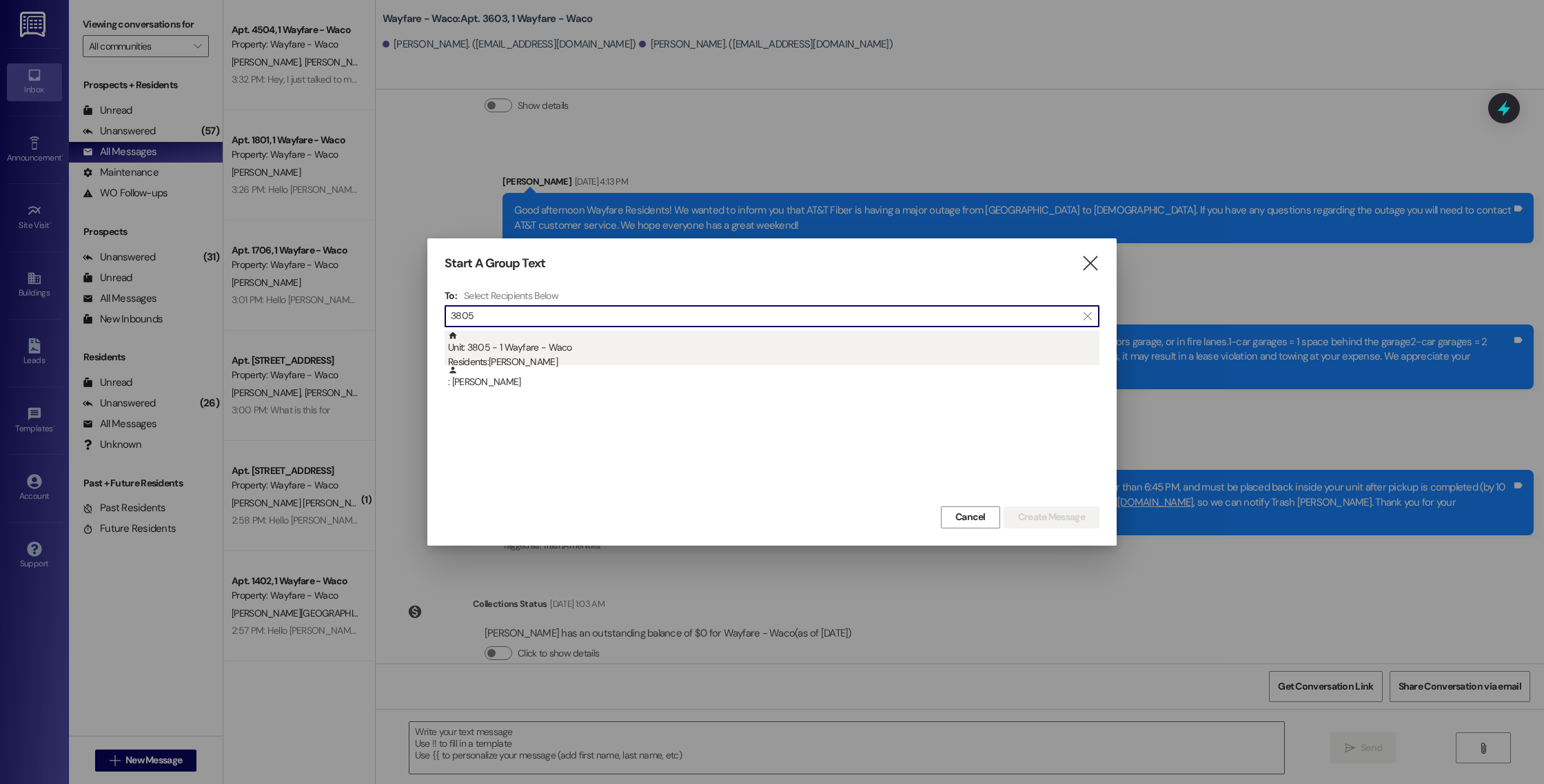
type input "3805"
click at [676, 335] on div "Unit: 3805 - 1 Wayfare - Waco Residents: [PERSON_NAME]" at bounding box center [773, 350] width 651 height 40
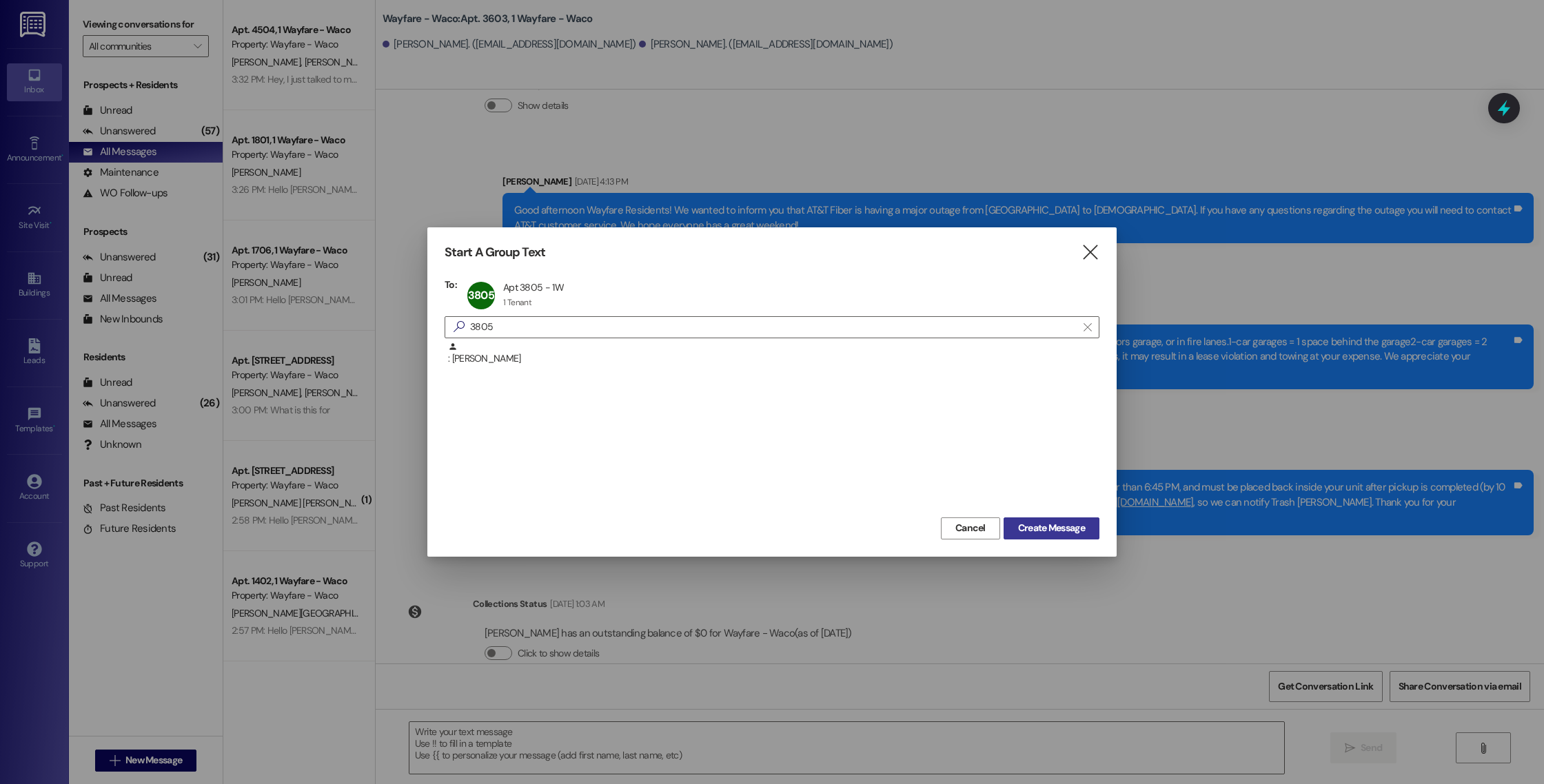
click at [1039, 530] on span "Create Message" at bounding box center [1051, 528] width 67 height 14
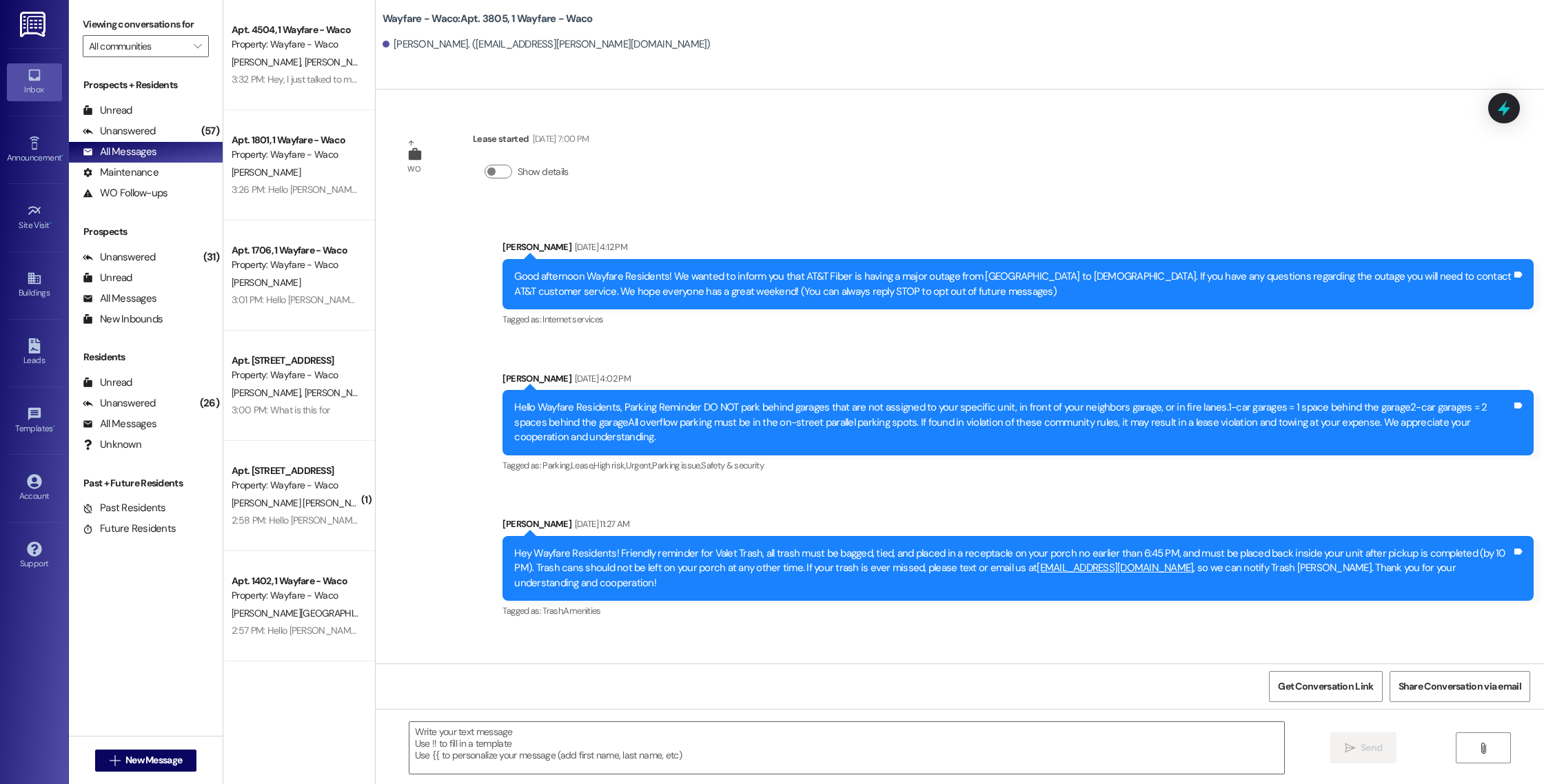
scroll to position [81, 0]
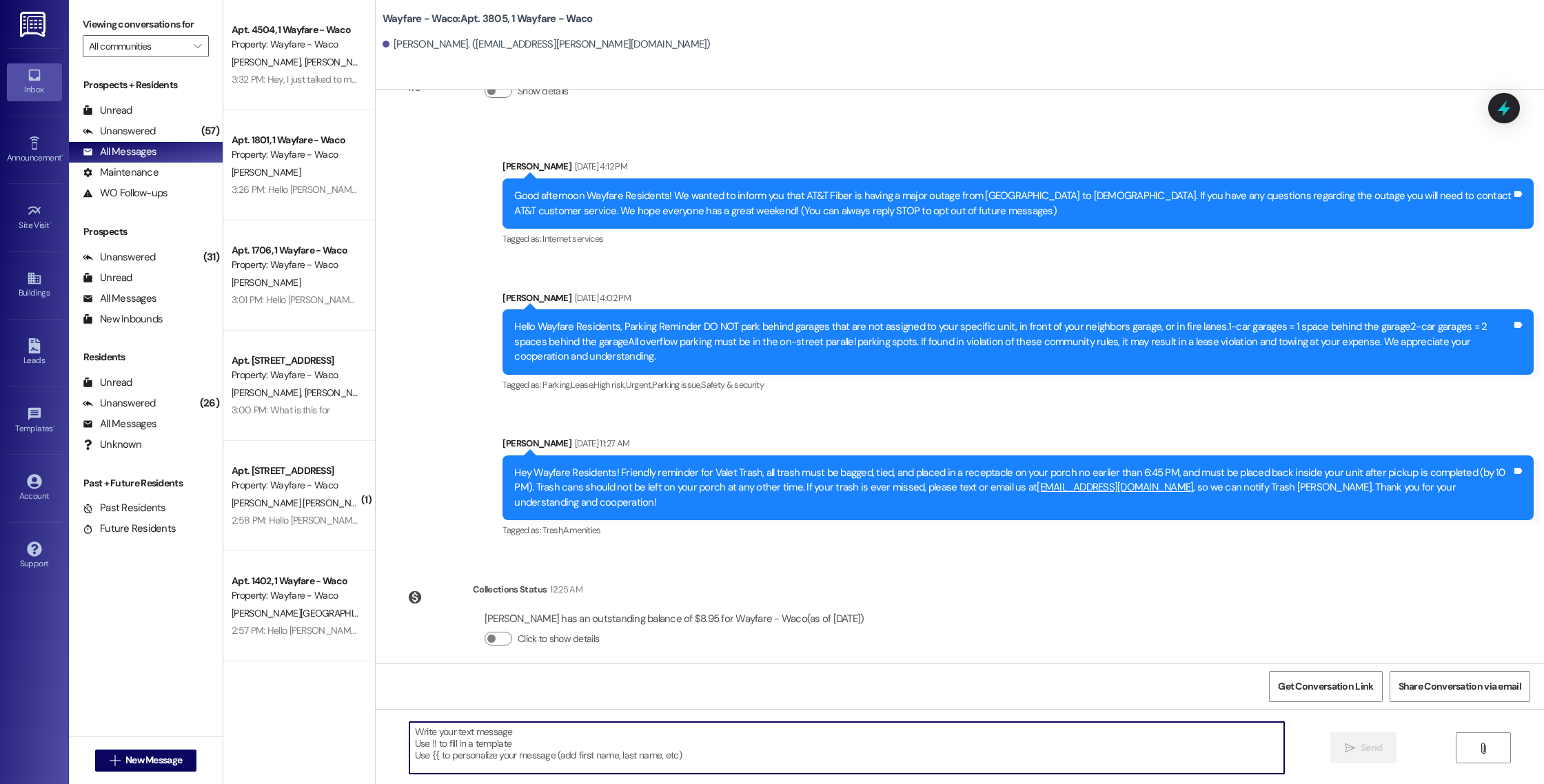
click at [653, 737] on textarea at bounding box center [847, 747] width 875 height 52
paste textarea "Hello [PERSON_NAME], you have an outstanding balance of $8.95. Please pay in fu…"
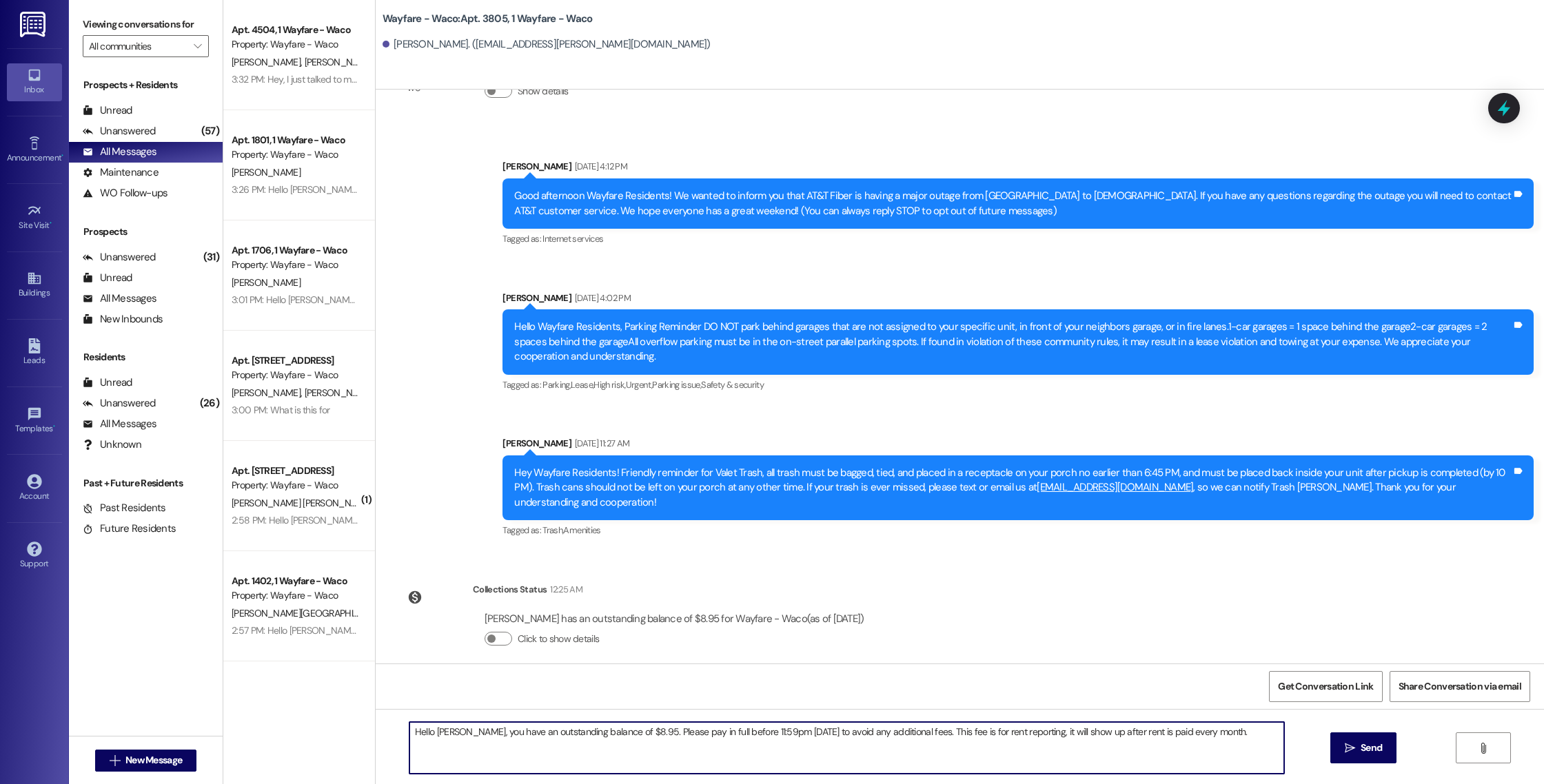
click at [439, 735] on textarea "Hello [PERSON_NAME], you have an outstanding balance of $8.95. Please pay in fu…" at bounding box center [847, 747] width 875 height 52
type textarea "Hello [PERSON_NAME], you have an outstanding balance of $8.95. Please pay in fu…"
click at [1355, 743] on span " Send" at bounding box center [1364, 747] width 43 height 14
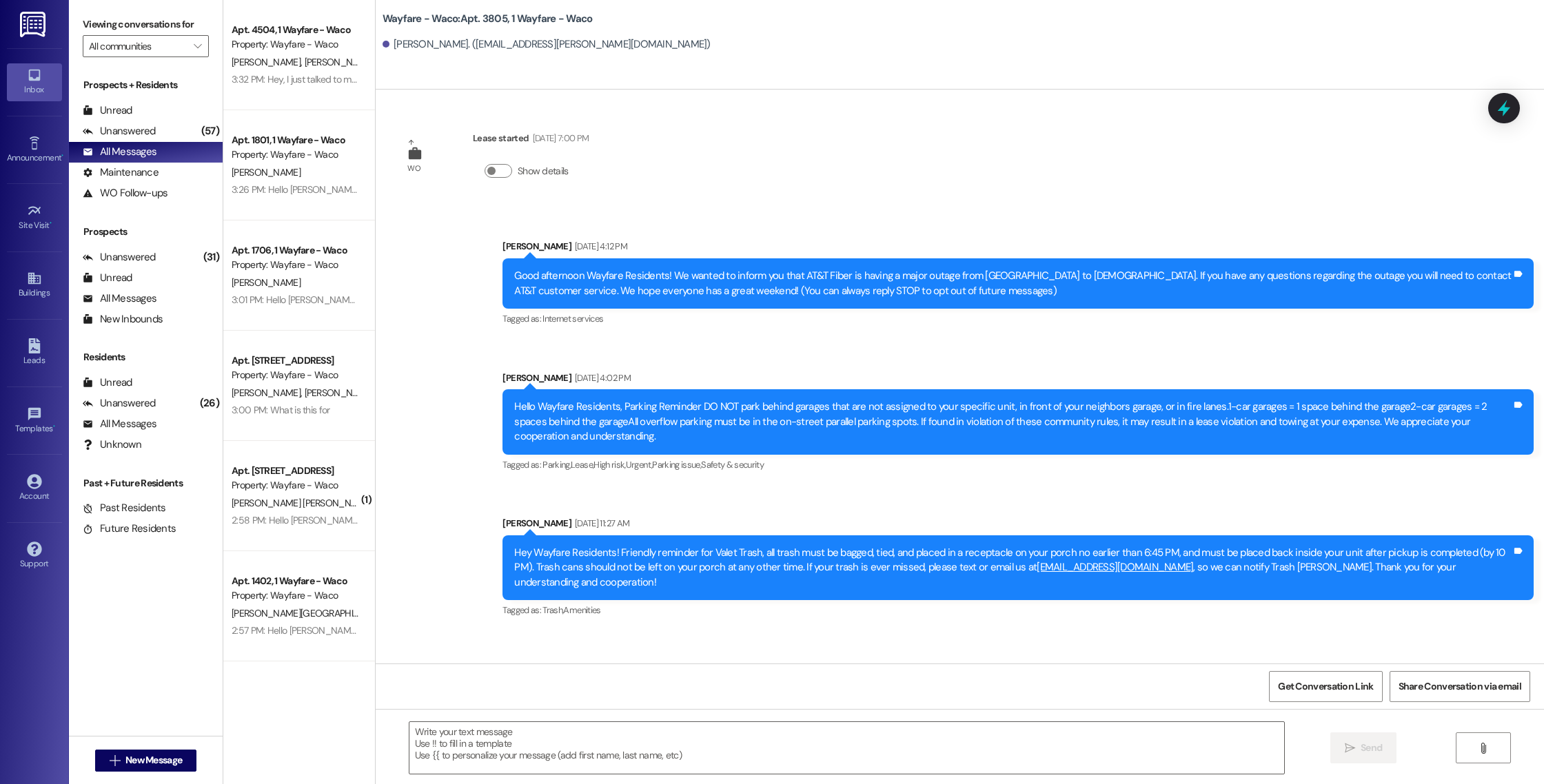
scroll to position [0, 0]
click at [126, 762] on span "New Message" at bounding box center [154, 759] width 57 height 14
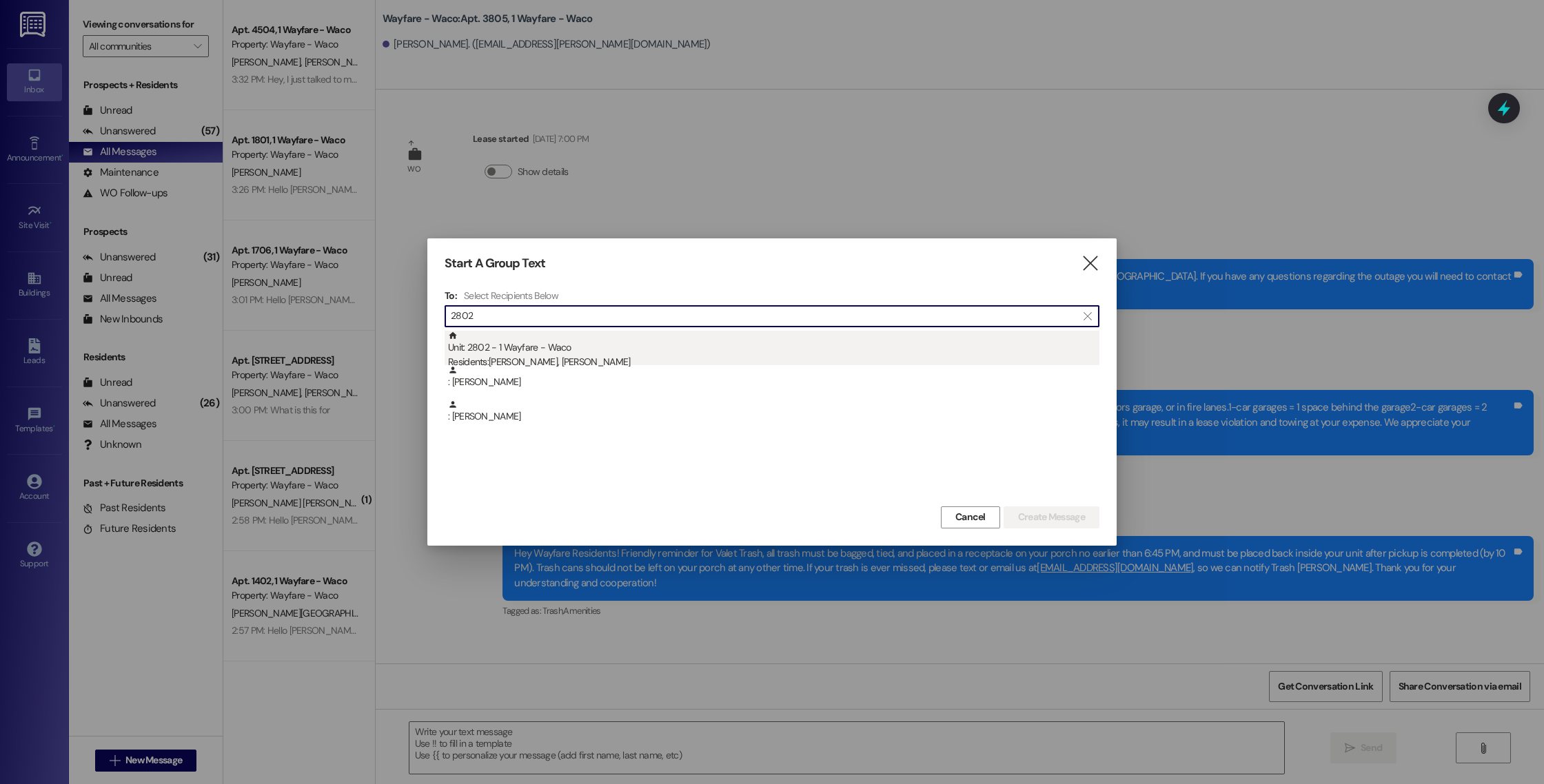
type input "2802"
click at [612, 352] on div "Unit: 2802 - 1 Wayfare - Waco Residents: [PERSON_NAME], [PERSON_NAME]" at bounding box center [773, 350] width 651 height 40
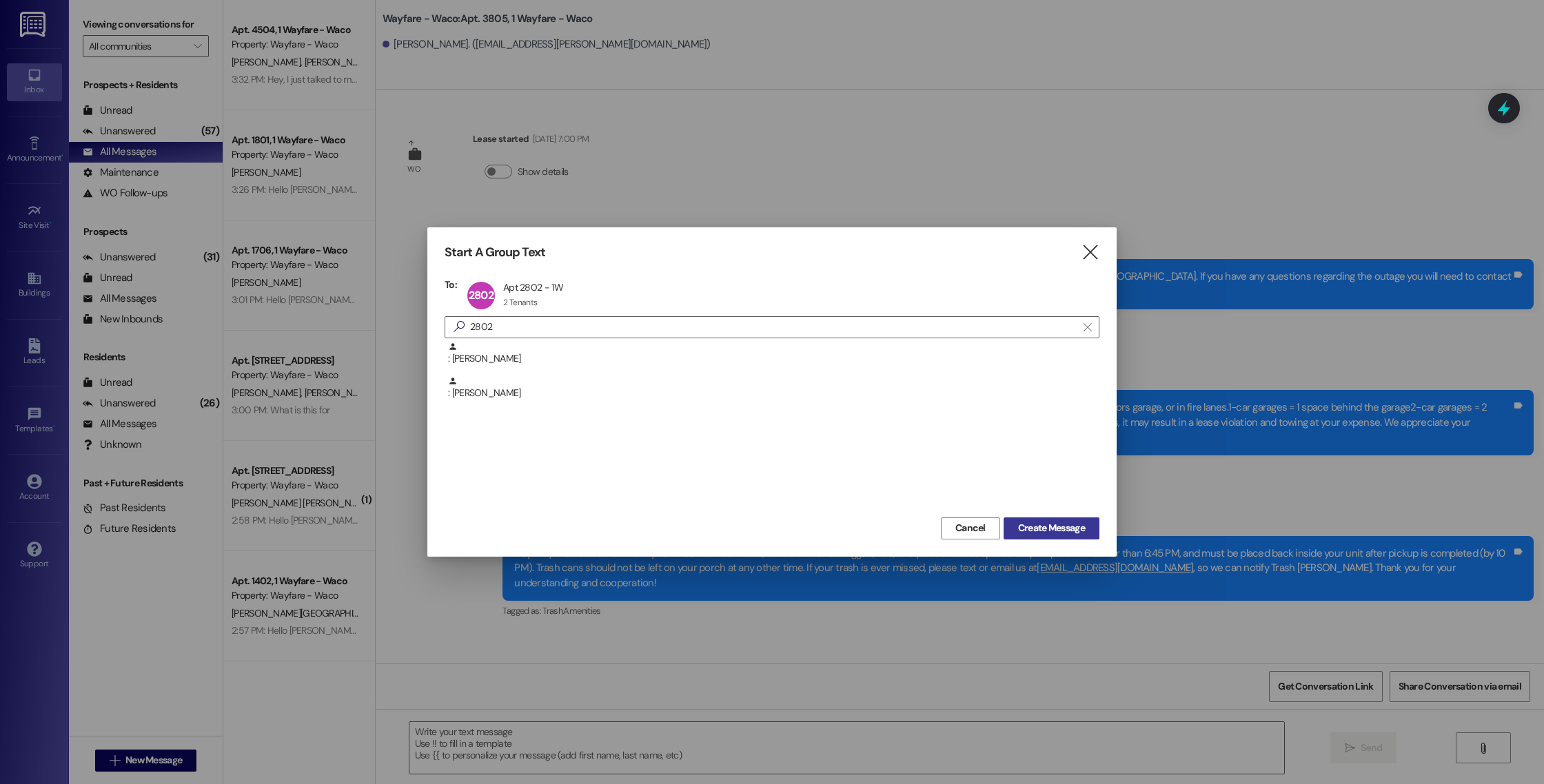
click at [1052, 525] on span "Create Message" at bounding box center [1051, 528] width 67 height 14
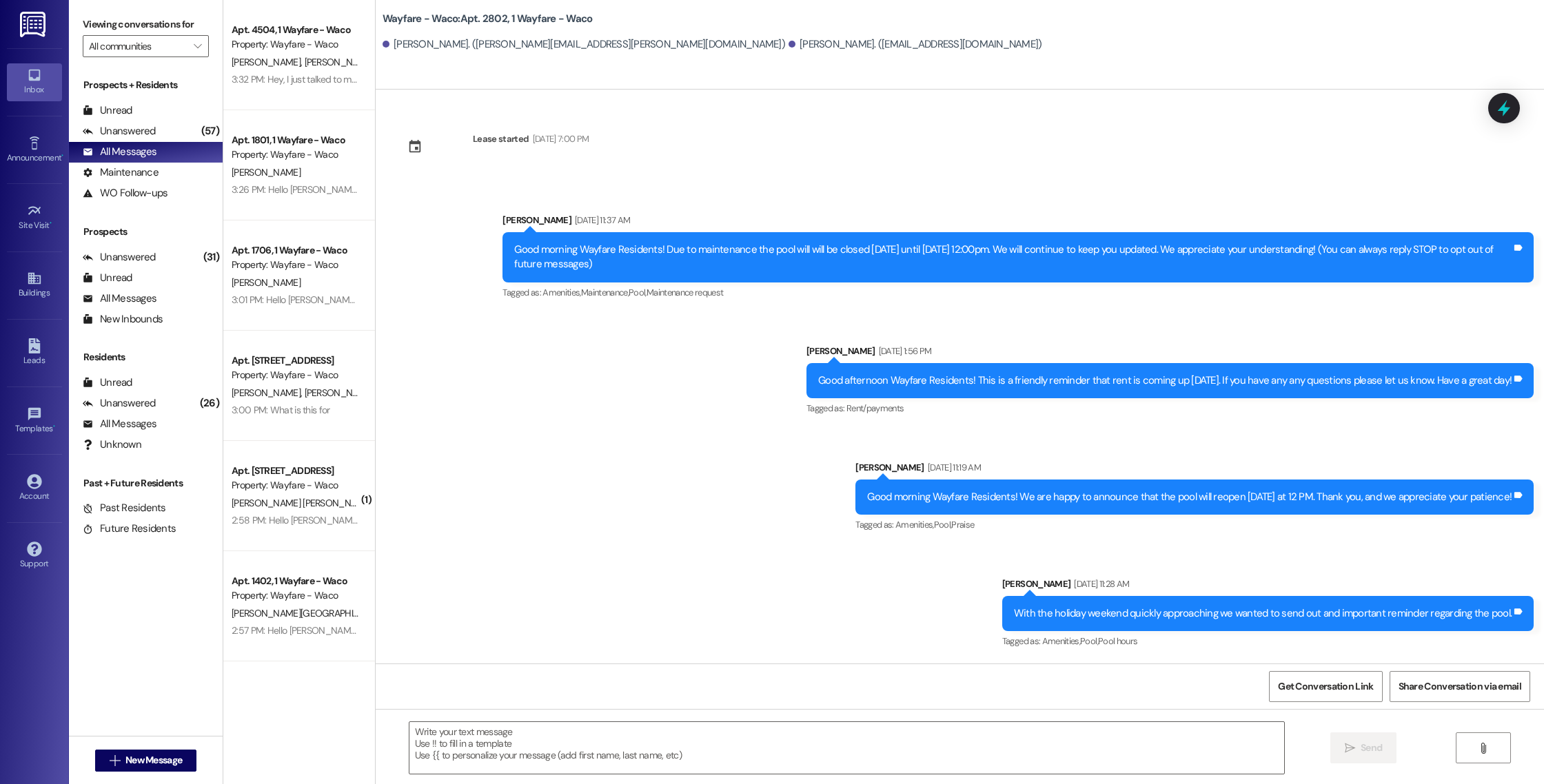
scroll to position [2419, 0]
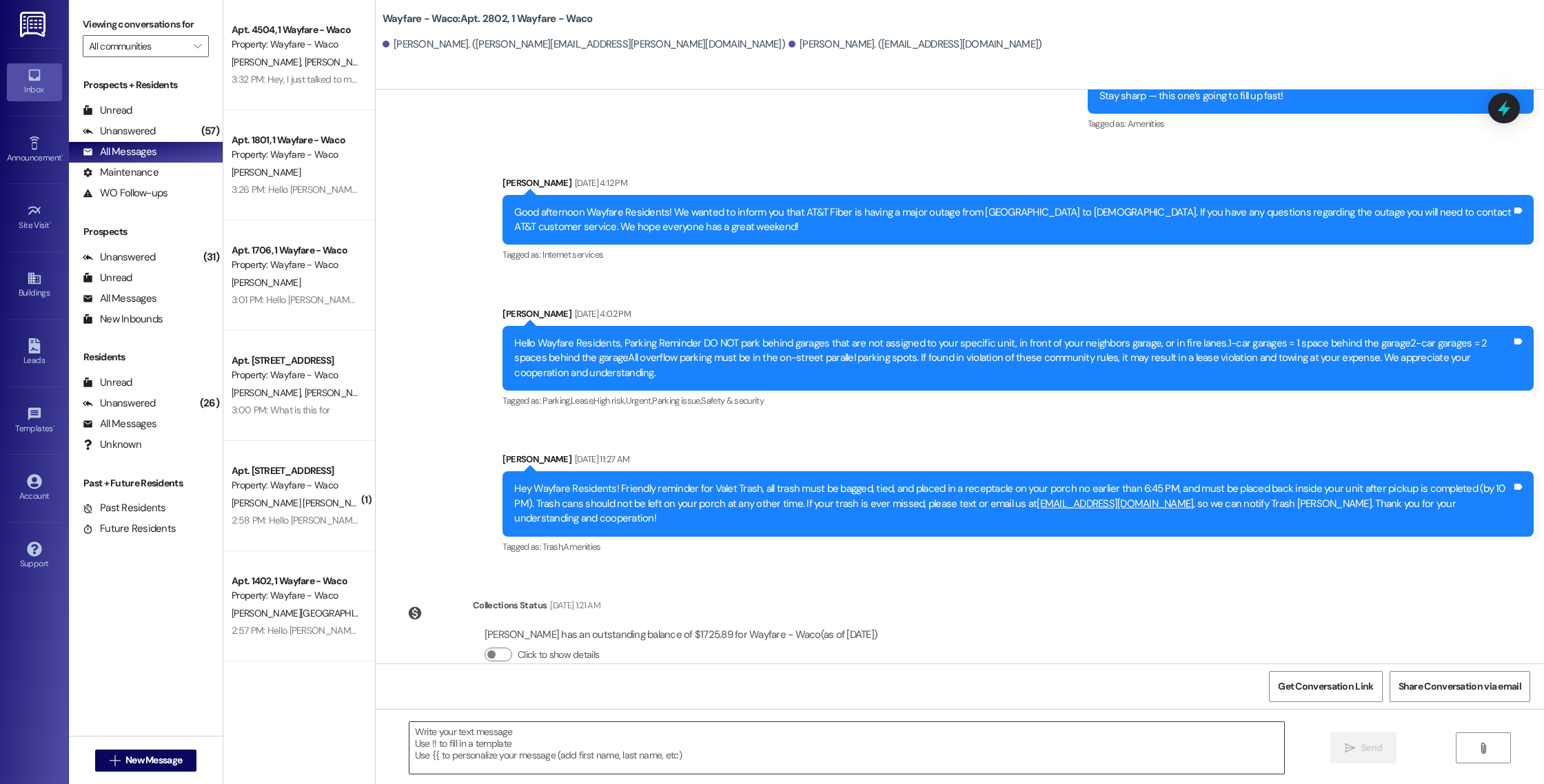
click at [622, 770] on textarea at bounding box center [847, 747] width 875 height 52
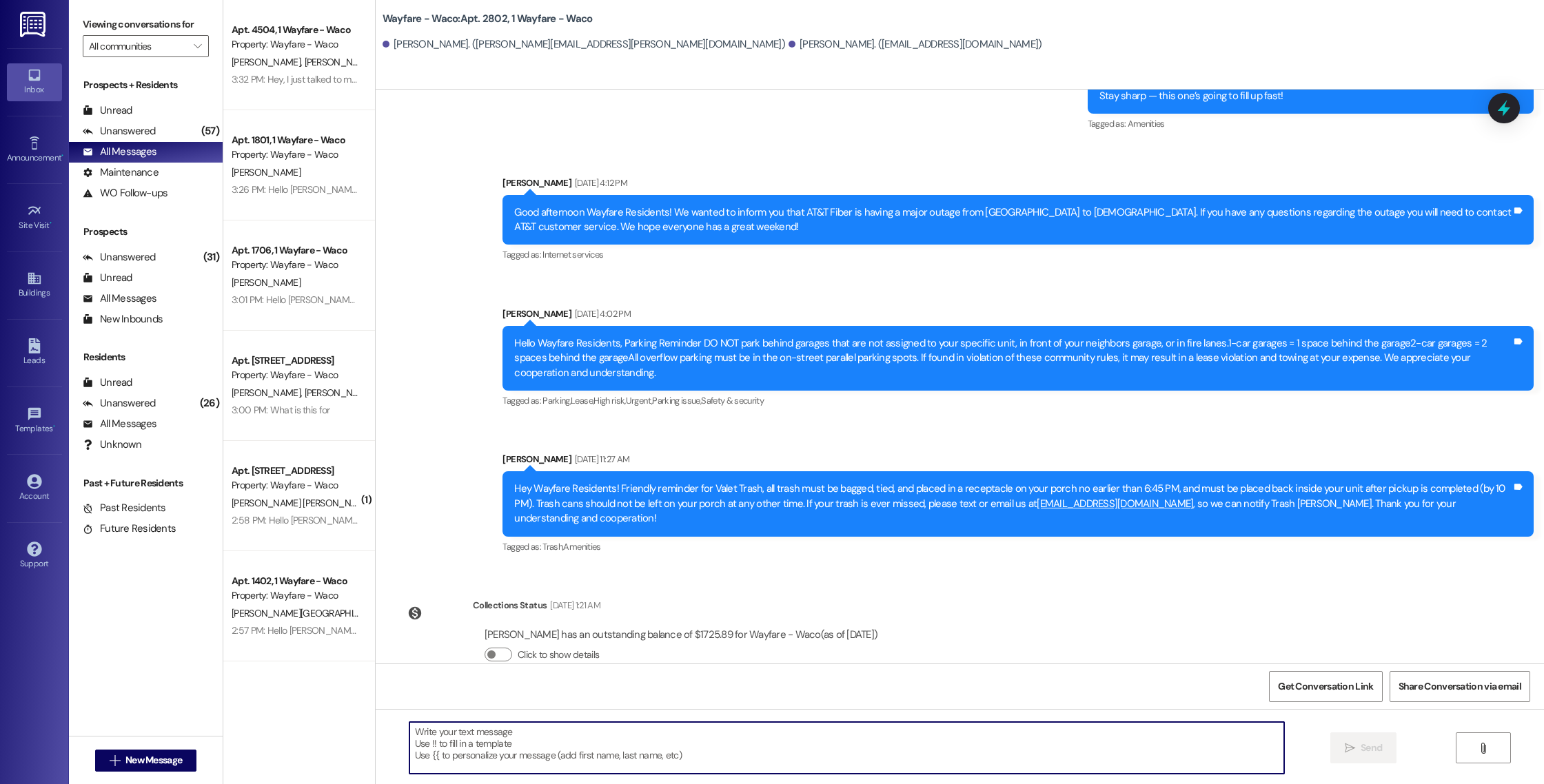
paste textarea "Hello [PERSON_NAME], you have an outstanding balance of $8.95. Please pay in fu…"
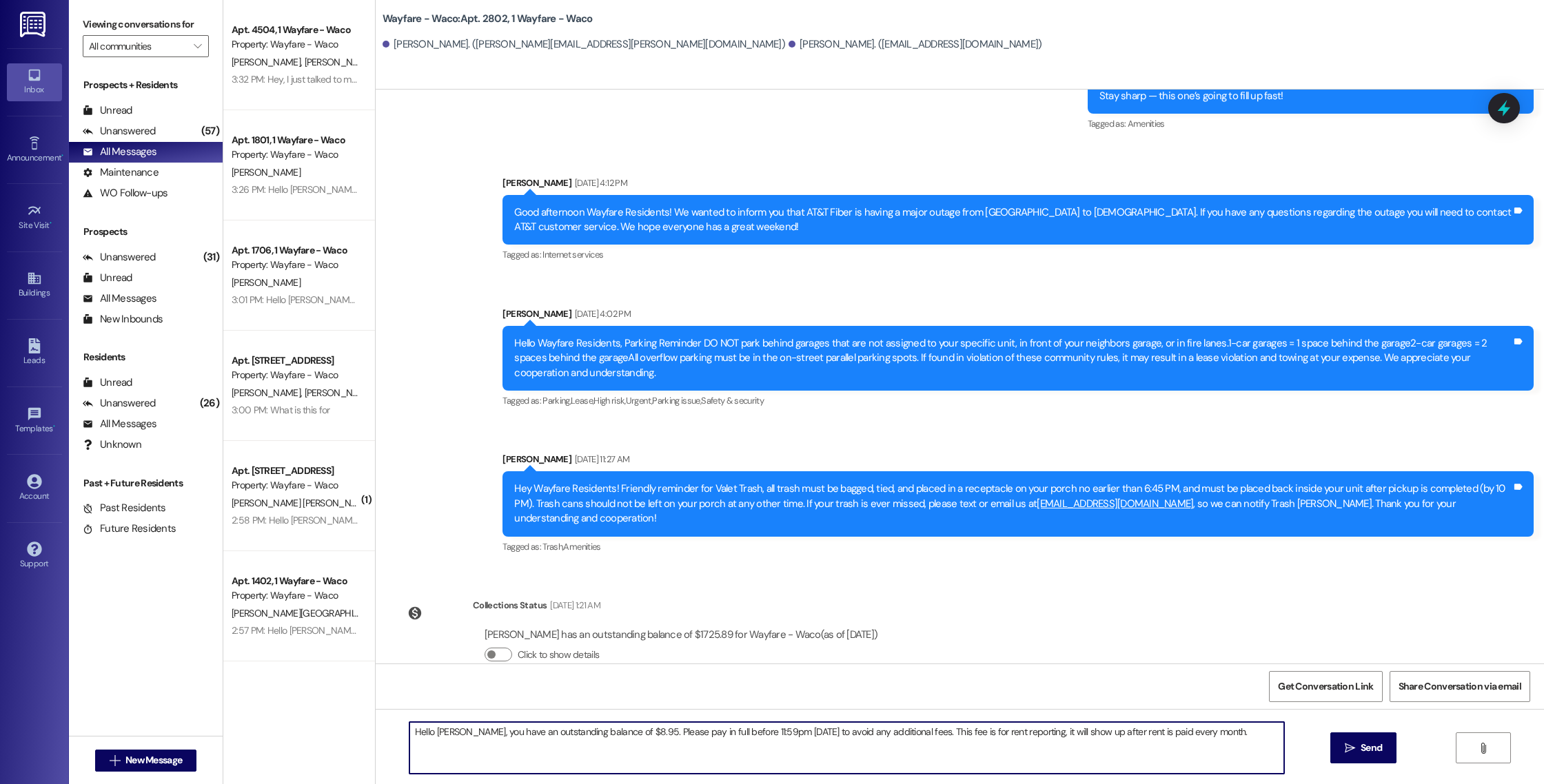
click at [449, 733] on textarea "Hello [PERSON_NAME], you have an outstanding balance of $8.95. Please pay in fu…" at bounding box center [847, 747] width 875 height 52
click at [628, 733] on textarea "Hello [PERSON_NAME], you have an outstanding balance of $8.95. Please pay in fu…" at bounding box center [847, 747] width 875 height 52
click at [424, 737] on textarea "Hello [PERSON_NAME], you have an outstanding balance of $8.95. Please pay in fu…" at bounding box center [847, 747] width 875 height 52
click at [425, 732] on textarea "Hello [PERSON_NAME], you have an outstanding balance of $8.95. Please pay in fu…" at bounding box center [847, 747] width 875 height 52
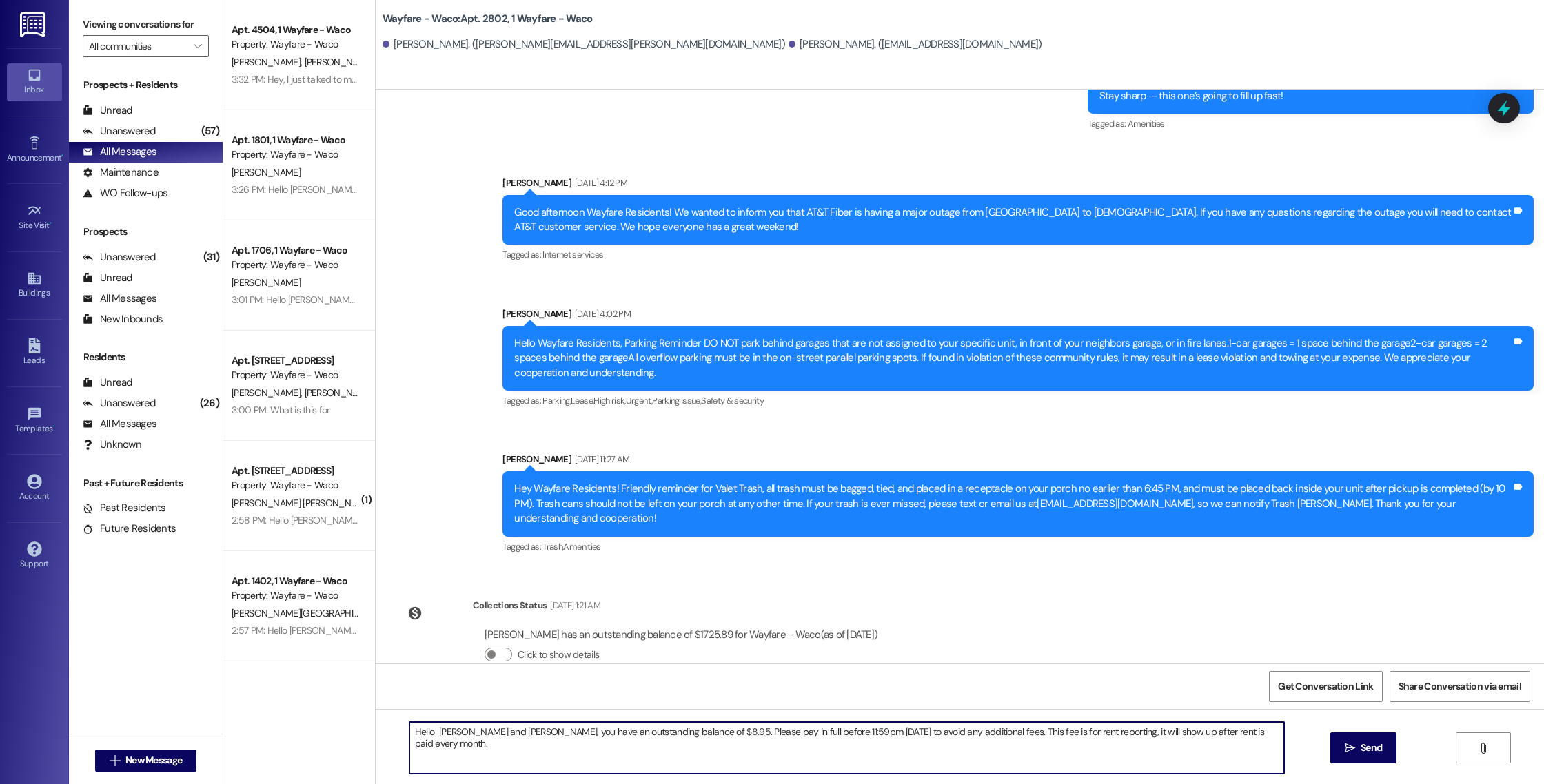
click at [424, 736] on textarea "Hello [PERSON_NAME] and [PERSON_NAME], you have an outstanding balance of $8.95…" at bounding box center [847, 747] width 875 height 52
click at [662, 732] on textarea "Hello [PERSON_NAME] and [PERSON_NAME], you have an outstanding balance of $8.95…" at bounding box center [847, 747] width 875 height 52
drag, startPoint x: 1228, startPoint y: 731, endPoint x: 562, endPoint y: 706, distance: 666.5
click at [562, 706] on div "Lease started [DATE] 7:00 PM Announcement, sent via SMS [PERSON_NAME] [DATE] 11…" at bounding box center [959, 481] width 1168 height 784
type textarea "Hello [PERSON_NAME] and [PERSON_NAME], you have an outstanding balance of $17.9…"
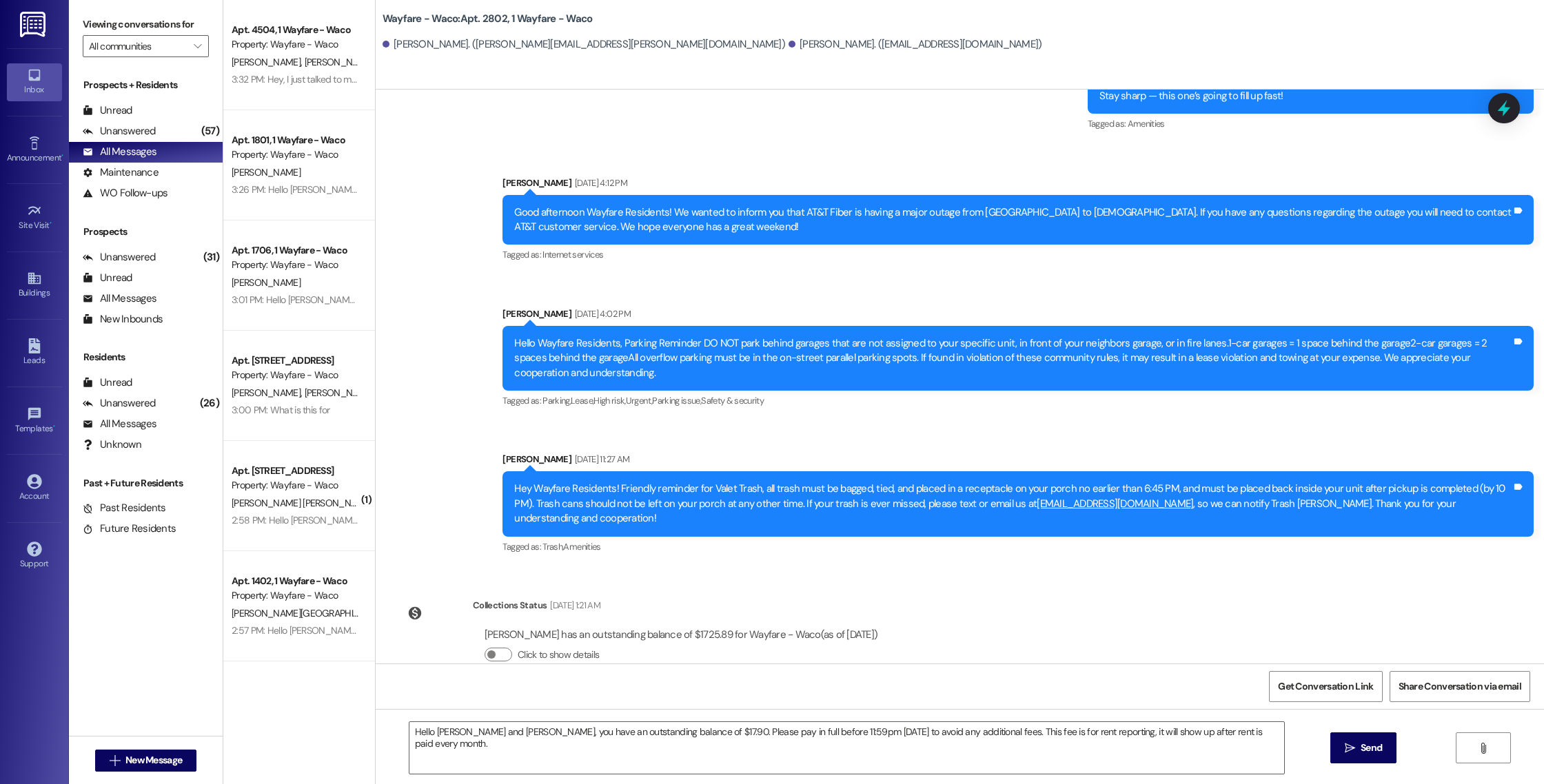
click at [562, 706] on div "Get Conversation Link Share Conversation via email" at bounding box center [959, 686] width 1168 height 46
click at [1352, 750] on icon "" at bounding box center [1350, 748] width 10 height 11
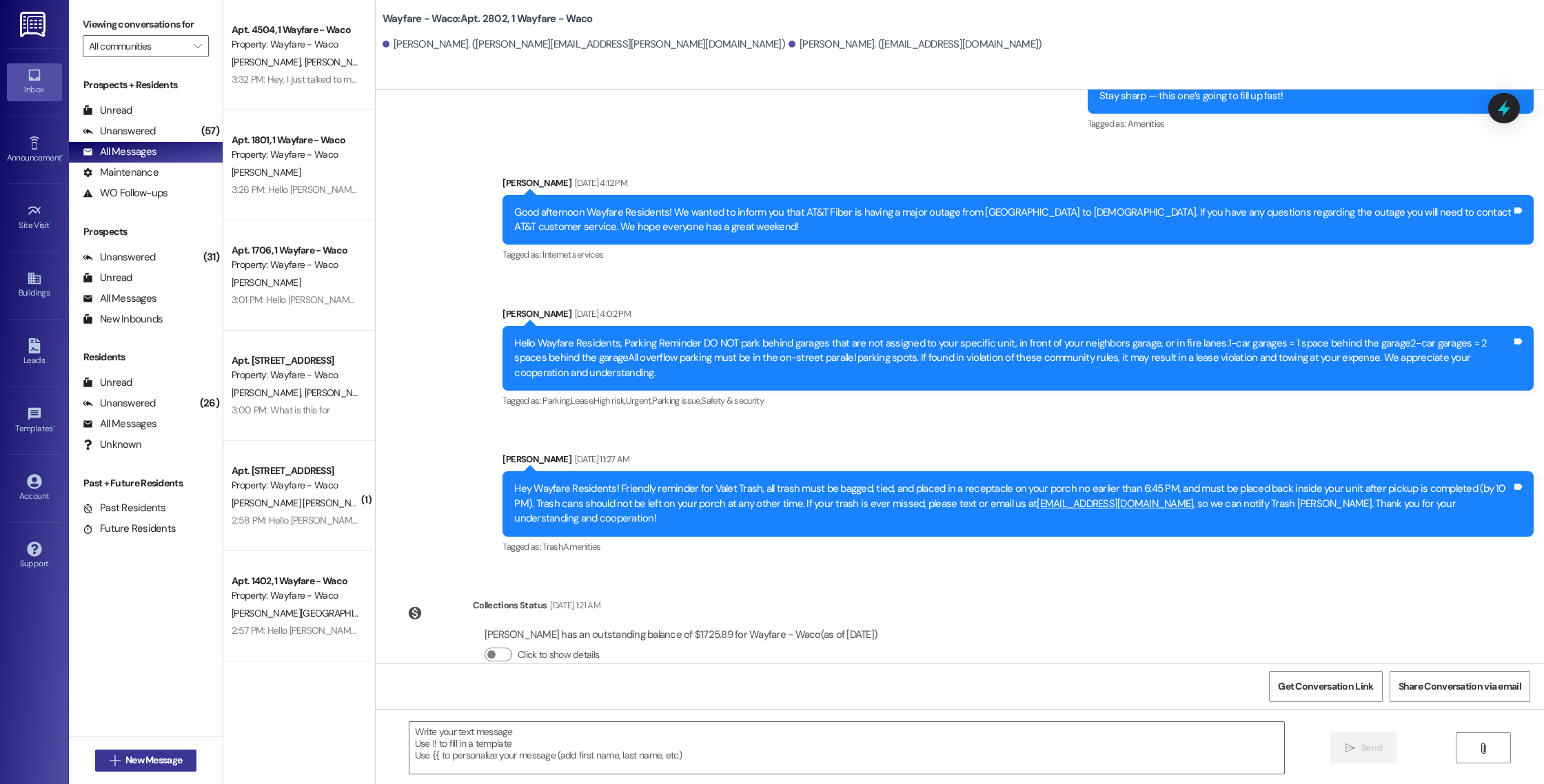
click at [145, 759] on span "New Message" at bounding box center [154, 759] width 57 height 14
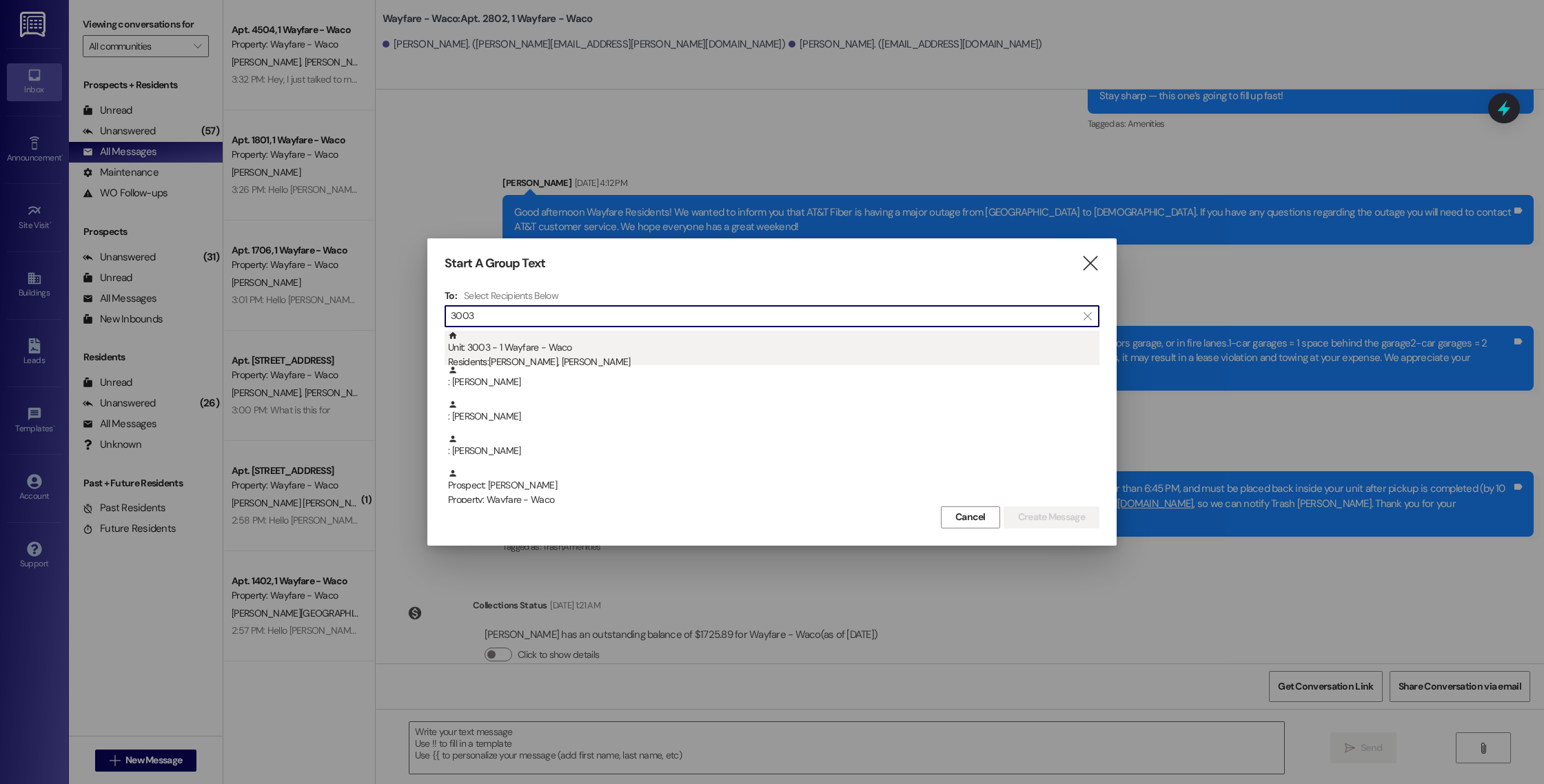
type input "3003"
click at [570, 360] on div "Residents: [PERSON_NAME], [PERSON_NAME]" at bounding box center [773, 362] width 651 height 14
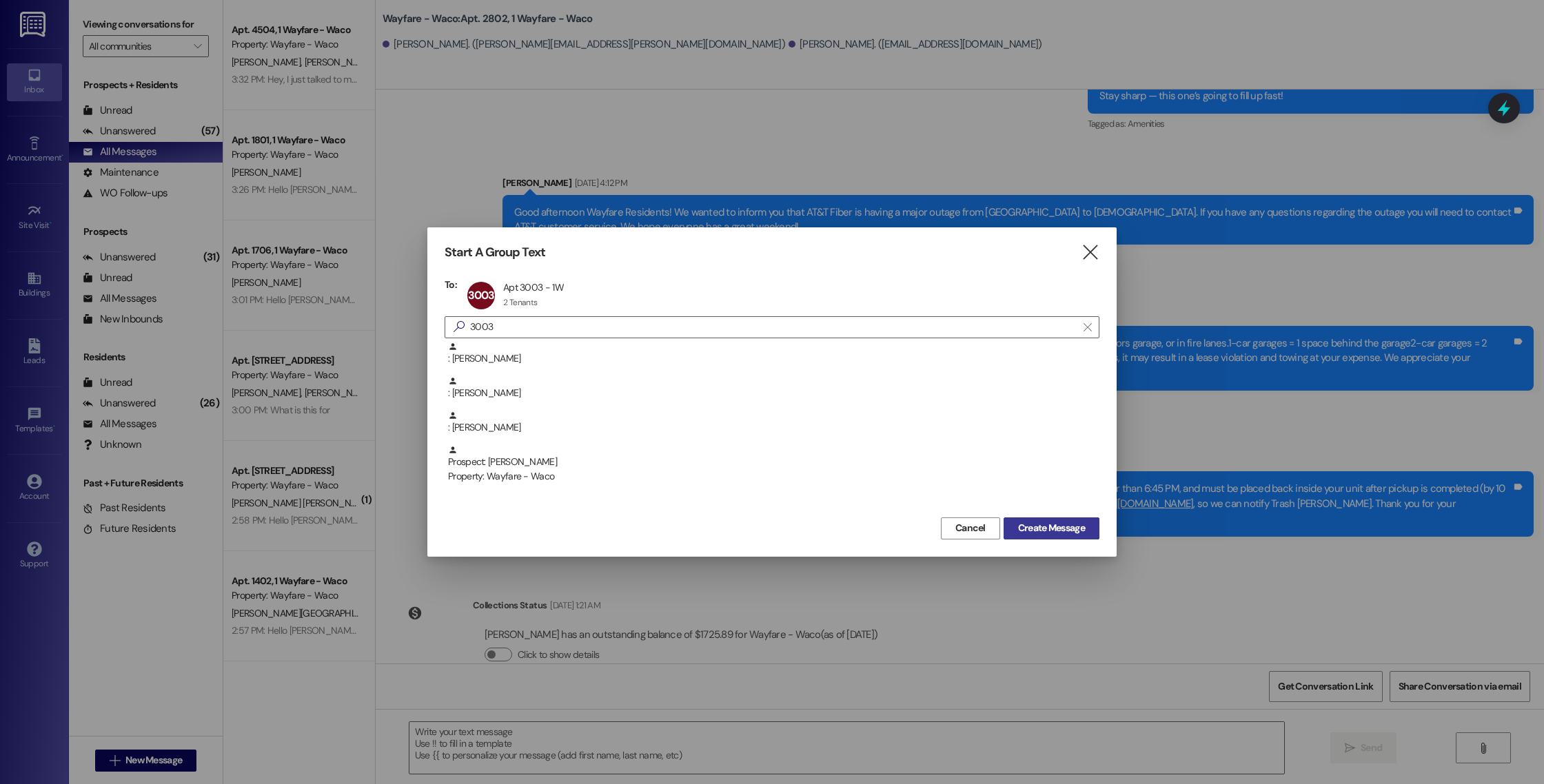
click at [1033, 529] on span "Create Message" at bounding box center [1051, 528] width 67 height 14
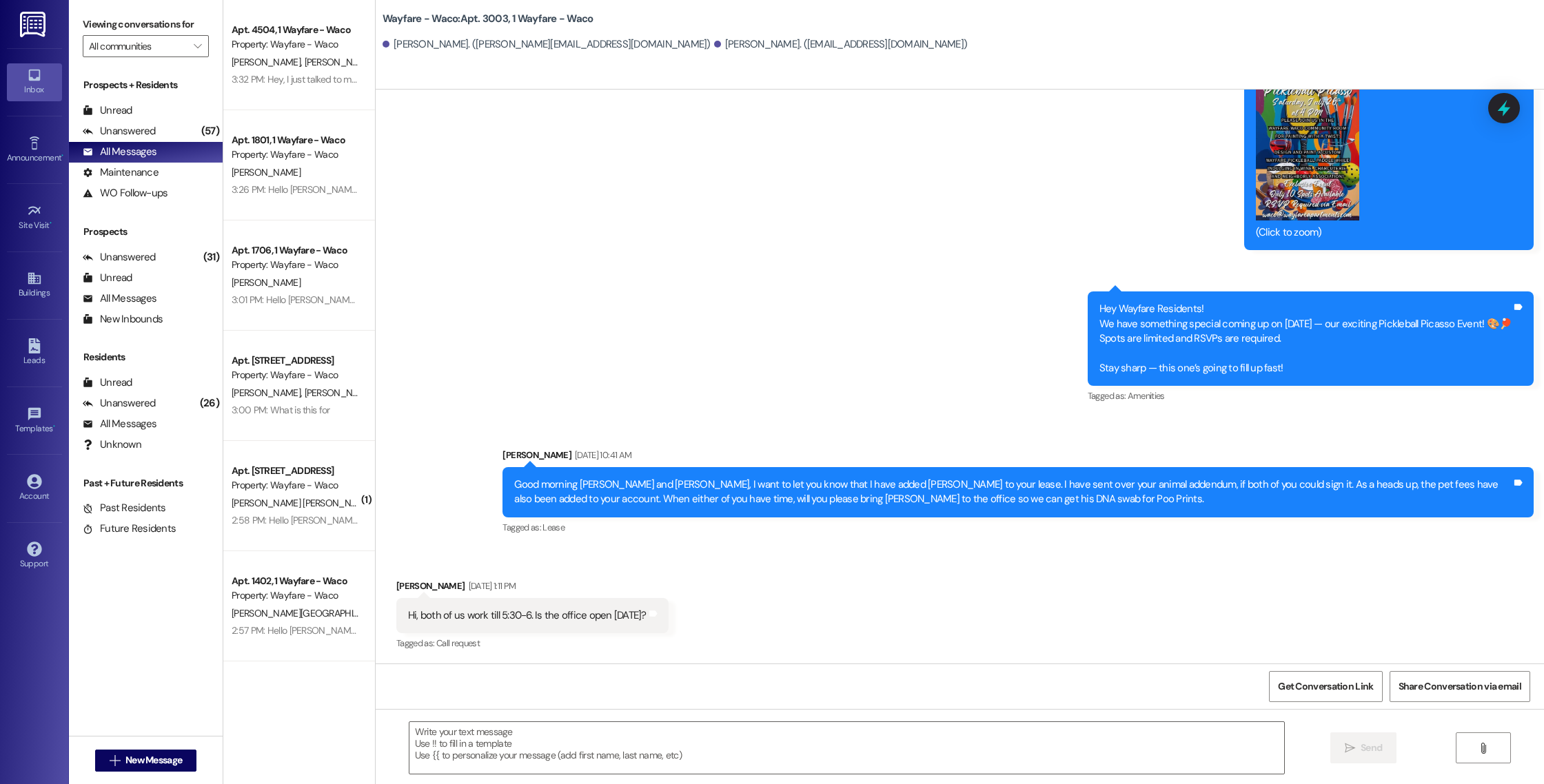
scroll to position [993, 0]
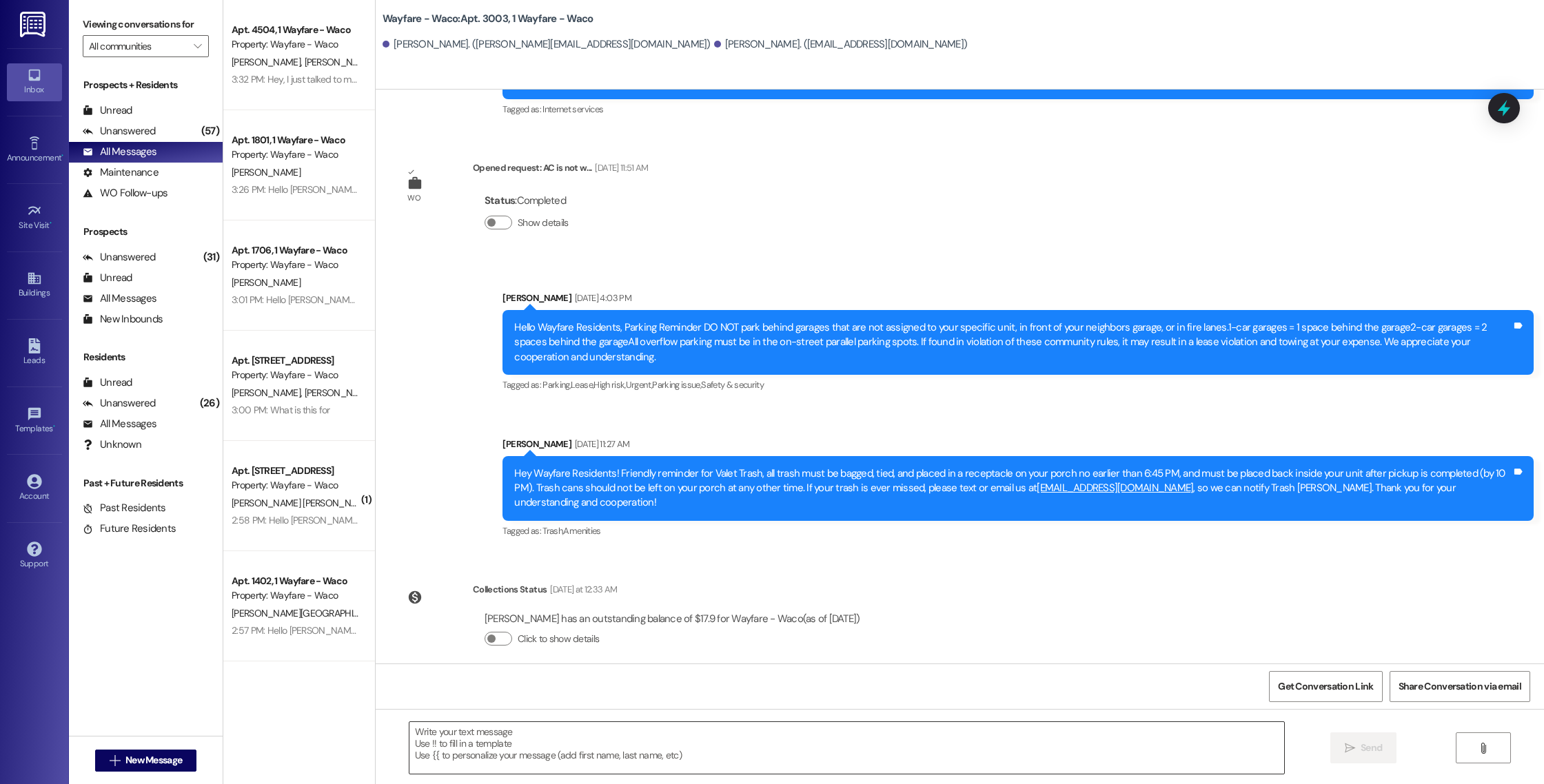
click at [666, 731] on textarea at bounding box center [847, 747] width 875 height 52
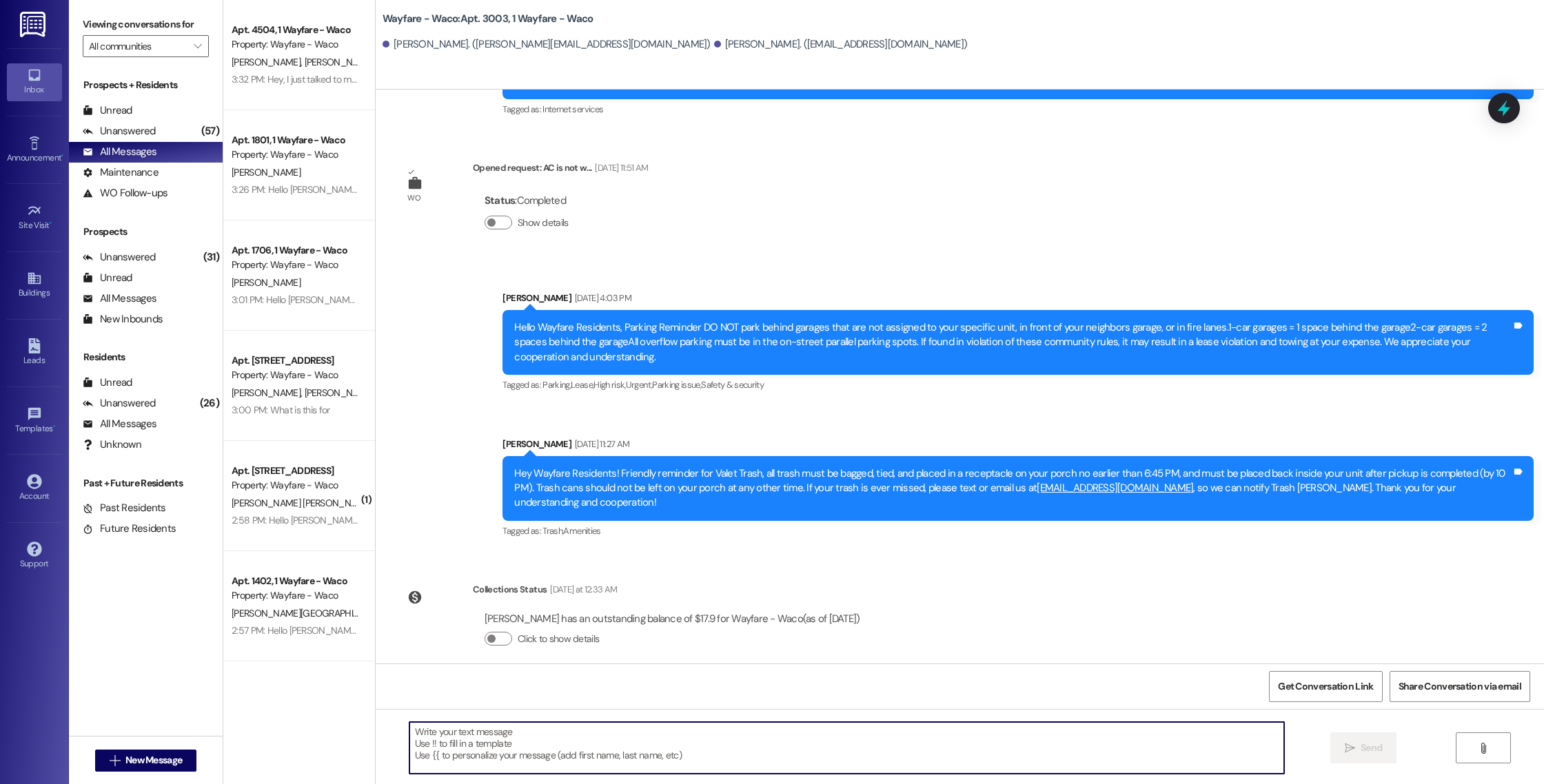
paste textarea "Hello [PERSON_NAME] and [PERSON_NAME], you have an outstanding balance of $17.9…"
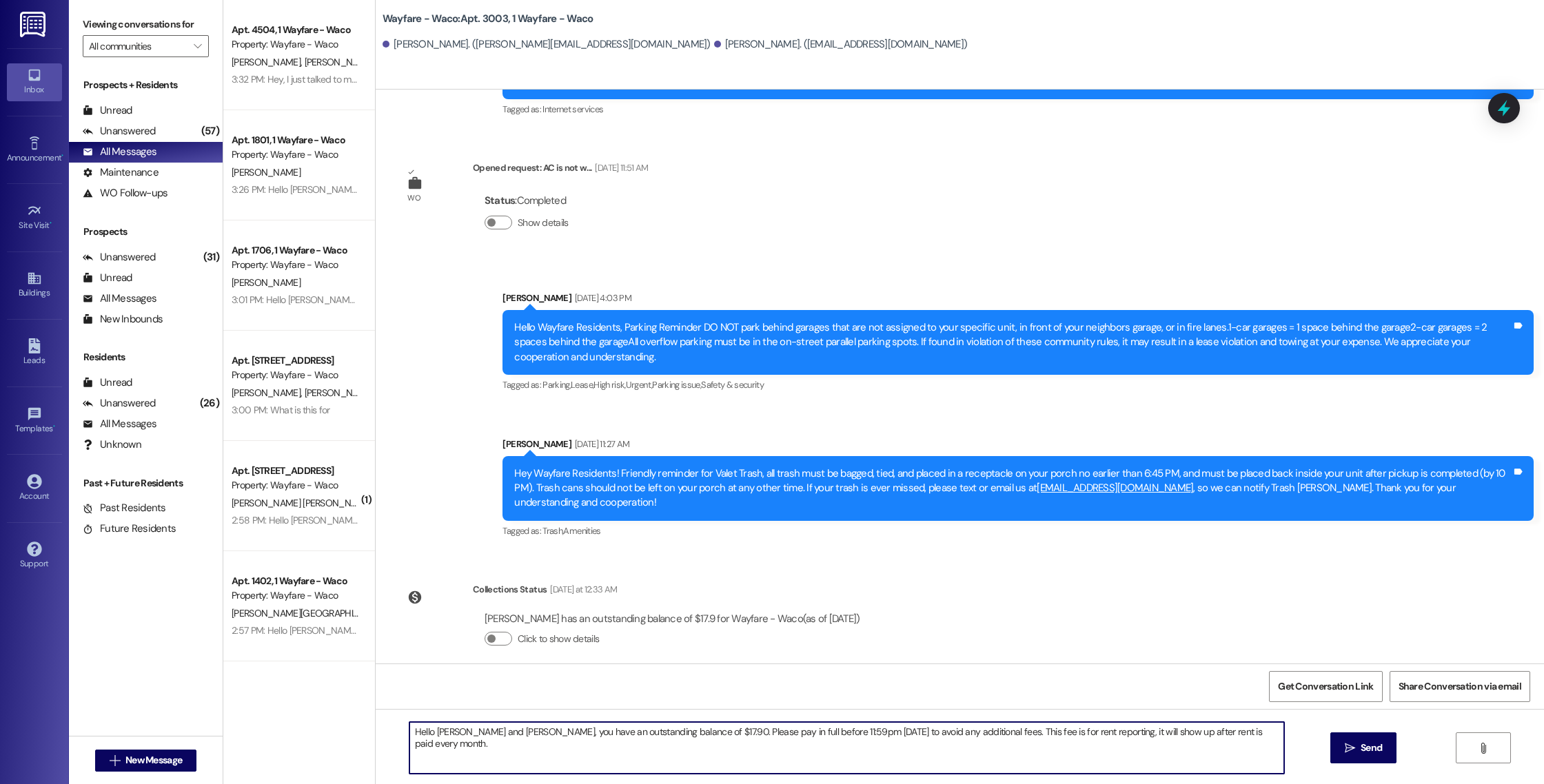
click at [476, 731] on textarea "Hello [PERSON_NAME] and [PERSON_NAME], you have an outstanding balance of $17.9…" at bounding box center [847, 747] width 875 height 52
type textarea "Hello [PERSON_NAME] and [PERSON_NAME], you have an outstanding balance of $17.9…"
click at [1344, 750] on icon "" at bounding box center [1350, 748] width 10 height 11
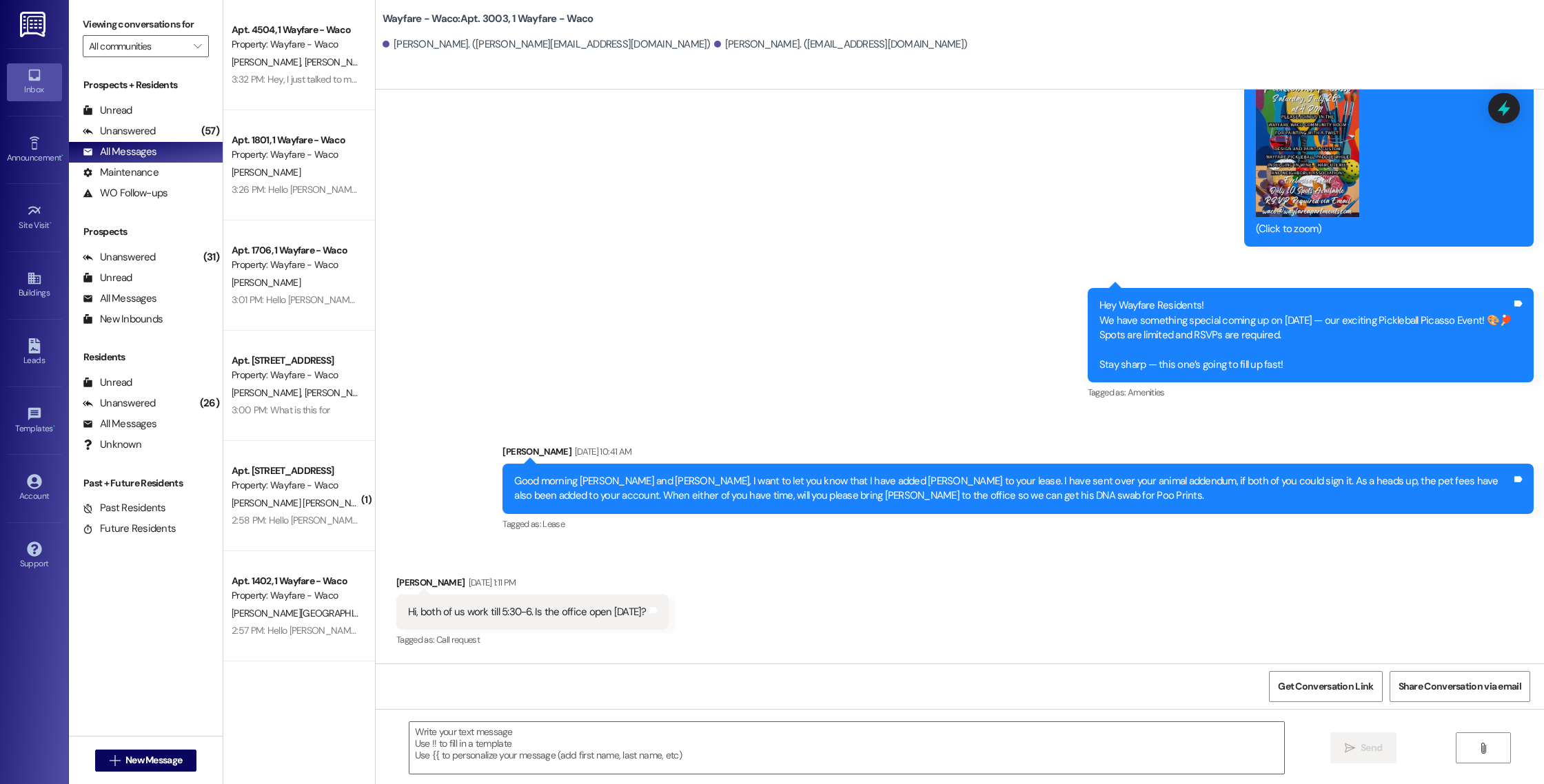
scroll to position [232, 0]
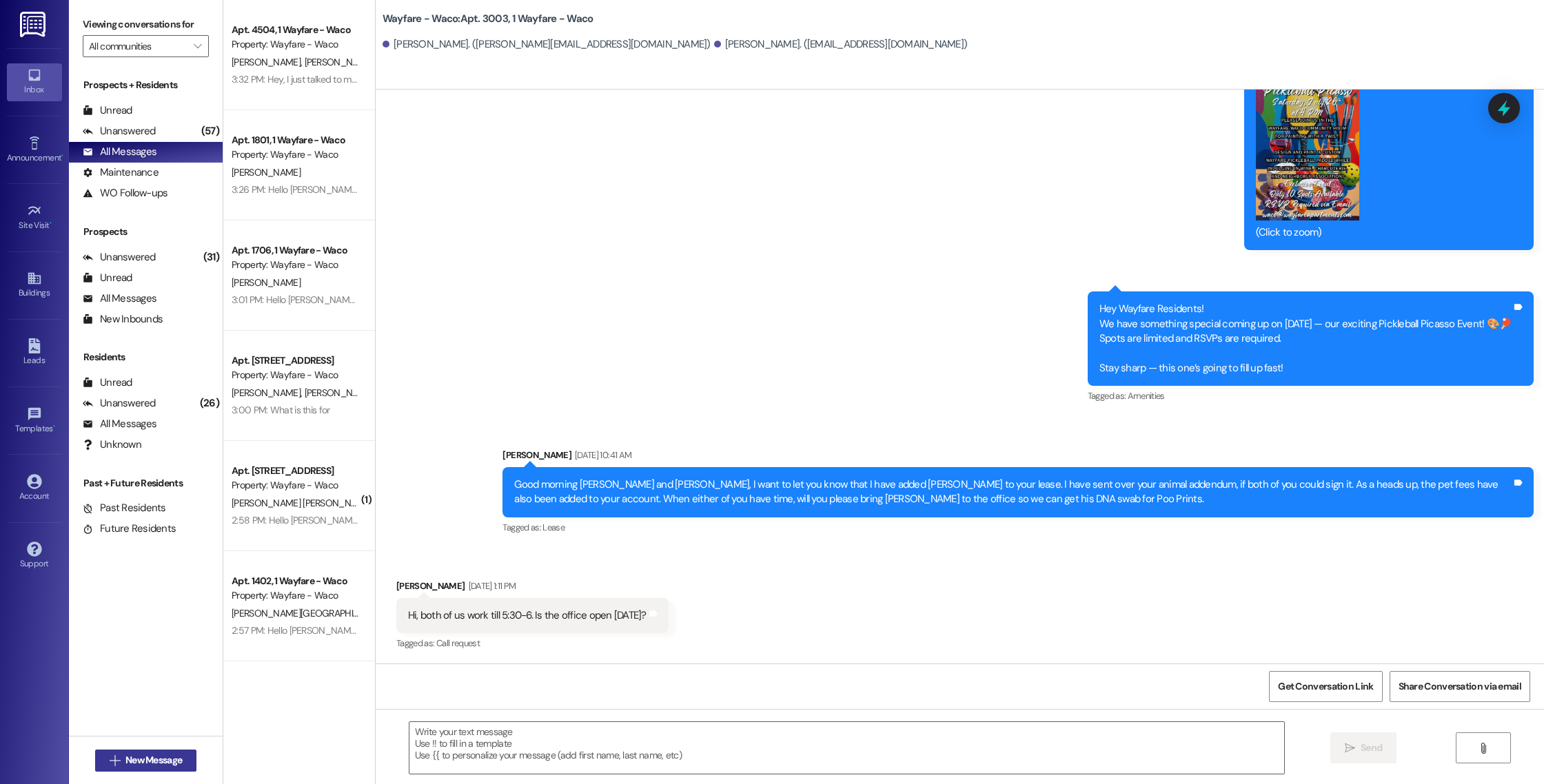
click at [111, 757] on icon "" at bounding box center [115, 760] width 10 height 11
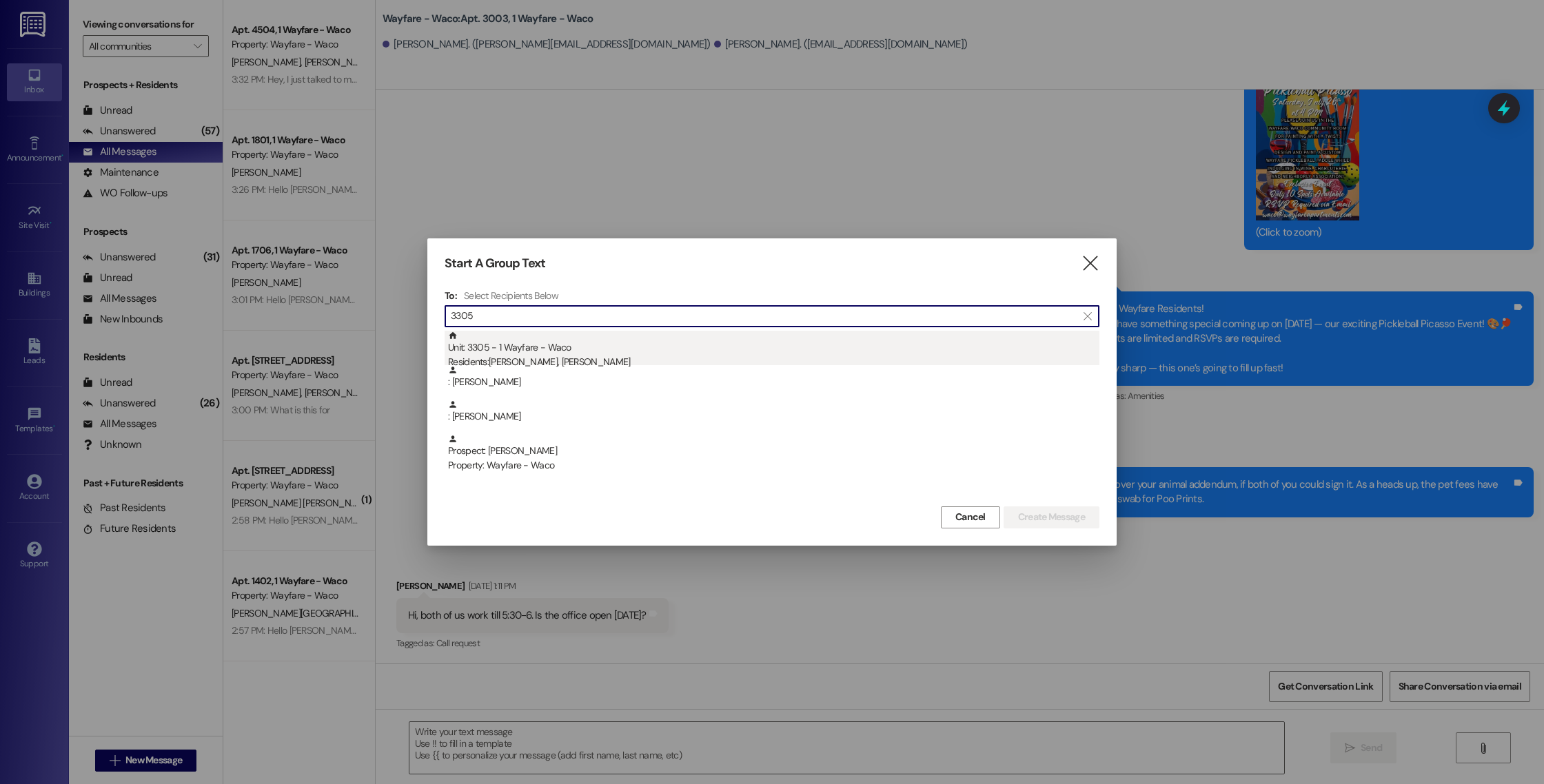
type input "3305"
click at [615, 360] on div "Residents: [PERSON_NAME], [PERSON_NAME]" at bounding box center [773, 362] width 651 height 14
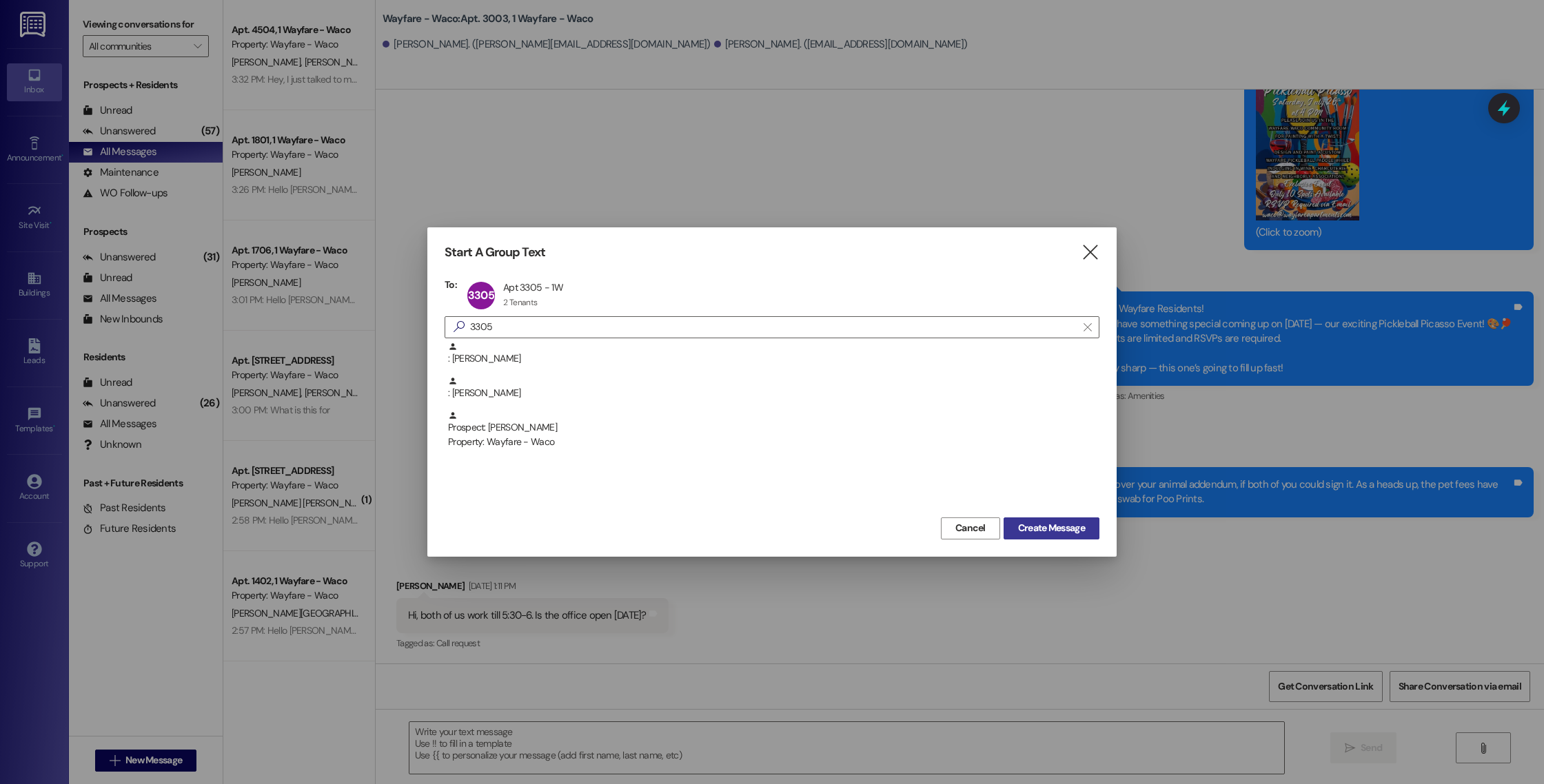
click at [1052, 523] on span "Create Message" at bounding box center [1051, 528] width 67 height 14
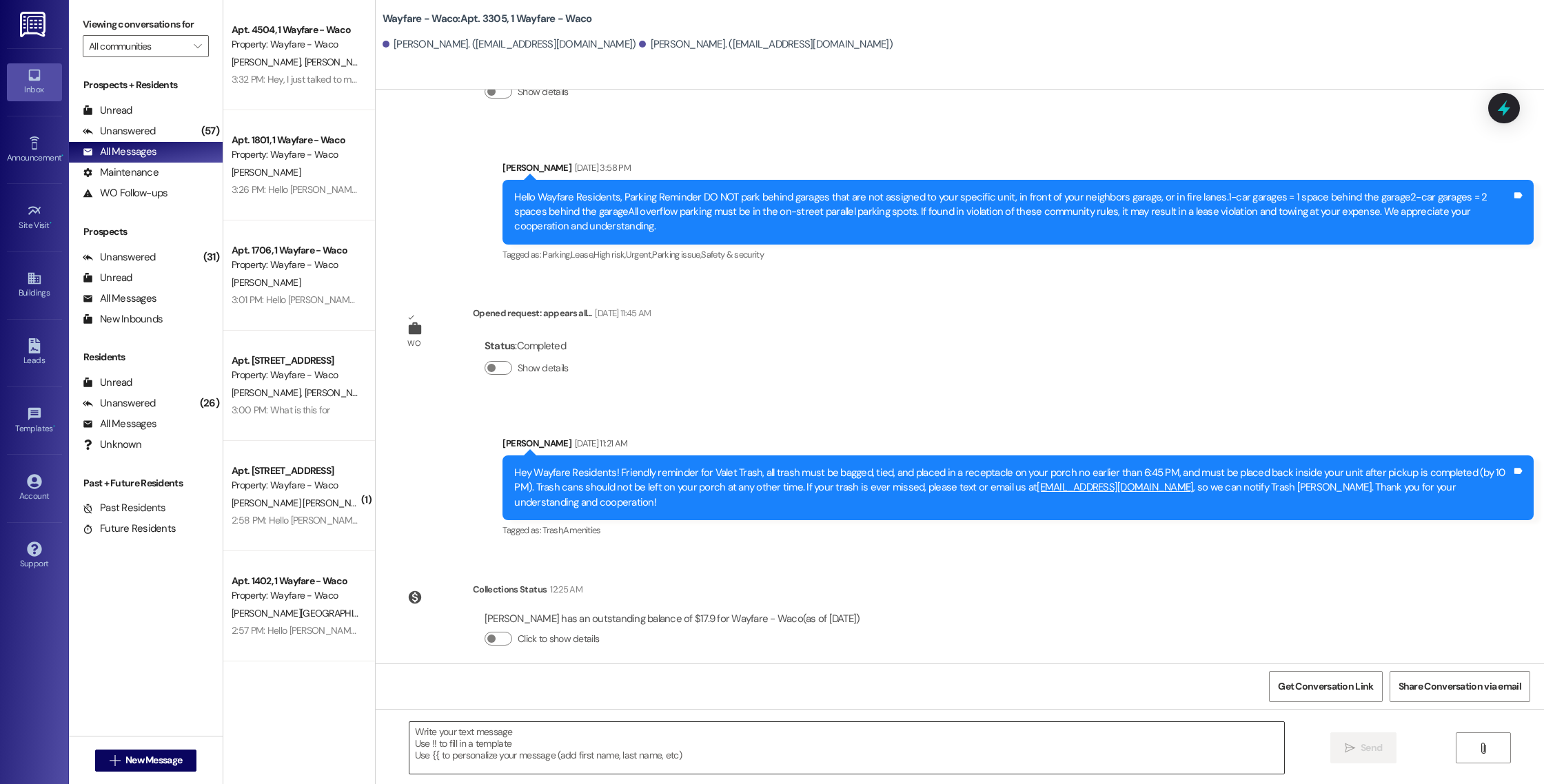
click at [502, 761] on textarea at bounding box center [847, 747] width 875 height 52
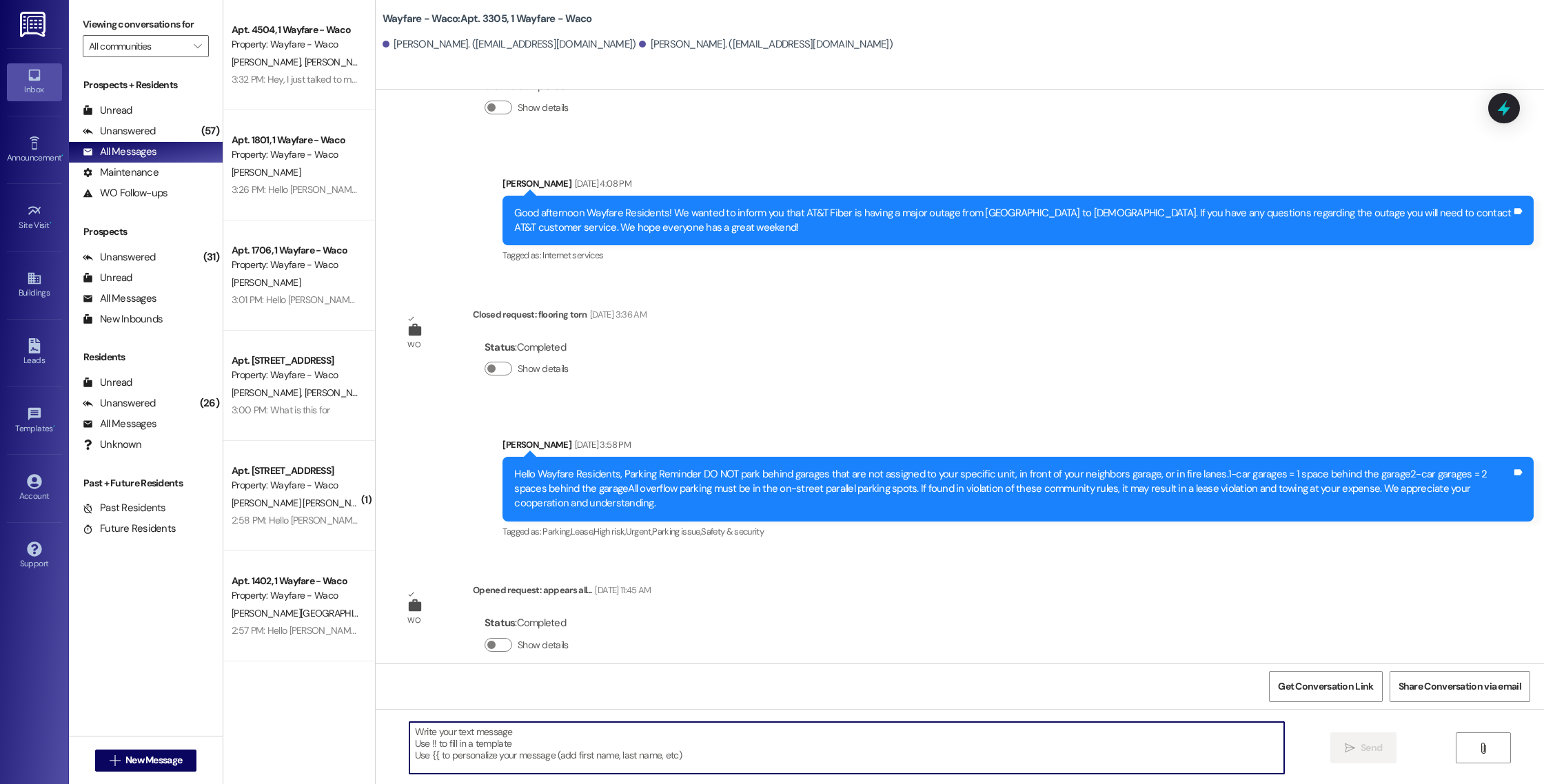
scroll to position [617, 0]
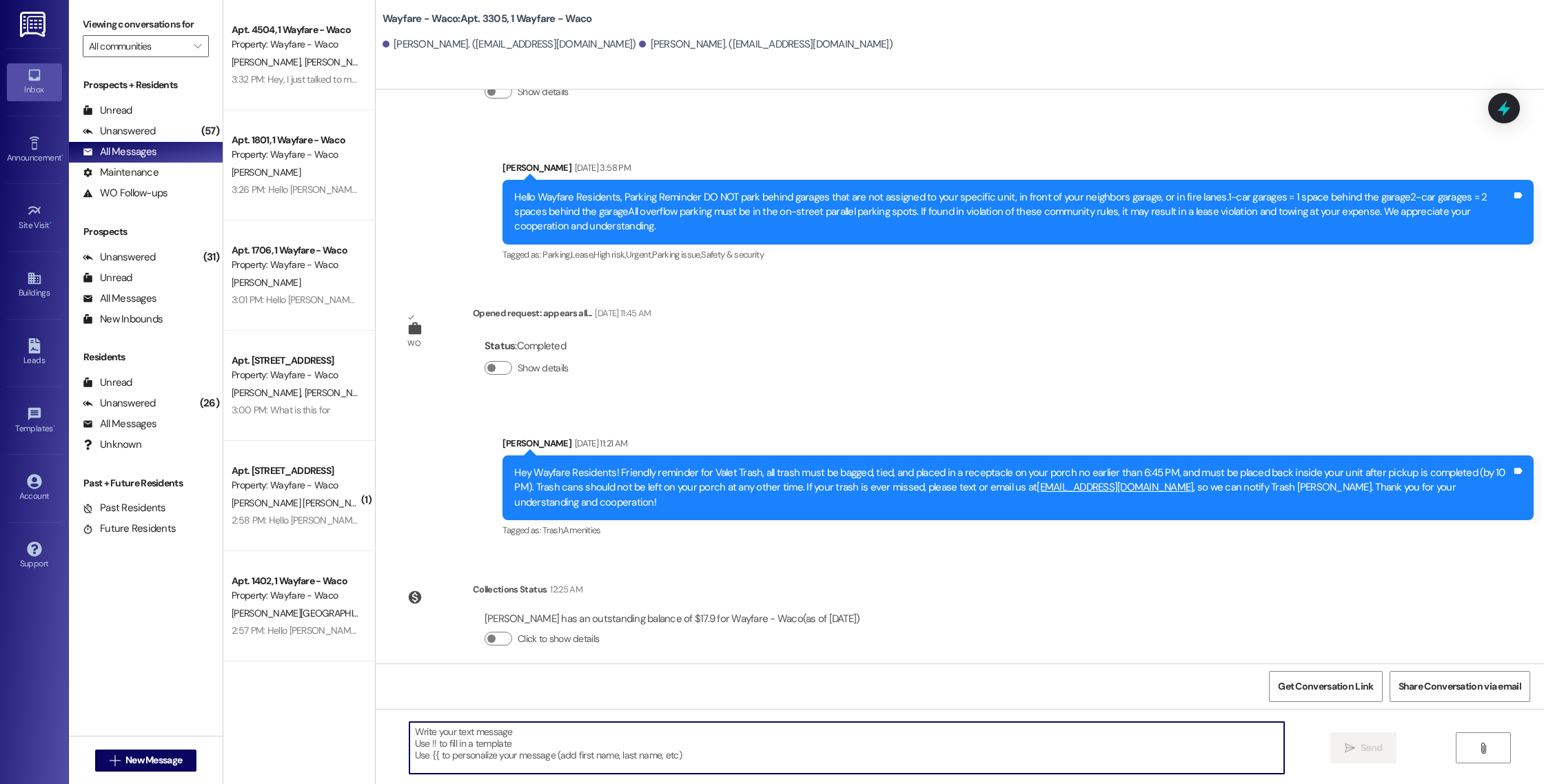
paste textarea "Hello [PERSON_NAME] and [PERSON_NAME], you have an outstanding balance of $17.9…"
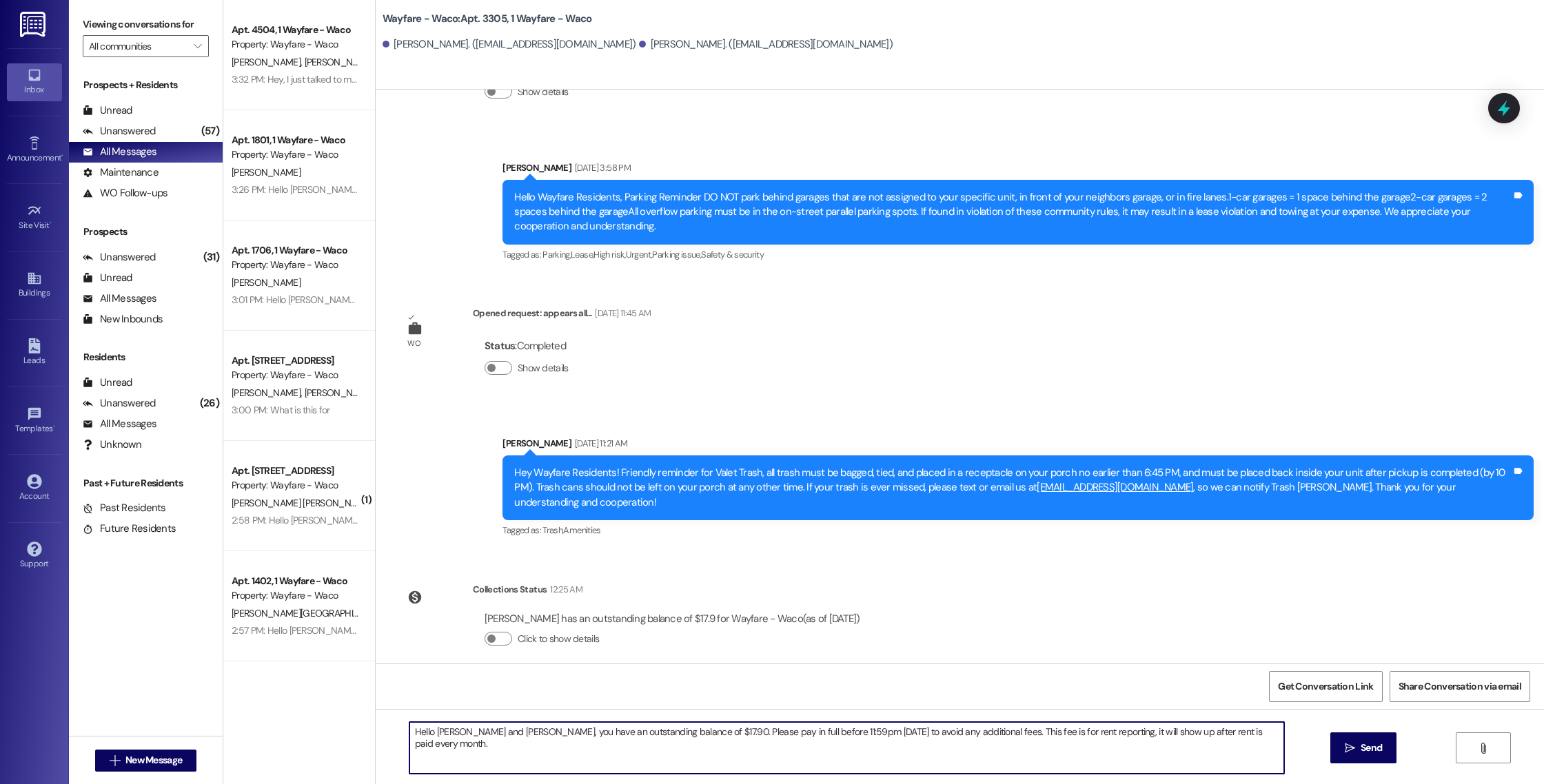
click at [475, 736] on textarea "Hello [PERSON_NAME] and [PERSON_NAME], you have an outstanding balance of $17.9…" at bounding box center [847, 747] width 875 height 52
type textarea "Hello [PERSON_NAME] and [PERSON_NAME], you have an outstanding balance of $17.9…"
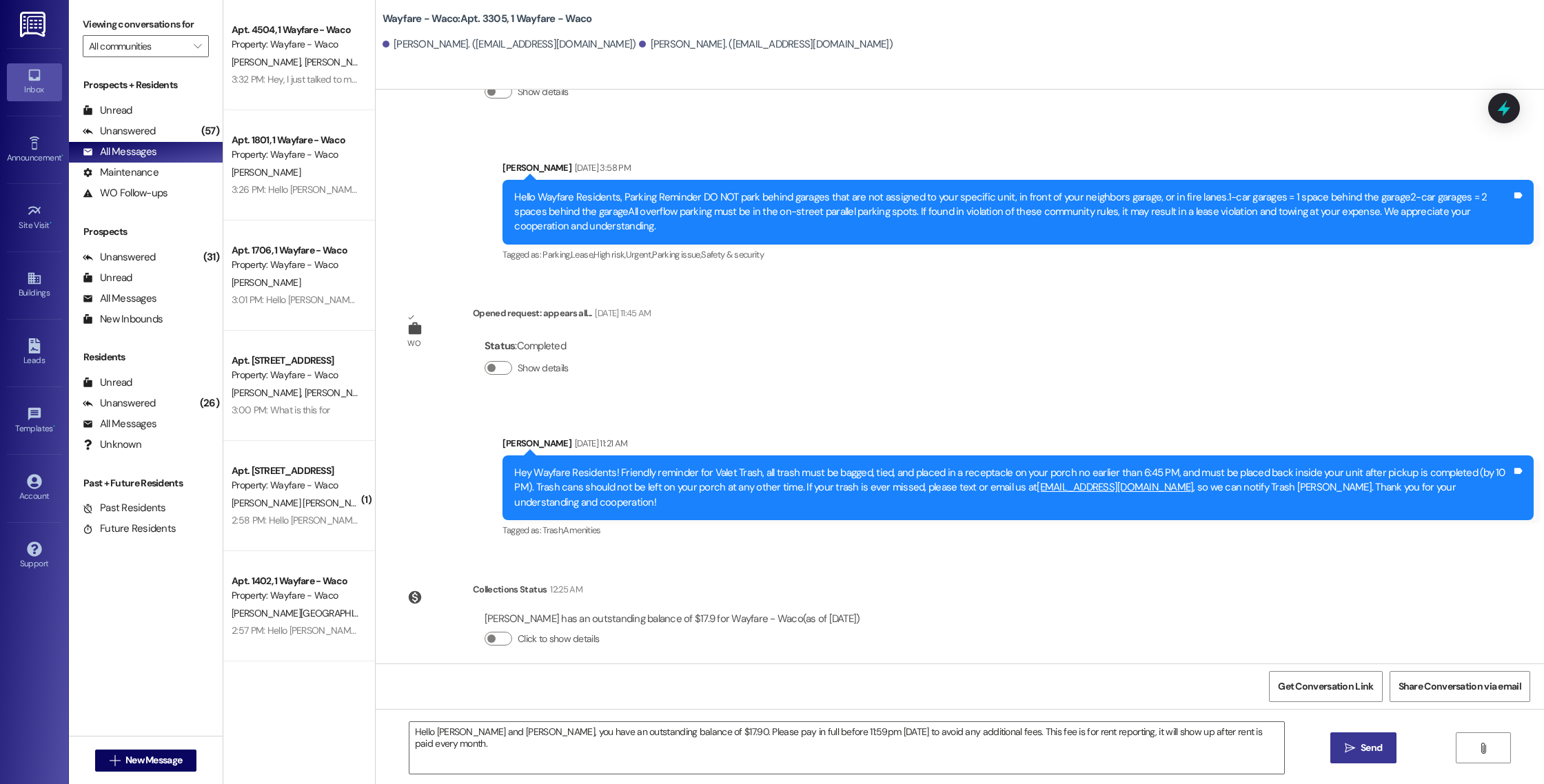
click at [1350, 756] on button " Send" at bounding box center [1363, 747] width 67 height 31
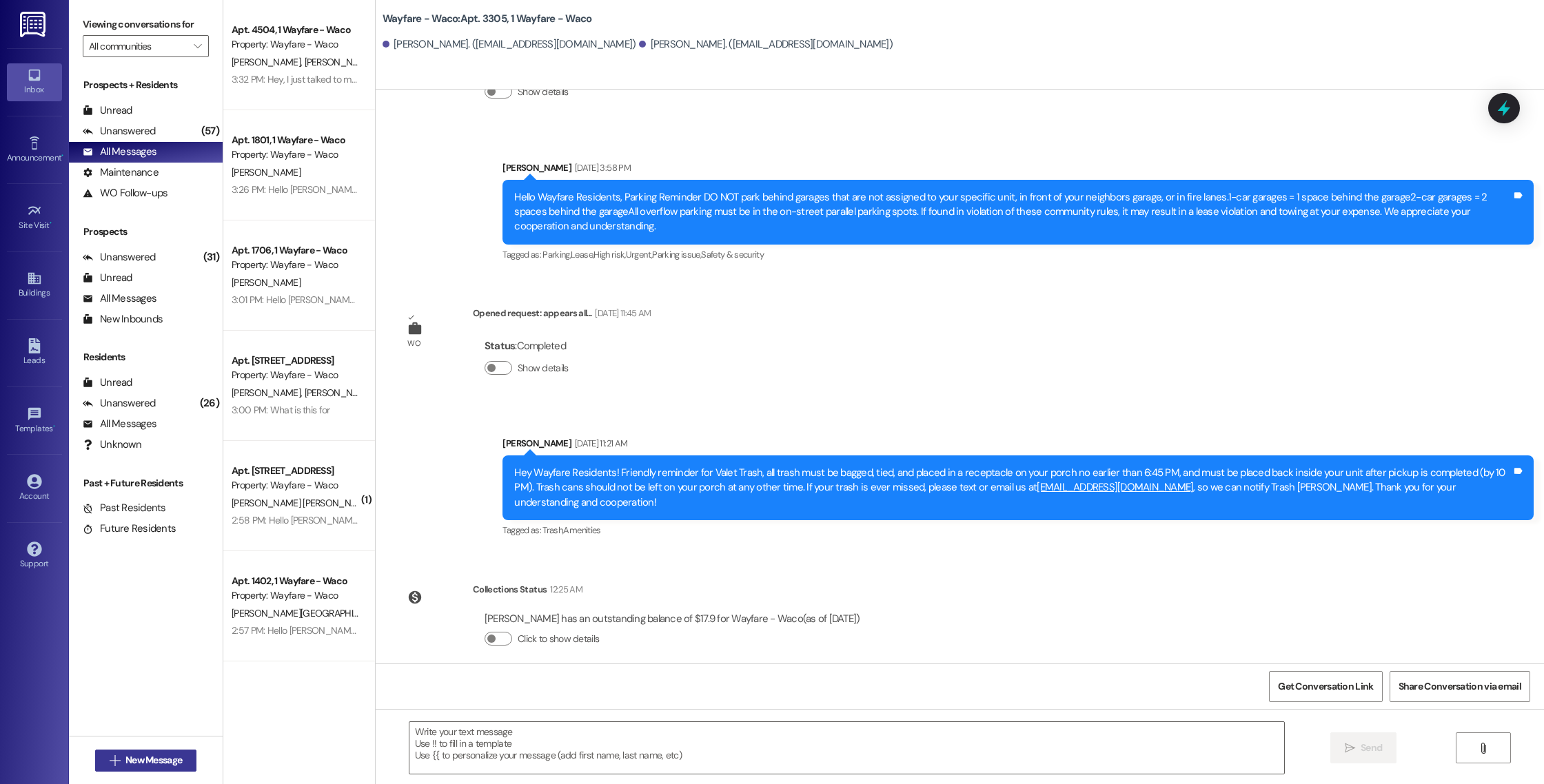
click at [170, 755] on span "New Message" at bounding box center [154, 759] width 57 height 14
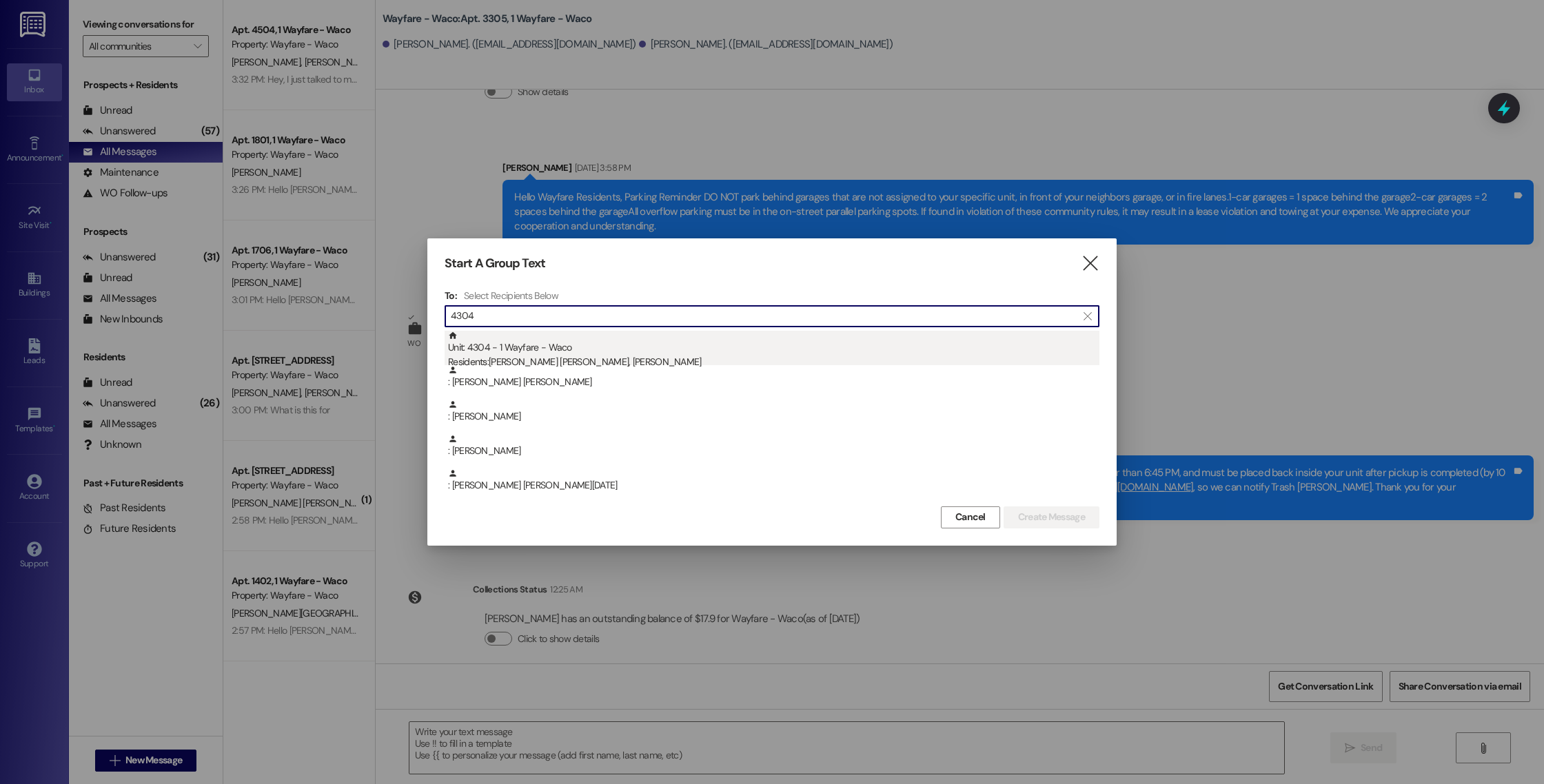
type input "4304"
click at [746, 348] on div "Unit: 4304 - 1 Wayfare - Waco Residents: [PERSON_NAME] [PERSON_NAME], [PERSON_N…" at bounding box center [773, 350] width 651 height 40
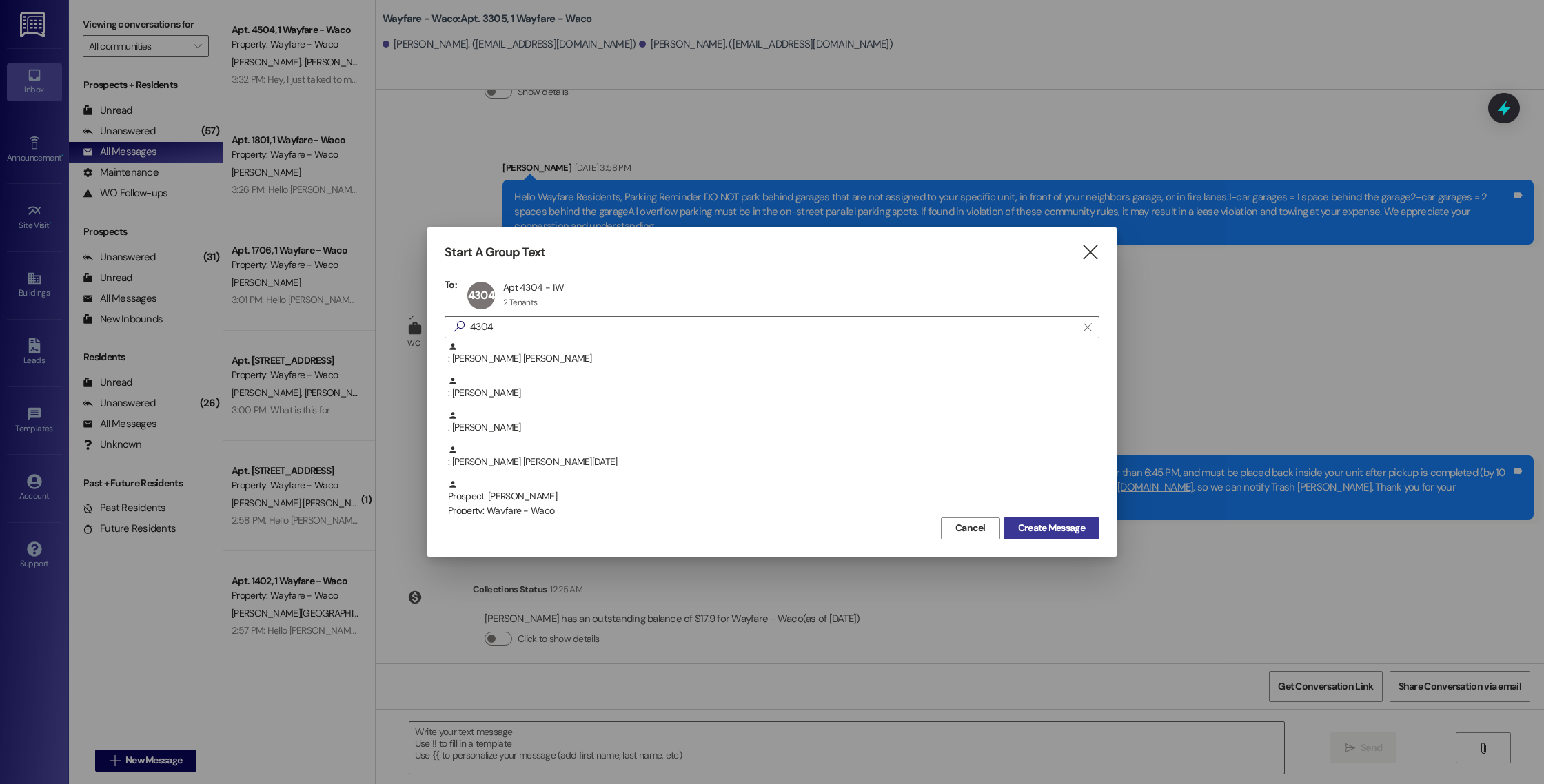
click at [1052, 533] on span "Create Message" at bounding box center [1051, 528] width 67 height 14
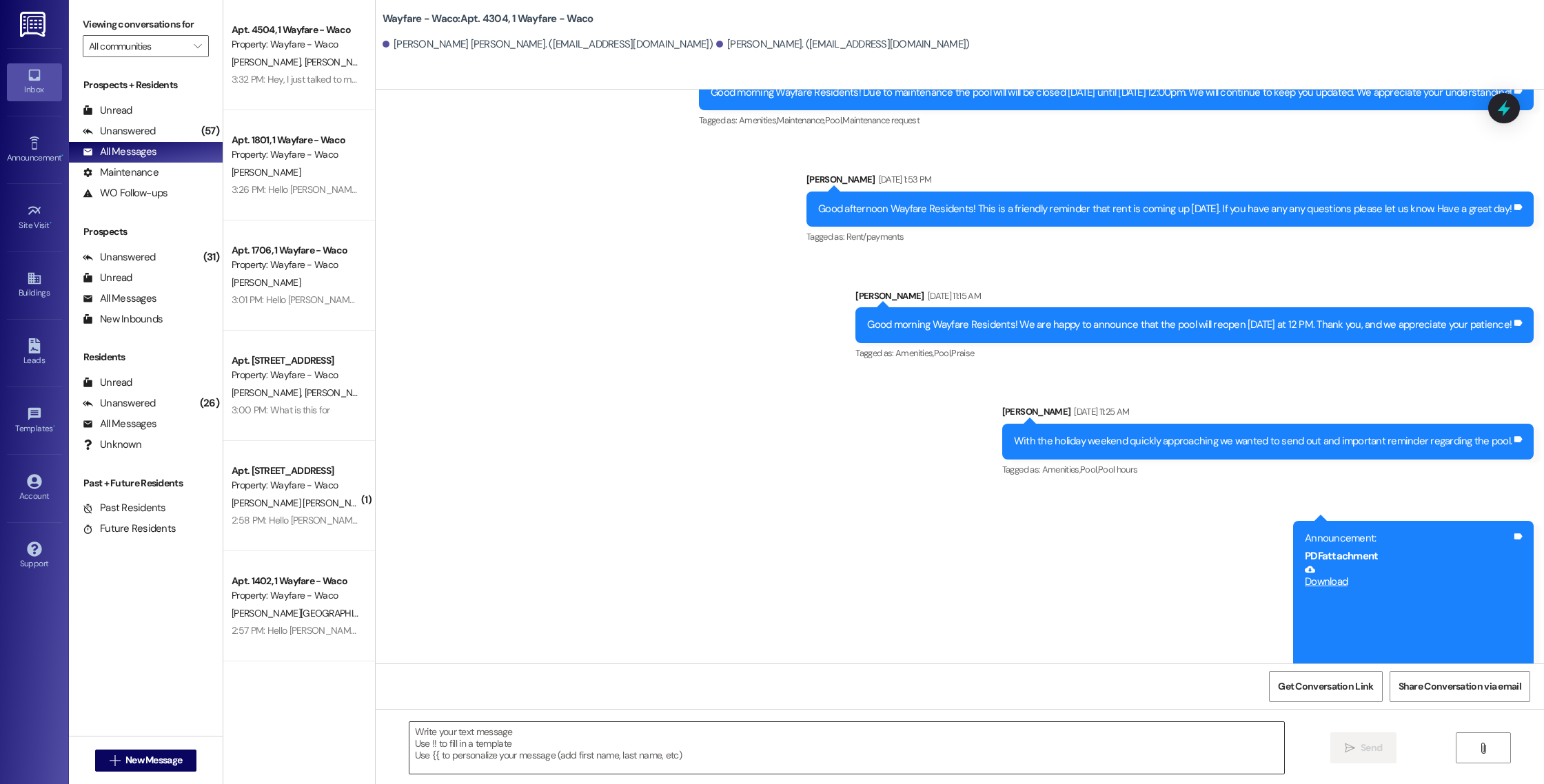
scroll to position [3125, 0]
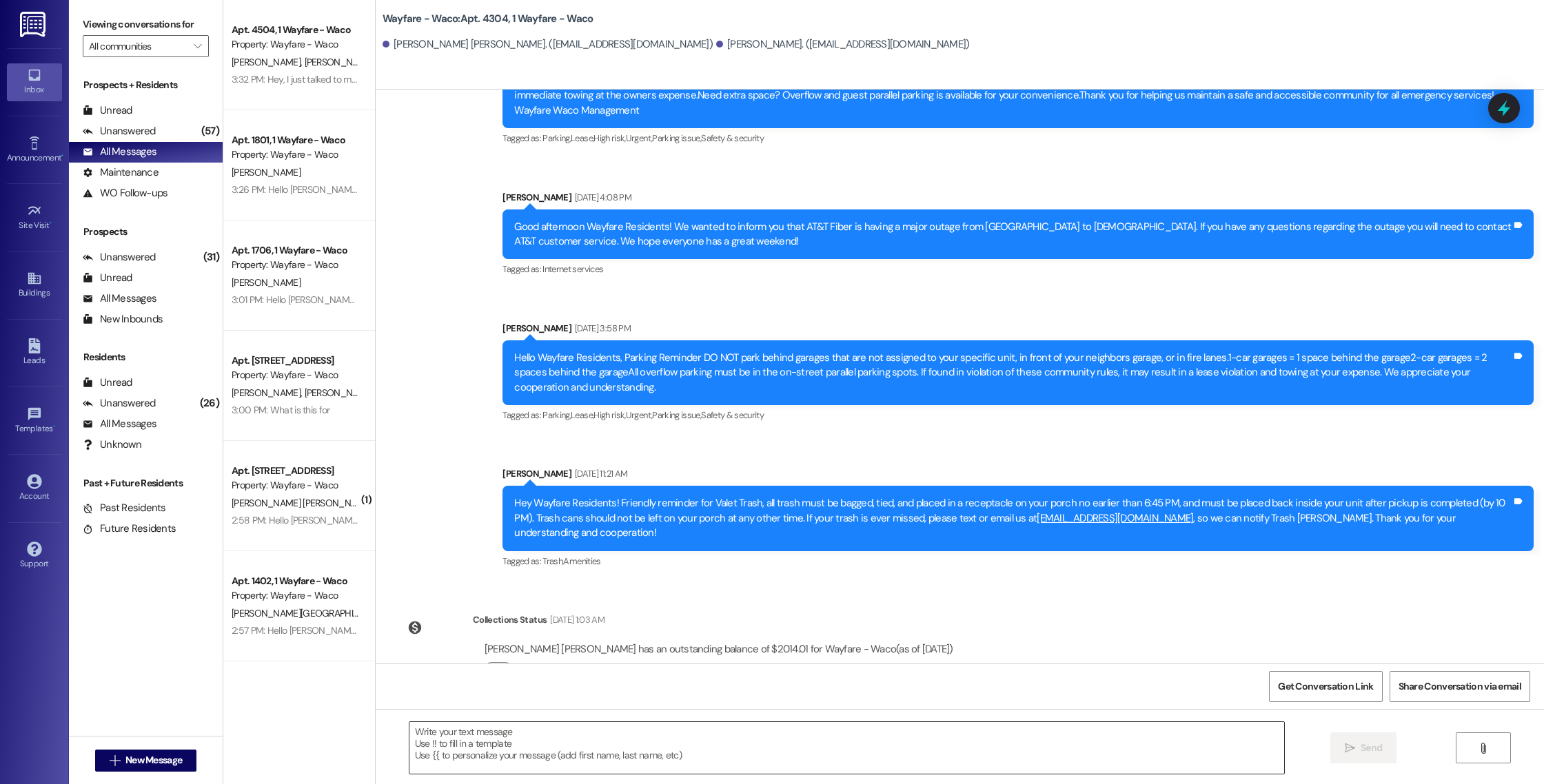
click at [641, 750] on textarea at bounding box center [847, 747] width 875 height 52
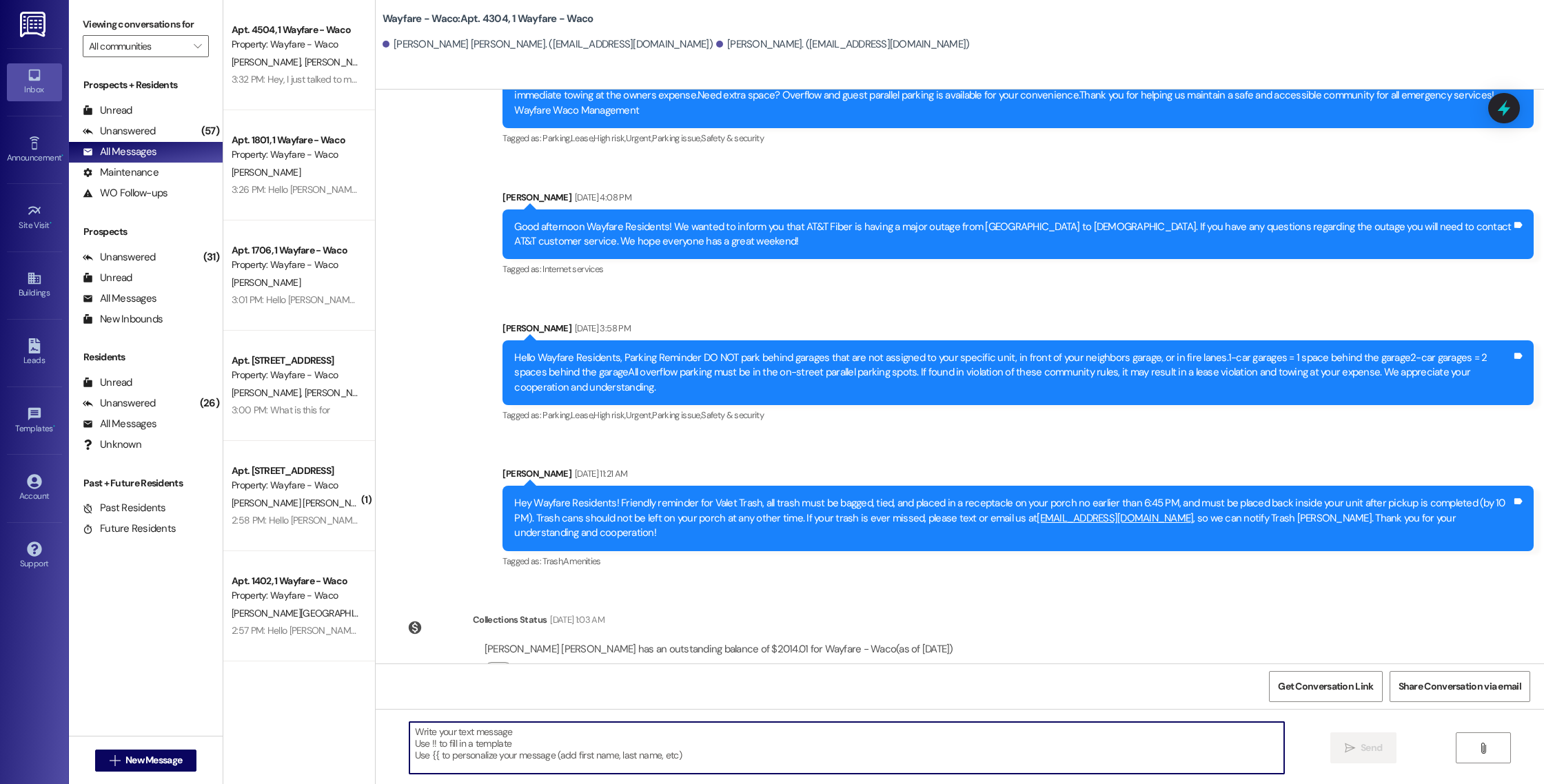
paste textarea "Hello [PERSON_NAME] and [PERSON_NAME], you have an outstanding balance of $17.9…"
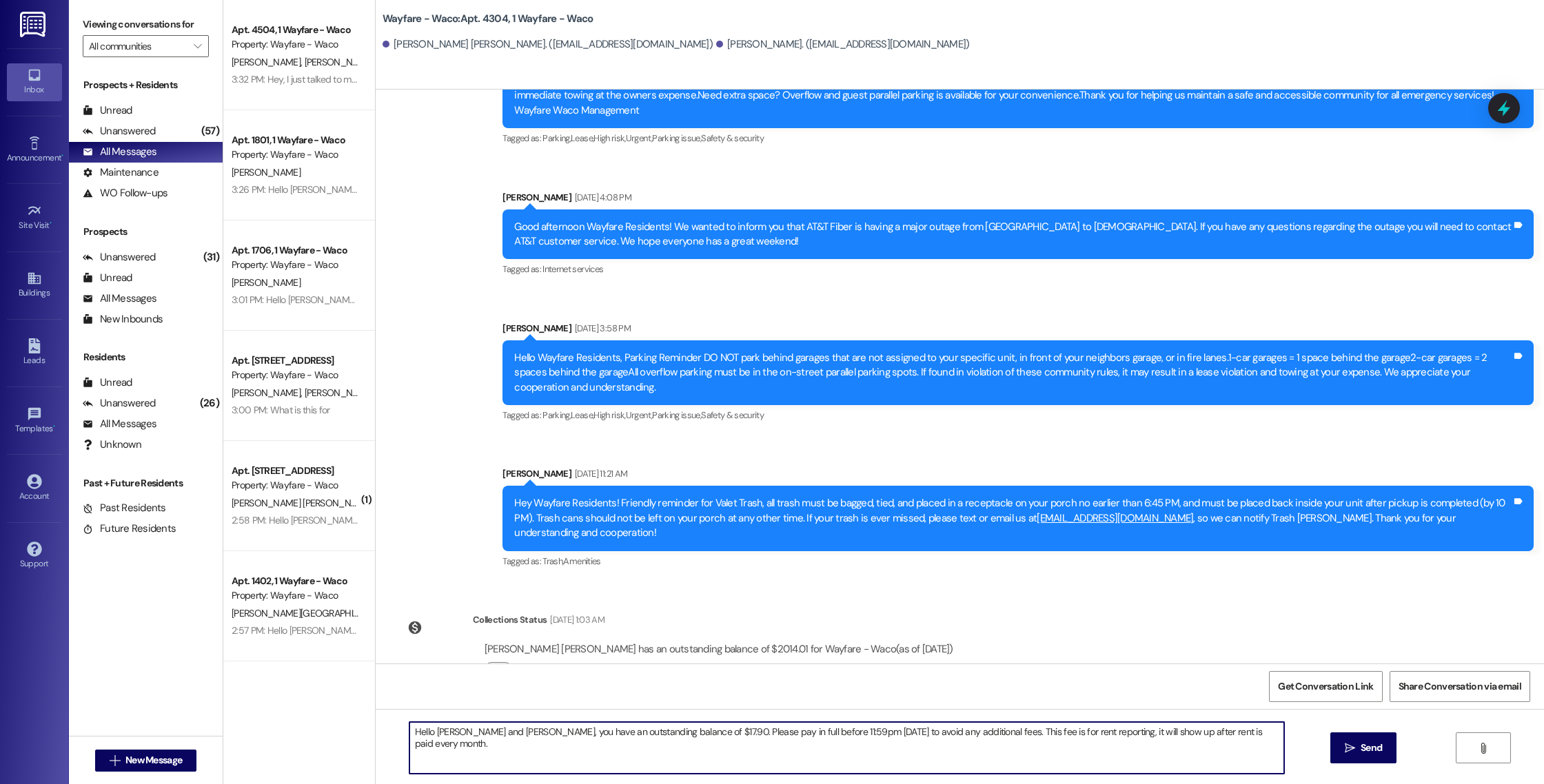
click at [476, 735] on textarea "Hello [PERSON_NAME] and [PERSON_NAME], you have an outstanding balance of $17.9…" at bounding box center [847, 747] width 875 height 52
type textarea "Hello [PERSON_NAME] and [PERSON_NAME], you have an outstanding balance of $17.9…"
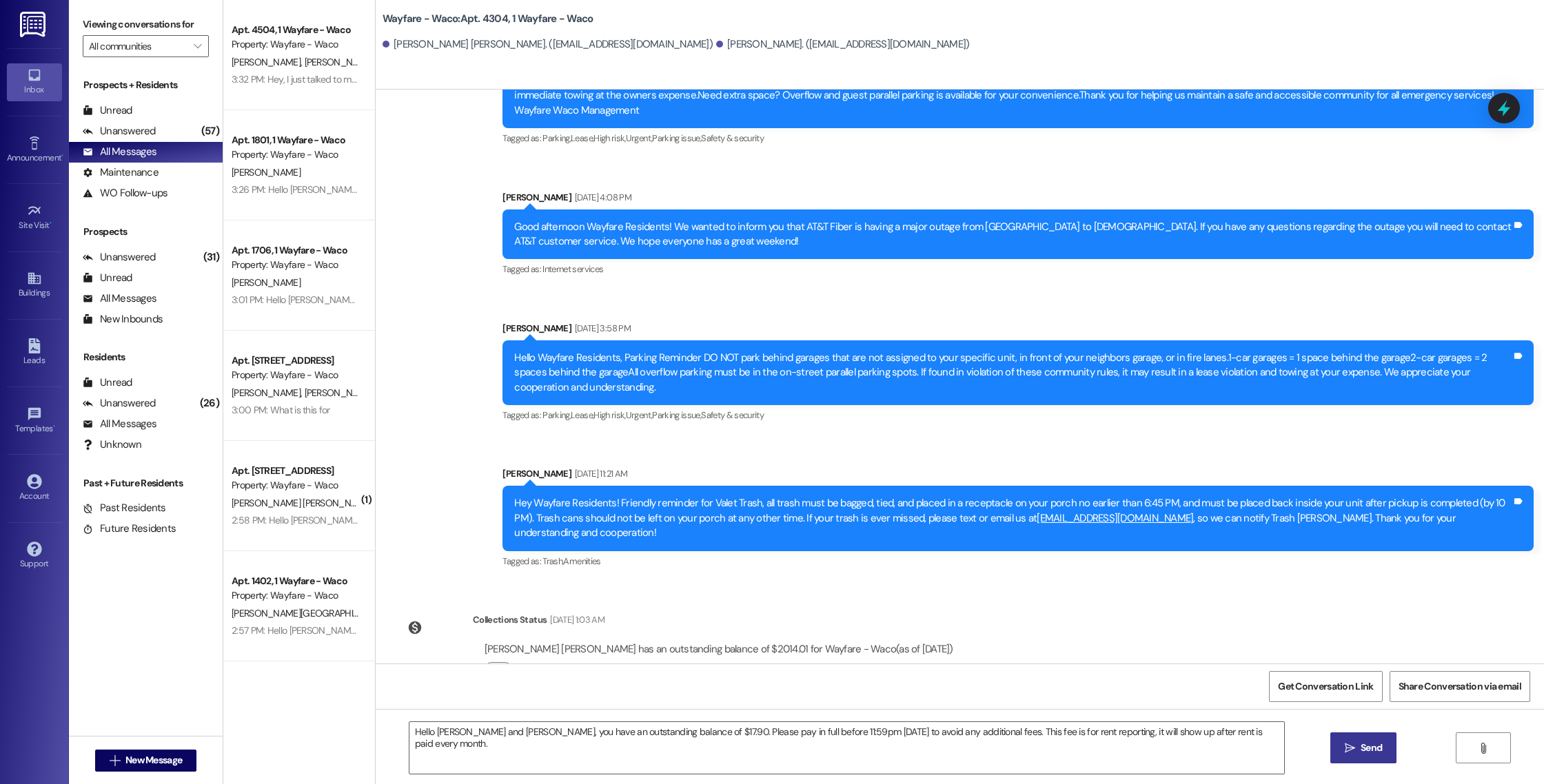
click at [1337, 755] on button " Send" at bounding box center [1363, 747] width 67 height 31
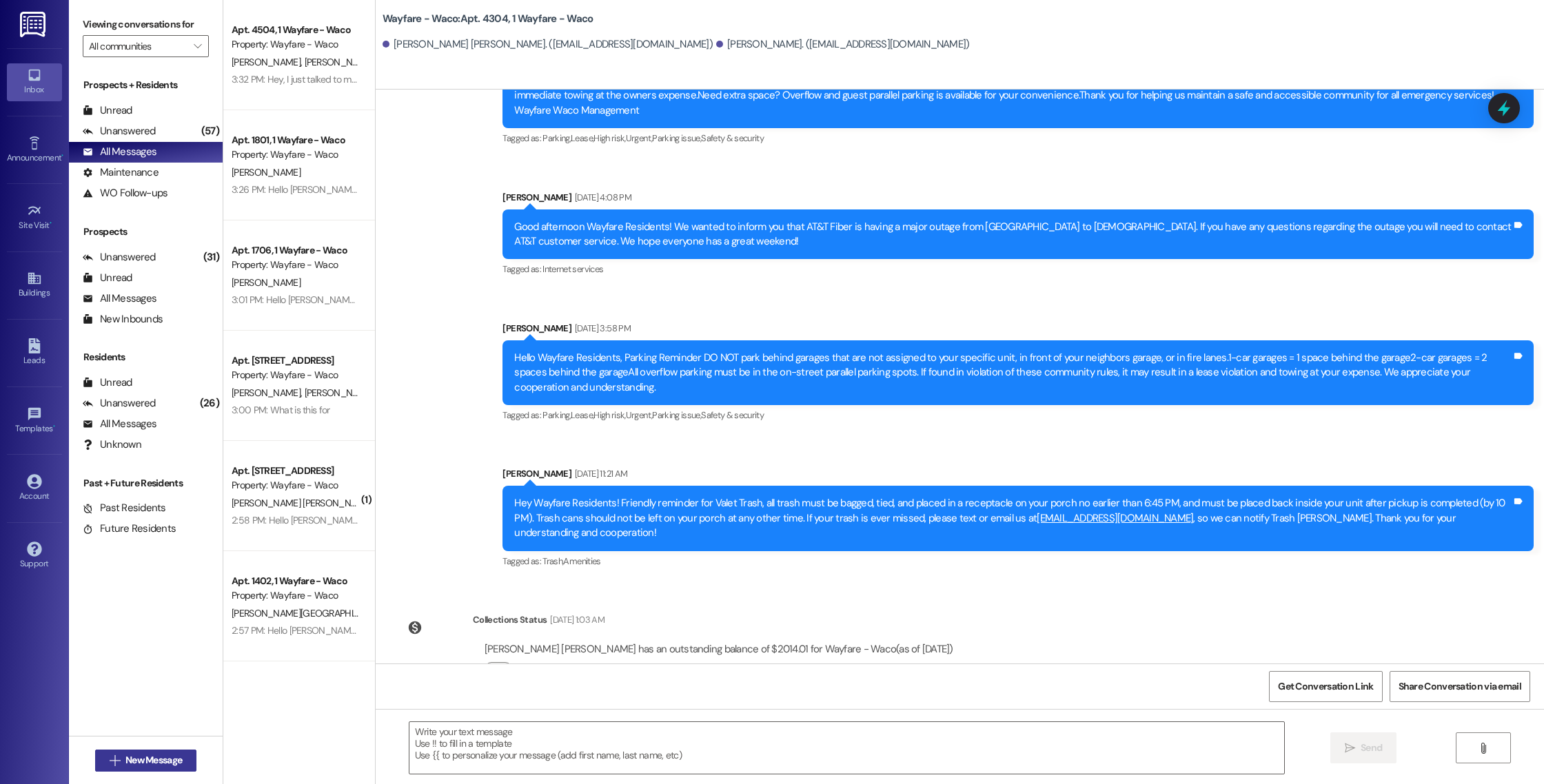
click at [153, 762] on span "New Message" at bounding box center [154, 759] width 57 height 14
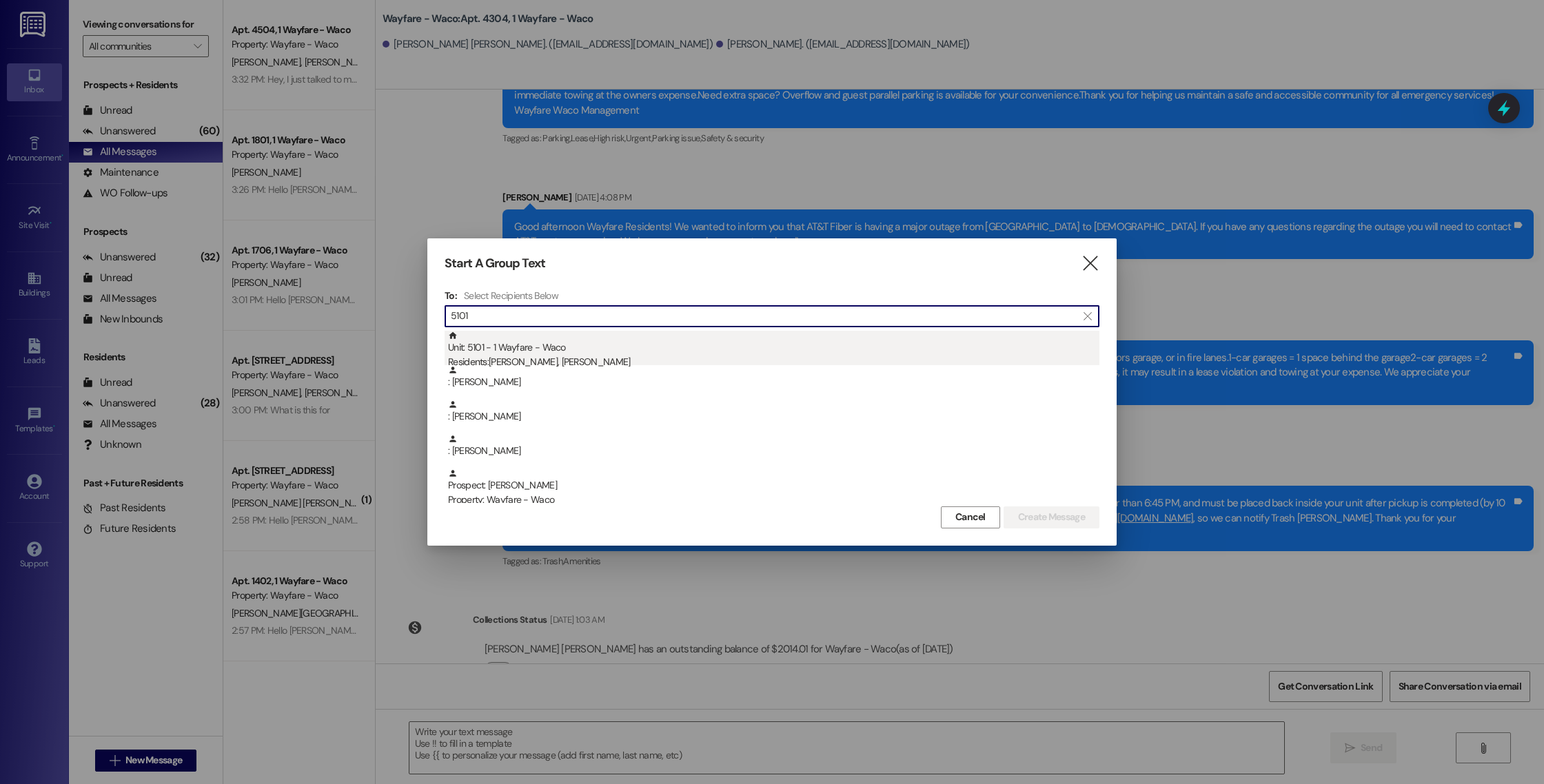
type input "5101"
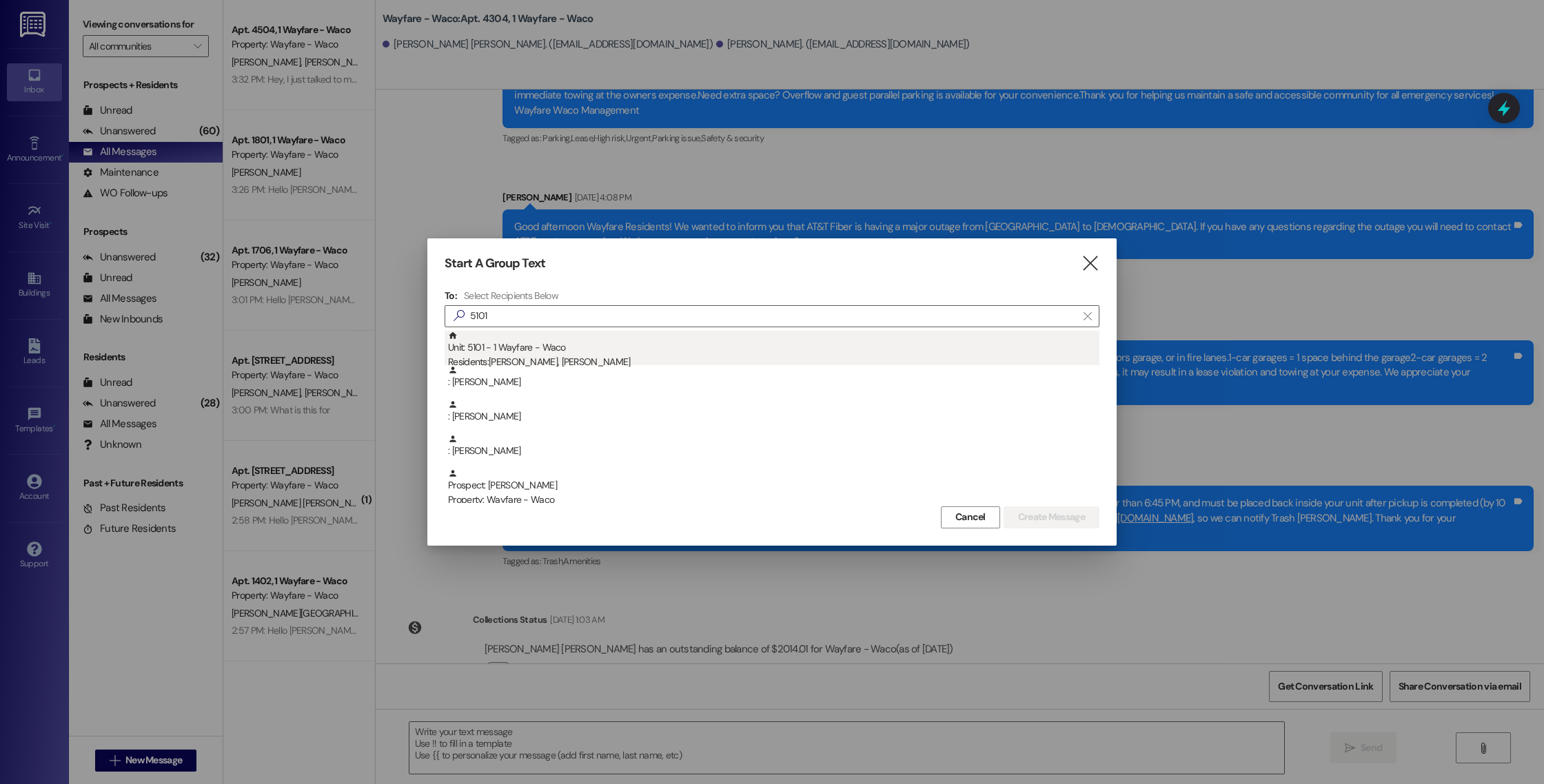
click at [562, 362] on div "Residents: [PERSON_NAME], [PERSON_NAME]" at bounding box center [773, 362] width 651 height 14
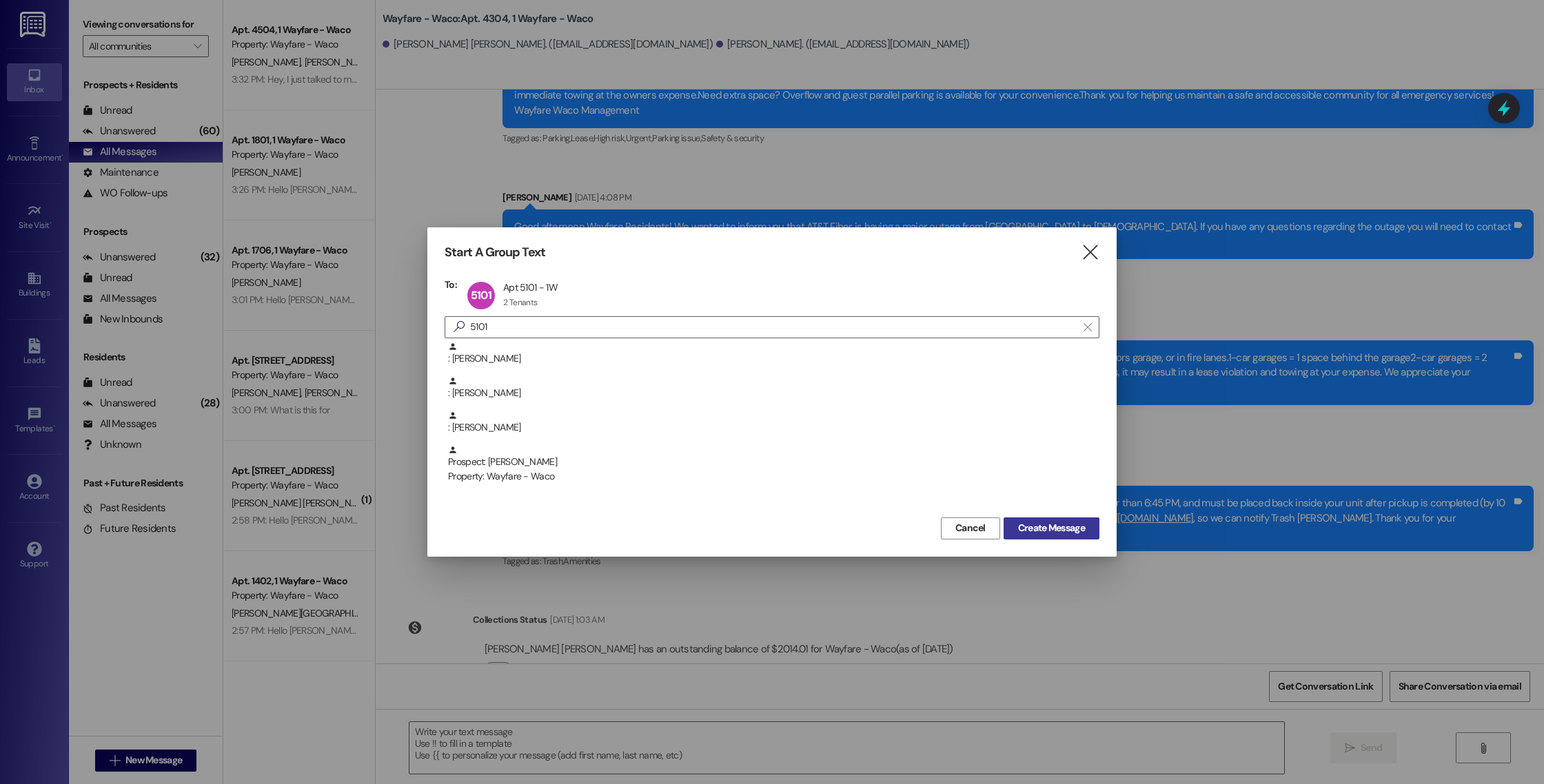
click at [1035, 525] on span "Create Message" at bounding box center [1051, 528] width 67 height 14
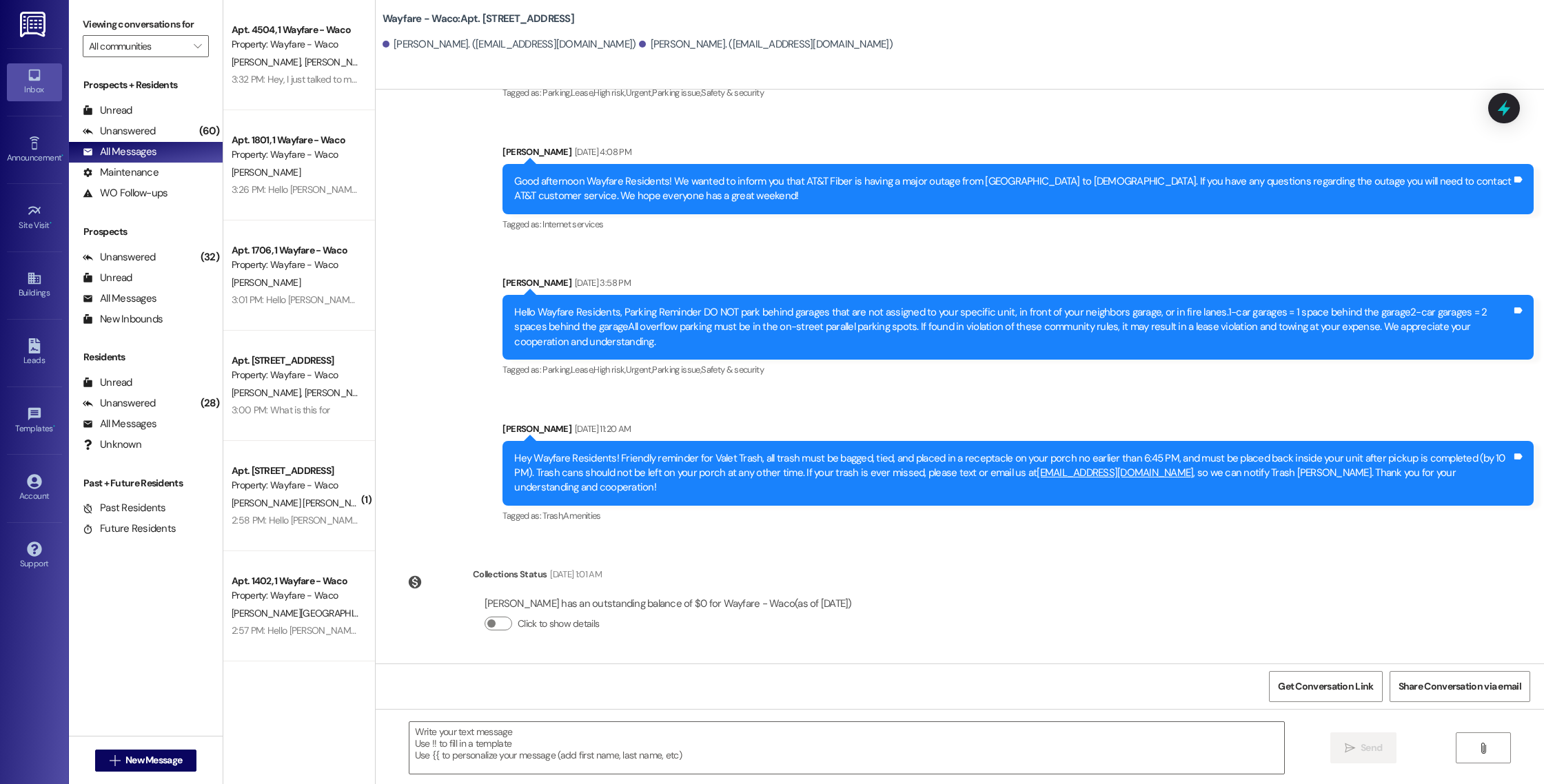
scroll to position [679, 0]
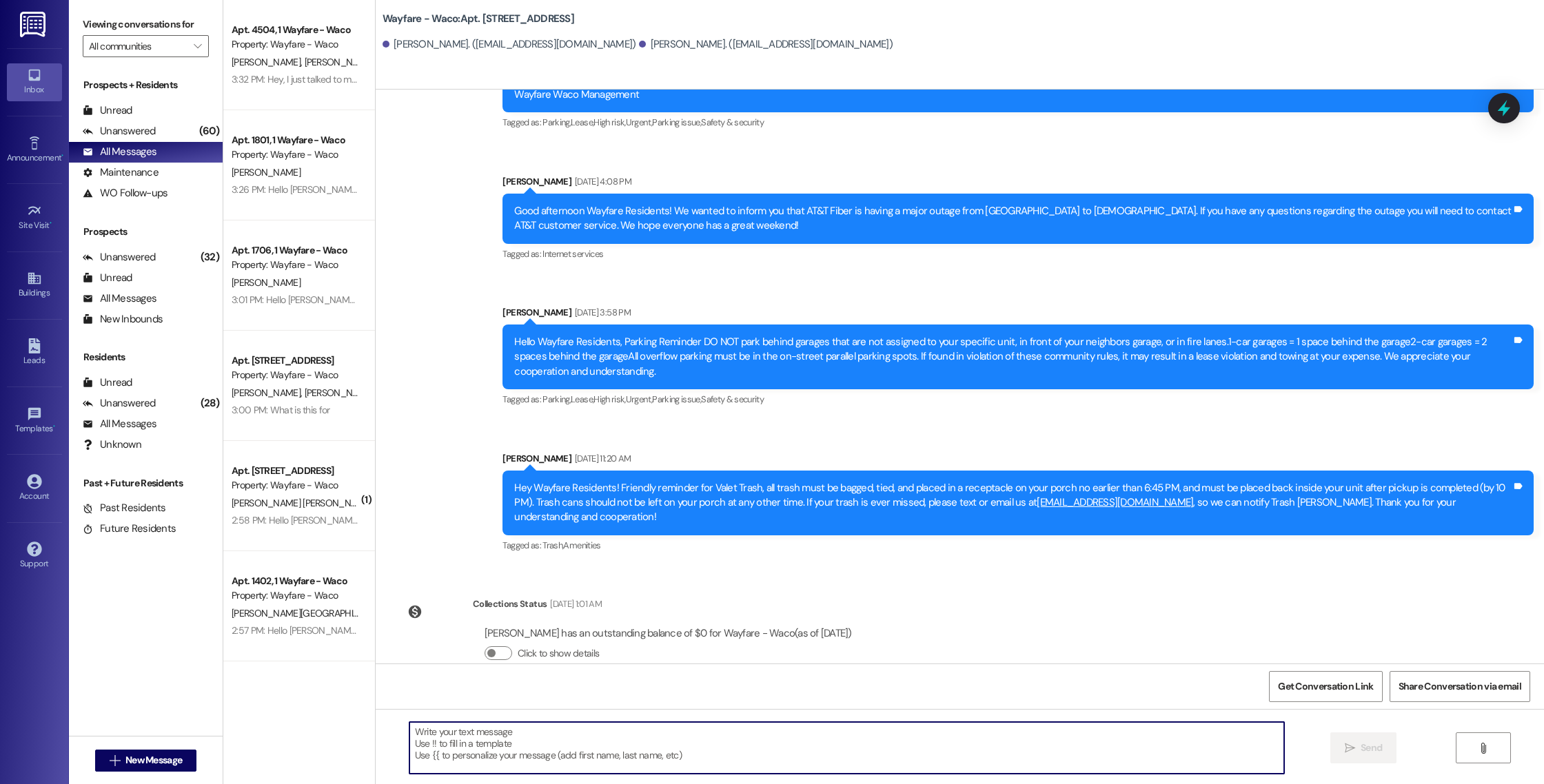
click at [656, 735] on textarea at bounding box center [847, 747] width 875 height 52
paste textarea "Hello [PERSON_NAME] and [PERSON_NAME], you have an outstanding balance of $17.9…"
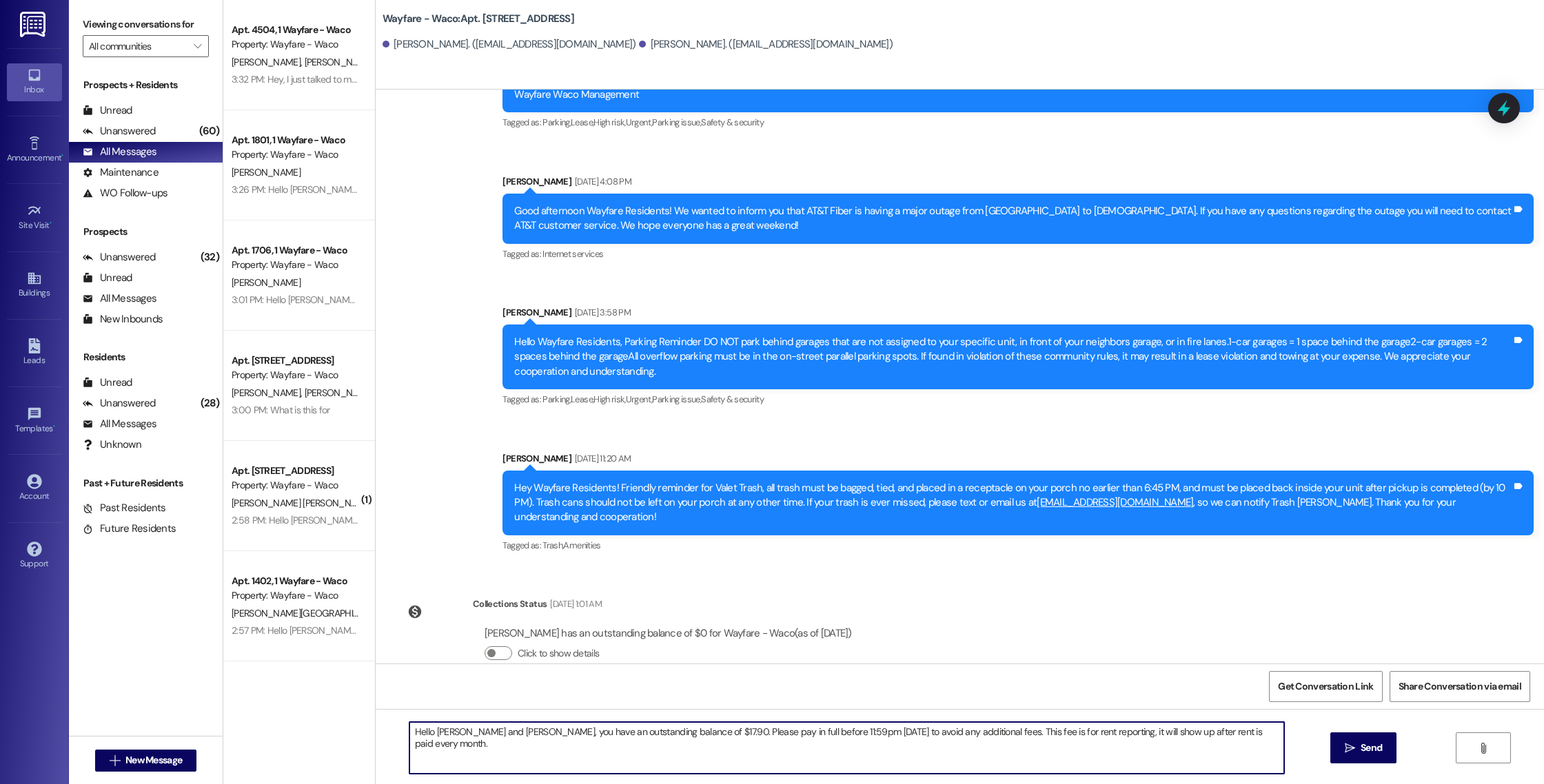
click at [480, 732] on textarea "Hello [PERSON_NAME] and [PERSON_NAME], you have an outstanding balance of $17.9…" at bounding box center [847, 747] width 875 height 52
type textarea "Hello [PERSON_NAME] and [PERSON_NAME], you have an outstanding balance of $17.9…"
click at [1359, 759] on button " Send" at bounding box center [1363, 747] width 67 height 31
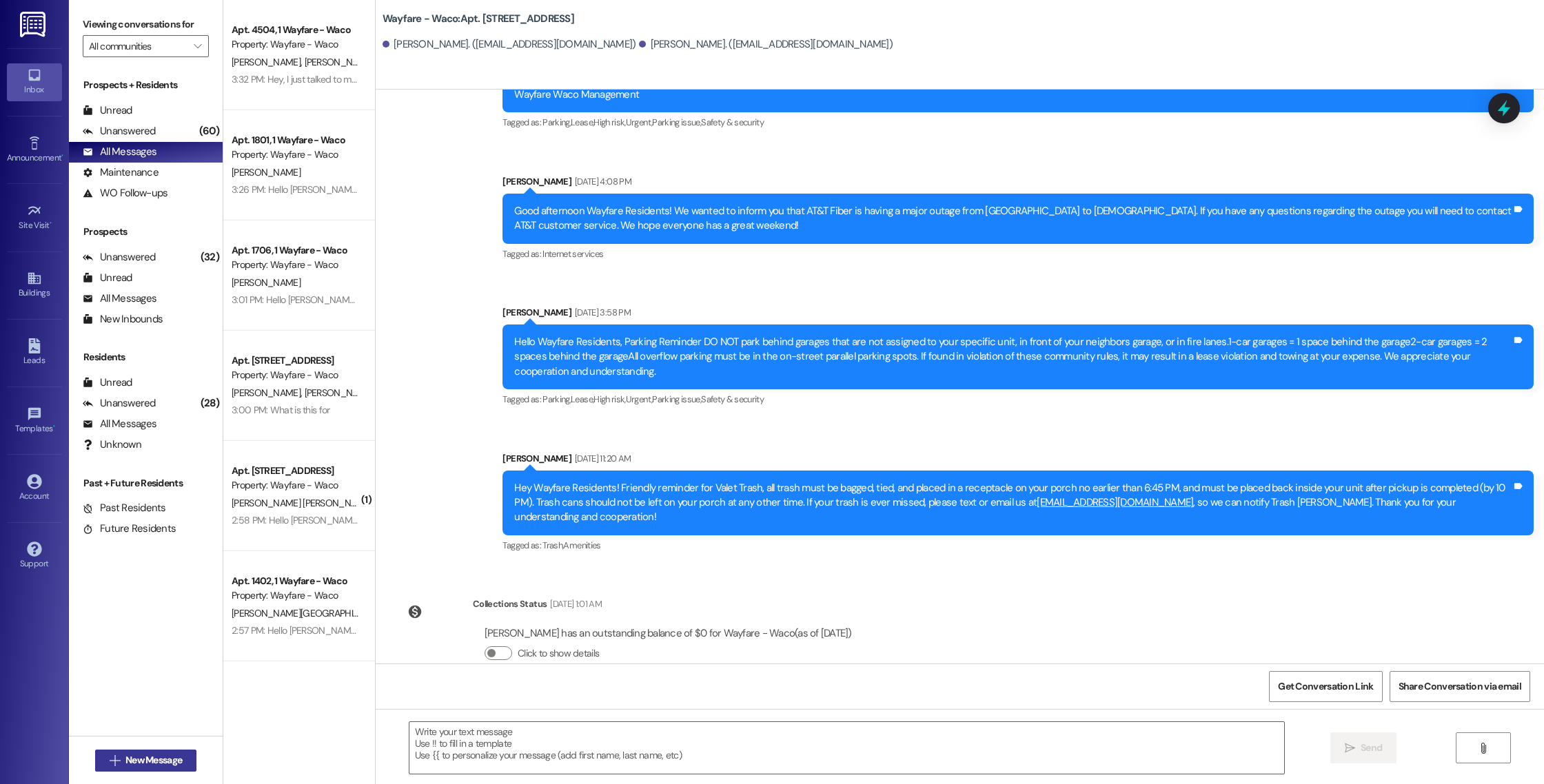
click at [141, 759] on span "New Message" at bounding box center [154, 759] width 57 height 14
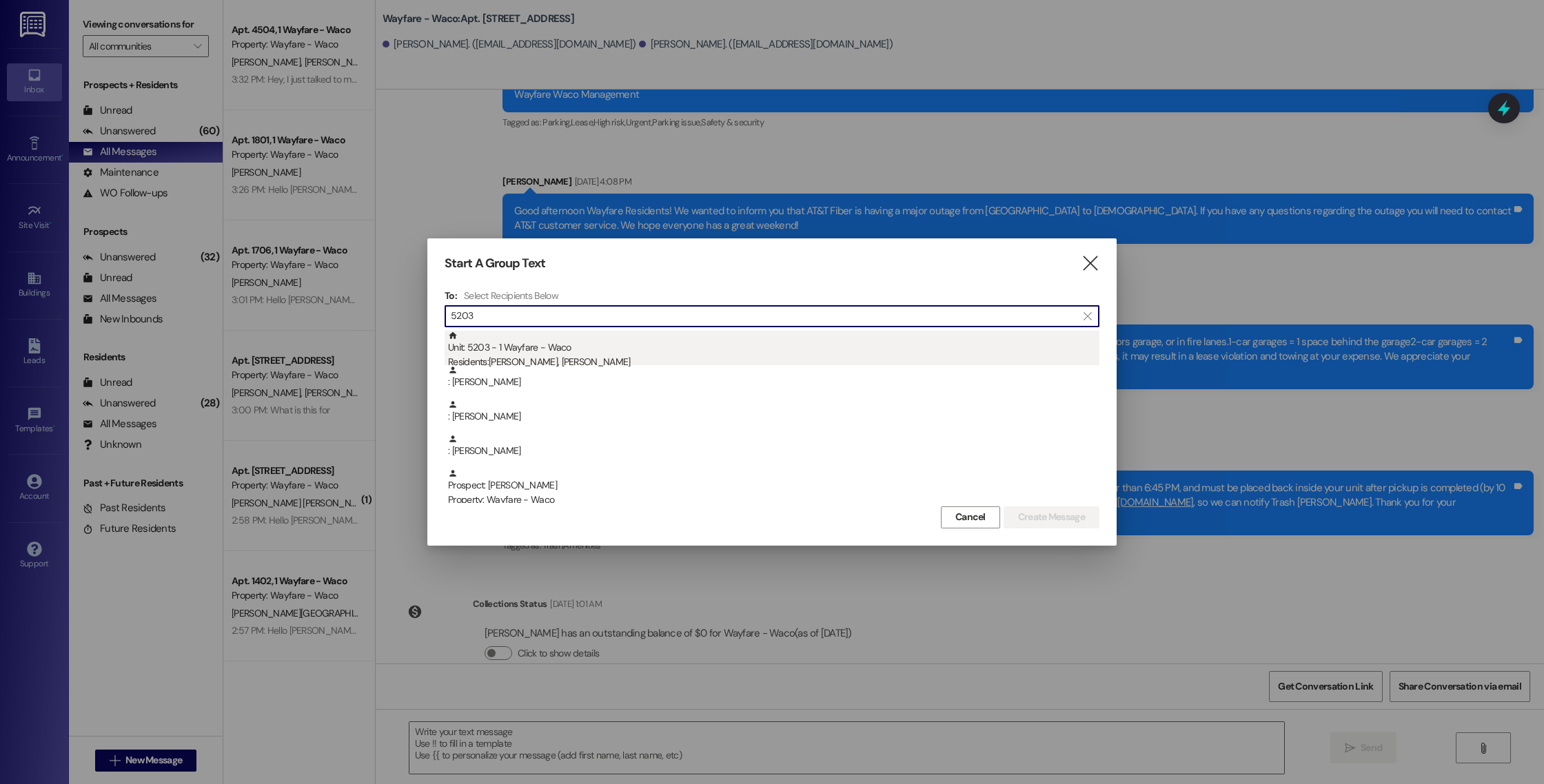
type input "5203"
click at [612, 362] on div "Residents: [PERSON_NAME], [PERSON_NAME]" at bounding box center [773, 362] width 651 height 14
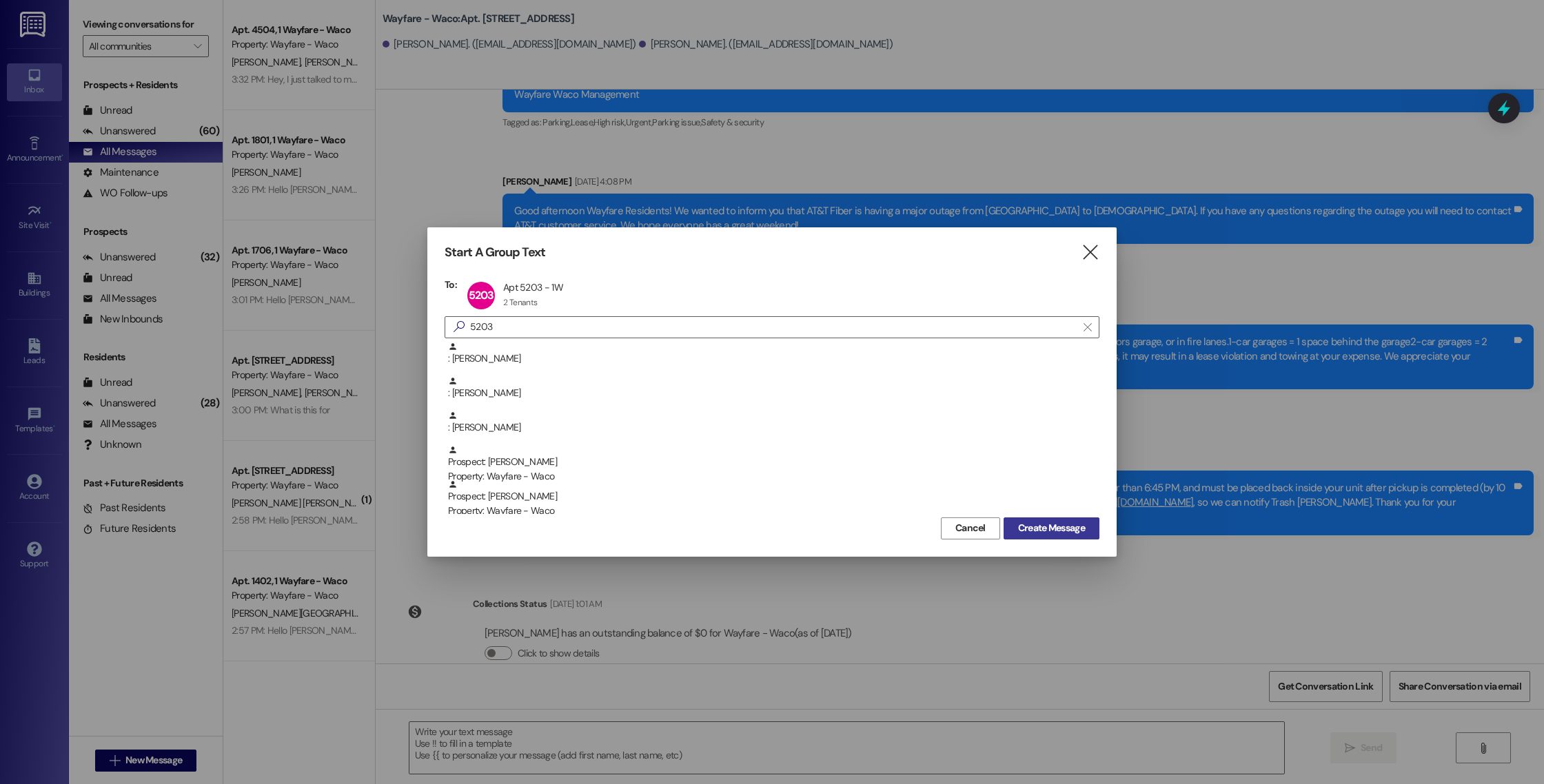
click at [1036, 524] on span "Create Message" at bounding box center [1051, 528] width 67 height 14
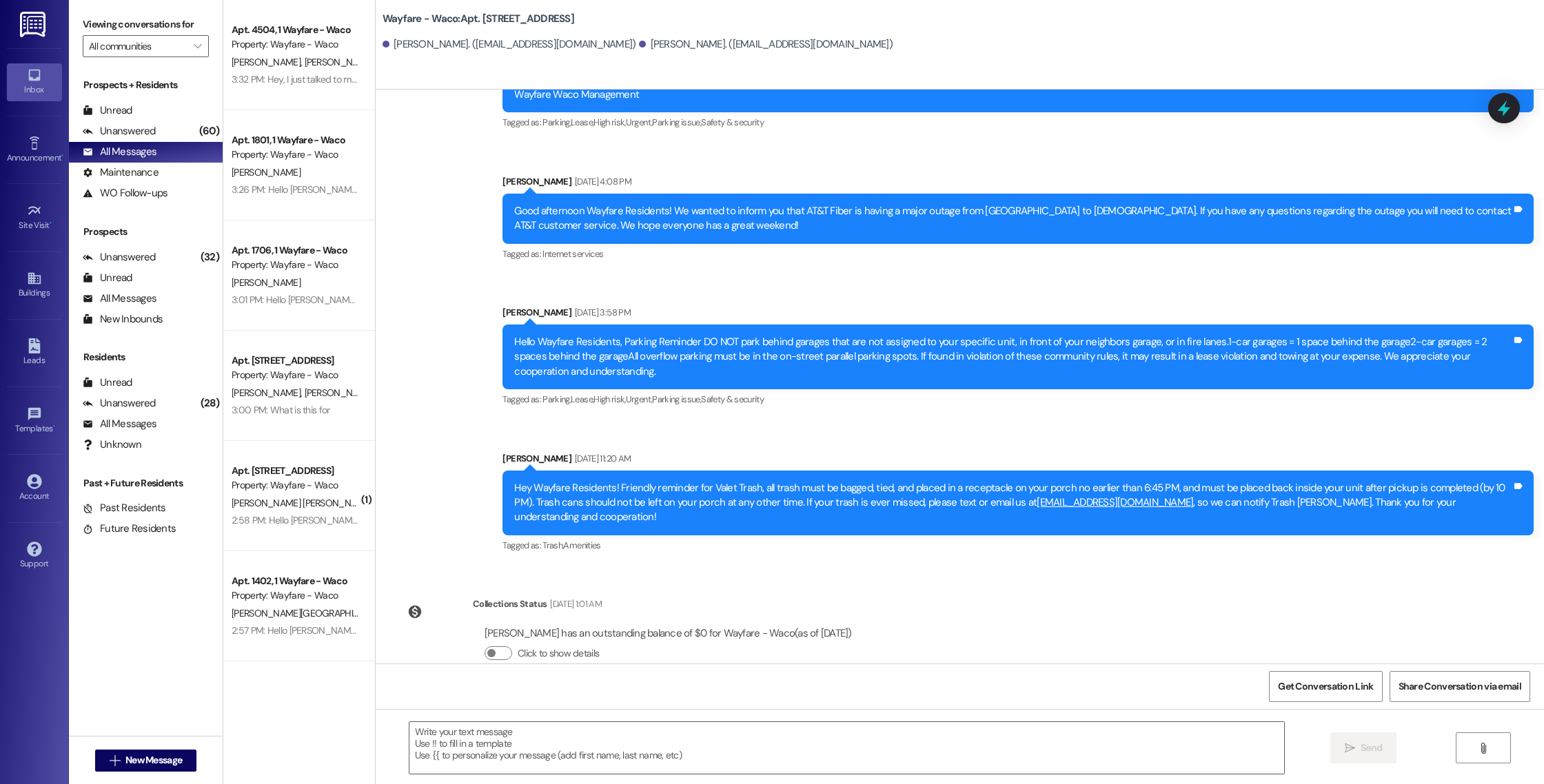
scroll to position [0, 0]
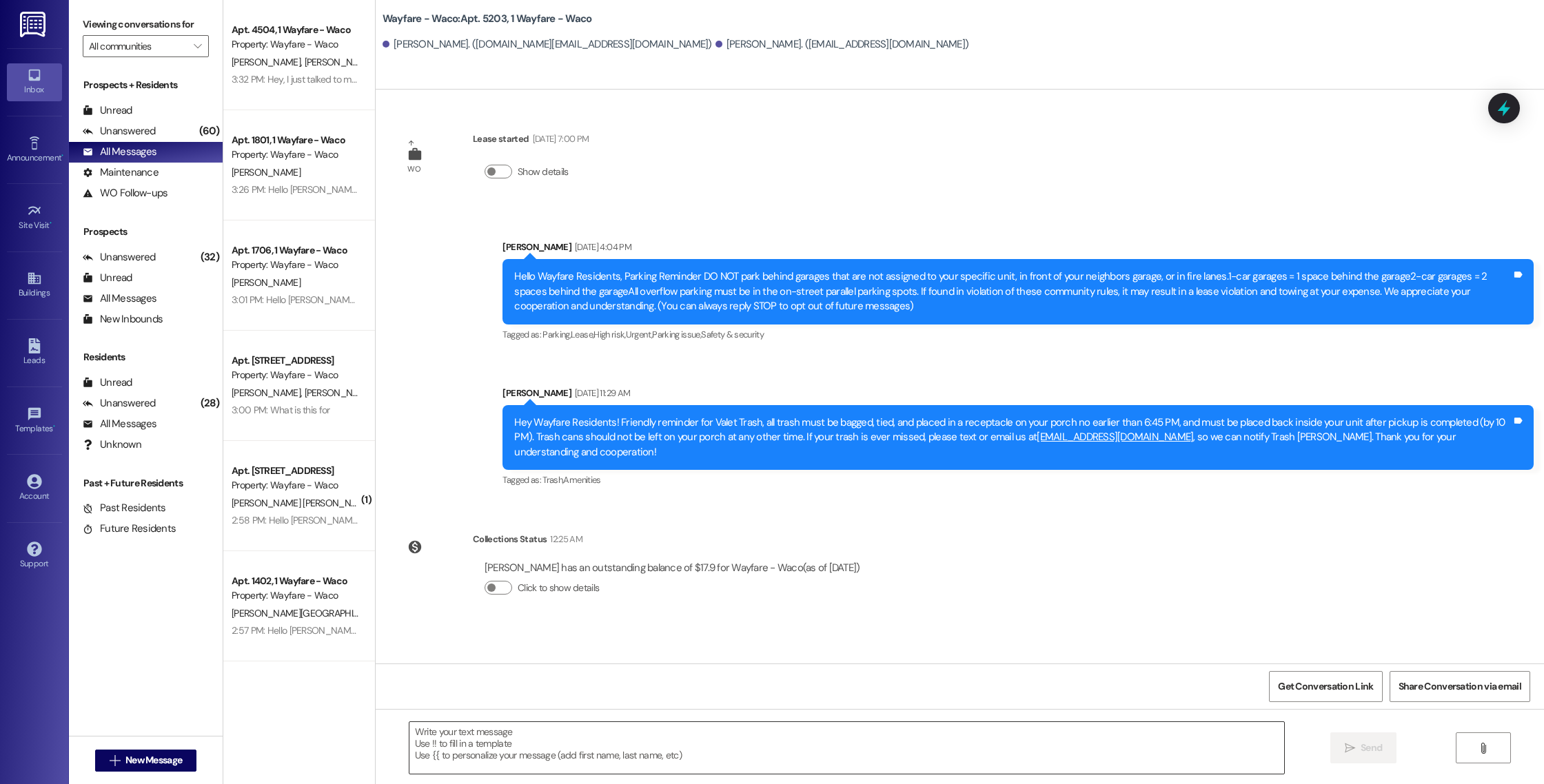
click at [591, 748] on textarea at bounding box center [847, 747] width 875 height 52
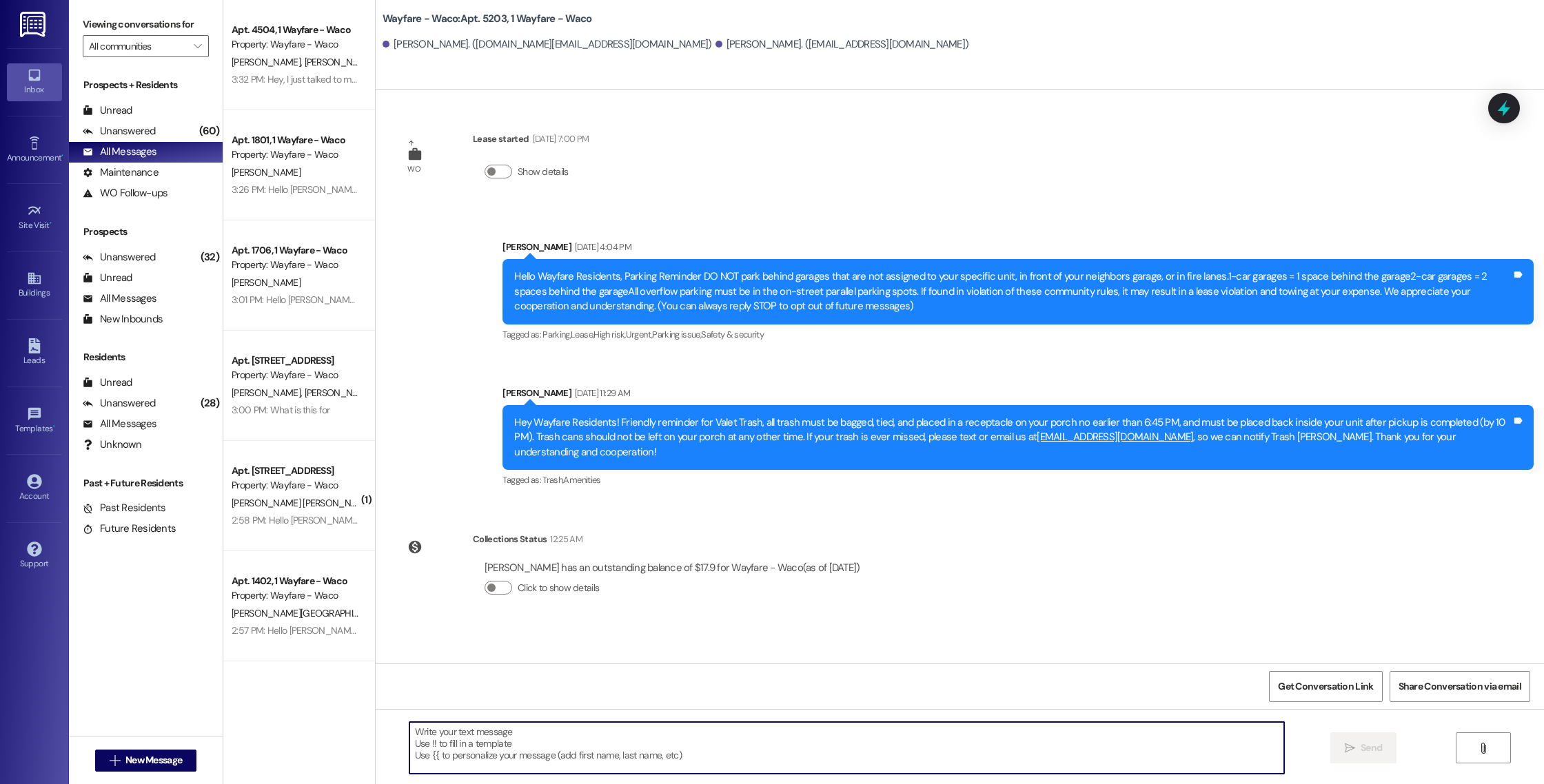
paste textarea "Hello [PERSON_NAME] and [PERSON_NAME], you have an outstanding balance of $17.9…"
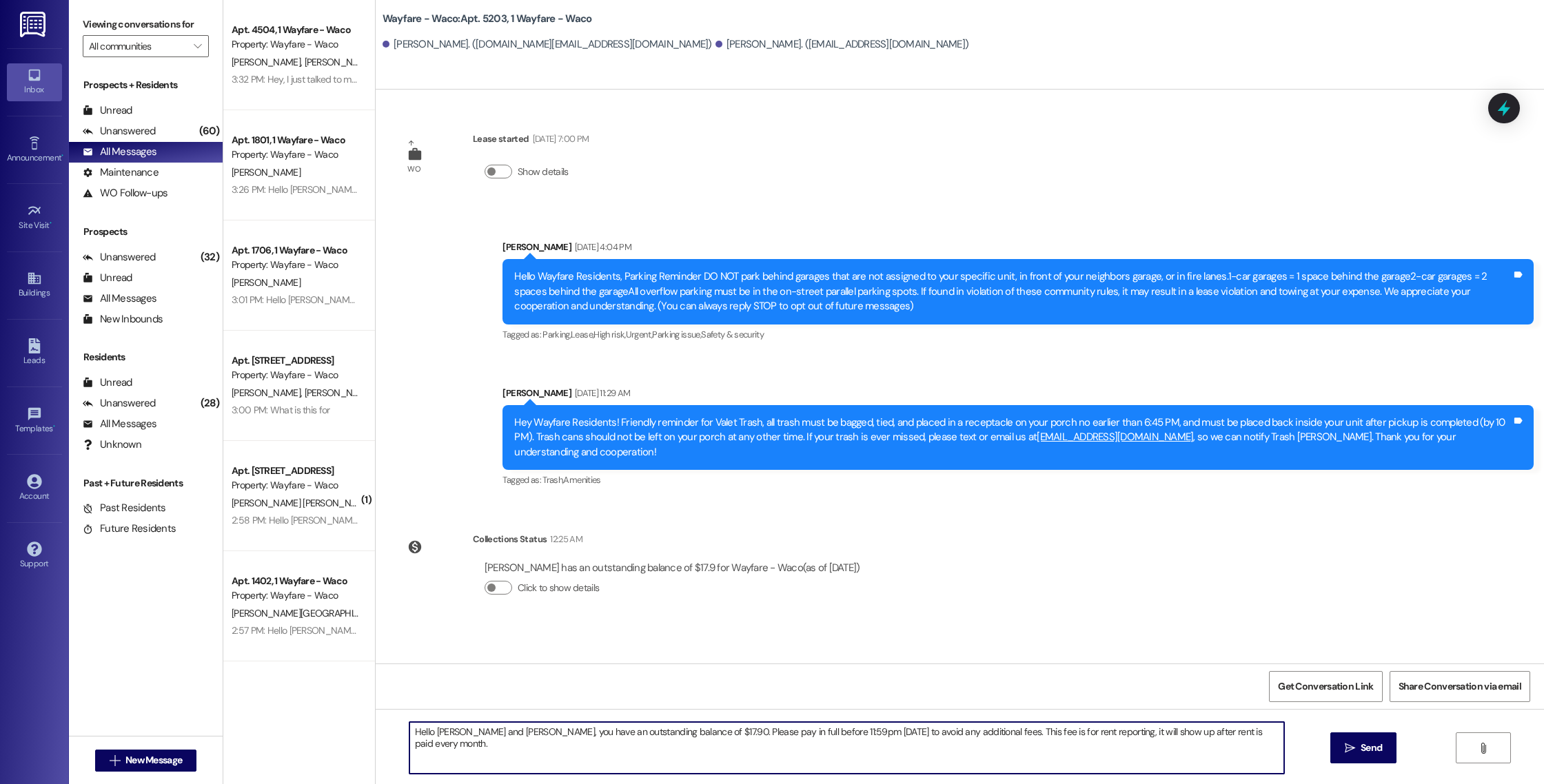
click at [482, 732] on textarea "Hello [PERSON_NAME] and [PERSON_NAME], you have an outstanding balance of $17.9…" at bounding box center [847, 747] width 875 height 52
type textarea "Hello [PERSON_NAME] and [PERSON_NAME], you have an outstanding balance of $17.9…"
click at [1337, 752] on button " Send" at bounding box center [1363, 747] width 67 height 31
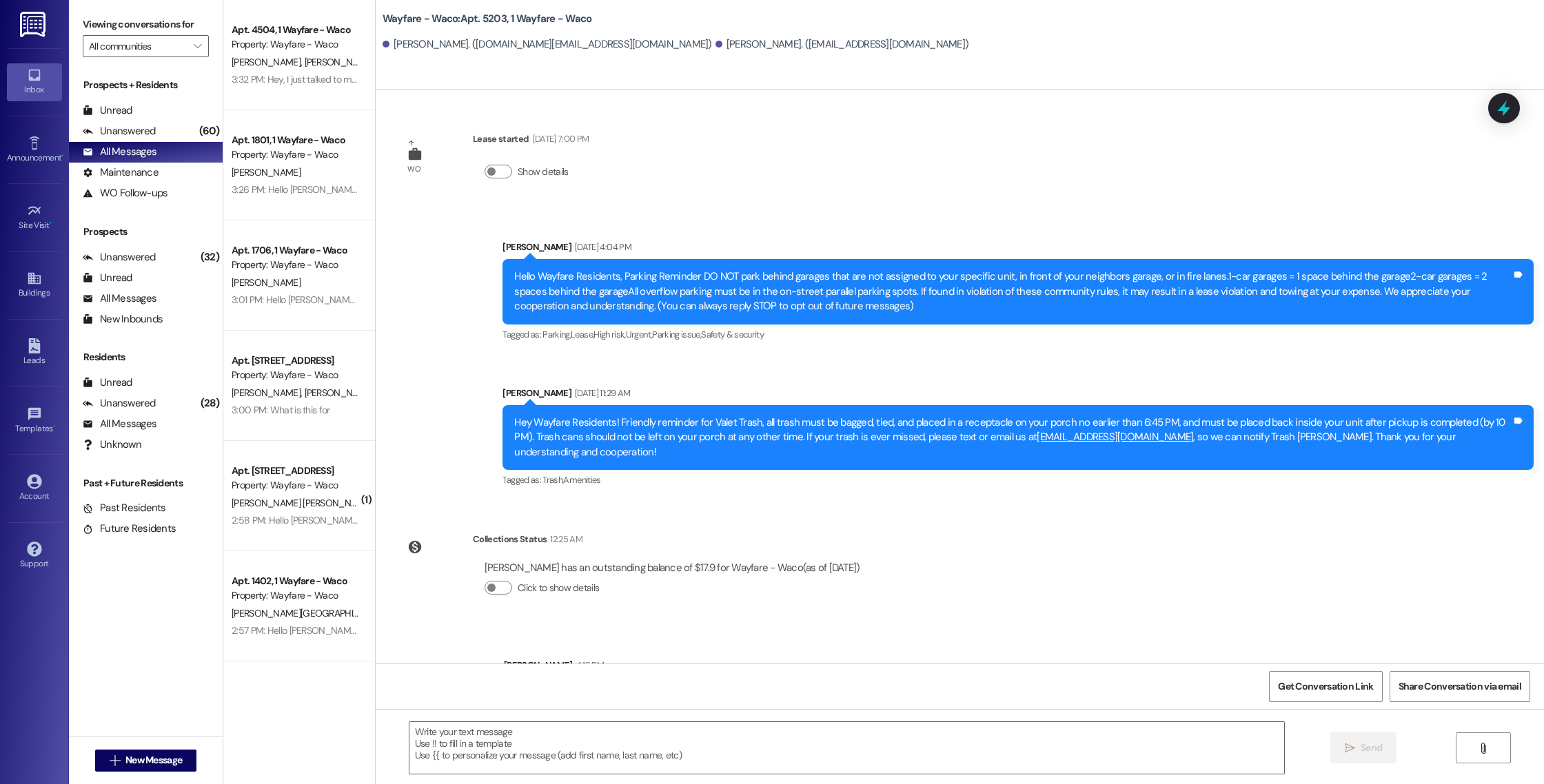
scroll to position [46, 0]
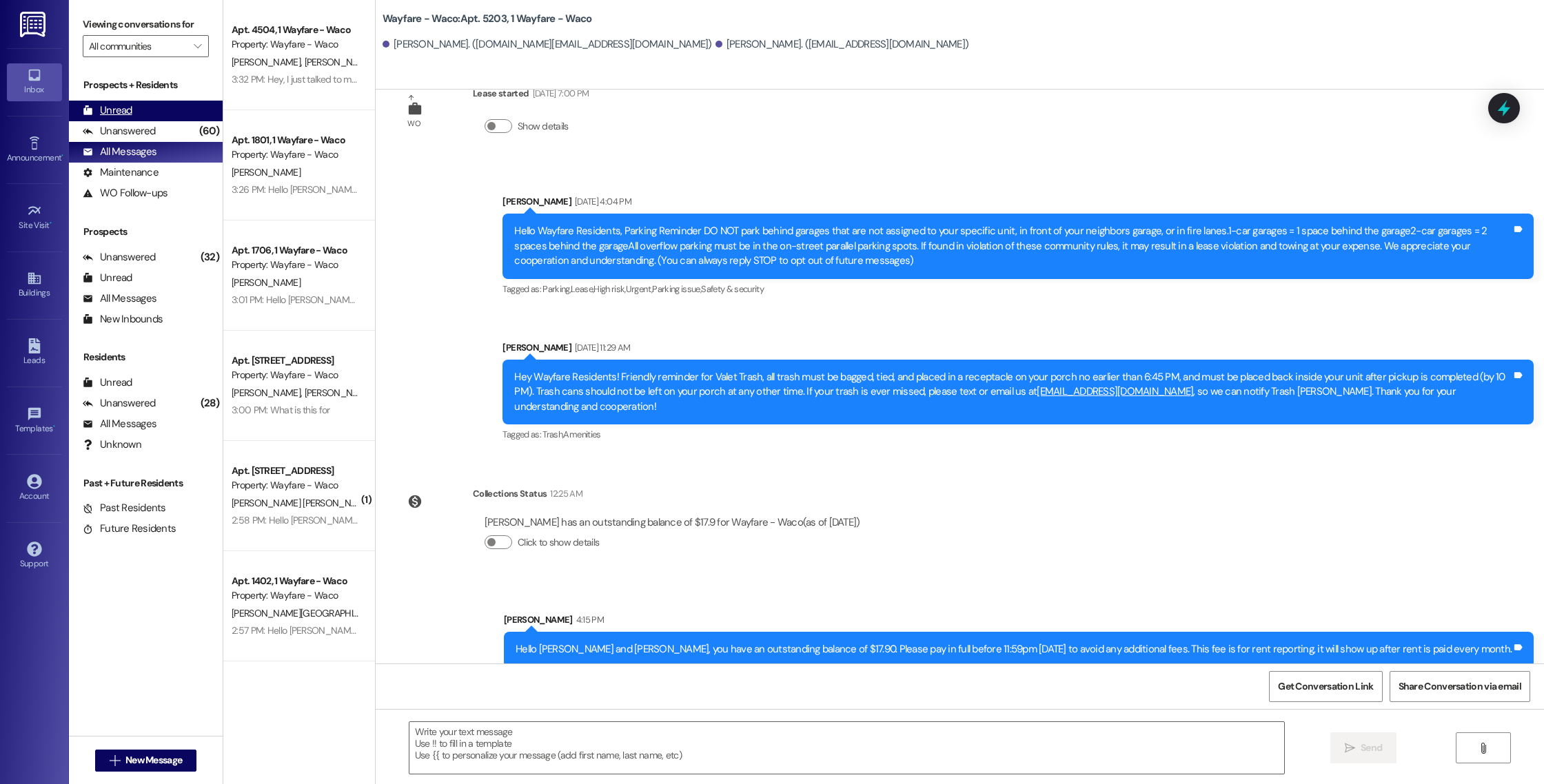
click at [150, 113] on div "Unread (0)" at bounding box center [146, 111] width 154 height 21
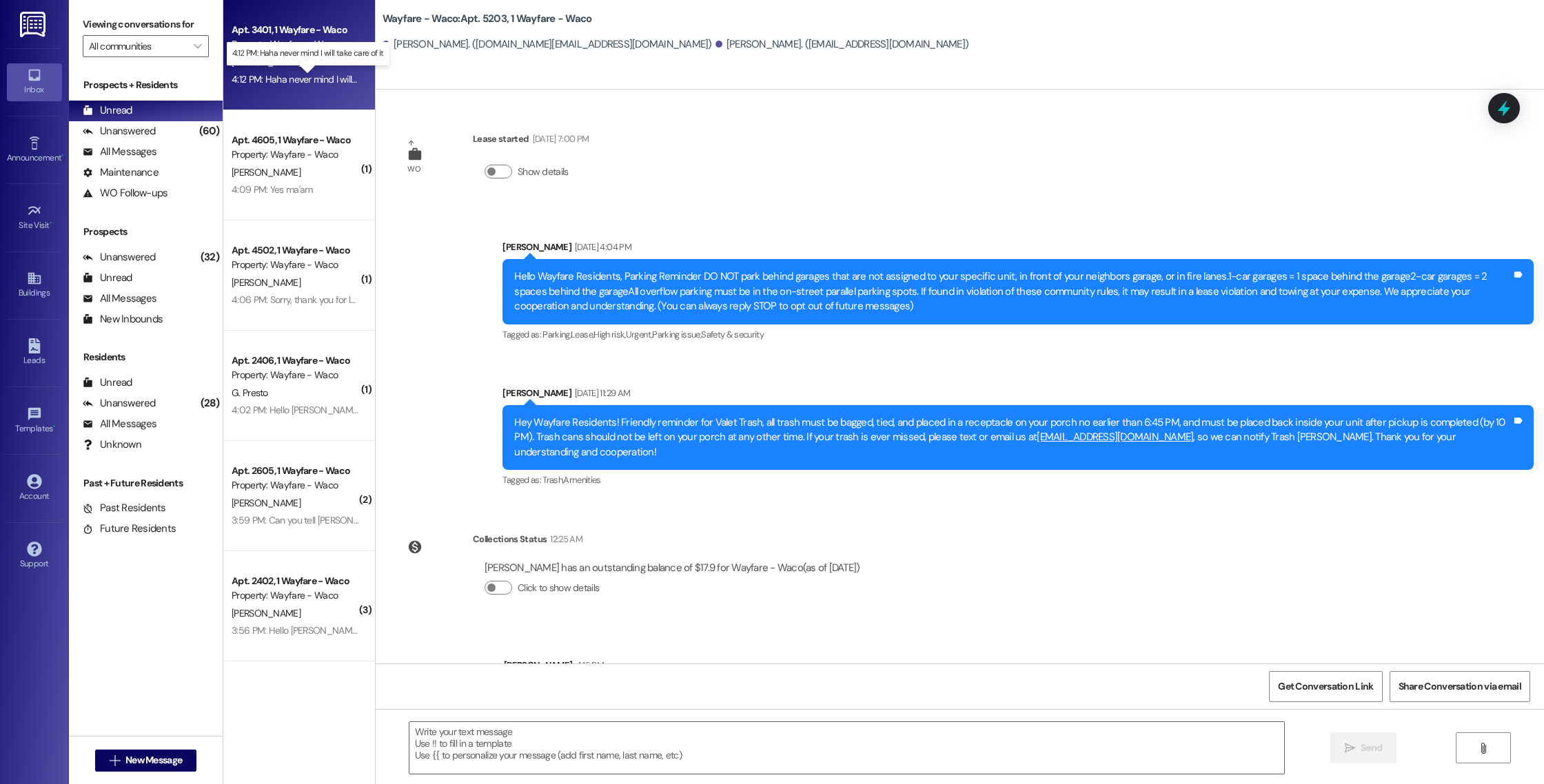
click at [290, 83] on div "4:12 PM: Haha never mind I will take care of it 4:12 PM: Haha never mind I will…" at bounding box center [320, 79] width 176 height 13
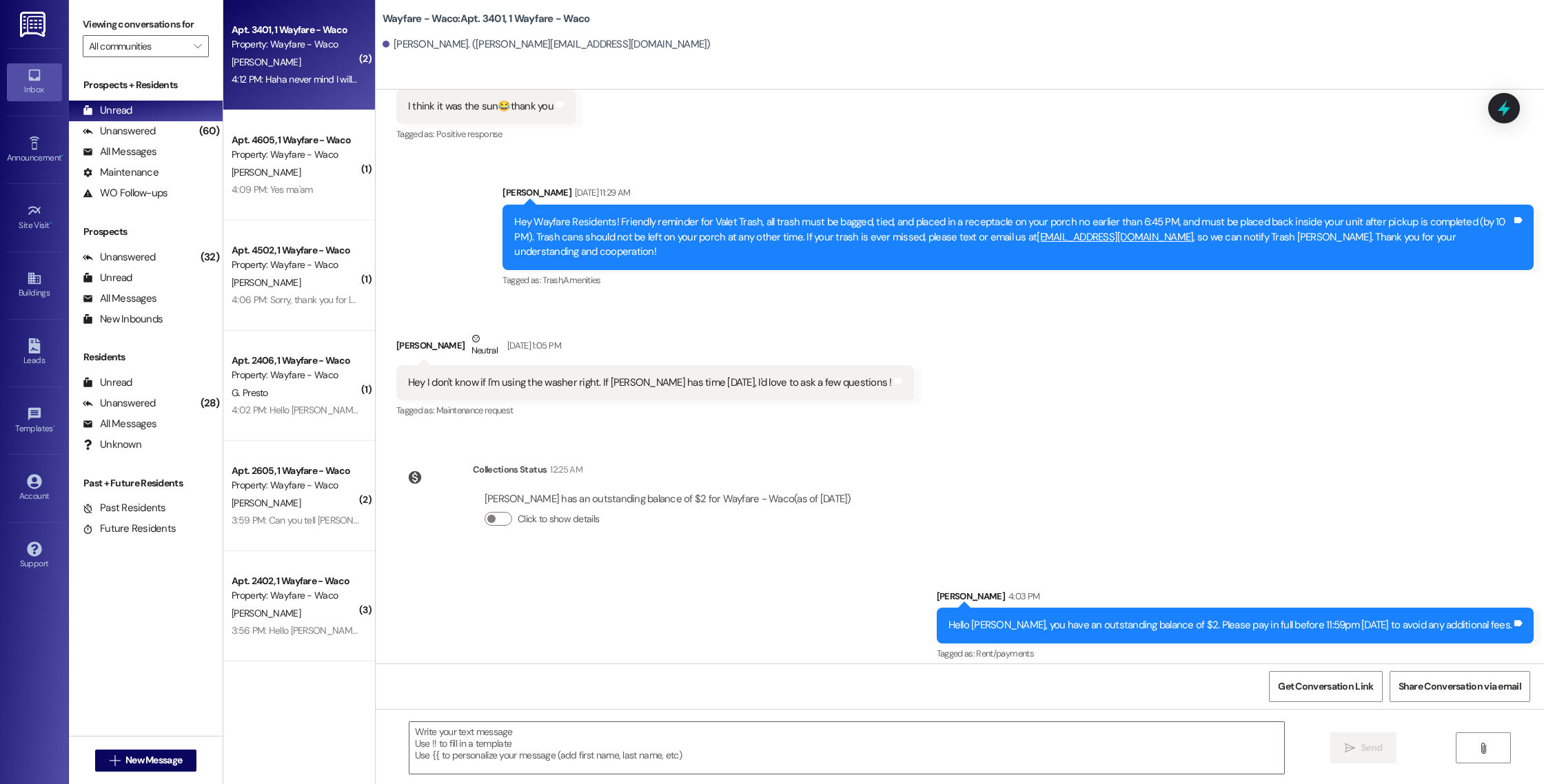
scroll to position [2458, 0]
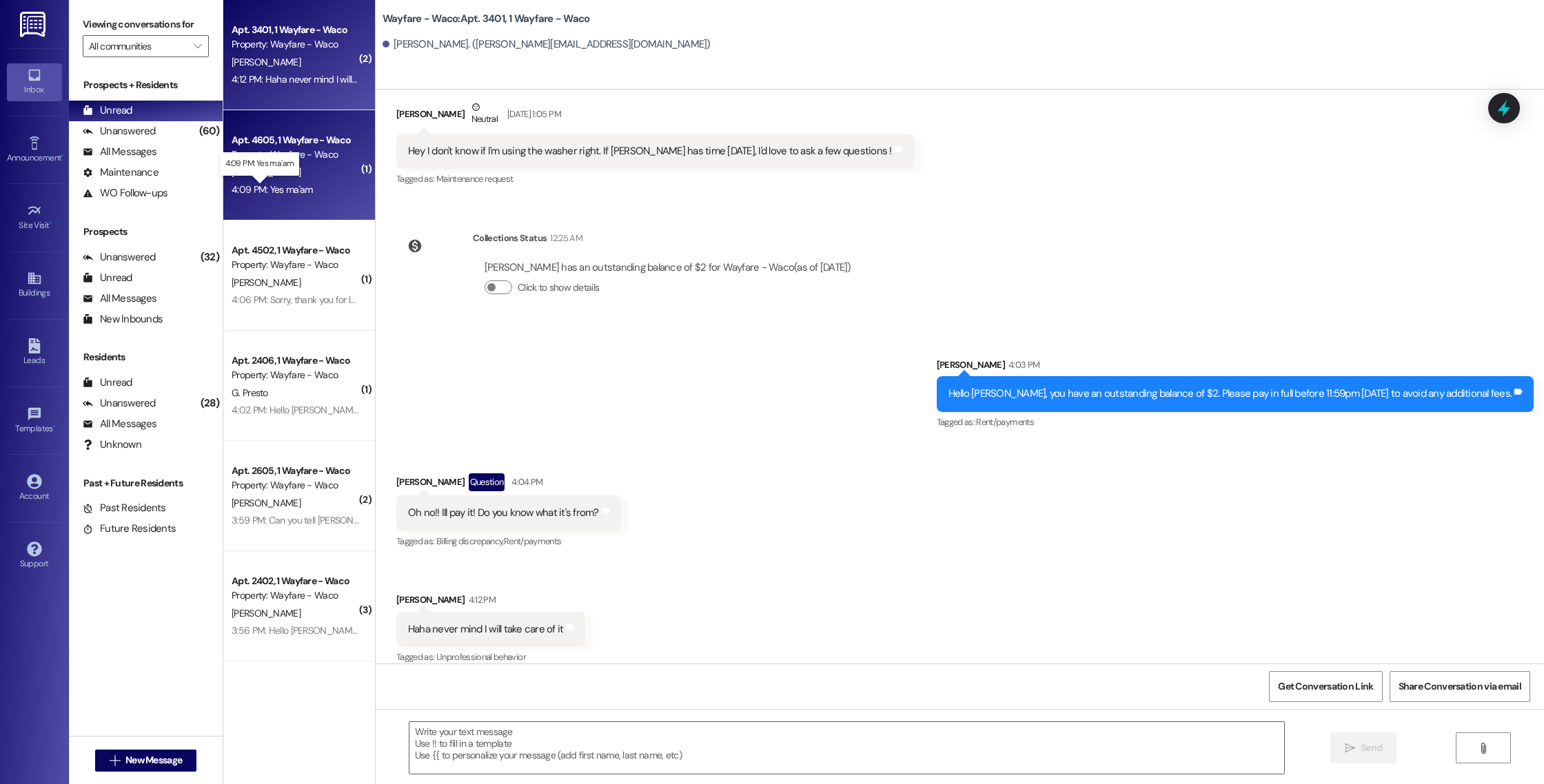
click at [283, 192] on div "4:09 PM: Yes ma'am 4:09 PM: Yes ma'am" at bounding box center [272, 189] width 81 height 13
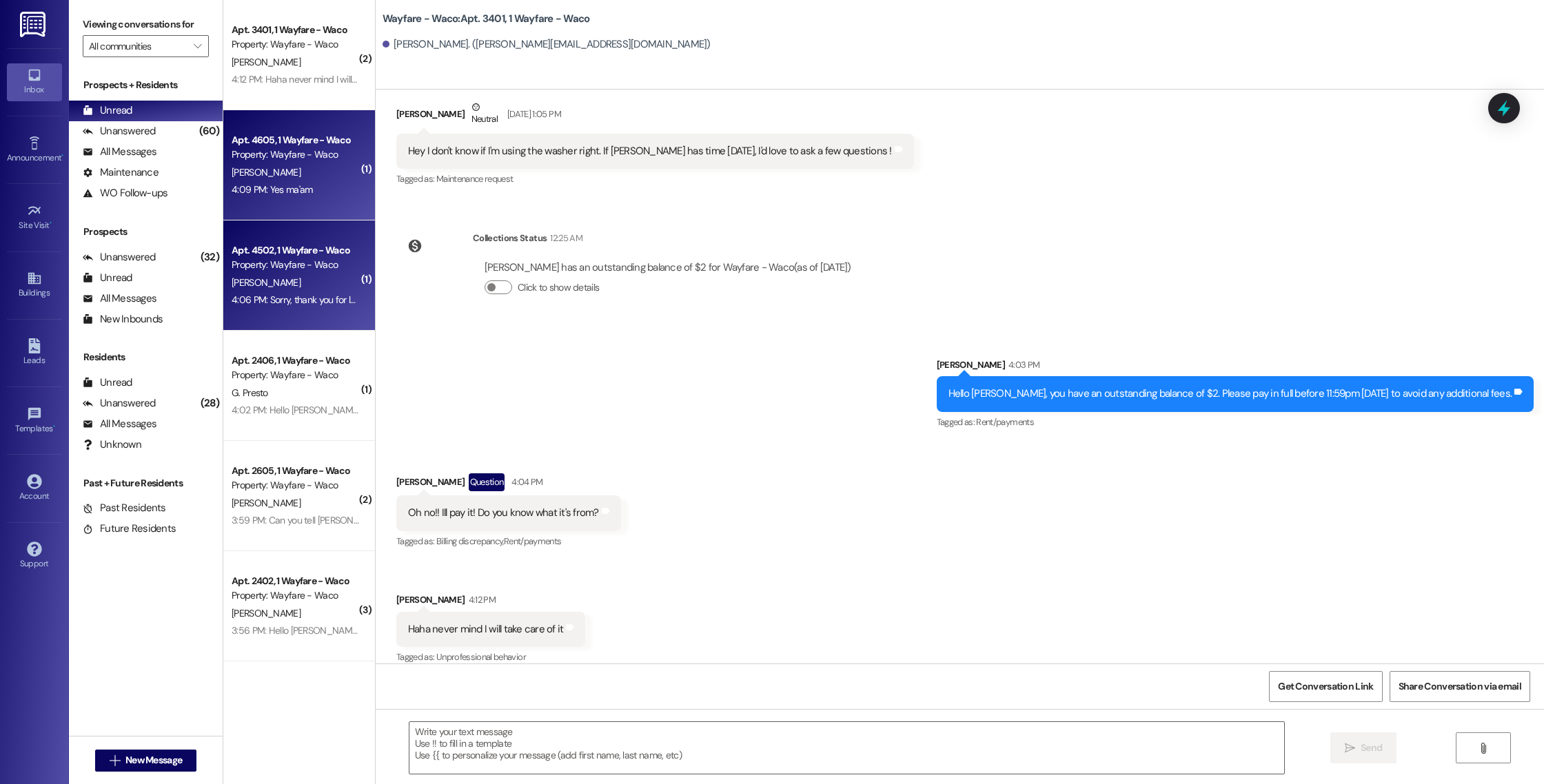
scroll to position [2113, 0]
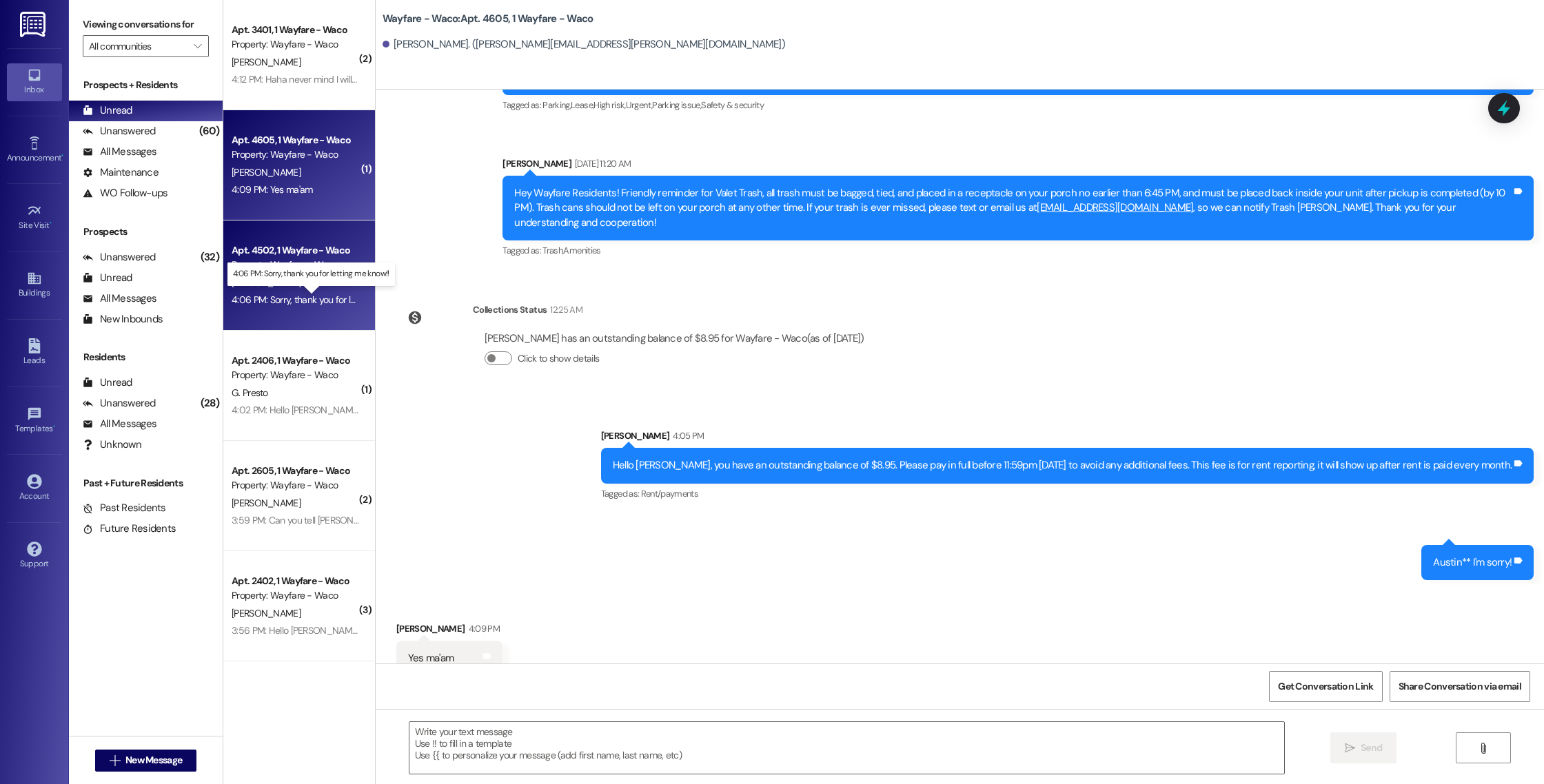
click at [298, 297] on div "4:06 PM: Sorry, thank you for letting me know!! 4:06 PM: Sorry, thank you for l…" at bounding box center [324, 300] width 185 height 13
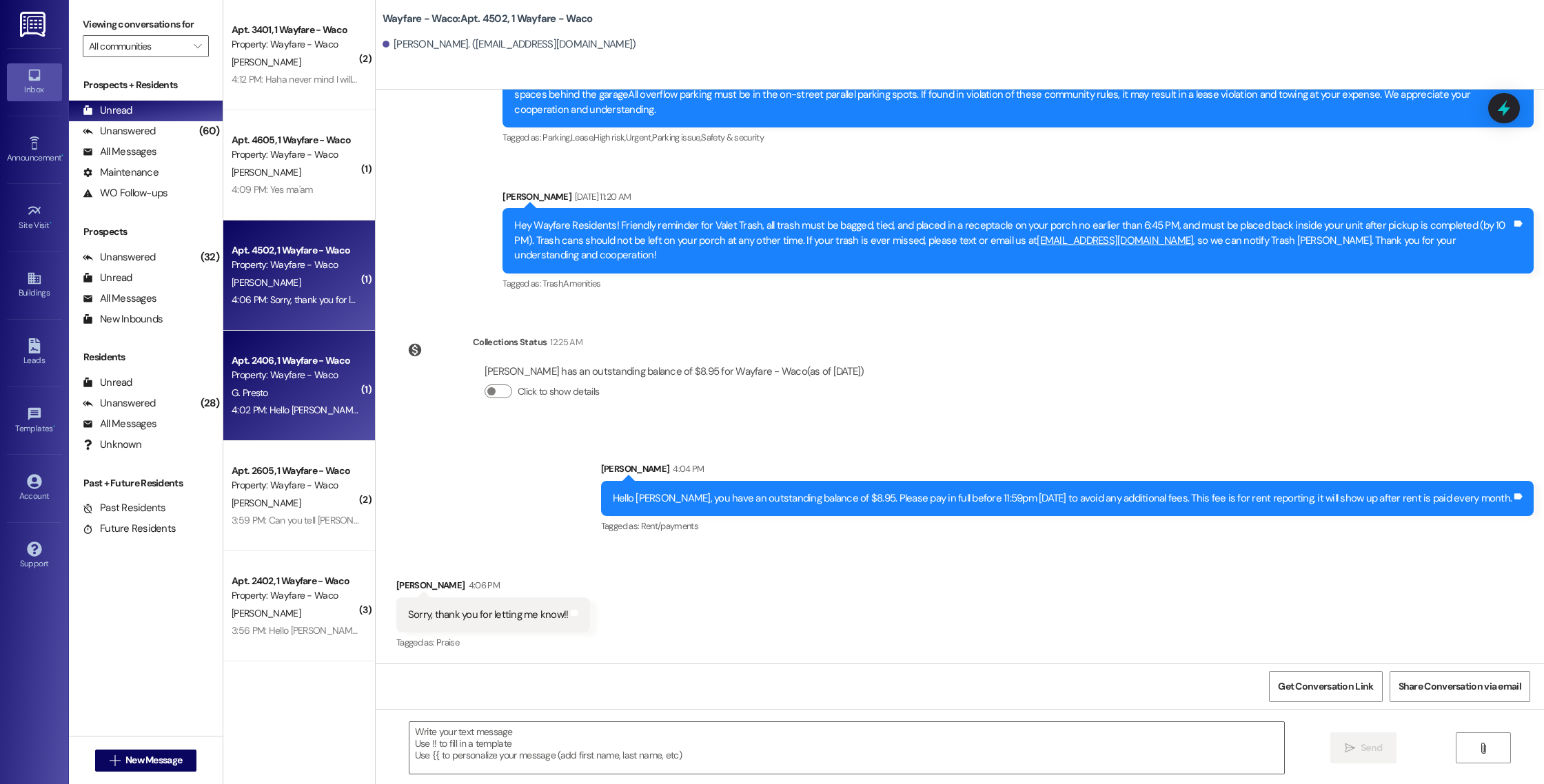
scroll to position [589, 0]
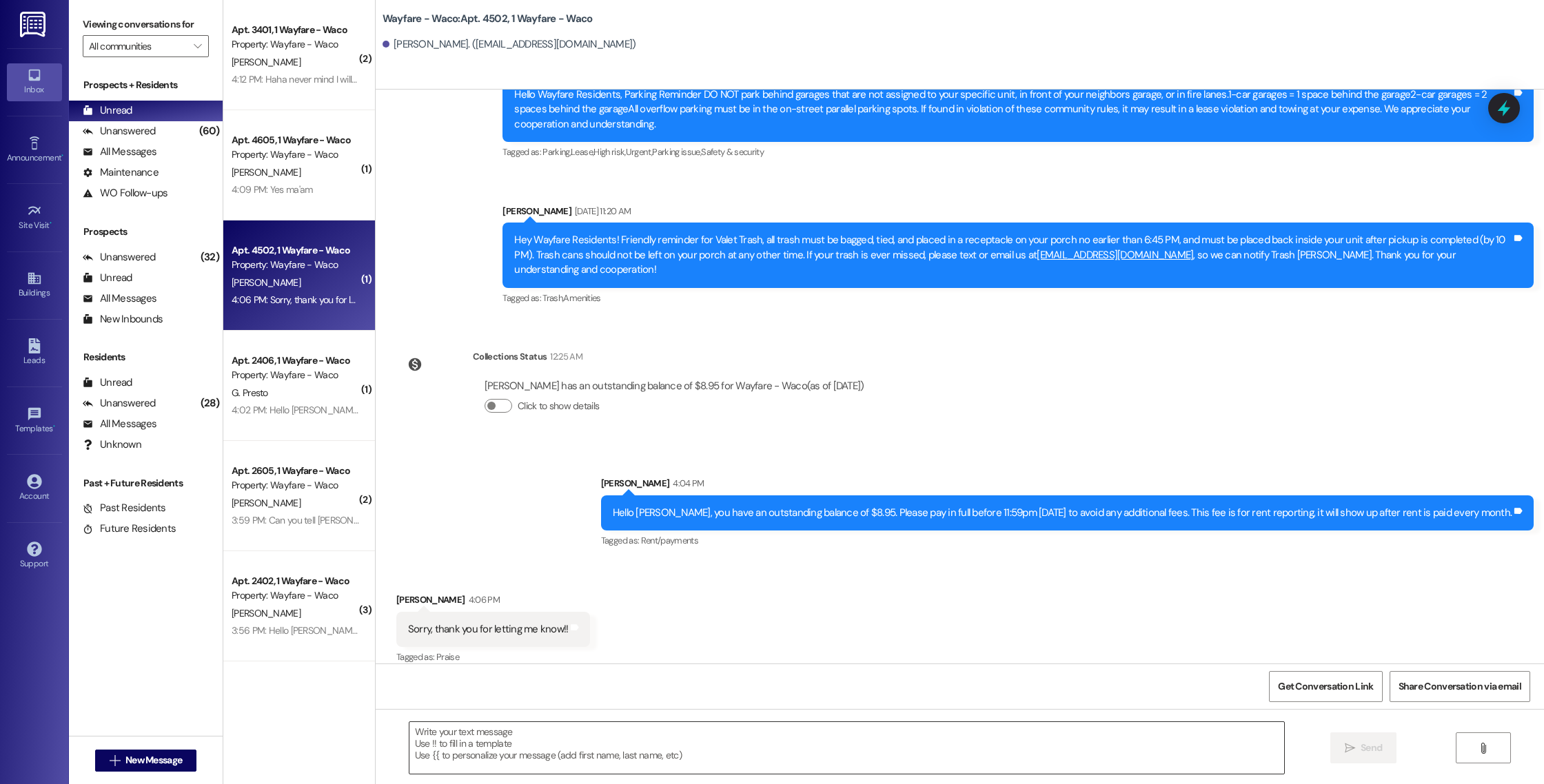
click at [467, 747] on textarea at bounding box center [847, 747] width 875 height 52
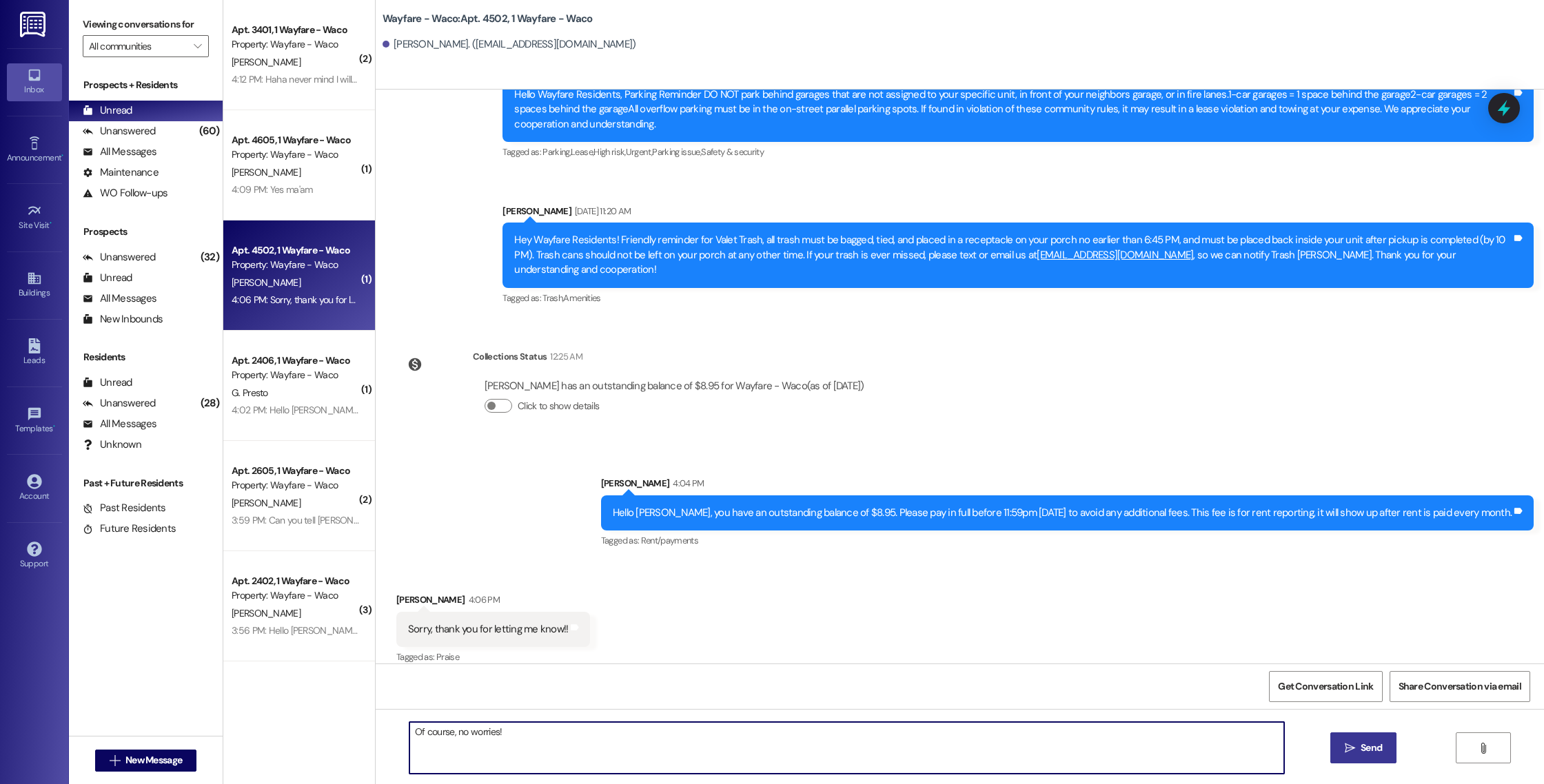
type textarea "Of course, no worries!"
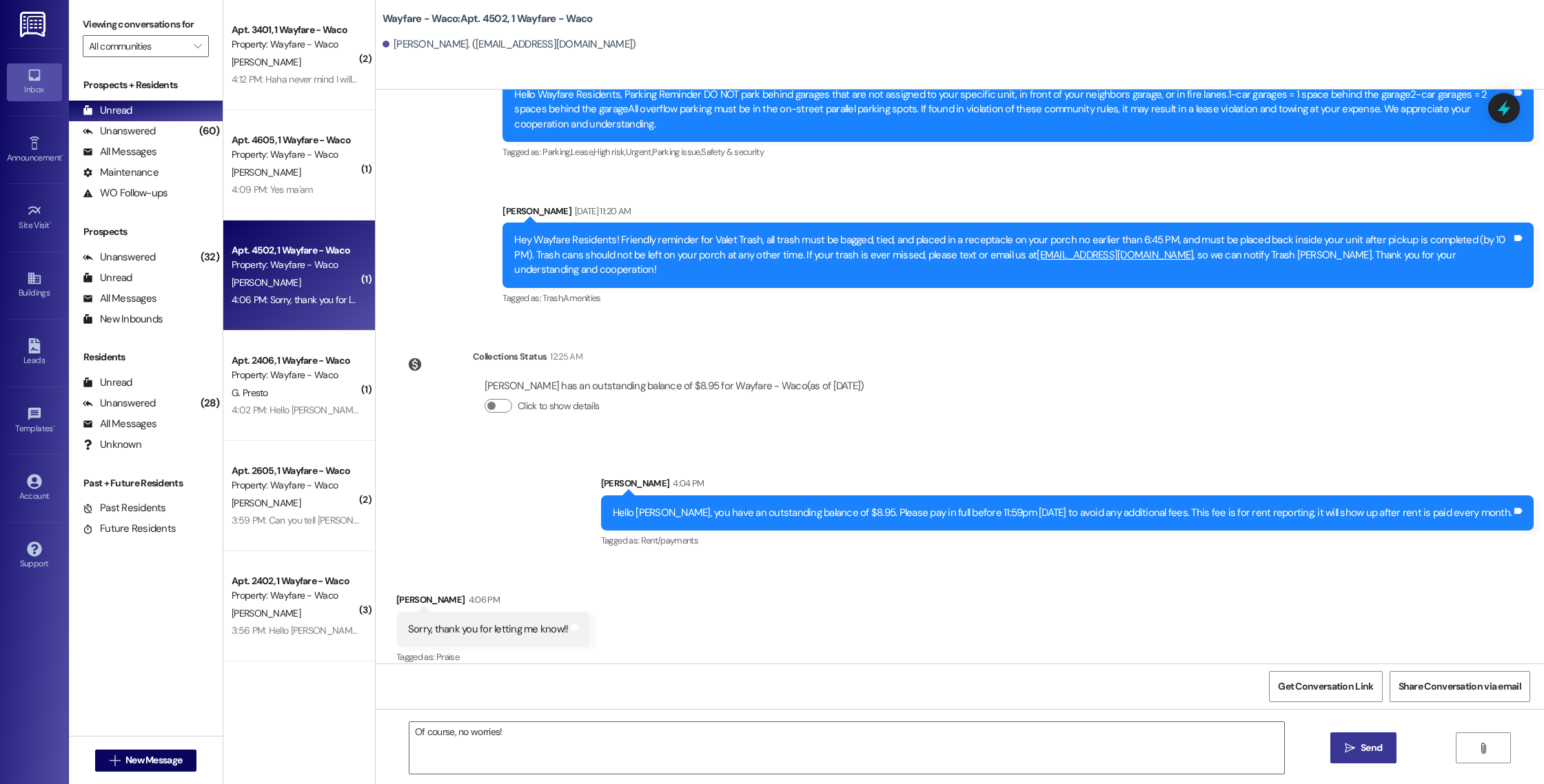
click at [1341, 755] on button " Send" at bounding box center [1363, 747] width 67 height 31
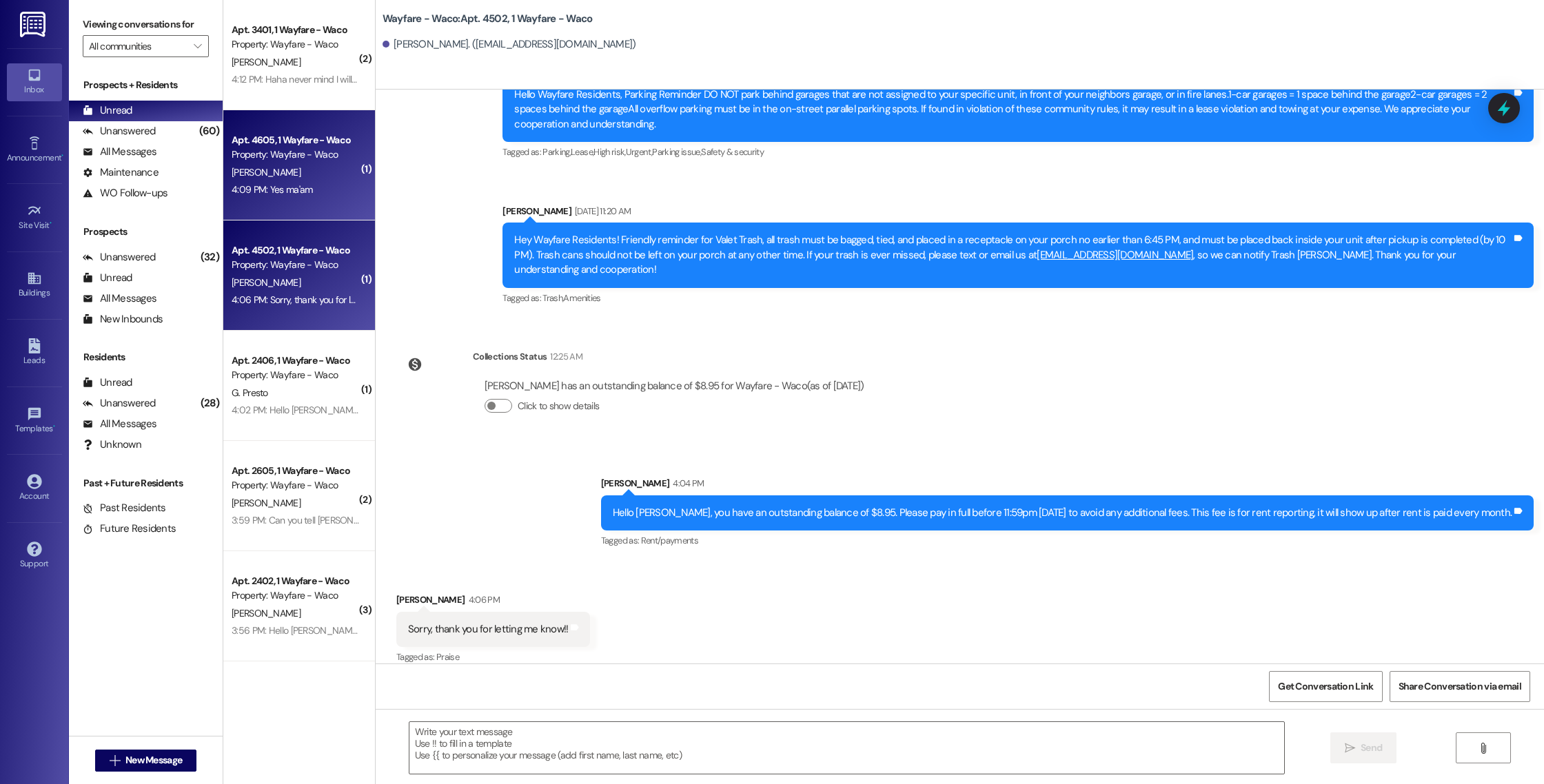
click at [313, 190] on div "4:09 PM: Yes ma'am 4:09 PM: Yes ma'am" at bounding box center [295, 189] width 130 height 17
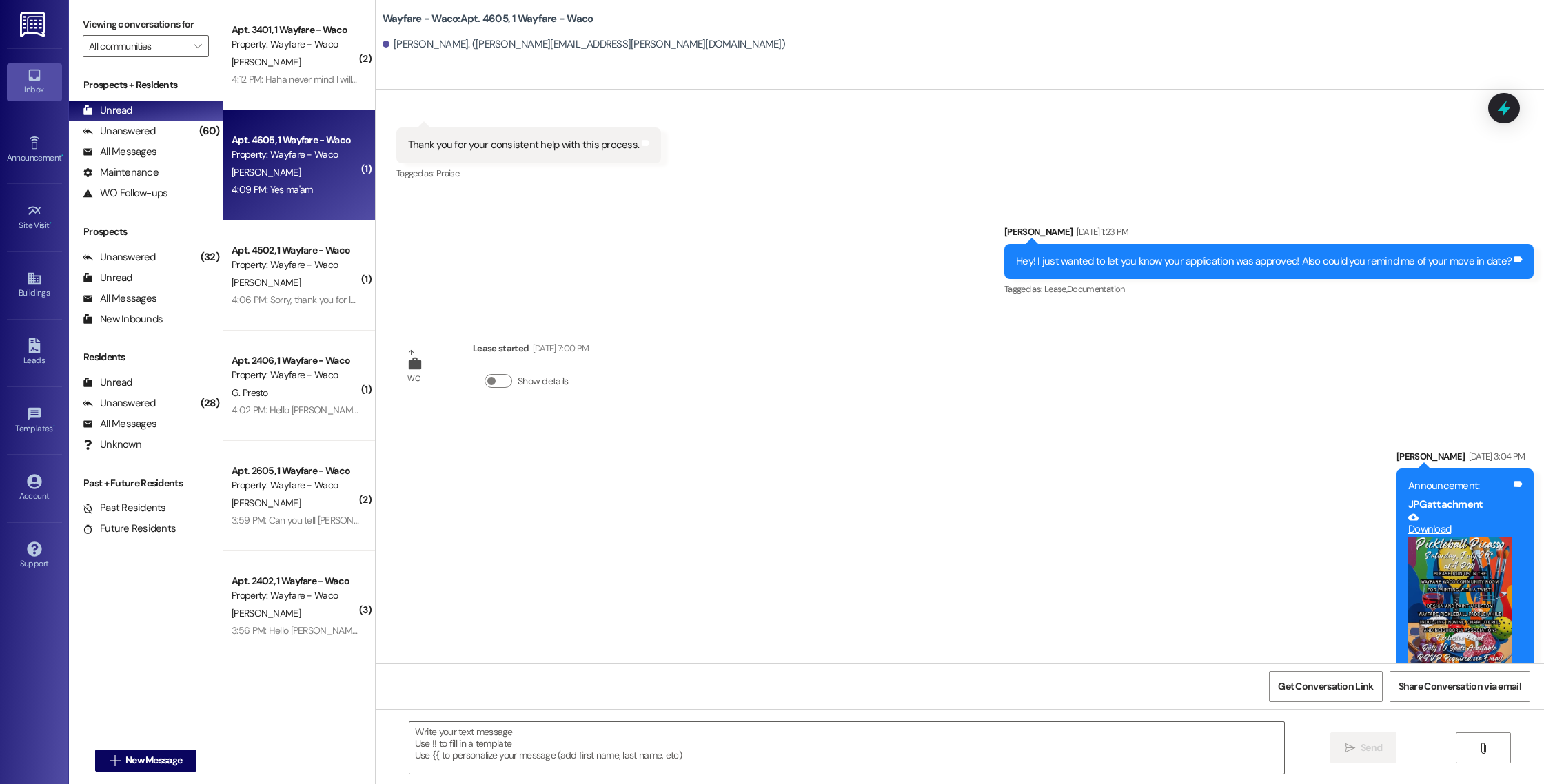
scroll to position [2112, 0]
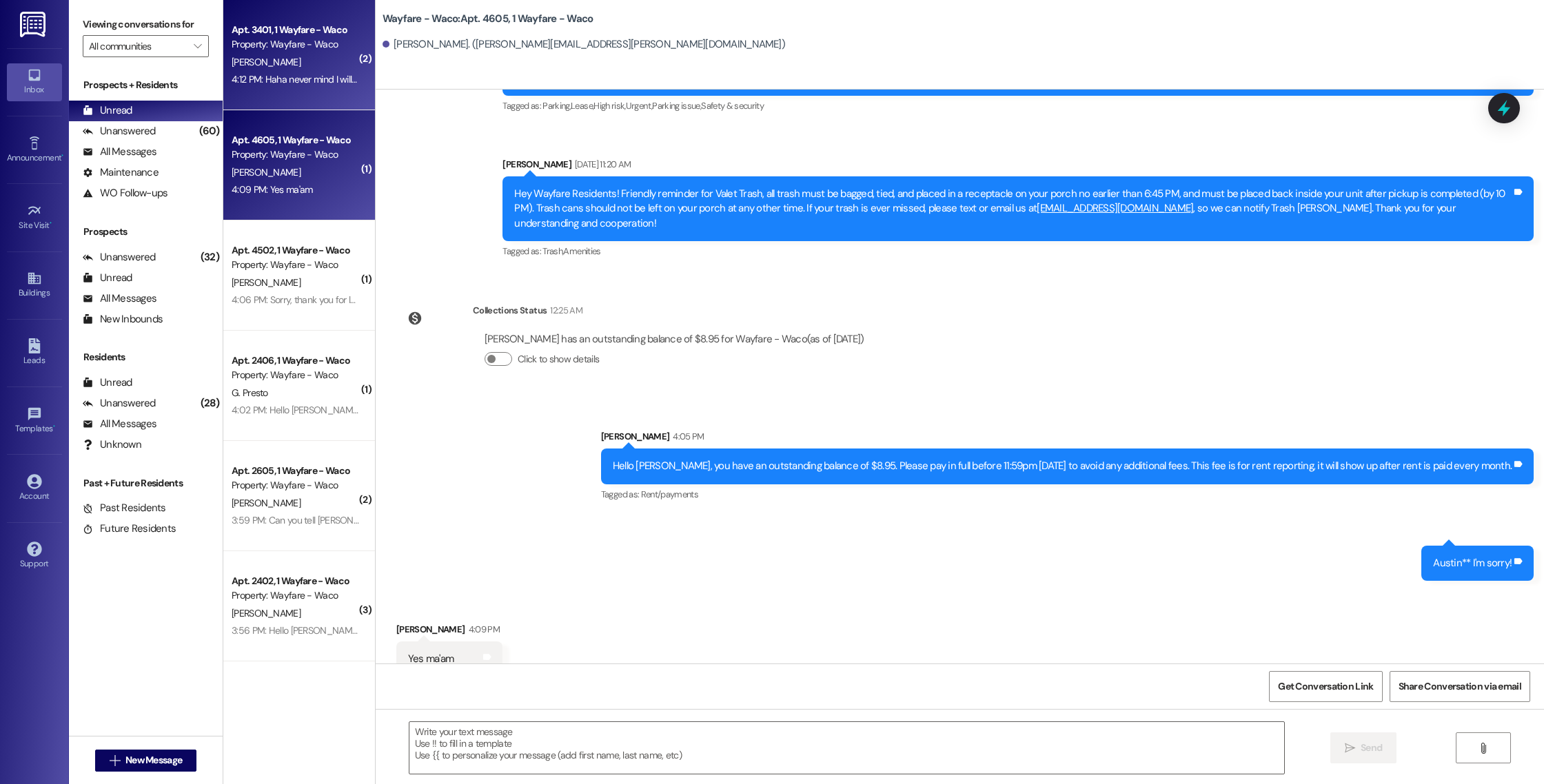
click at [313, 66] on div "[PERSON_NAME]" at bounding box center [295, 62] width 130 height 17
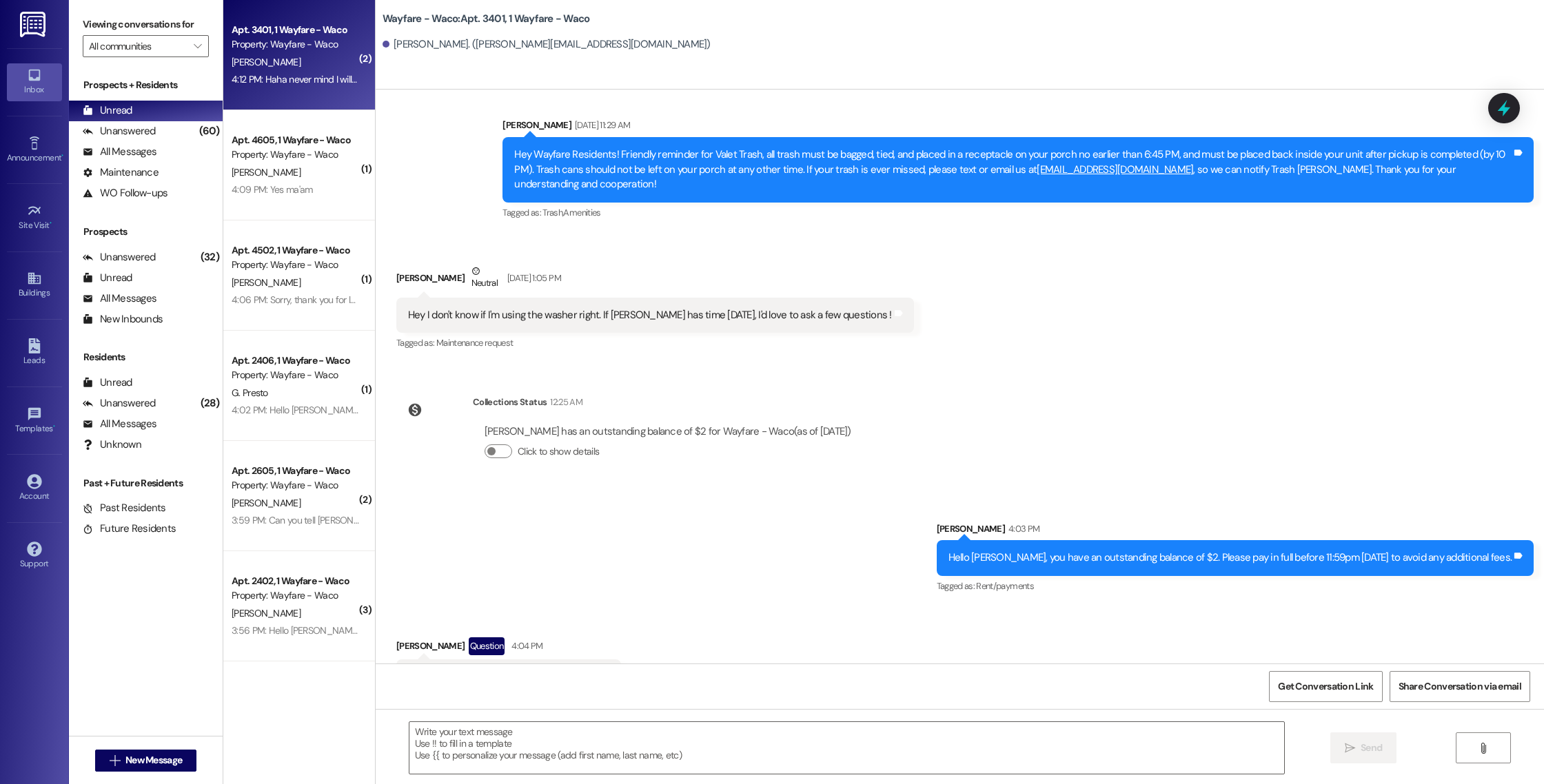
scroll to position [2458, 0]
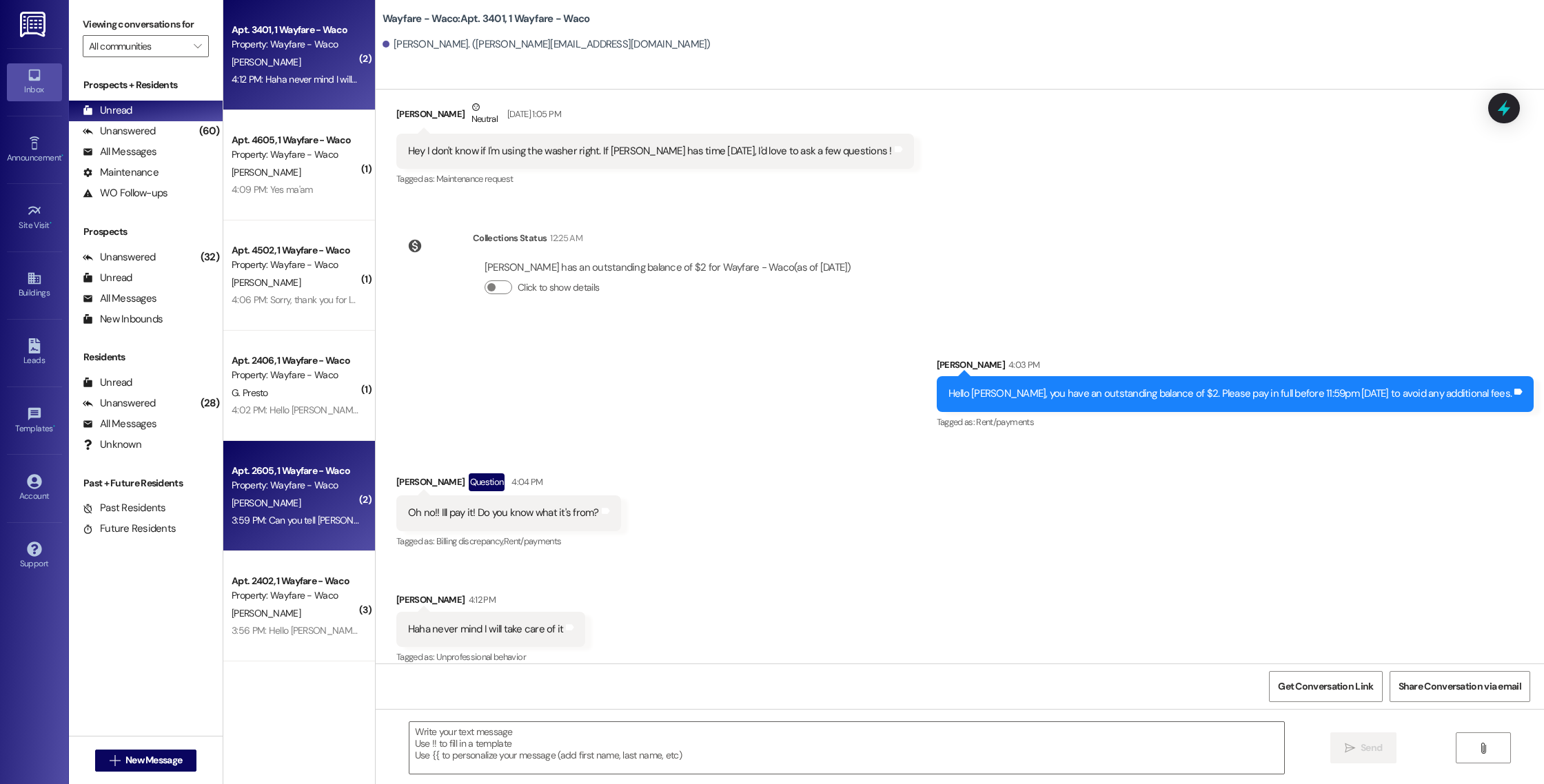
click at [311, 511] on div "[PERSON_NAME]" at bounding box center [295, 503] width 130 height 17
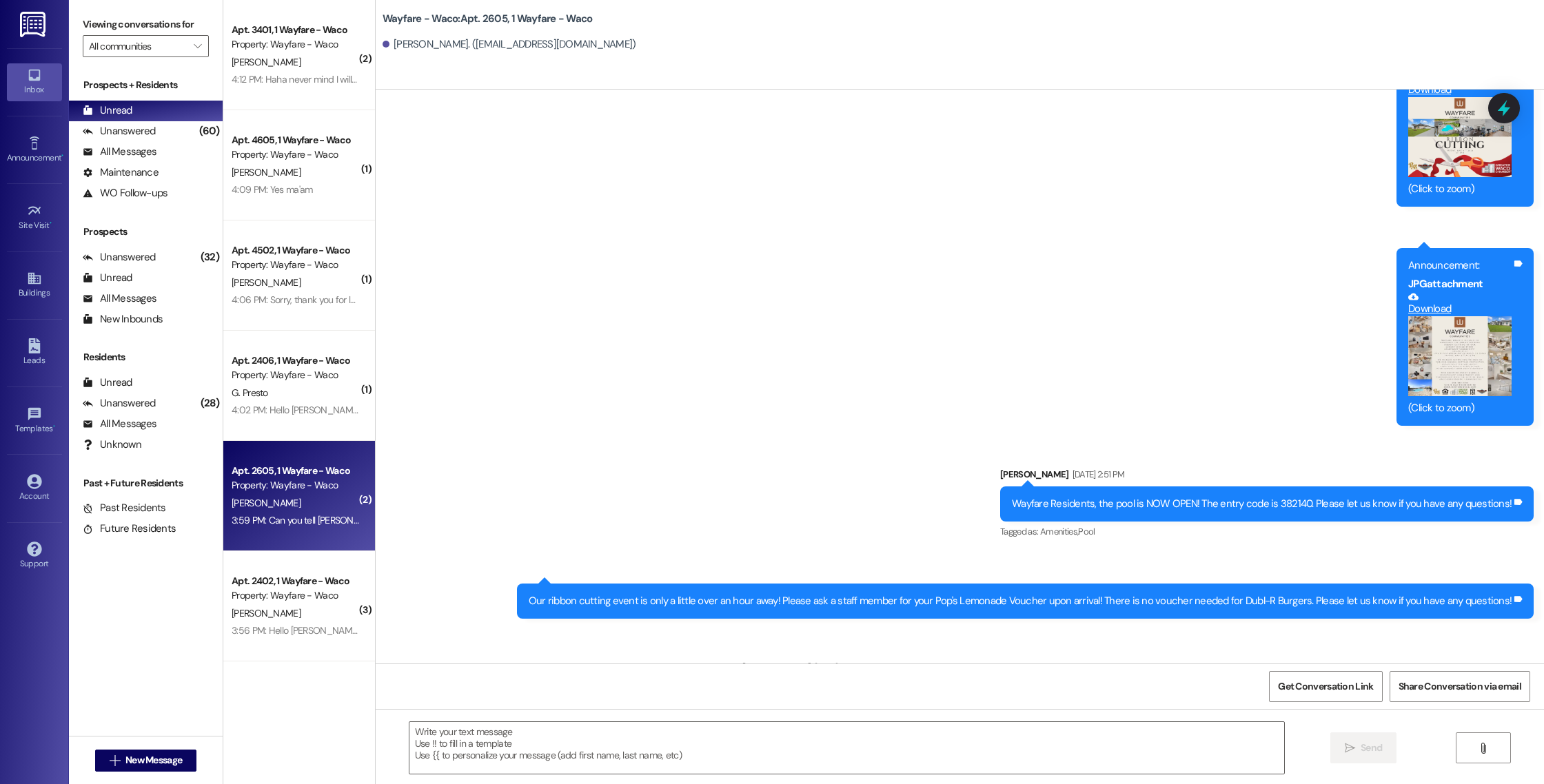
scroll to position [9049, 0]
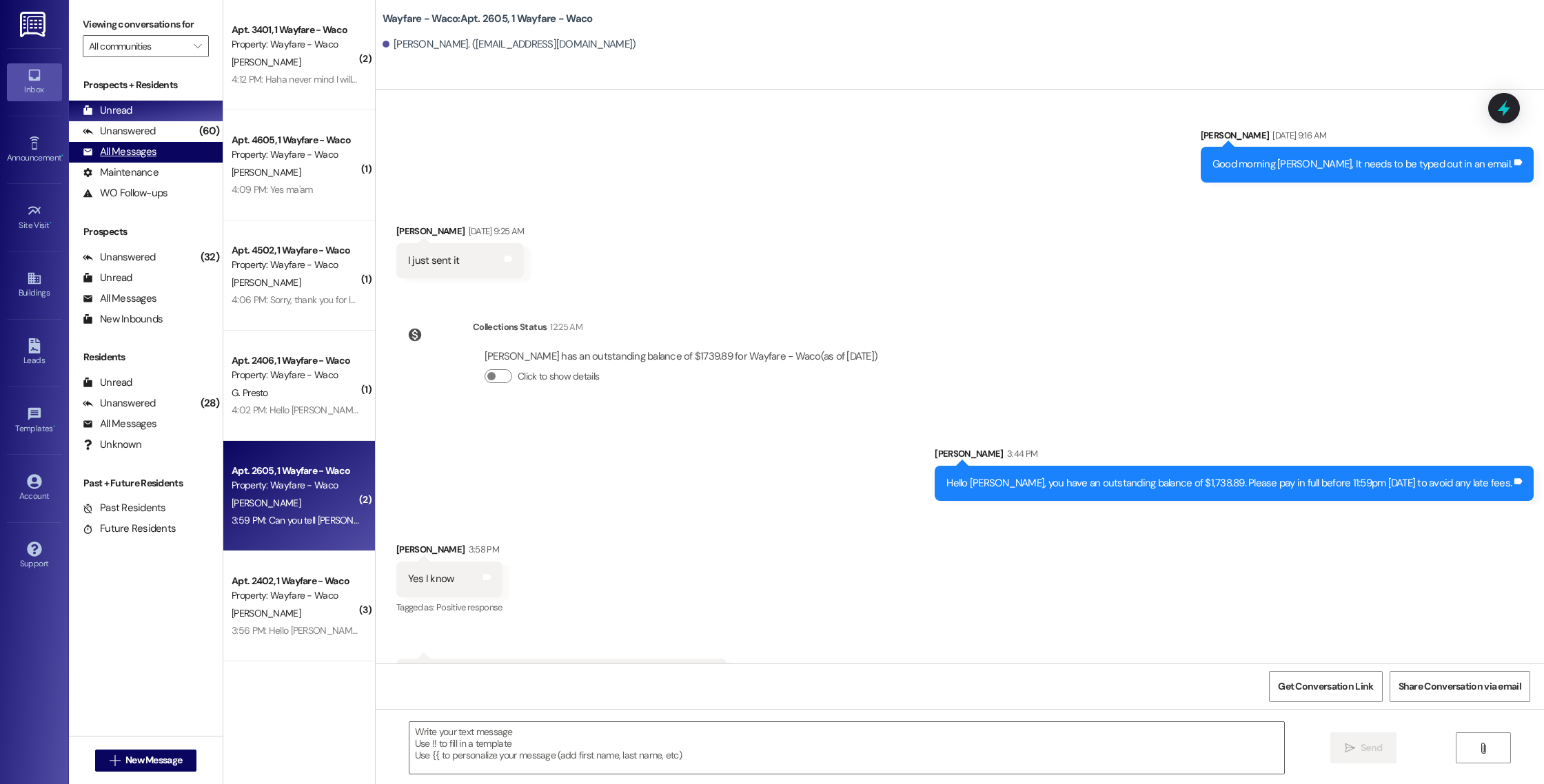
click at [138, 153] on div "All Messages" at bounding box center [120, 152] width 74 height 14
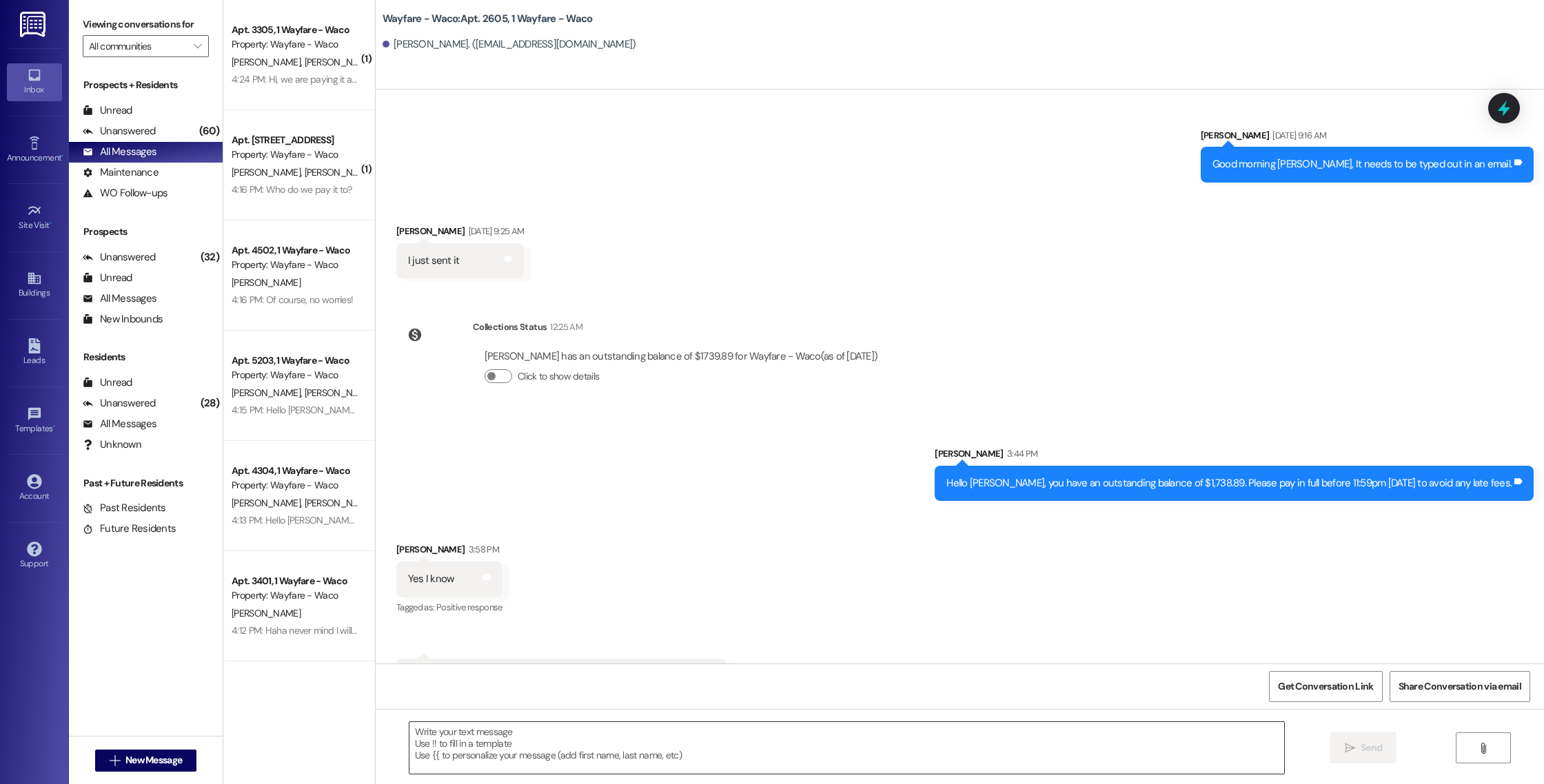
click at [556, 768] on textarea at bounding box center [847, 747] width 875 height 52
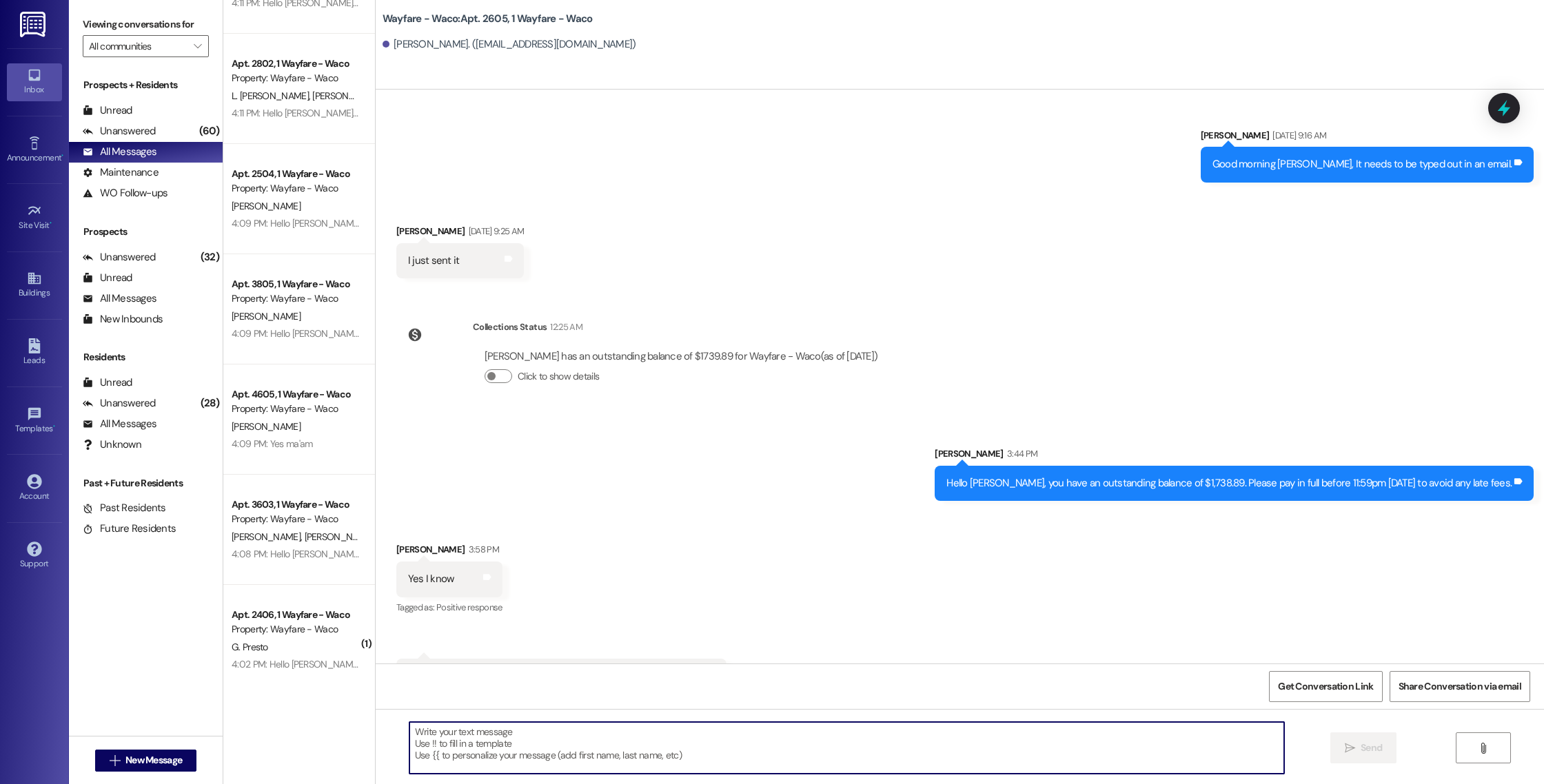
scroll to position [753, 0]
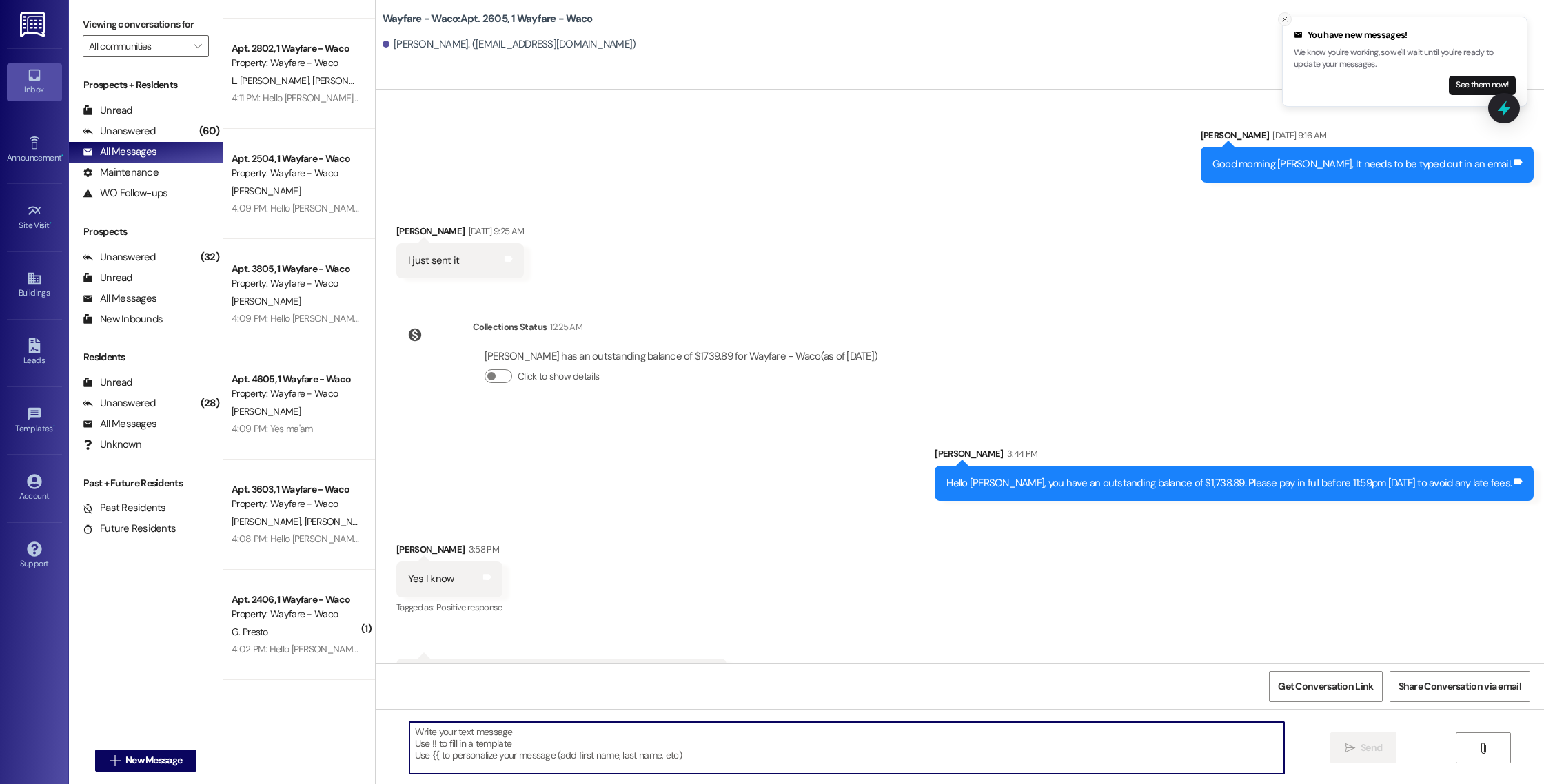
click at [1285, 21] on icon "Close toast" at bounding box center [1285, 19] width 8 height 8
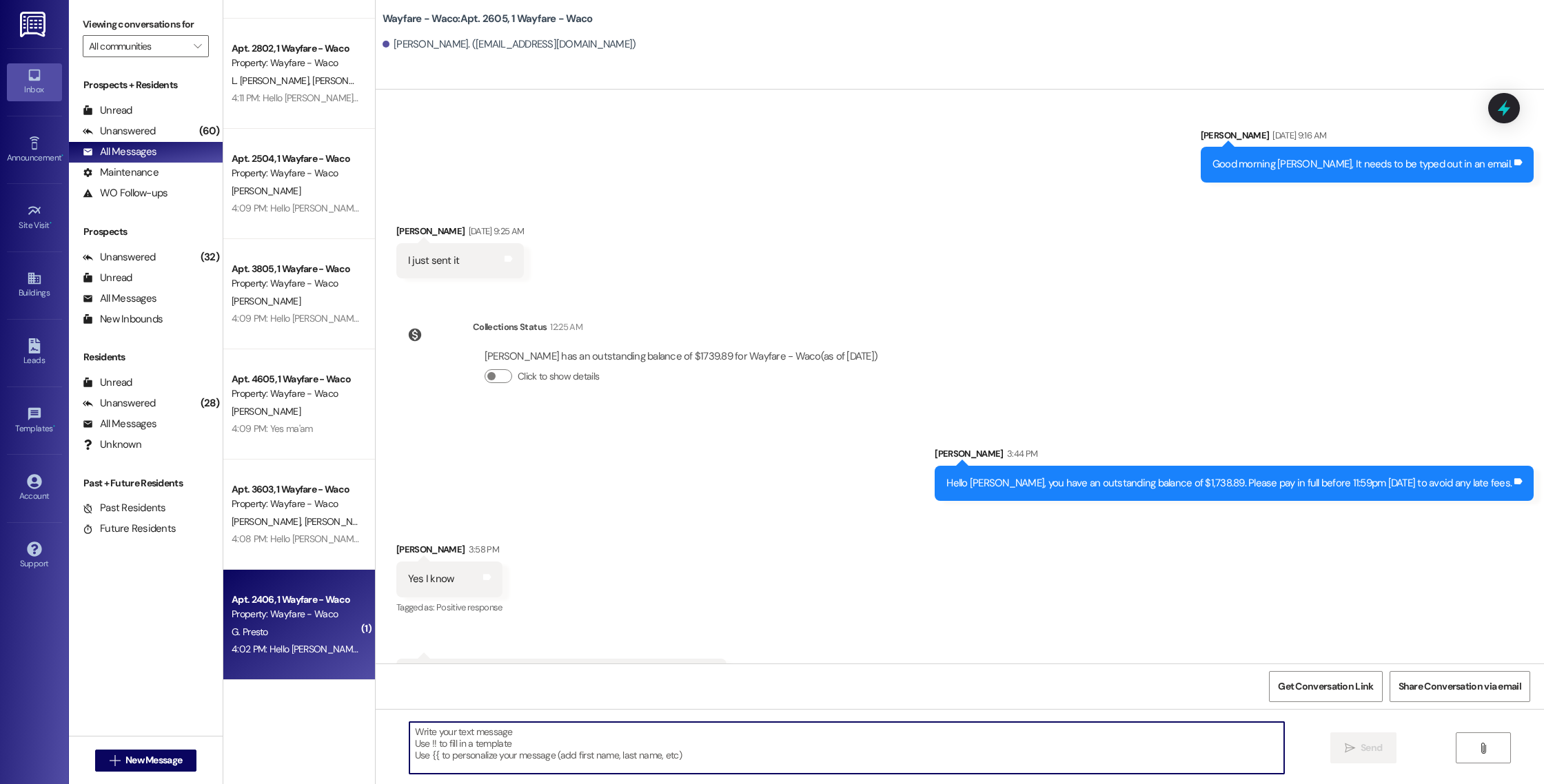
click at [308, 649] on div "4:02 PM: Hello [PERSON_NAME], you have an outstanding balance of $1,577.67. Ple…" at bounding box center [512, 649] width 562 height 13
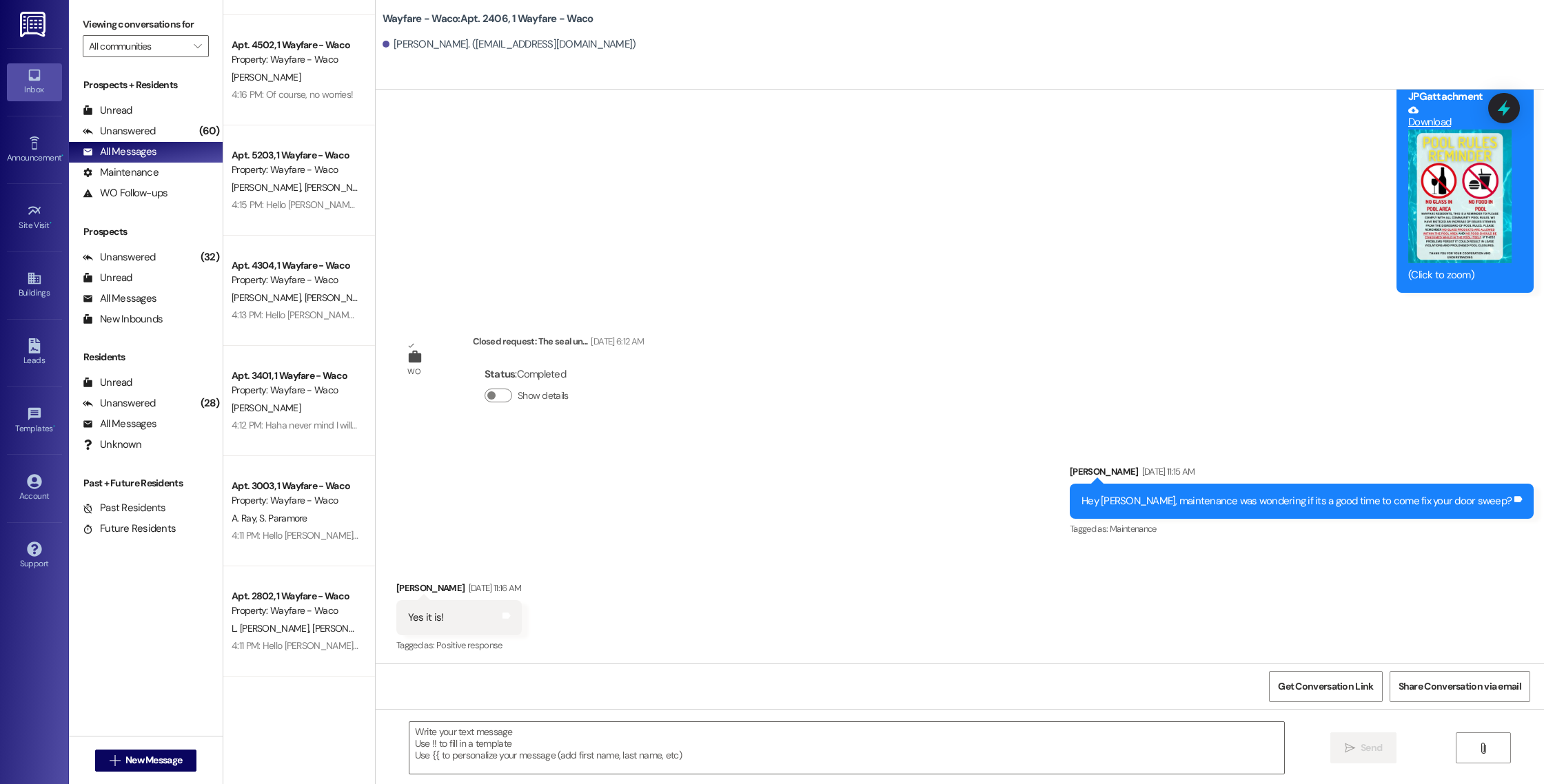
scroll to position [0, 0]
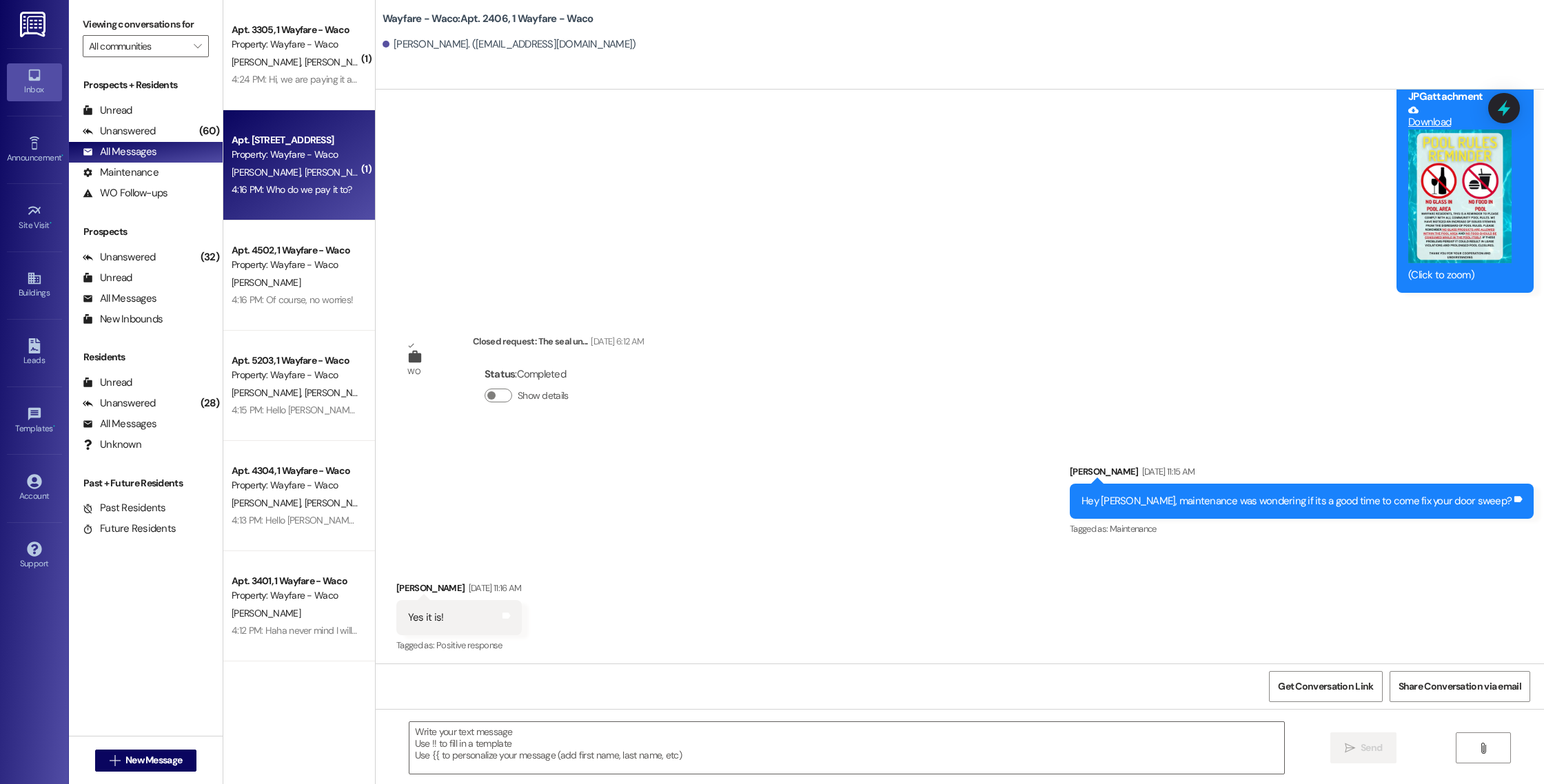
click at [312, 200] on div "Apt. 5101, 1 Wayfare - Waco Property: Wayfare - Waco [PERSON_NAME] [PERSON_NAME…" at bounding box center [299, 164] width 152 height 110
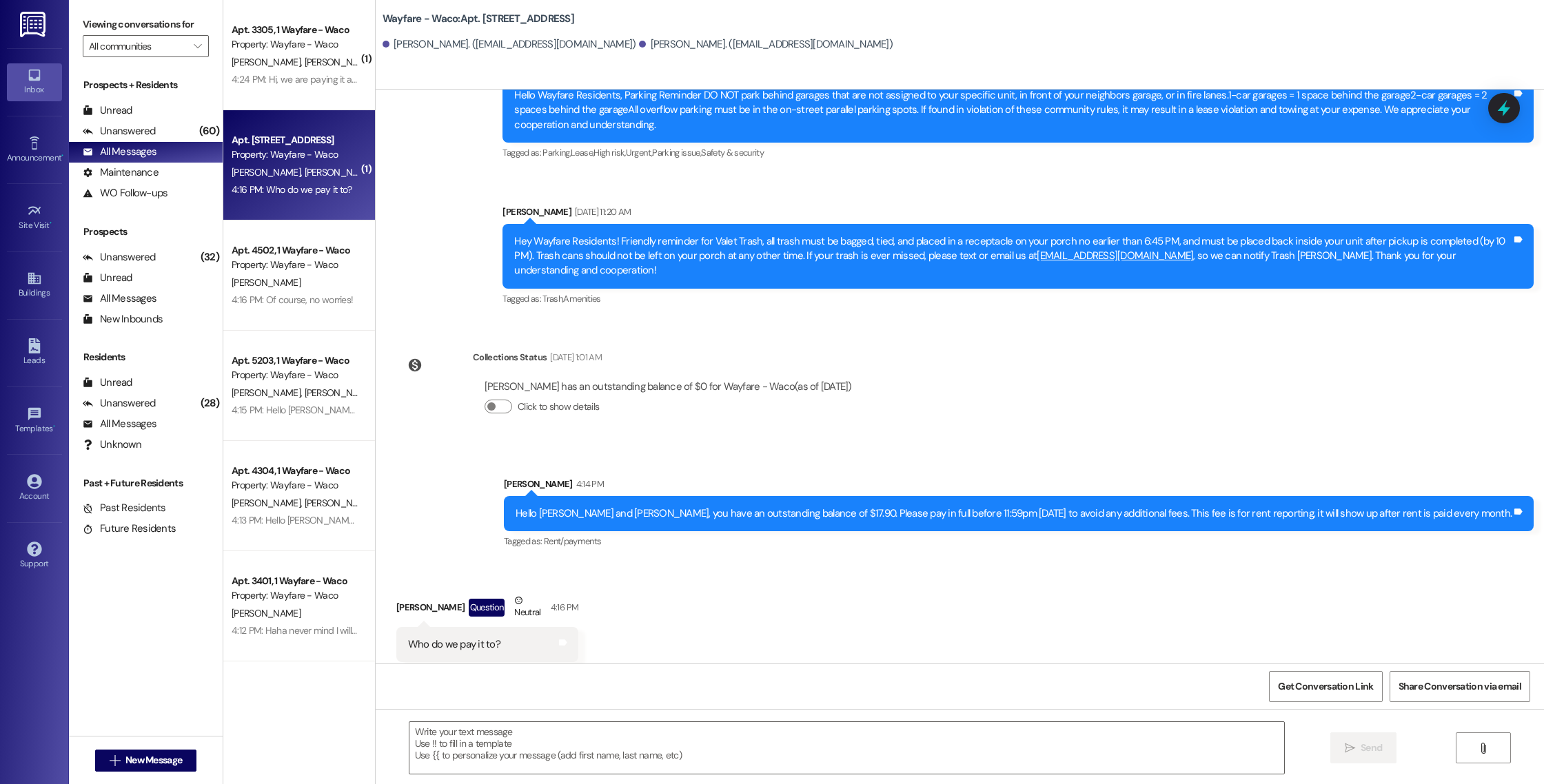
scroll to position [923, 0]
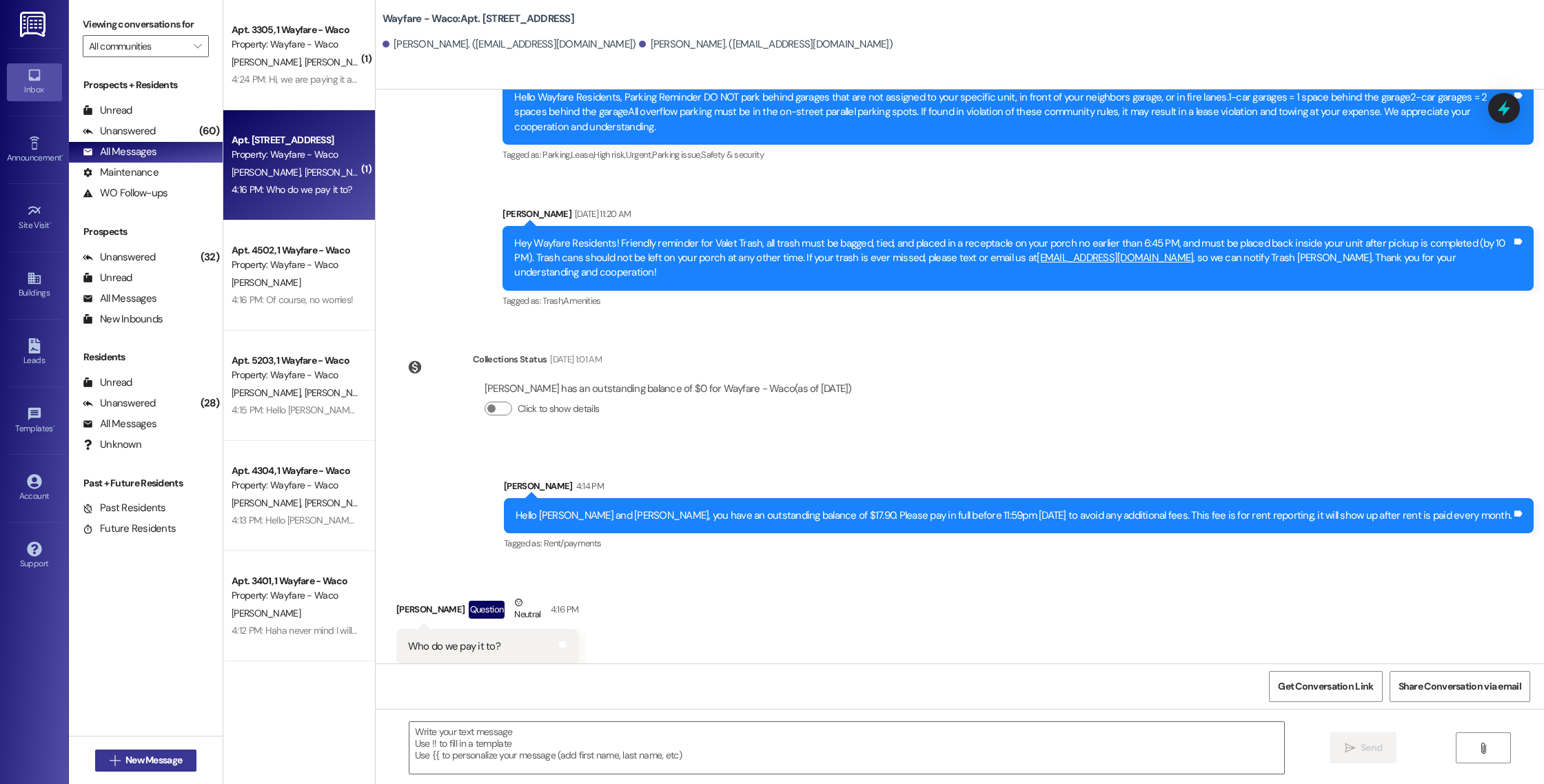
click at [126, 764] on span "New Message" at bounding box center [154, 759] width 57 height 14
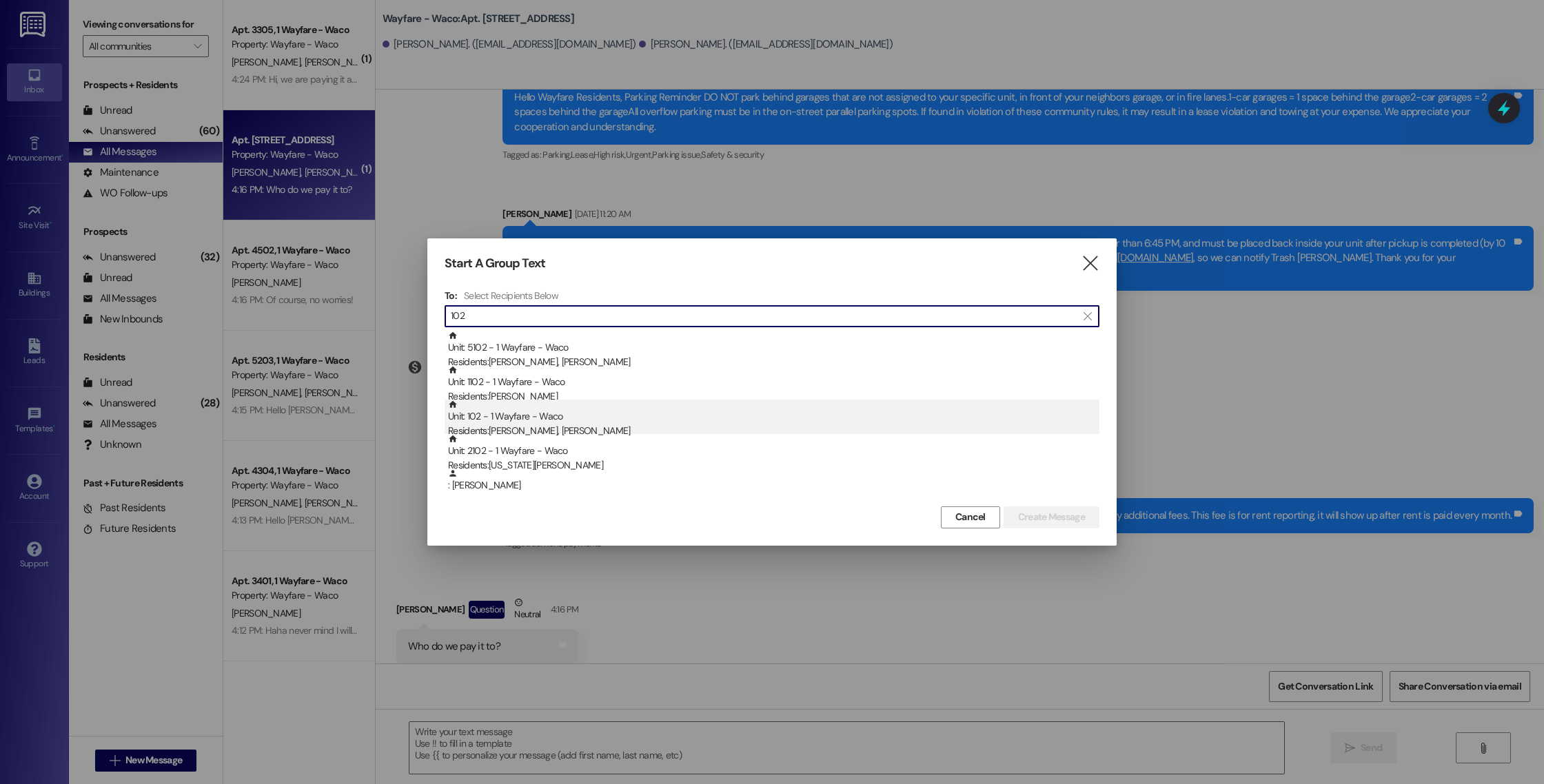
type input "102"
click at [559, 427] on div "Residents: [PERSON_NAME], [PERSON_NAME]" at bounding box center [773, 430] width 651 height 14
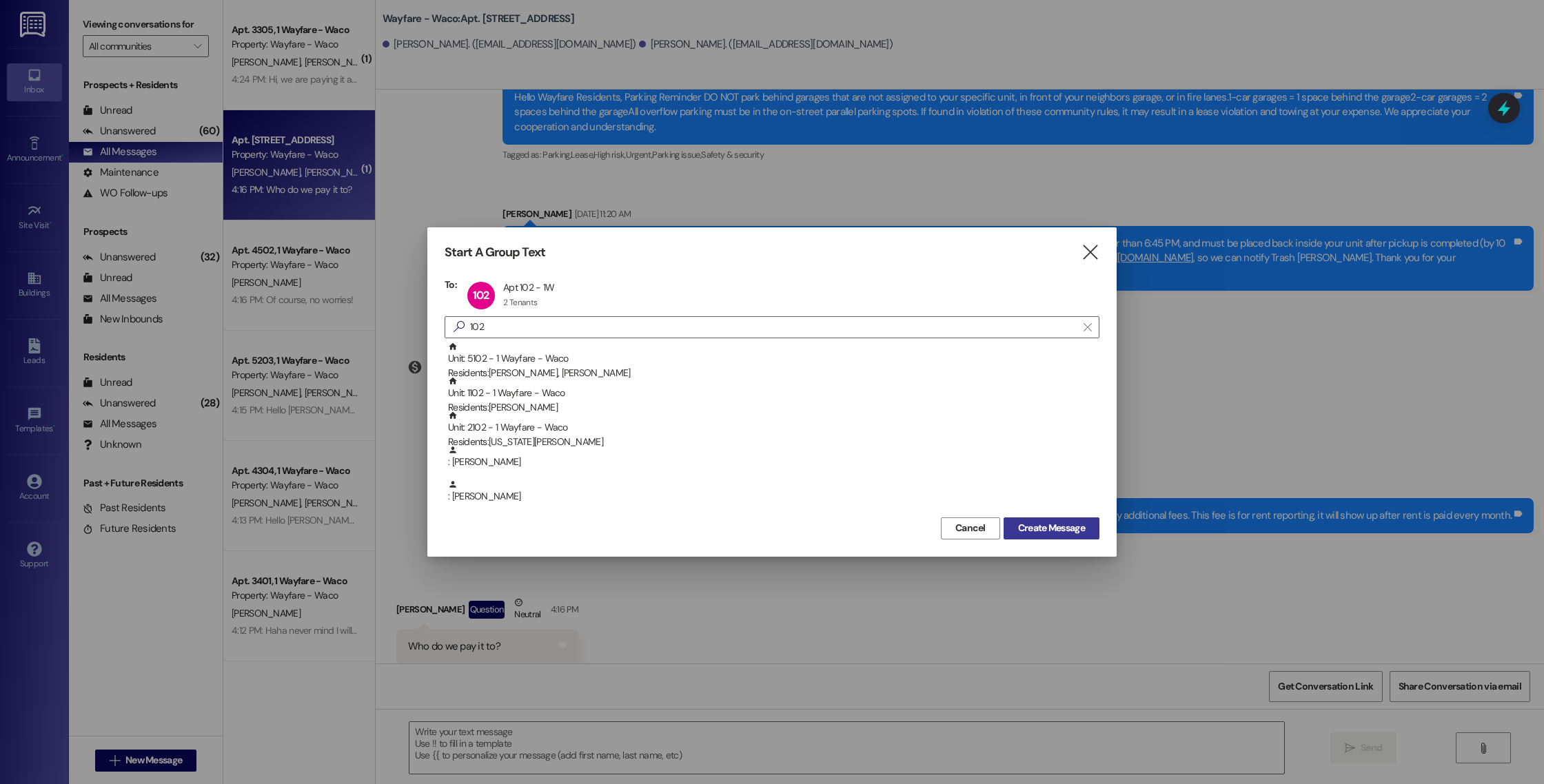
click at [1030, 529] on span "Create Message" at bounding box center [1051, 528] width 67 height 14
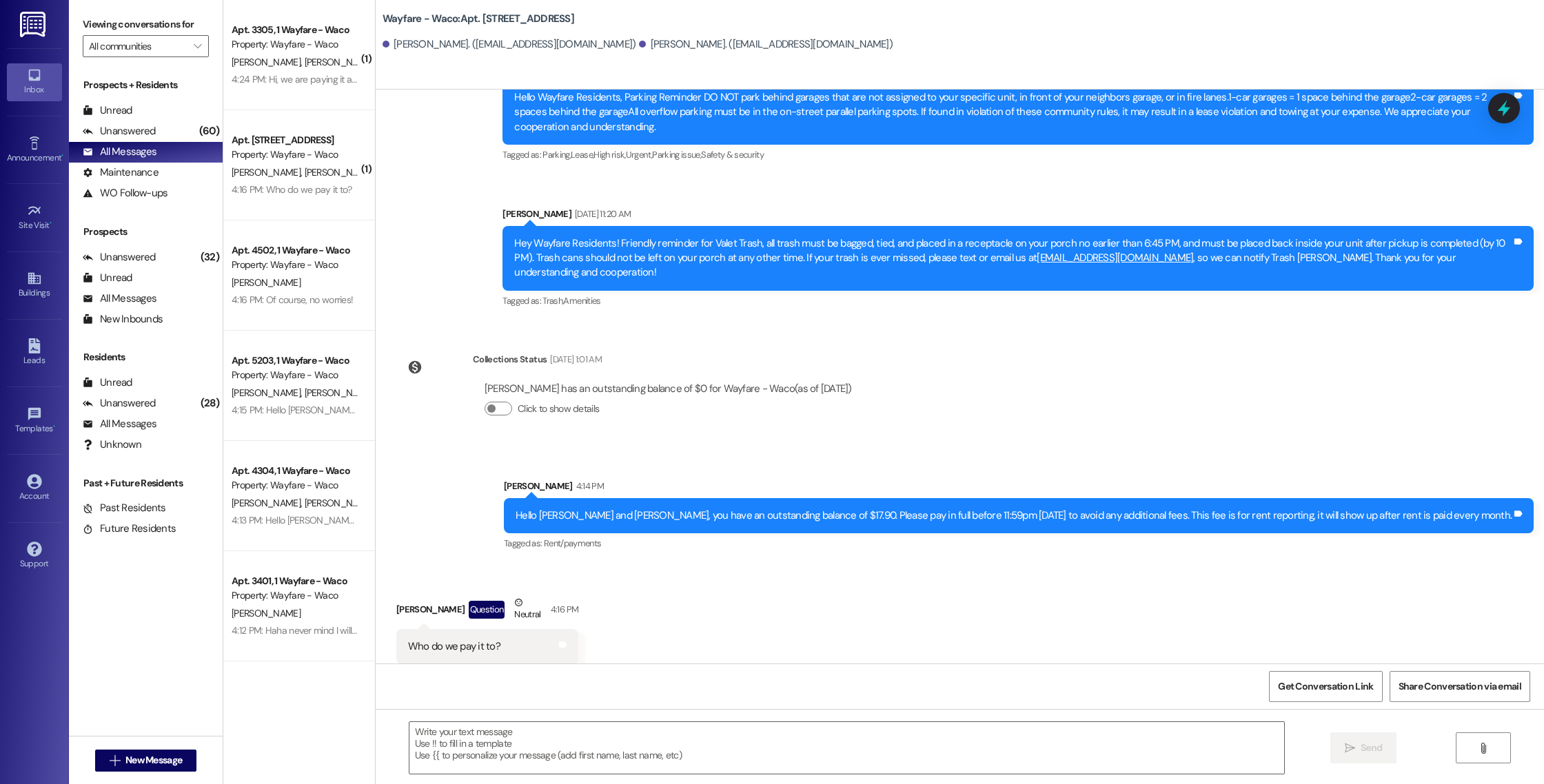
scroll to position [8439, 0]
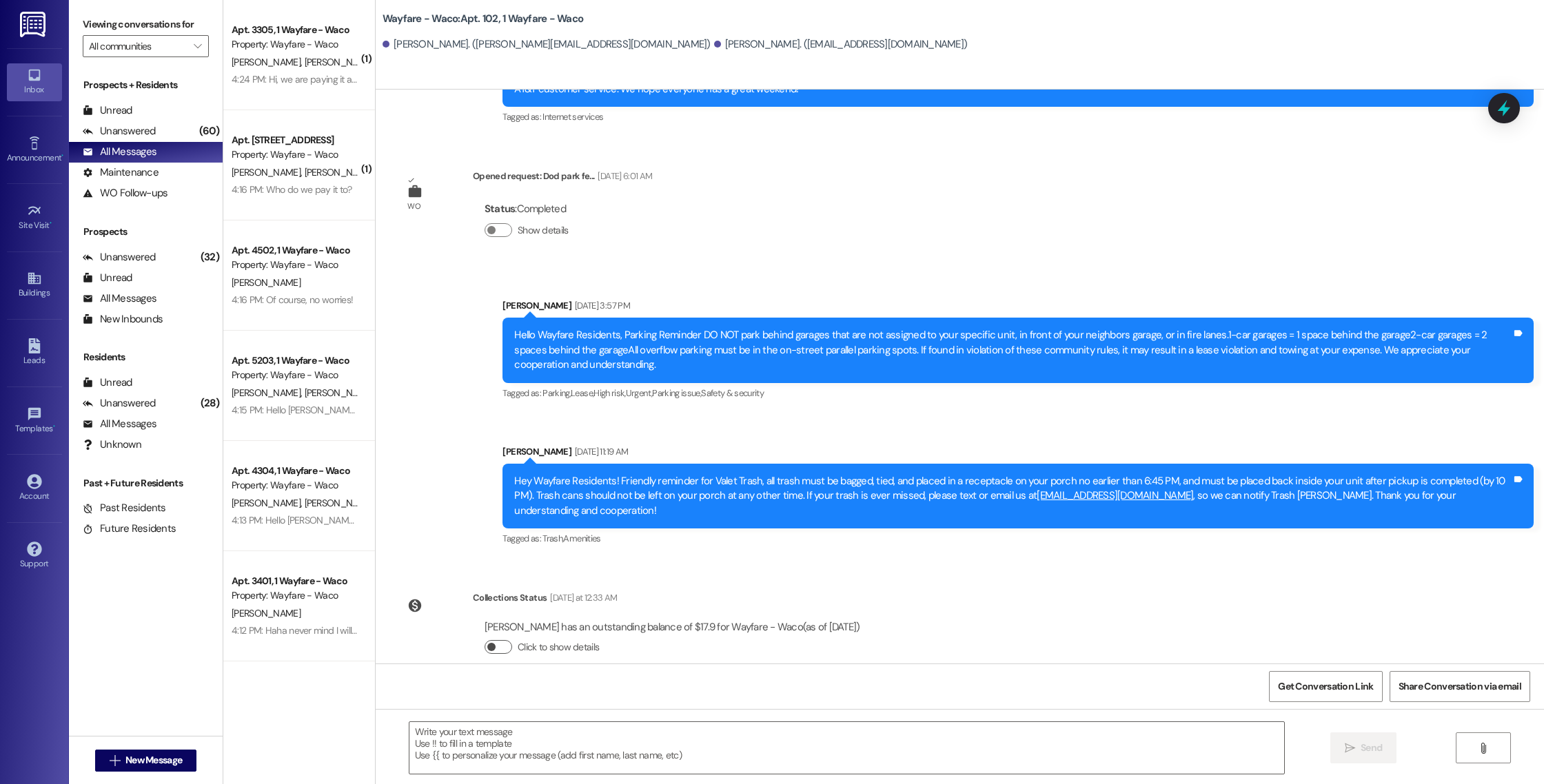
click at [488, 643] on span "button" at bounding box center [491, 646] width 8 height 8
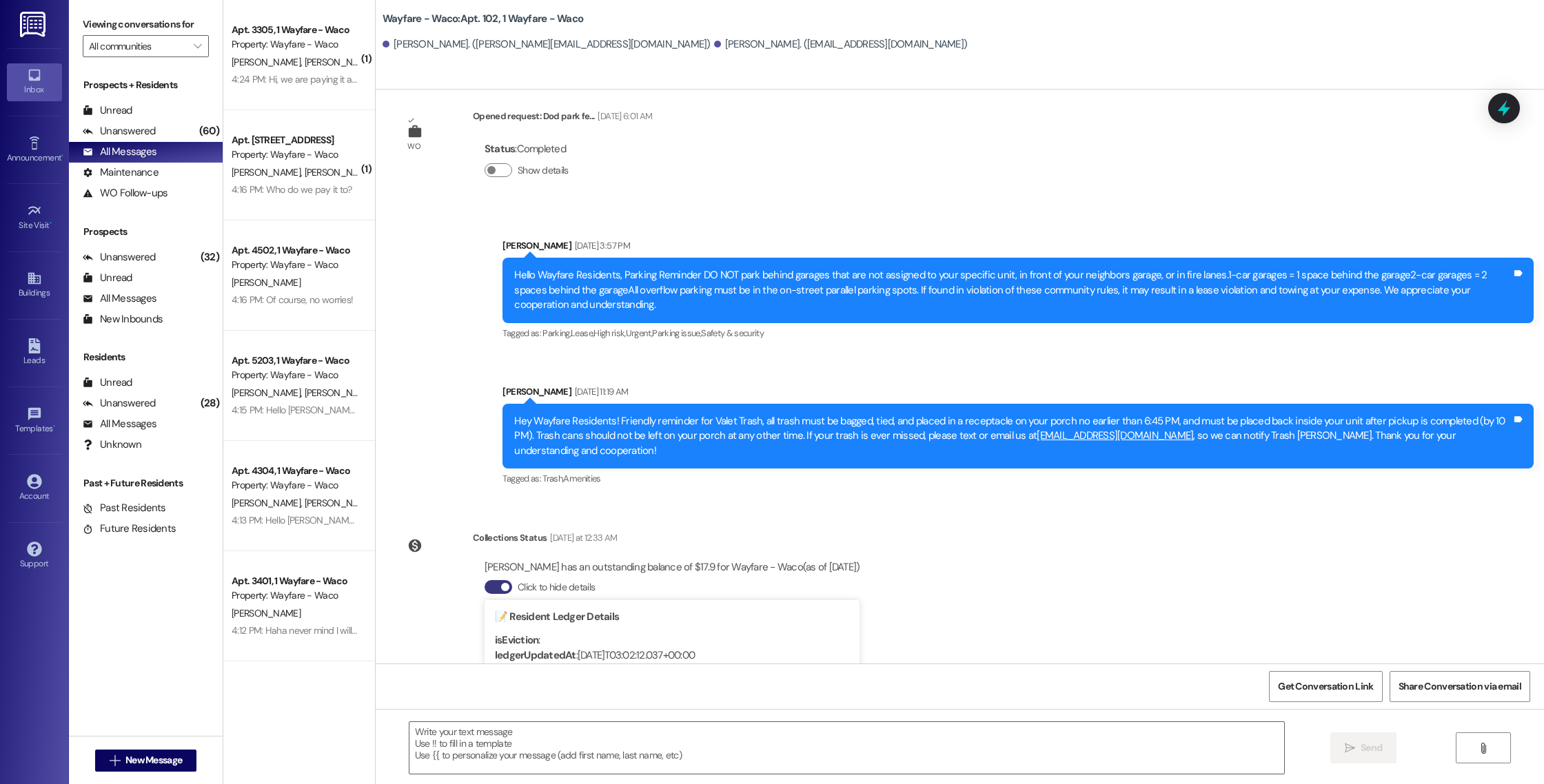
scroll to position [8650, 0]
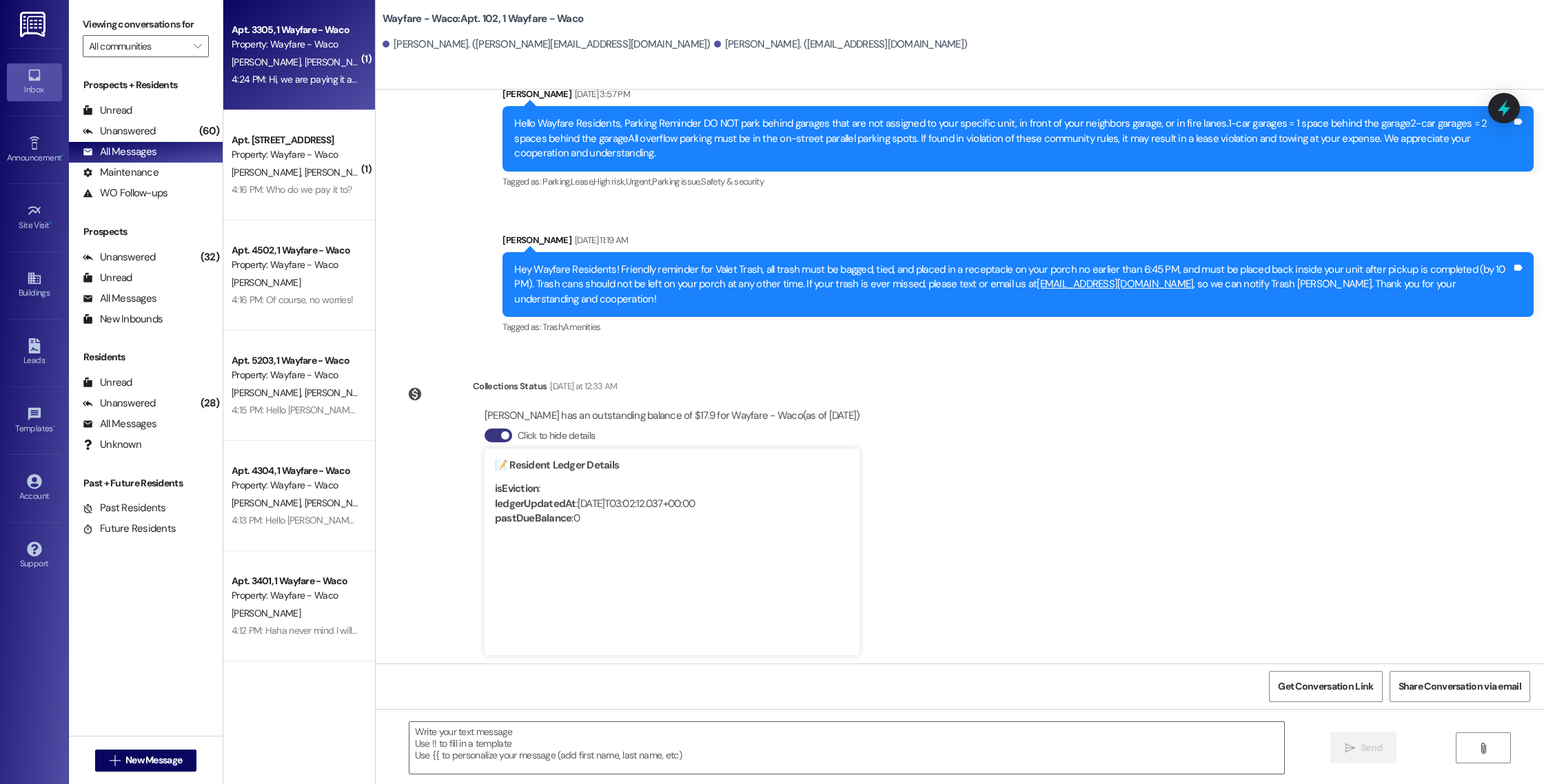
click at [280, 90] on div "Apt. 3305, 1 Wayfare - Waco Property: Wayfare - [GEOGRAPHIC_DATA][PERSON_NAME][…" at bounding box center [299, 55] width 152 height 110
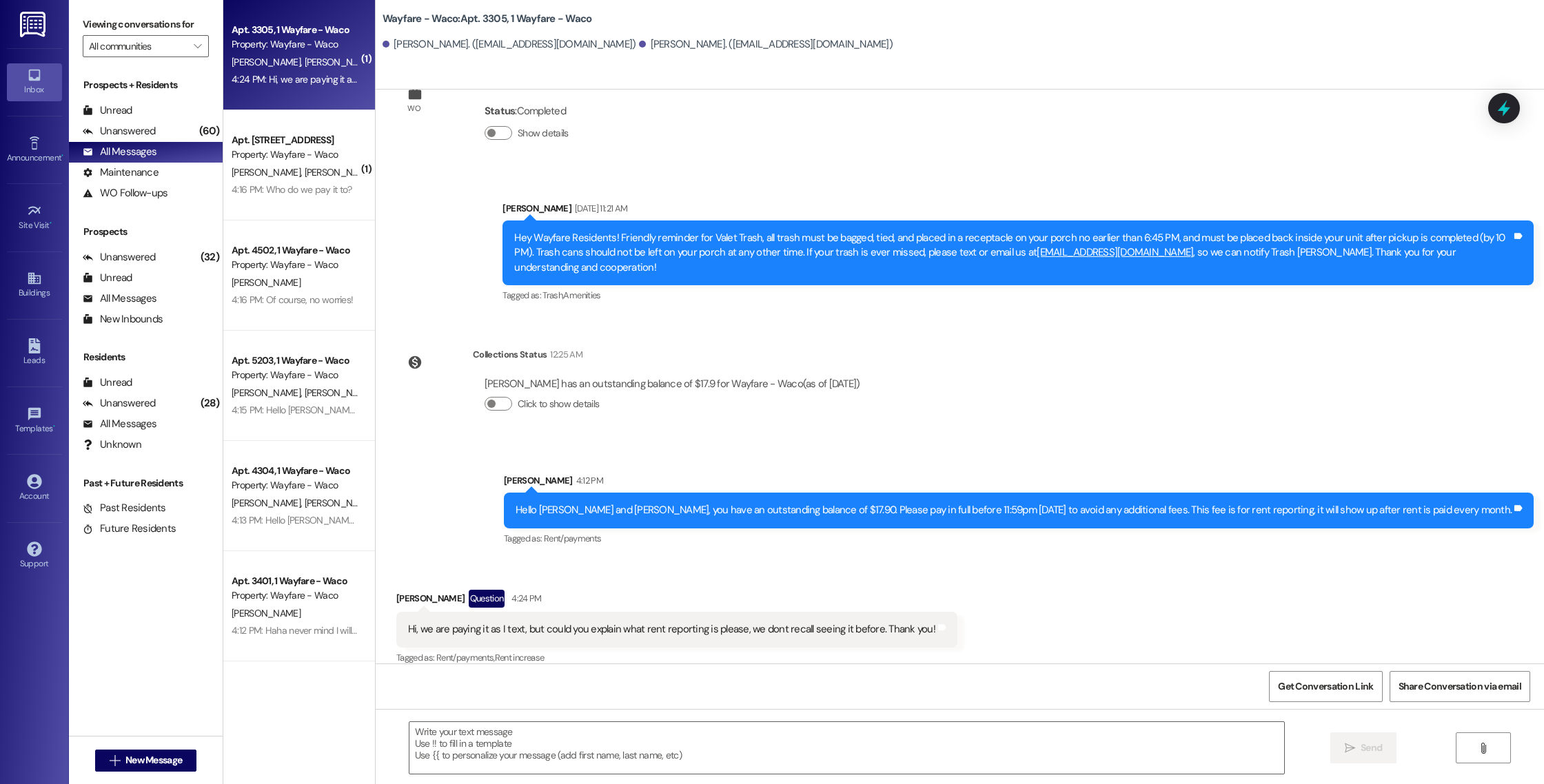
scroll to position [852, 0]
click at [950, 742] on textarea at bounding box center [847, 747] width 875 height 52
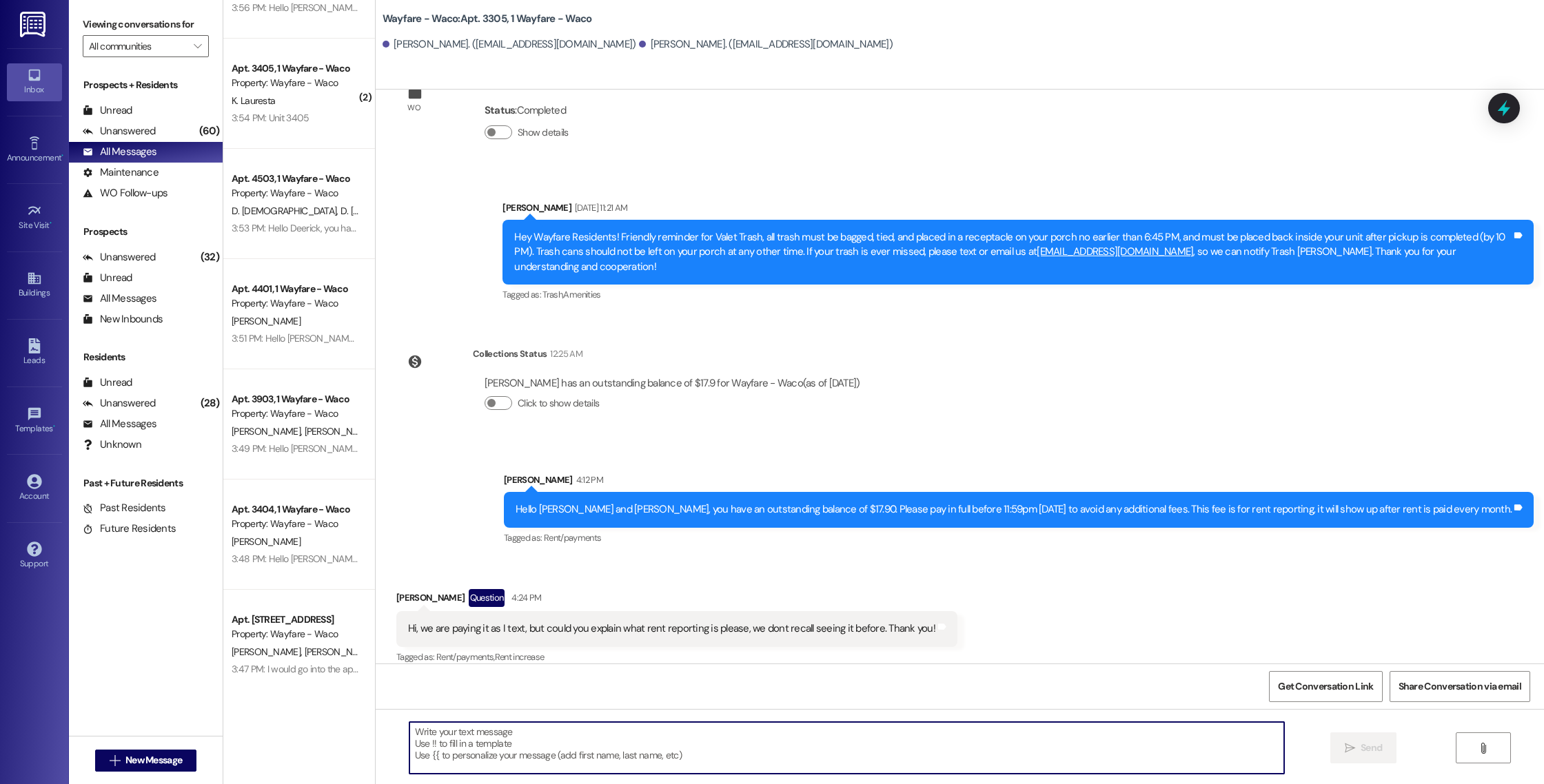
scroll to position [2056, 0]
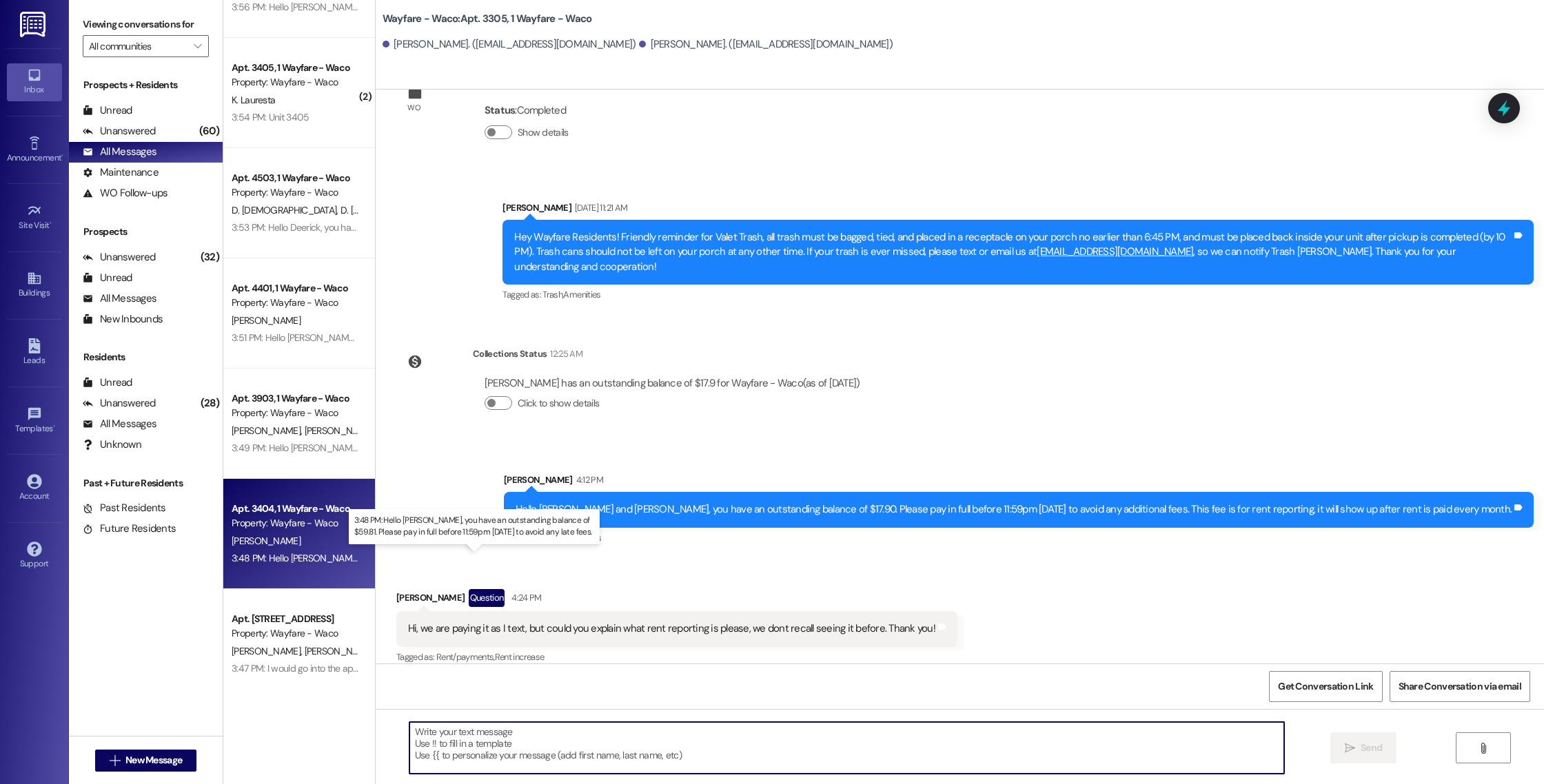
click at [316, 555] on div "3:48 PM: Hello [PERSON_NAME], you have an outstanding balance of $59.81. Please…" at bounding box center [508, 558] width 553 height 13
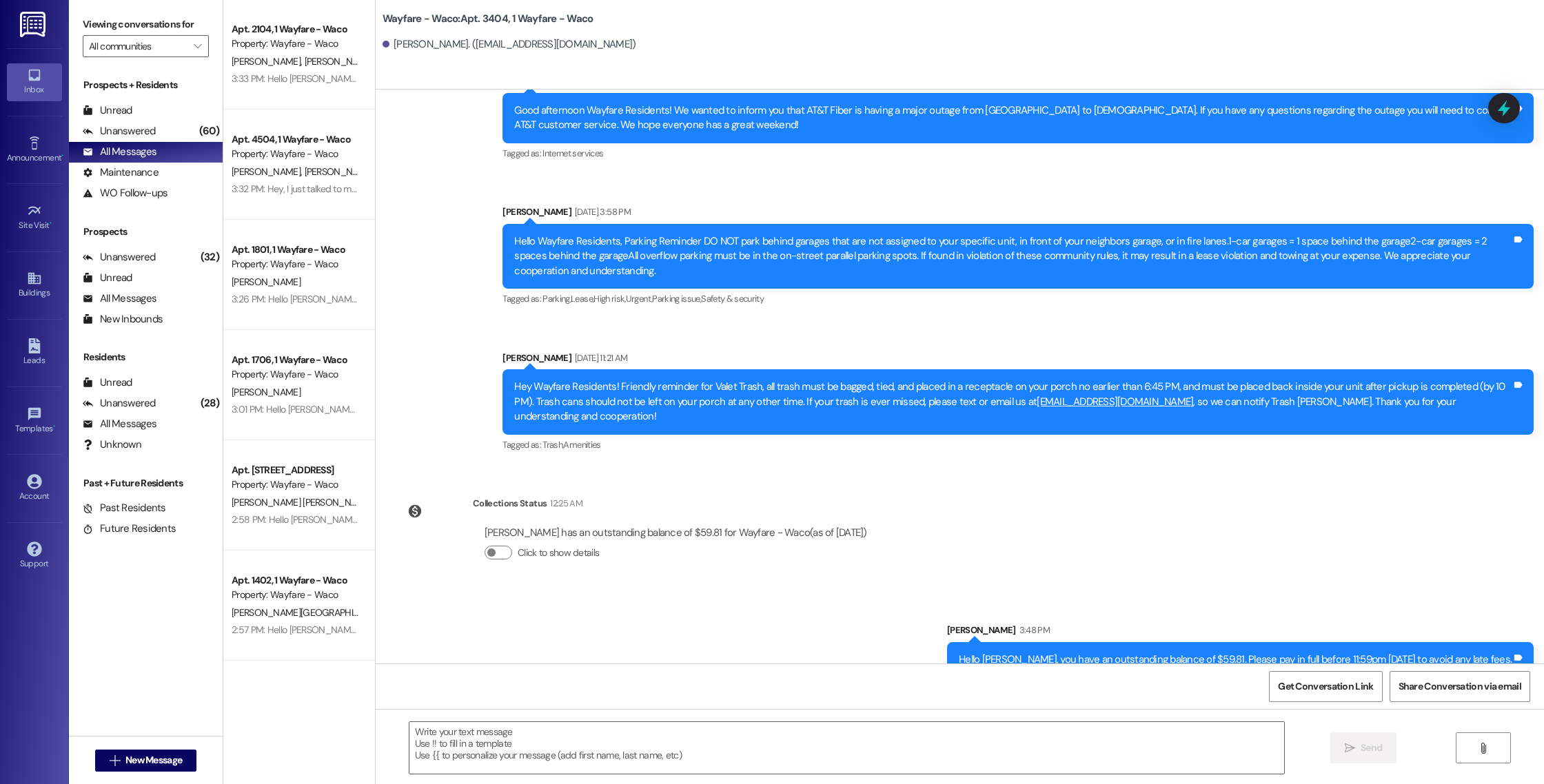
scroll to position [3499, 0]
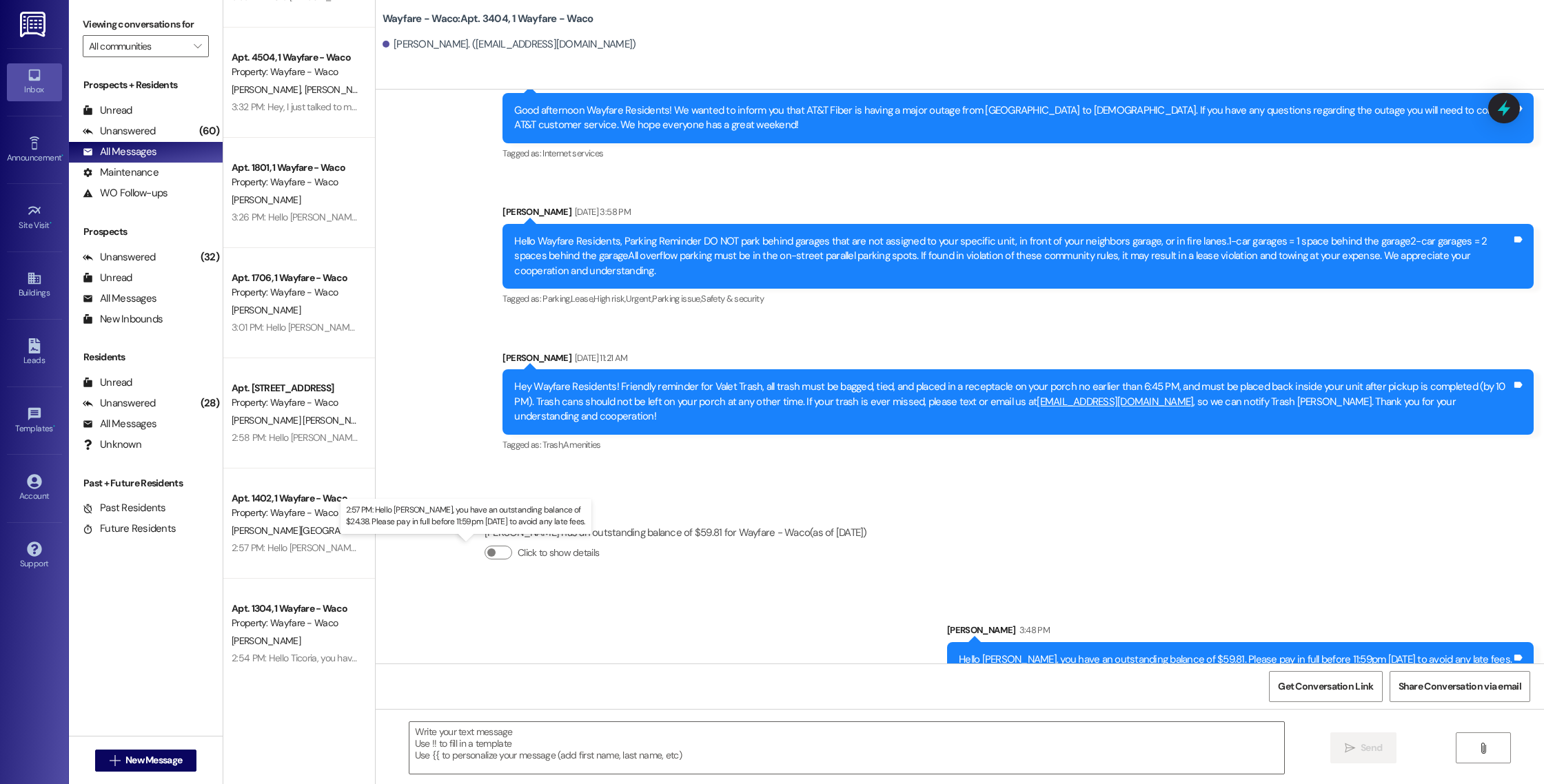
click at [268, 546] on div "2:57 PM: Hello [PERSON_NAME], you have an outstanding balance of $24.38. Please…" at bounding box center [508, 547] width 554 height 13
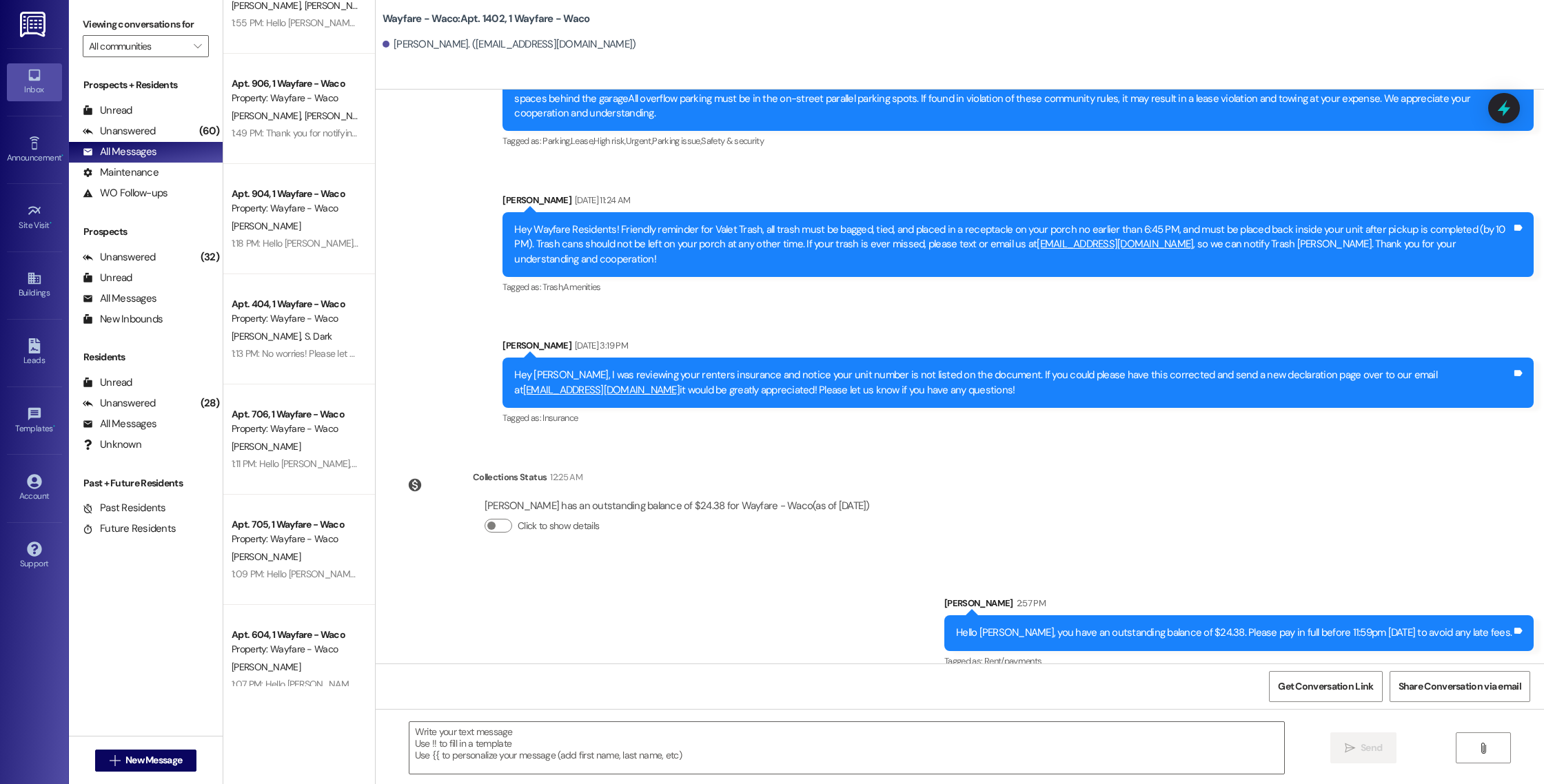
scroll to position [4590, 0]
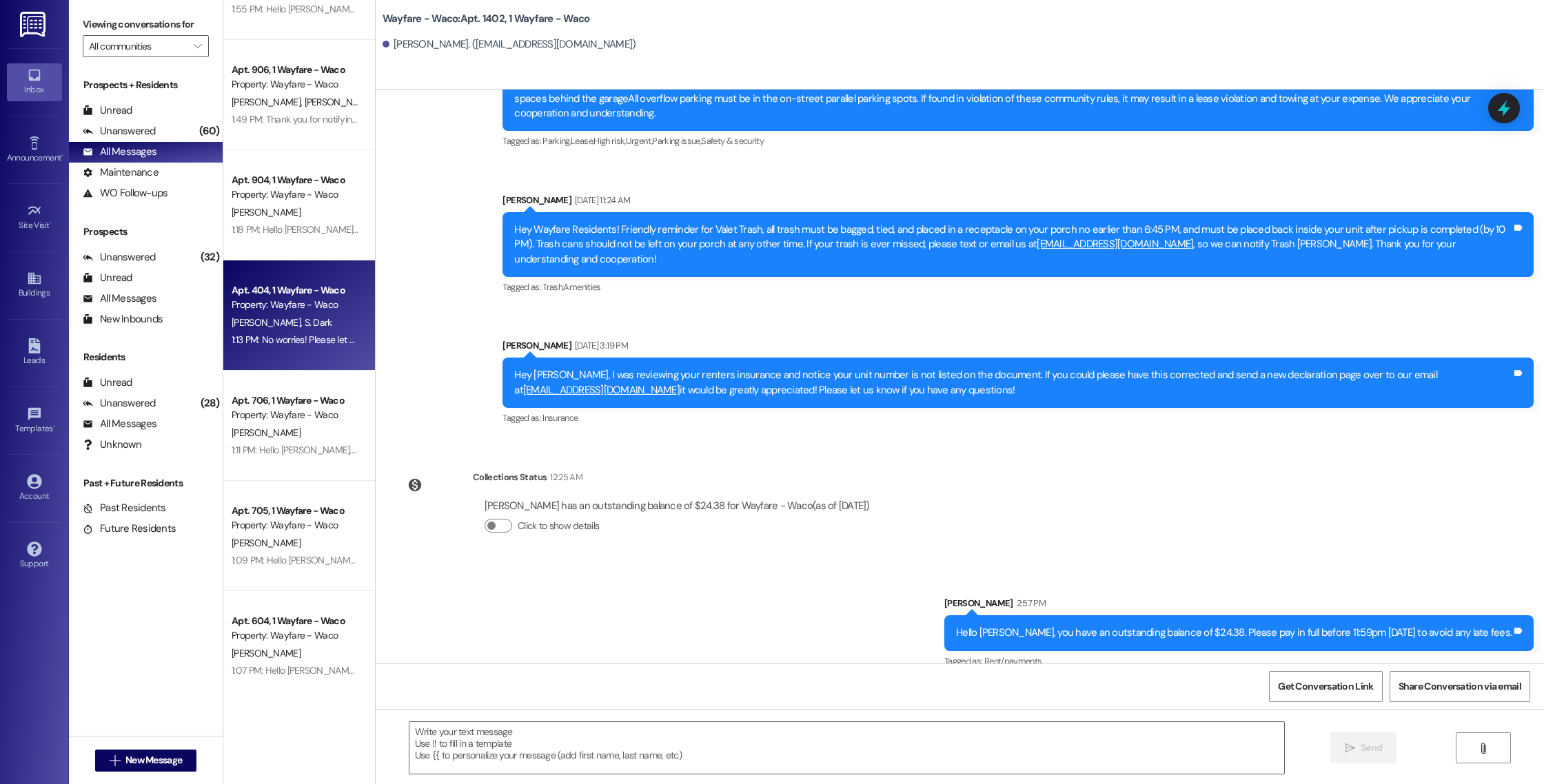
click at [312, 320] on div "[PERSON_NAME] S. Dark" at bounding box center [295, 322] width 130 height 17
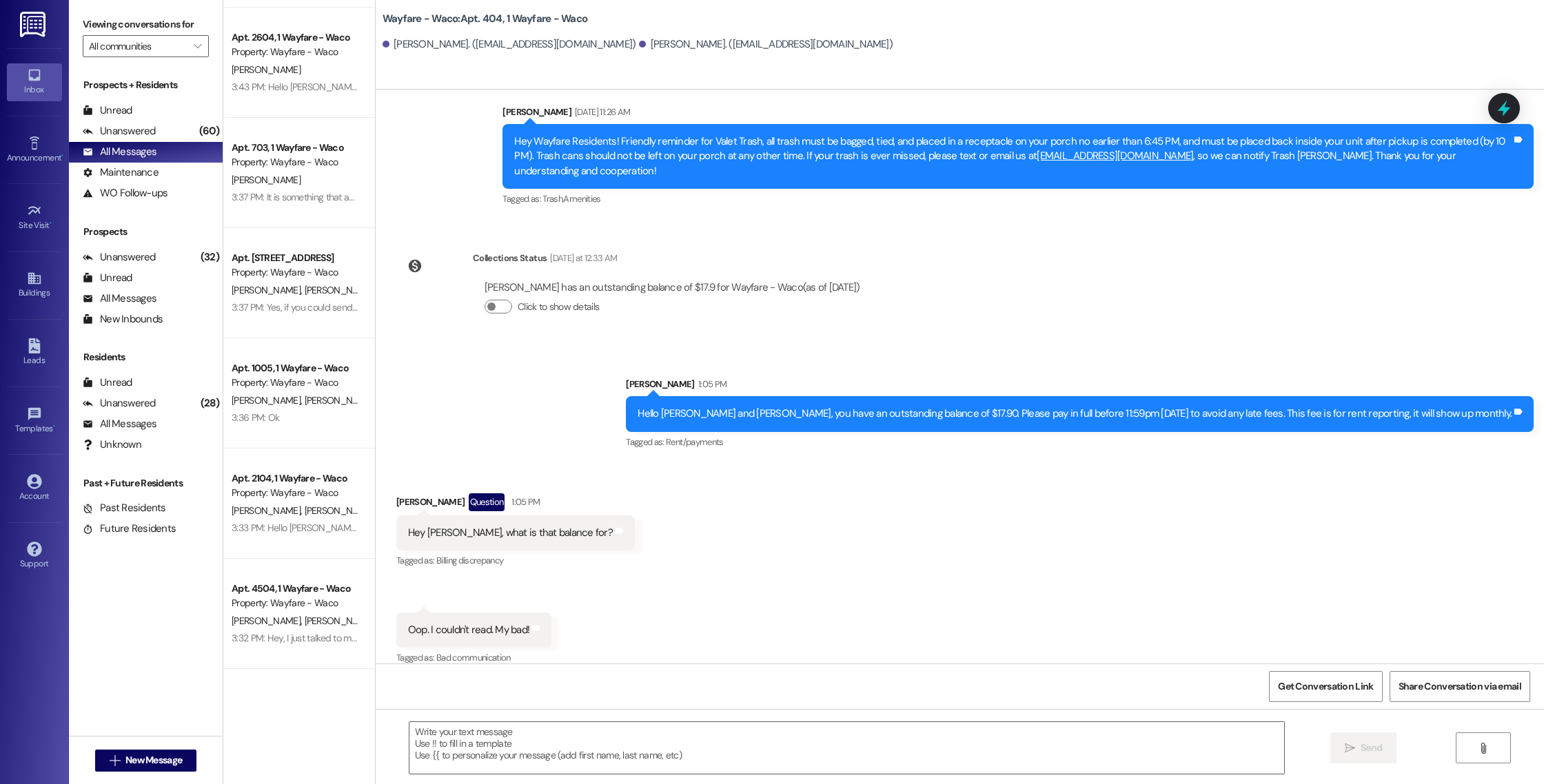
scroll to position [2967, 0]
click at [286, 428] on div "Apt. 1005, 1 Wayfare - Waco Property: Wayfare - Waco [PERSON_NAME] [PERSON_NAME…" at bounding box center [299, 394] width 152 height 110
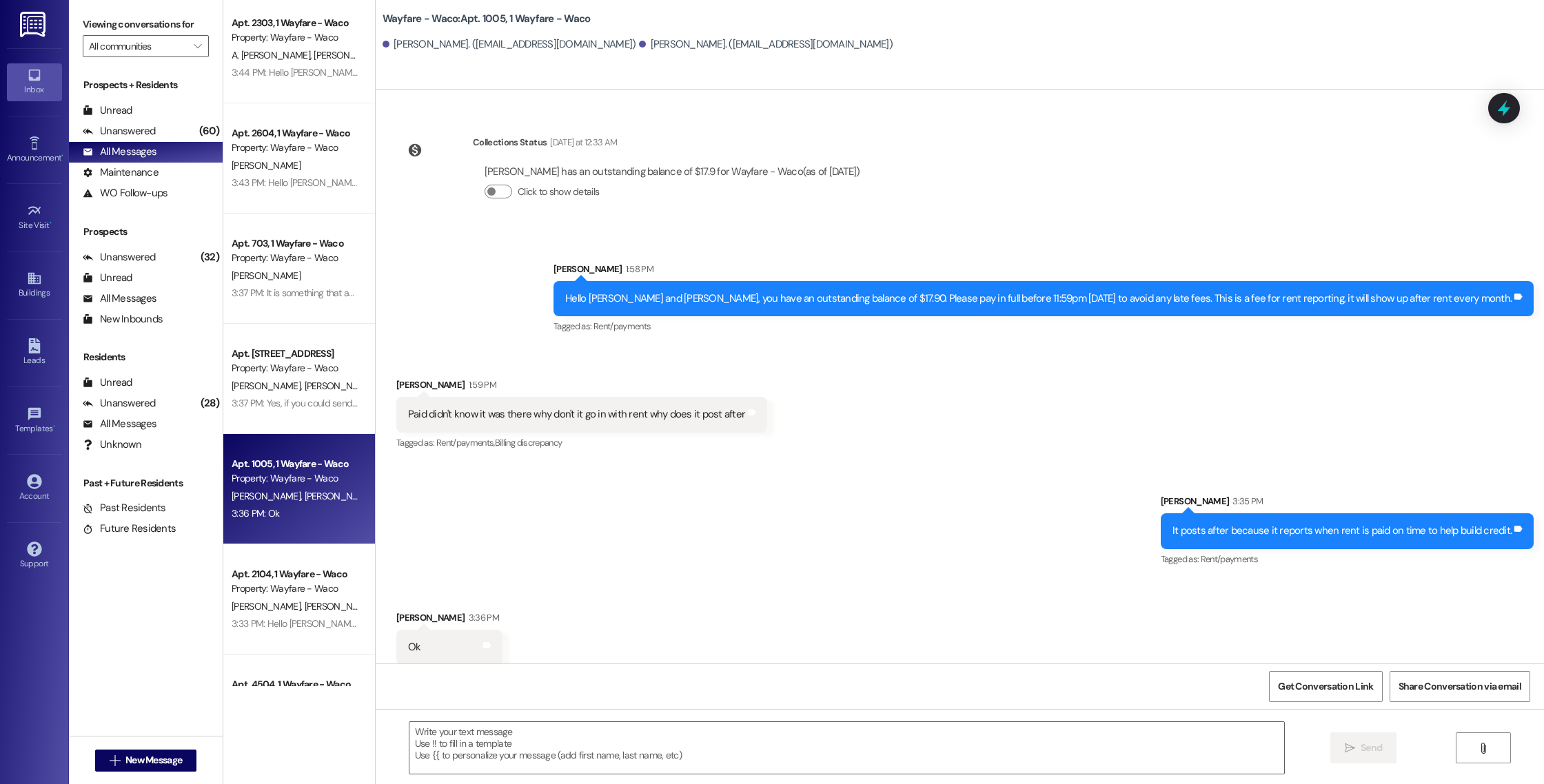
scroll to position [2871, 0]
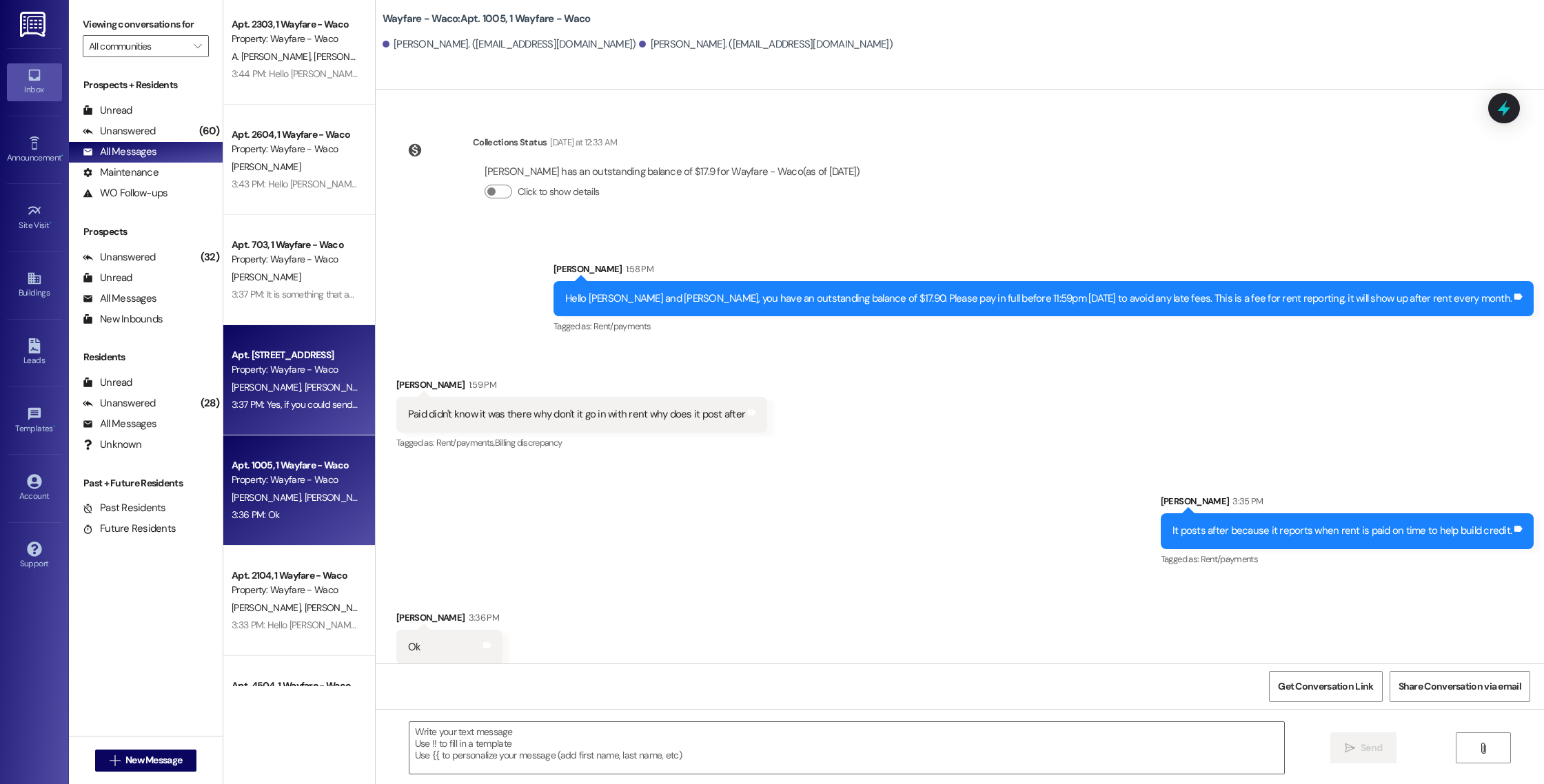
click at [295, 393] on div "[PERSON_NAME] [PERSON_NAME]" at bounding box center [295, 387] width 130 height 17
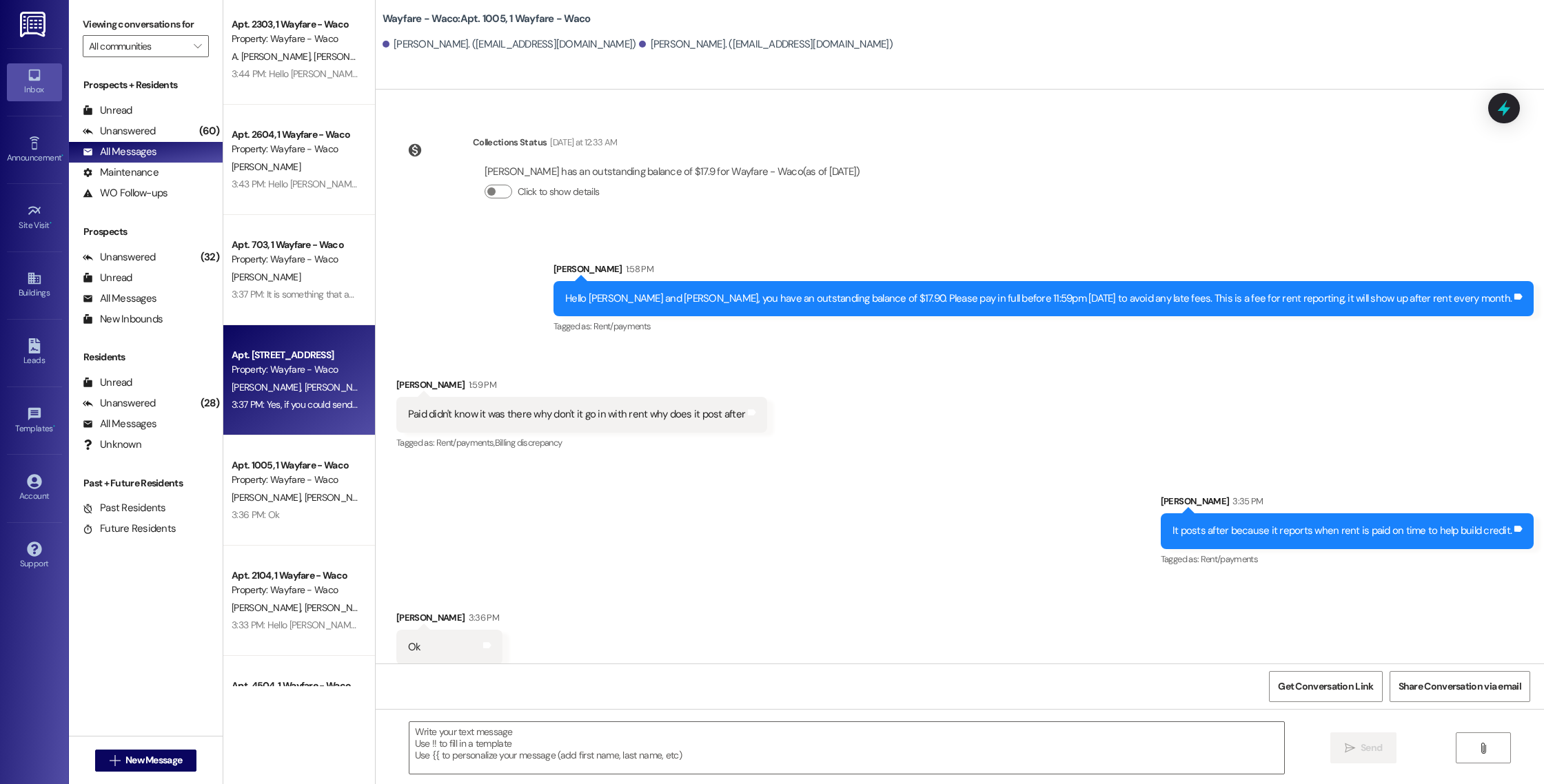
scroll to position [895, 0]
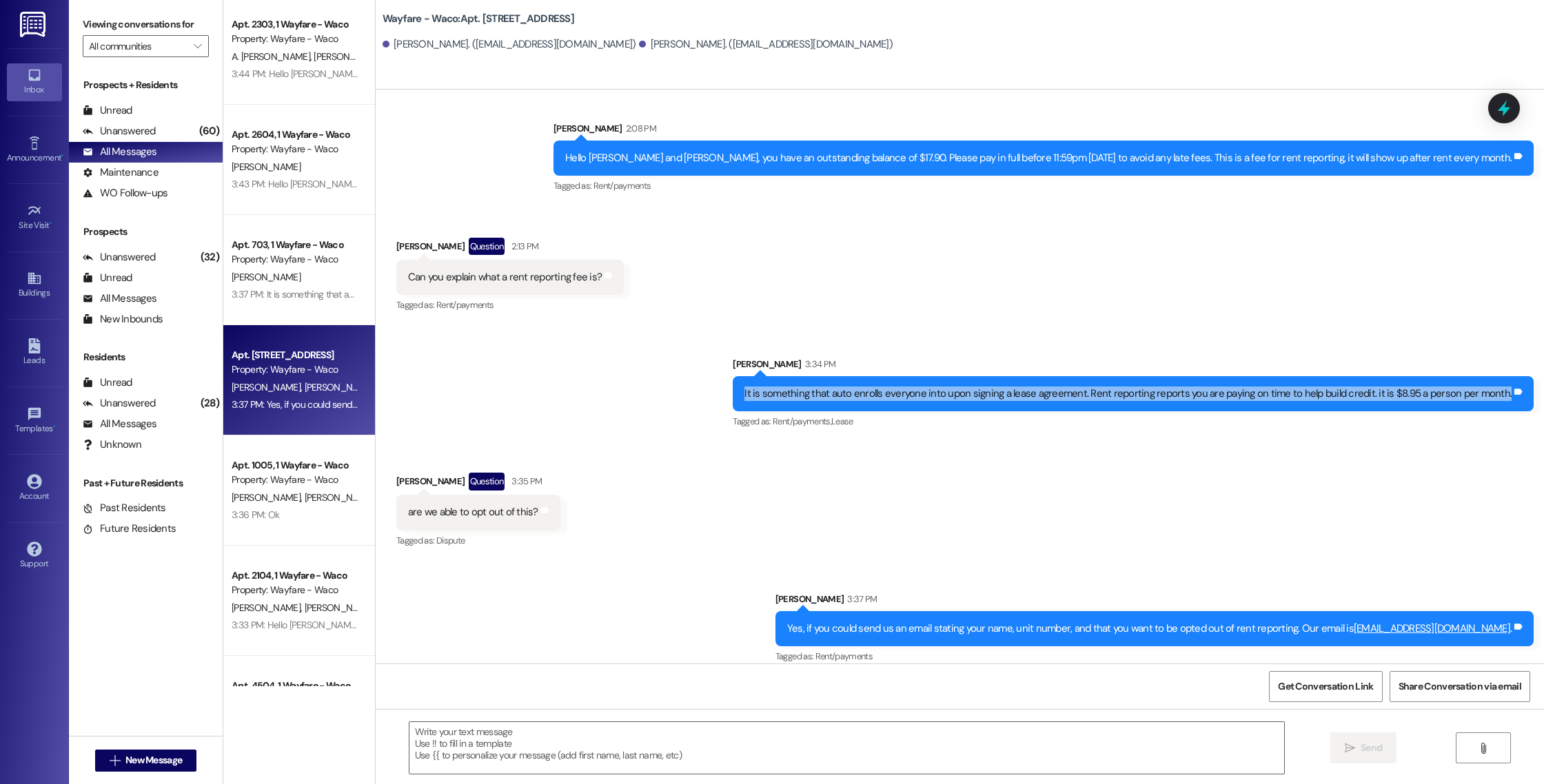
drag, startPoint x: 755, startPoint y: 380, endPoint x: 1506, endPoint y: 383, distance: 751.0
click at [1506, 383] on div "It is something that auto enrolls everyone into upon signing a lease agreement.…" at bounding box center [1133, 393] width 801 height 35
copy div "It is something that auto enrolls everyone into upon signing a lease agreement.…"
click at [1156, 442] on div "Received via SMS [PERSON_NAME] Question 3:35 PM are we able to opt out of this?…" at bounding box center [959, 501] width 1168 height 119
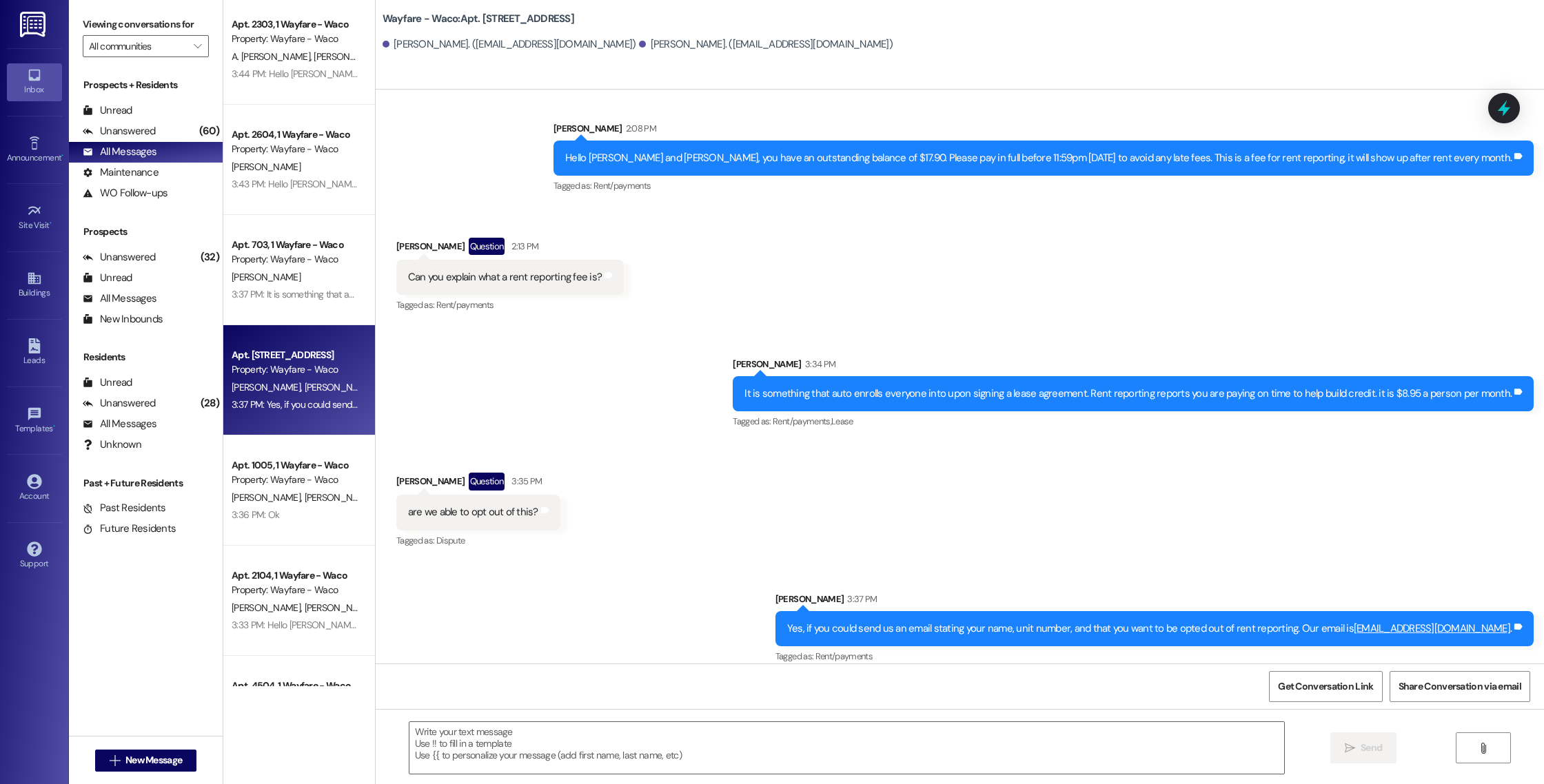
click at [1154, 442] on div "Received via SMS [PERSON_NAME] Question 3:35 PM are we able to opt out of this?…" at bounding box center [959, 501] width 1168 height 119
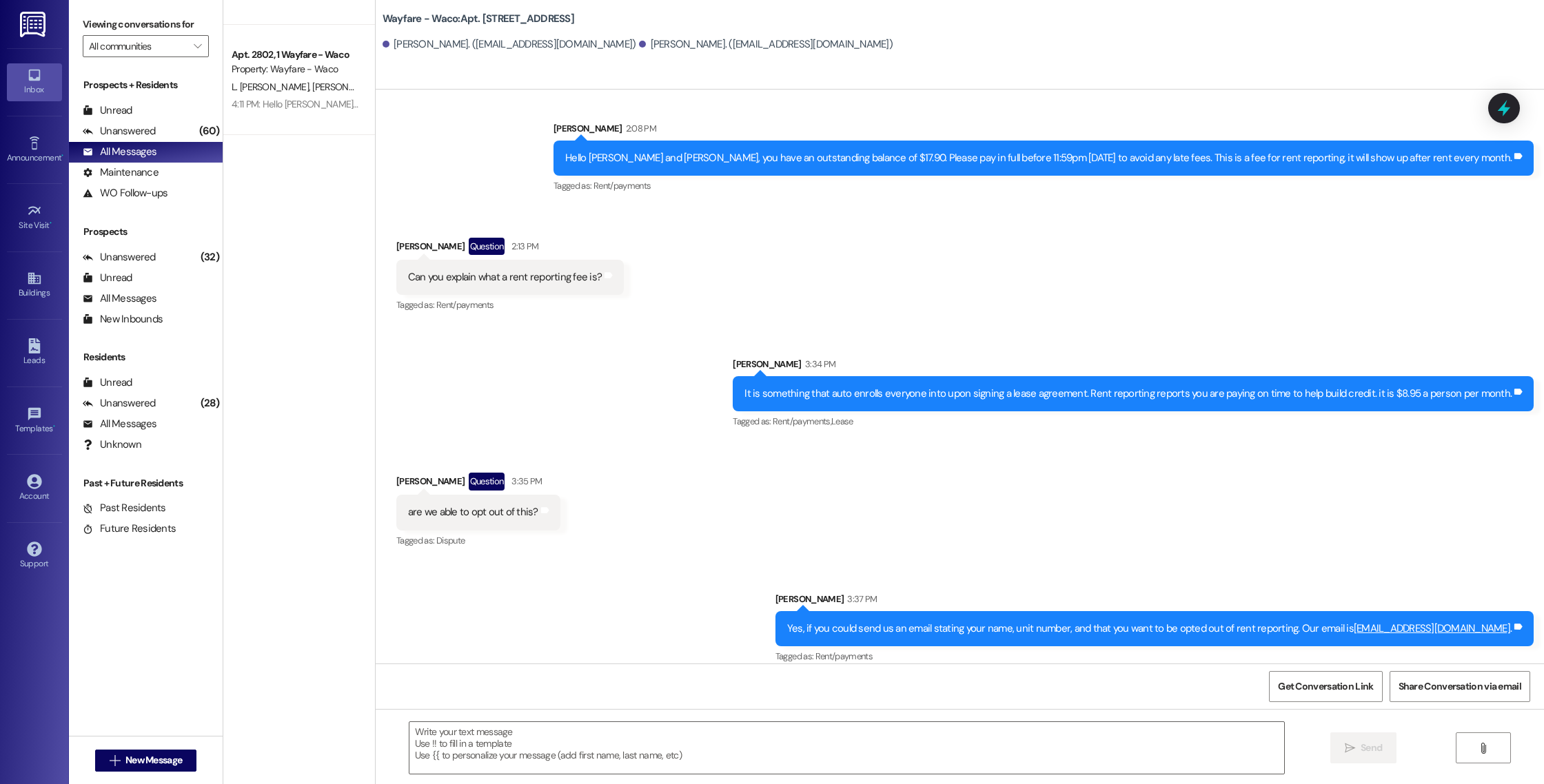
scroll to position [0, 0]
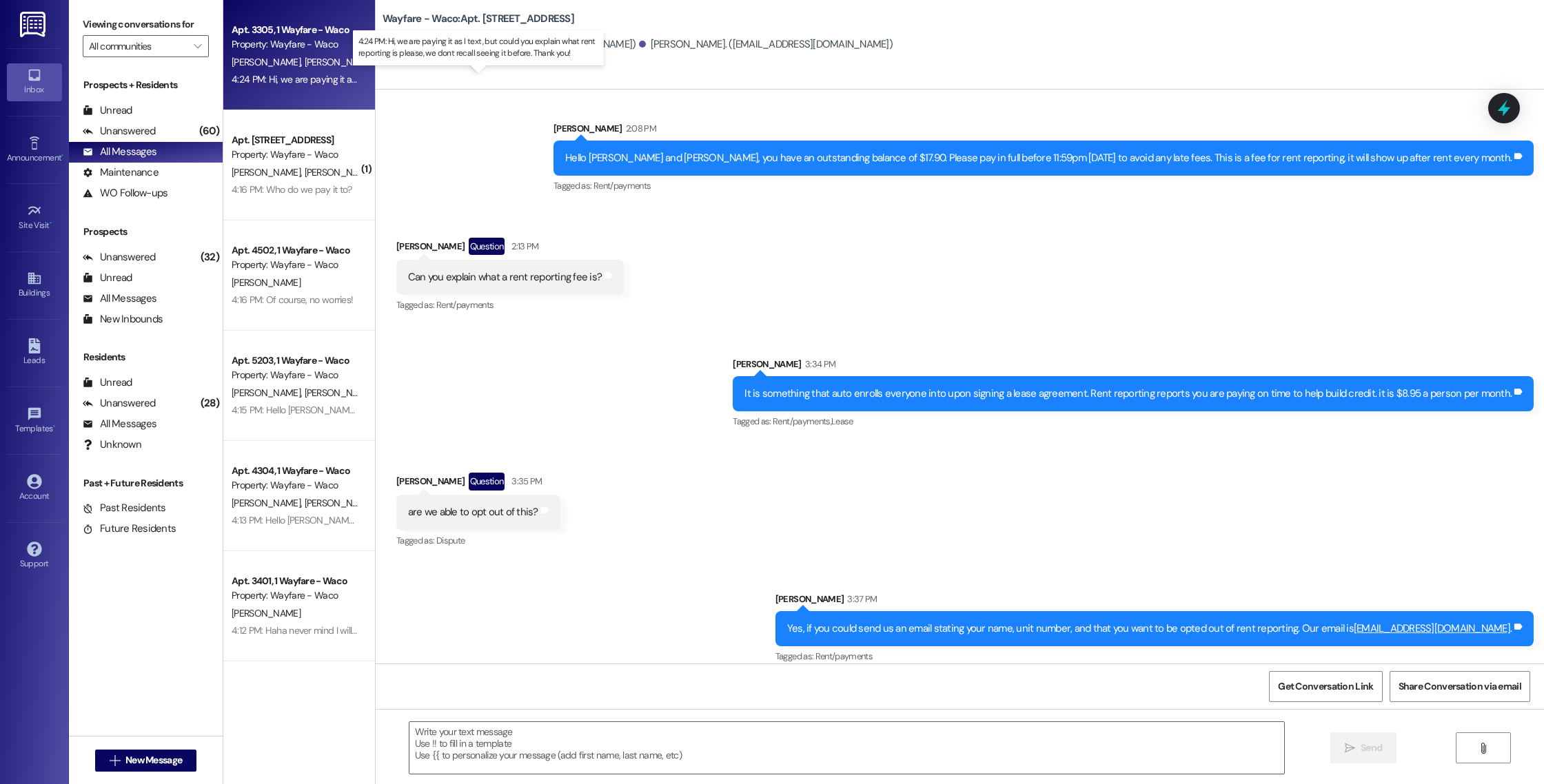
click at [316, 78] on div "4:24 PM: Hi, we are paying it as I text, but could you explain what rent report…" at bounding box center [493, 79] width 524 height 13
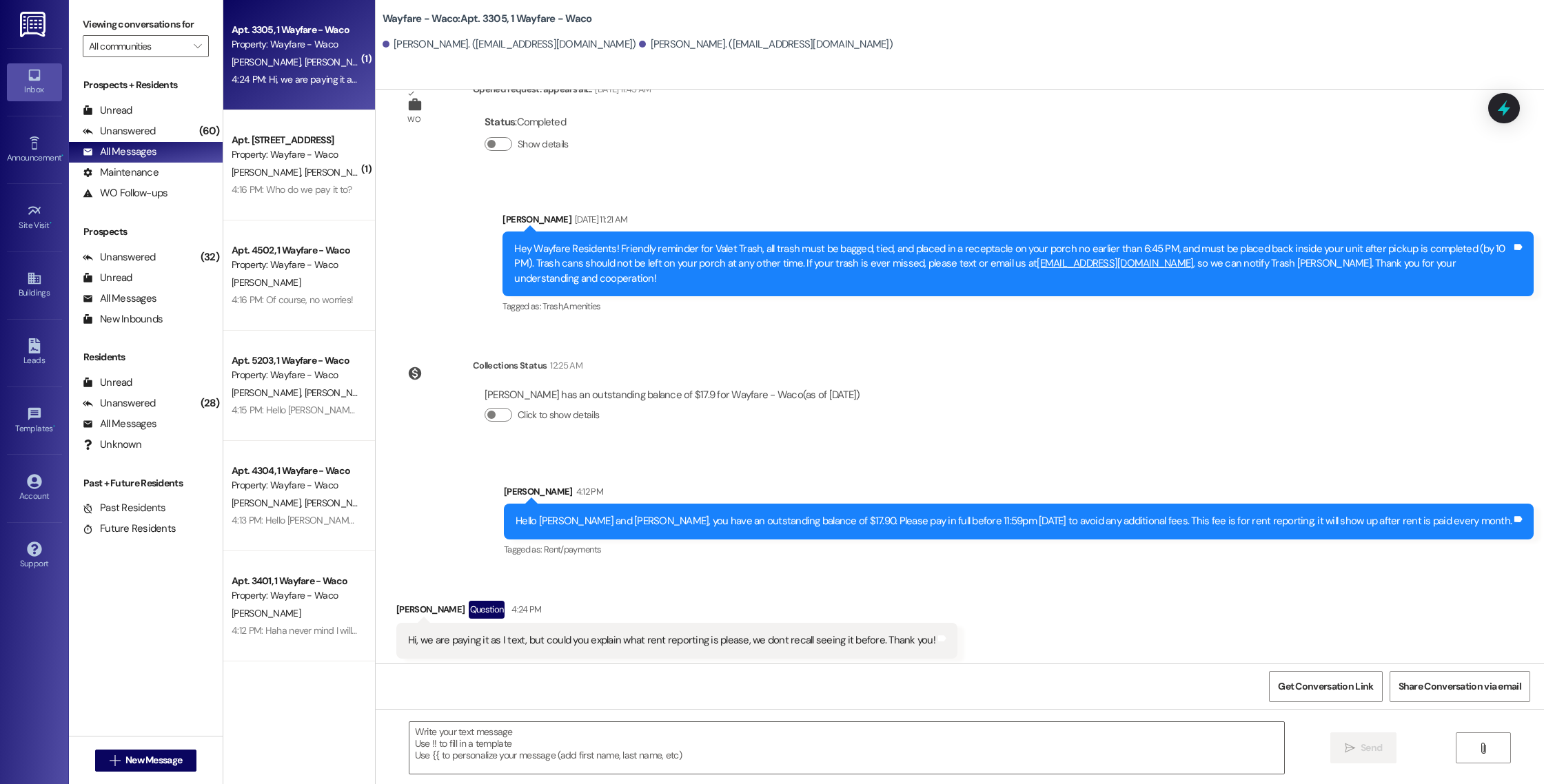
scroll to position [851, 0]
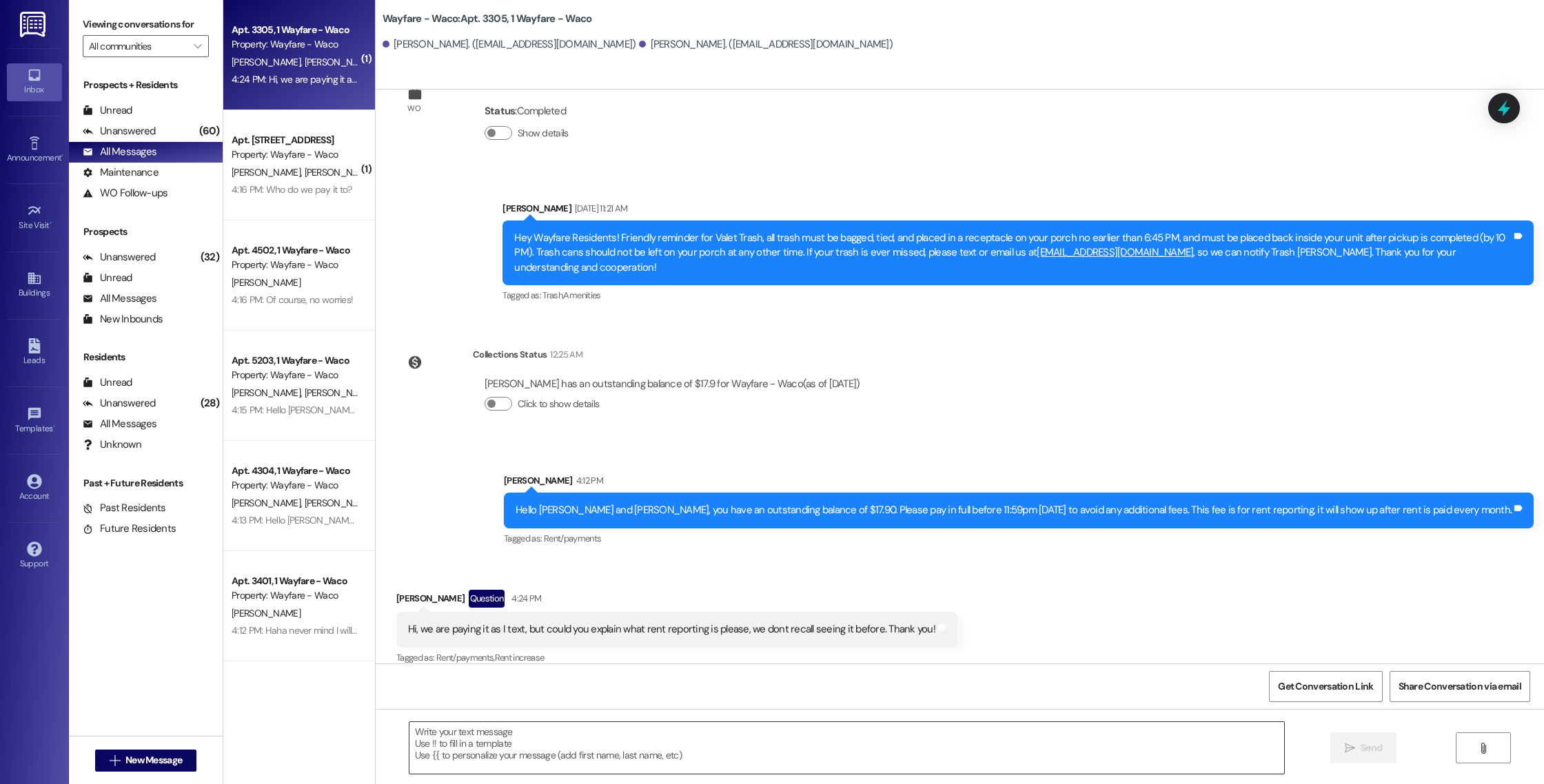
click at [621, 747] on textarea at bounding box center [847, 747] width 875 height 52
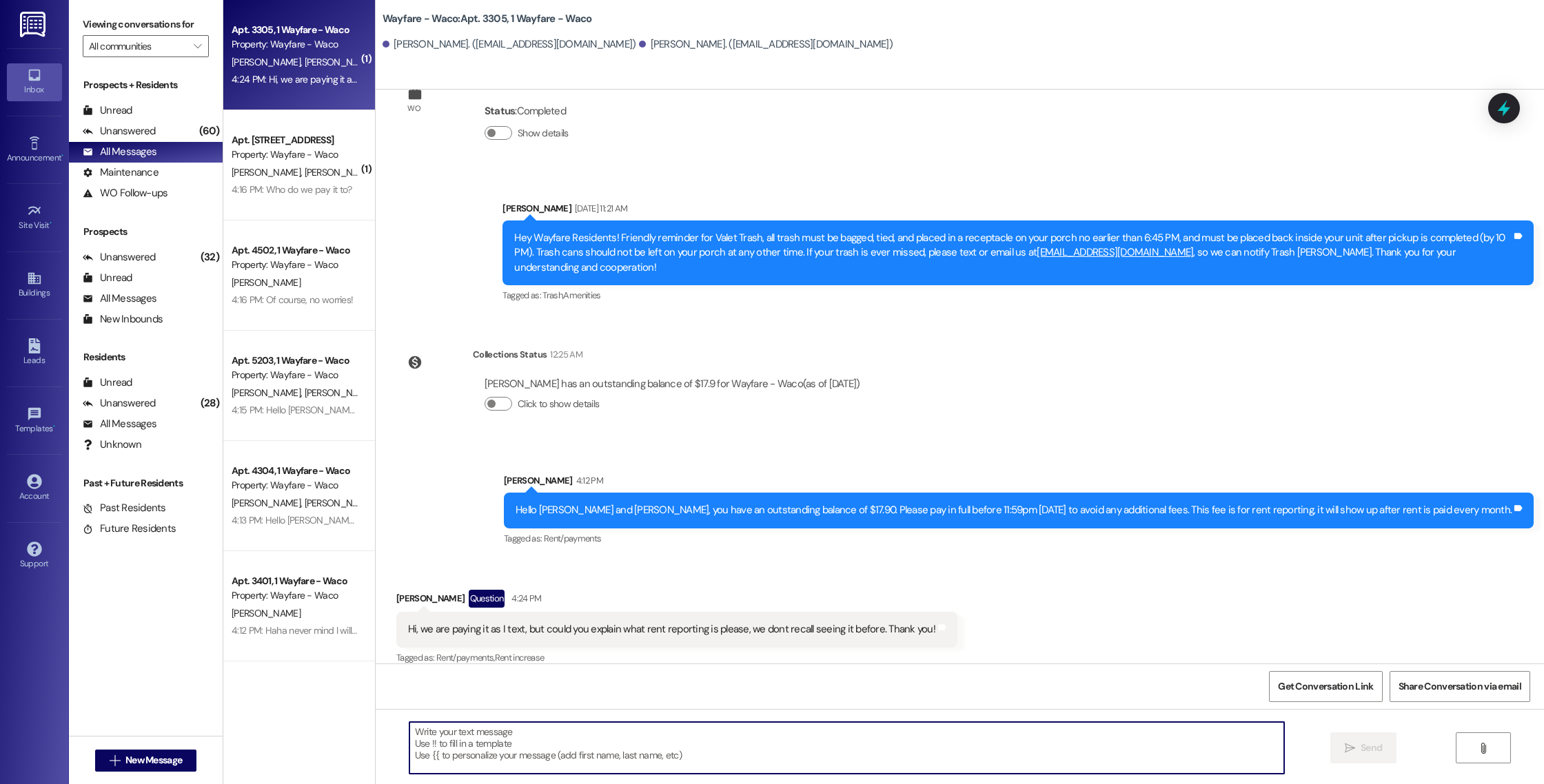
paste textarea "It is something that auto enrolls everyone into upon signing a lease agreement.…"
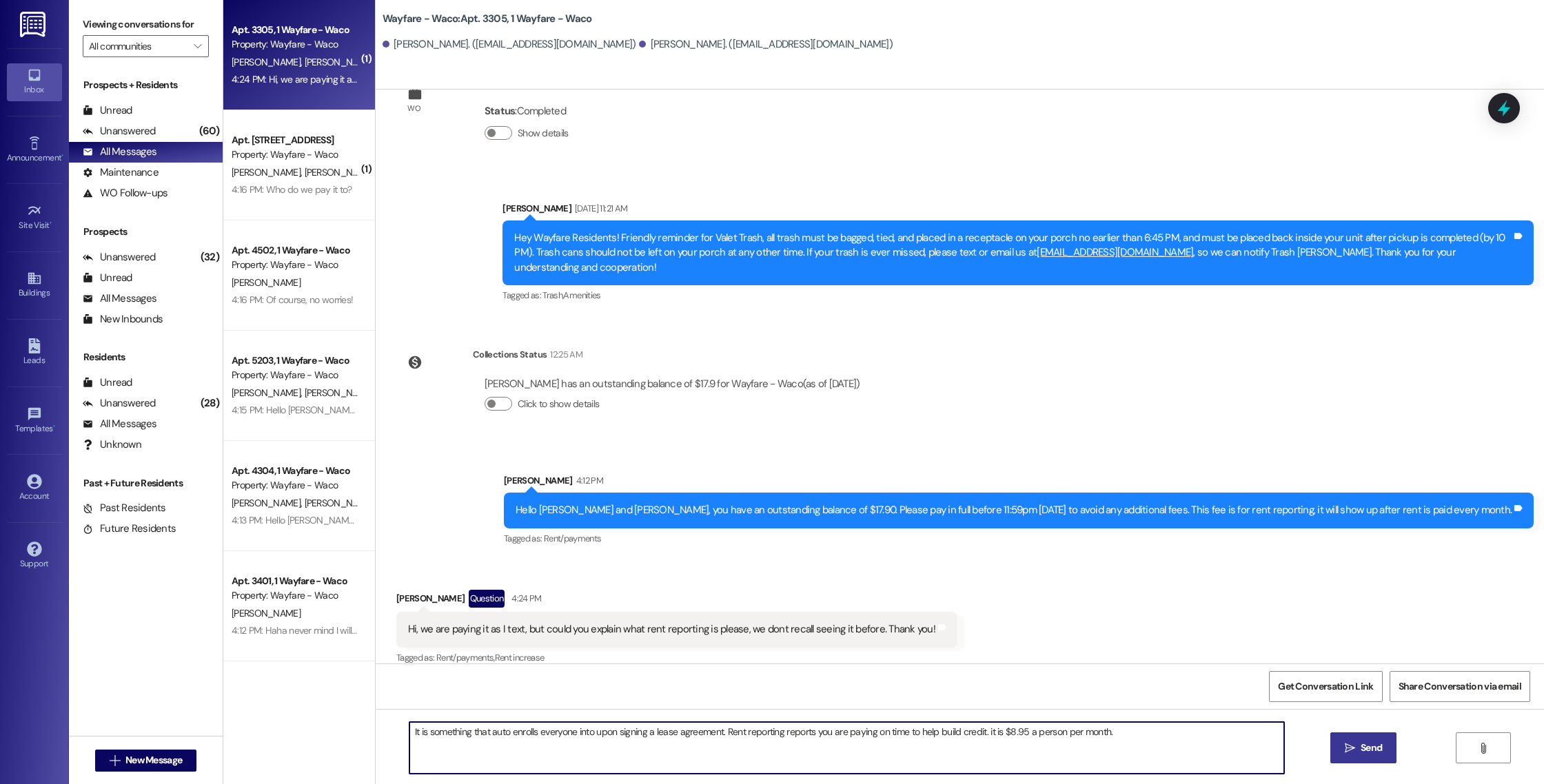
type textarea "It is something that auto enrolls everyone into upon signing a lease agreement.…"
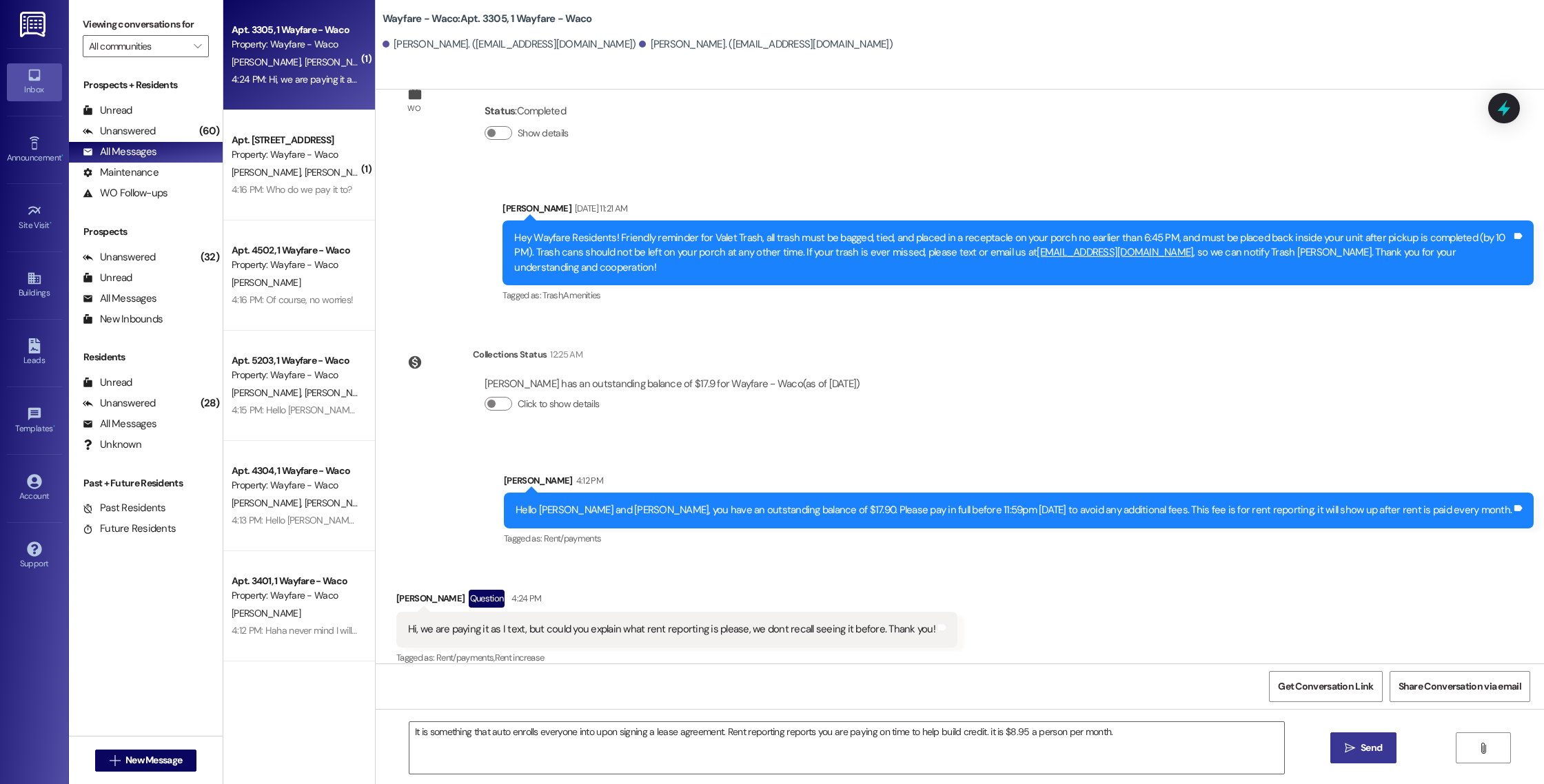
click at [1361, 748] on span "Send" at bounding box center [1371, 747] width 22 height 14
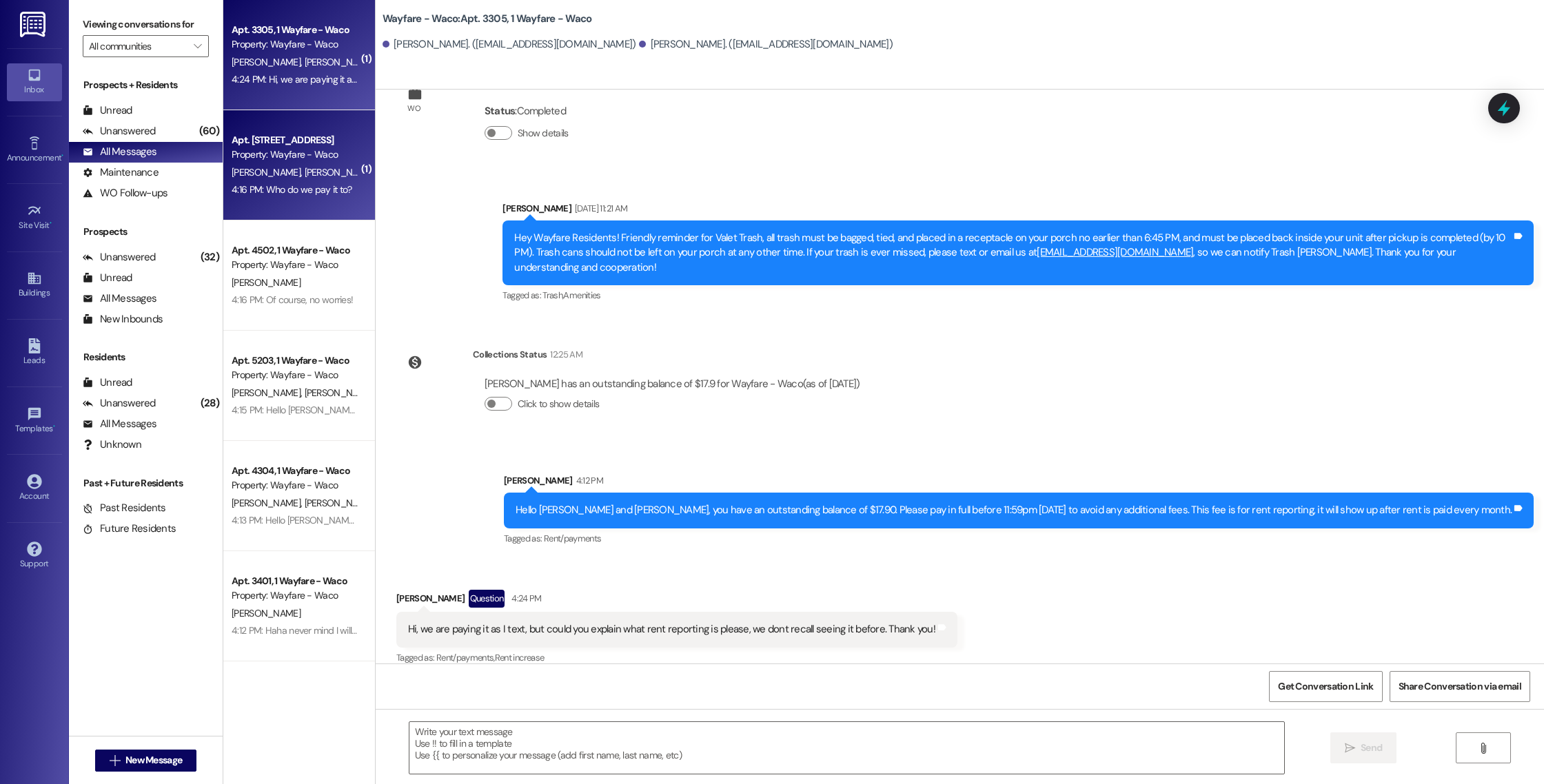
click at [312, 193] on div "4:16 PM: Who do we pay it to? 4:16 PM: Who do we pay it to?" at bounding box center [292, 189] width 120 height 13
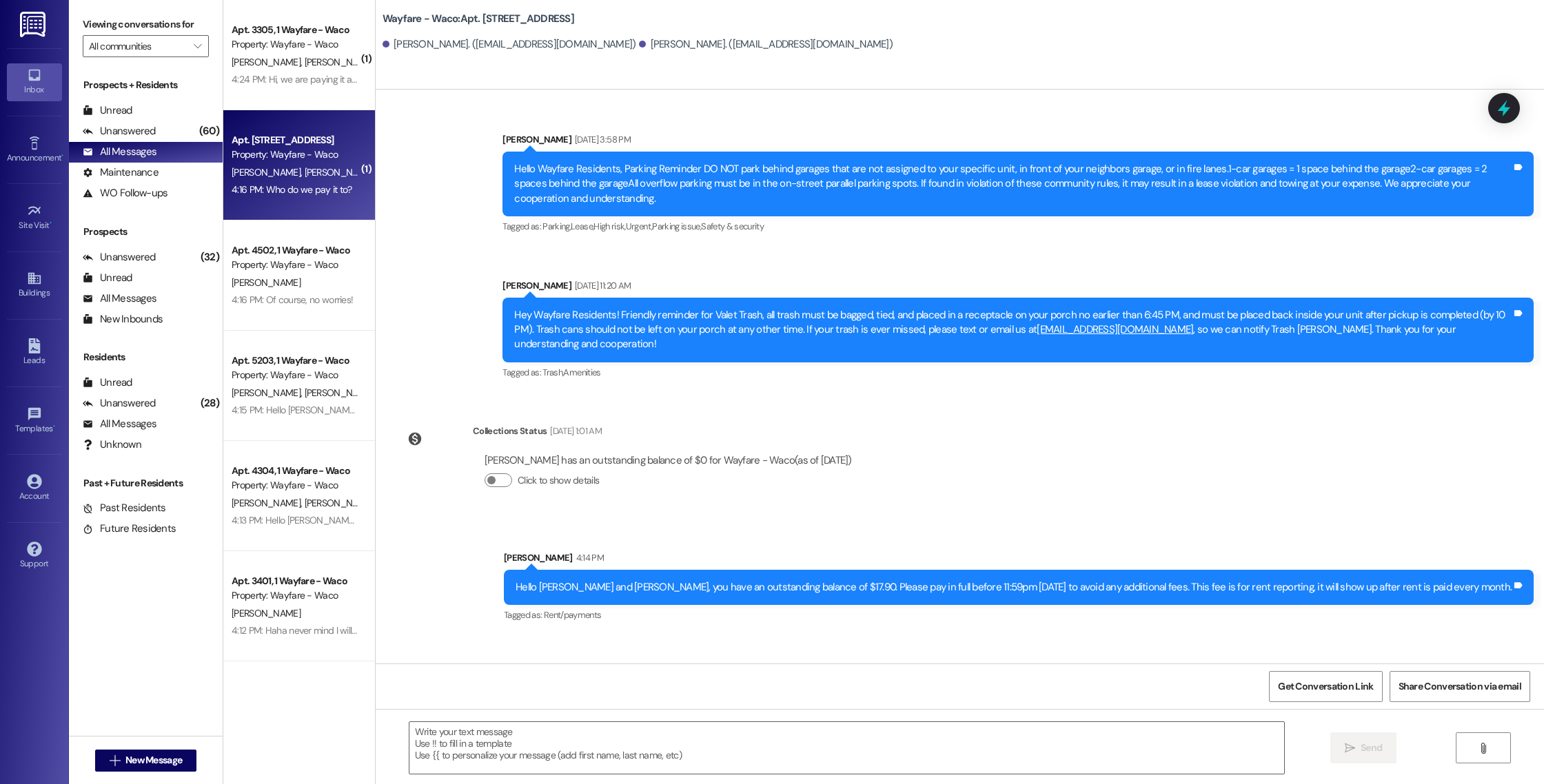
scroll to position [925, 0]
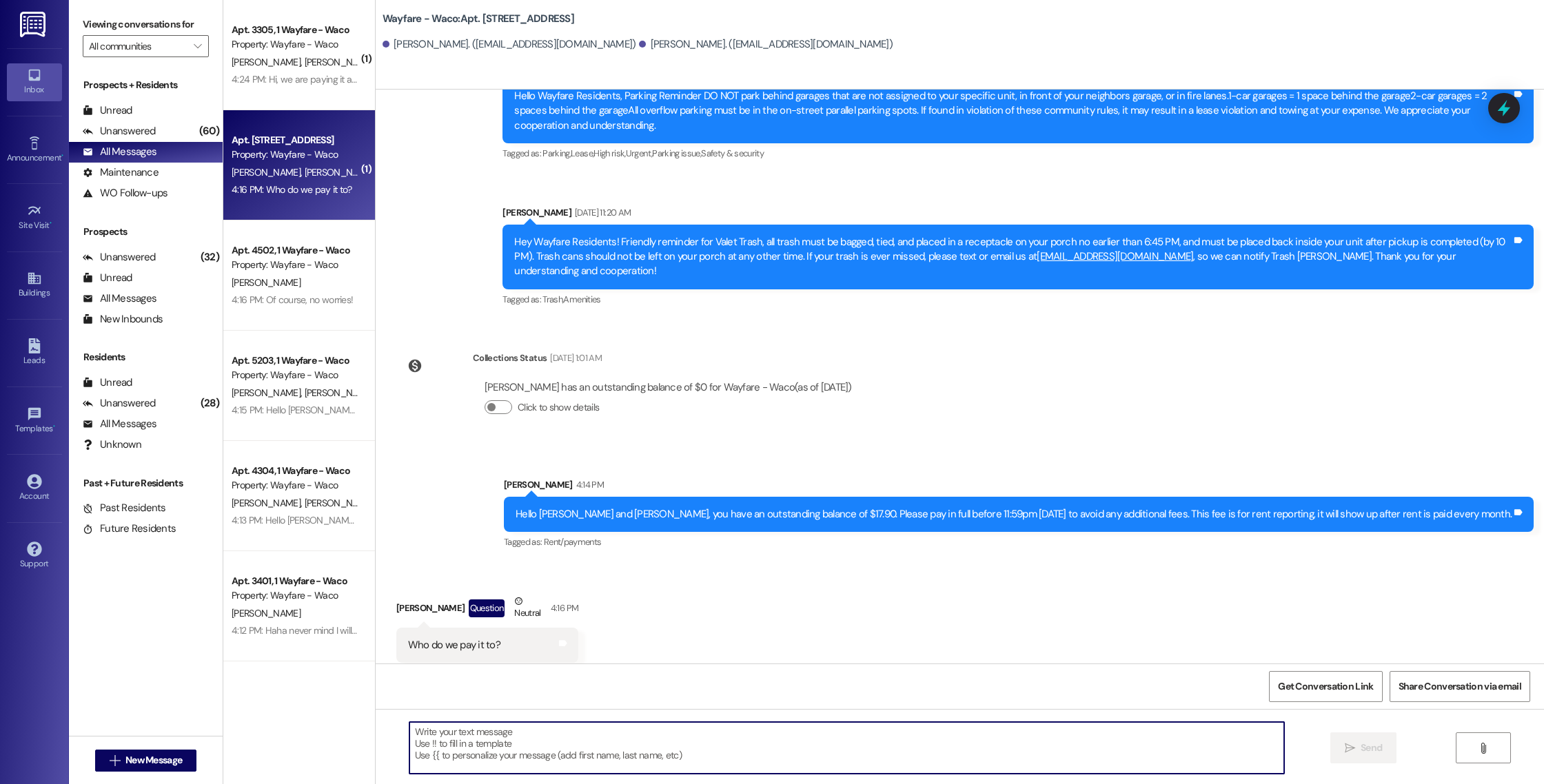
click at [556, 750] on textarea at bounding box center [847, 747] width 875 height 52
type textarea "Its on your portal, it should show up on the payments and fees!"
click at [1354, 739] on button " Send" at bounding box center [1363, 747] width 67 height 31
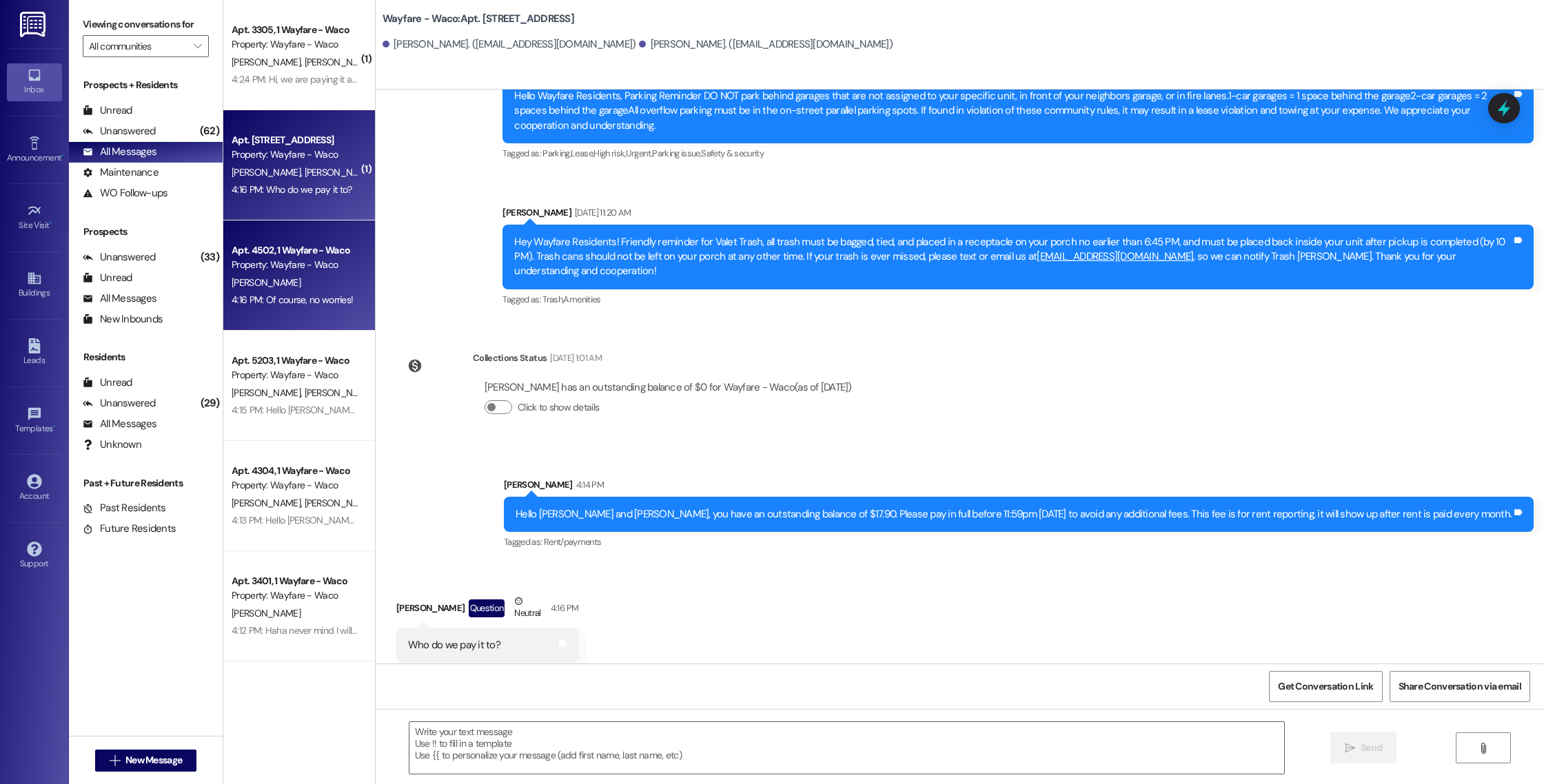
click at [263, 288] on div "[PERSON_NAME]" at bounding box center [295, 283] width 130 height 17
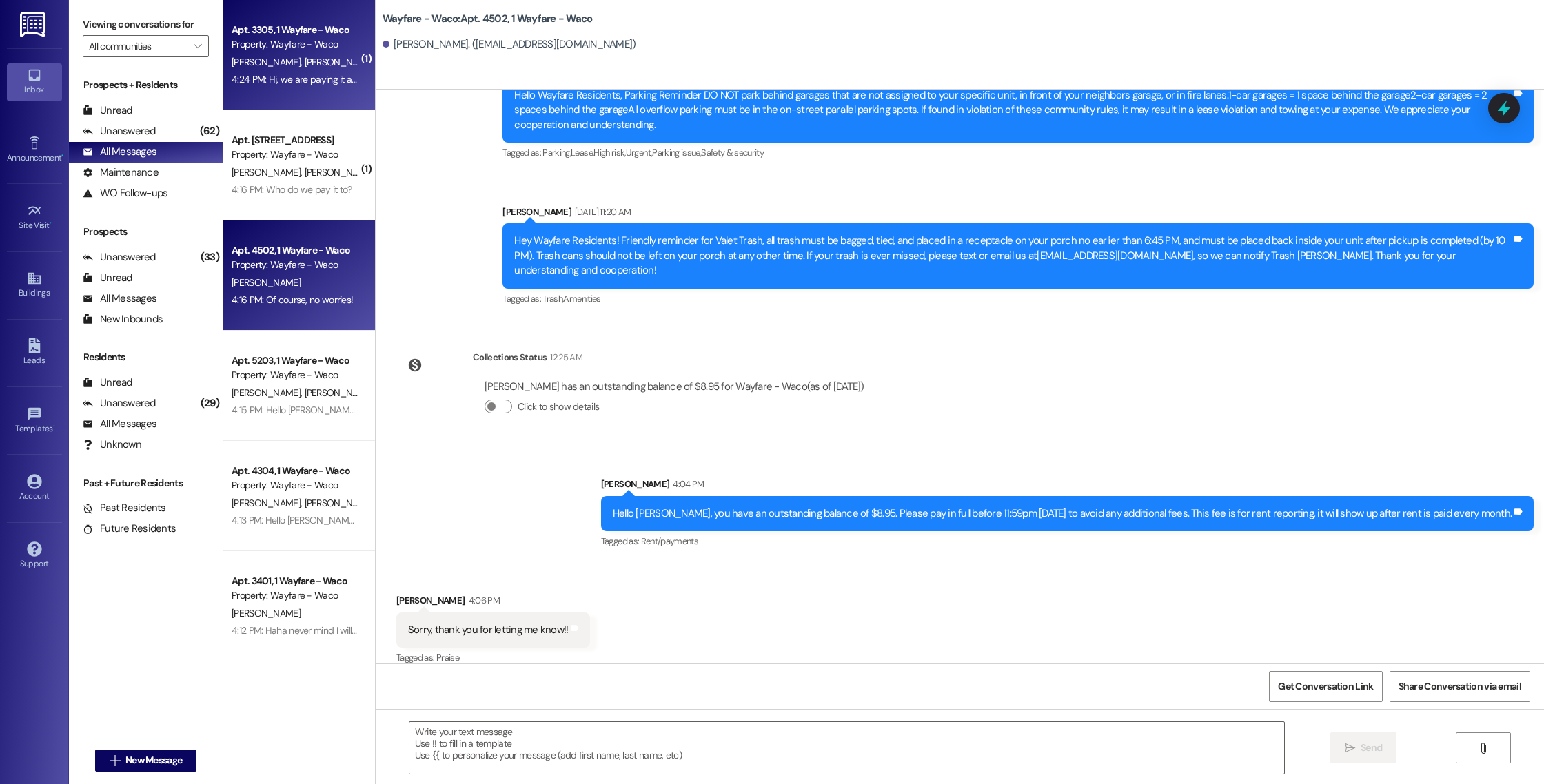
click at [270, 99] on div "Apt. 3305, 1 Wayfare - Waco Property: Wayfare - [GEOGRAPHIC_DATA][PERSON_NAME][…" at bounding box center [299, 55] width 152 height 110
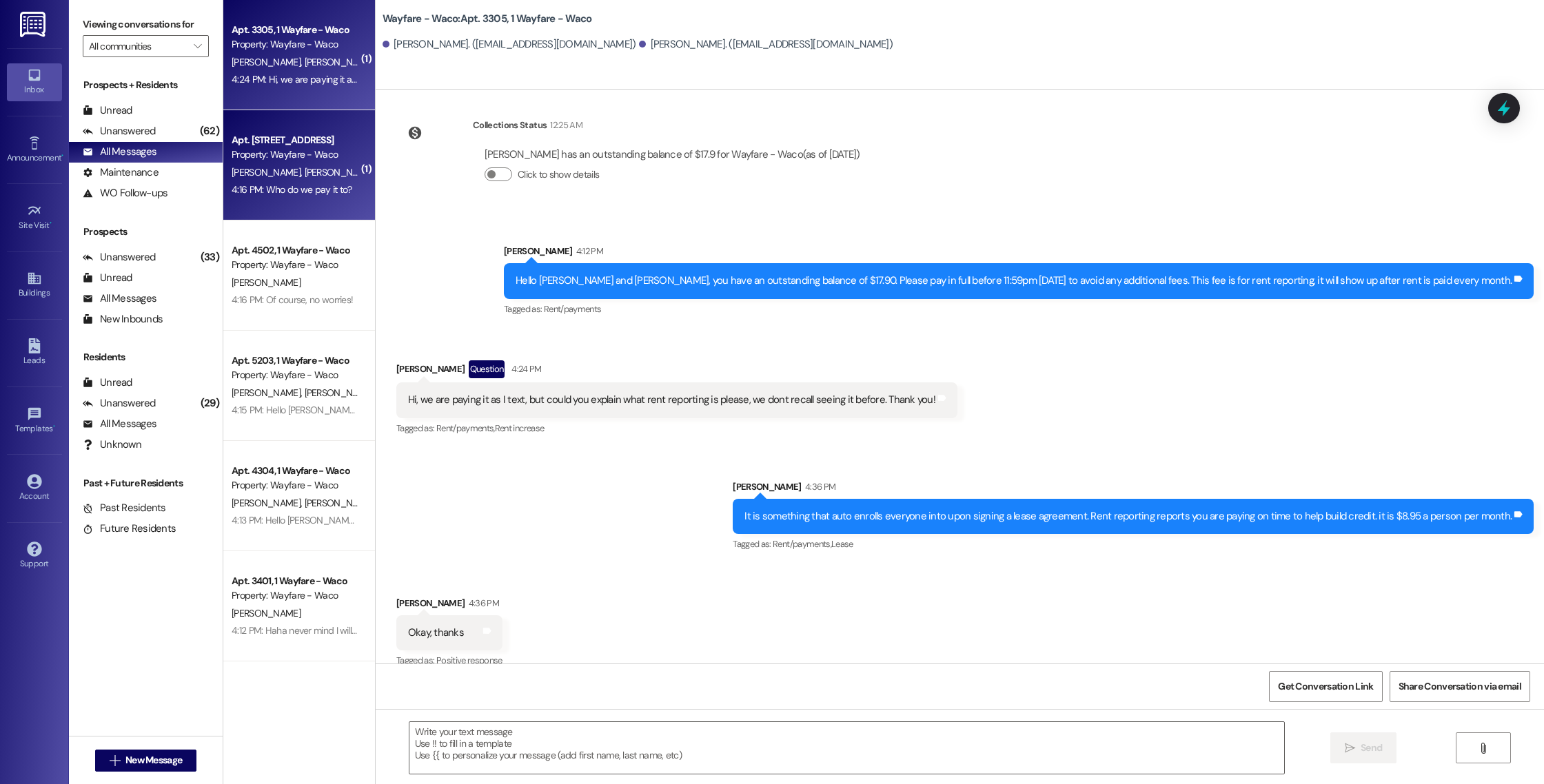
scroll to position [1084, 0]
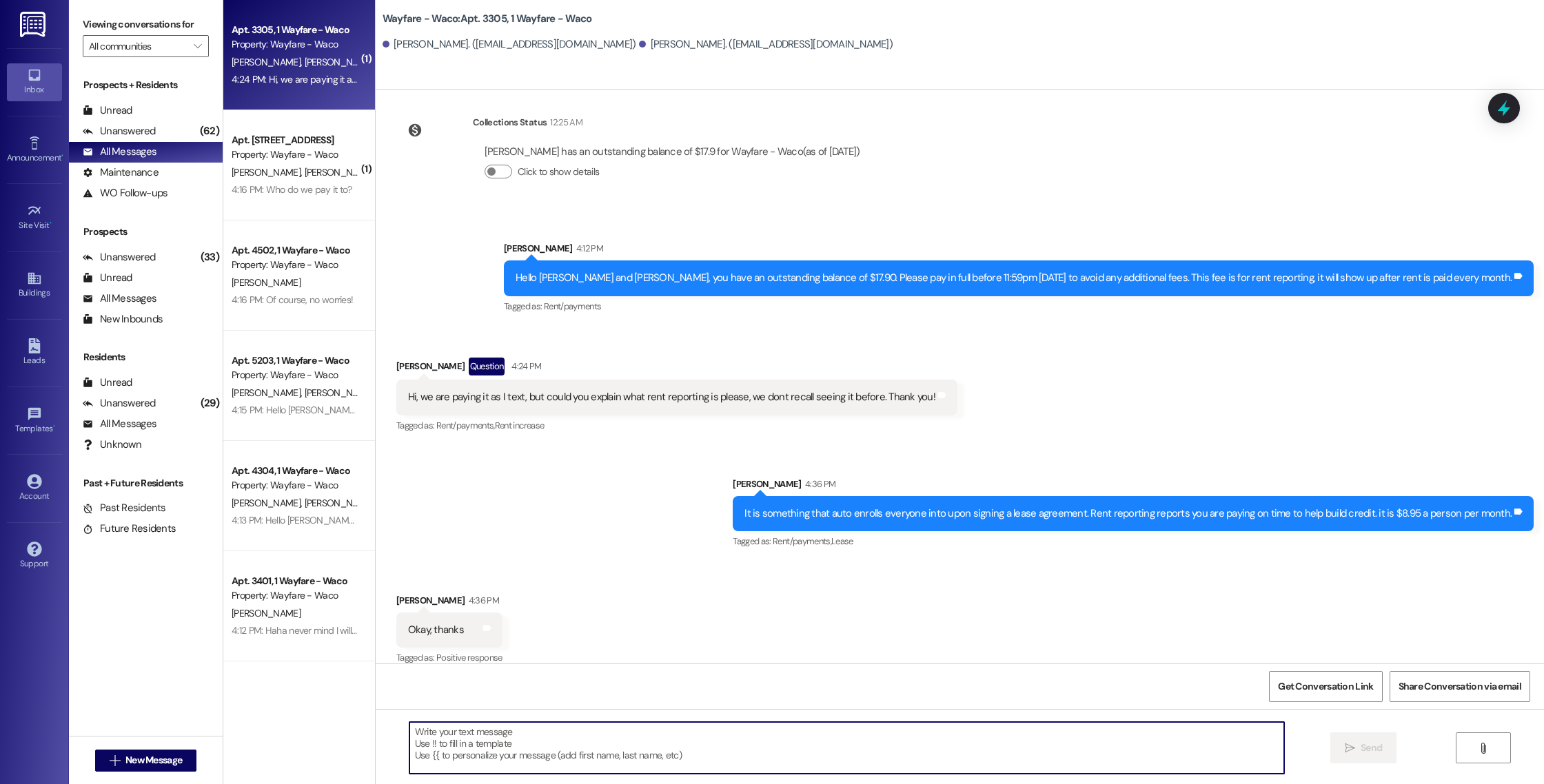
click at [488, 726] on textarea at bounding box center [847, 747] width 875 height 52
type textarea "No problem!"
click at [1337, 756] on button " Send" at bounding box center [1363, 747] width 67 height 31
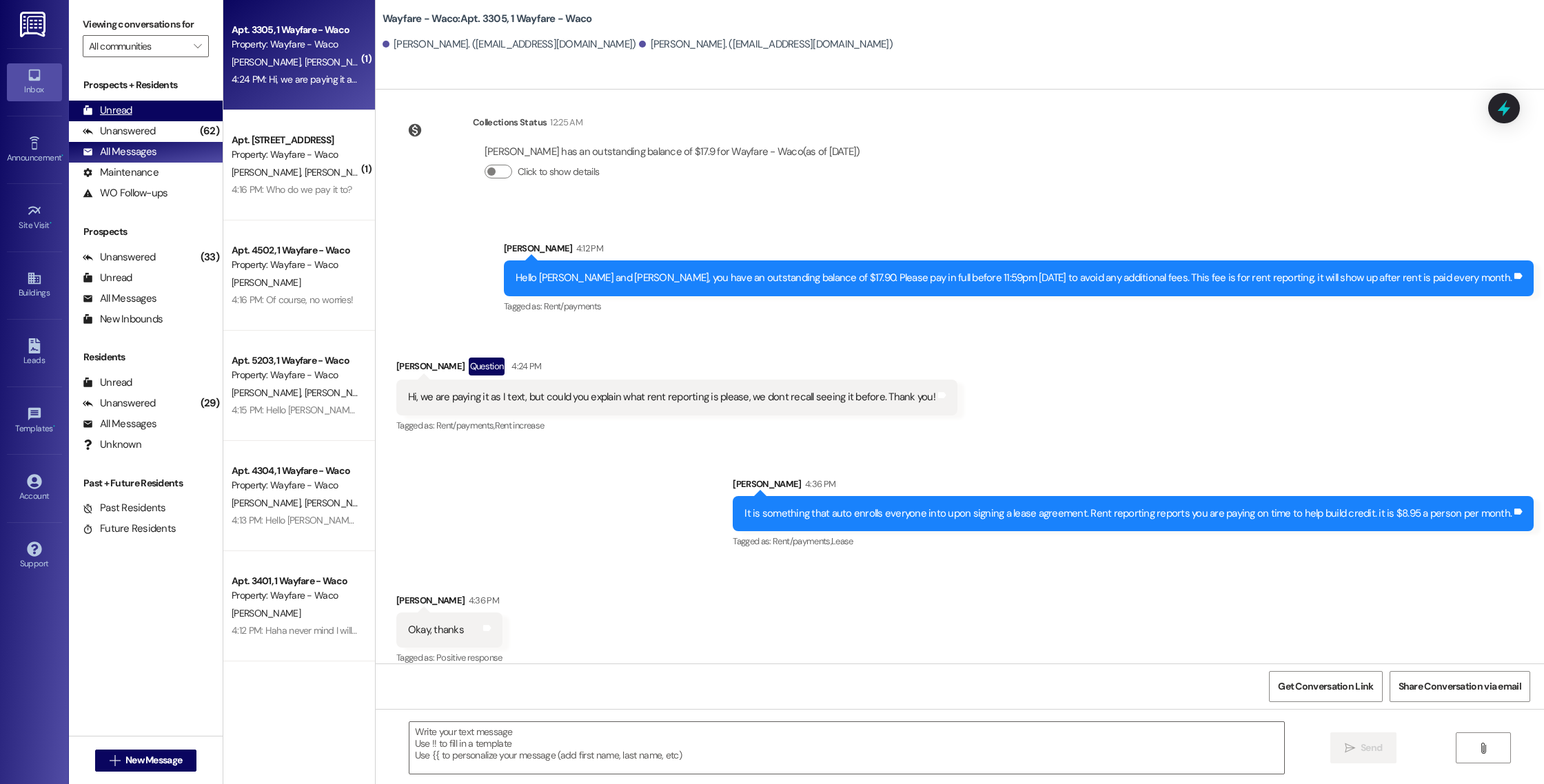
click at [146, 110] on div "Unread (0)" at bounding box center [146, 111] width 154 height 21
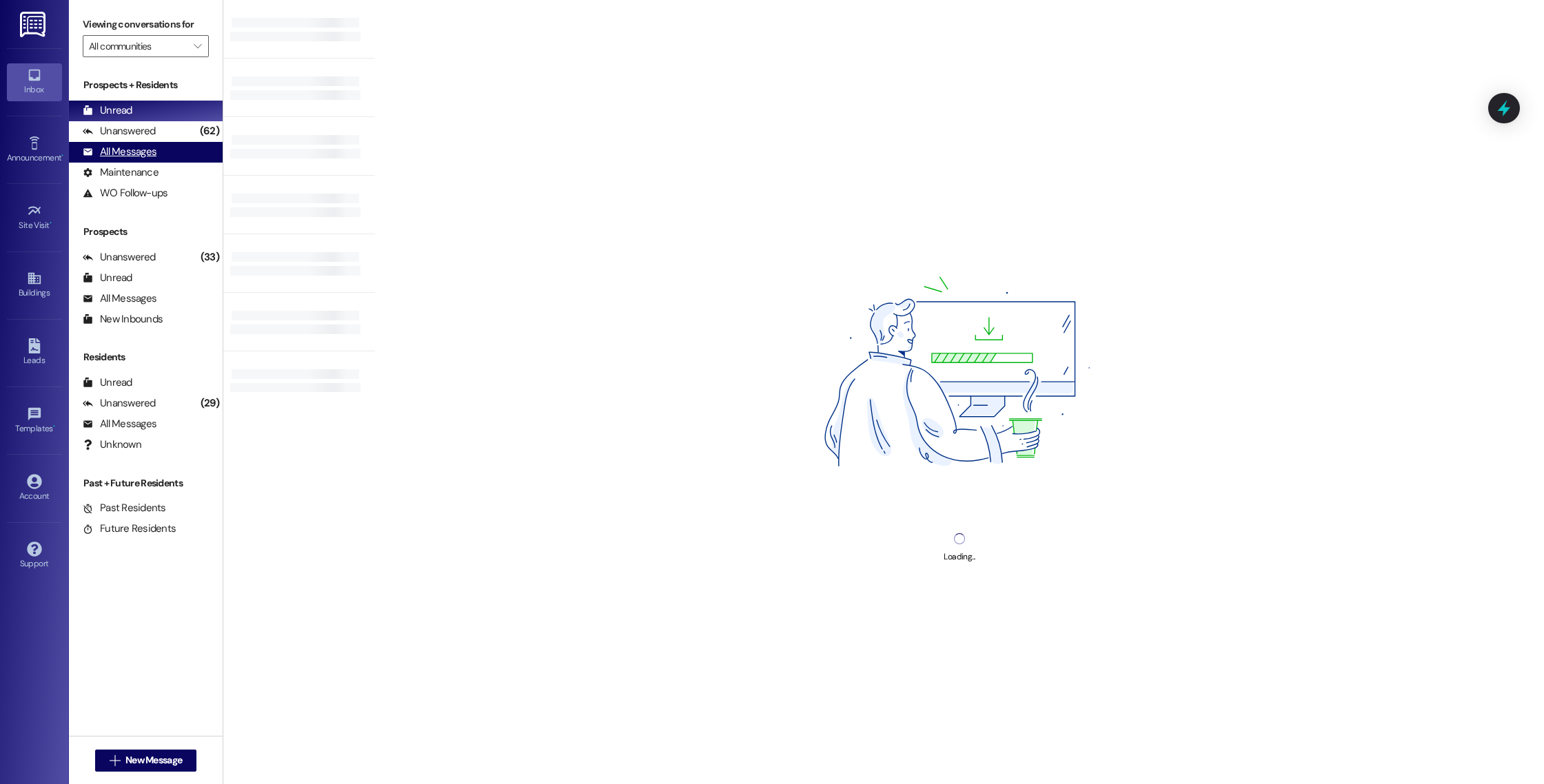
click at [139, 151] on div "All Messages" at bounding box center [120, 152] width 74 height 14
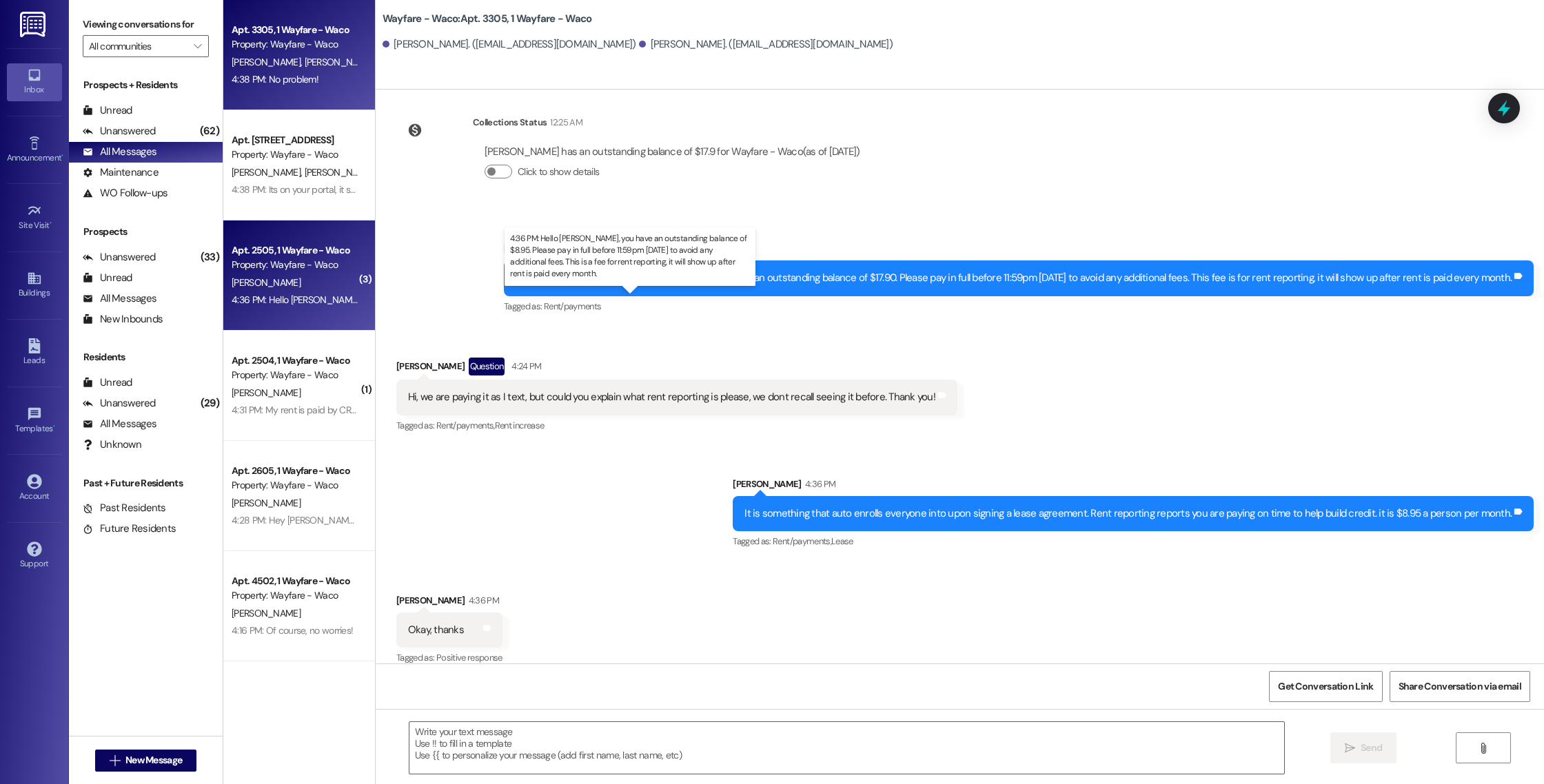
click at [289, 304] on div "4:36 PM: Hello [PERSON_NAME], you have an outstanding balance of $8.95. Please …" at bounding box center [670, 300] width 876 height 13
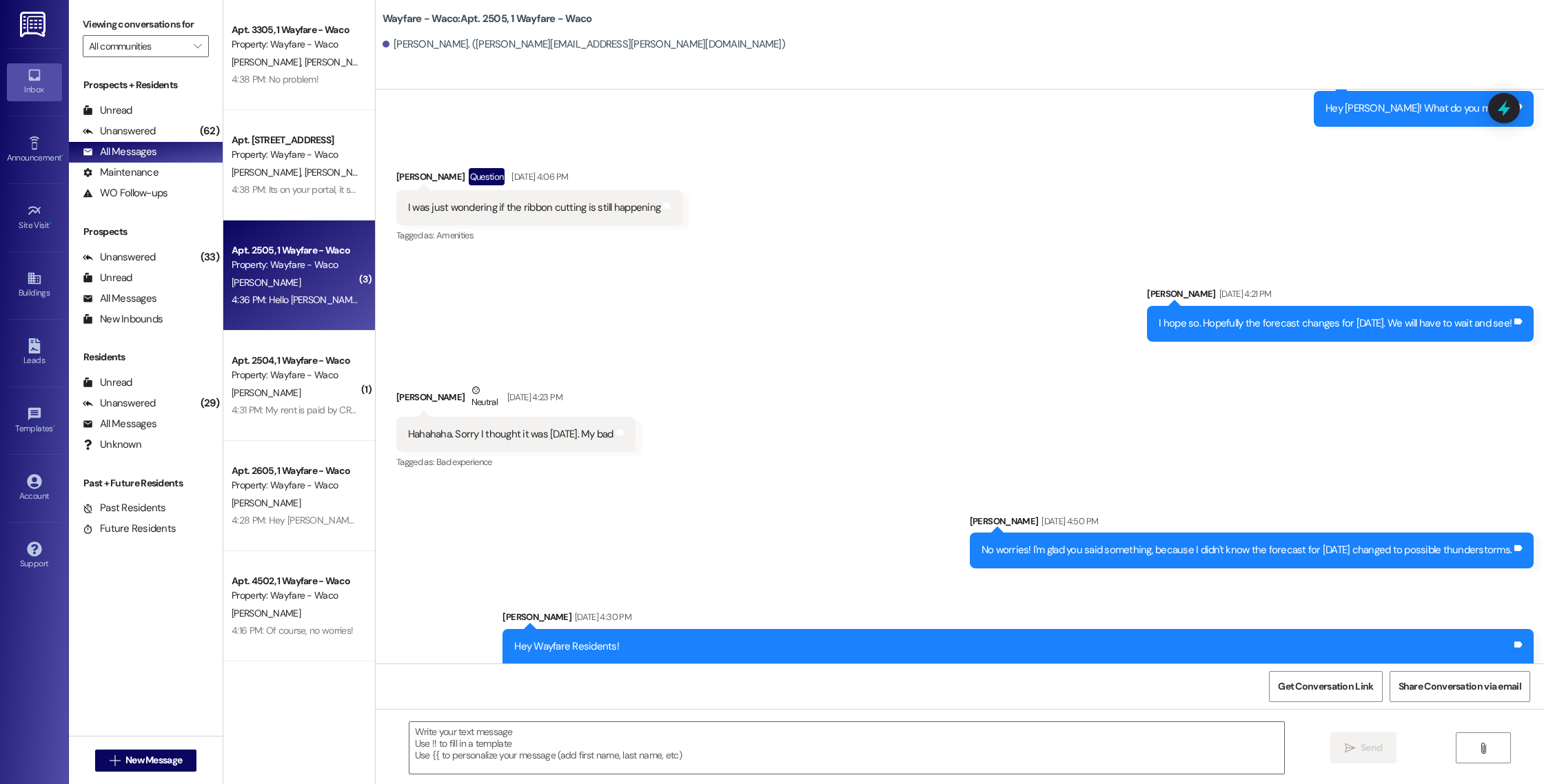
scroll to position [6908, 0]
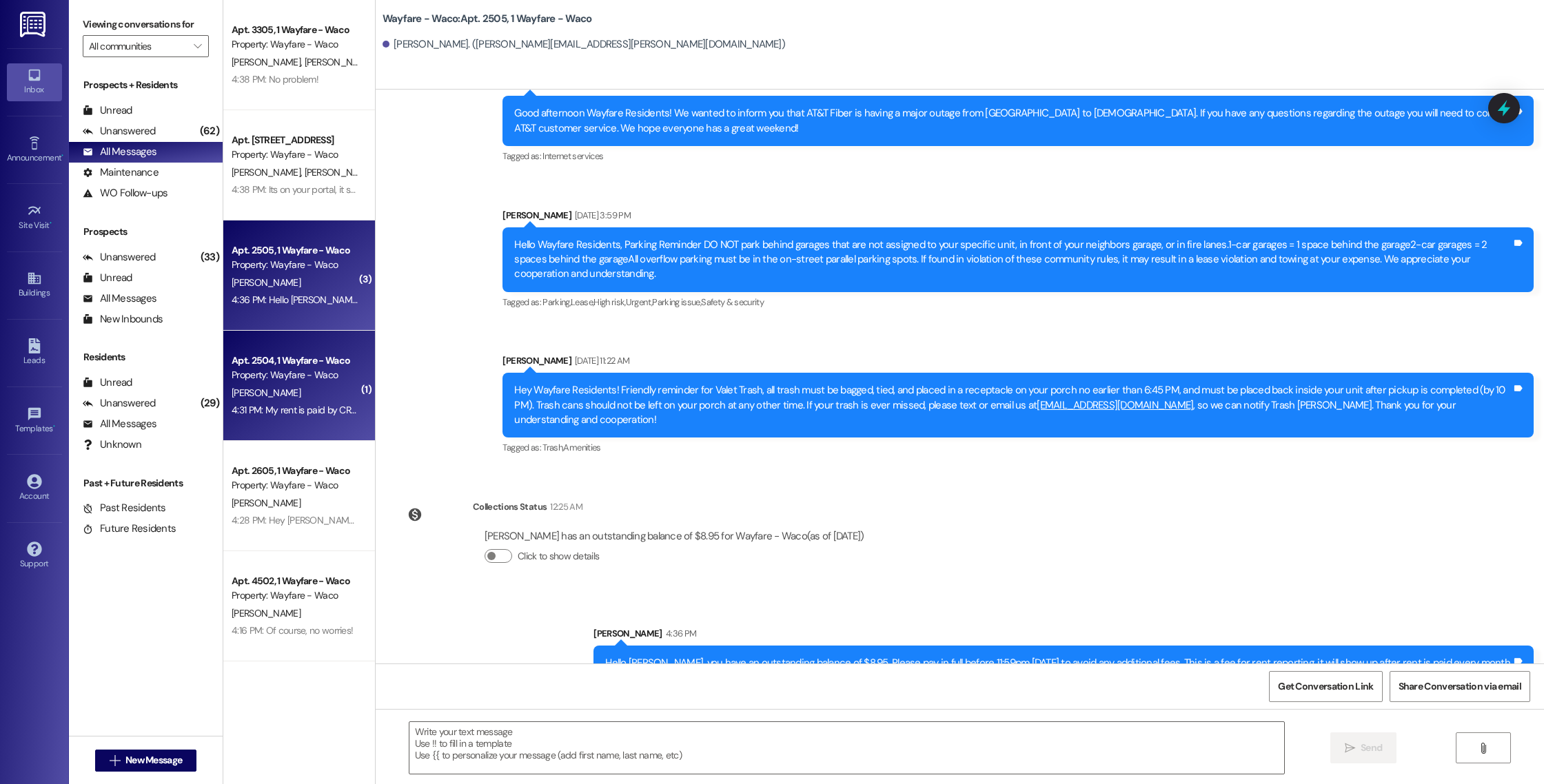
click at [271, 390] on div "[PERSON_NAME]" at bounding box center [295, 392] width 130 height 17
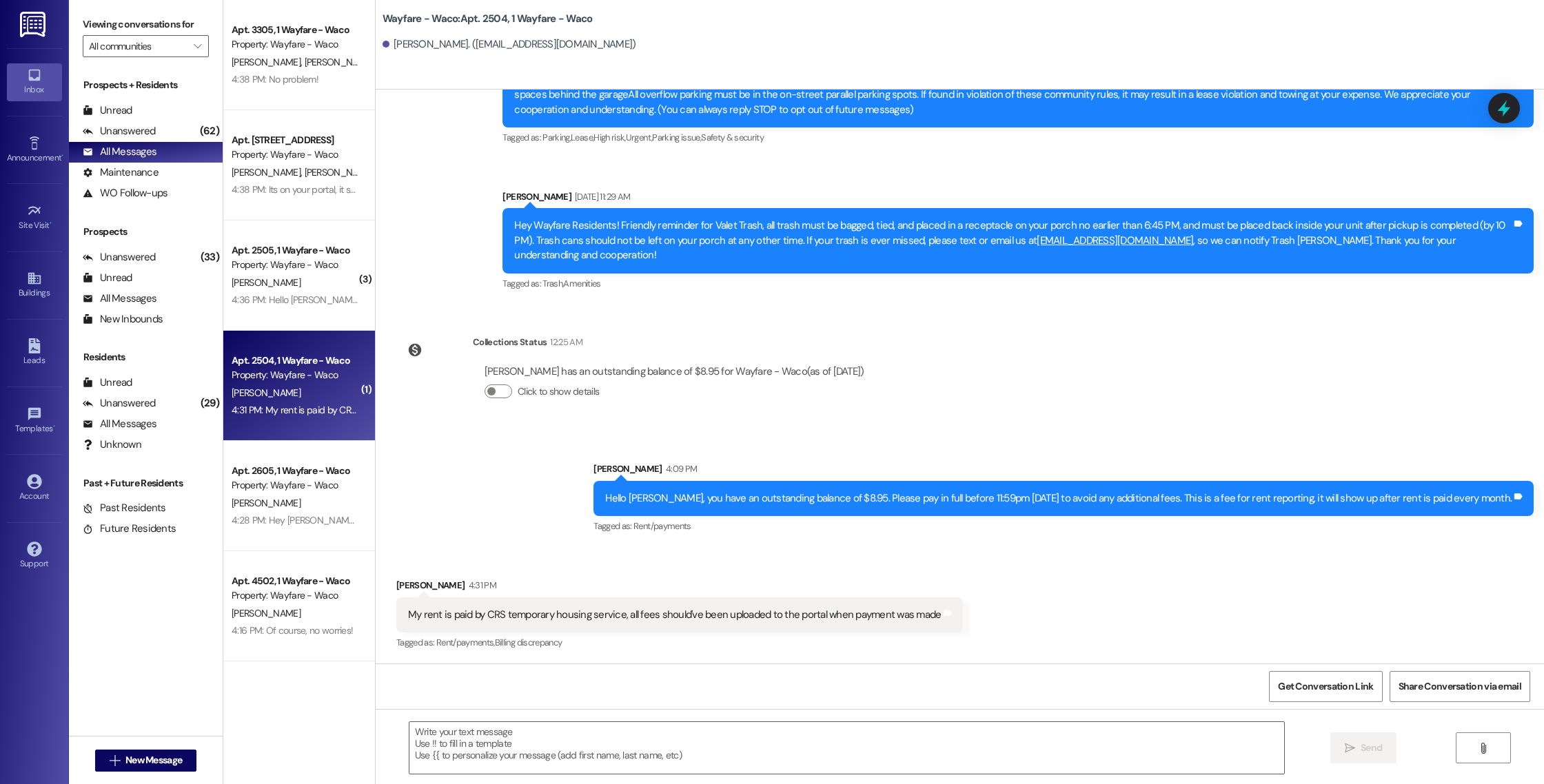
scroll to position [155, 0]
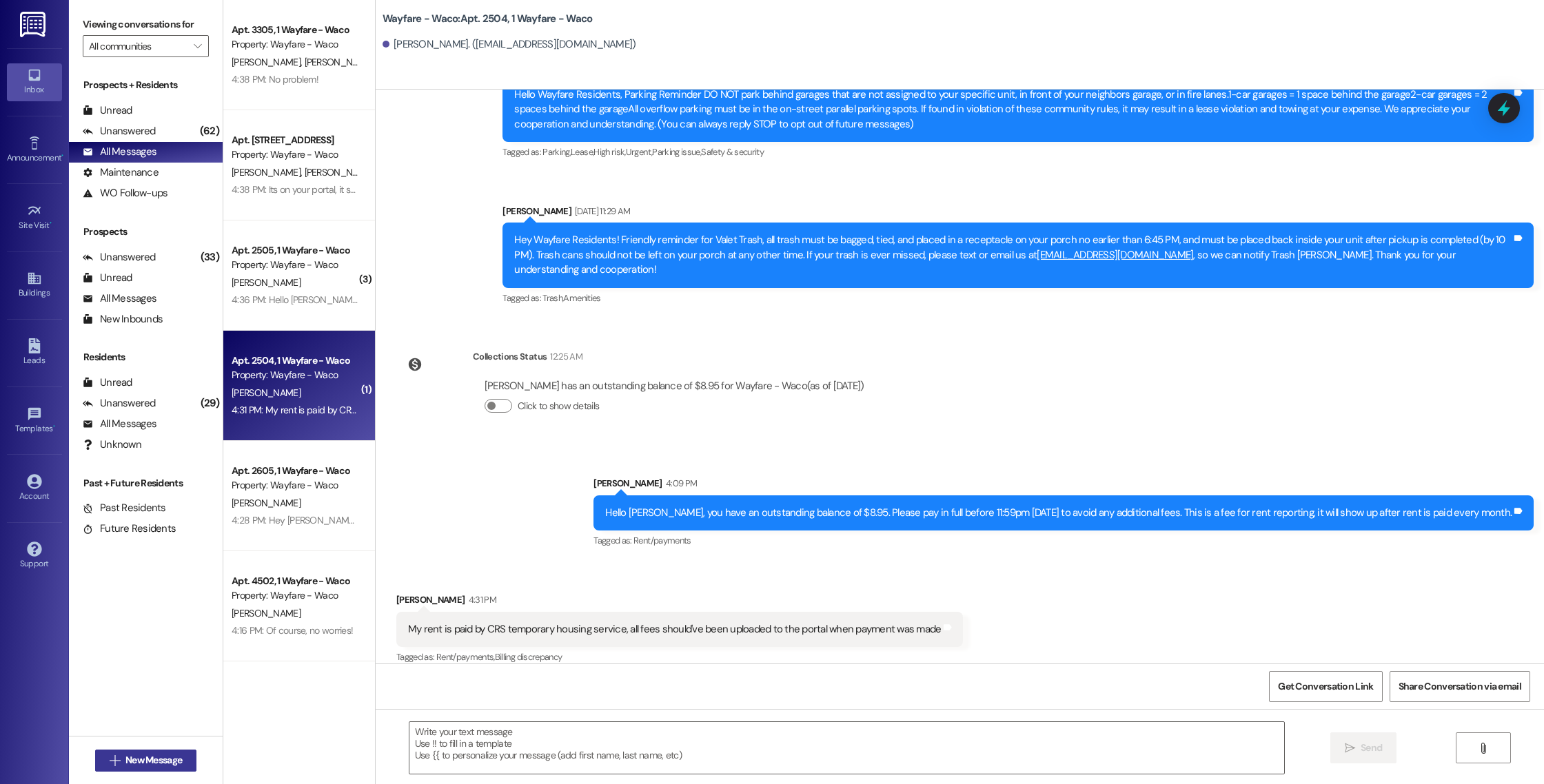
click at [114, 759] on span " New Message" at bounding box center [146, 759] width 79 height 14
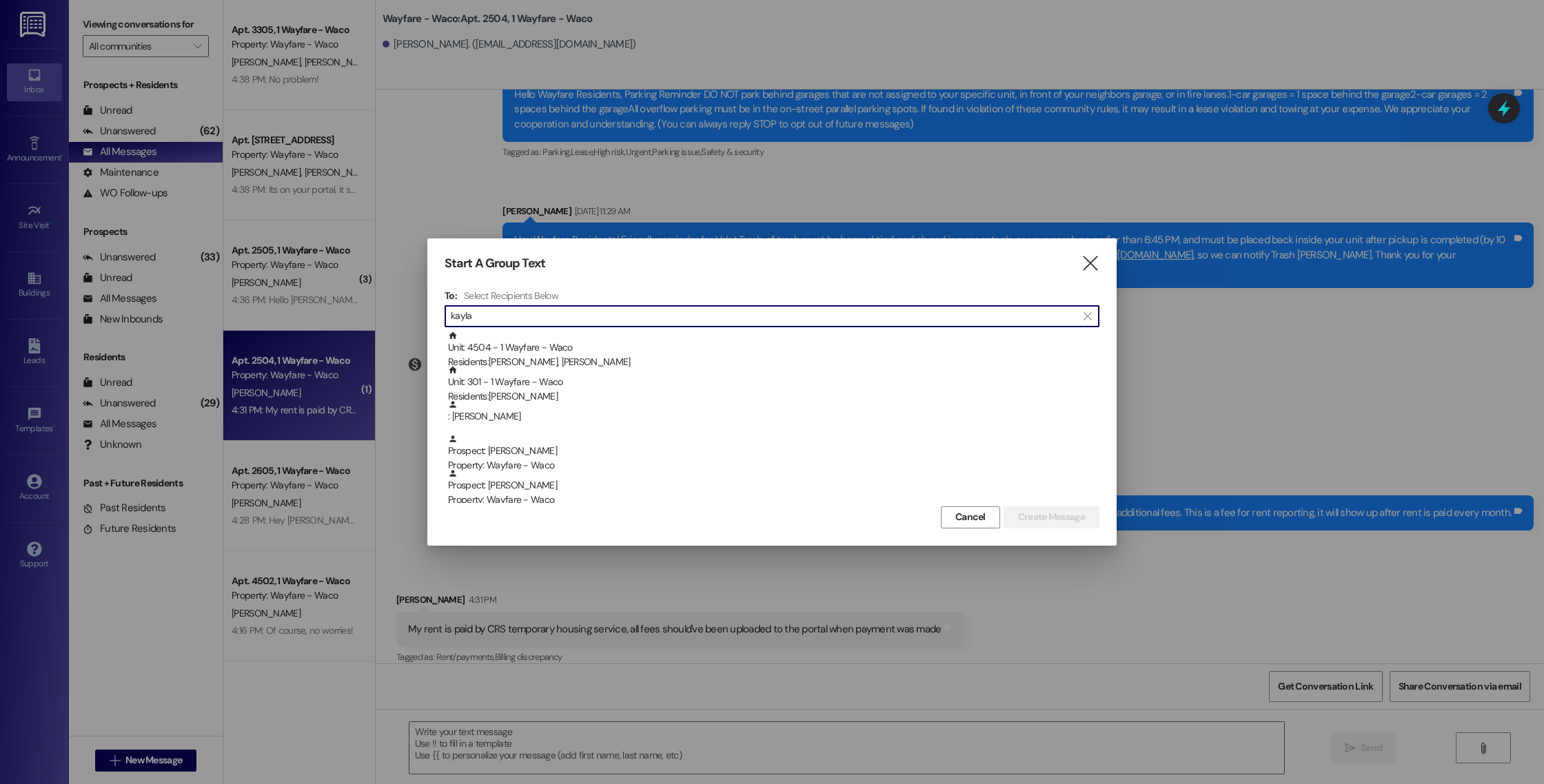
type input "kayla"
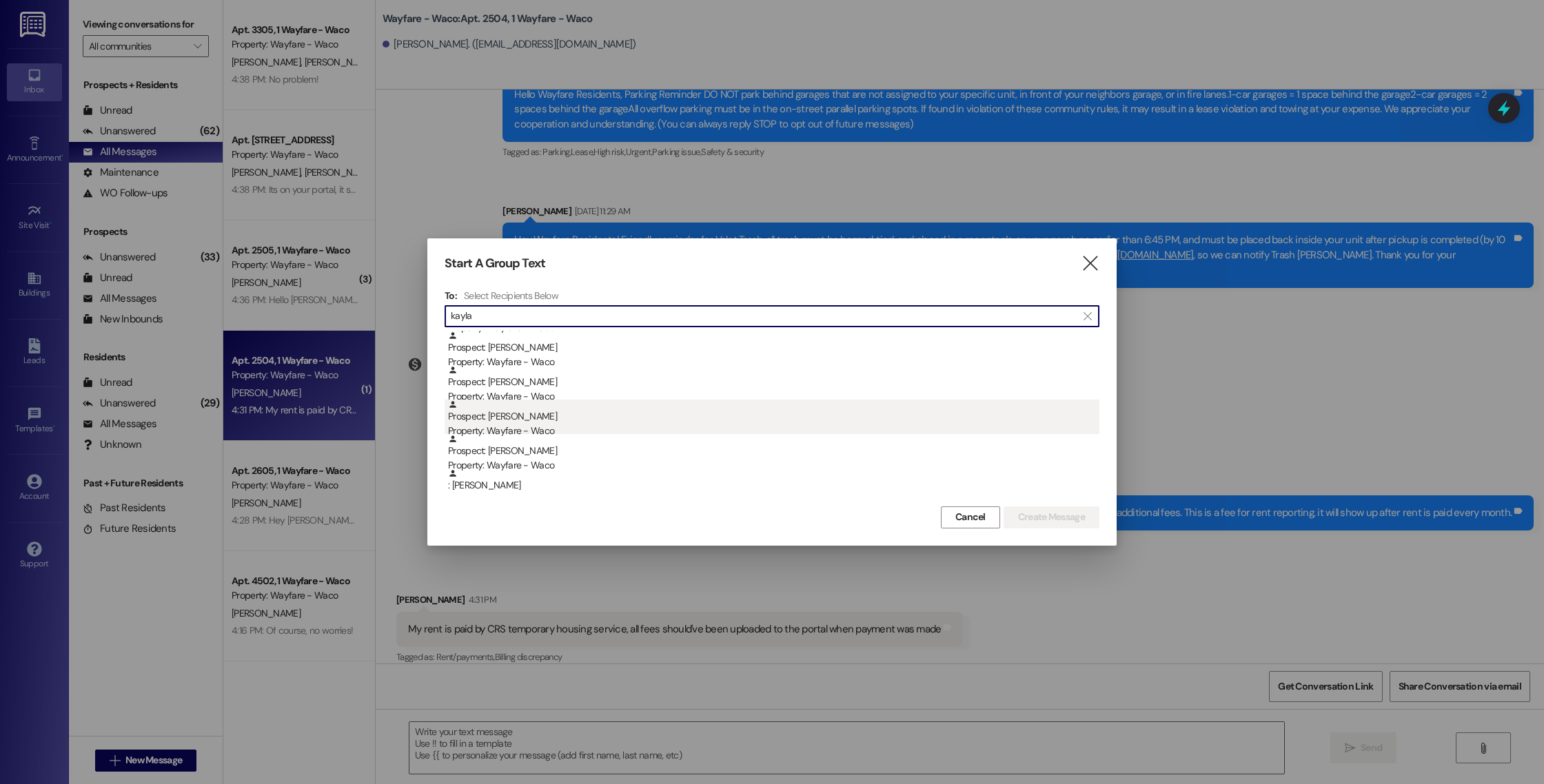
click at [550, 429] on div "Property: Wayfare - Waco" at bounding box center [773, 430] width 651 height 14
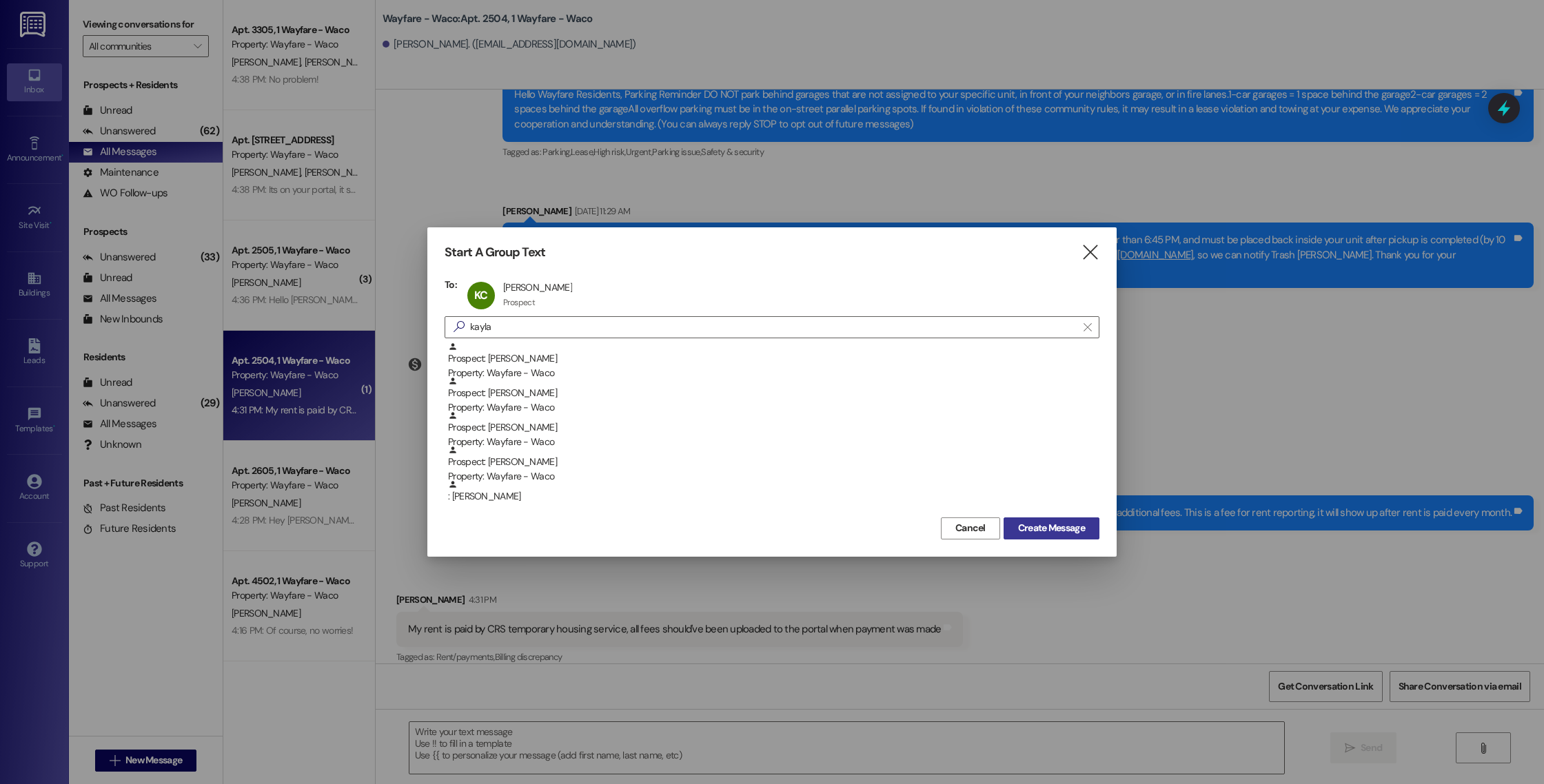
click at [1024, 535] on button "Create Message" at bounding box center [1051, 528] width 96 height 22
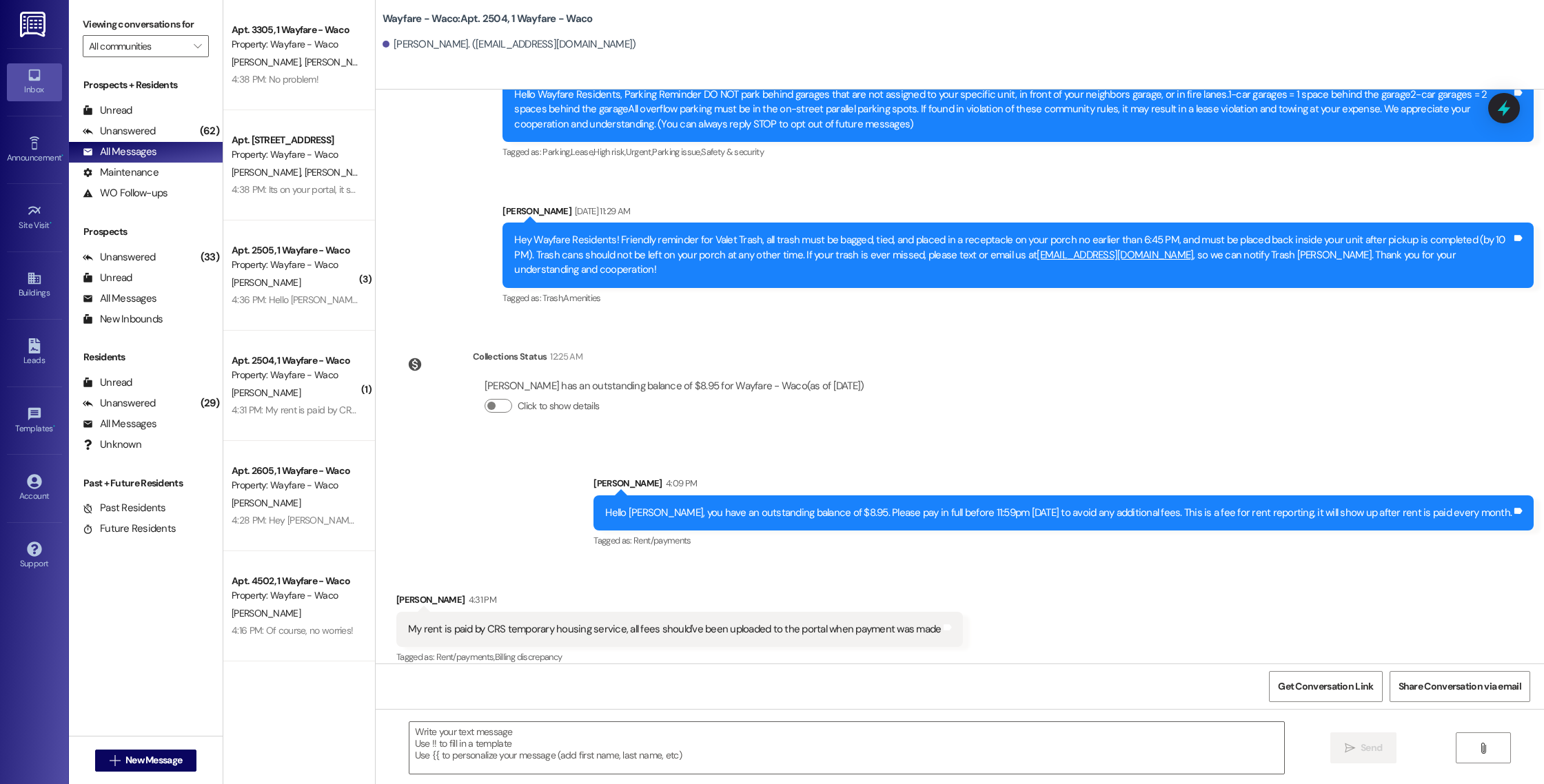
scroll to position [1, 0]
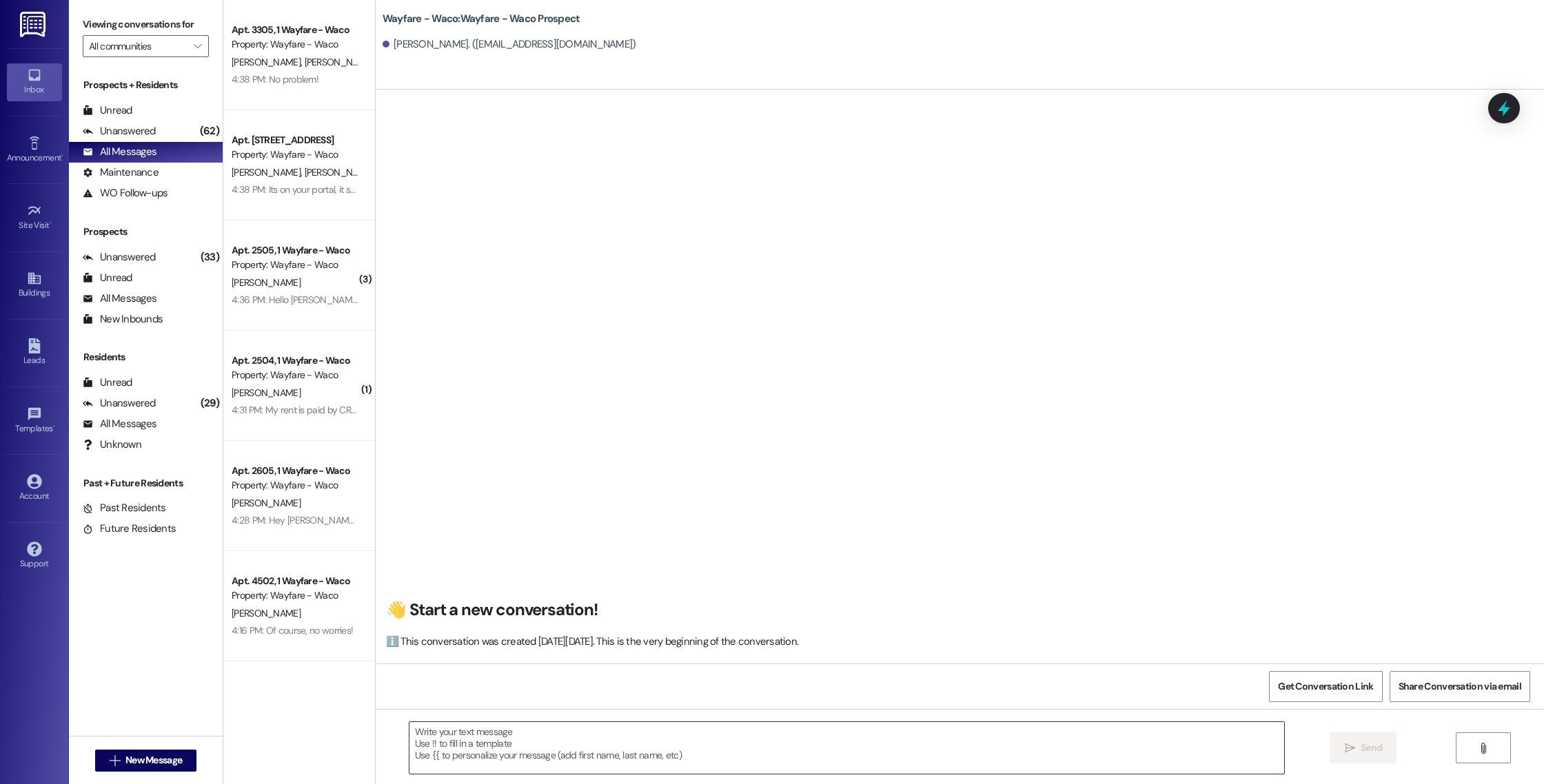
click at [491, 753] on textarea at bounding box center [847, 747] width 875 height 52
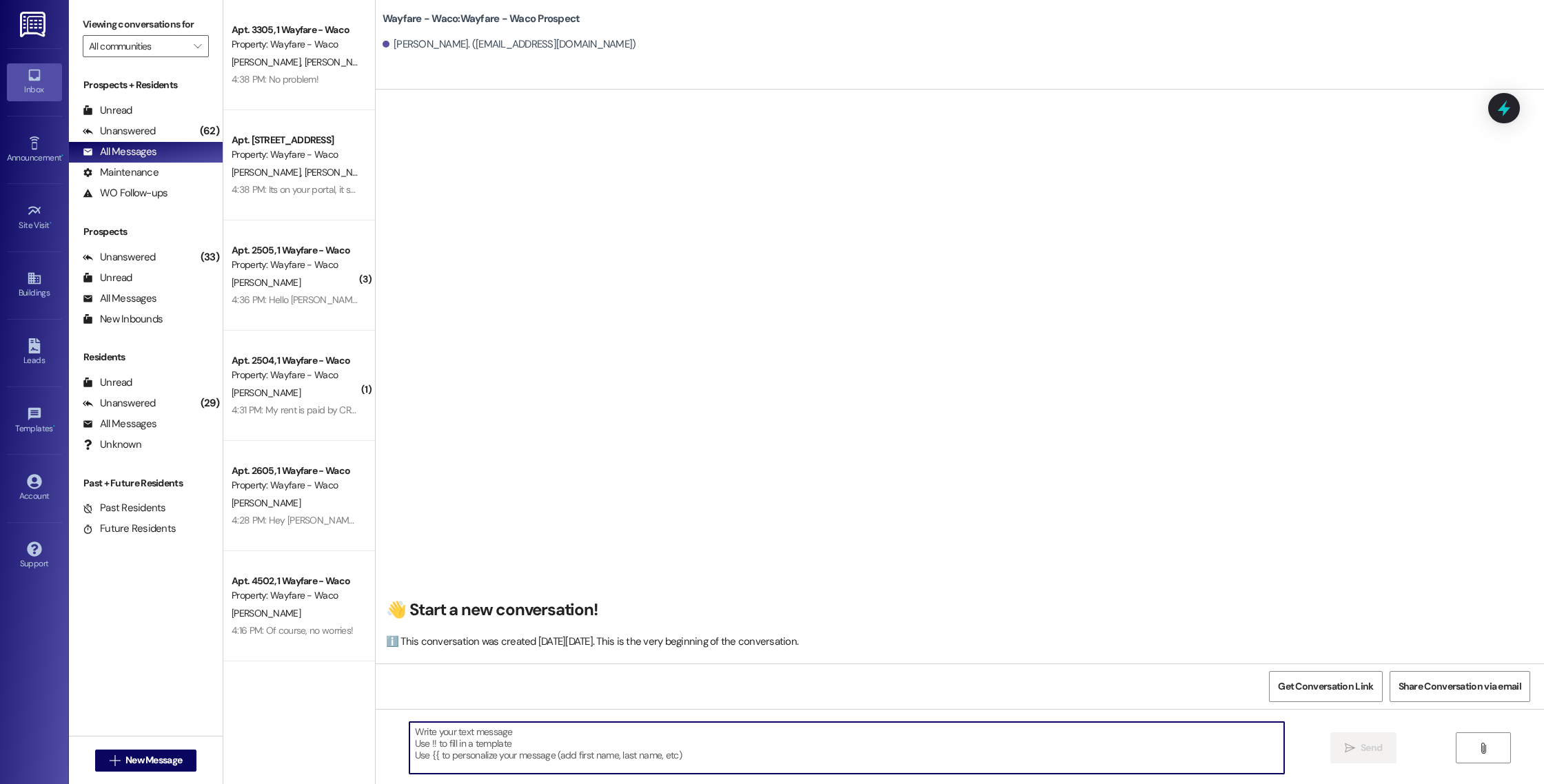
paste textarea "Hello (____), I wanted to touch base with you and see if you were still interes…"
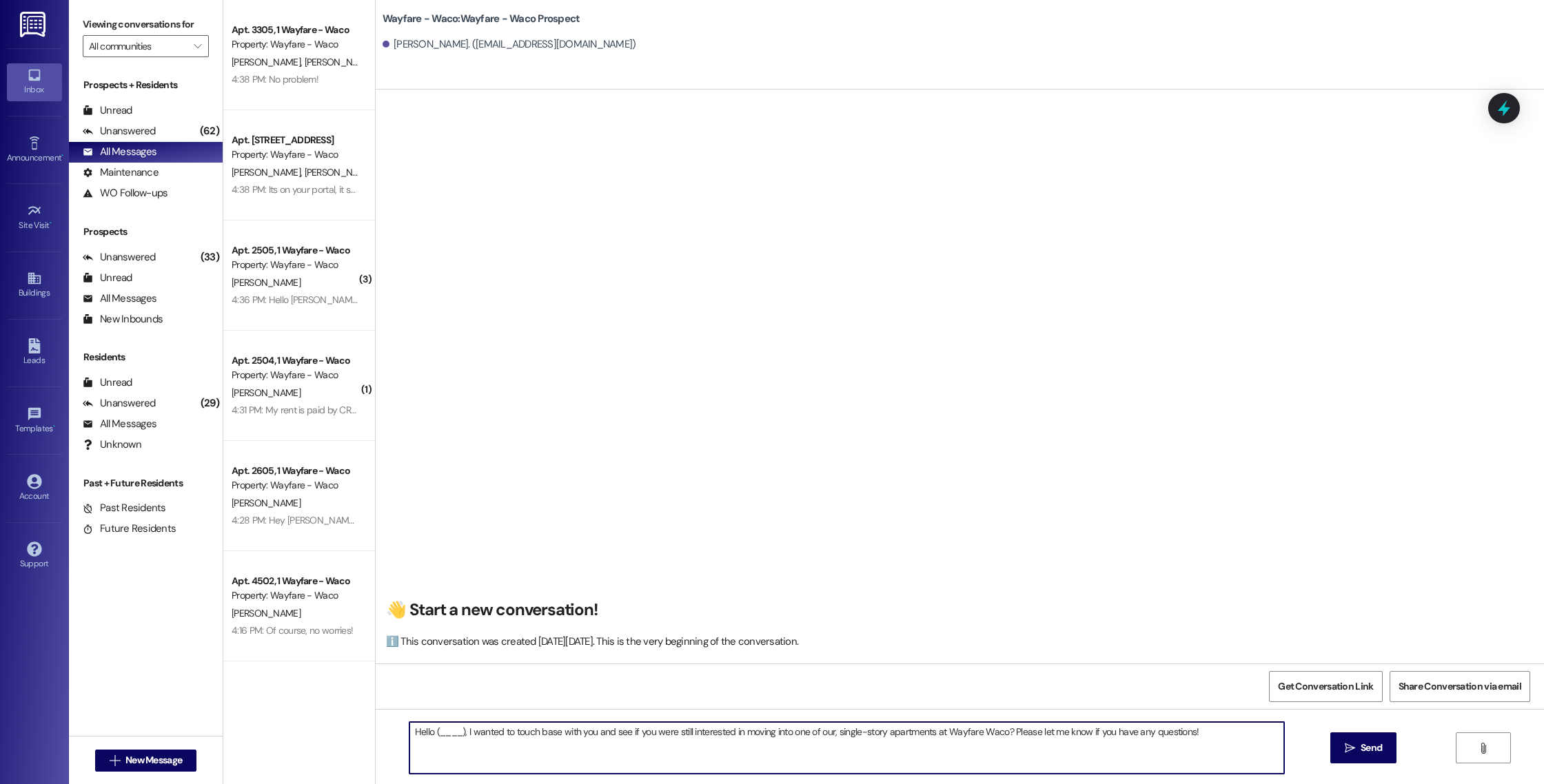
click at [457, 728] on textarea "Hello (____), I wanted to touch base with you and see if you were still interes…" at bounding box center [847, 747] width 875 height 52
click at [1206, 735] on textarea "Hello [PERSON_NAME], I wanted to touch base with you and see if you were still …" at bounding box center [847, 747] width 875 height 52
drag, startPoint x: 1231, startPoint y: 735, endPoint x: 732, endPoint y: 715, distance: 499.4
click at [731, 715] on div "Hello [PERSON_NAME], I wanted to touch base with you and see if you were still …" at bounding box center [959, 760] width 1168 height 103
click at [930, 747] on textarea "Hello [PERSON_NAME], I wanted to touch base with you and see if you were still …" at bounding box center [847, 747] width 875 height 52
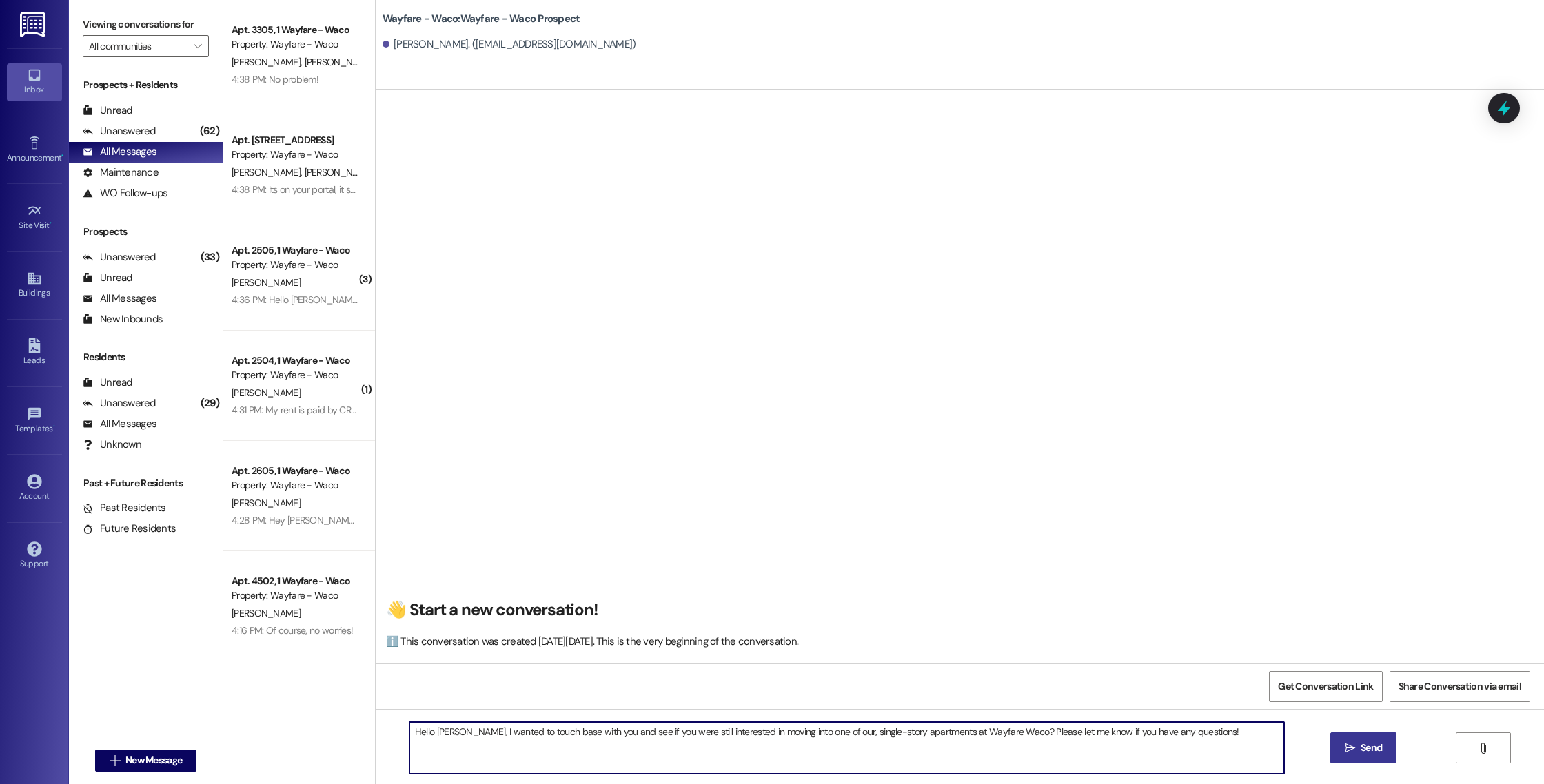
type textarea "Hello [PERSON_NAME], I wanted to touch base with you and see if you were still …"
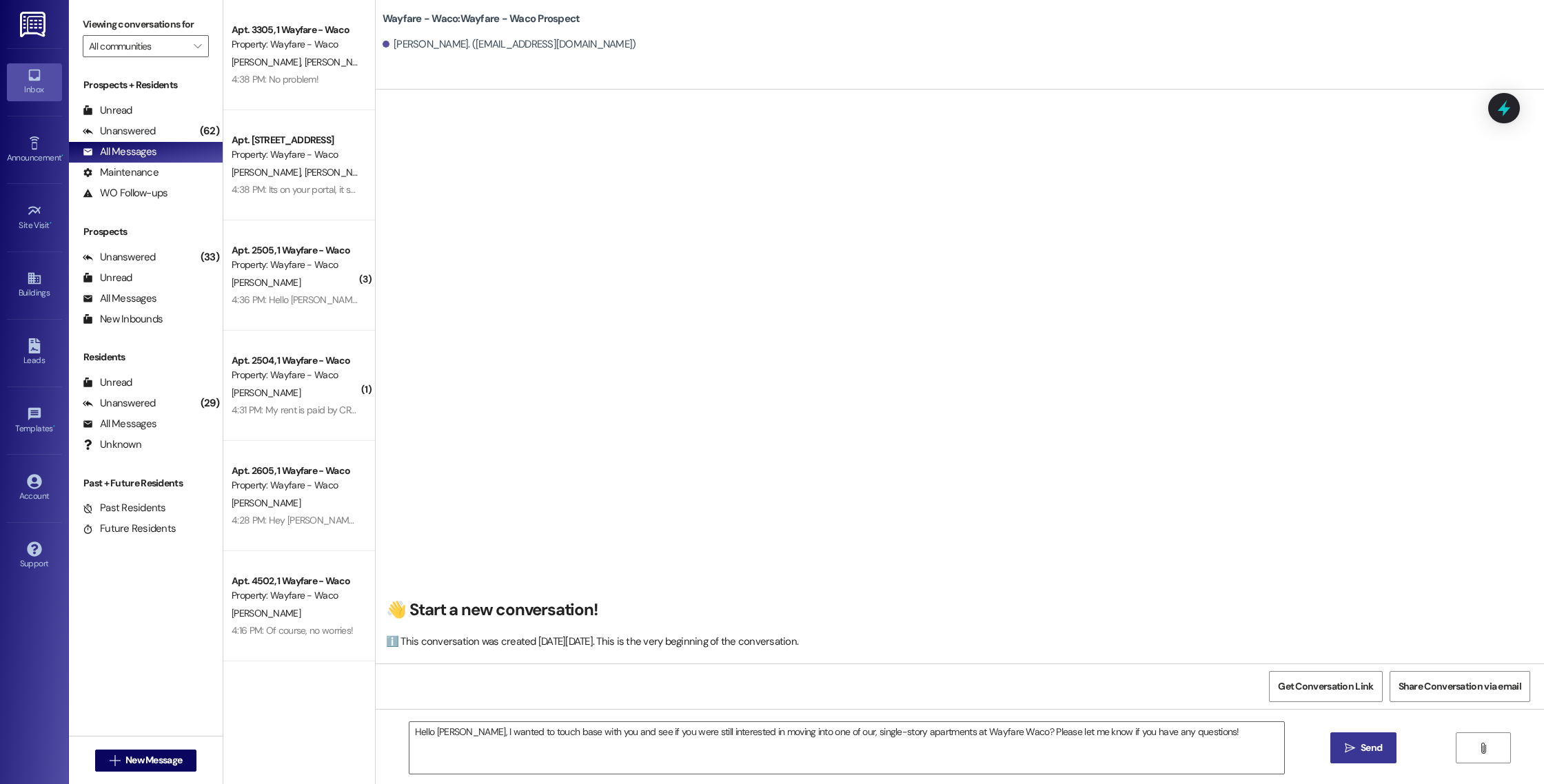
click at [1349, 753] on span " Send" at bounding box center [1364, 747] width 43 height 14
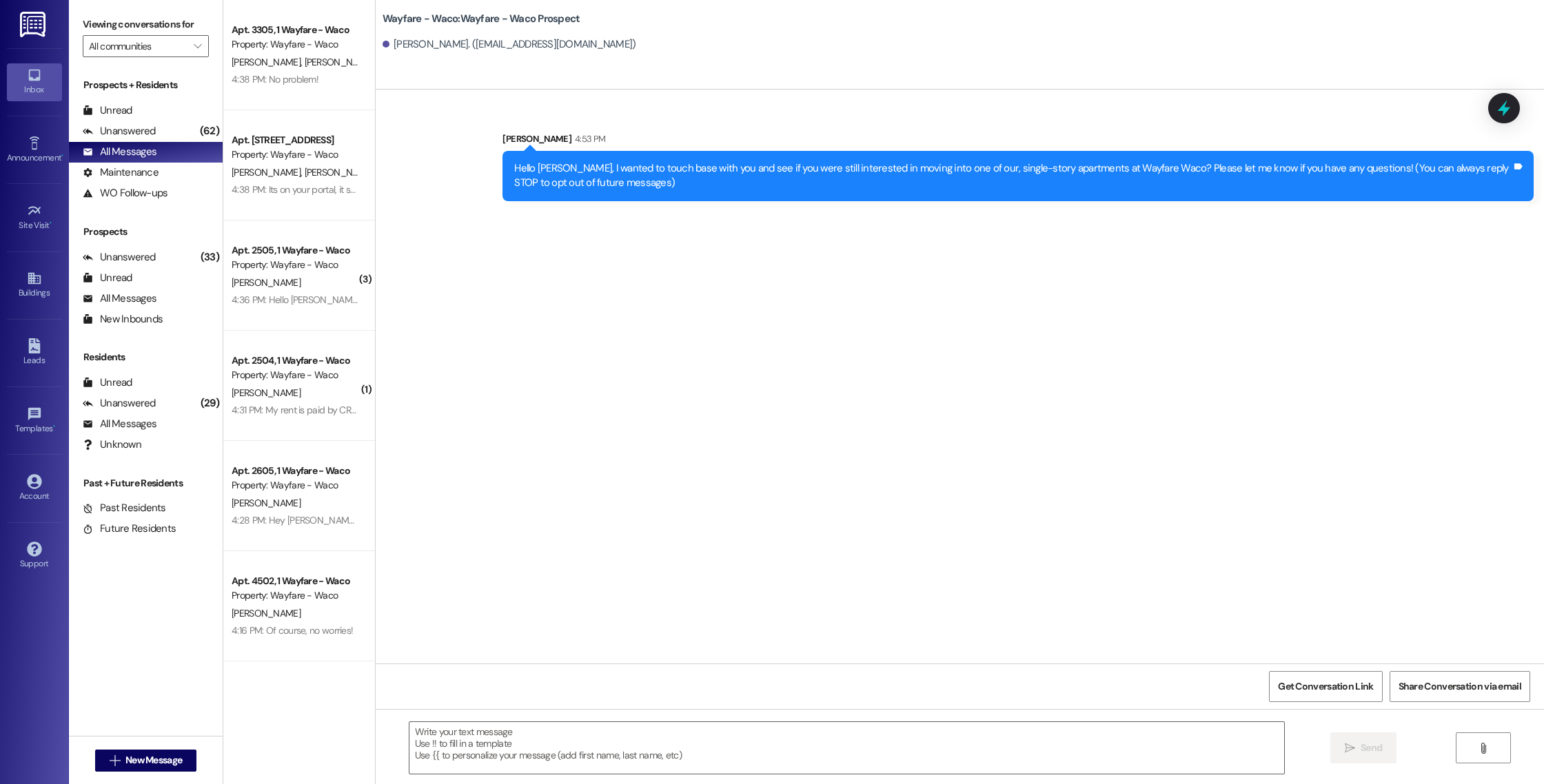
scroll to position [0, 0]
click at [156, 756] on span "New Message" at bounding box center [154, 759] width 57 height 14
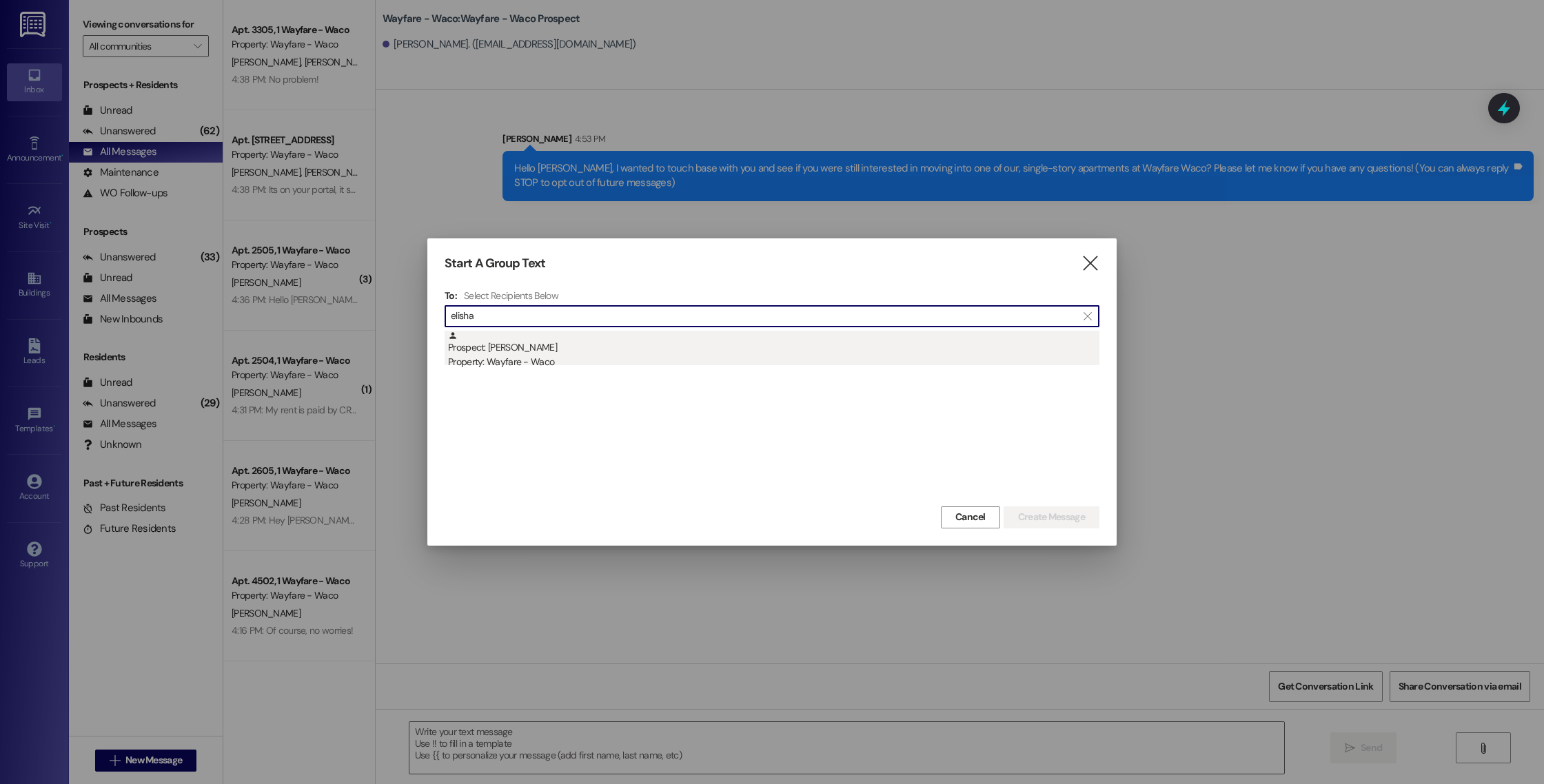
type input "elisha"
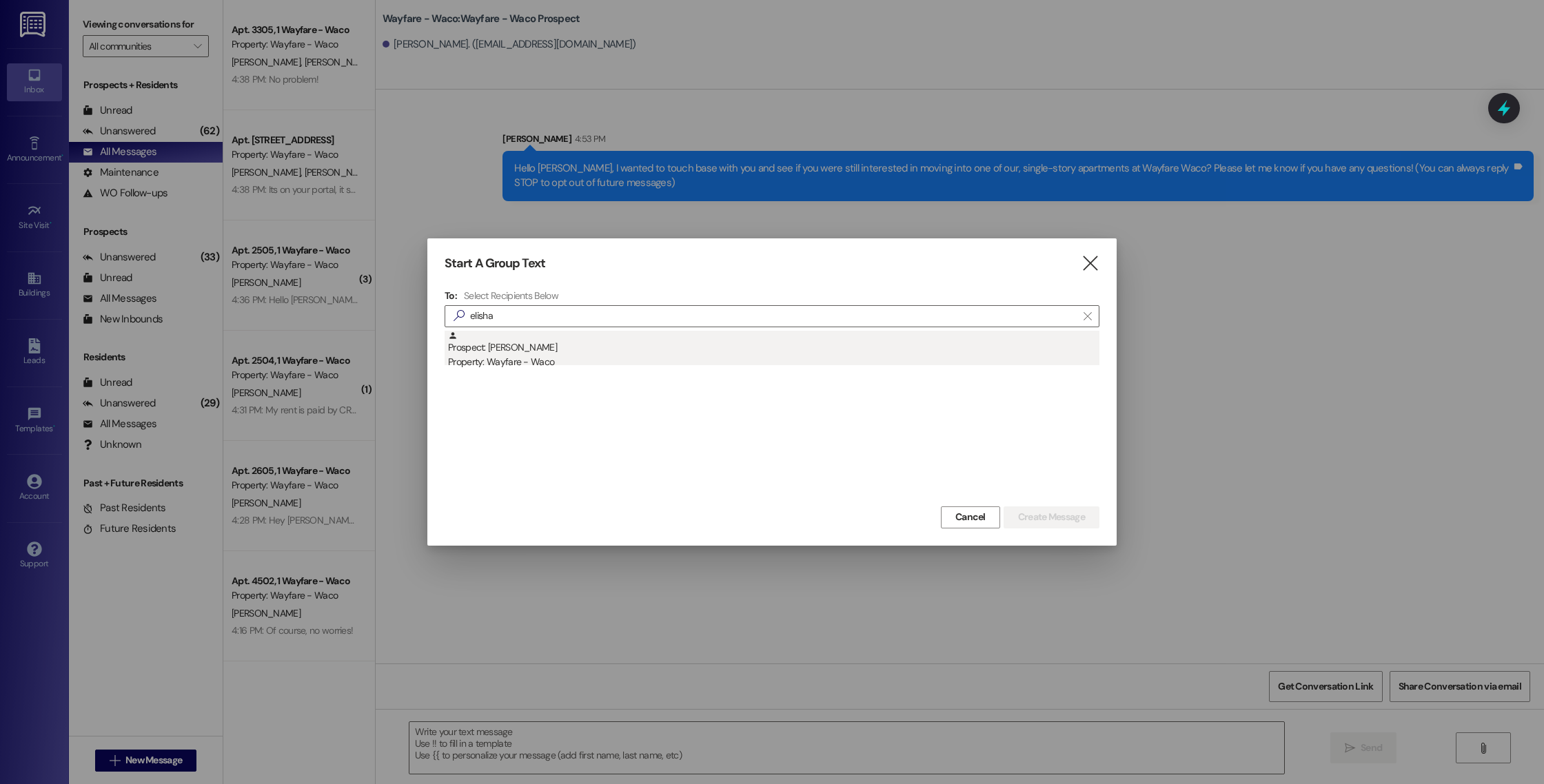
click at [745, 351] on div "Prospect: [PERSON_NAME] Property: Wayfare - Waco" at bounding box center [773, 350] width 651 height 40
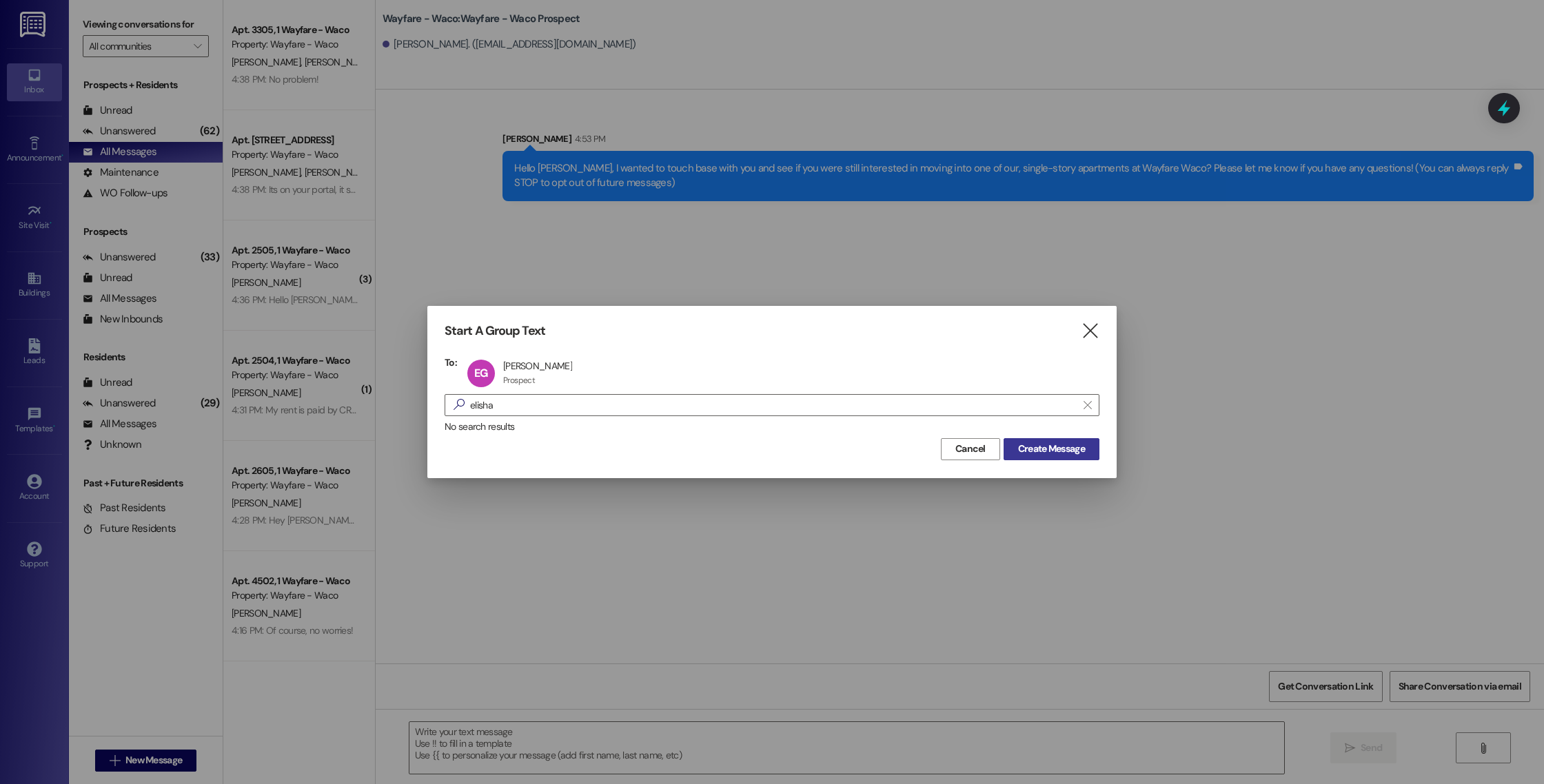
click at [1051, 454] on span "Create Message" at bounding box center [1051, 448] width 67 height 14
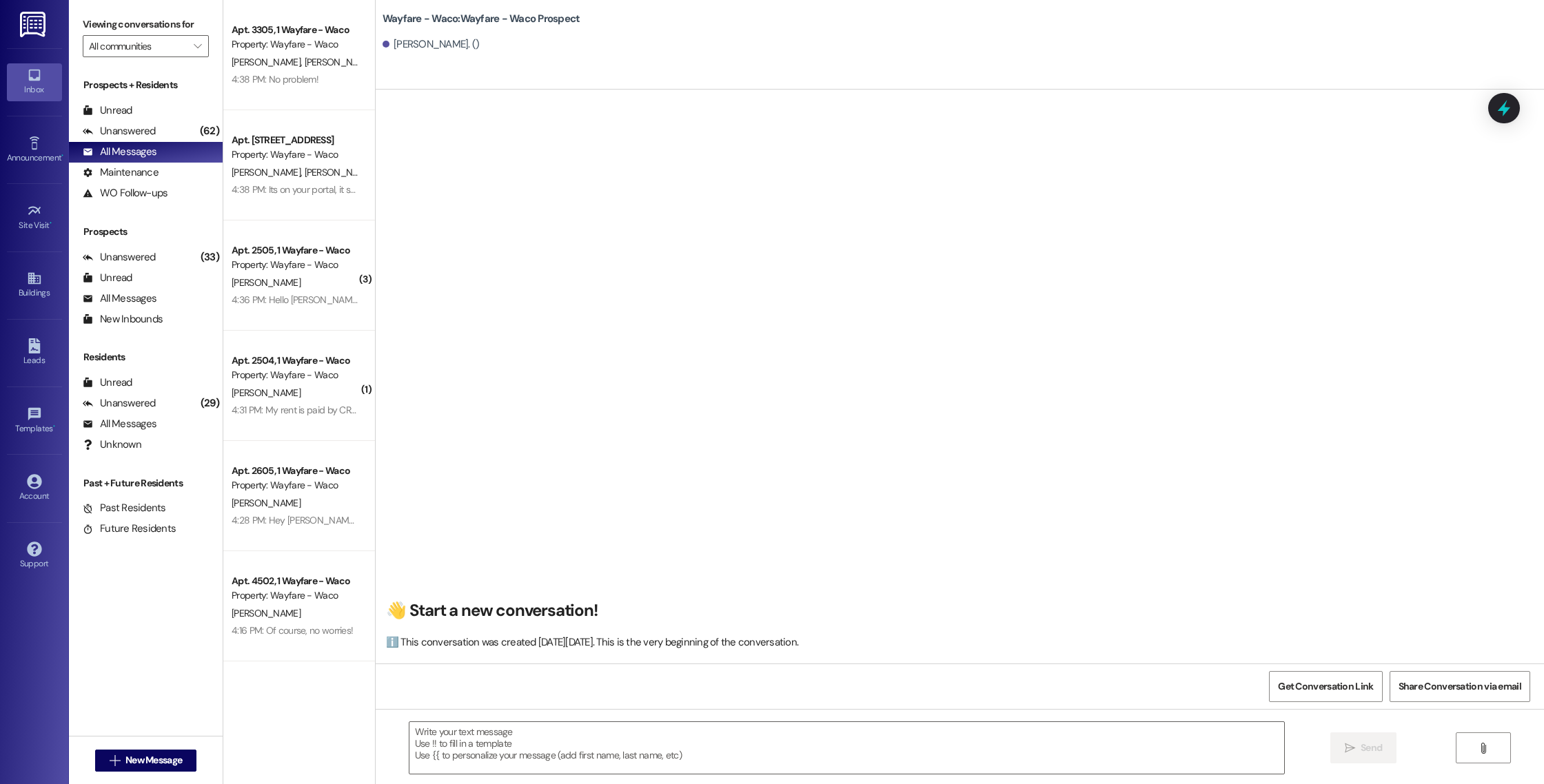
click at [686, 720] on div " Send " at bounding box center [959, 760] width 1168 height 103
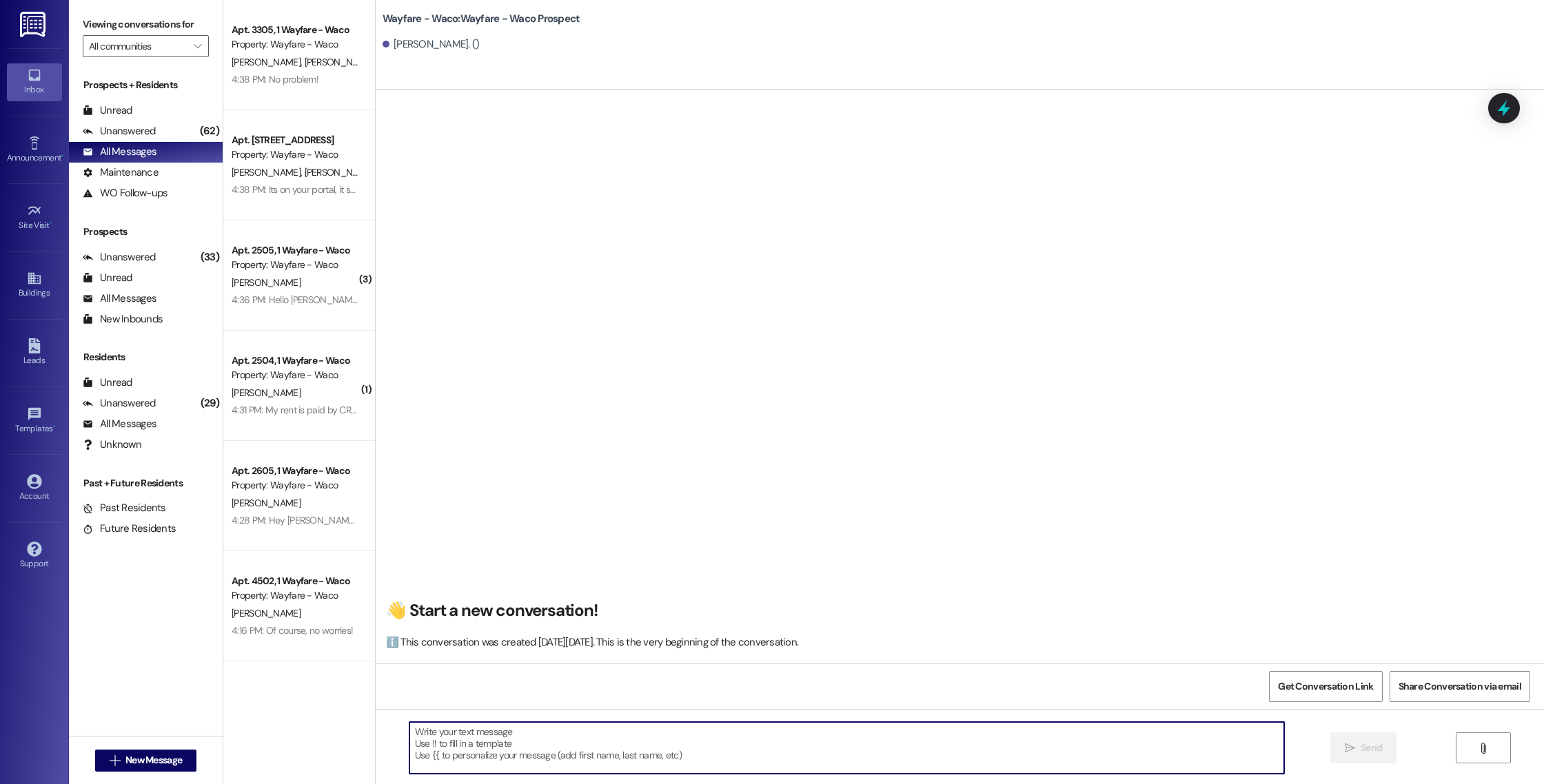
click at [656, 744] on textarea at bounding box center [847, 747] width 875 height 52
paste textarea "Hello [PERSON_NAME], I wanted to touch base with you and see if you were still …"
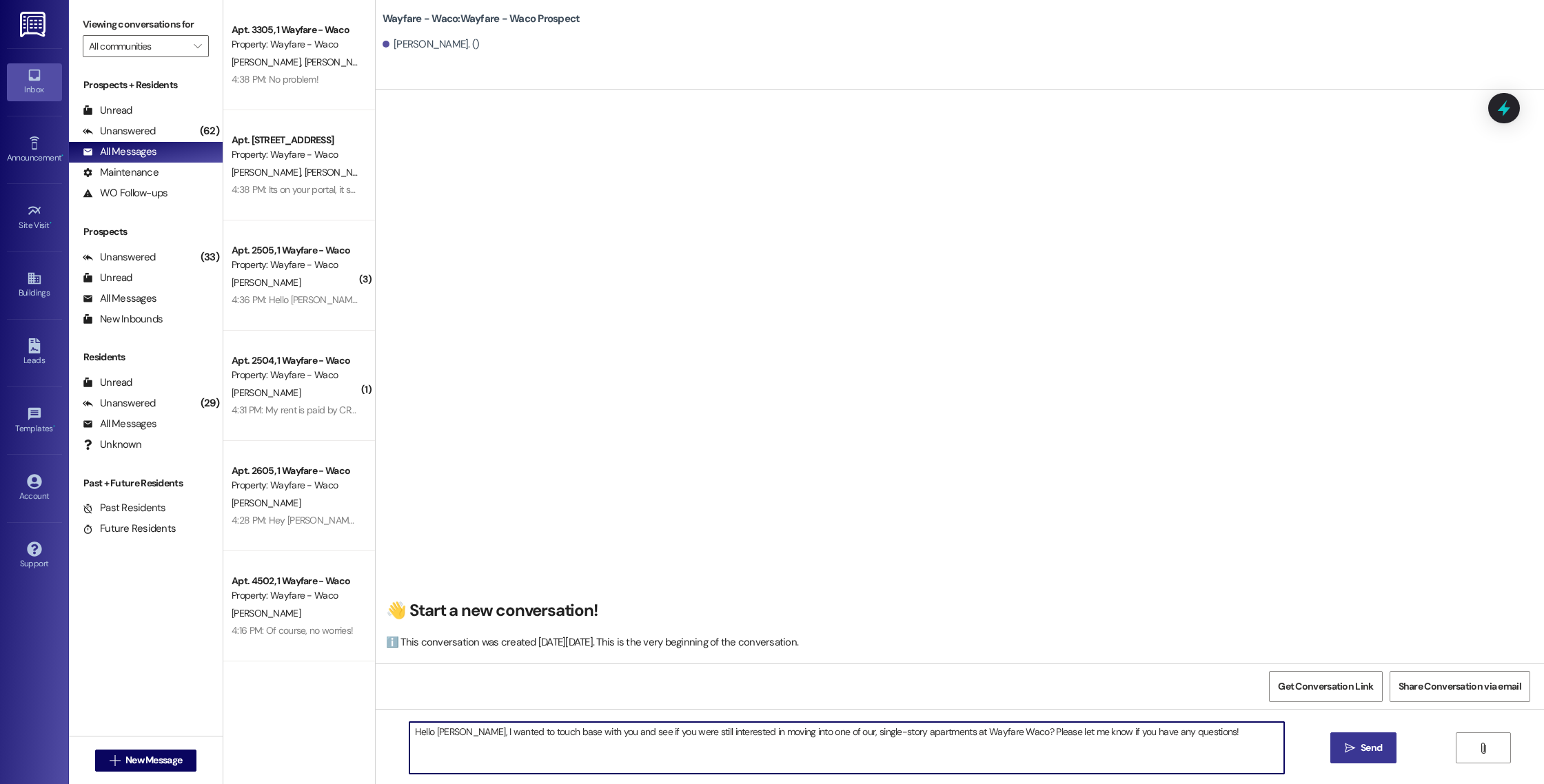
type textarea "Hello [PERSON_NAME], I wanted to touch base with you and see if you were still …"
click at [1345, 757] on button " Send" at bounding box center [1363, 747] width 67 height 31
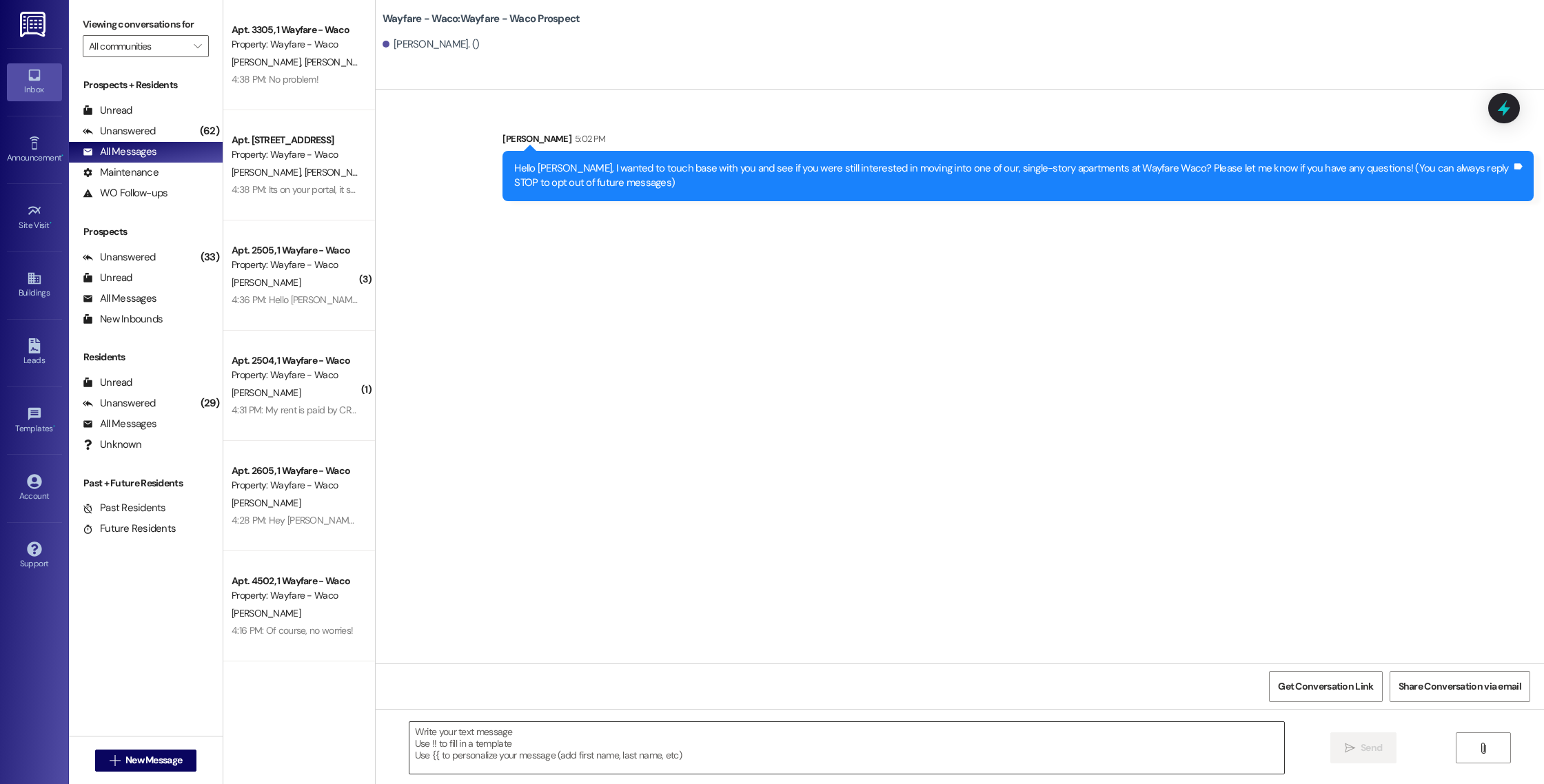
click at [508, 740] on textarea at bounding box center [847, 747] width 875 height 52
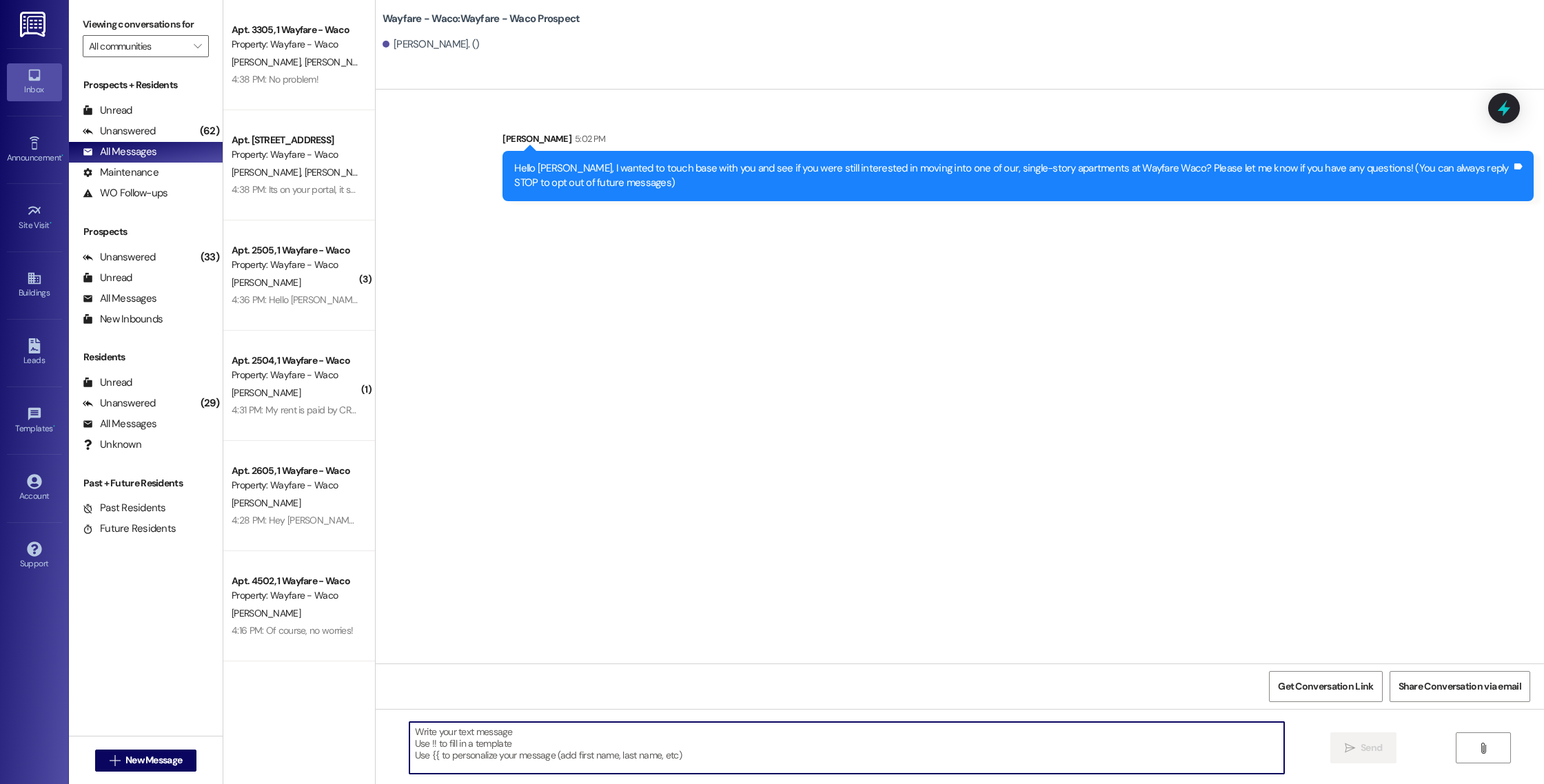
paste textarea "Hello [PERSON_NAME], I wanted to touch base with you and see if you were still …"
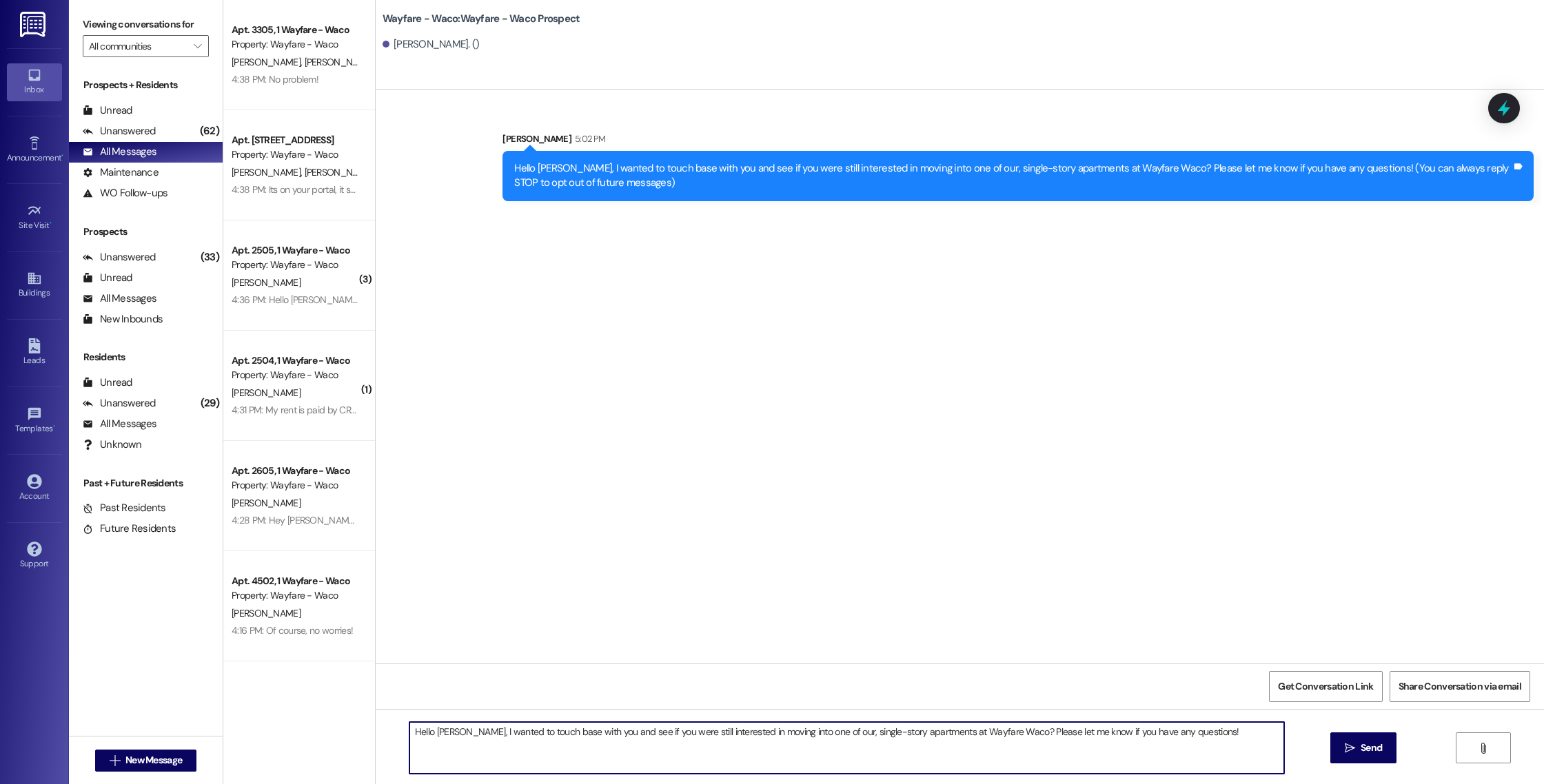
click at [440, 729] on textarea "Hello [PERSON_NAME], I wanted to touch base with you and see if you were still …" at bounding box center [847, 747] width 875 height 52
type textarea "Hello [PERSON_NAME], I wanted to touch base with you and see if you were still …"
click at [1338, 747] on button " Send" at bounding box center [1363, 747] width 67 height 31
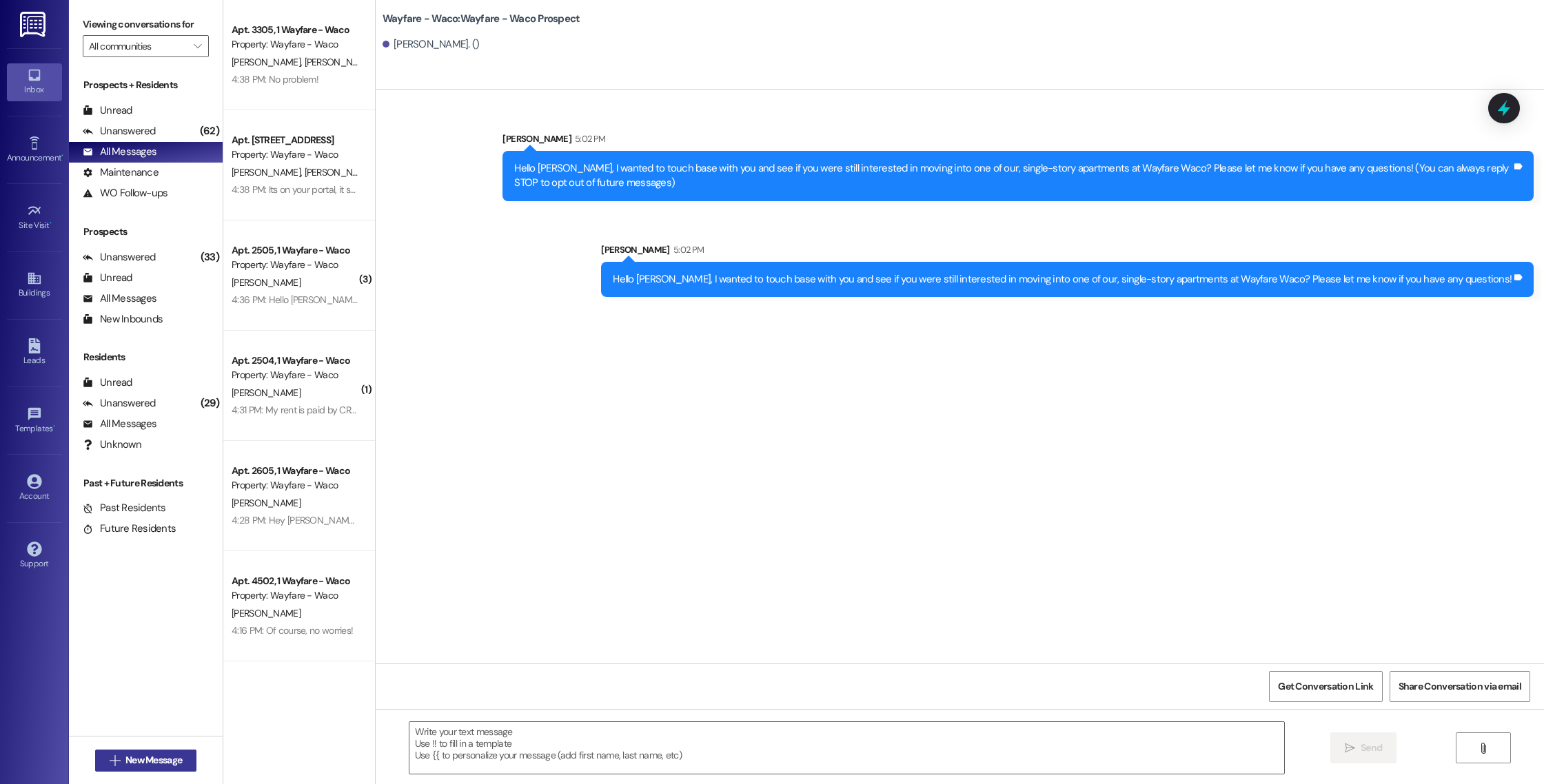
click at [126, 763] on span "New Message" at bounding box center [154, 759] width 57 height 14
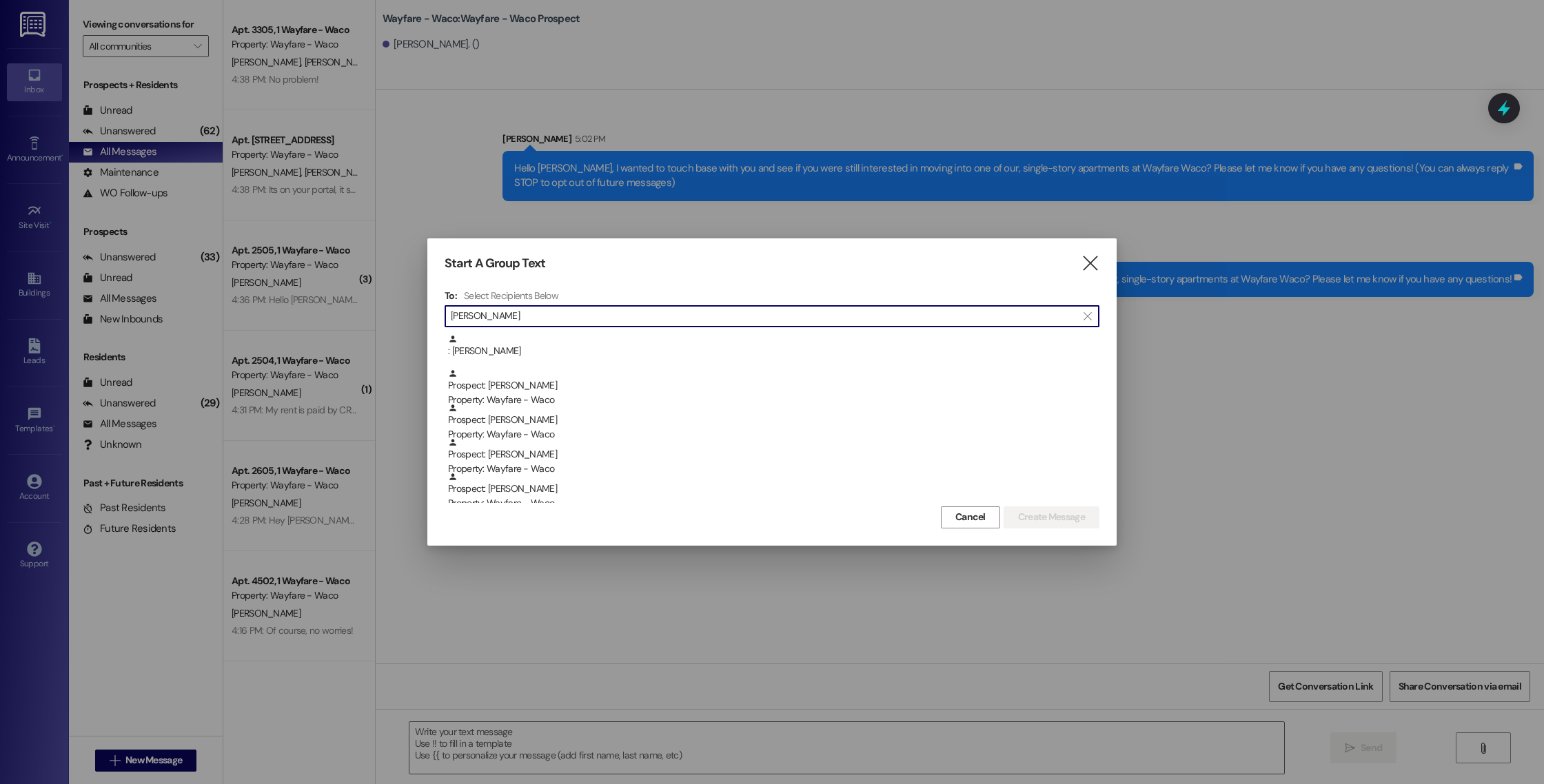
scroll to position [177, 0]
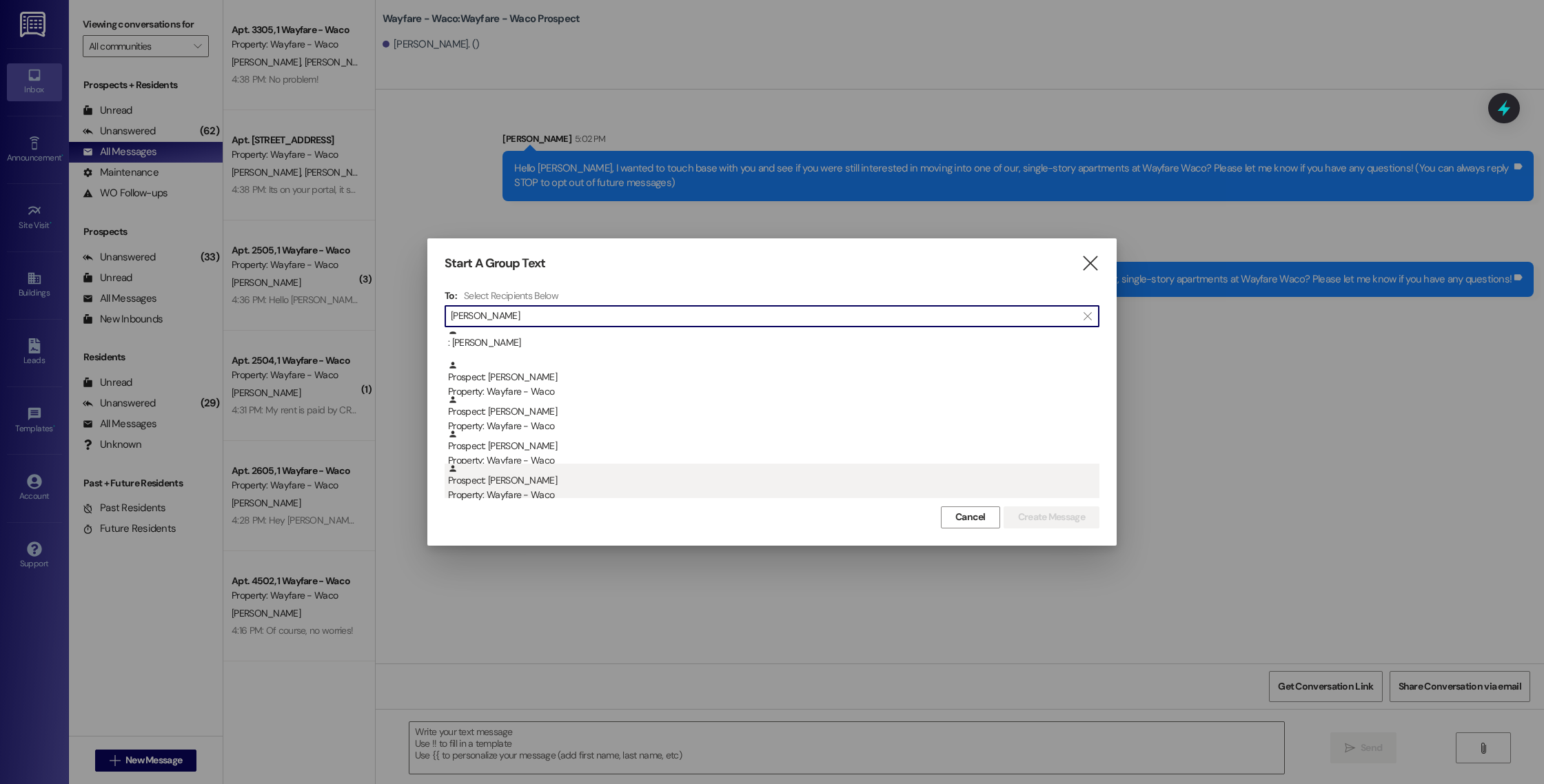
type input "[PERSON_NAME]"
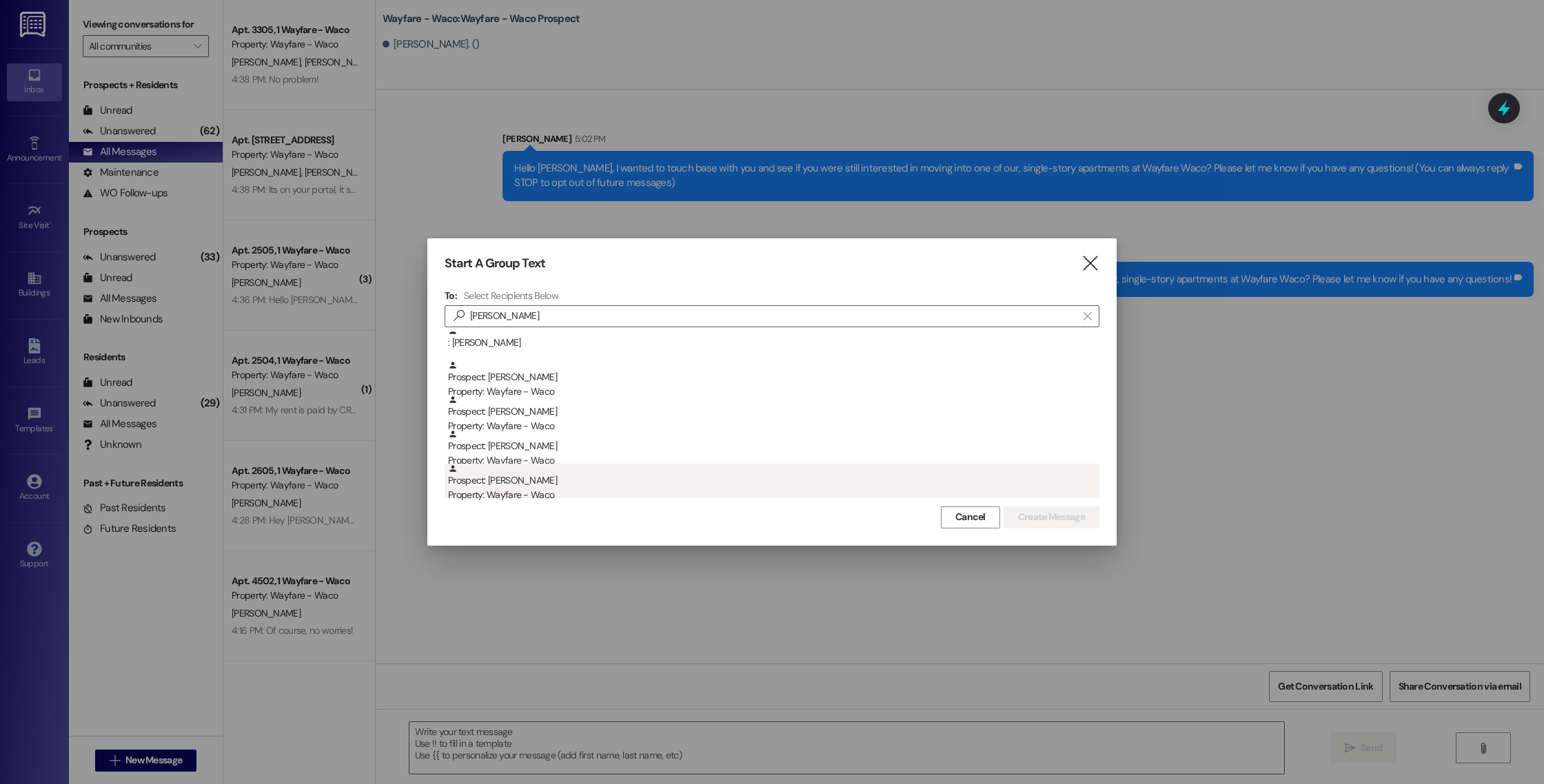
click at [676, 486] on div "Prospect: [PERSON_NAME] Property: Wayfare - Waco" at bounding box center [773, 483] width 651 height 40
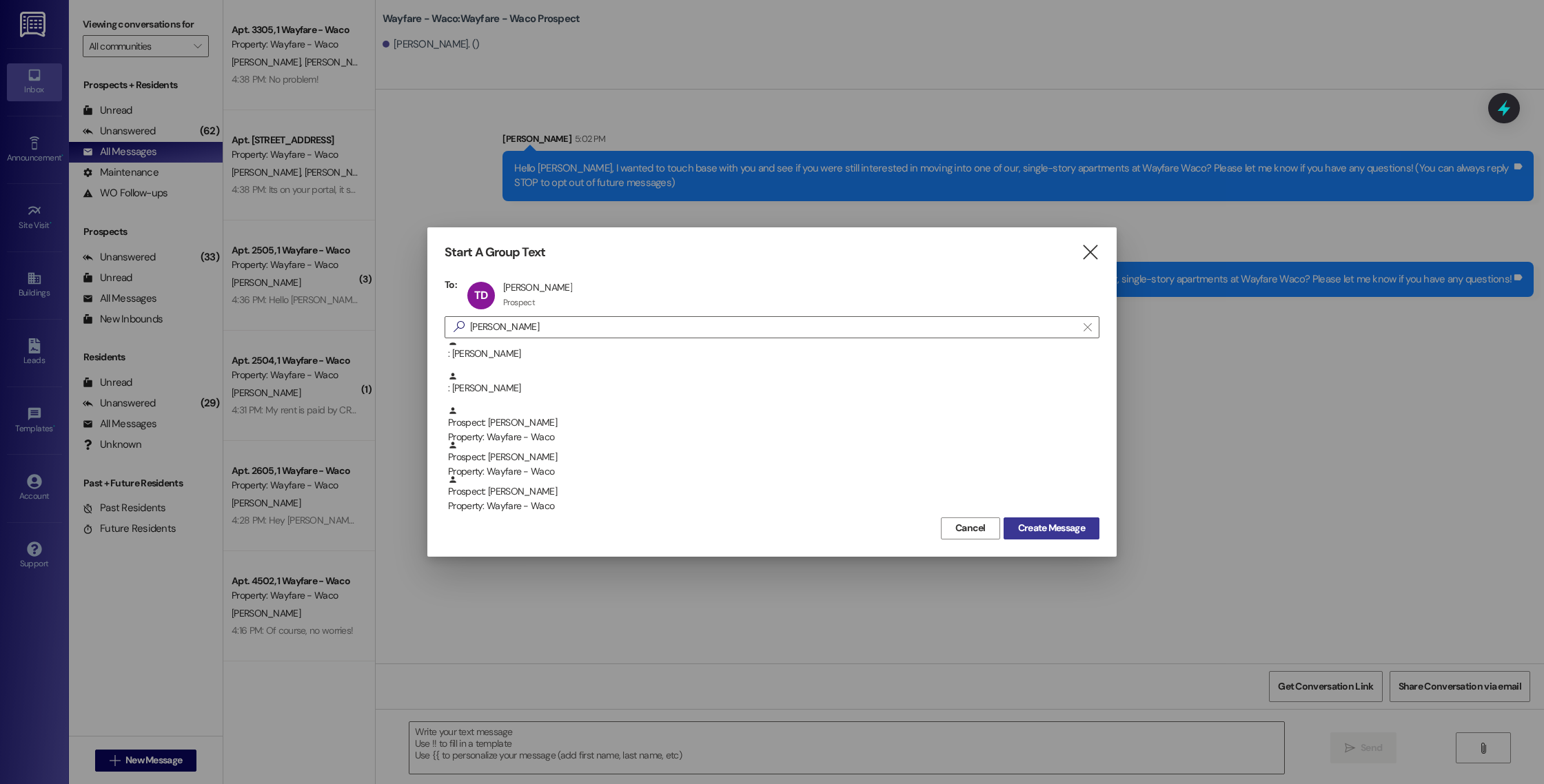
click at [1045, 527] on span "Create Message" at bounding box center [1051, 528] width 67 height 14
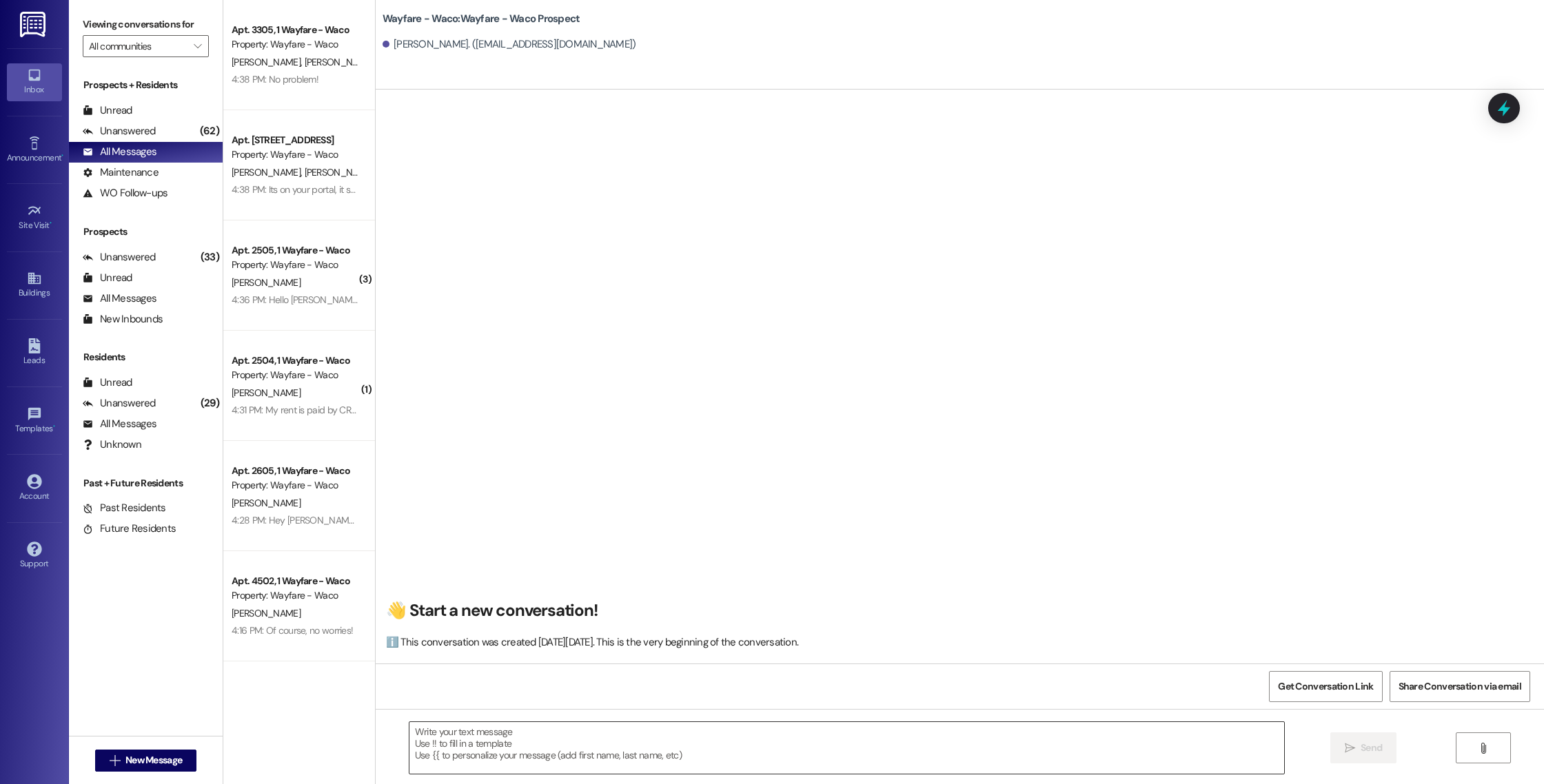
click at [662, 735] on textarea at bounding box center [847, 747] width 875 height 52
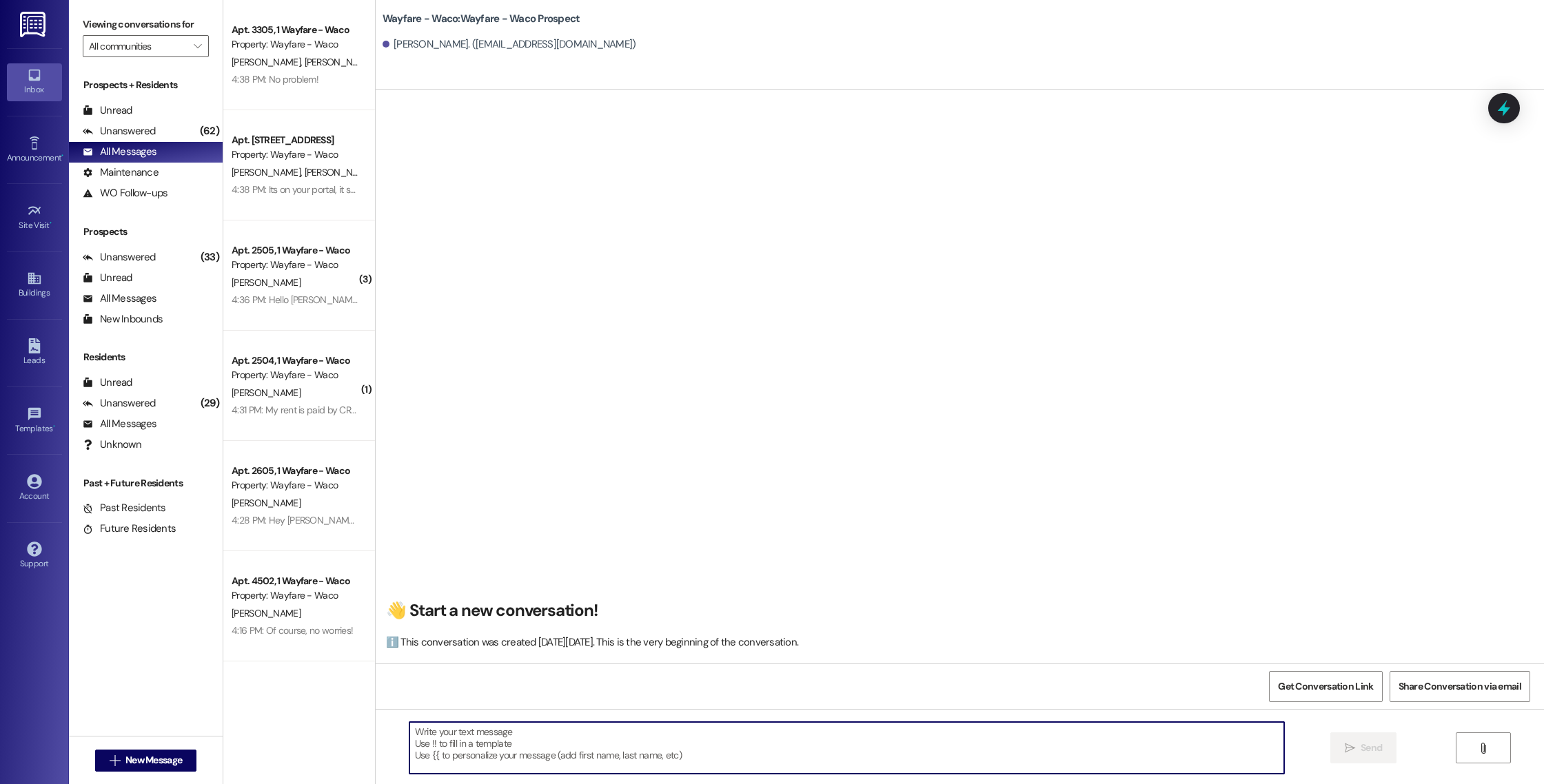
paste textarea "I wanted to touch base with you and see if you were still interested in moving …"
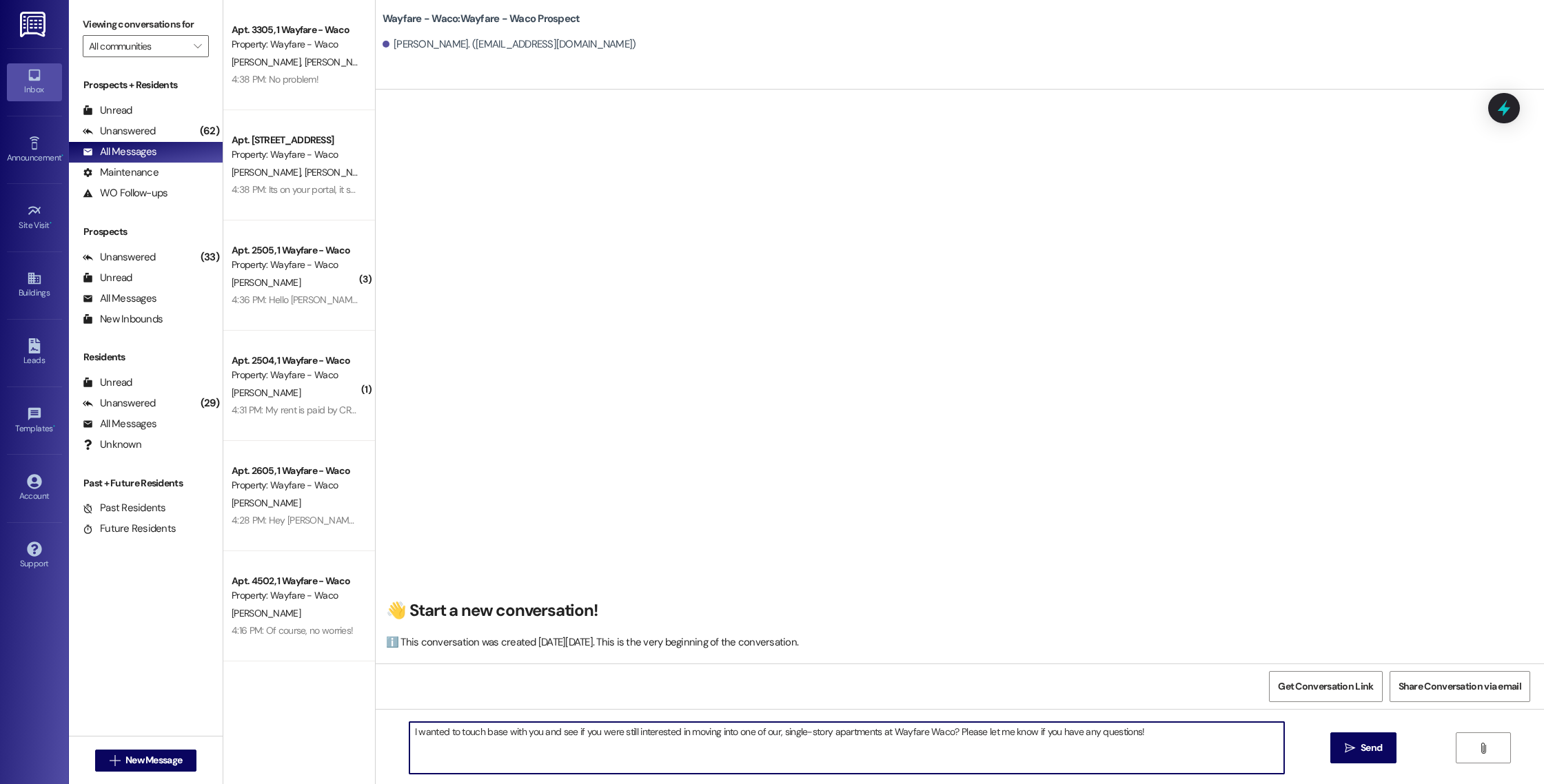
click at [410, 730] on textarea "I wanted to touch base with you and see if you were still interested in moving …" at bounding box center [847, 747] width 875 height 52
drag, startPoint x: 1157, startPoint y: 733, endPoint x: 400, endPoint y: 735, distance: 757.0
click at [410, 735] on textarea "Hello I wanted to touch base with you and see if you were still interested in m…" at bounding box center [847, 747] width 875 height 52
click at [422, 733] on textarea "Hello I wanted to touch base with you and see if you were still interested in m…" at bounding box center [847, 747] width 875 height 52
type textarea "Hello [PERSON_NAME], I wanted to touch base with you and see if you were still …"
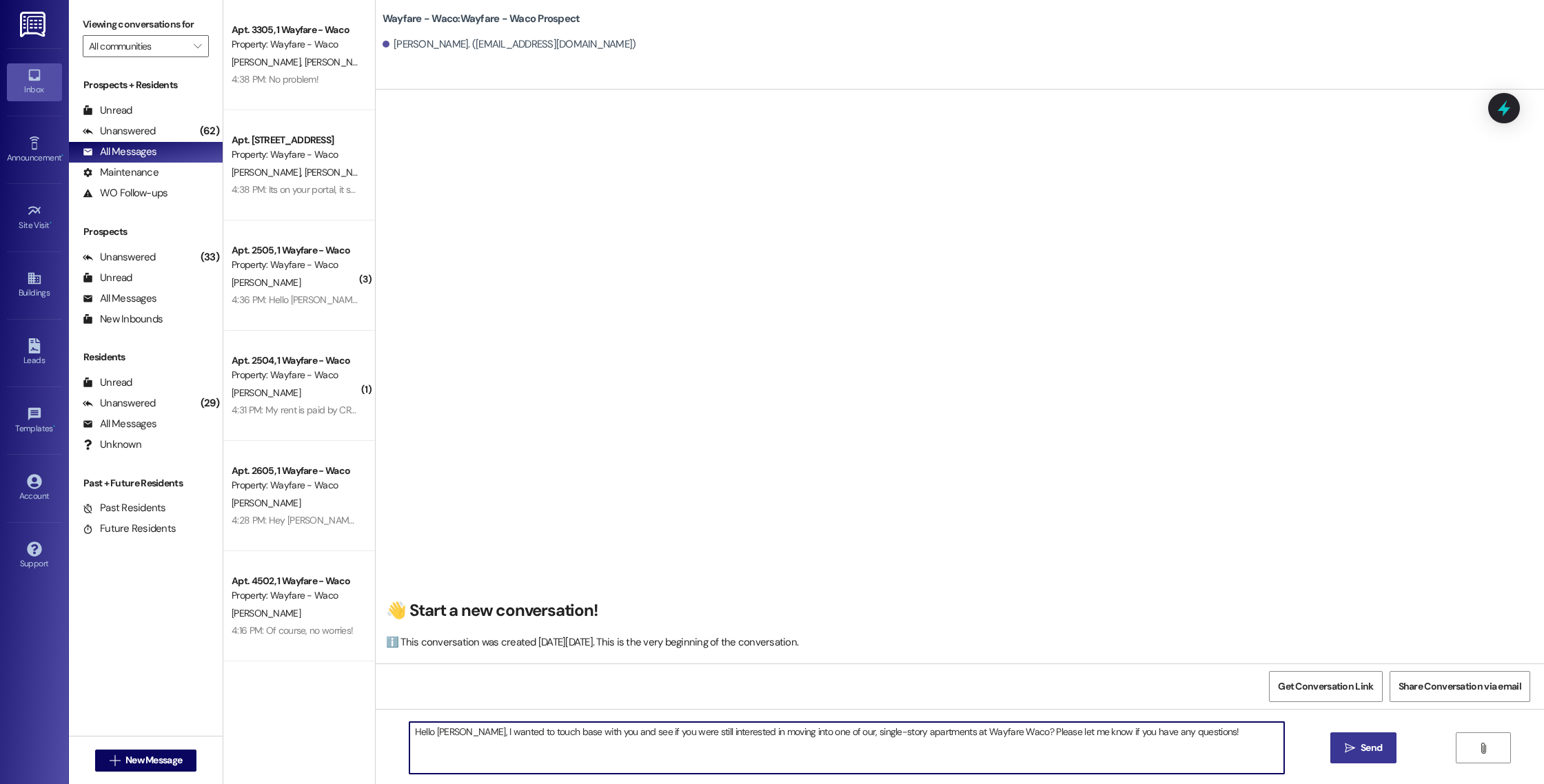
click at [1358, 750] on span "Send" at bounding box center [1371, 747] width 27 height 14
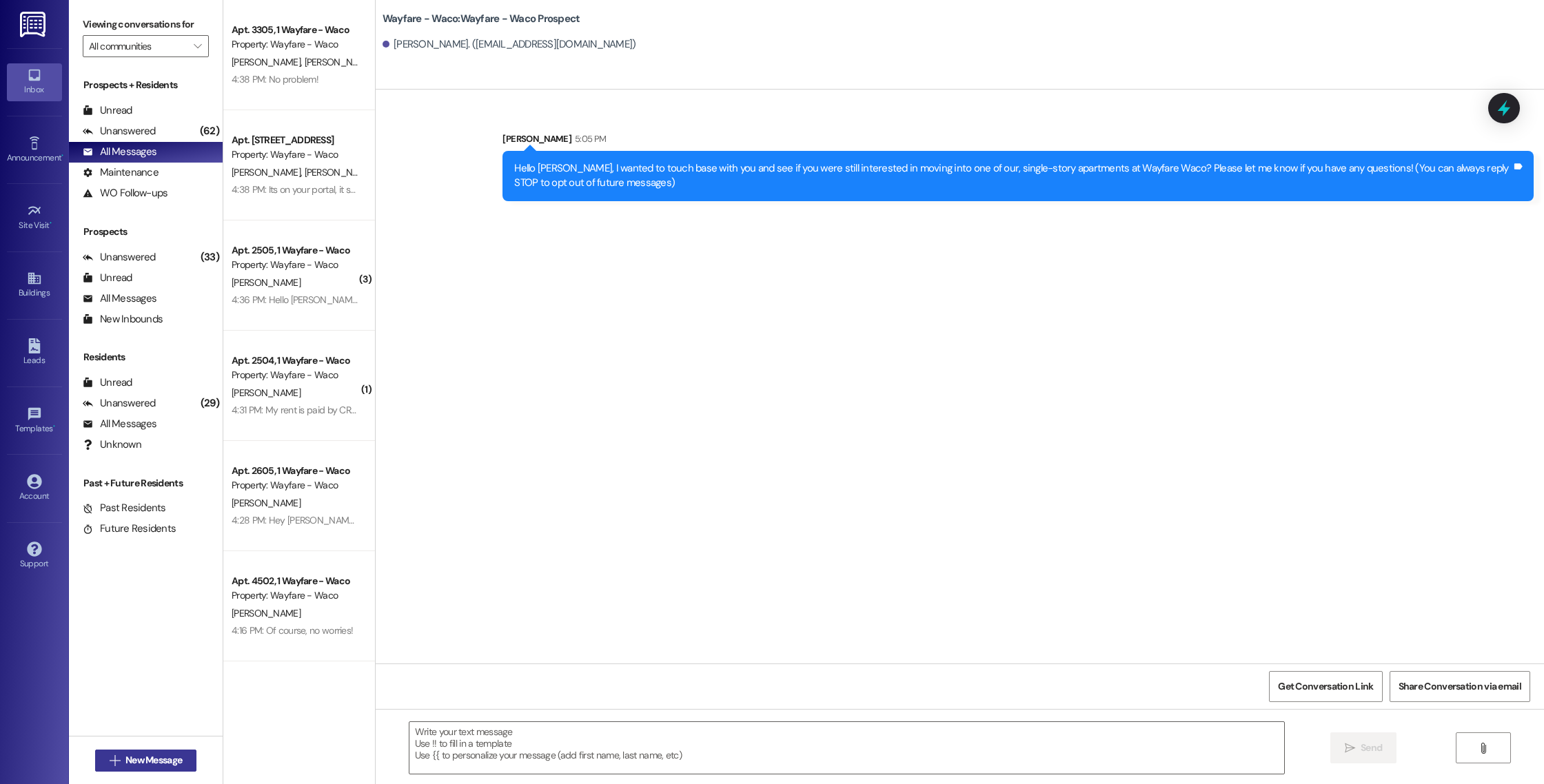
click at [111, 758] on icon "" at bounding box center [115, 760] width 10 height 11
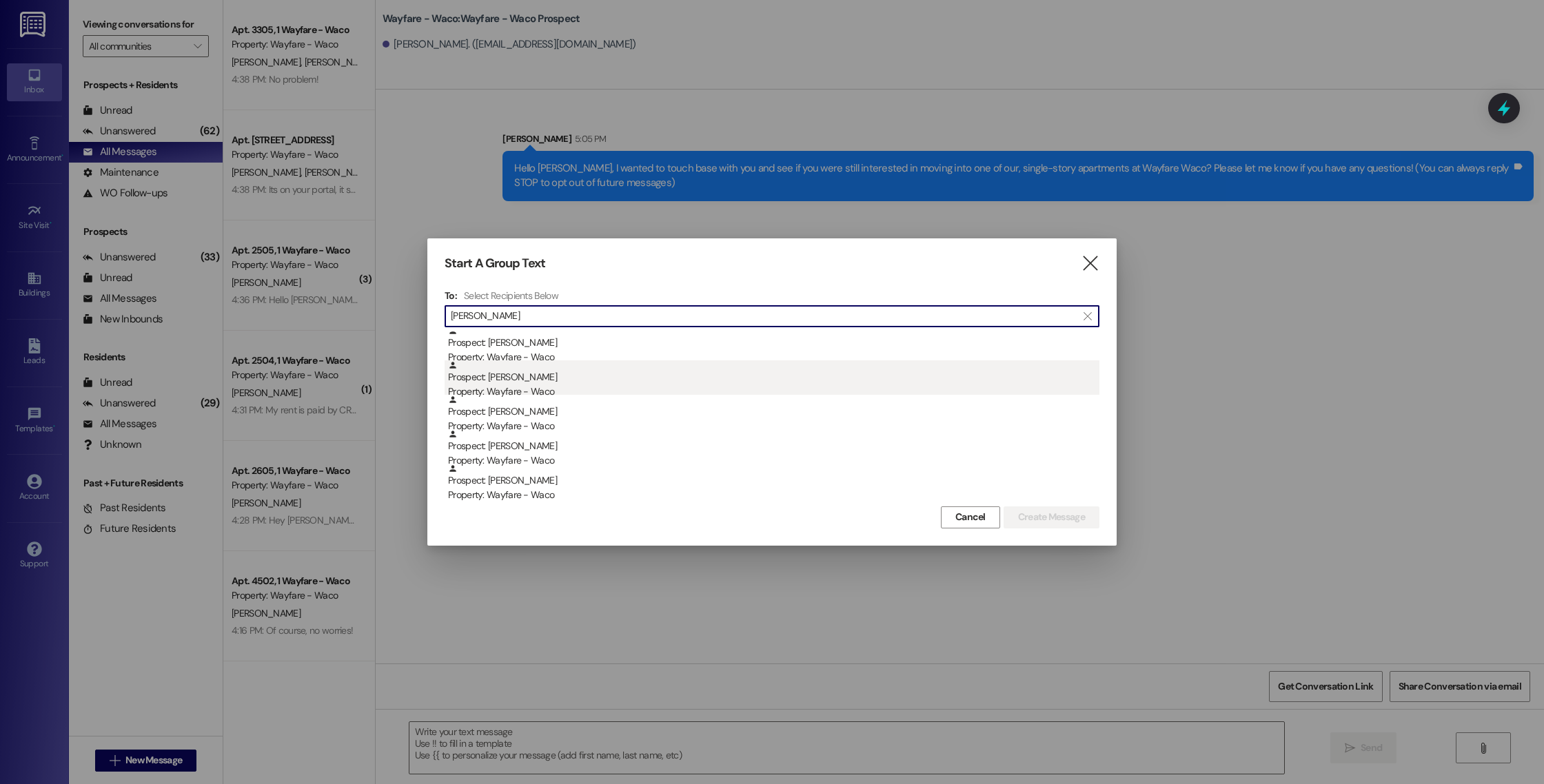
type input "[PERSON_NAME]"
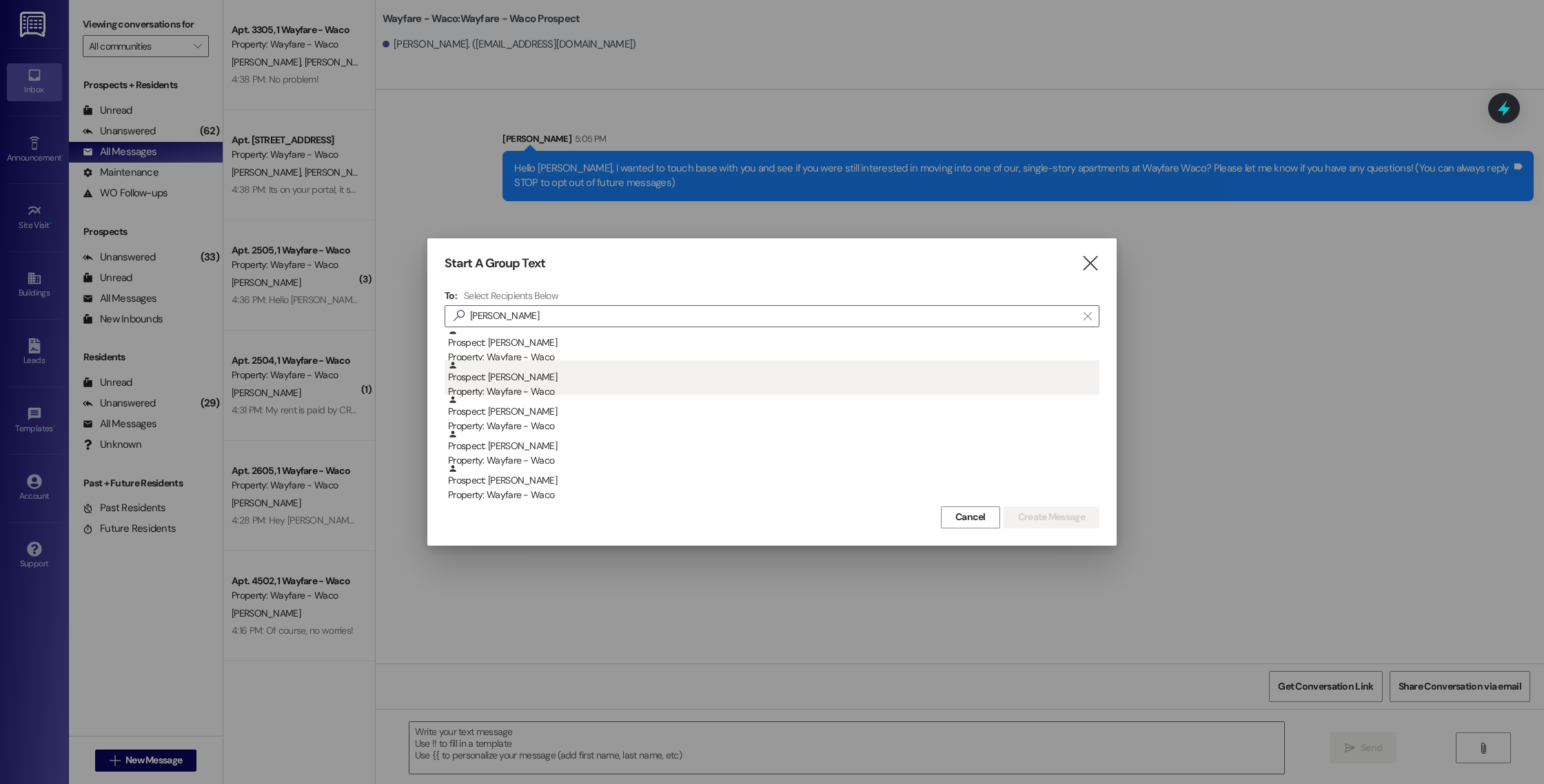
click at [636, 451] on div "Prospect: [PERSON_NAME] Property: Wayfare - Waco" at bounding box center [773, 448] width 651 height 40
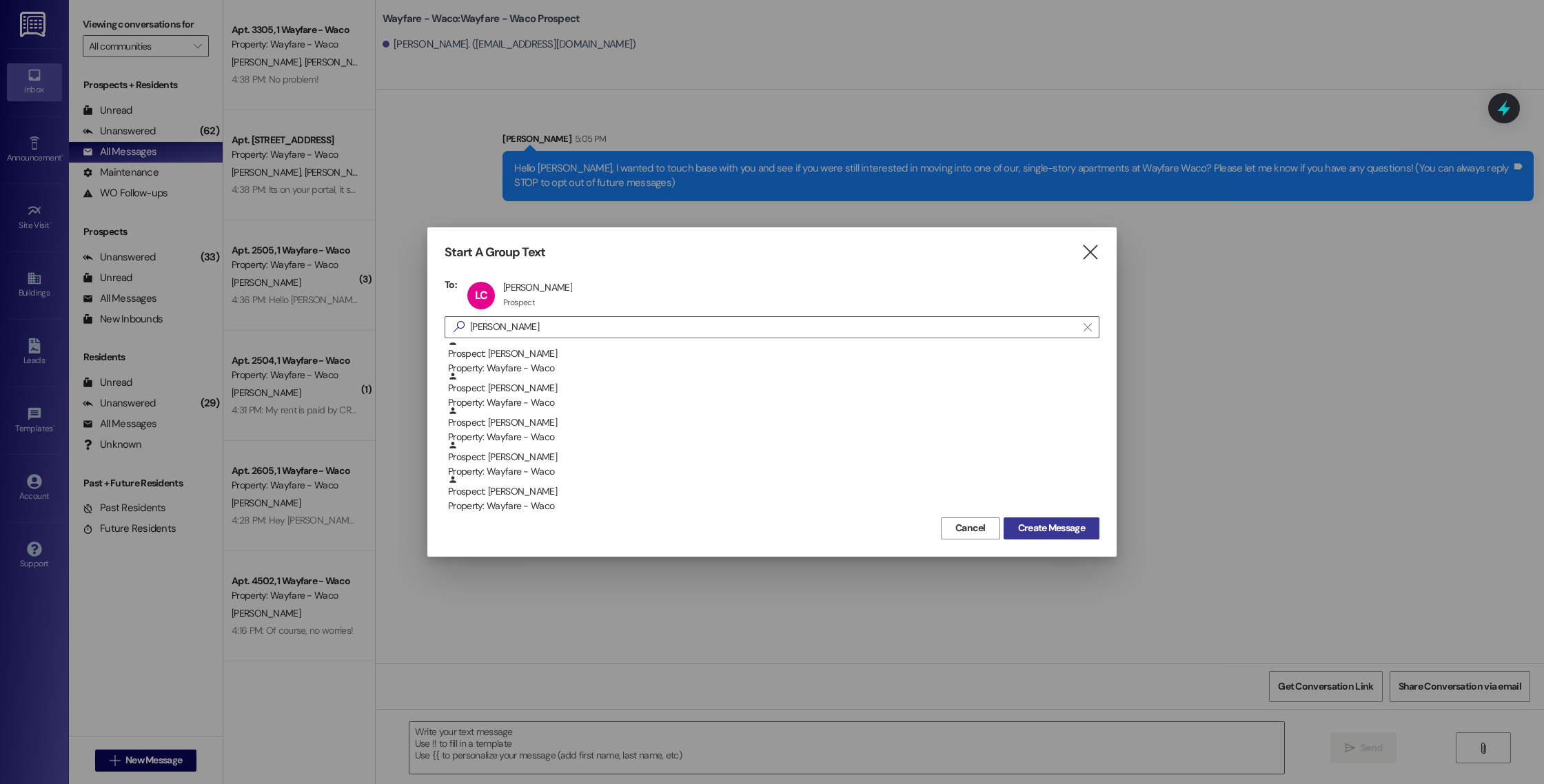
click at [1054, 532] on span "Create Message" at bounding box center [1051, 528] width 67 height 14
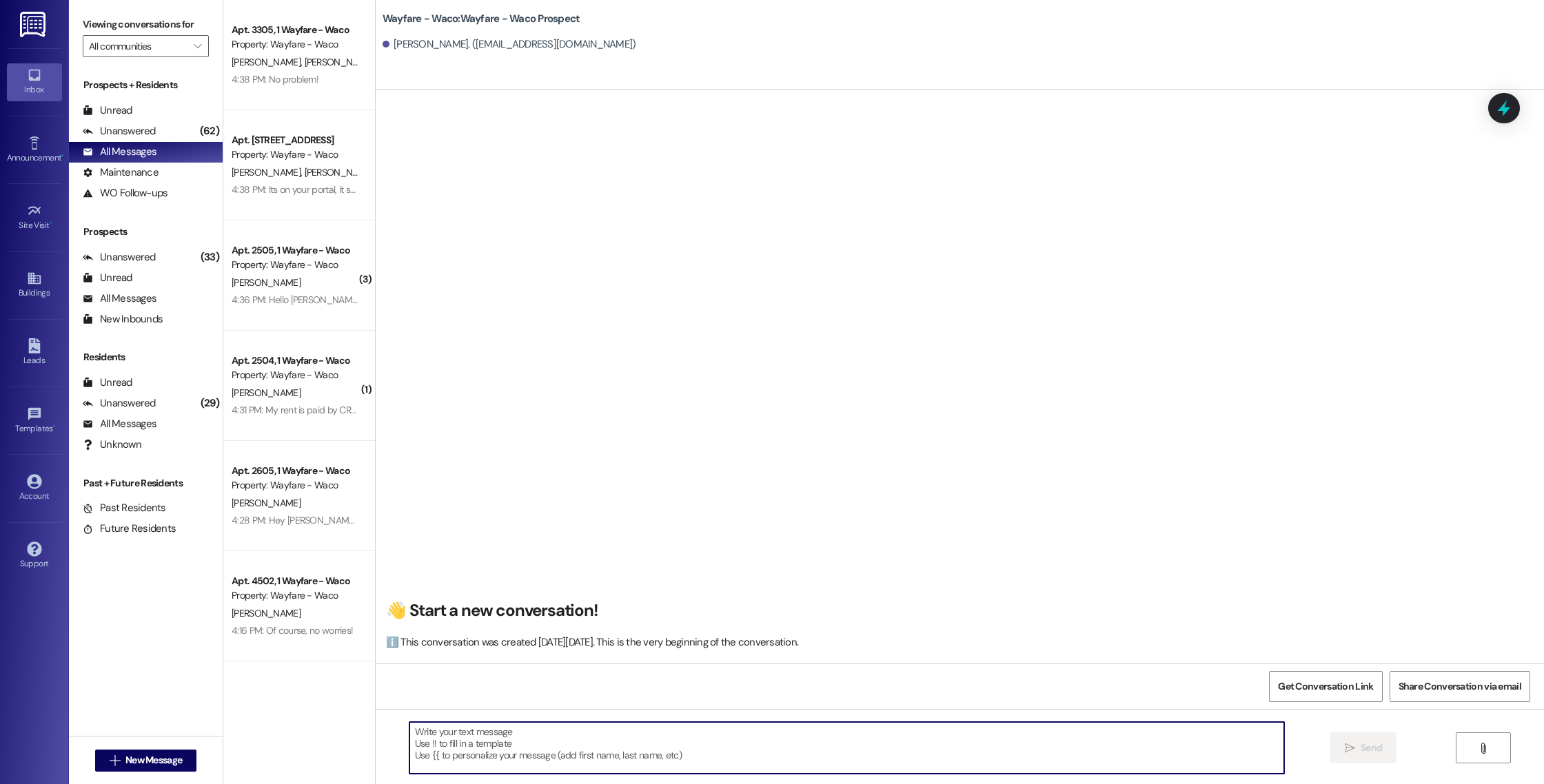
click at [753, 739] on textarea at bounding box center [847, 747] width 875 height 52
paste textarea "Hello I wanted to touch base with you and see if you were still interested in m…"
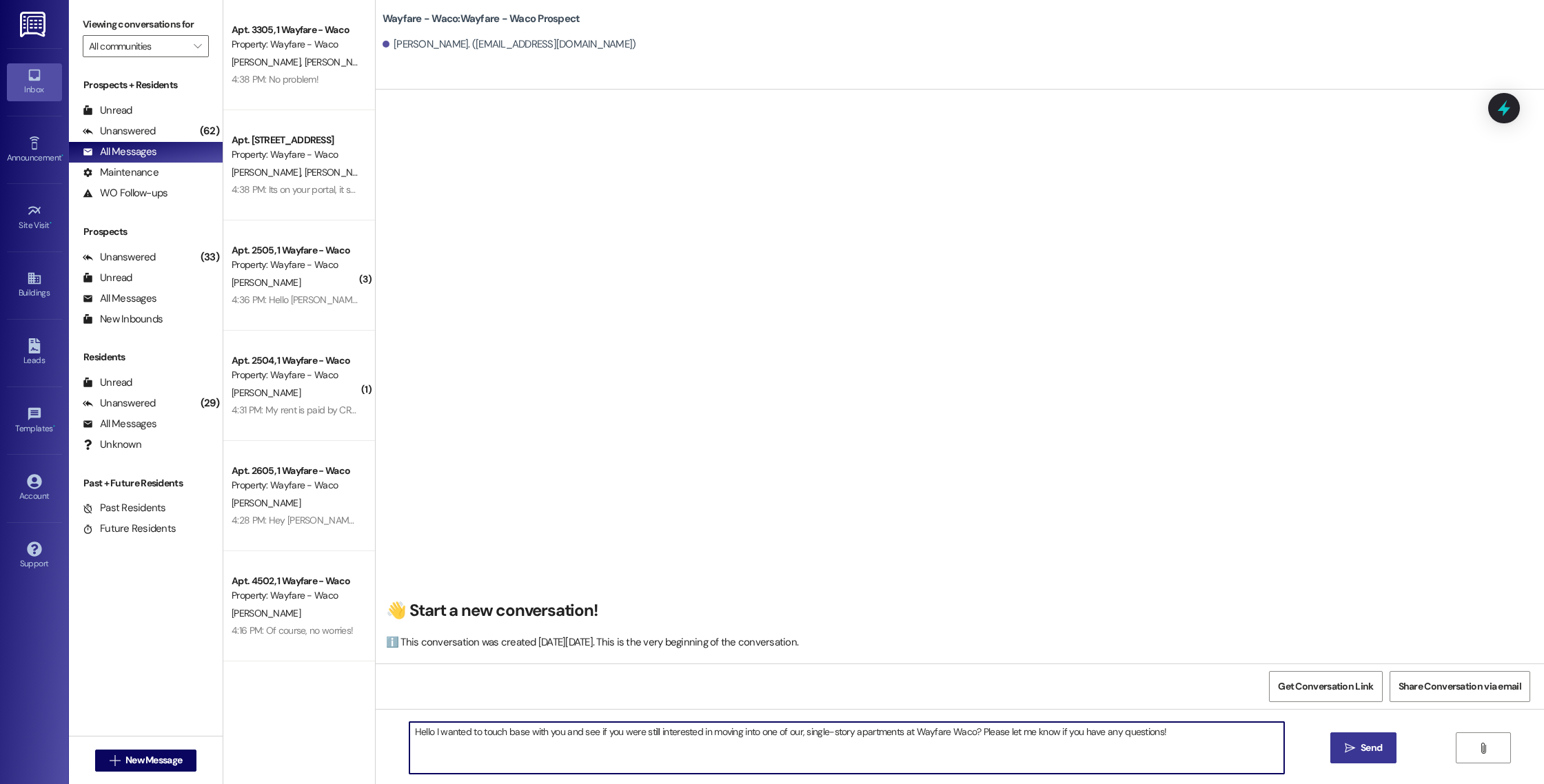
click at [422, 735] on textarea "Hello I wanted to touch base with you and see if you were still interested in m…" at bounding box center [847, 747] width 875 height 52
click at [1240, 742] on textarea "Hello [PERSON_NAME], I wanted to touch base with you and see if you were still …" at bounding box center [847, 747] width 875 height 52
type textarea "Hello [PERSON_NAME], I wanted to touch base with you and see if you were still …"
click at [1358, 749] on span "Send" at bounding box center [1371, 747] width 27 height 14
